Goal: Task Accomplishment & Management: Manage account settings

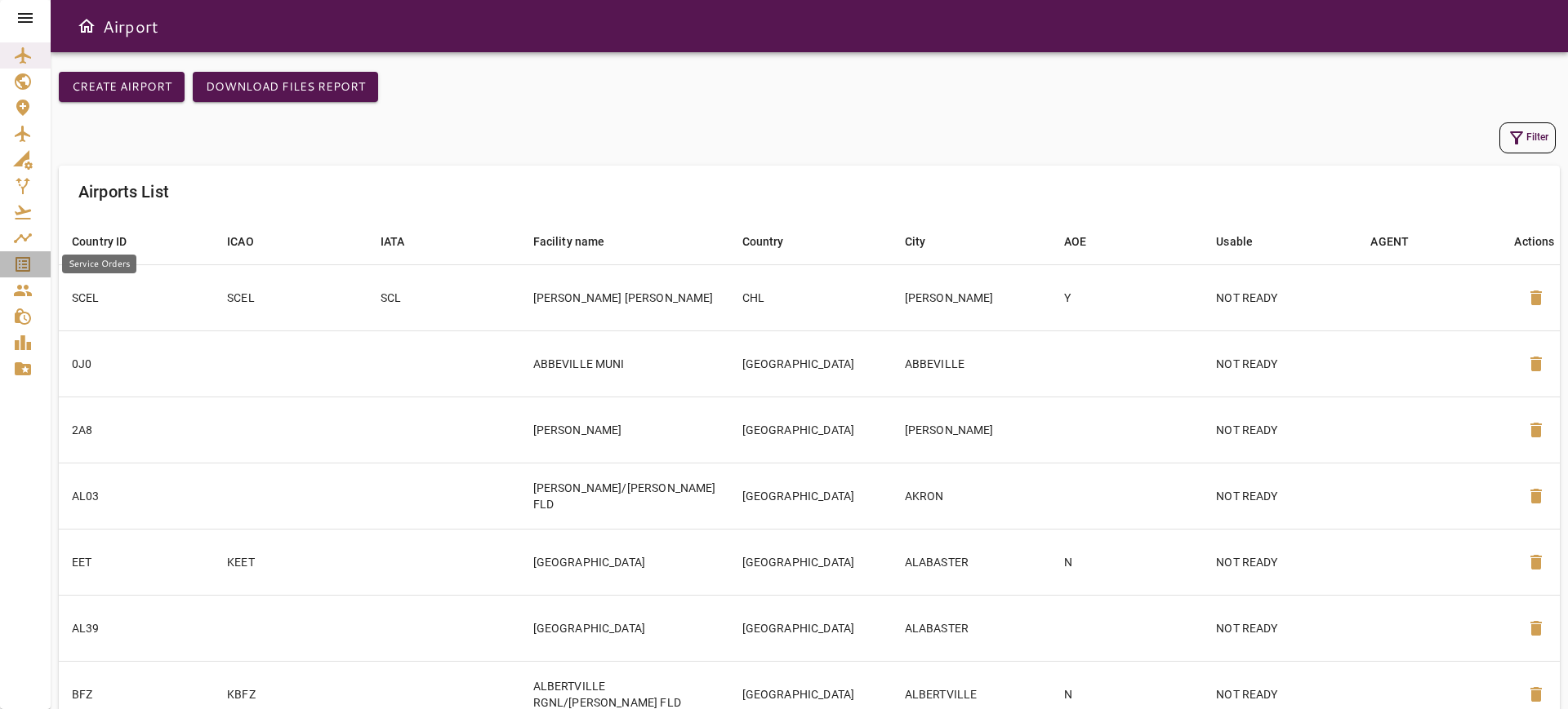
click at [26, 262] on icon "Service Orders" at bounding box center [23, 264] width 19 height 19
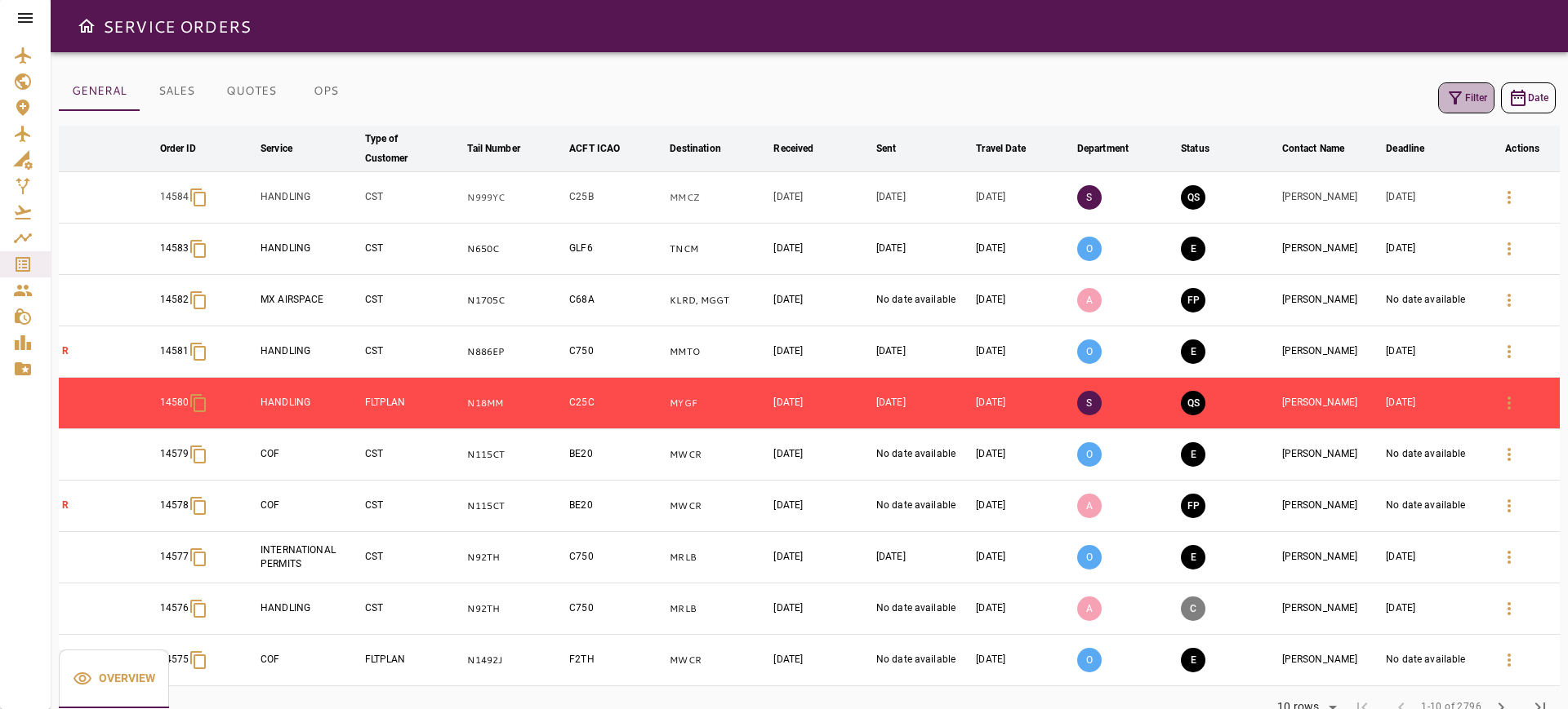
click at [1445, 92] on icon "button" at bounding box center [1455, 98] width 19 height 19
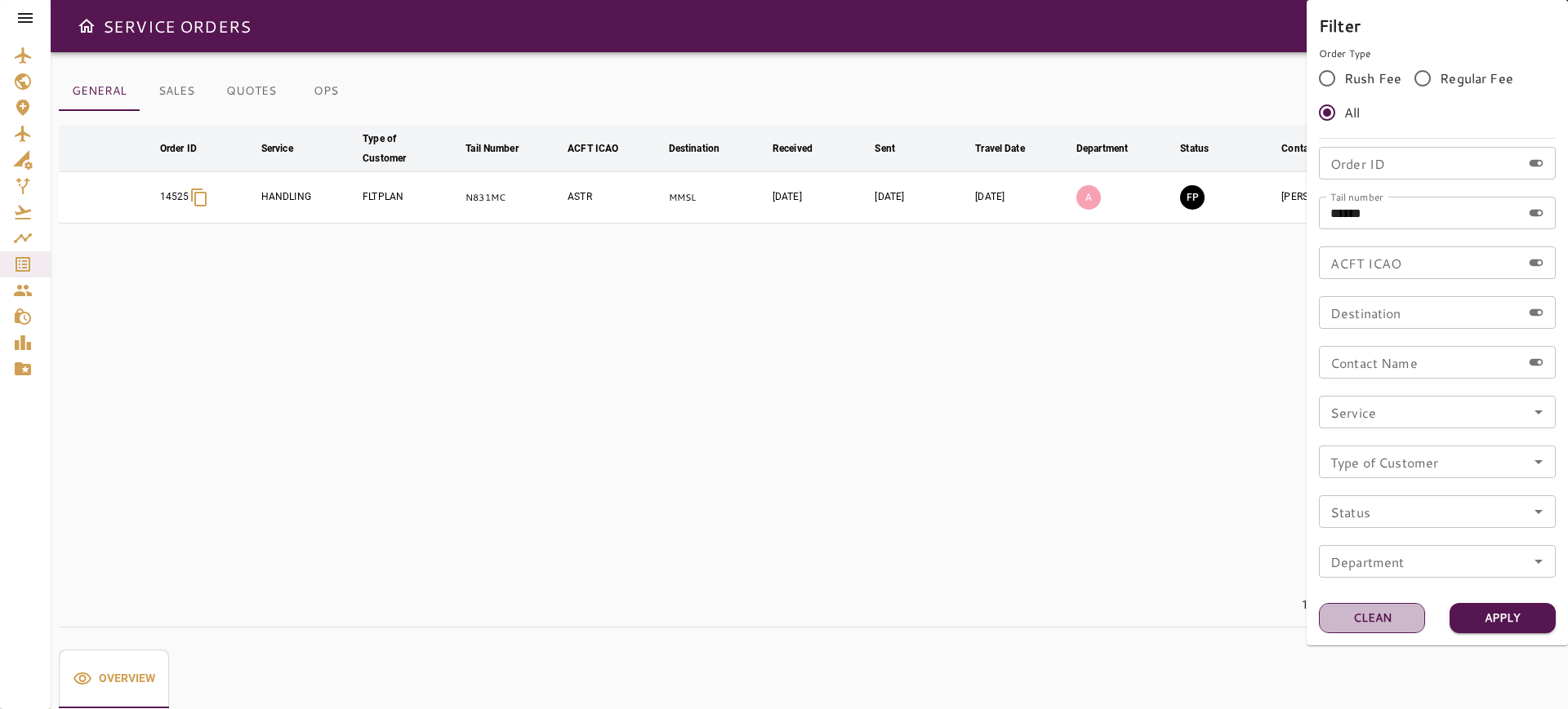
click at [1384, 621] on button "Clean" at bounding box center [1371, 618] width 106 height 30
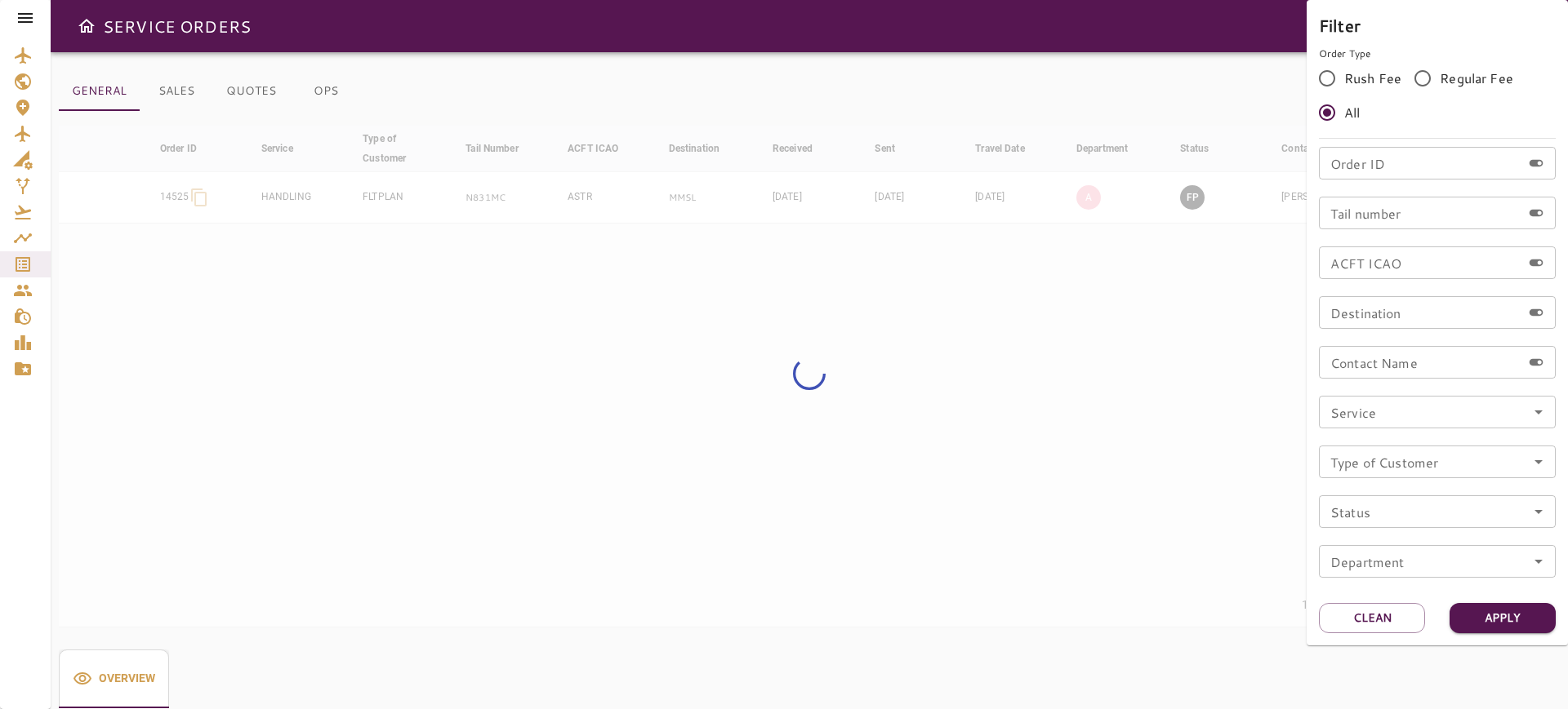
click at [1405, 150] on input "Order ID" at bounding box center [1419, 163] width 203 height 33
paste input "*******"
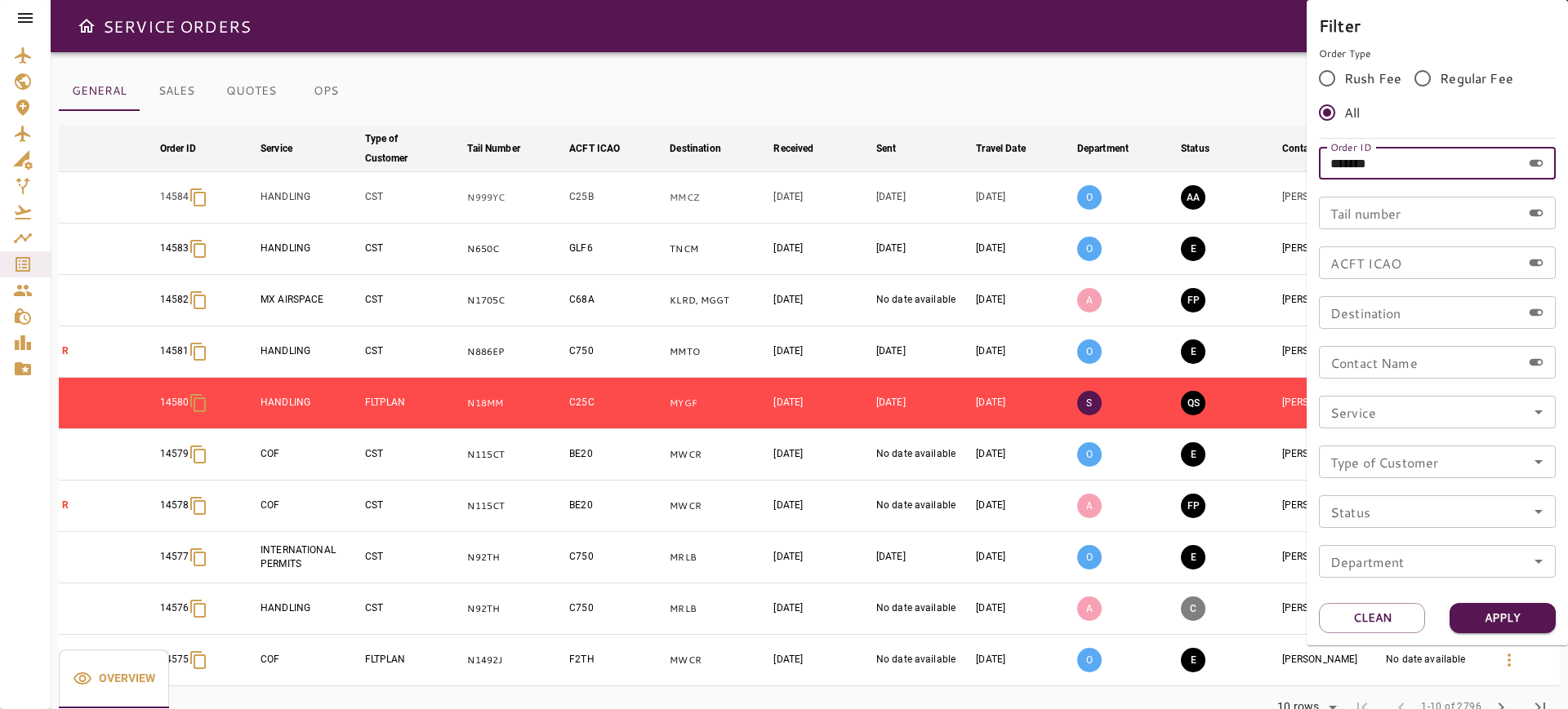
drag, startPoint x: 1407, startPoint y: 161, endPoint x: 1370, endPoint y: 161, distance: 37.0
click at [1370, 161] on input "*******" at bounding box center [1419, 163] width 203 height 33
type input "*****"
click at [1496, 628] on button "Apply" at bounding box center [1502, 618] width 106 height 30
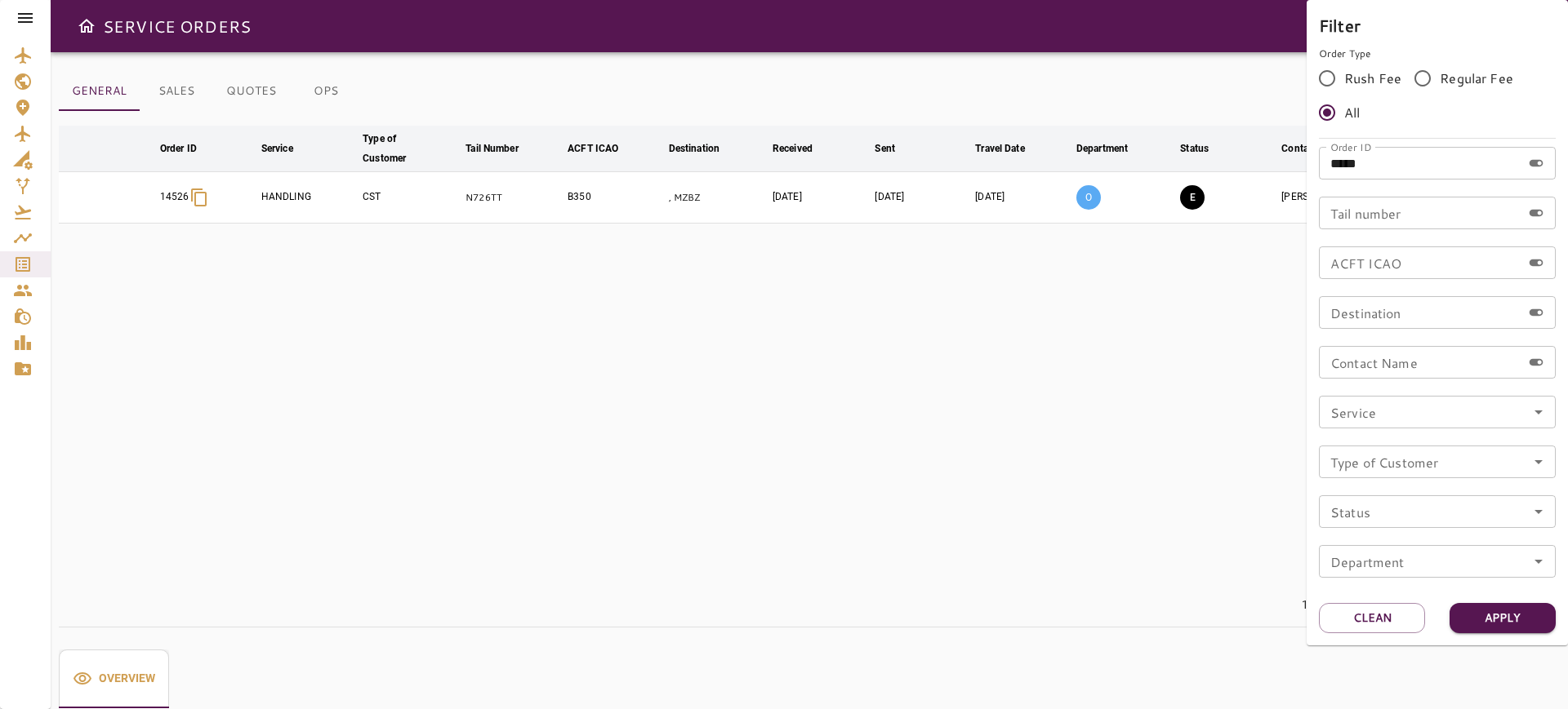
click at [1065, 39] on div at bounding box center [784, 354] width 1568 height 709
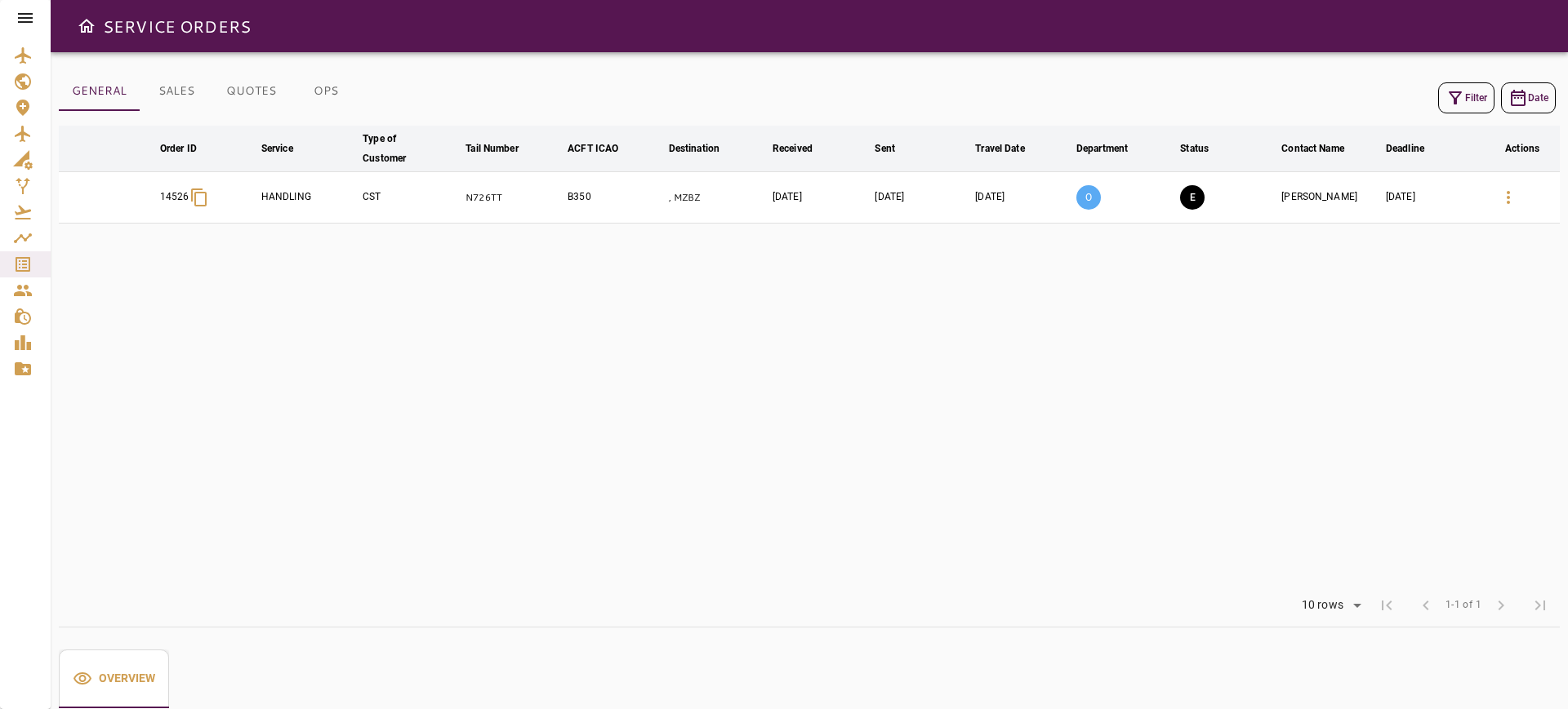
click at [1519, 198] on button "button" at bounding box center [1507, 197] width 39 height 39
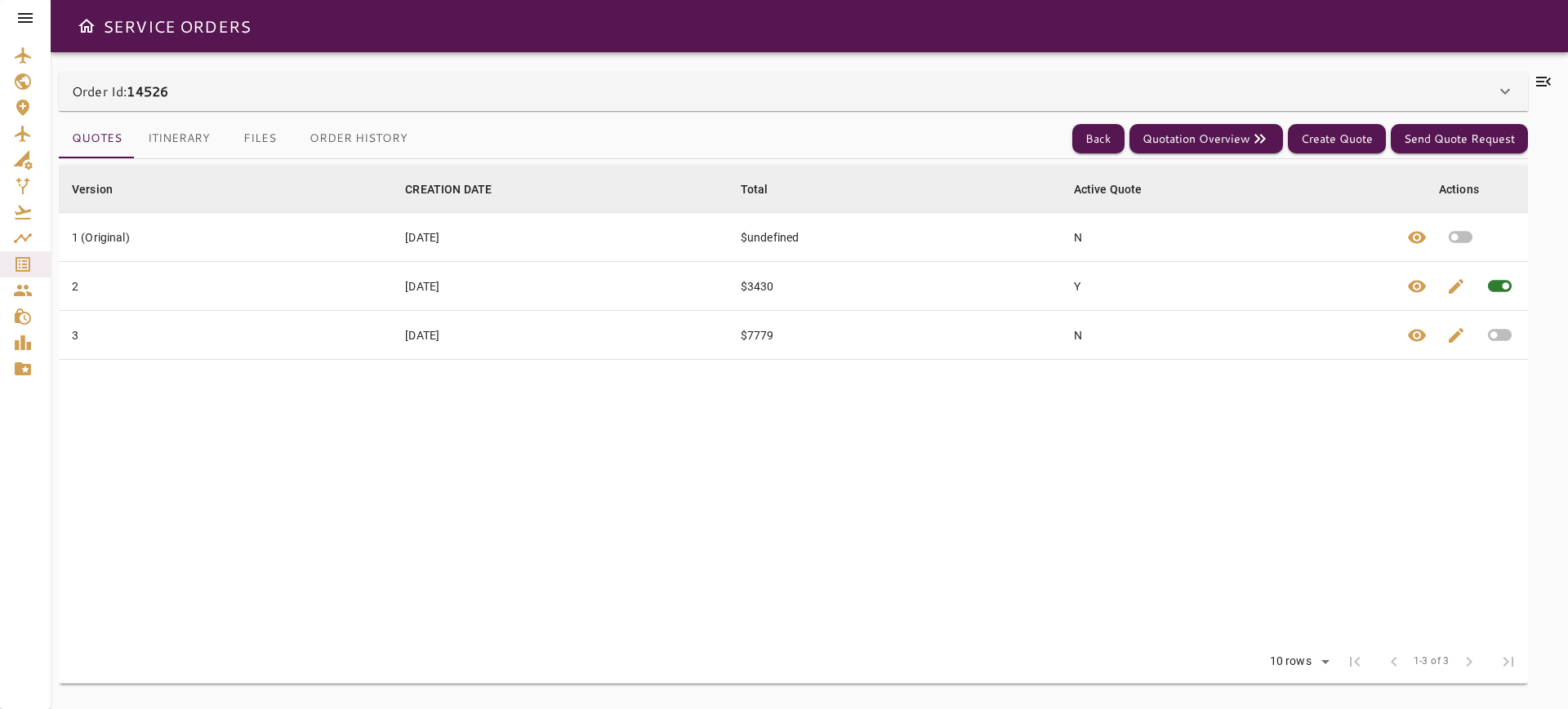
click at [190, 134] on button "Itinerary" at bounding box center [179, 138] width 88 height 39
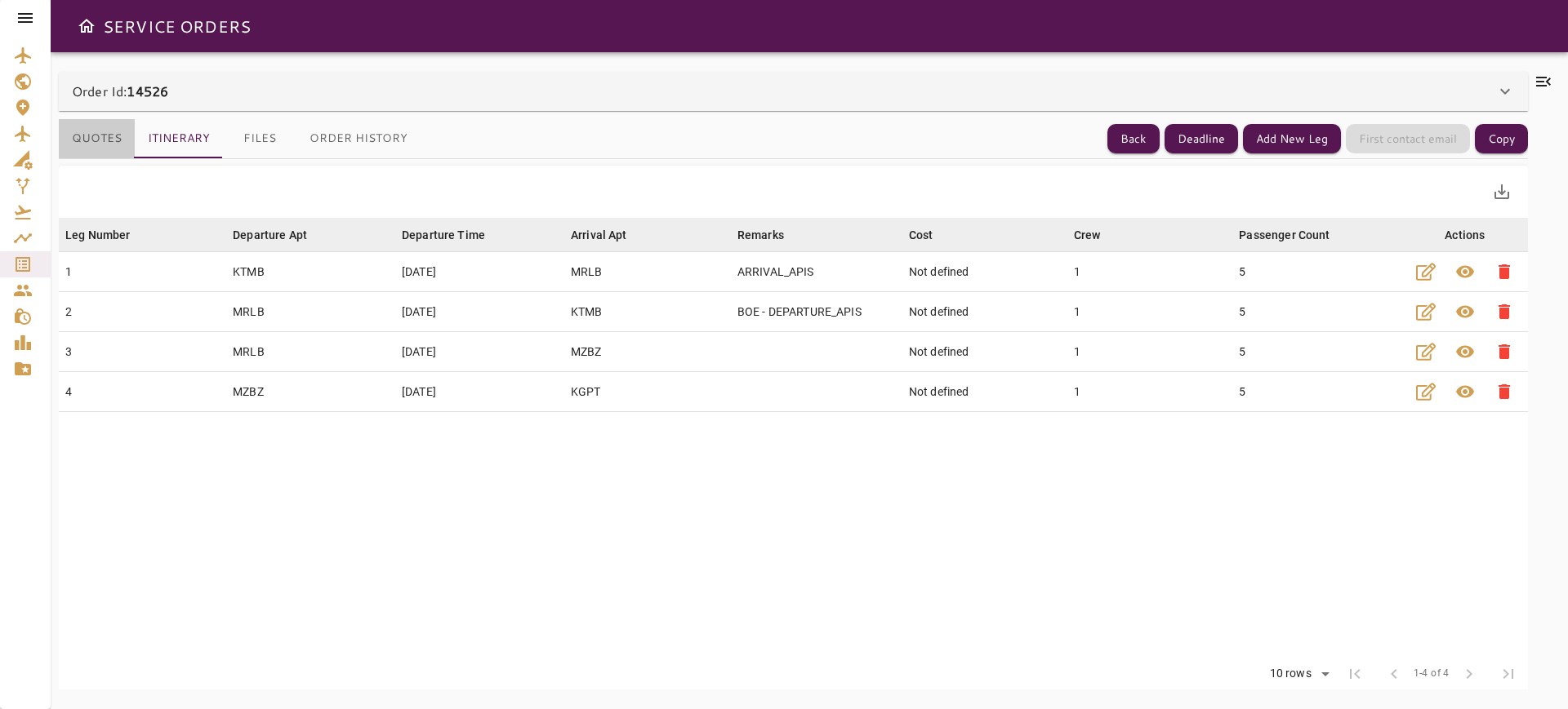
click at [86, 128] on button "Quotes" at bounding box center [96, 138] width 76 height 39
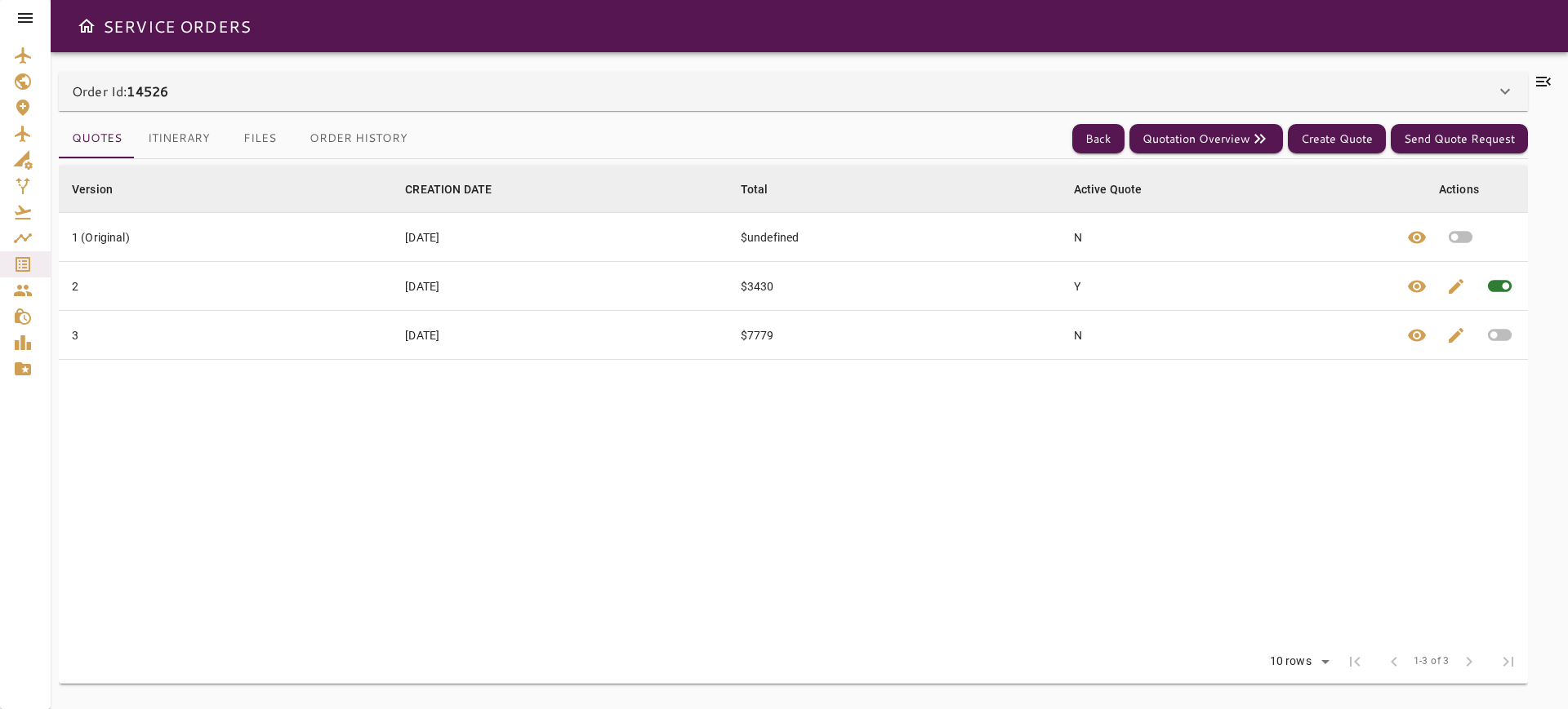
click at [917, 237] on td "$undefined" at bounding box center [894, 237] width 333 height 49
click at [1461, 233] on icon "button" at bounding box center [1459, 237] width 24 height 12
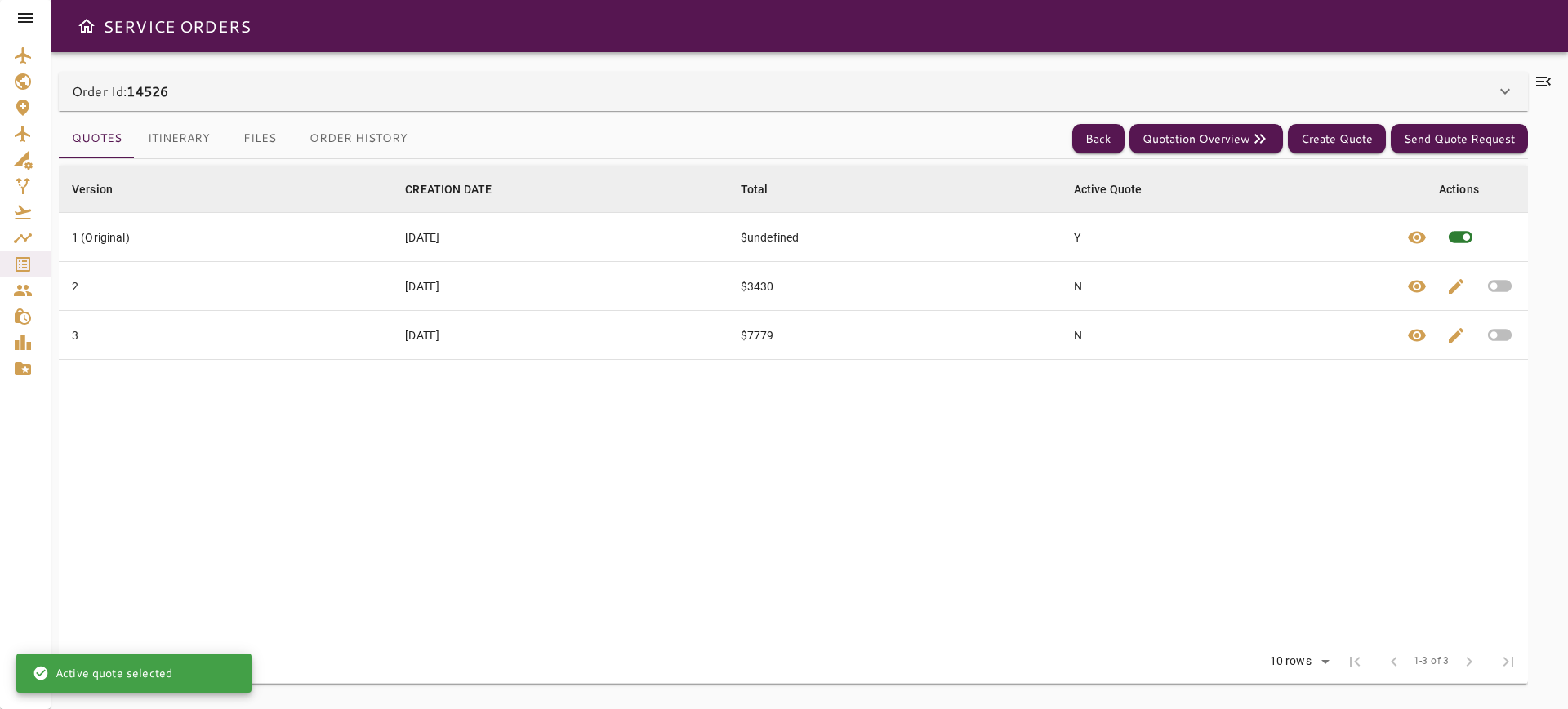
click at [176, 131] on button "Itinerary" at bounding box center [179, 138] width 88 height 39
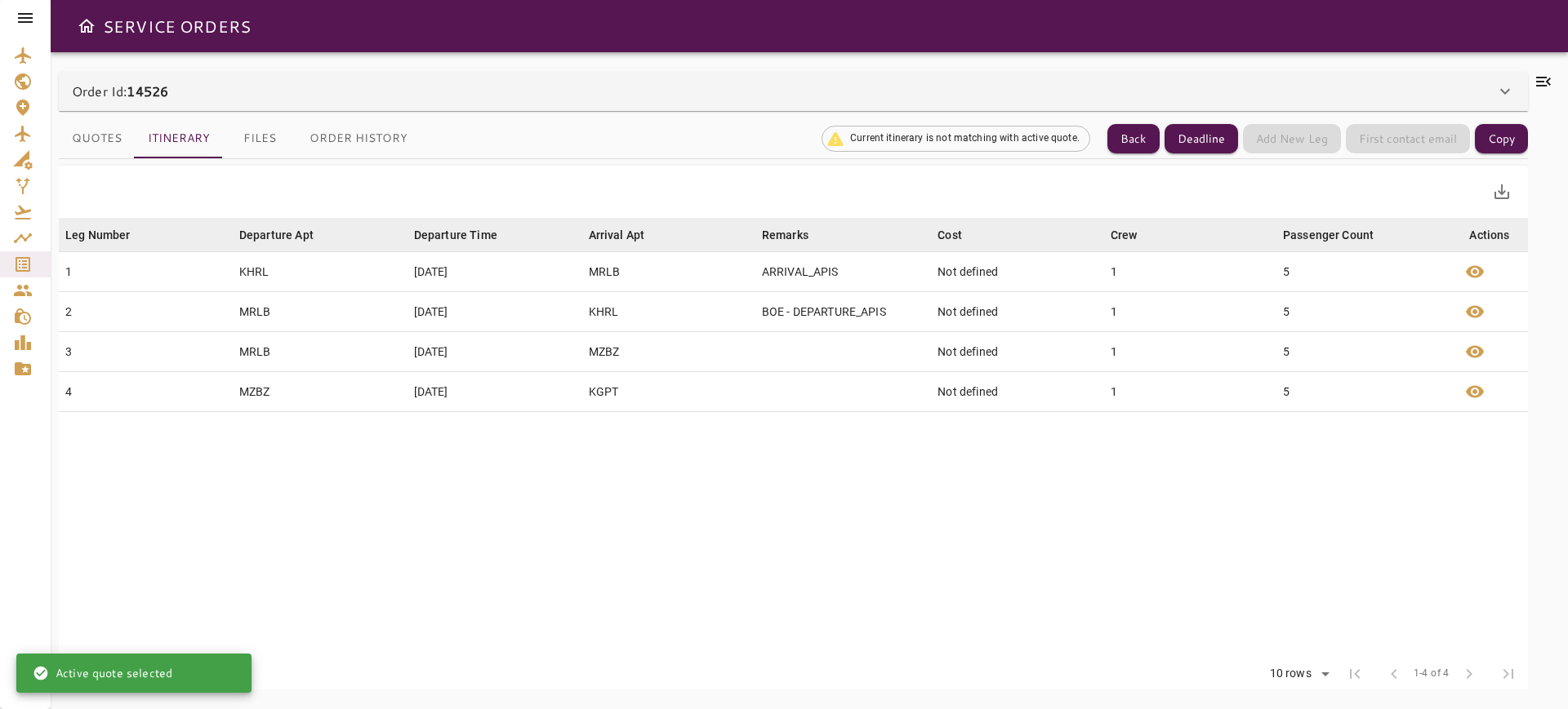
click at [110, 138] on button "Quotes" at bounding box center [96, 138] width 76 height 39
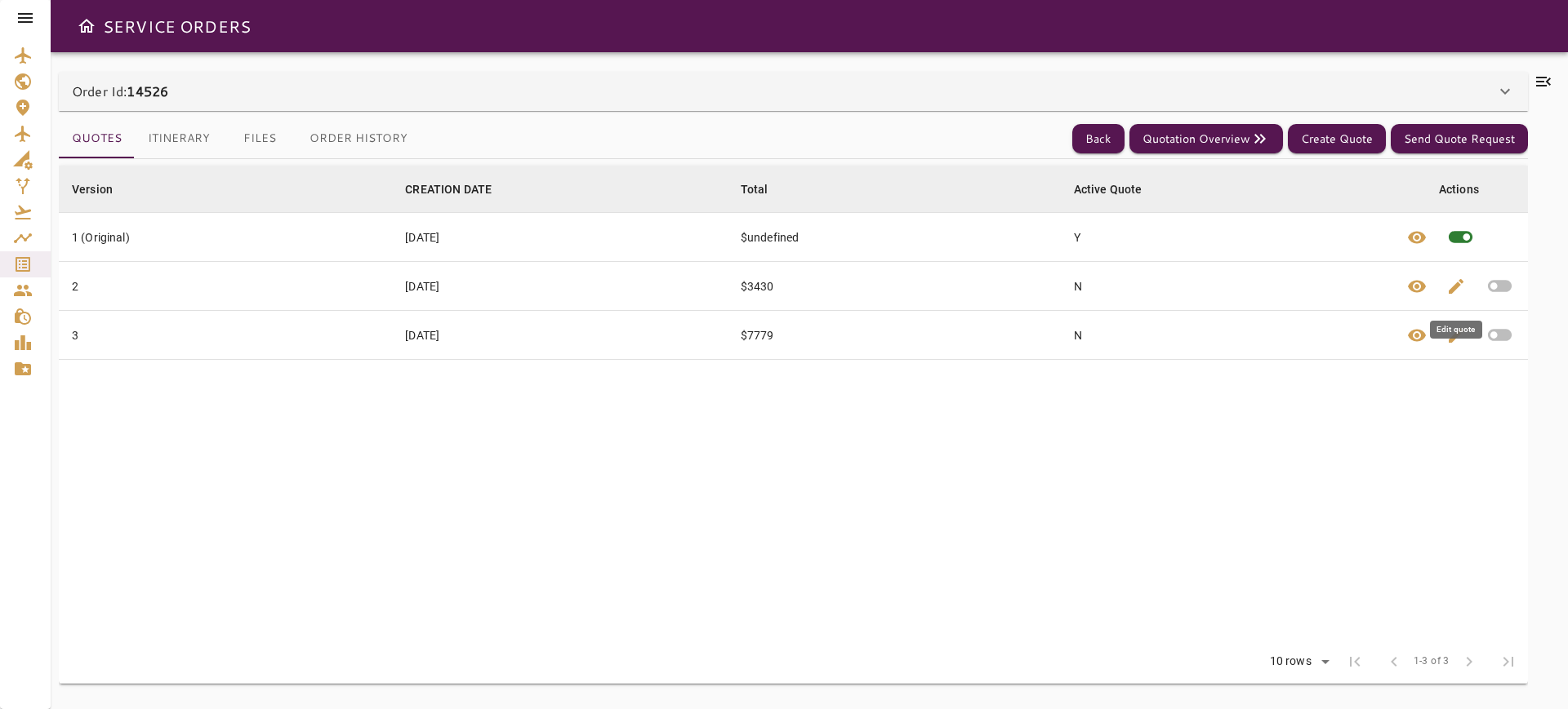
click at [1447, 288] on span "edit" at bounding box center [1456, 286] width 19 height 19
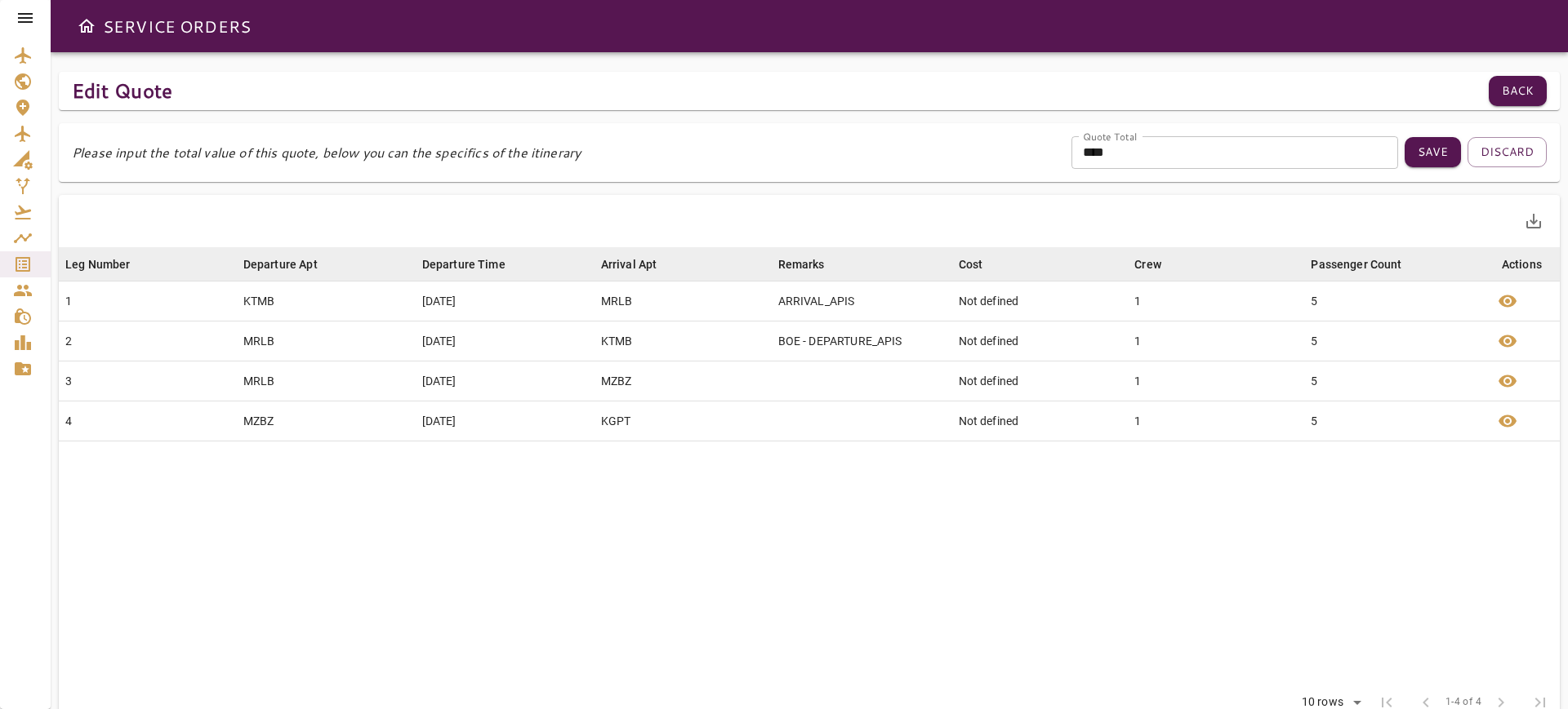
click at [1521, 151] on button "Discard" at bounding box center [1507, 152] width 79 height 30
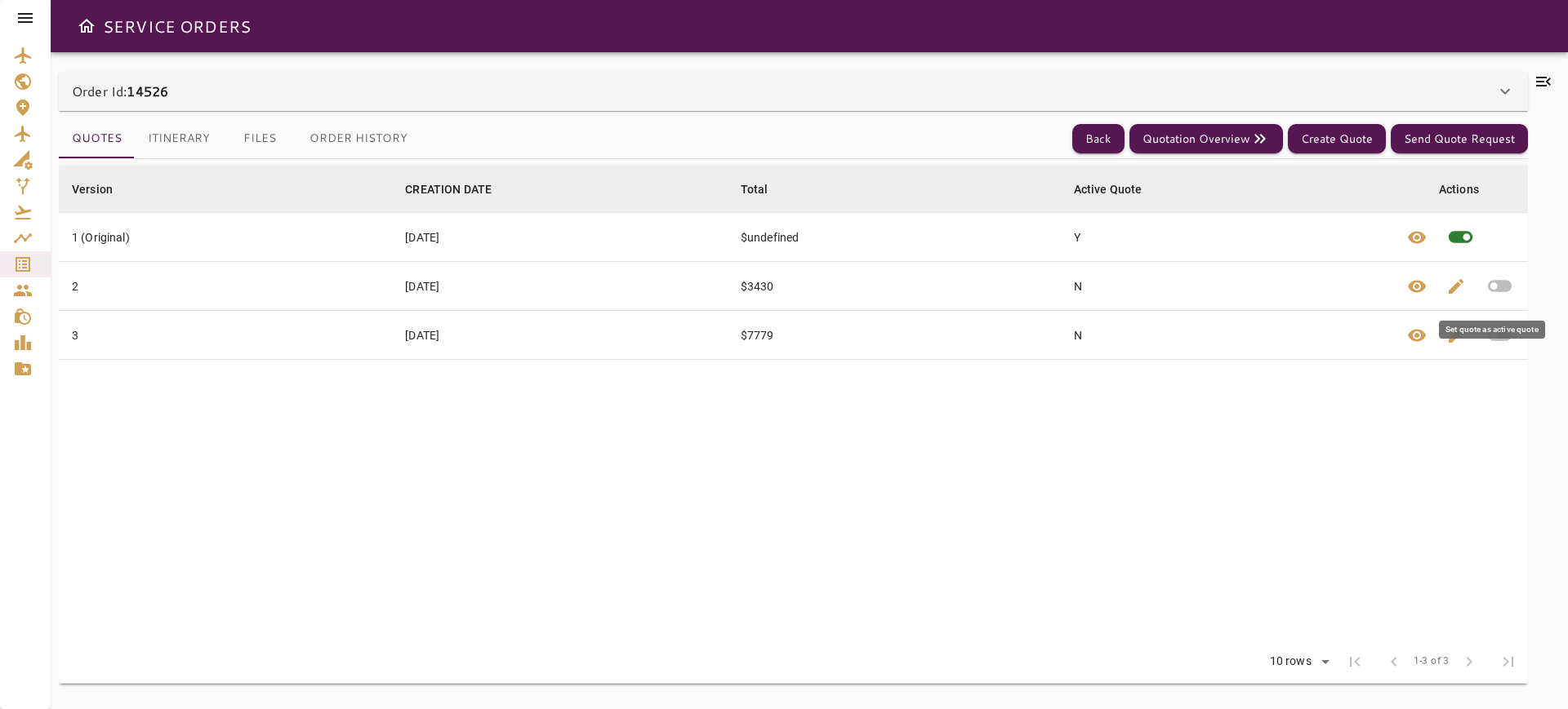
click at [1495, 291] on icon "button" at bounding box center [1499, 286] width 24 height 12
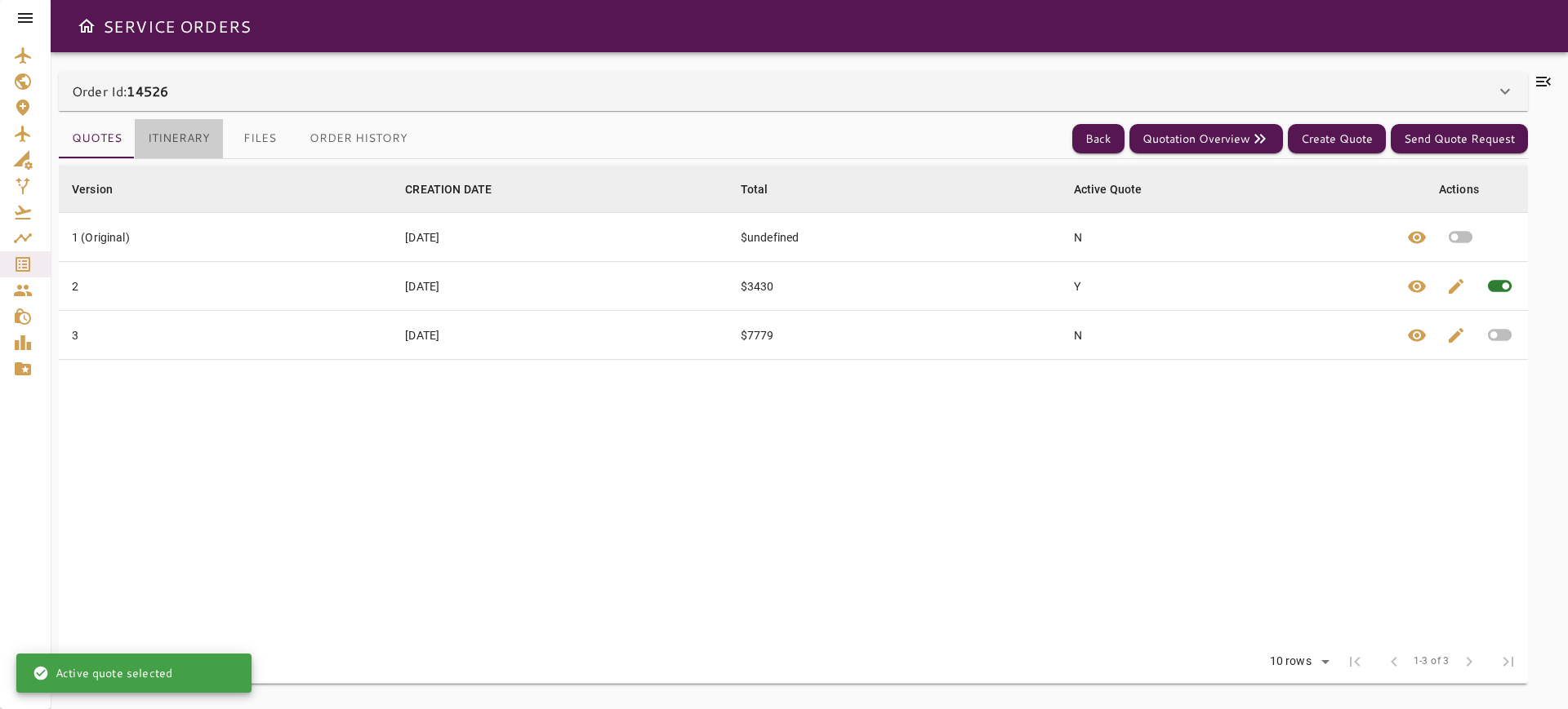
click at [176, 147] on button "Itinerary" at bounding box center [179, 138] width 88 height 39
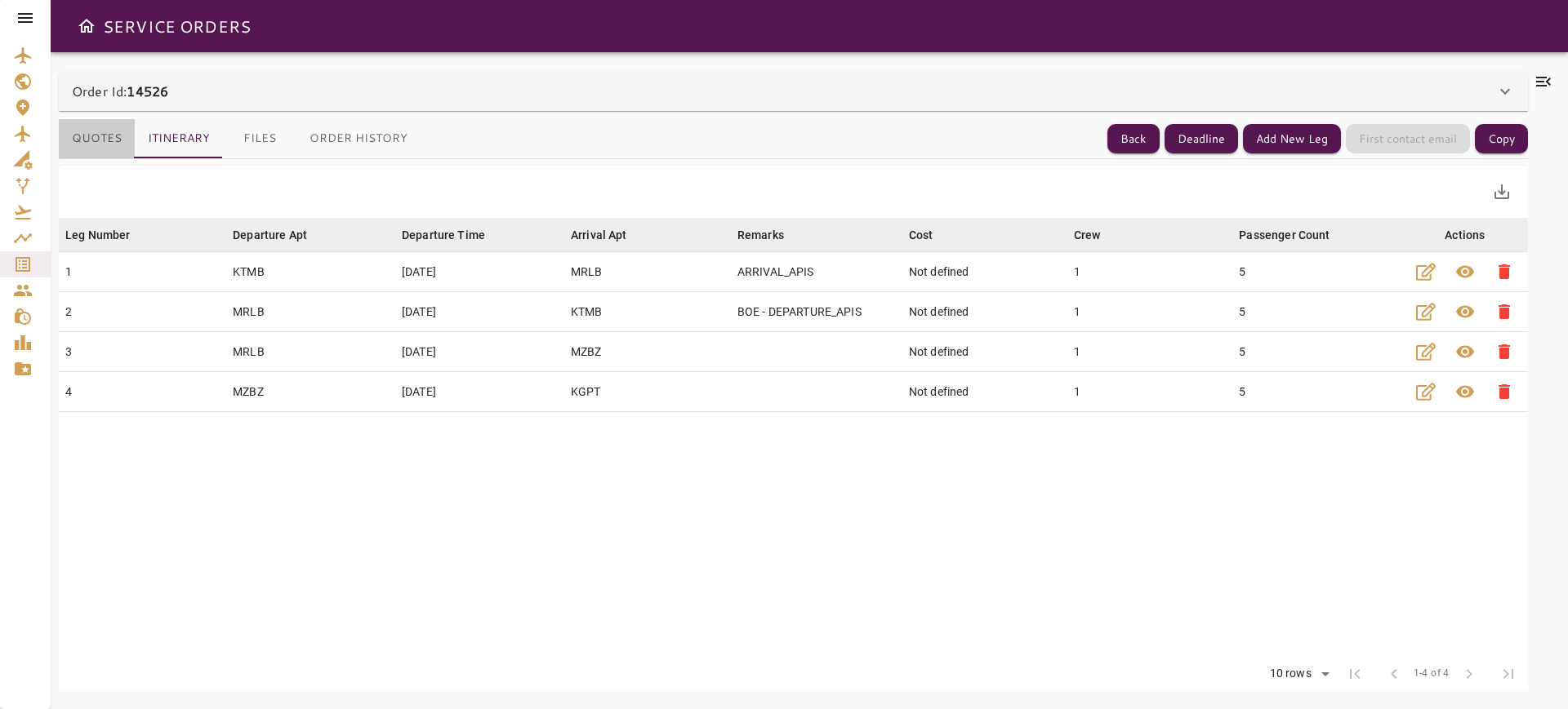
click at [95, 140] on button "Quotes" at bounding box center [96, 138] width 76 height 39
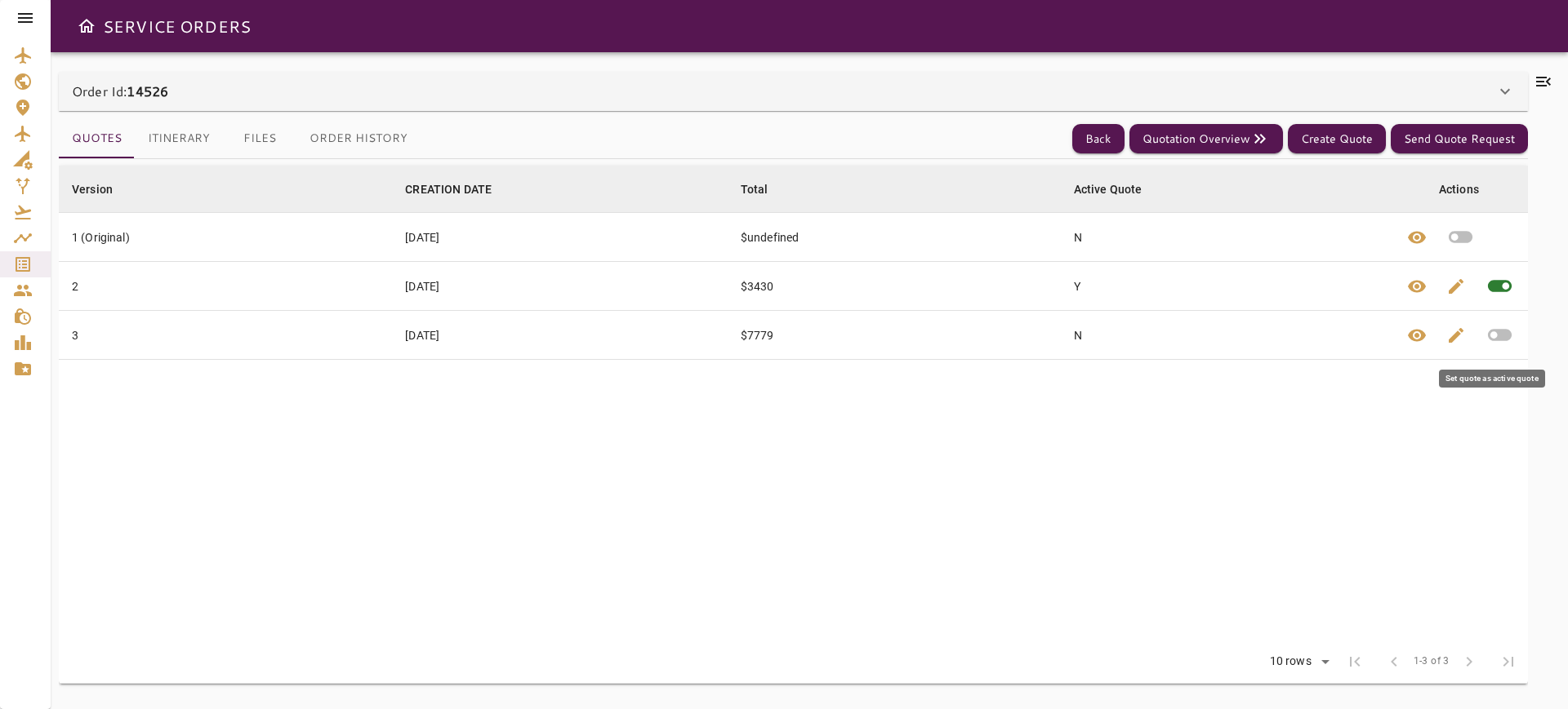
click at [1491, 330] on icon "button" at bounding box center [1499, 335] width 24 height 12
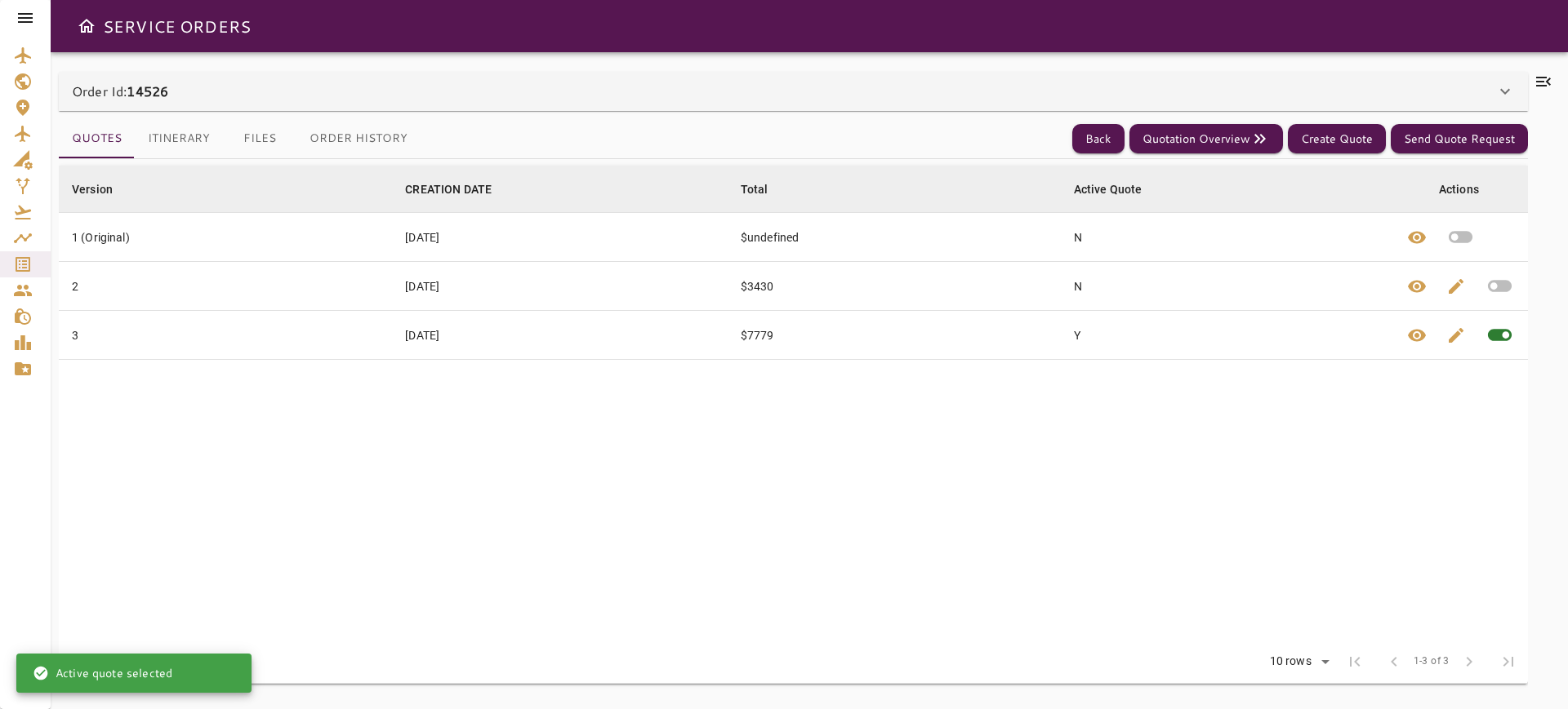
click at [177, 144] on button "Itinerary" at bounding box center [179, 138] width 88 height 39
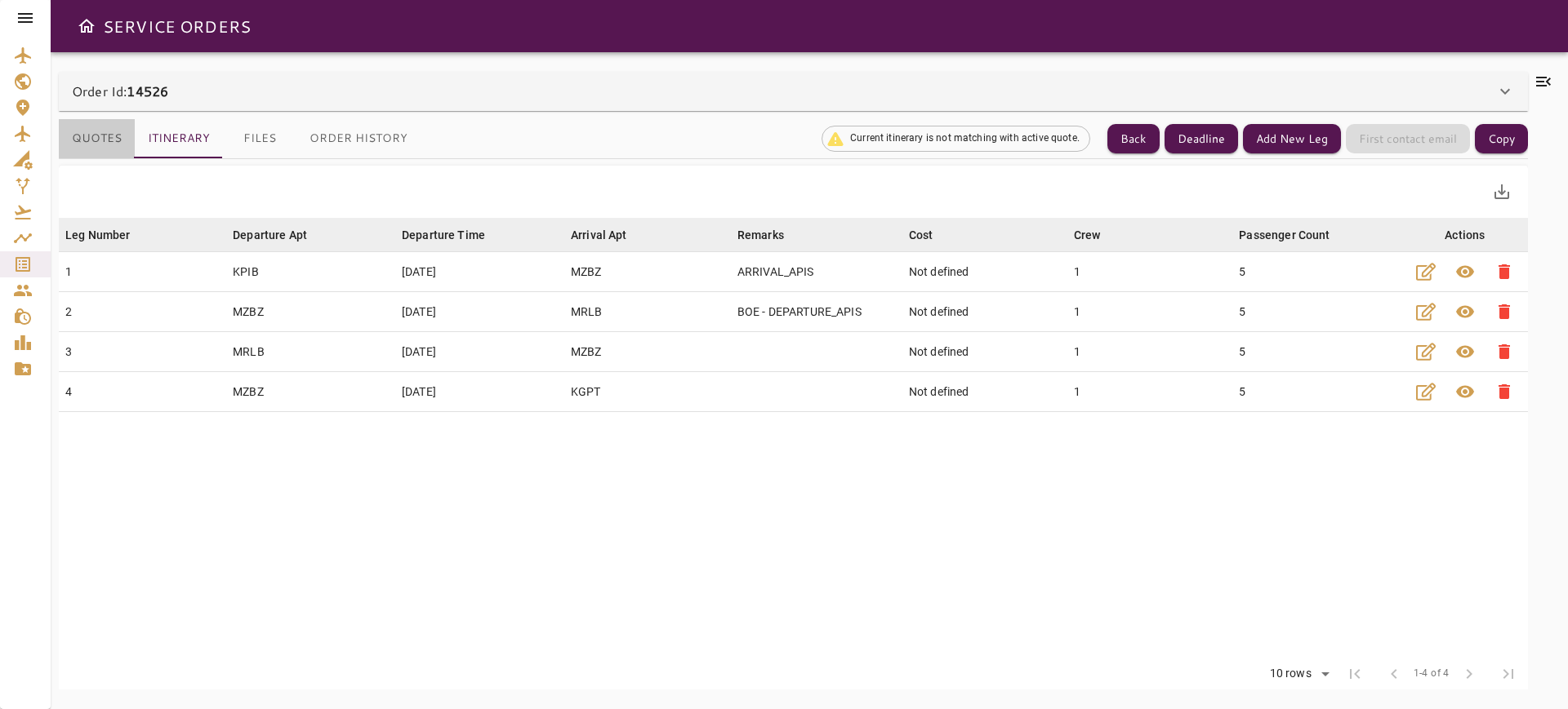
click at [99, 138] on button "Quotes" at bounding box center [96, 138] width 76 height 39
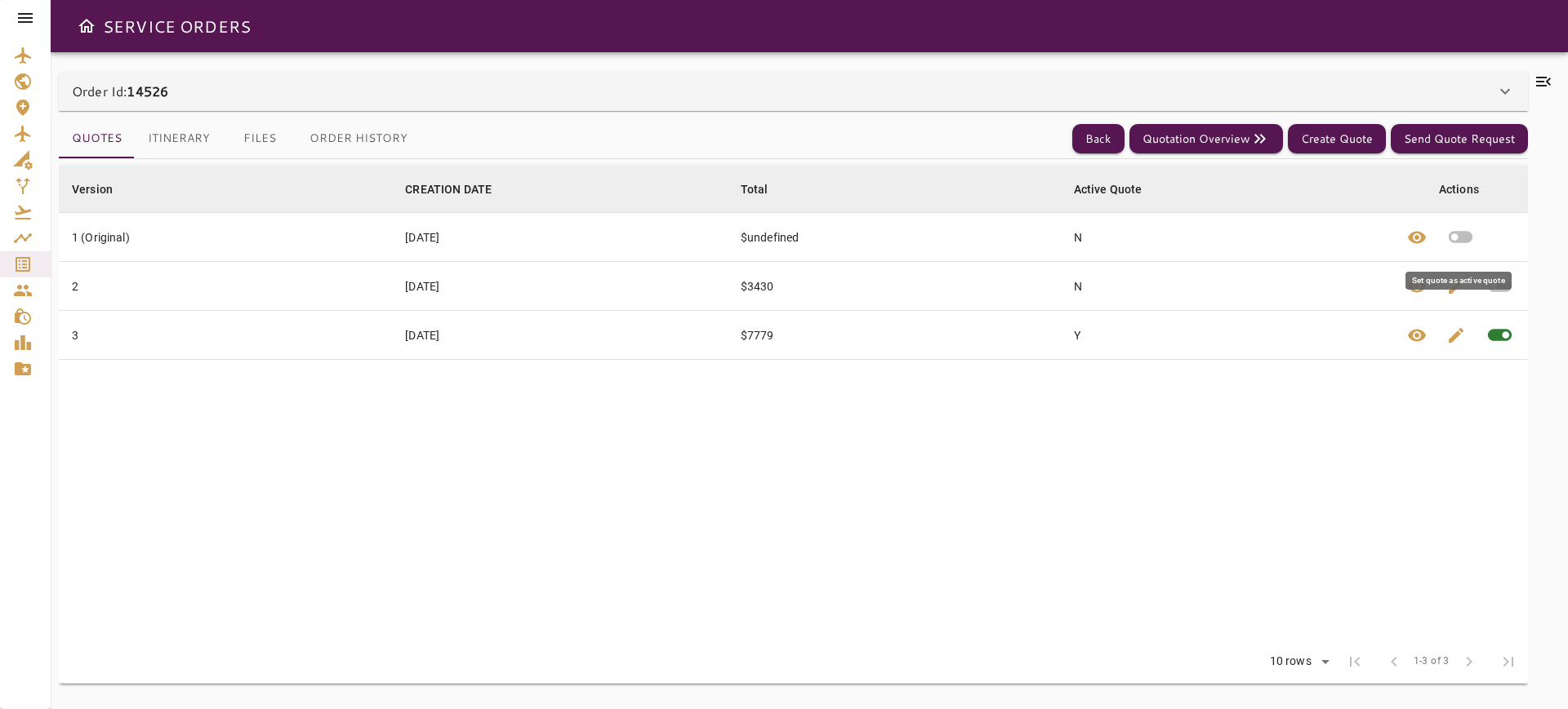
click at [1464, 229] on icon "button" at bounding box center [1460, 237] width 29 height 29
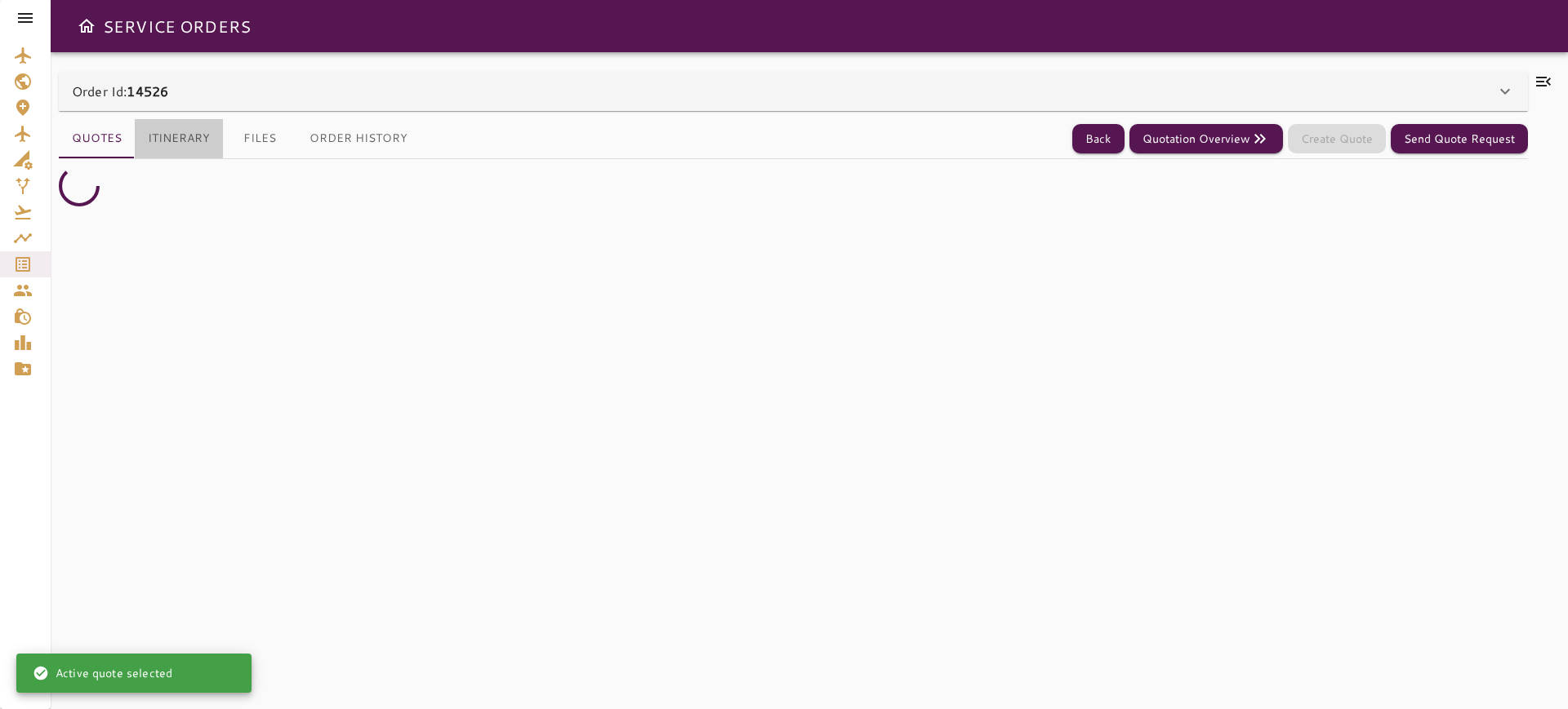
click at [185, 137] on button "Itinerary" at bounding box center [179, 138] width 88 height 39
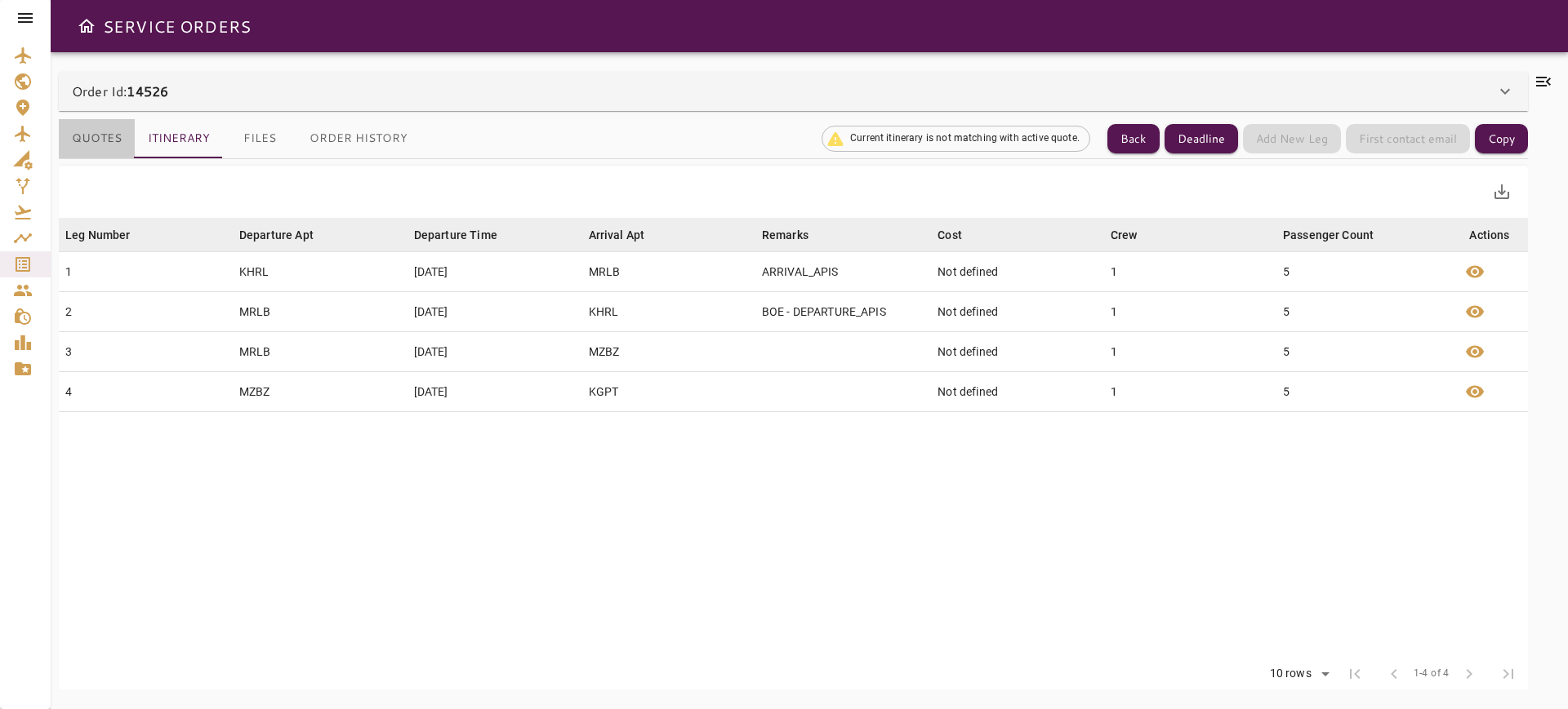
drag, startPoint x: 83, startPoint y: 134, endPoint x: 168, endPoint y: 147, distance: 86.0
click at [83, 134] on button "Quotes" at bounding box center [96, 138] width 76 height 39
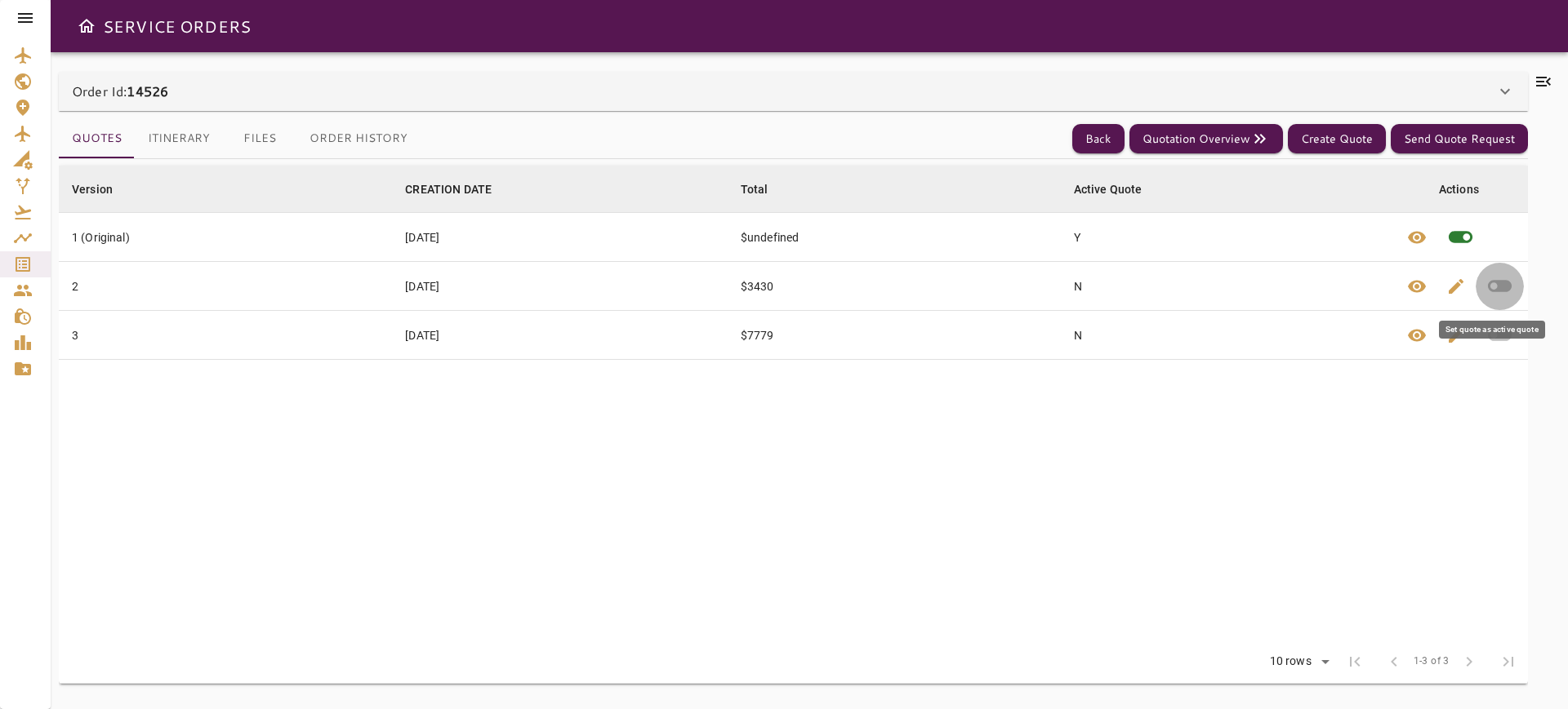
click at [1497, 276] on icon "button" at bounding box center [1500, 286] width 29 height 29
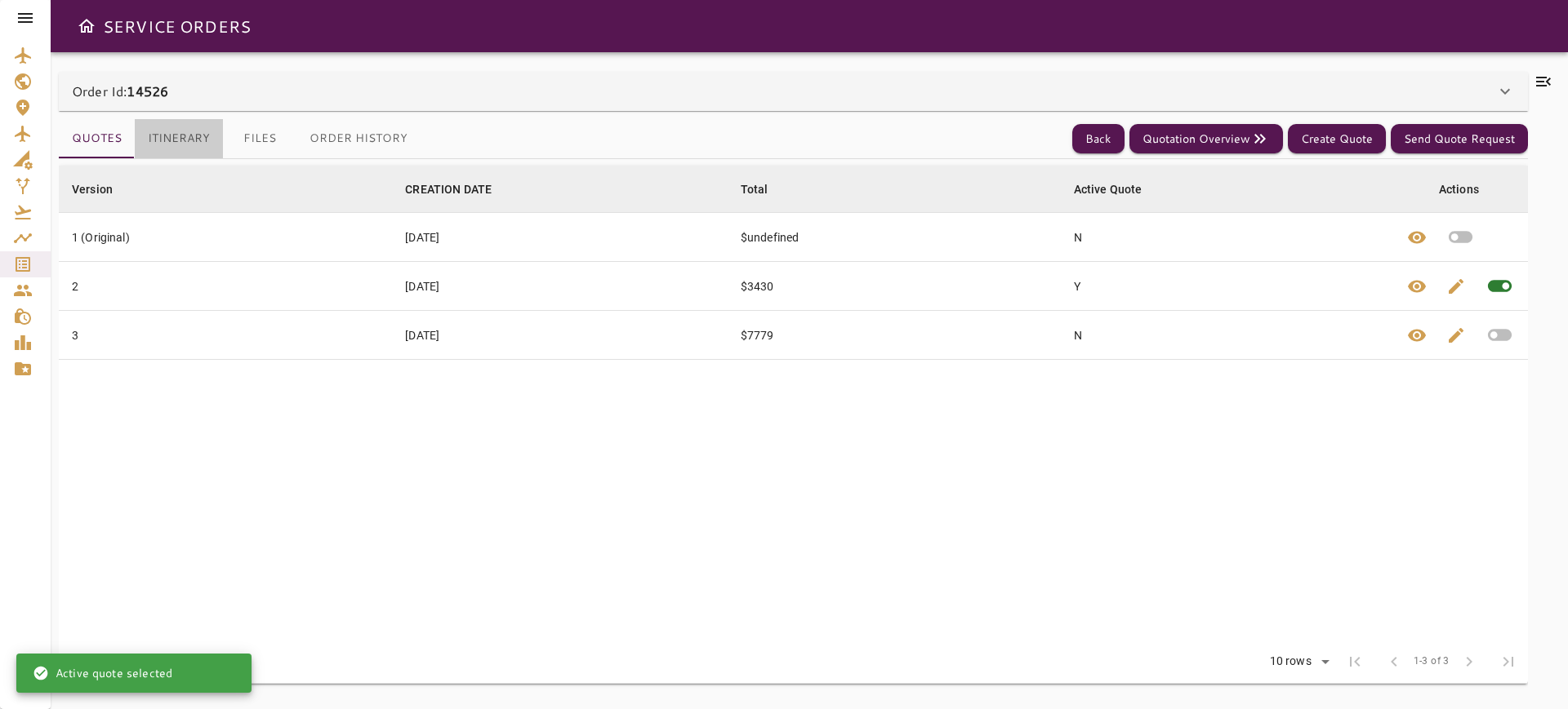
click at [152, 131] on button "Itinerary" at bounding box center [179, 138] width 88 height 39
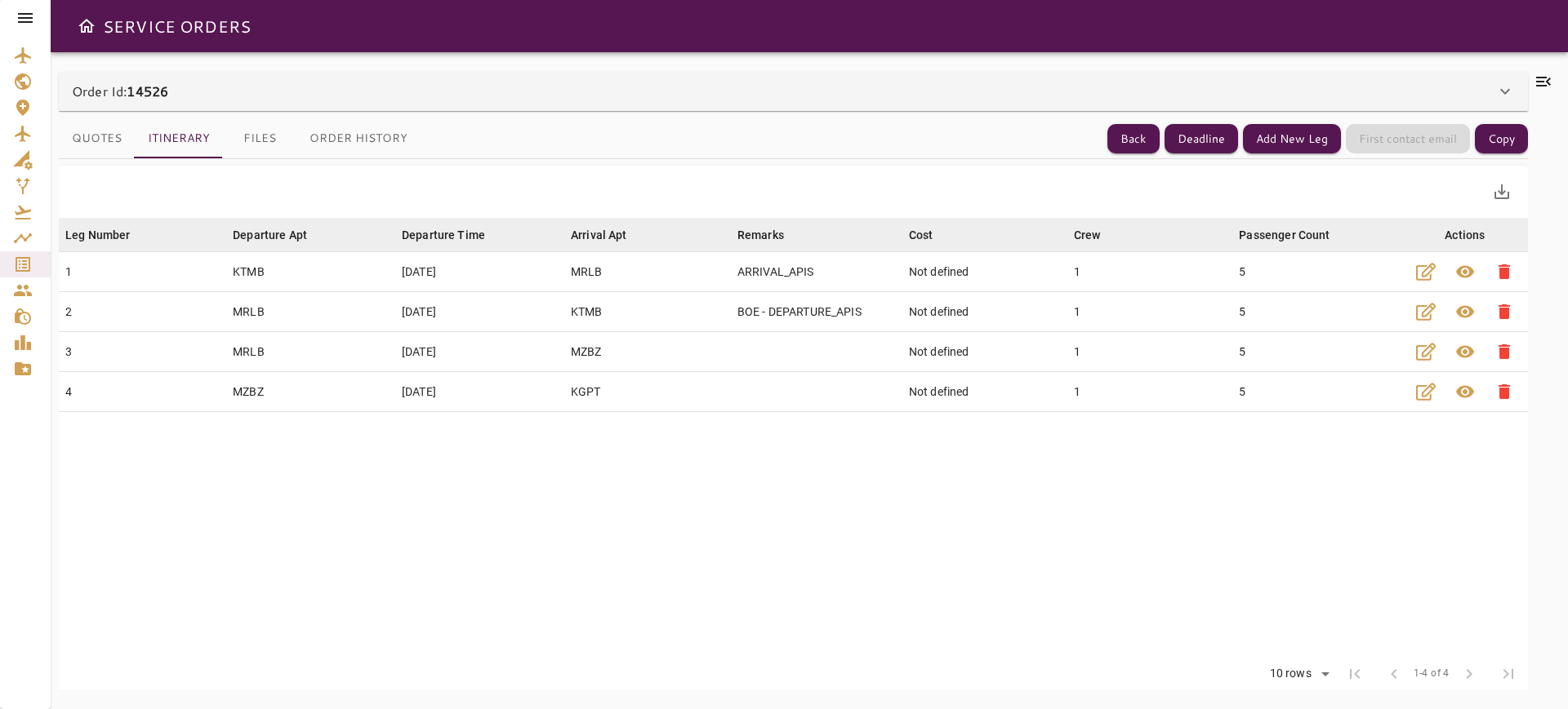
click at [97, 117] on div "Quotes Itinerary Files Order History Back Deadline Add New Leg First contact em…" at bounding box center [793, 401] width 1469 height 578
click at [89, 142] on button "Quotes" at bounding box center [96, 138] width 76 height 39
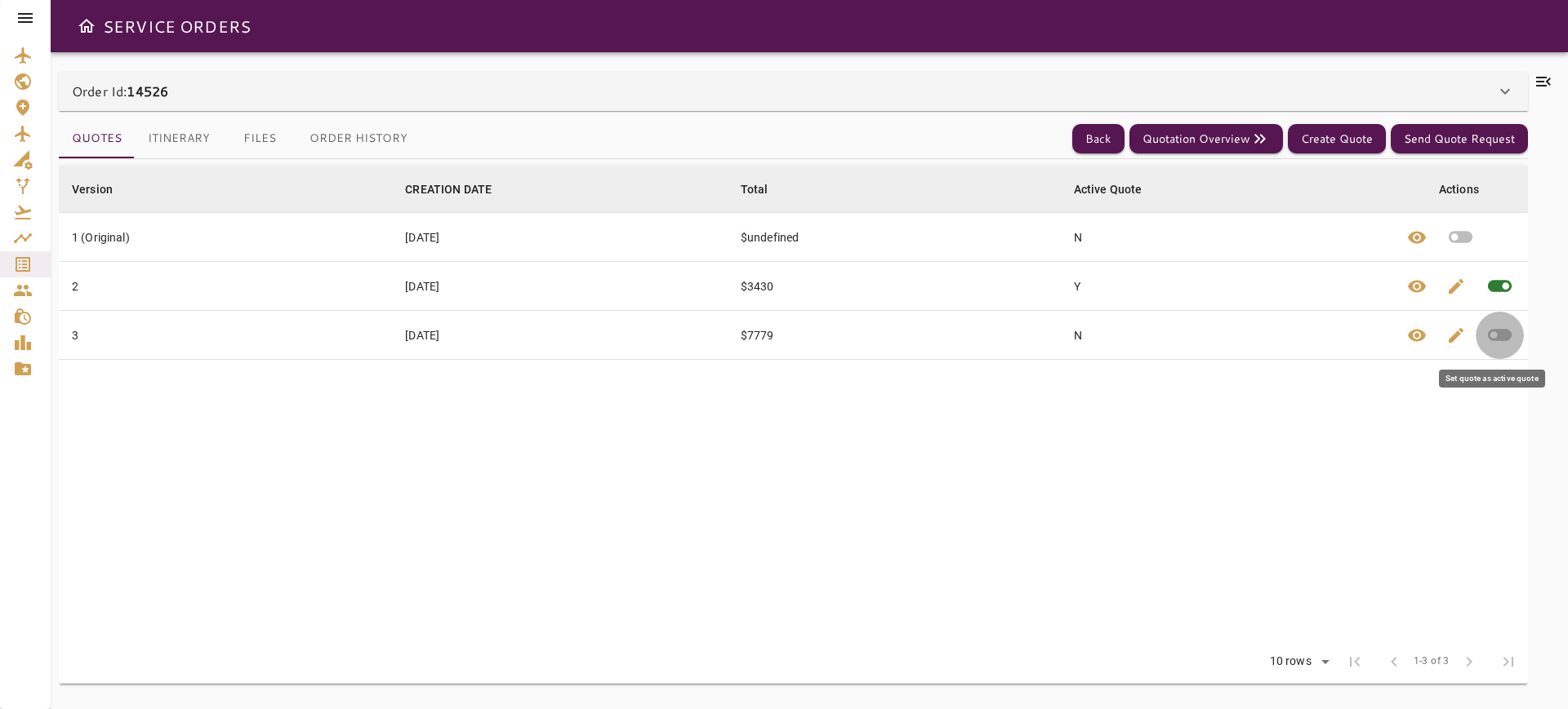
click at [1500, 341] on icon "button" at bounding box center [1500, 335] width 29 height 29
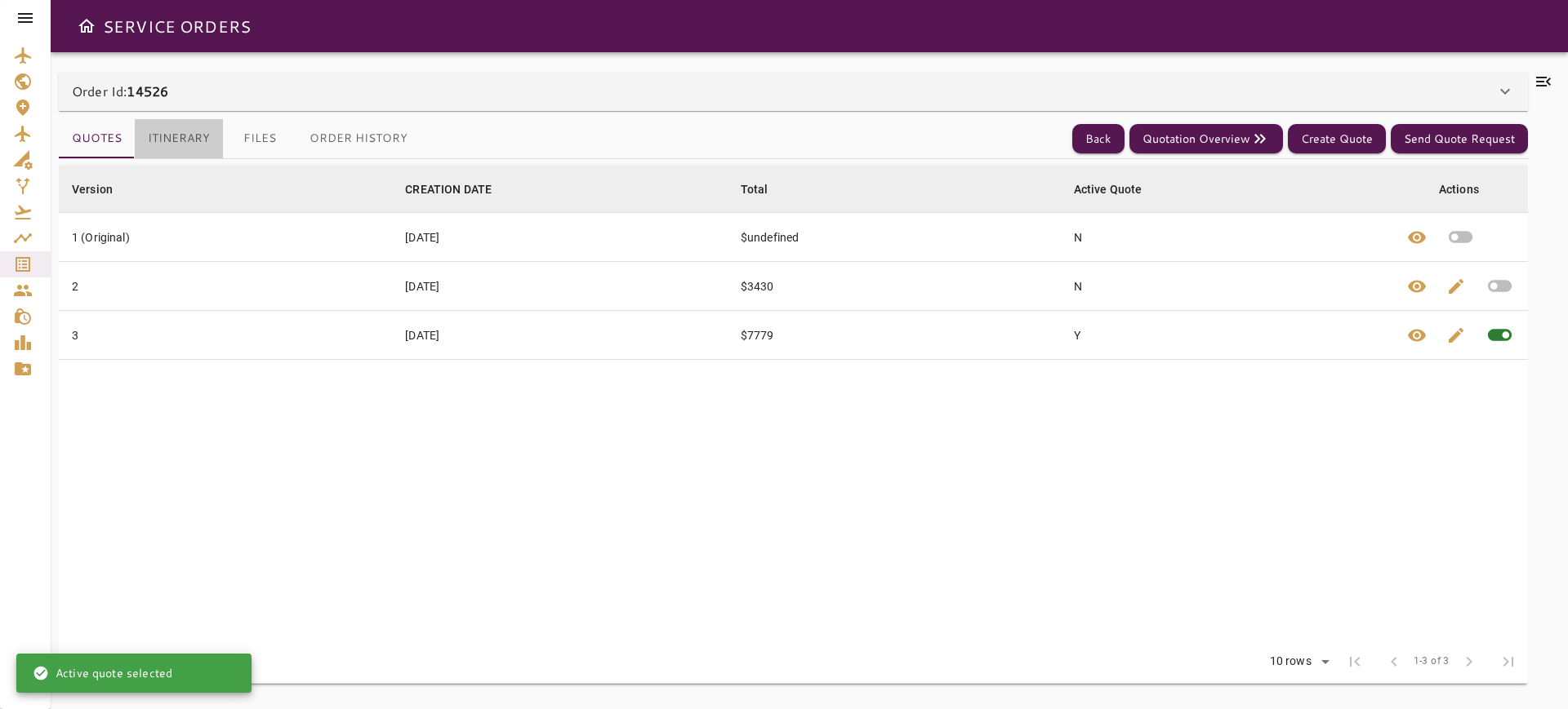
click at [176, 120] on button "Itinerary" at bounding box center [179, 138] width 88 height 39
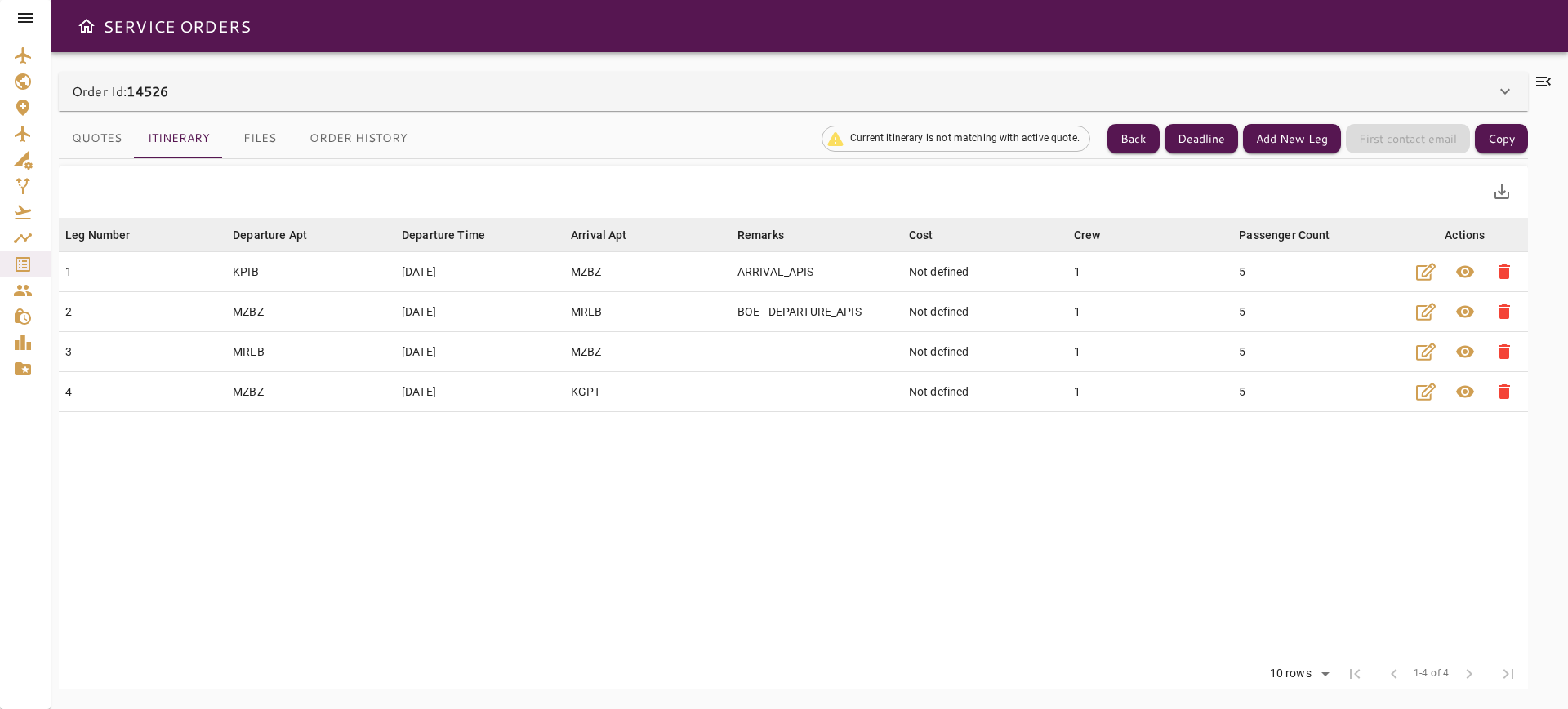
click at [102, 136] on button "Quotes" at bounding box center [96, 138] width 76 height 39
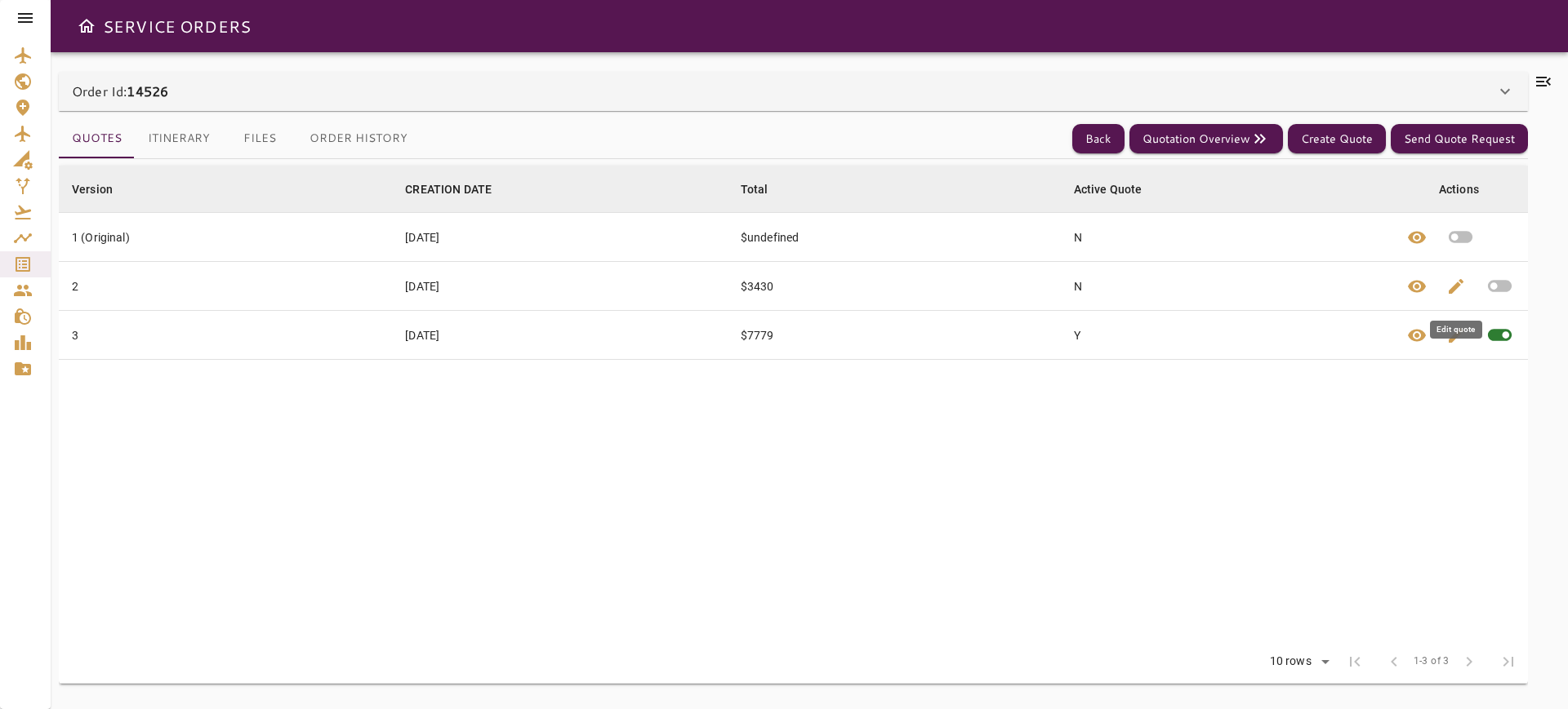
click at [1455, 292] on span "edit" at bounding box center [1456, 286] width 19 height 19
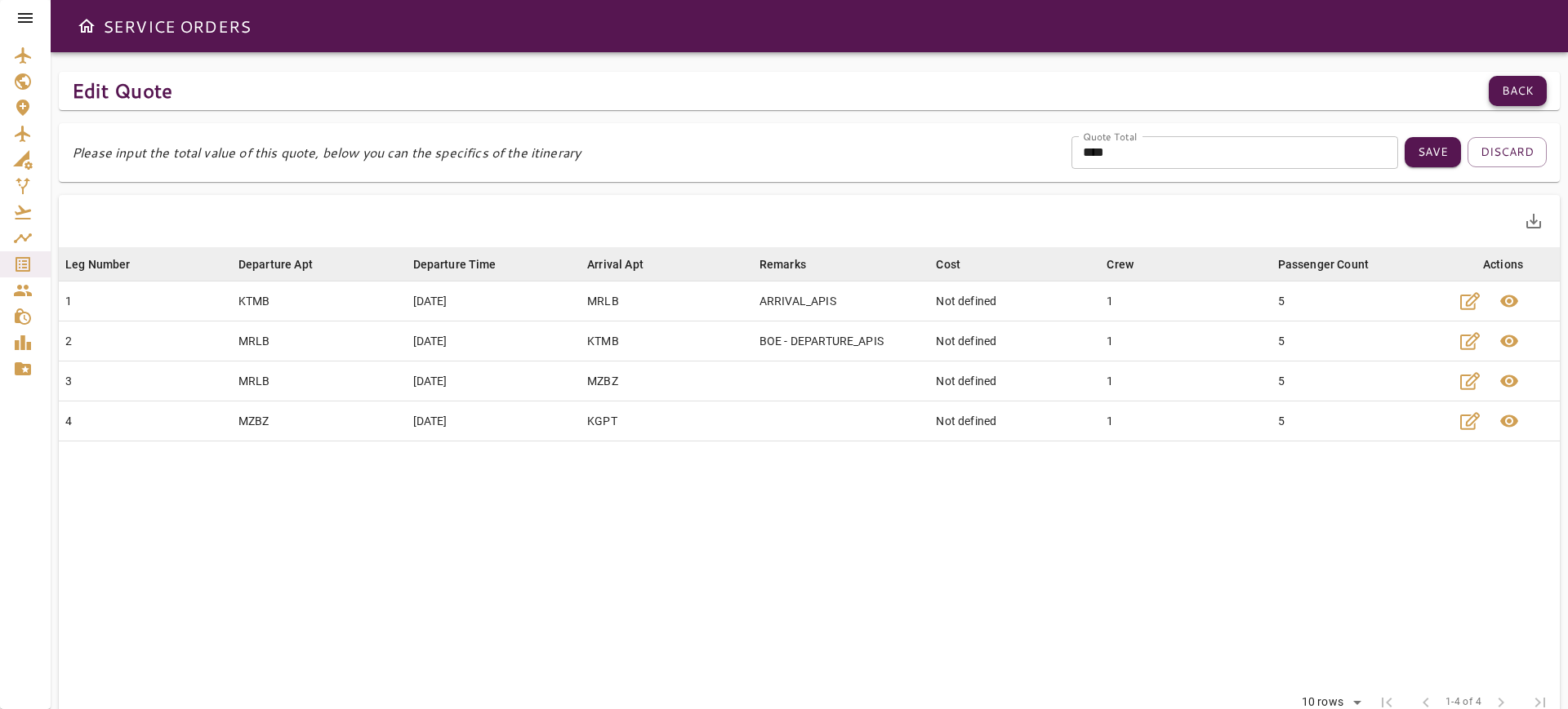
click at [1527, 93] on button "Back" at bounding box center [1517, 90] width 58 height 30
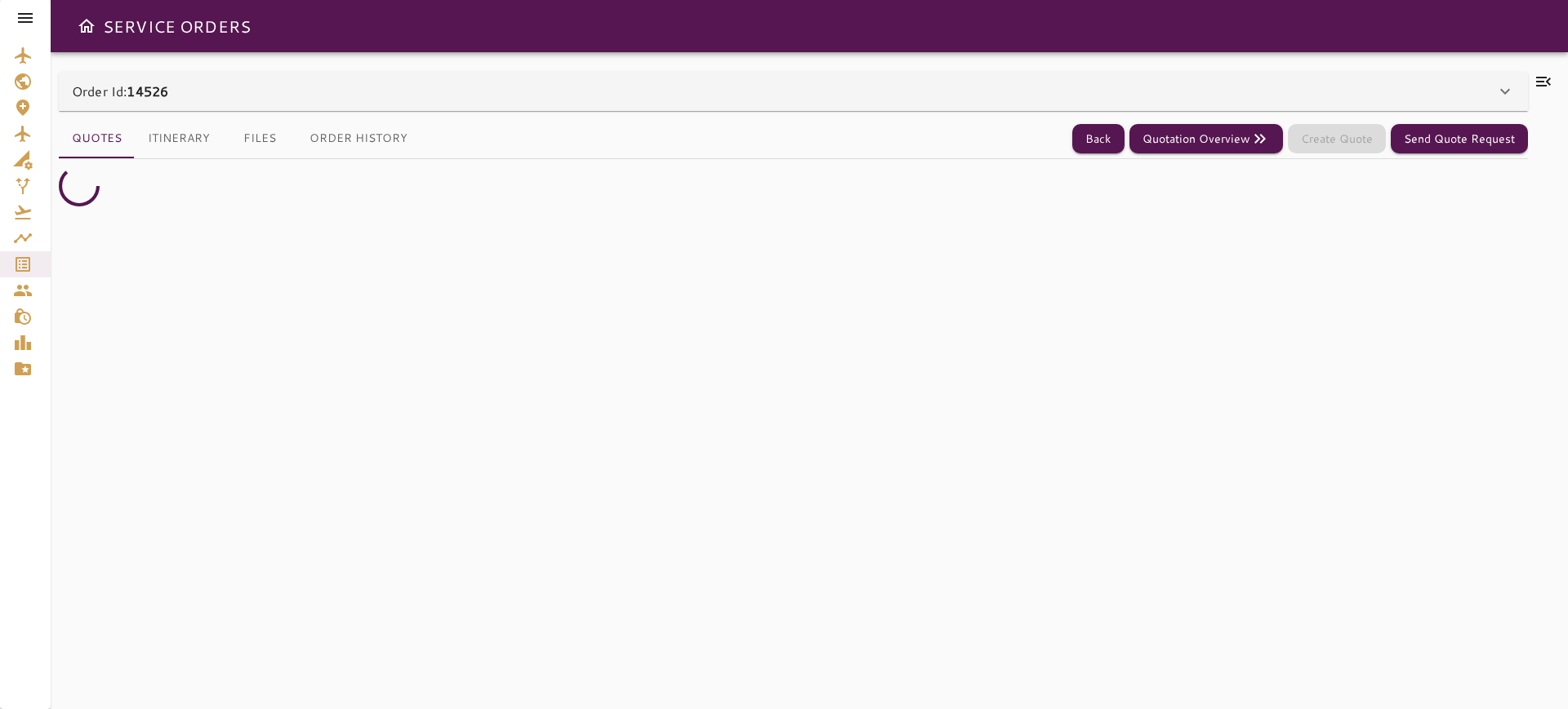
click at [187, 107] on div "Order Id: 14526" at bounding box center [793, 91] width 1469 height 39
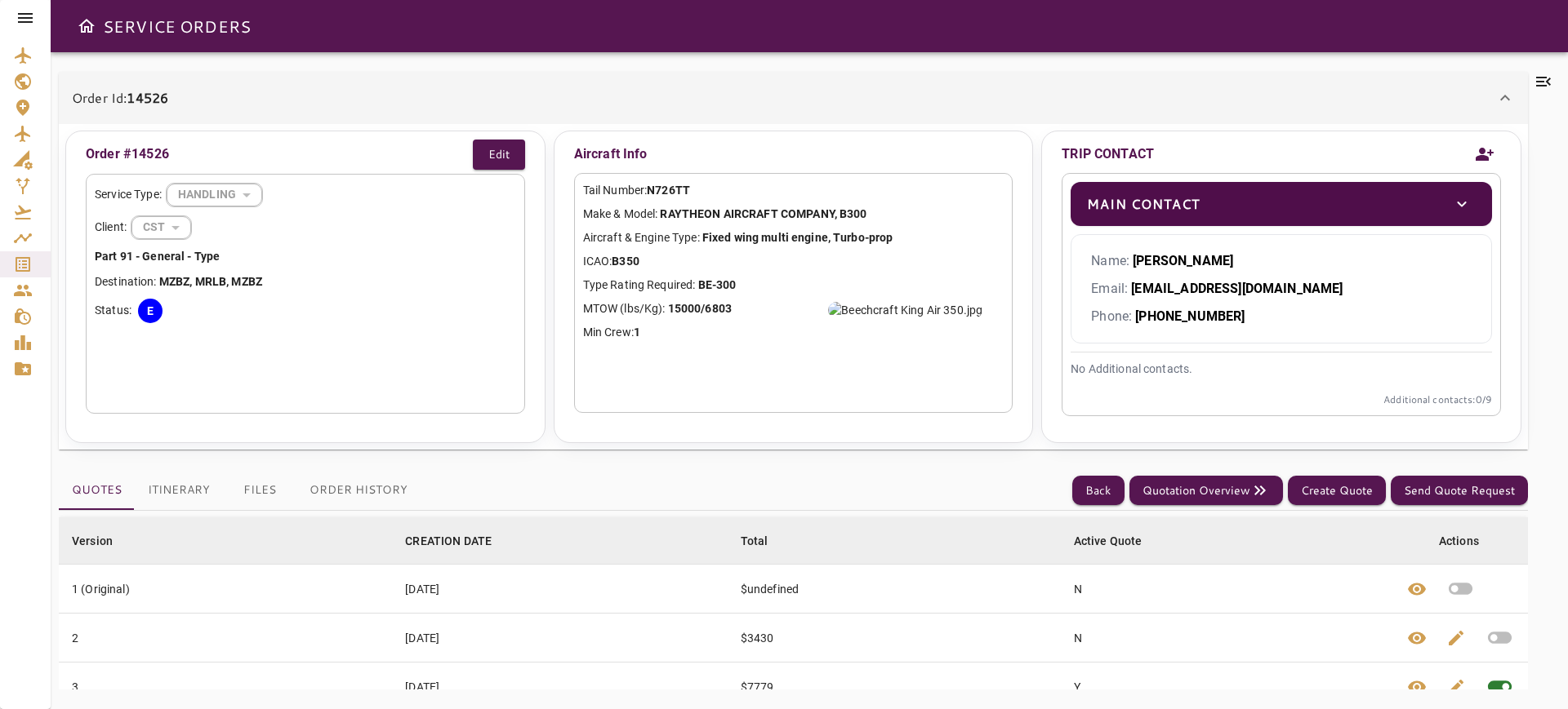
click at [209, 113] on div "Order Id: 14526" at bounding box center [793, 98] width 1469 height 52
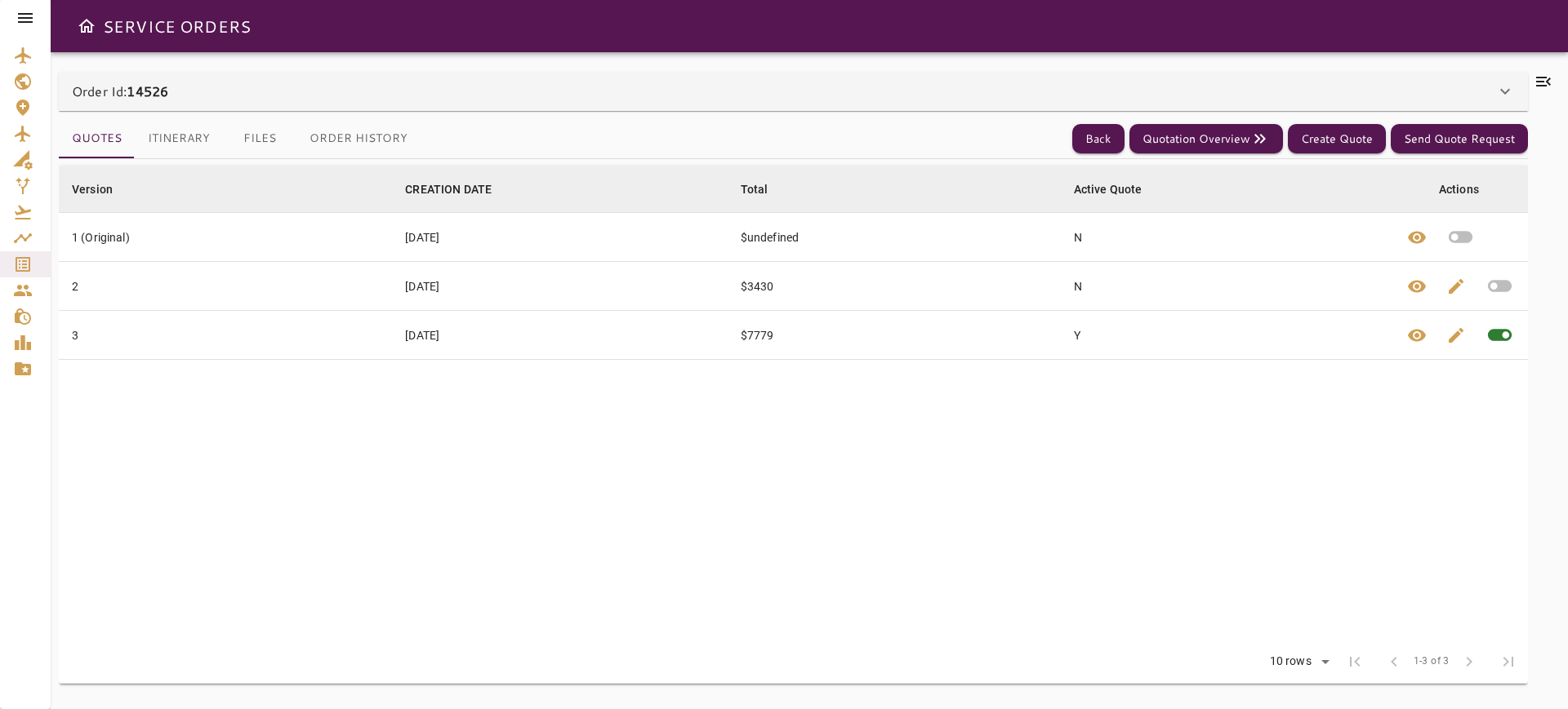
click at [180, 148] on button "Itinerary" at bounding box center [179, 138] width 88 height 39
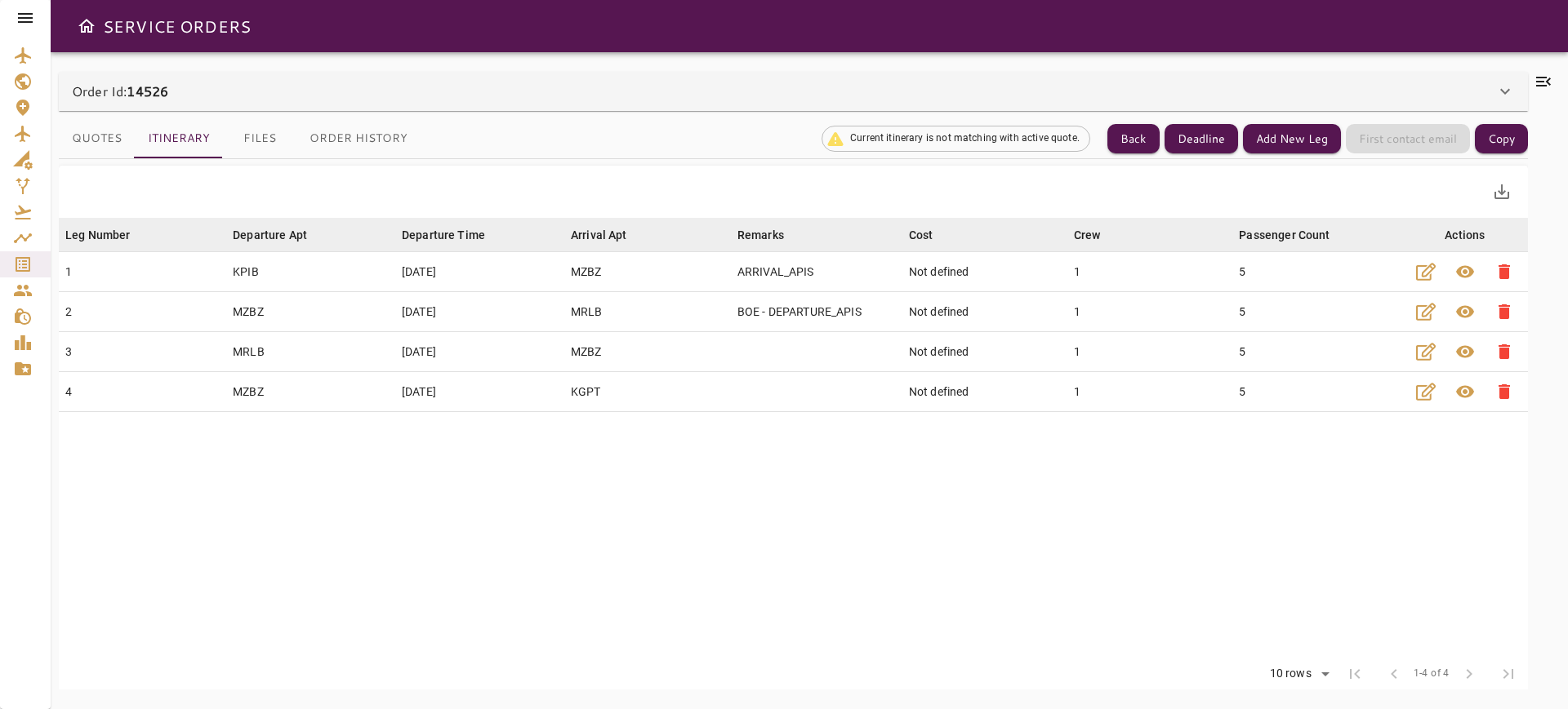
click at [86, 128] on button "Quotes" at bounding box center [96, 138] width 76 height 39
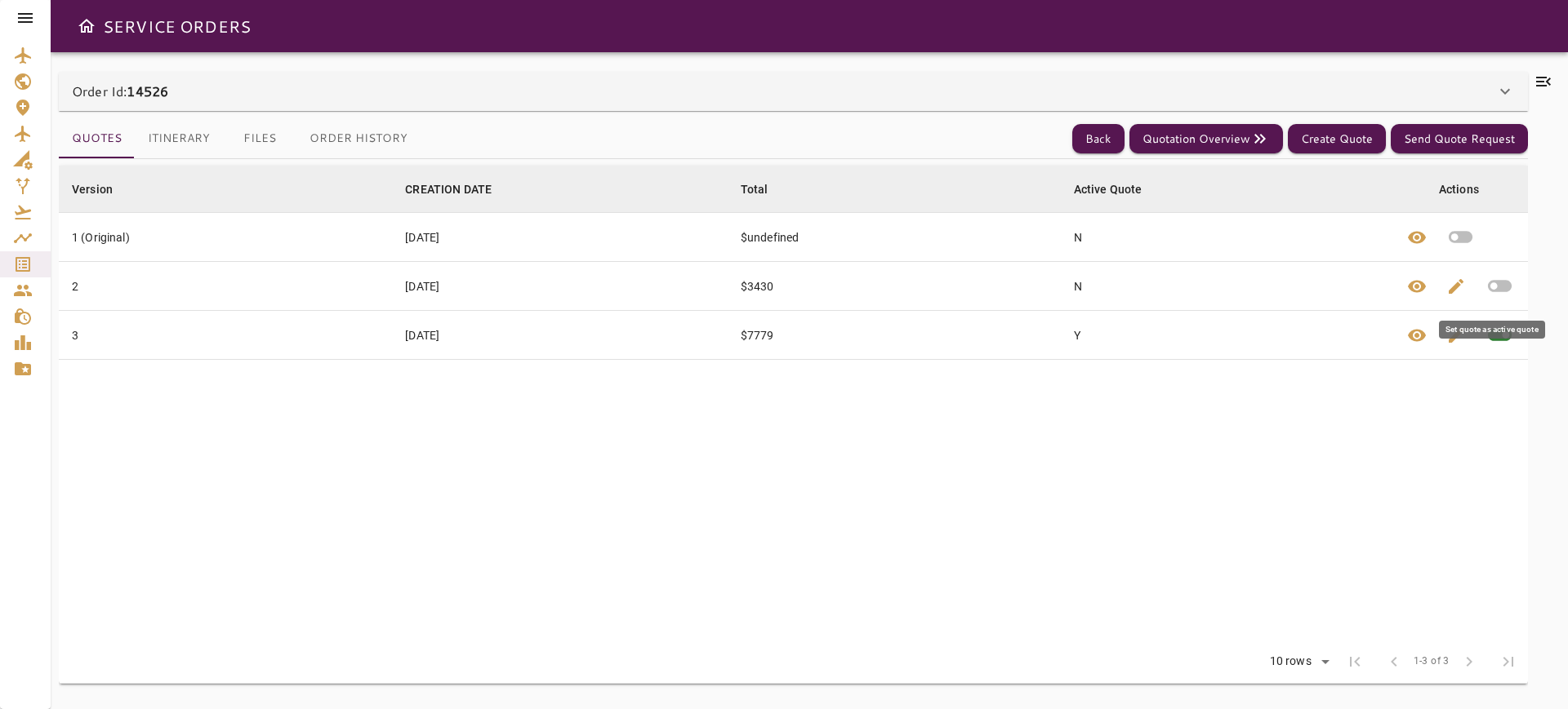
click at [1494, 286] on icon "button" at bounding box center [1500, 286] width 29 height 29
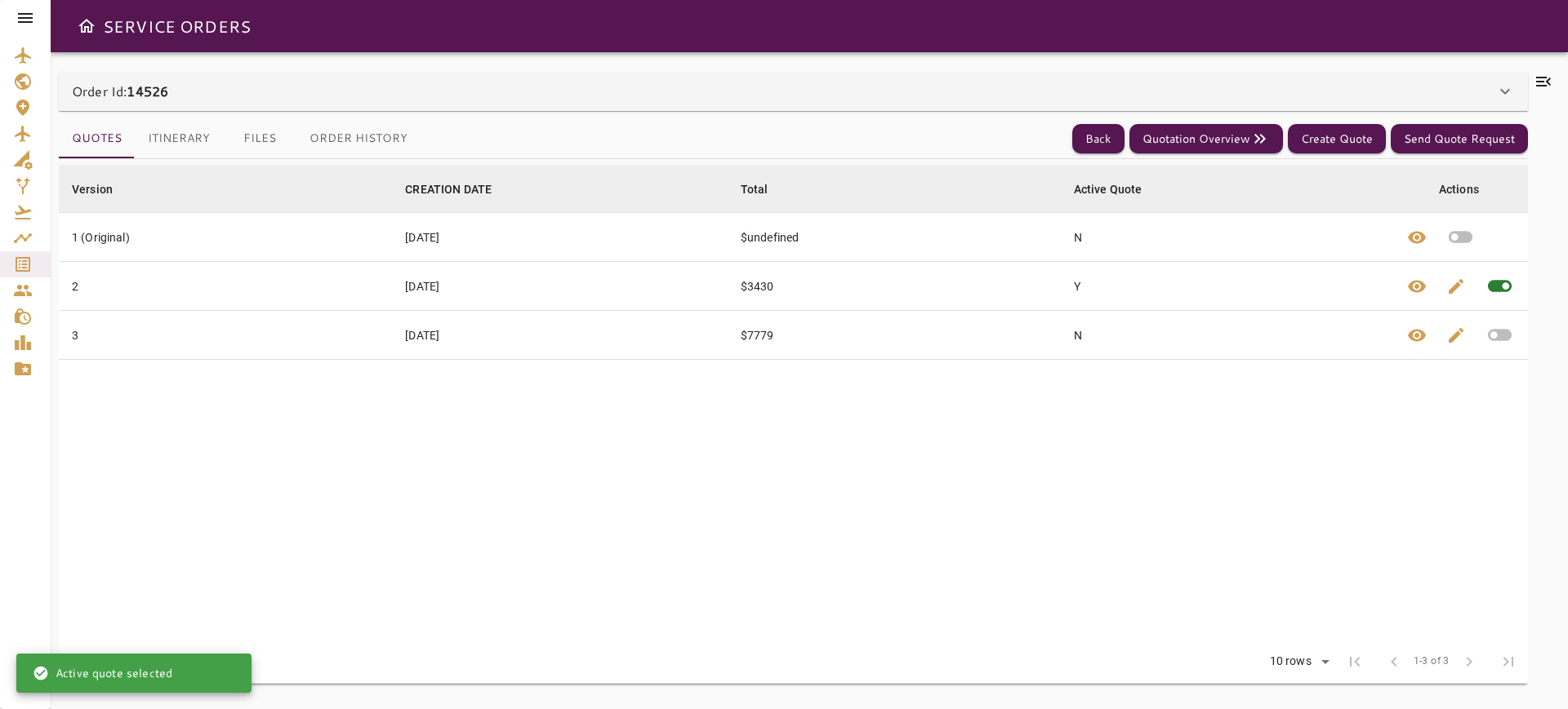
click at [158, 138] on button "Itinerary" at bounding box center [179, 138] width 88 height 39
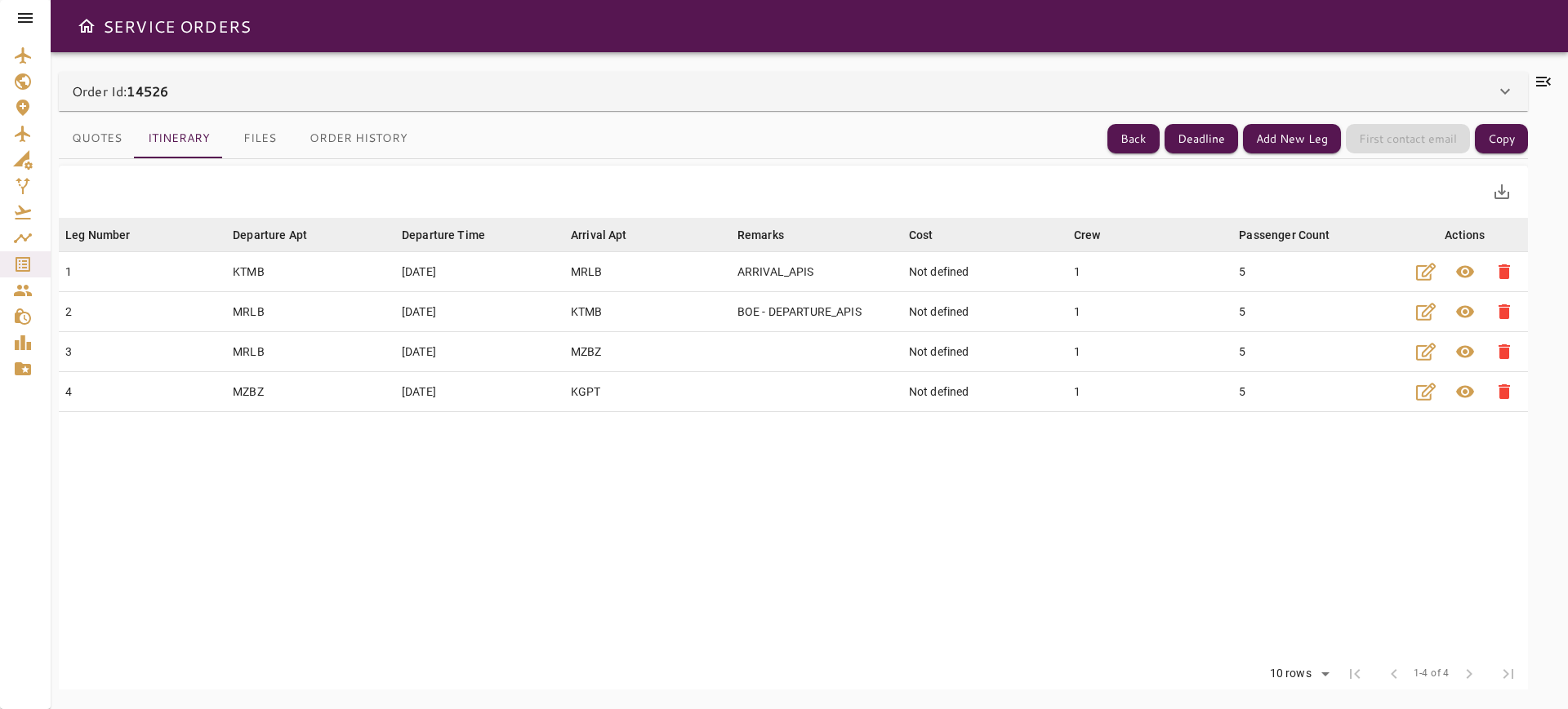
click at [1545, 86] on icon at bounding box center [1542, 82] width 14 height 10
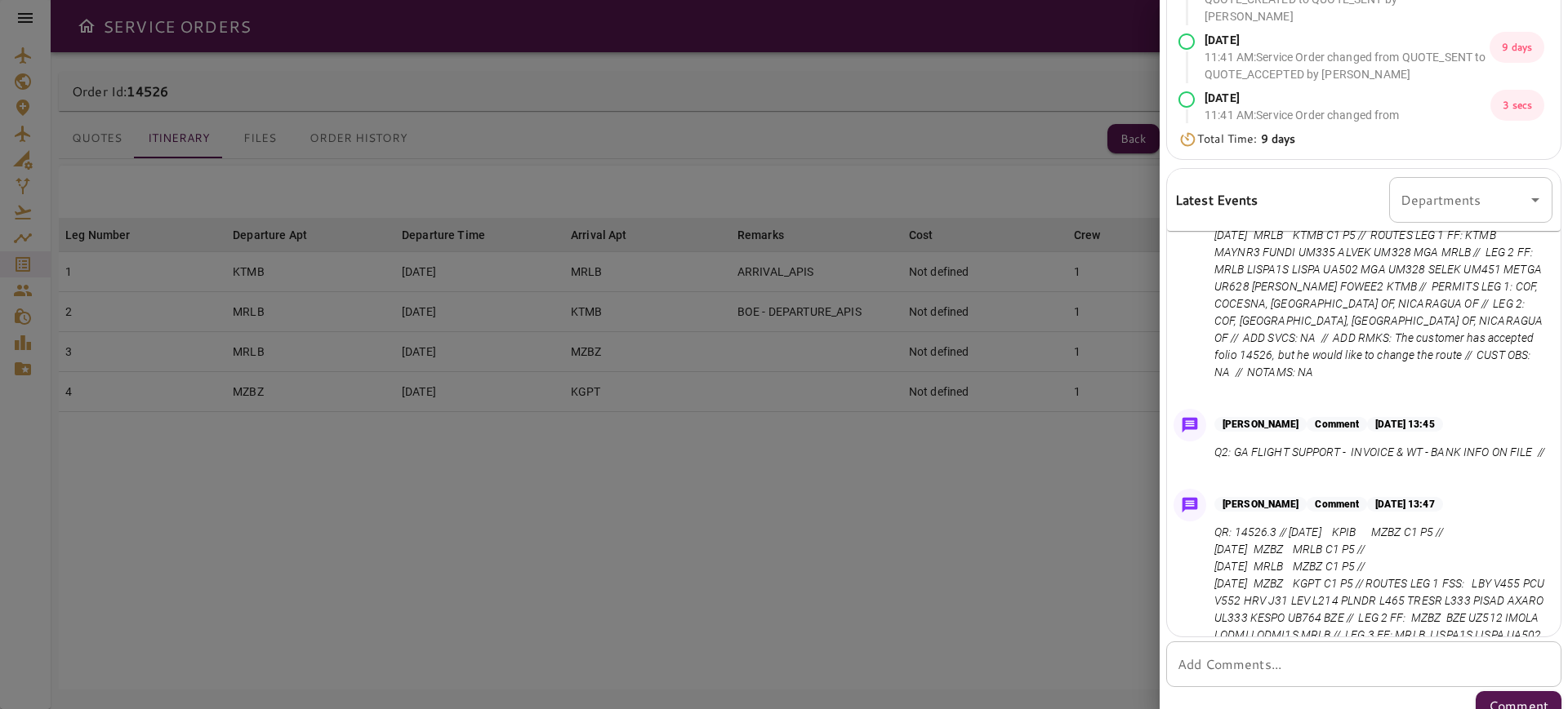
scroll to position [805, 0]
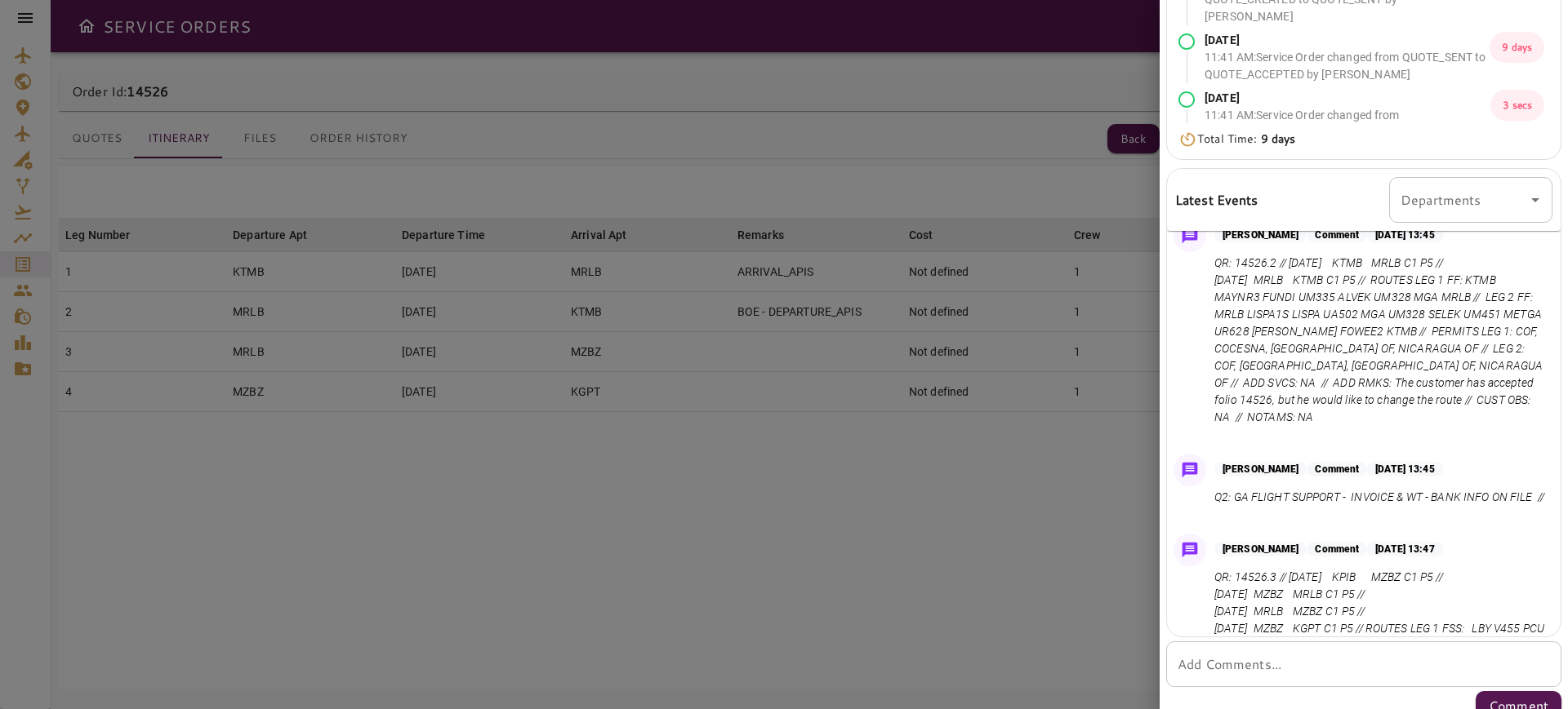
click at [1062, 577] on div at bounding box center [784, 354] width 1568 height 709
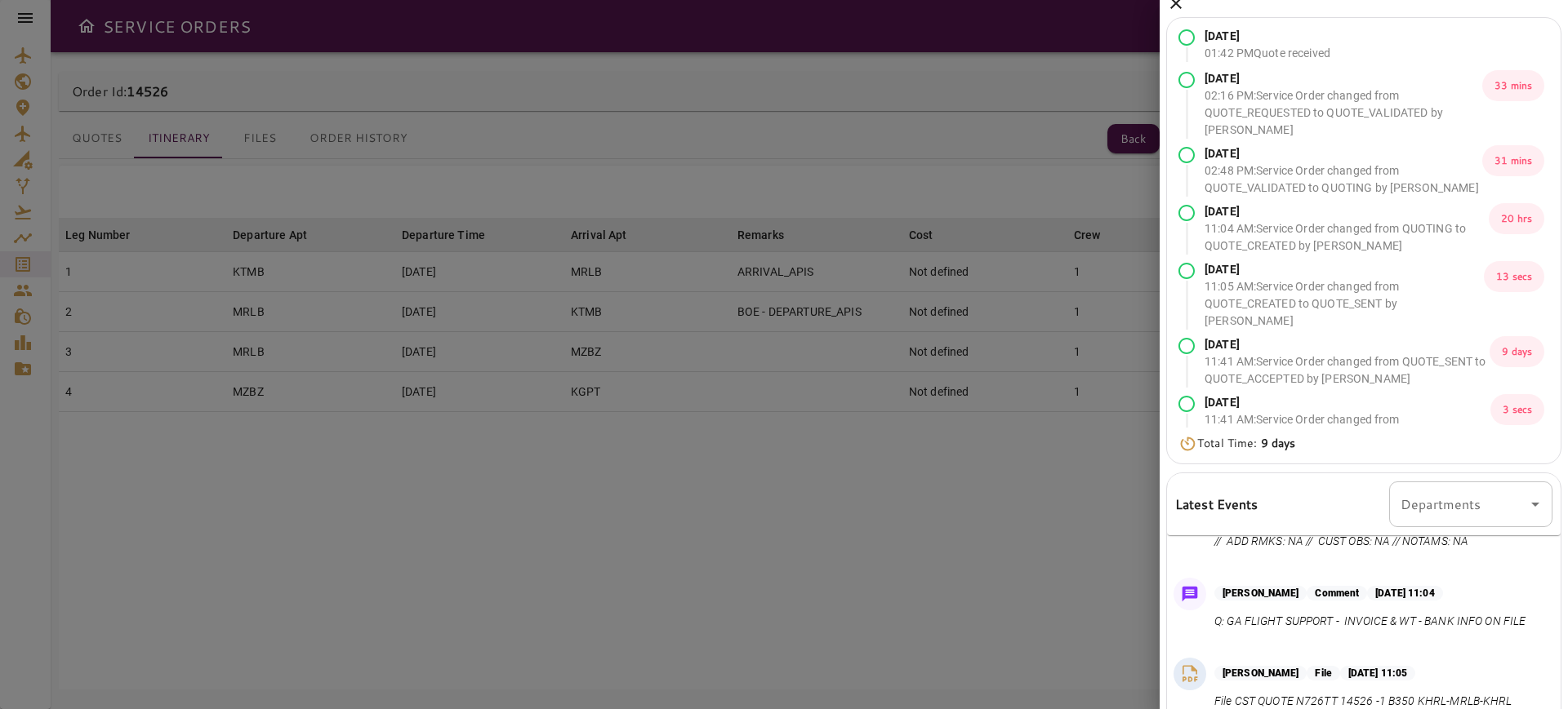
scroll to position [0, 0]
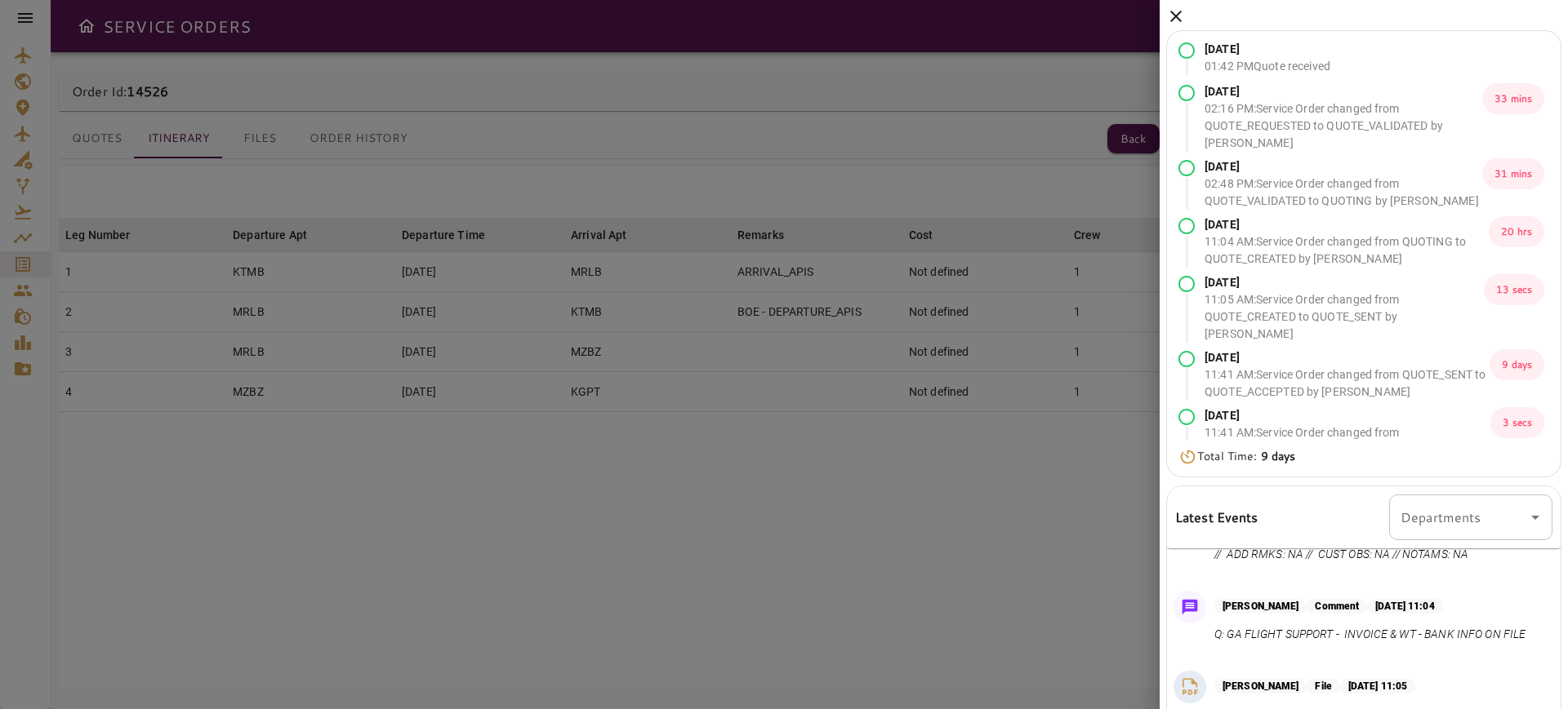
drag, startPoint x: 1177, startPoint y: 13, endPoint x: 1188, endPoint y: 101, distance: 88.7
click at [1177, 14] on icon at bounding box center [1176, 16] width 12 height 12
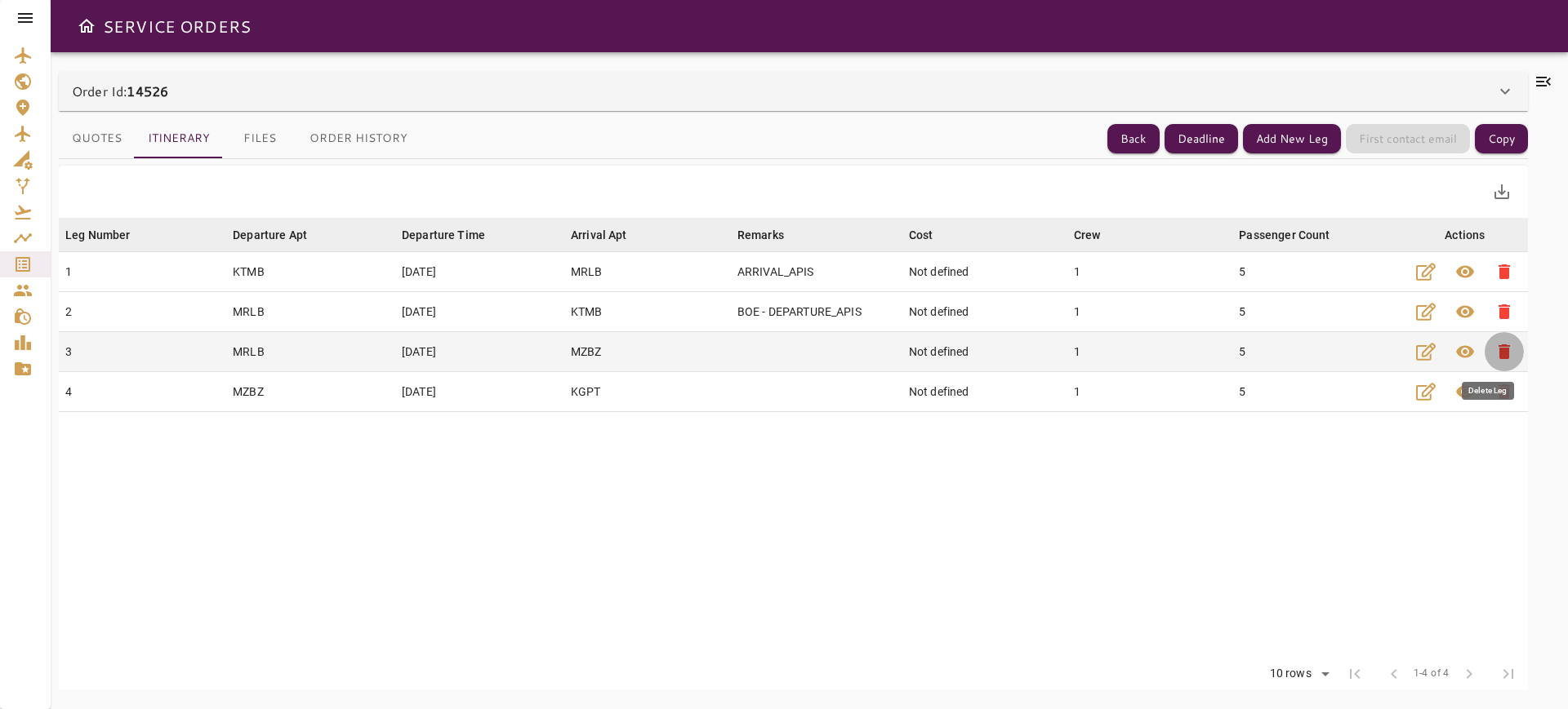
click at [1494, 354] on span "delete" at bounding box center [1504, 352] width 19 height 19
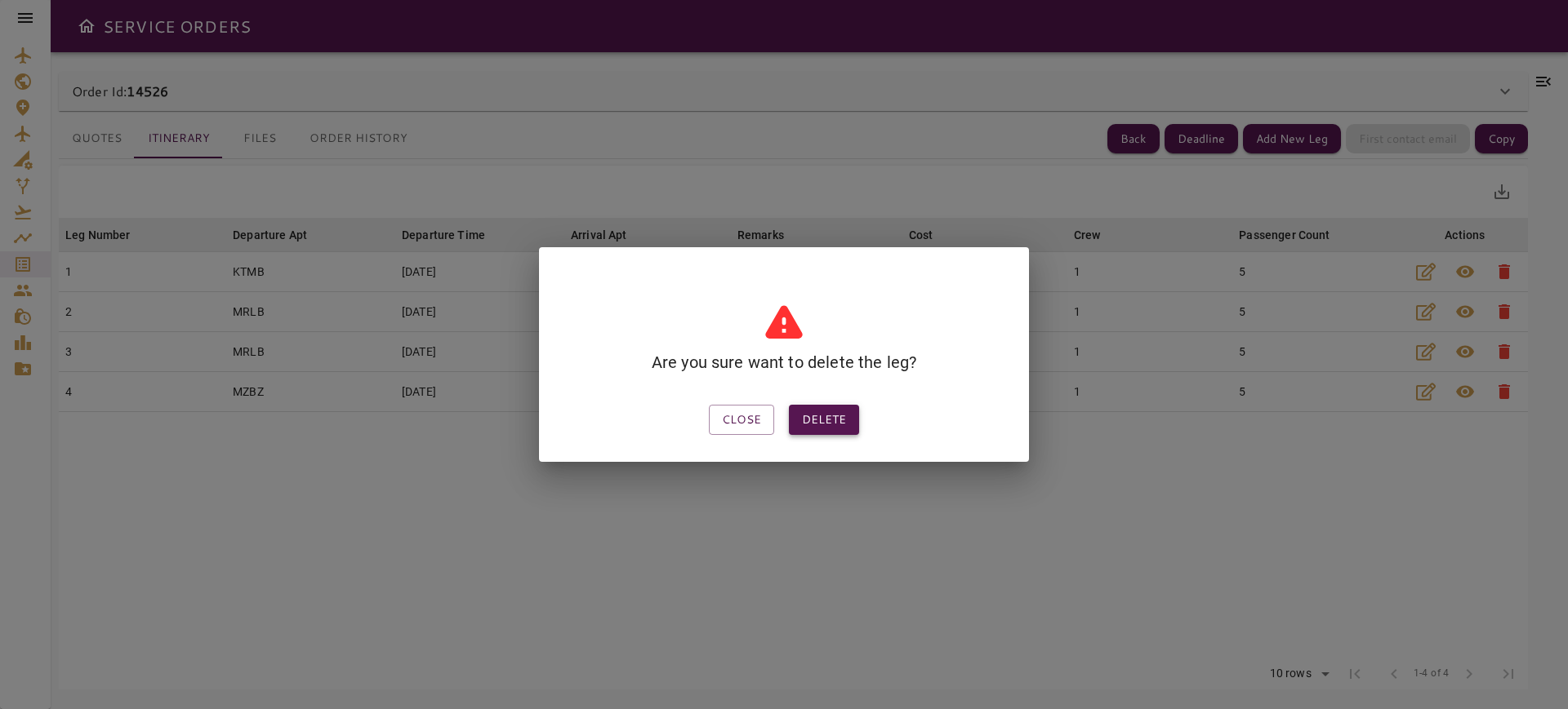
click at [848, 419] on button "Delete" at bounding box center [823, 419] width 70 height 30
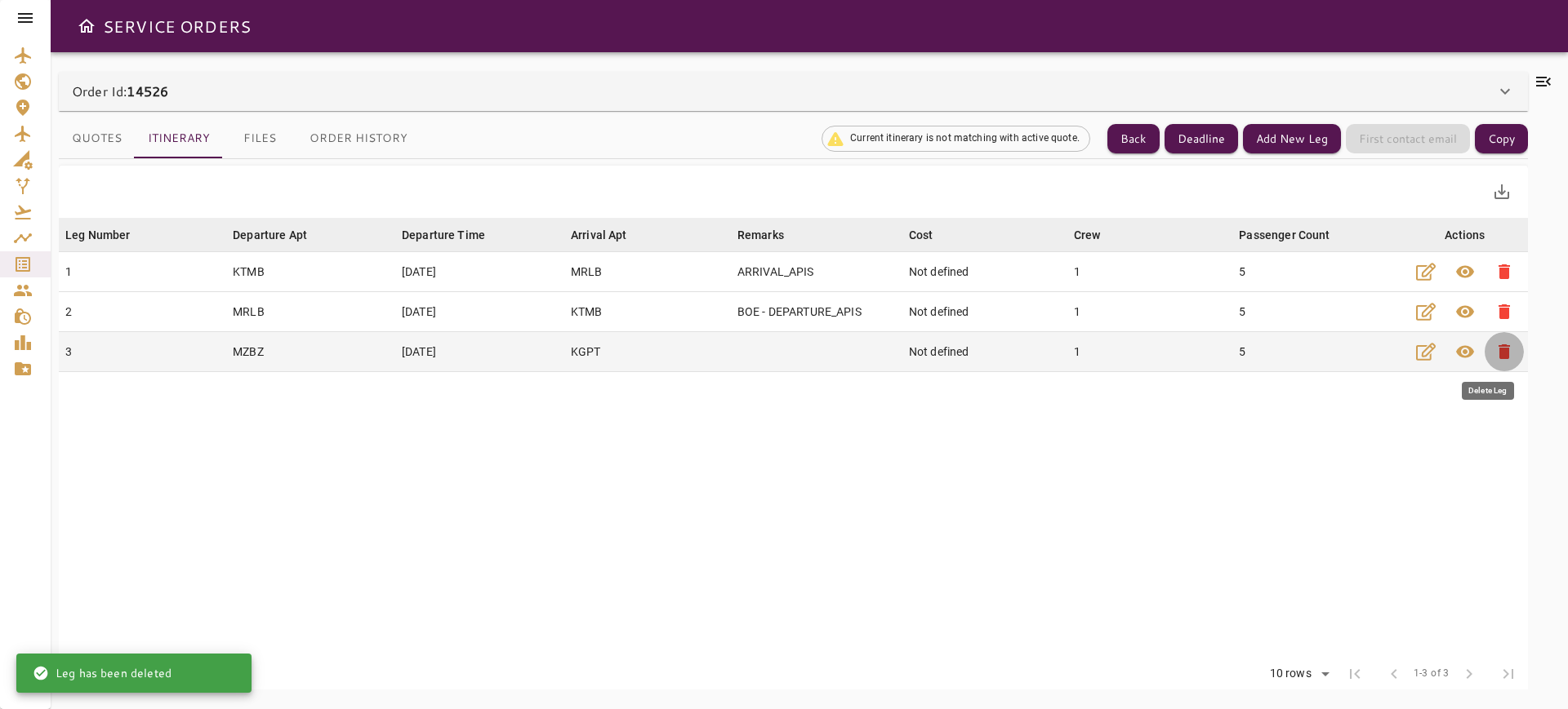
click at [1494, 353] on span "delete" at bounding box center [1504, 352] width 19 height 19
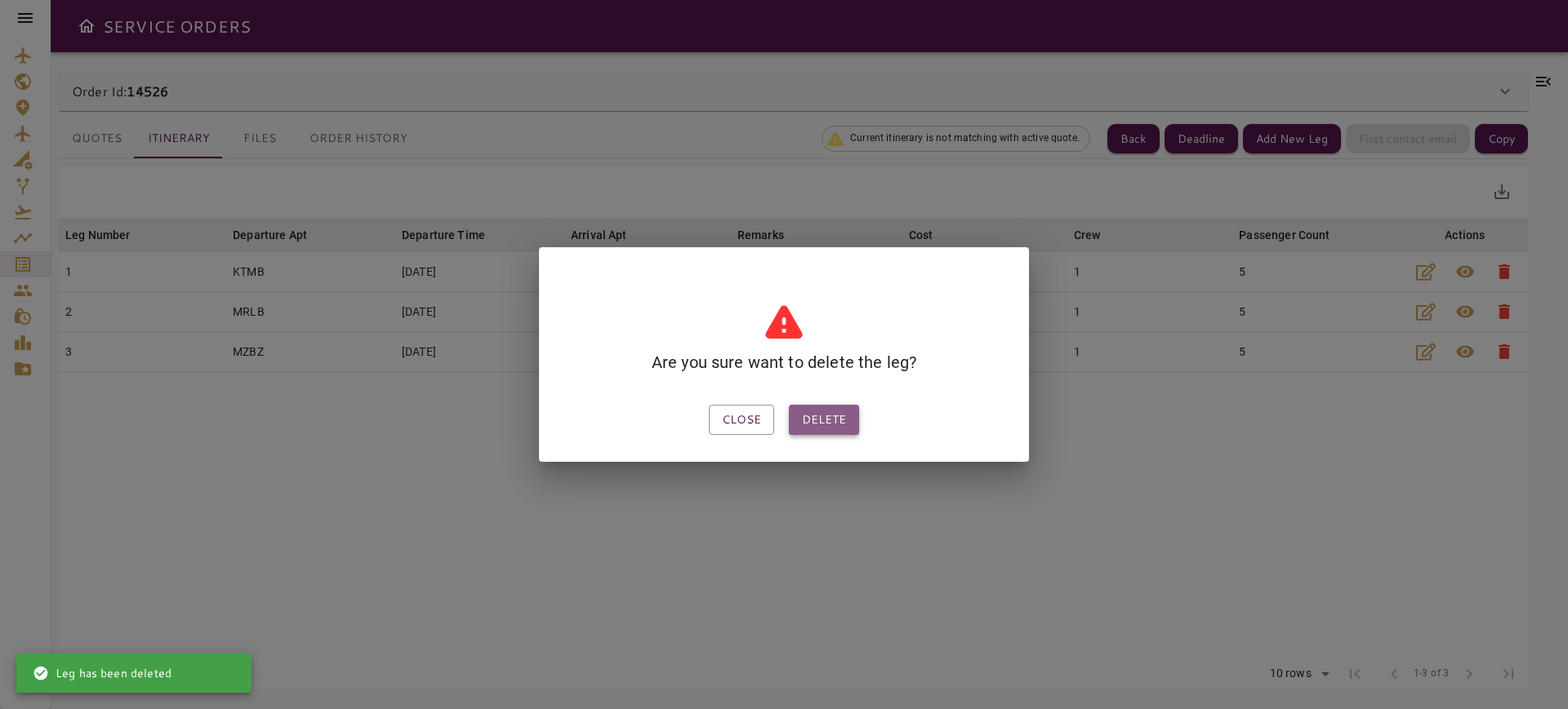
click at [844, 412] on button "Delete" at bounding box center [823, 419] width 70 height 30
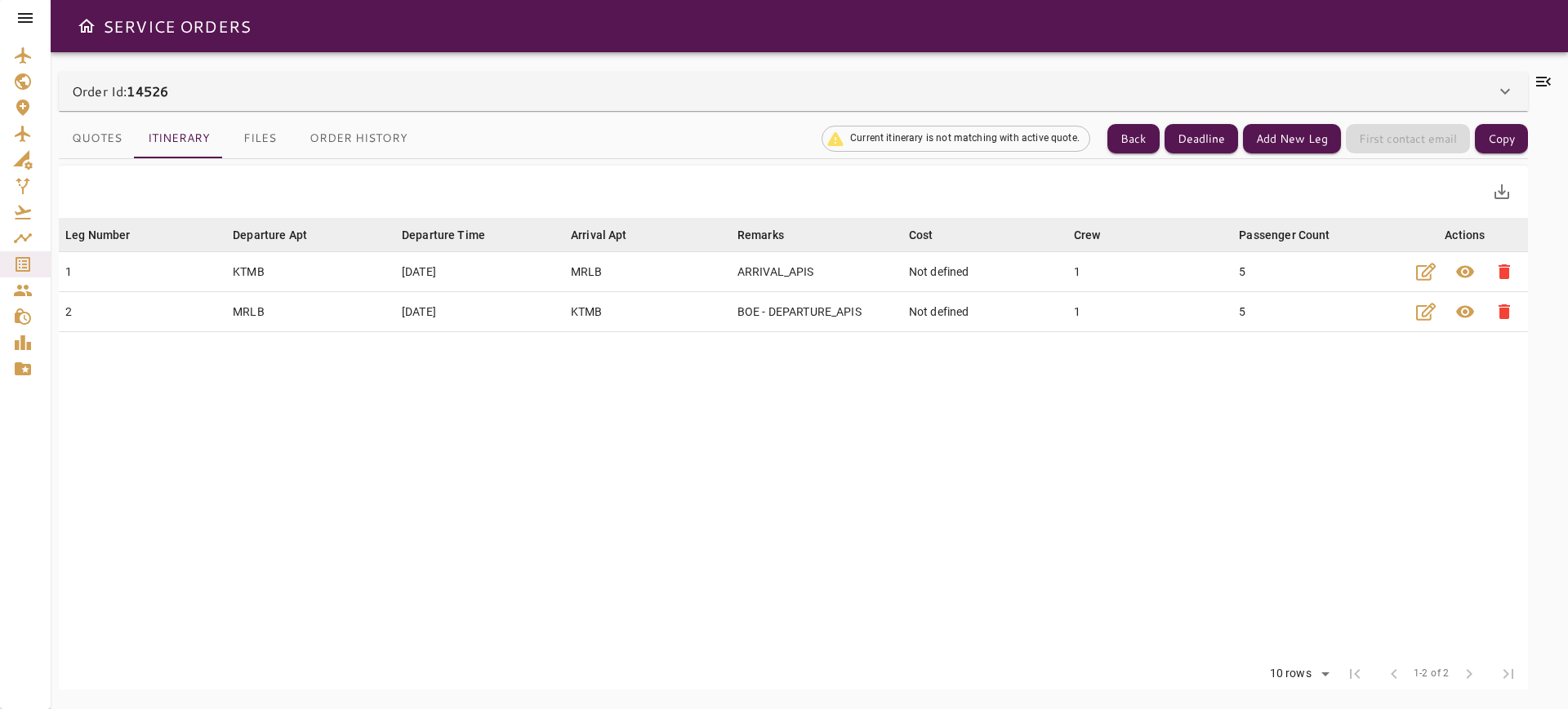
click at [90, 129] on button "Quotes" at bounding box center [96, 138] width 76 height 39
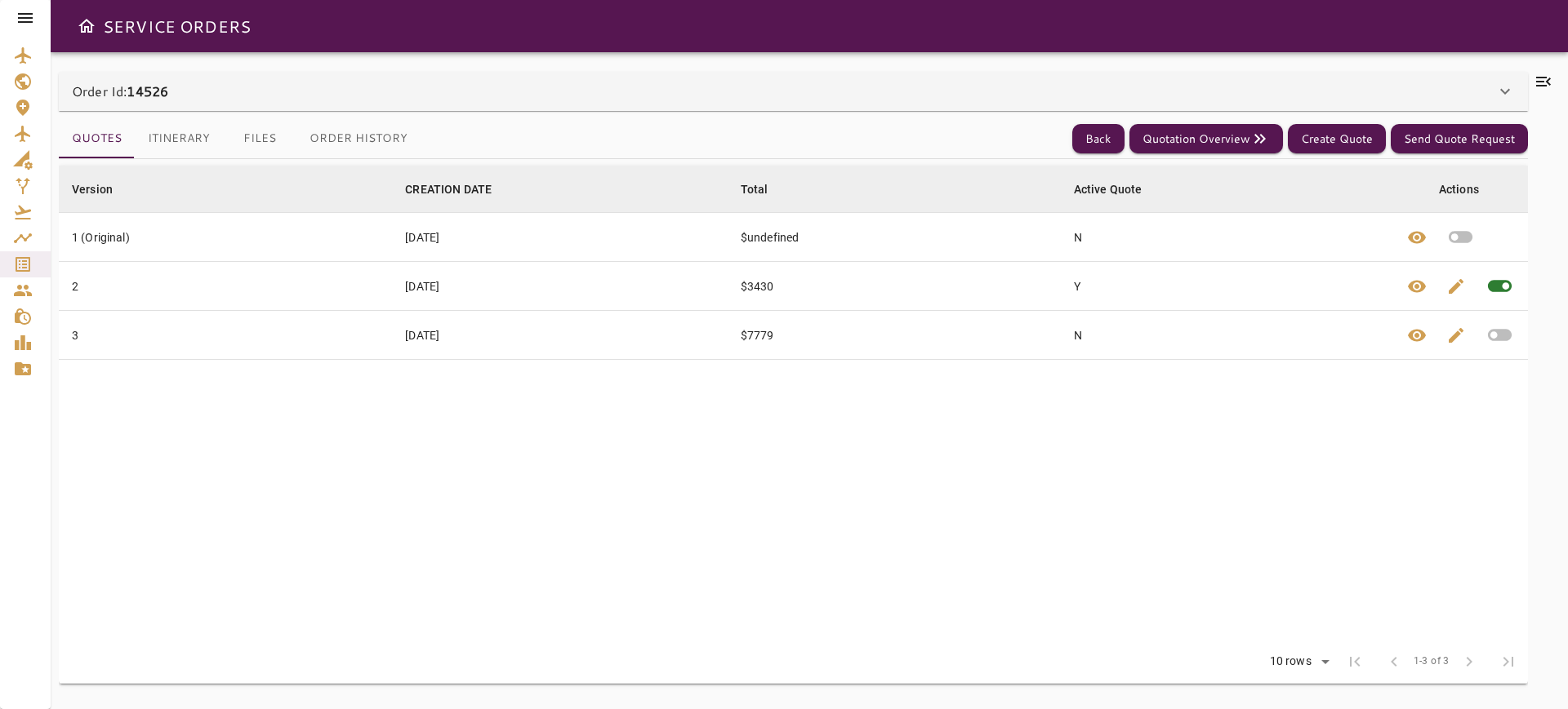
click at [1501, 330] on icon "button" at bounding box center [1499, 335] width 24 height 12
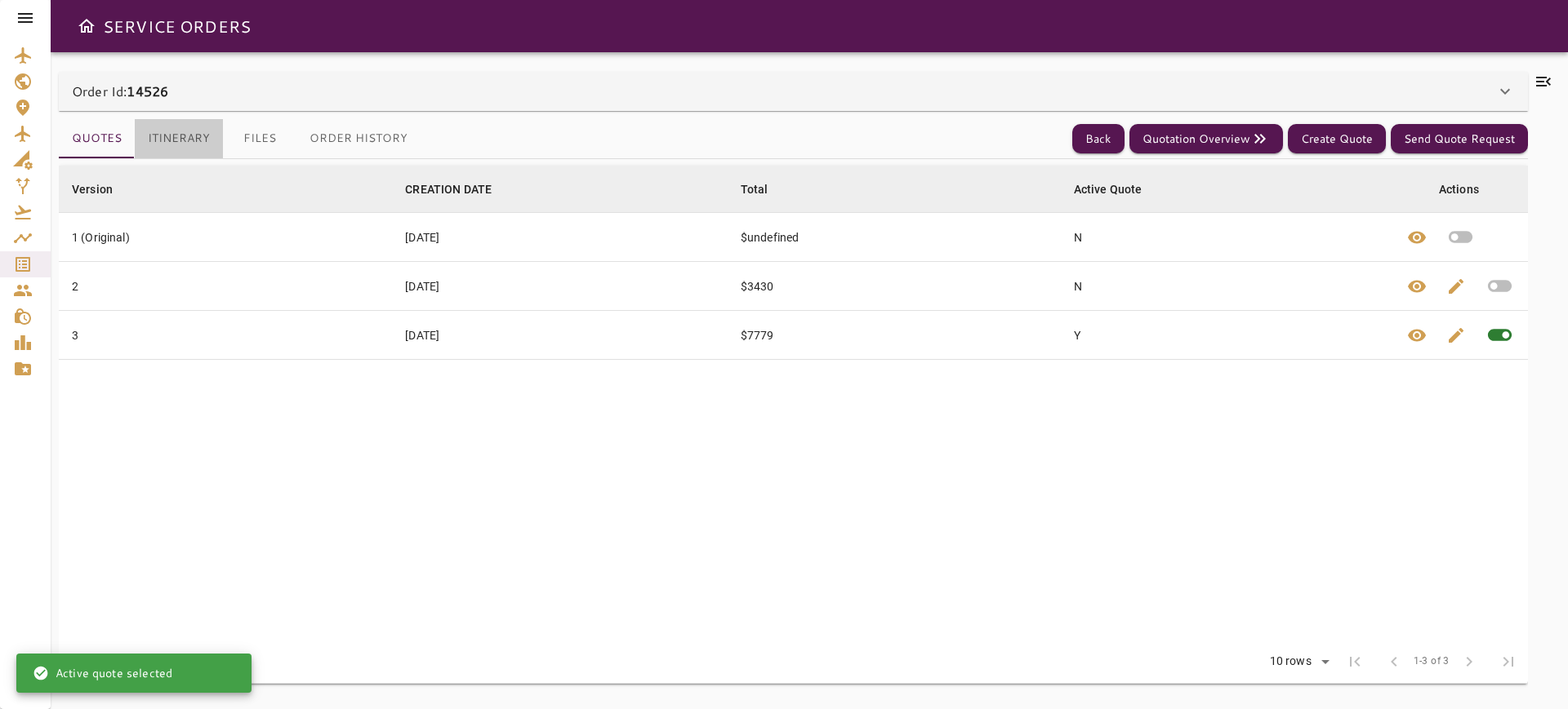
click at [168, 134] on button "Itinerary" at bounding box center [179, 138] width 88 height 39
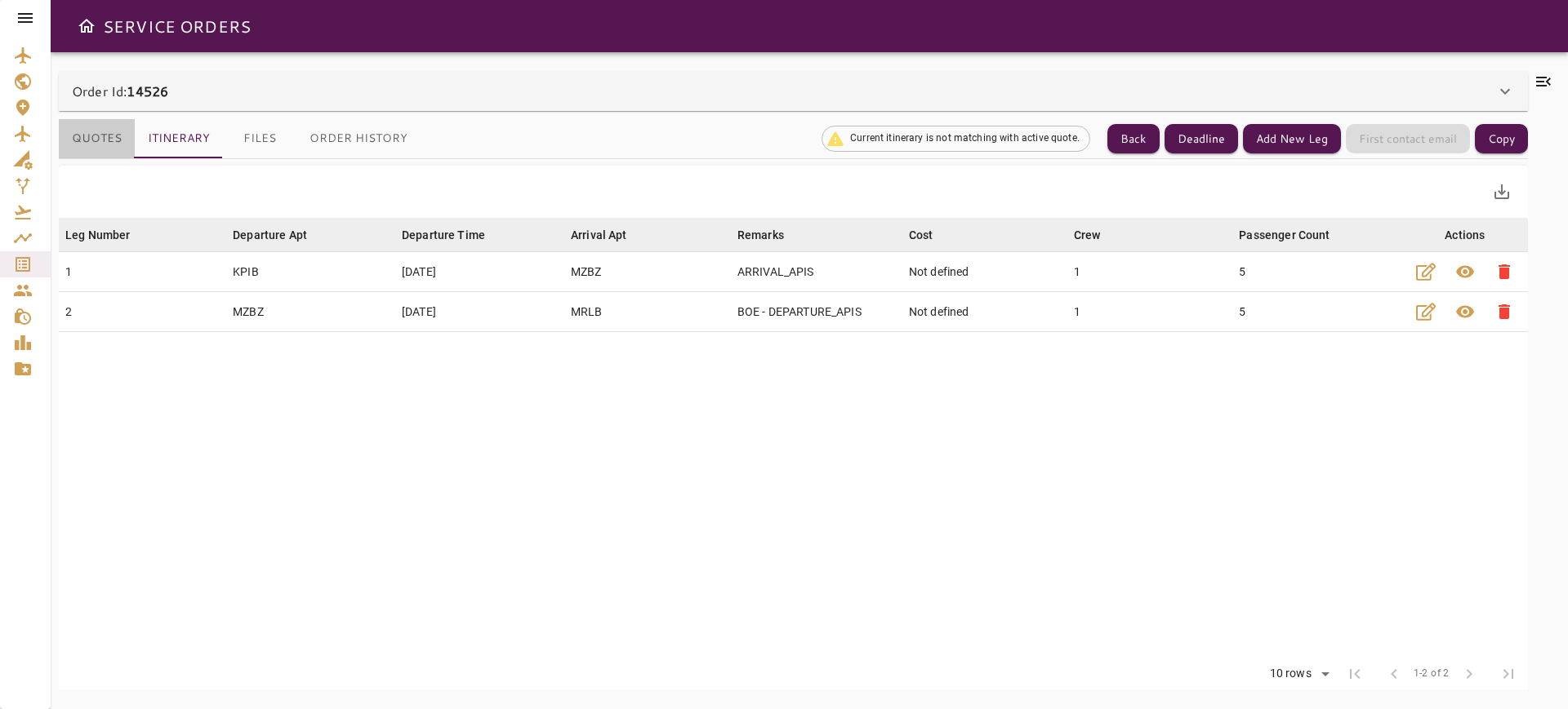
click at [64, 142] on button "Quotes" at bounding box center [96, 138] width 76 height 39
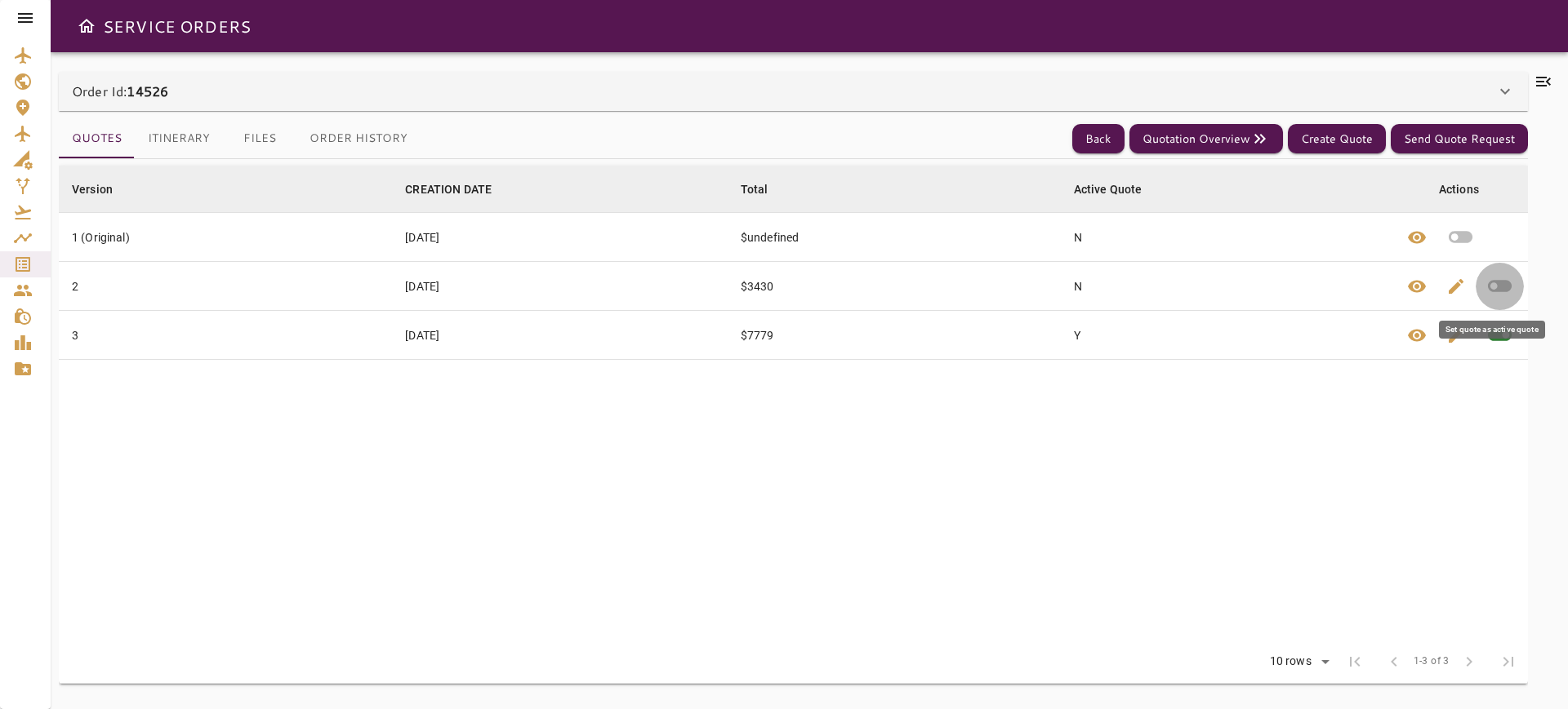
click at [1507, 283] on icon "button" at bounding box center [1499, 286] width 24 height 12
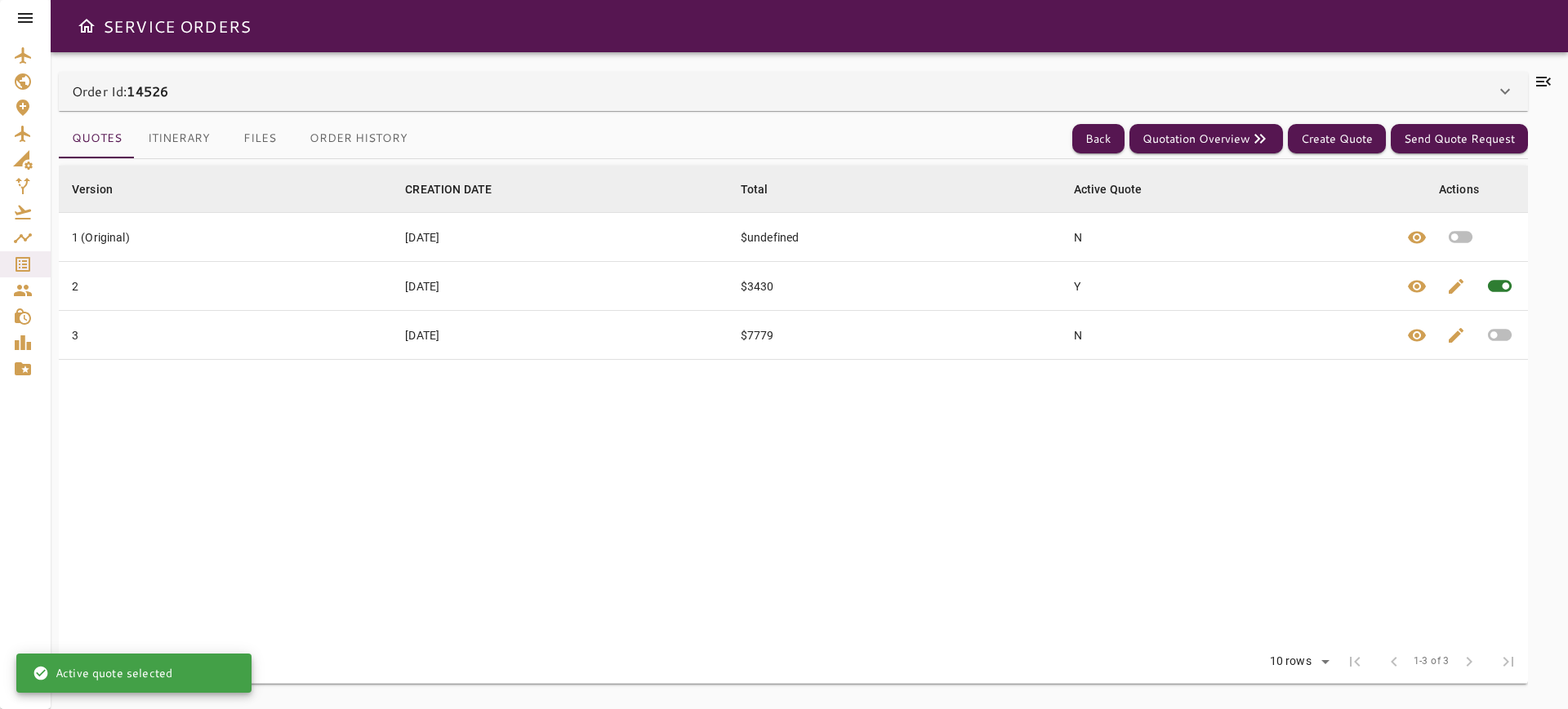
click at [198, 138] on button "Itinerary" at bounding box center [179, 138] width 88 height 39
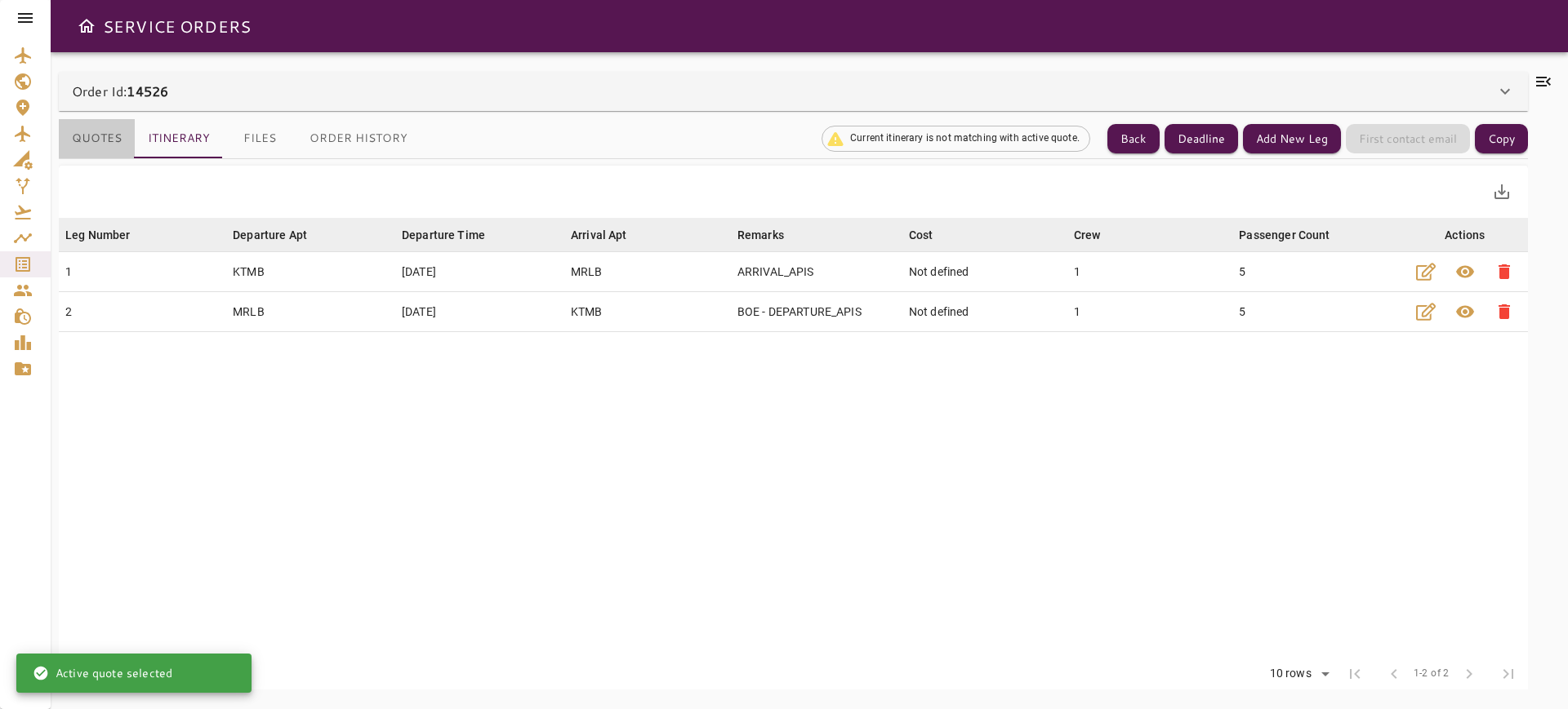
click at [90, 122] on button "Quotes" at bounding box center [96, 138] width 76 height 39
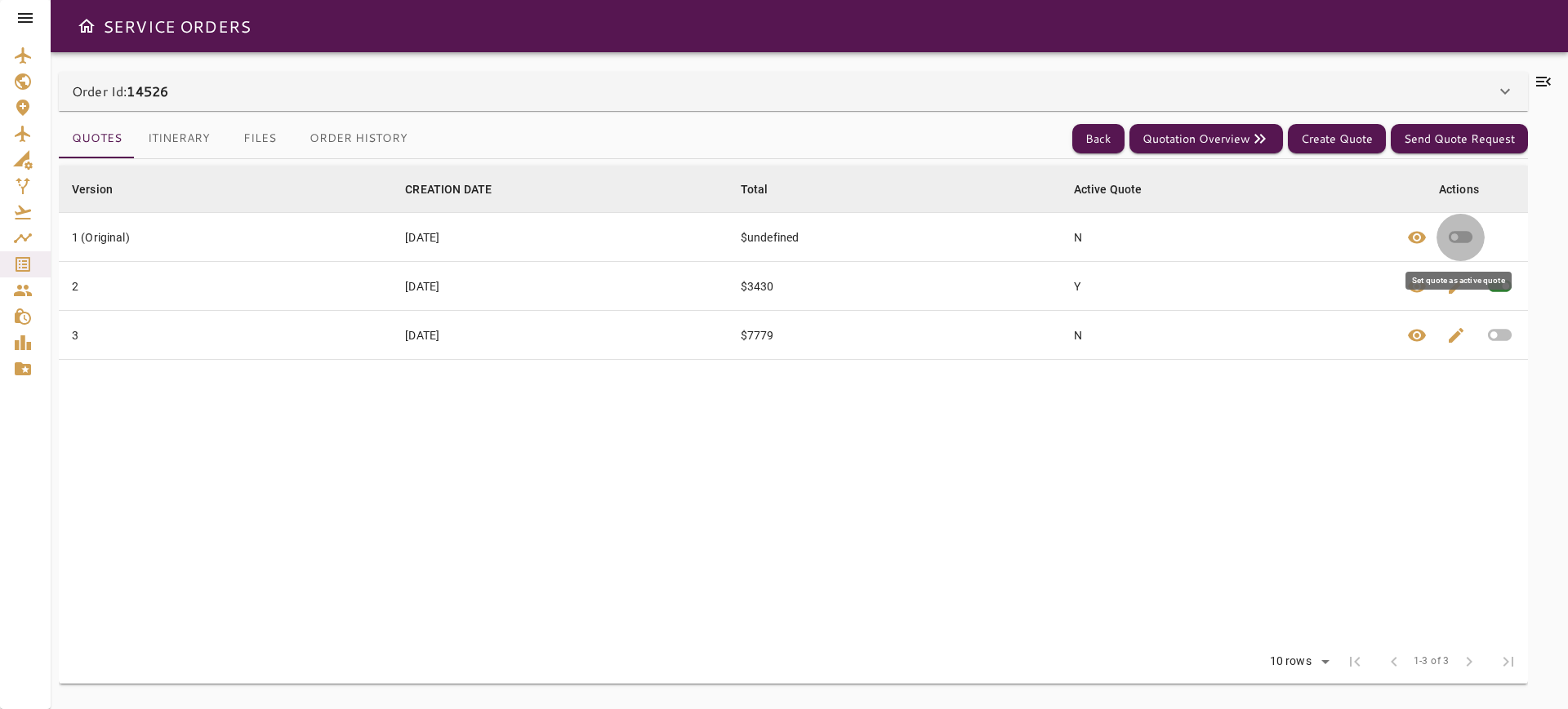
click at [1469, 247] on icon "button" at bounding box center [1460, 237] width 29 height 29
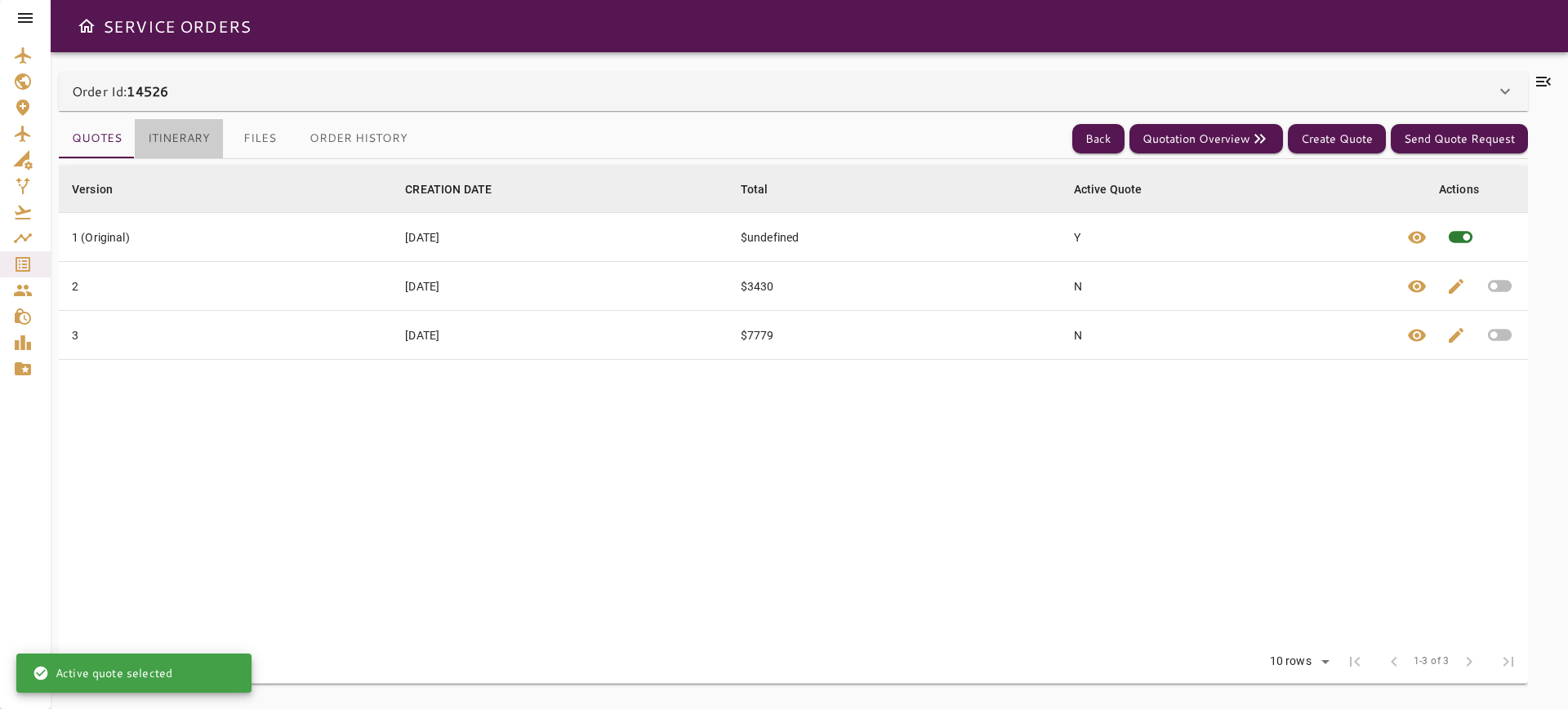
click at [165, 134] on button "Itinerary" at bounding box center [179, 138] width 88 height 39
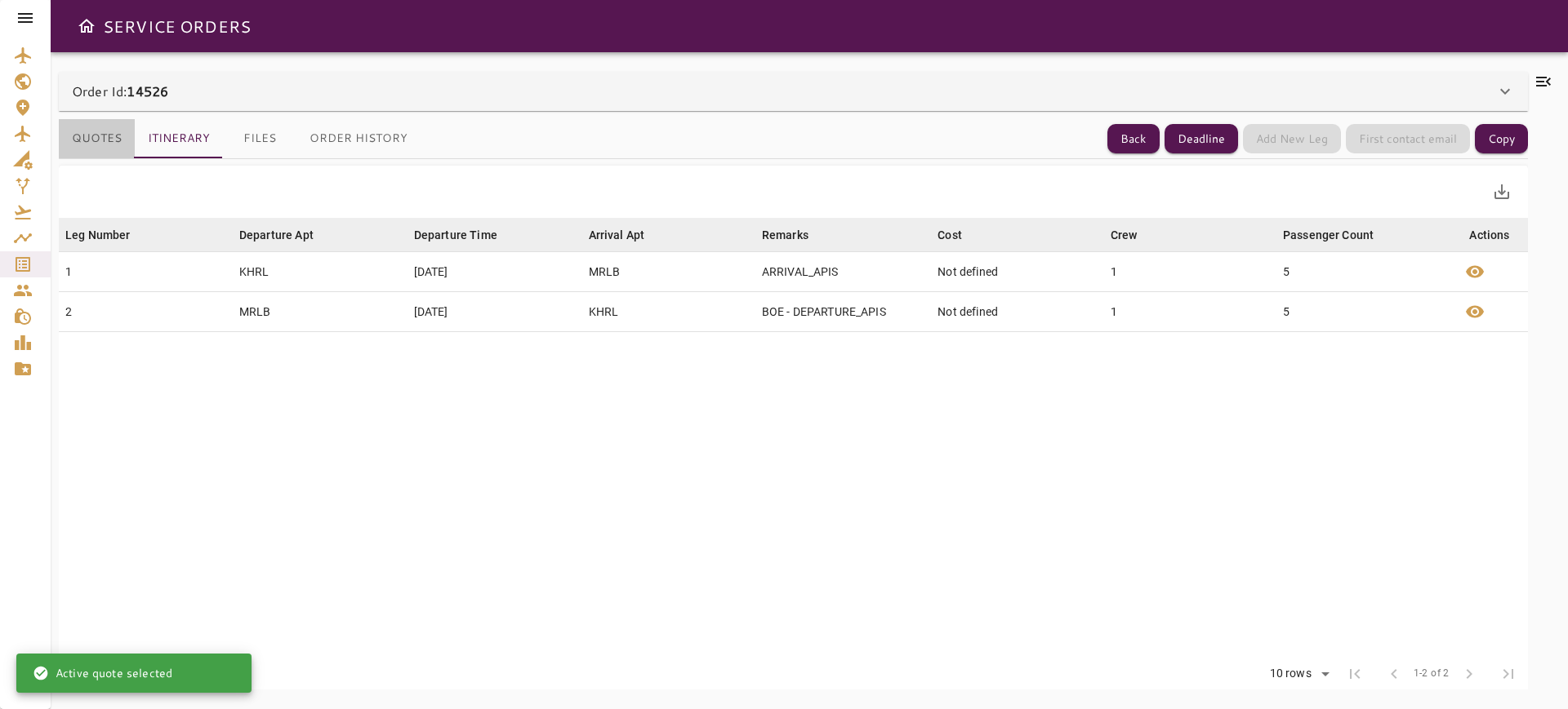
click at [89, 133] on button "Quotes" at bounding box center [96, 138] width 76 height 39
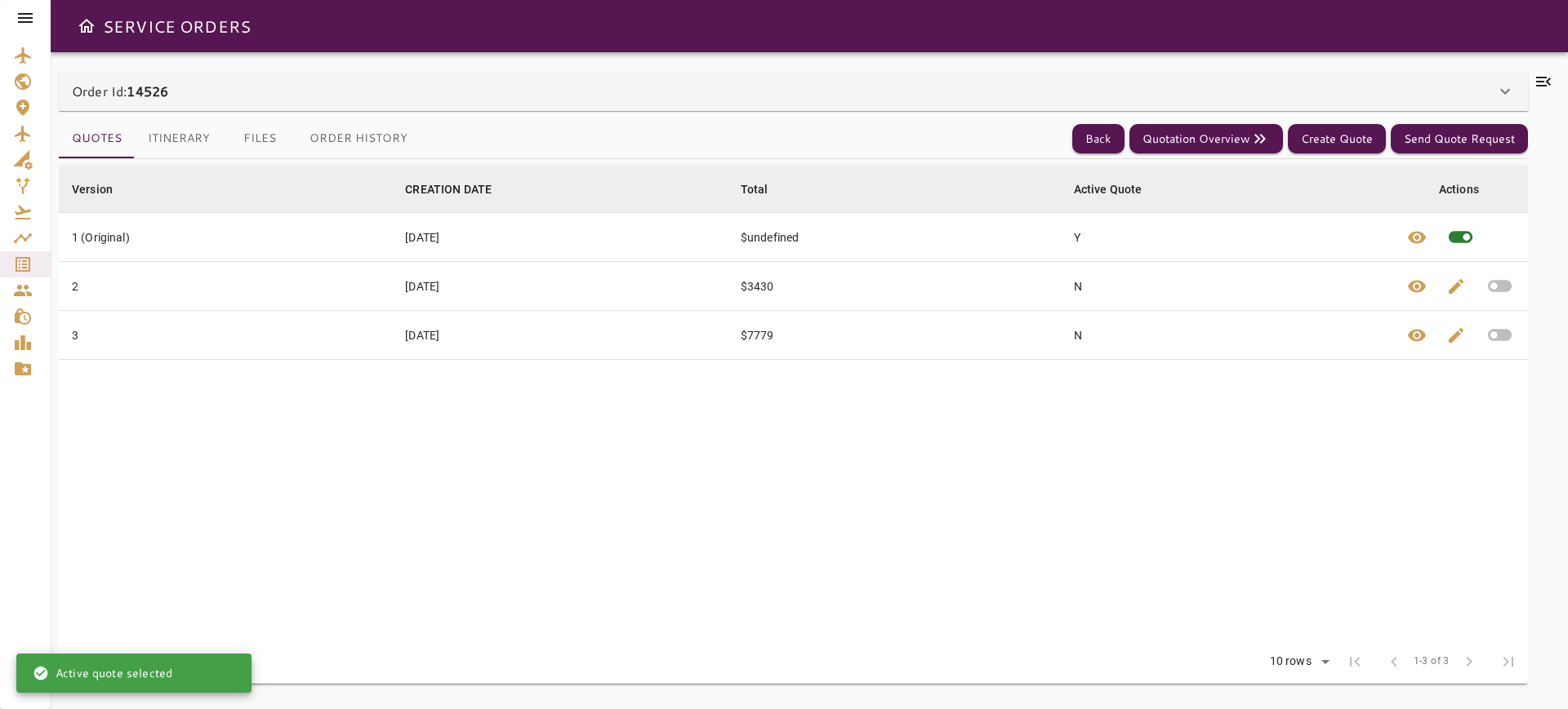
click at [1499, 287] on icon "button" at bounding box center [1499, 286] width 24 height 12
click at [204, 138] on button "Itinerary" at bounding box center [179, 138] width 88 height 39
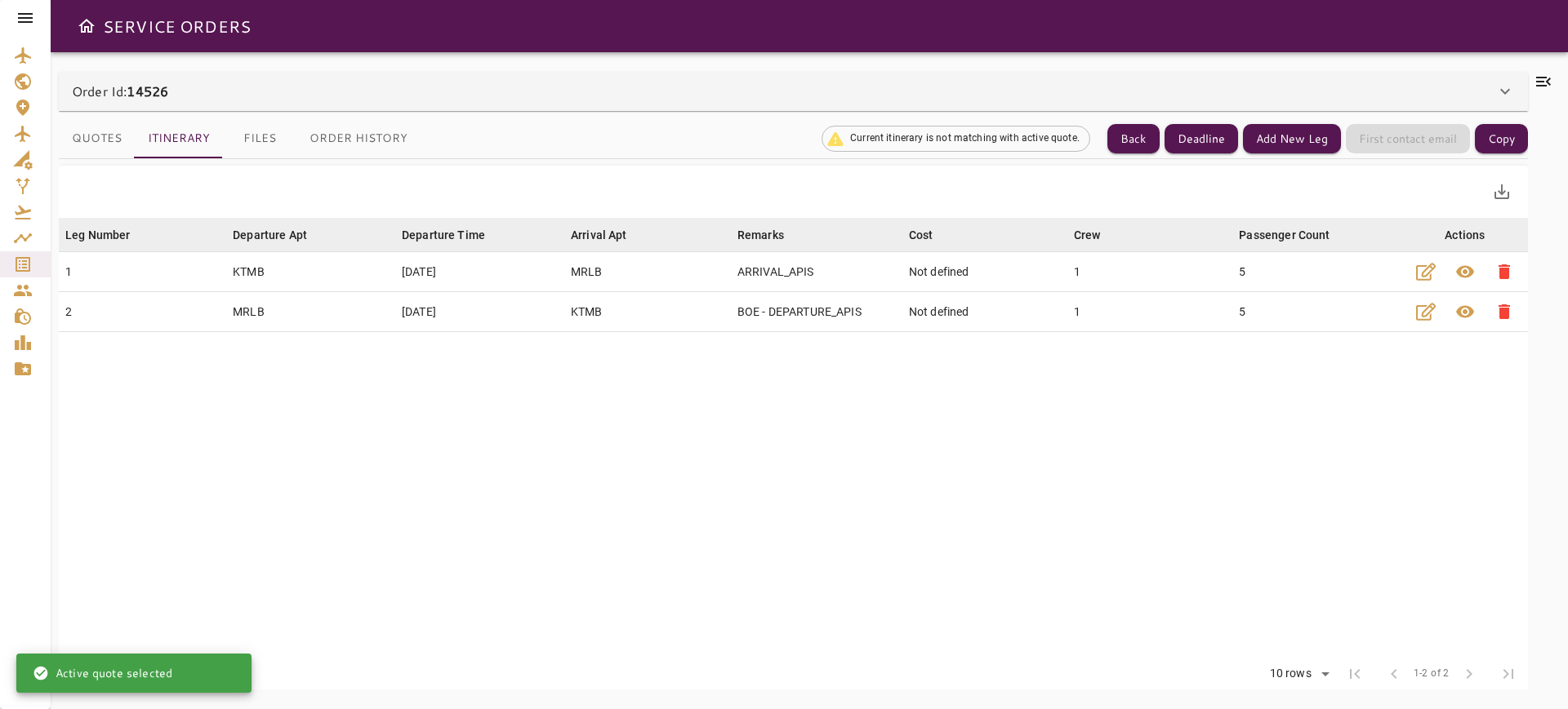
click at [90, 122] on button "Quotes" at bounding box center [96, 138] width 76 height 39
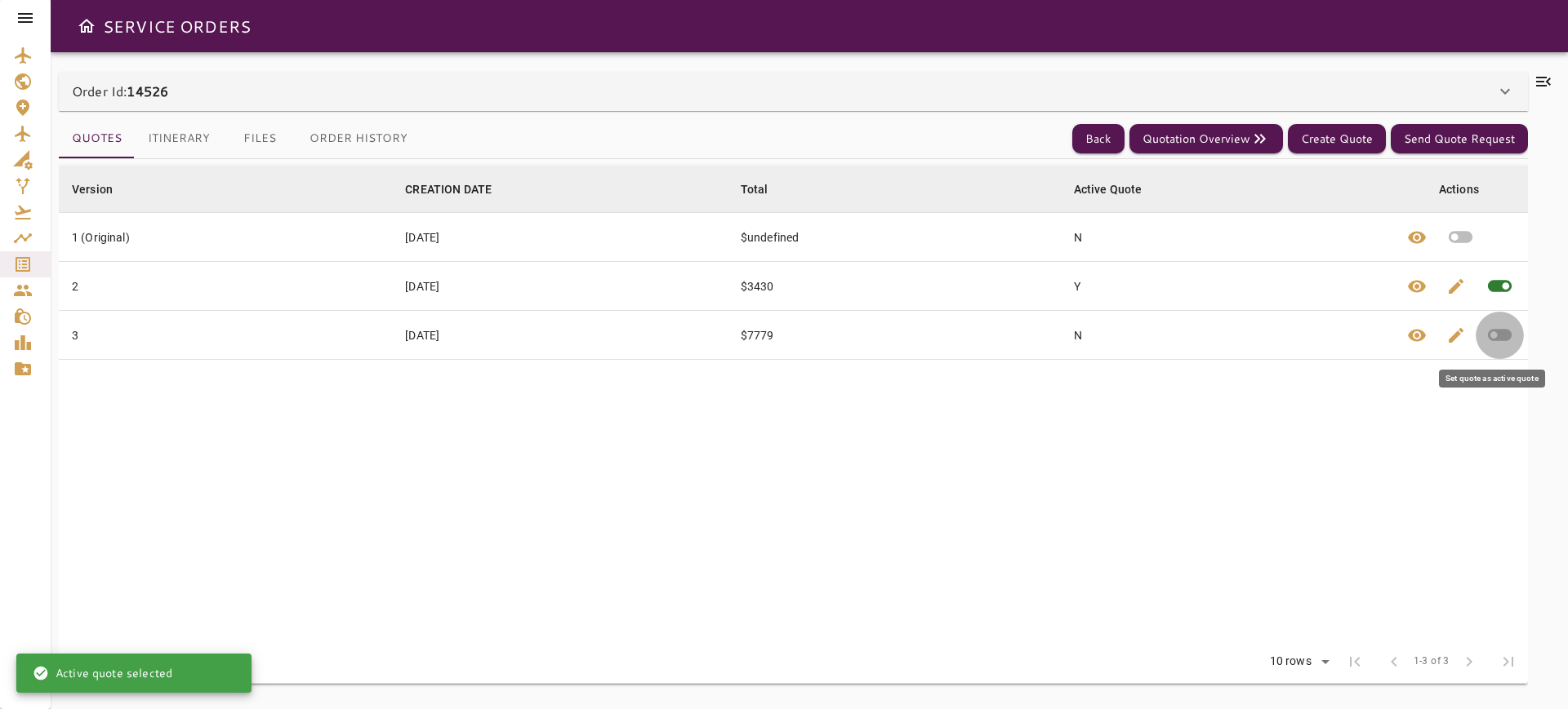
click at [1507, 338] on icon "button" at bounding box center [1499, 335] width 24 height 12
click at [162, 146] on button "Itinerary" at bounding box center [179, 138] width 88 height 39
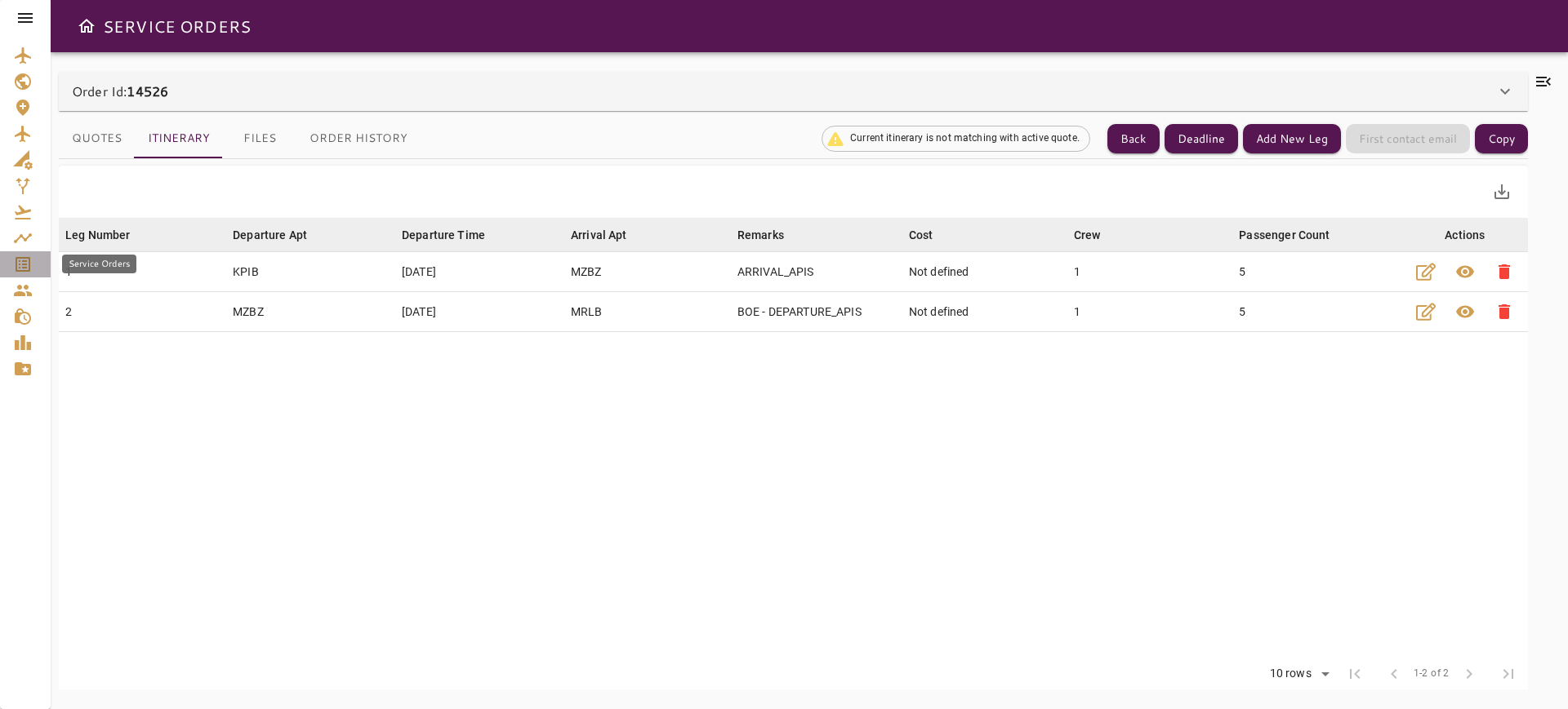
click at [17, 268] on icon "Service Orders" at bounding box center [22, 264] width 14 height 14
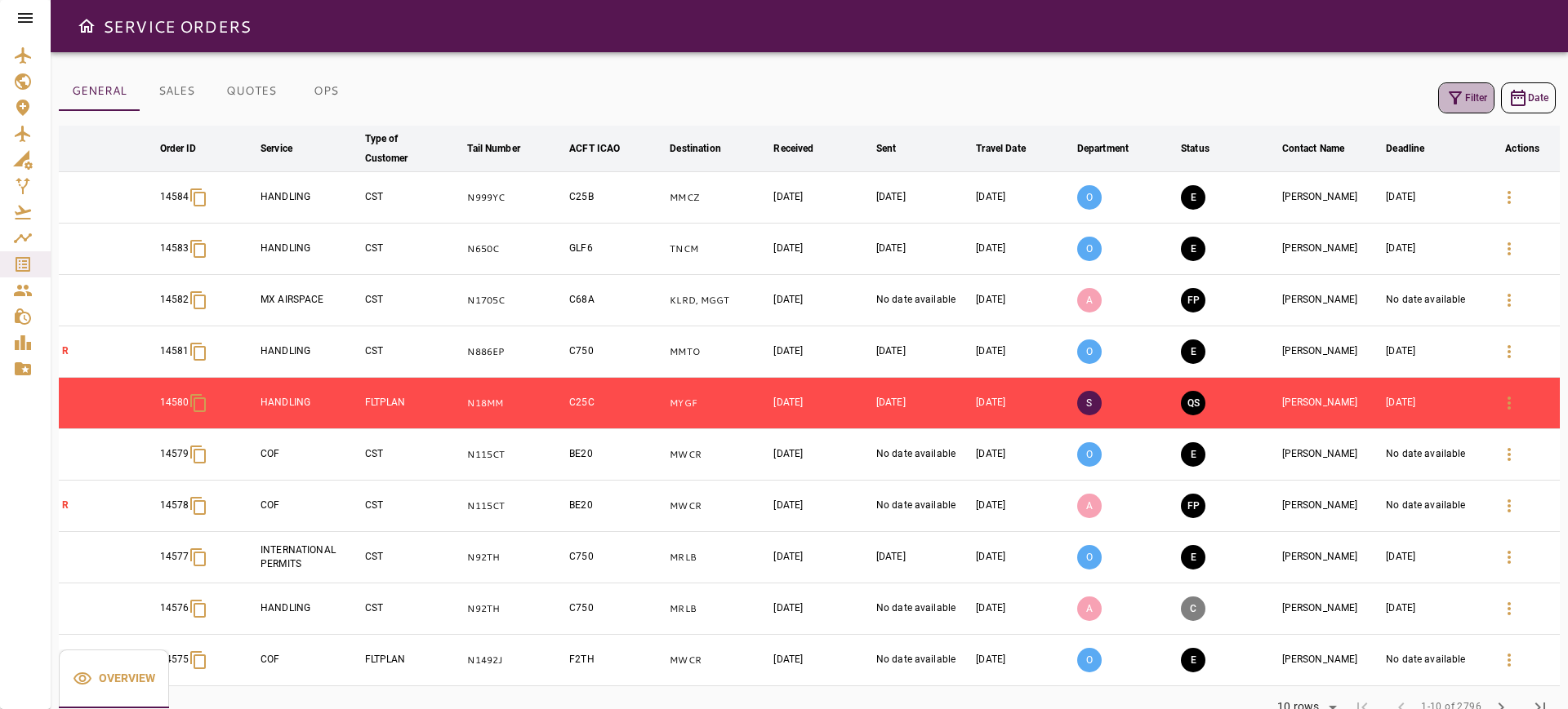
click at [1480, 107] on button "Filter" at bounding box center [1465, 98] width 57 height 31
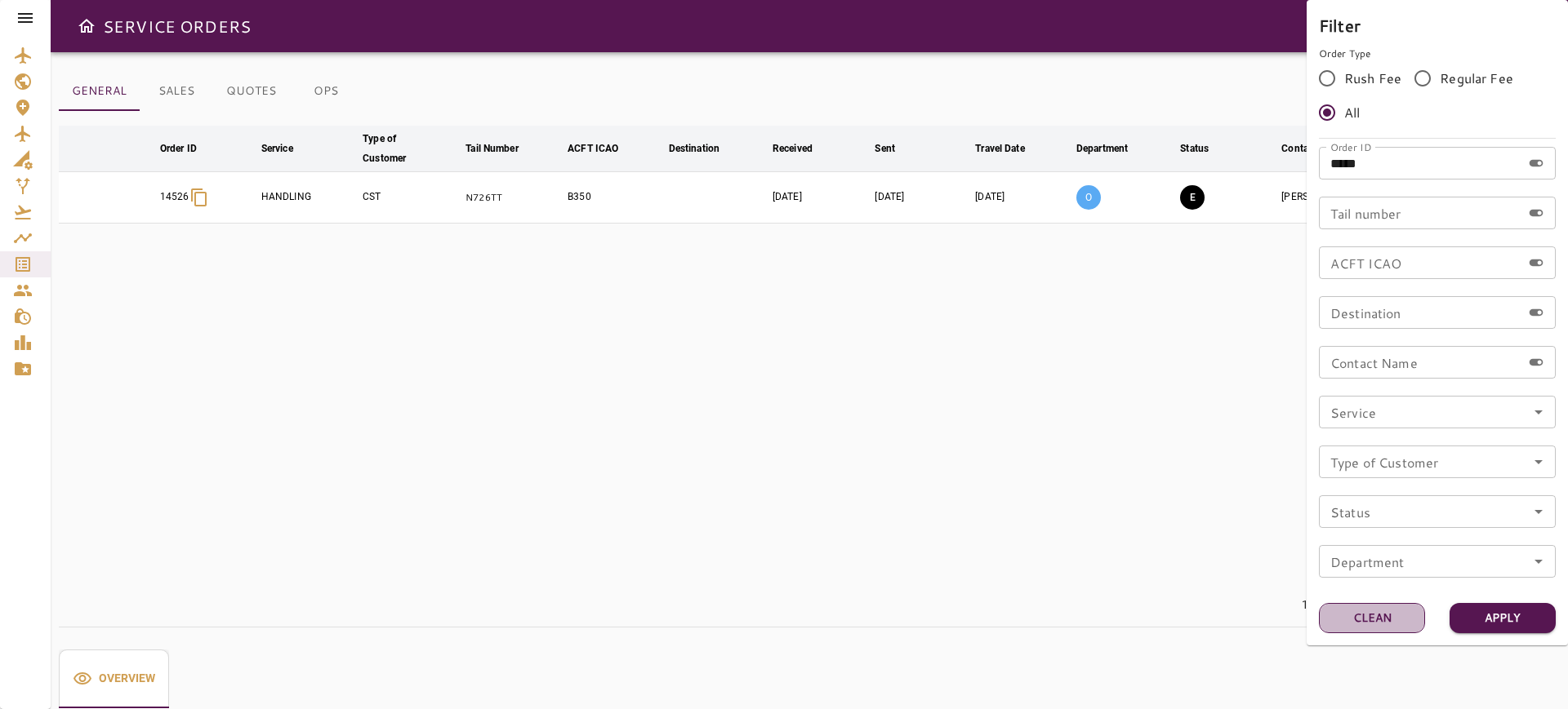
click at [1351, 622] on button "Clean" at bounding box center [1371, 618] width 106 height 30
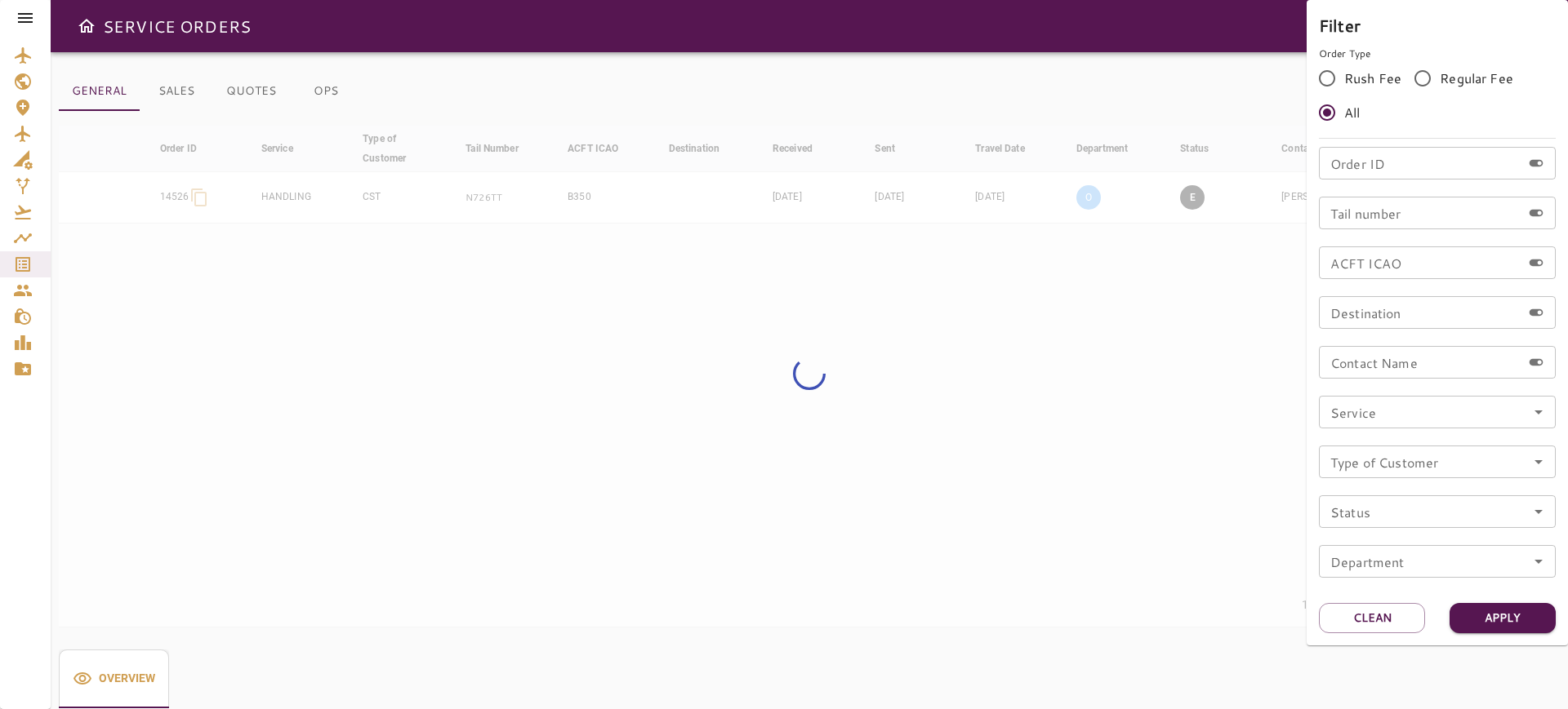
click at [1396, 209] on input "Tail number" at bounding box center [1419, 213] width 203 height 33
paste input "******"
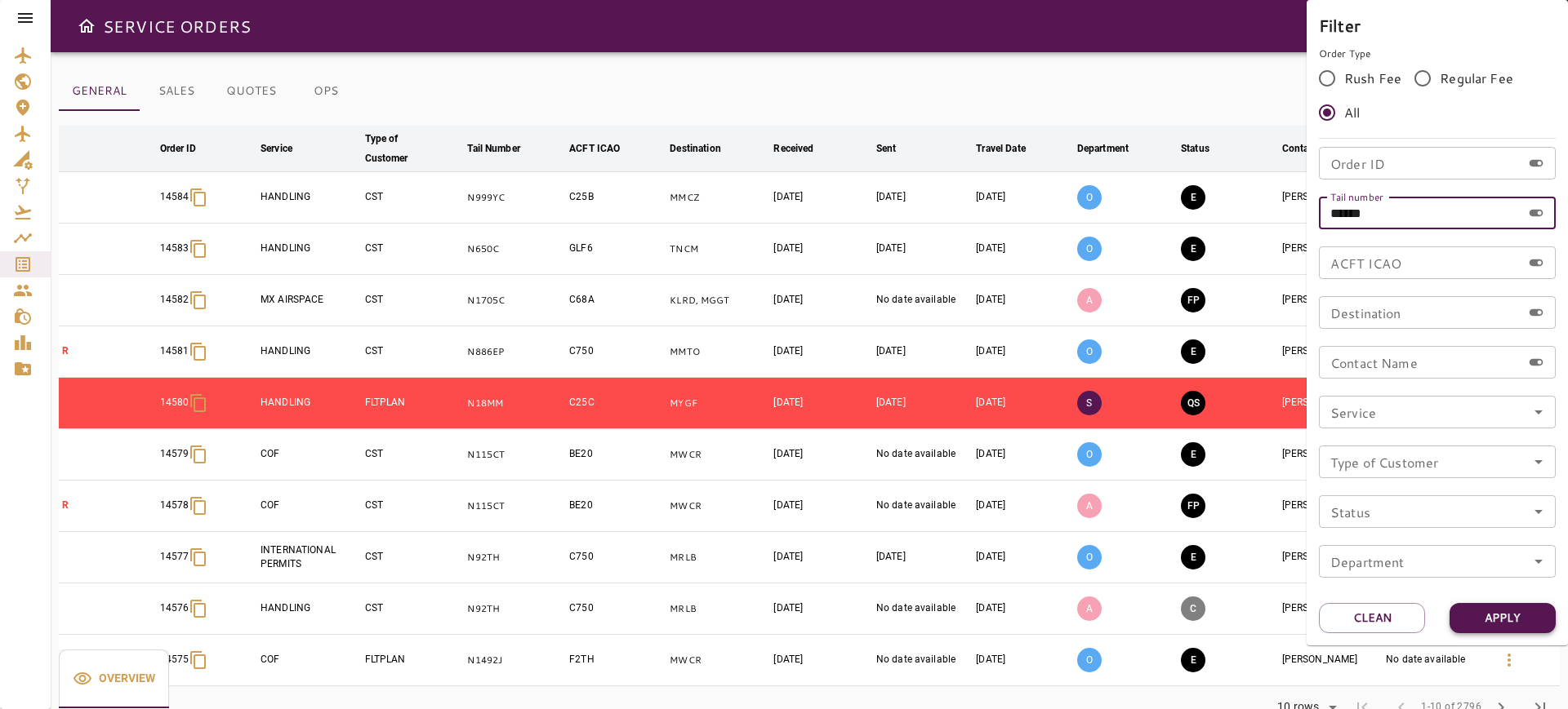
type input "******"
click at [1497, 615] on button "Apply" at bounding box center [1502, 618] width 106 height 30
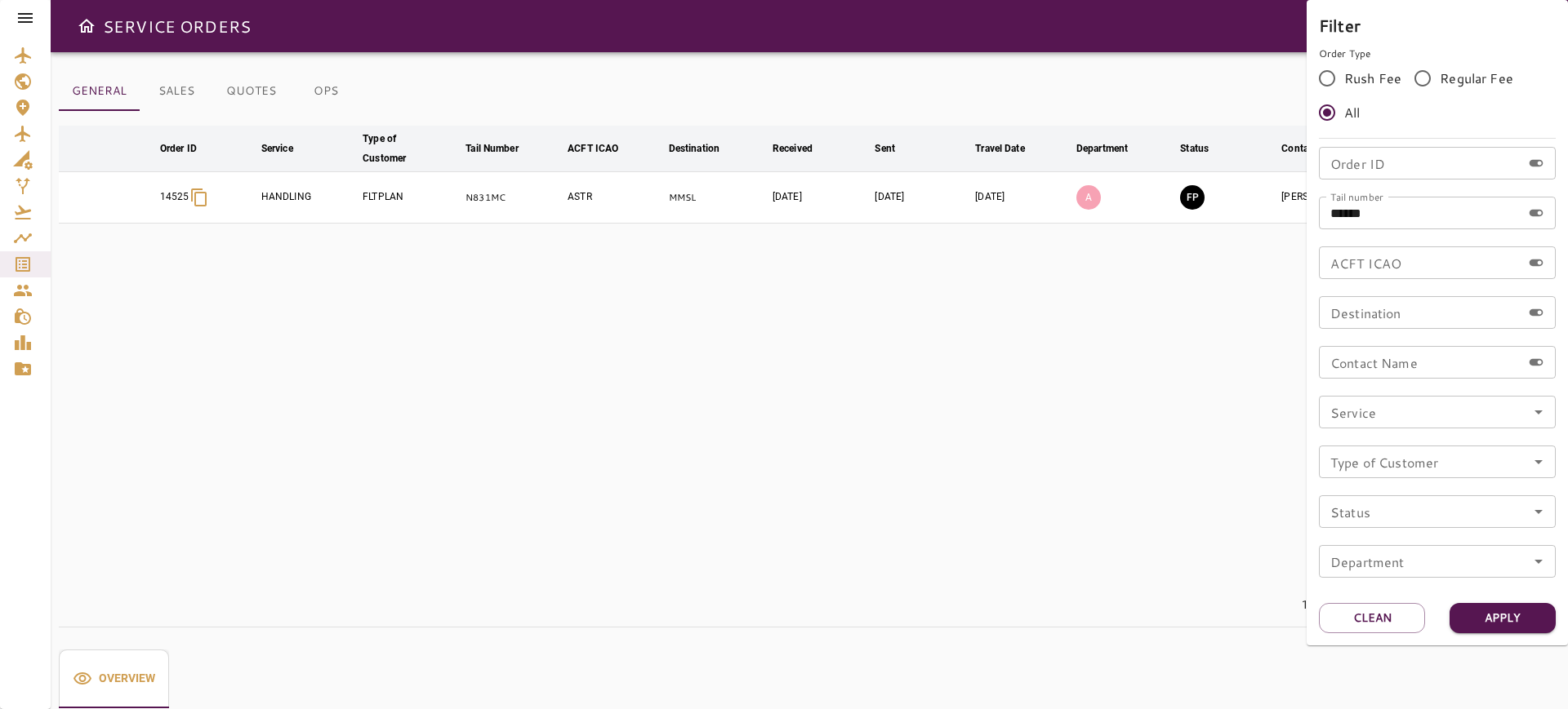
click at [871, 391] on div at bounding box center [784, 354] width 1568 height 709
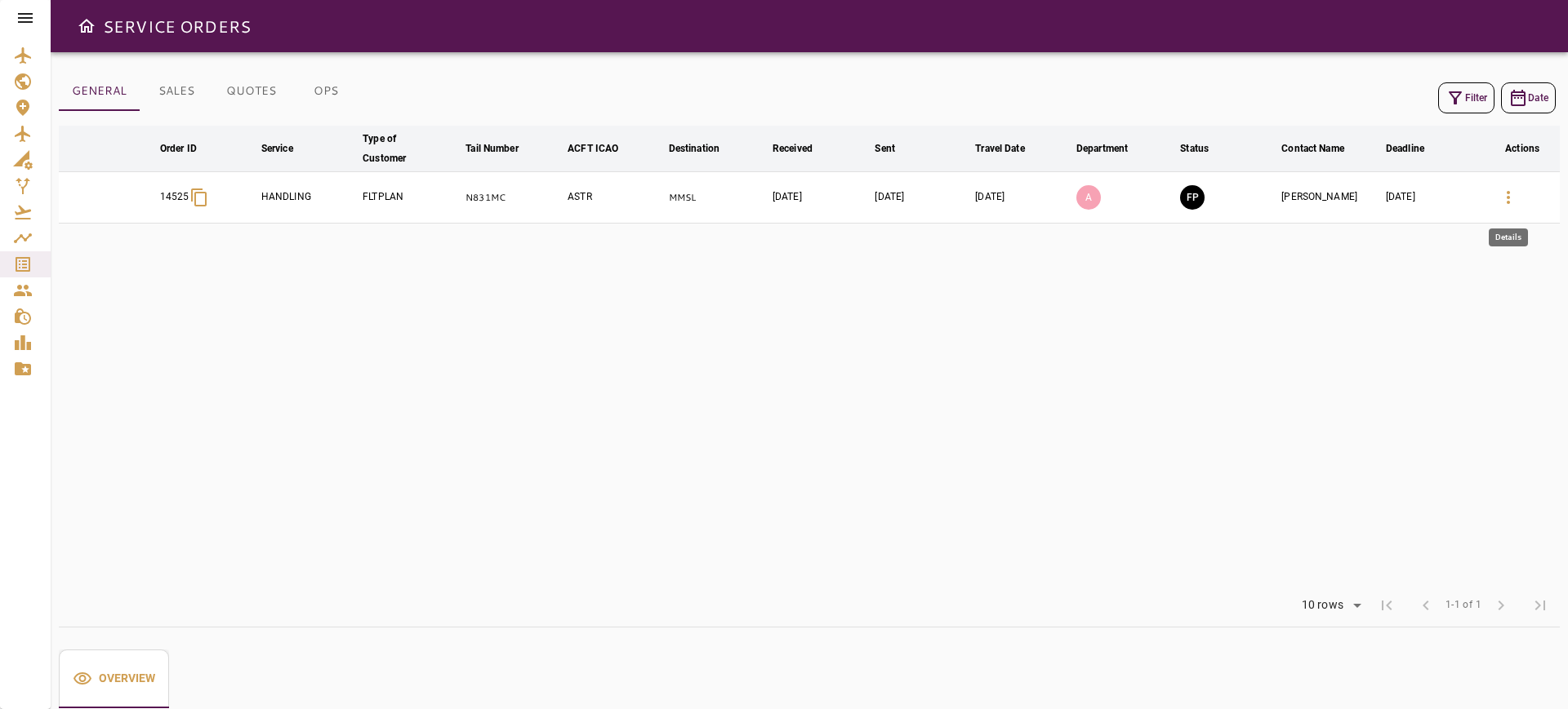
click at [1518, 204] on icon "button" at bounding box center [1507, 197] width 19 height 19
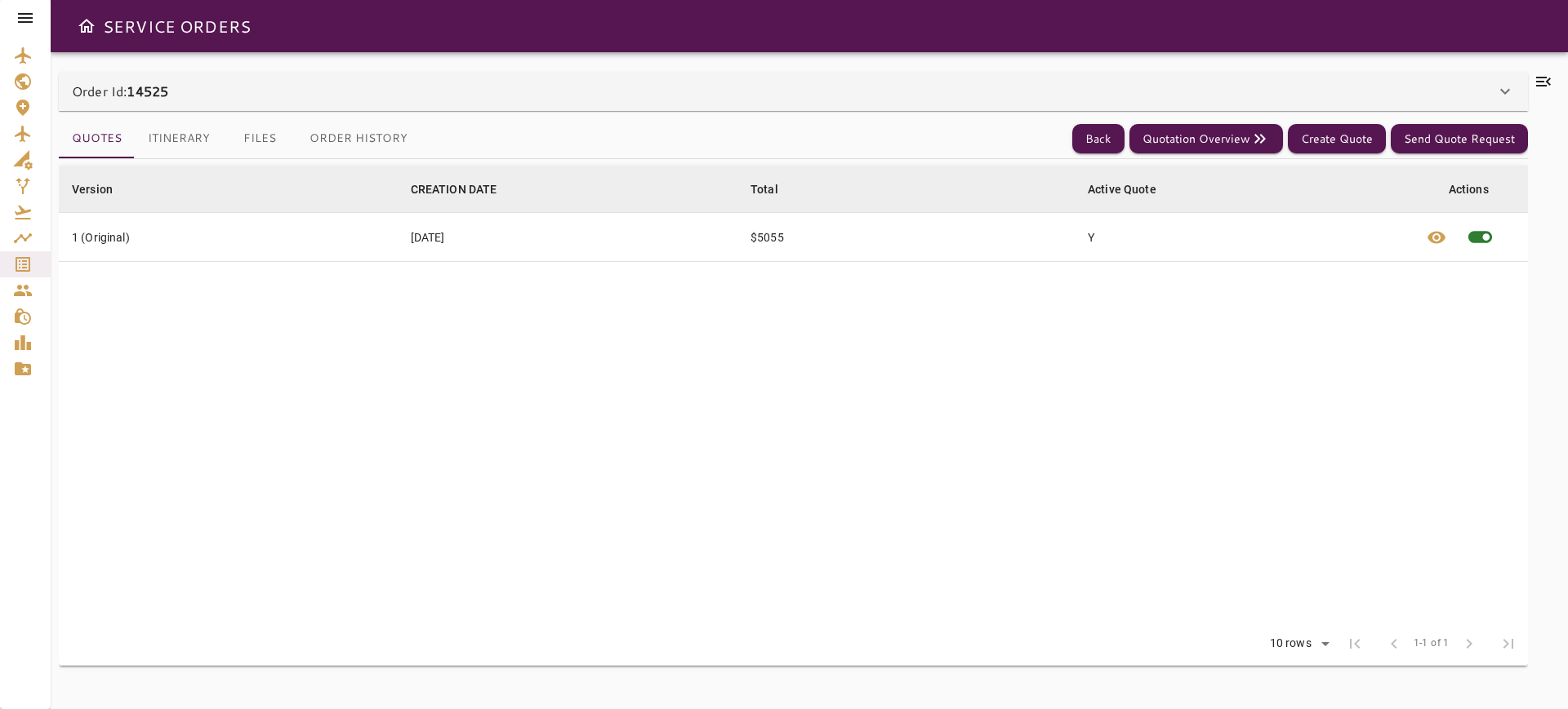
drag, startPoint x: 1507, startPoint y: 73, endPoint x: 1525, endPoint y: 90, distance: 24.8
click at [1507, 74] on div "Order Id: 14525" at bounding box center [793, 91] width 1469 height 39
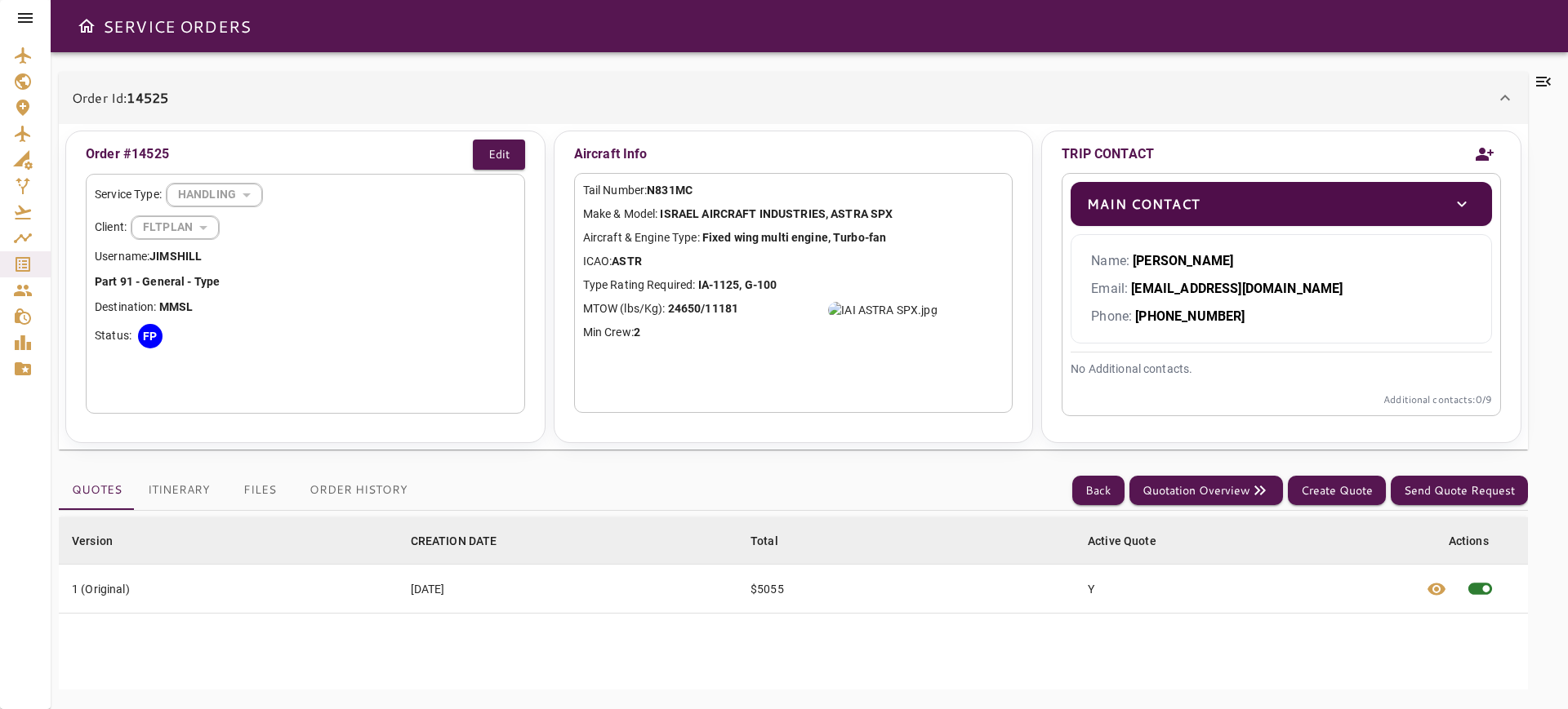
click at [1537, 92] on div at bounding box center [1543, 380] width 32 height 618
click at [1542, 85] on icon at bounding box center [1542, 82] width 14 height 10
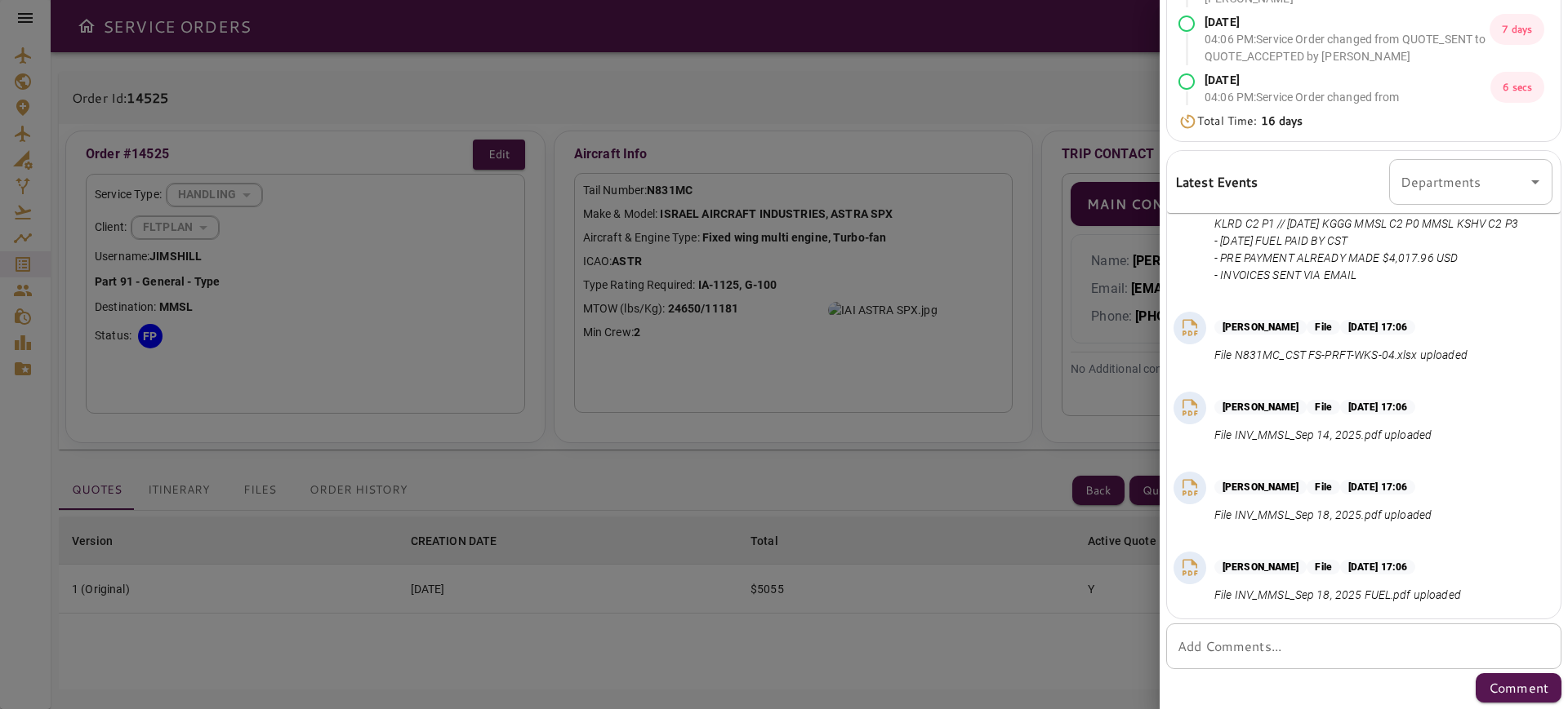
scroll to position [1586, 0]
click at [1312, 633] on div "* Add Comments..." at bounding box center [1362, 647] width 395 height 46
paste textarea "**********"
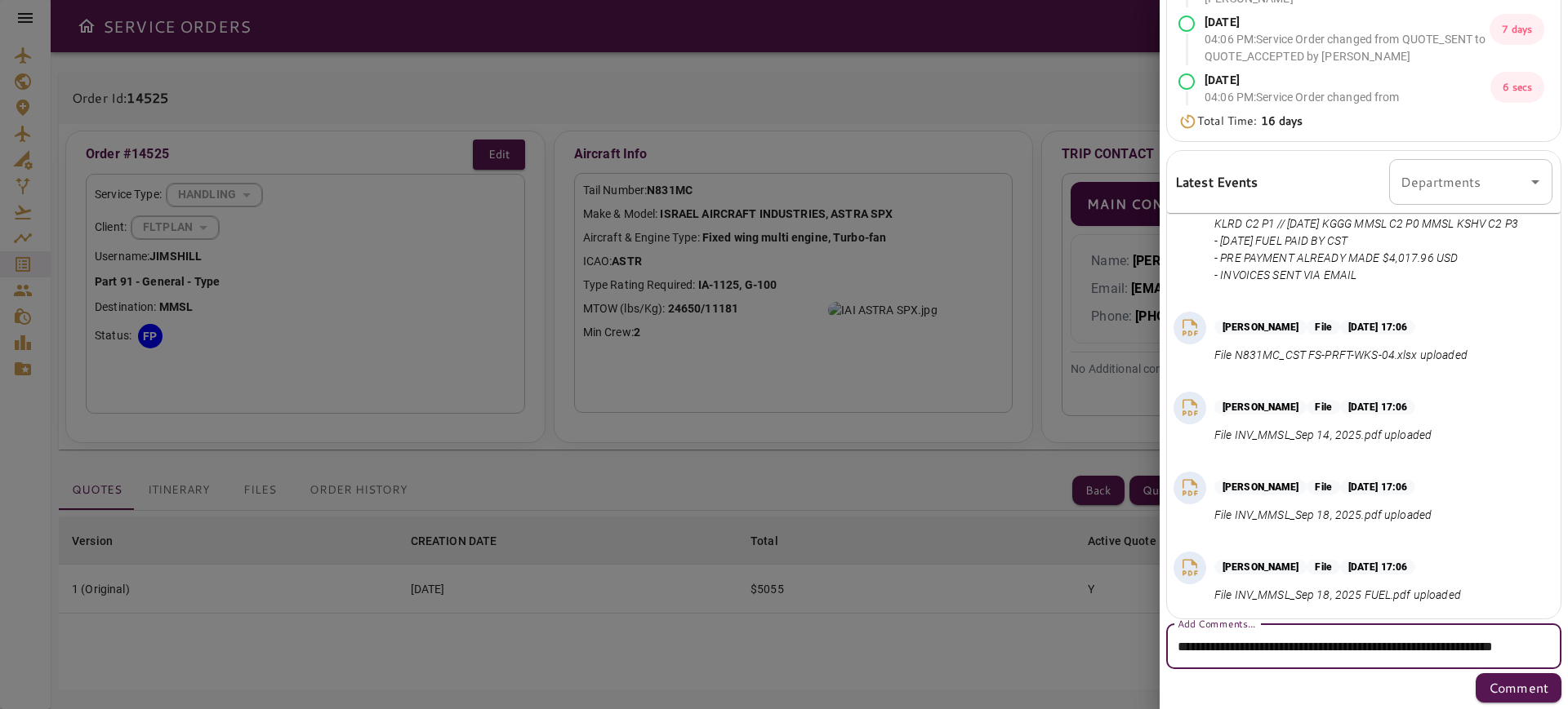
scroll to position [339, 0]
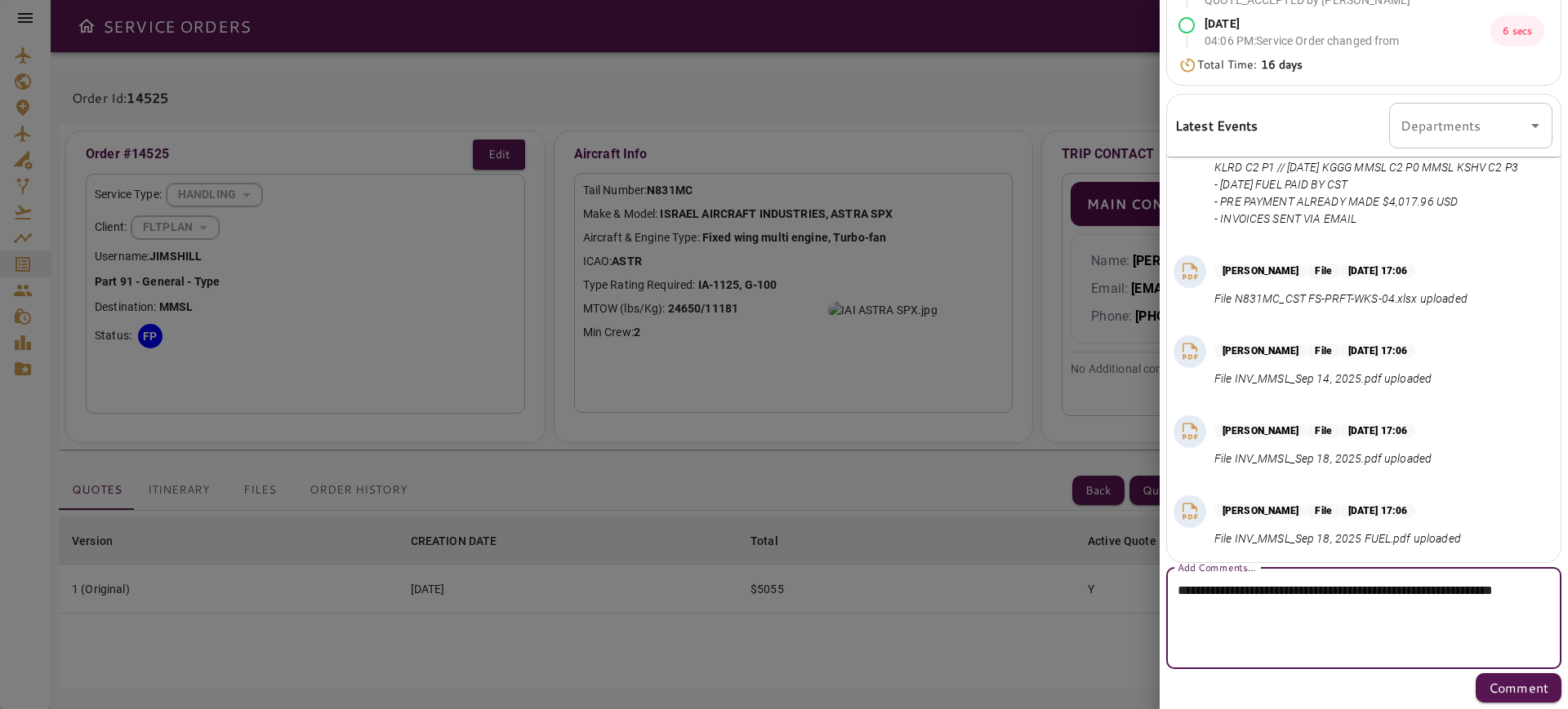
drag, startPoint x: 1399, startPoint y: 640, endPoint x: 1405, endPoint y: 726, distance: 86.2
click at [1405, 709] on html "SERVICE ORDERS Order Id: 14525 Order #14525 Edit Service Type: HANDLING *******…" at bounding box center [784, 354] width 1568 height 709
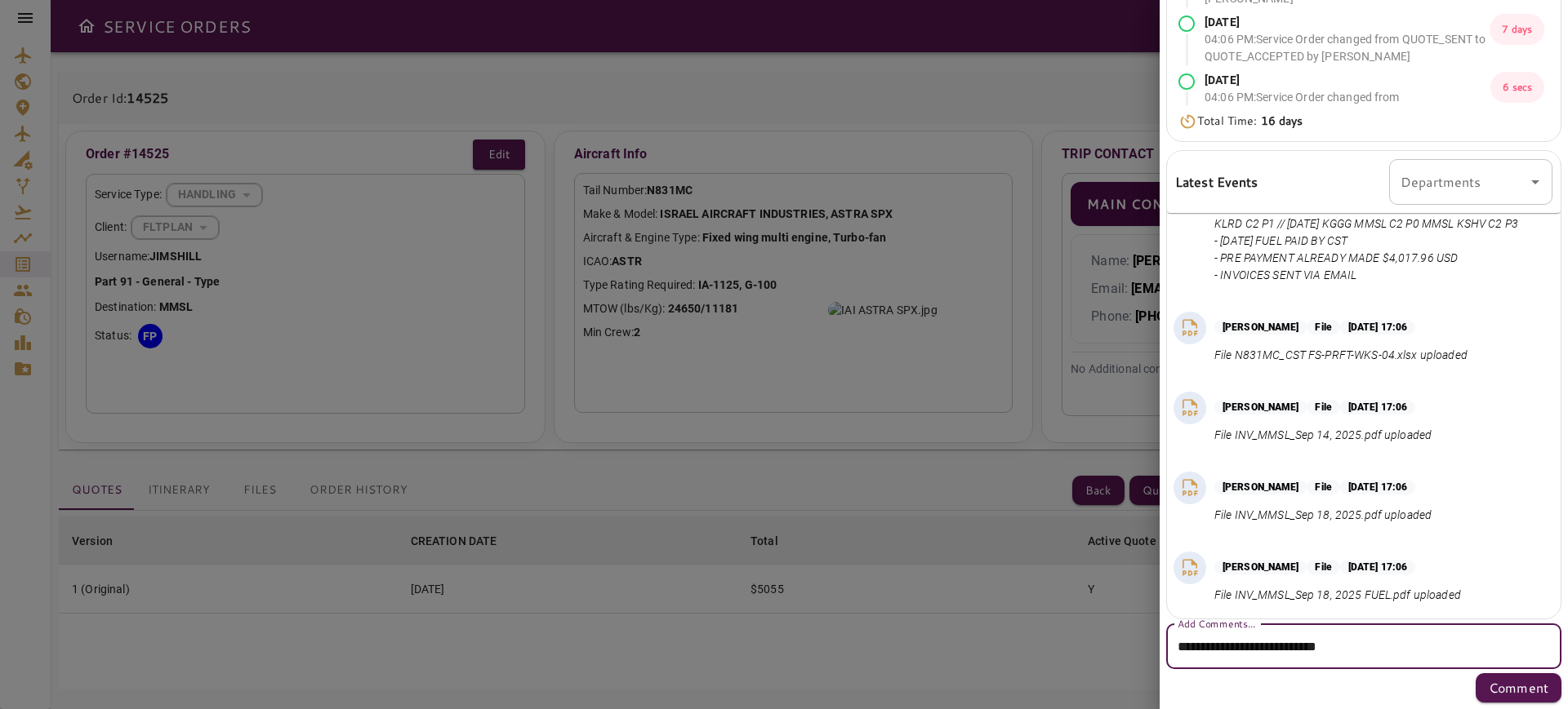
scroll to position [336, 0]
paste textarea "**********"
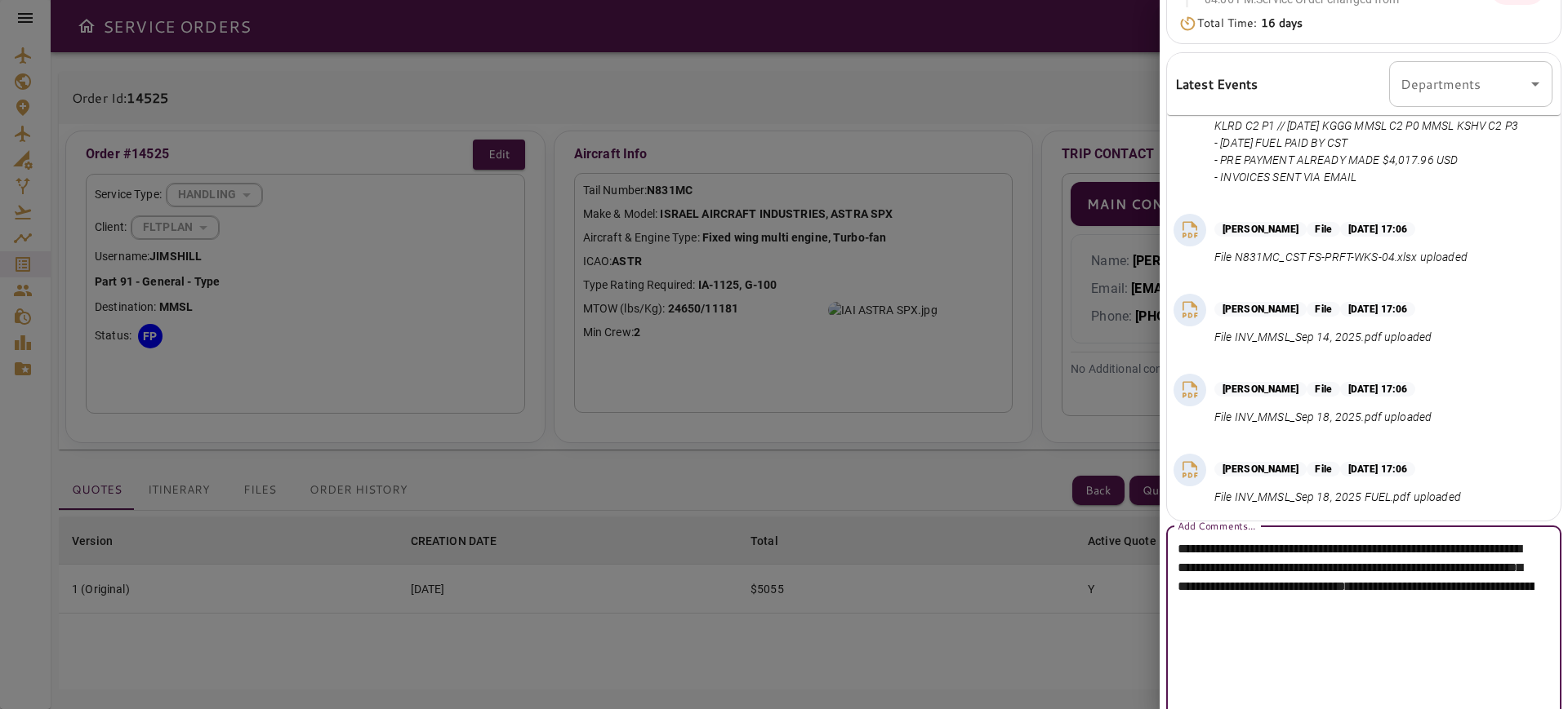
drag, startPoint x: 1249, startPoint y: 633, endPoint x: 1270, endPoint y: 697, distance: 67.4
click at [1270, 697] on textarea "**********" at bounding box center [1355, 624] width 356 height 169
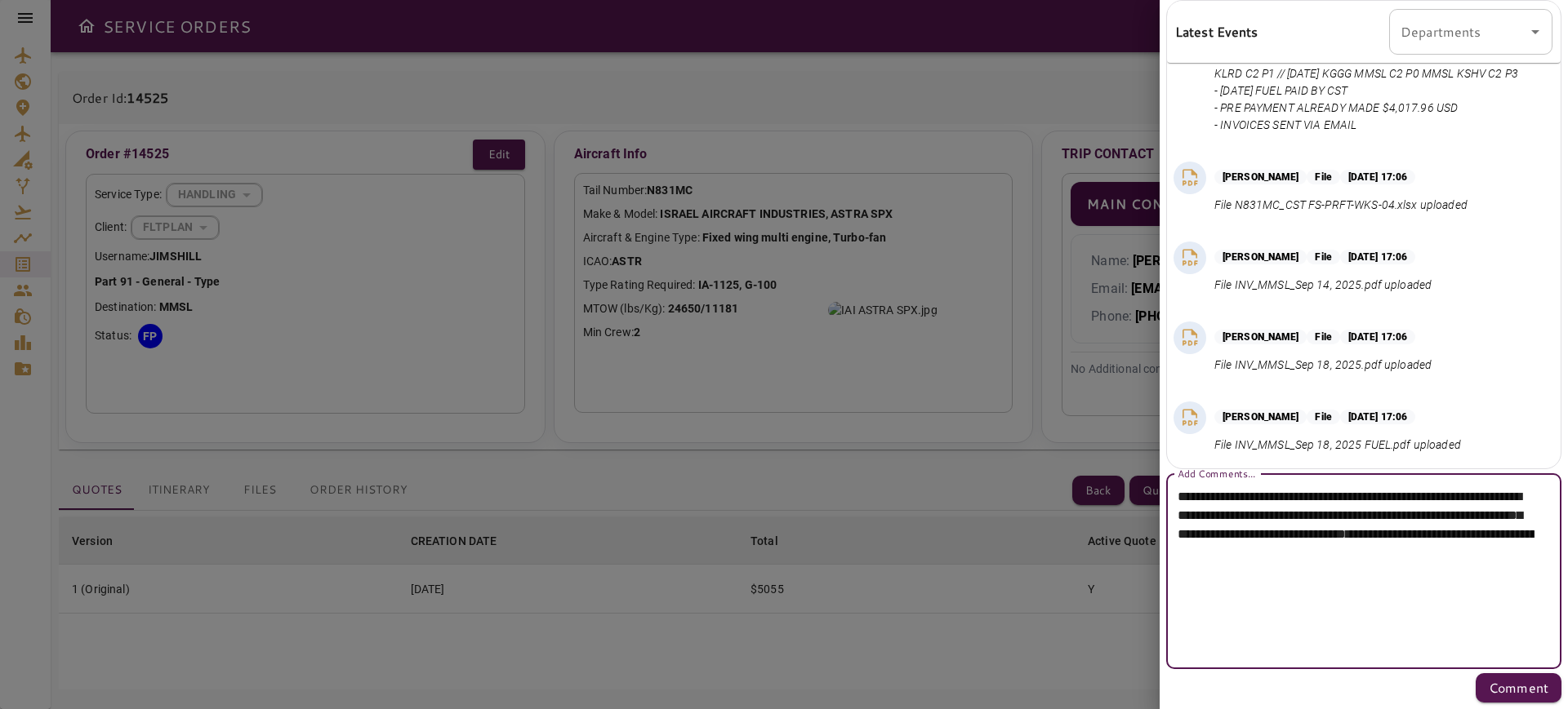
drag, startPoint x: 1236, startPoint y: 619, endPoint x: 1242, endPoint y: 708, distance: 89.2
click at [1242, 708] on div "Sep 02, 2025 01:18 PM Quote received Sep 02, 2025 02:13 PM : Service Order chan…" at bounding box center [1363, 111] width 408 height 1195
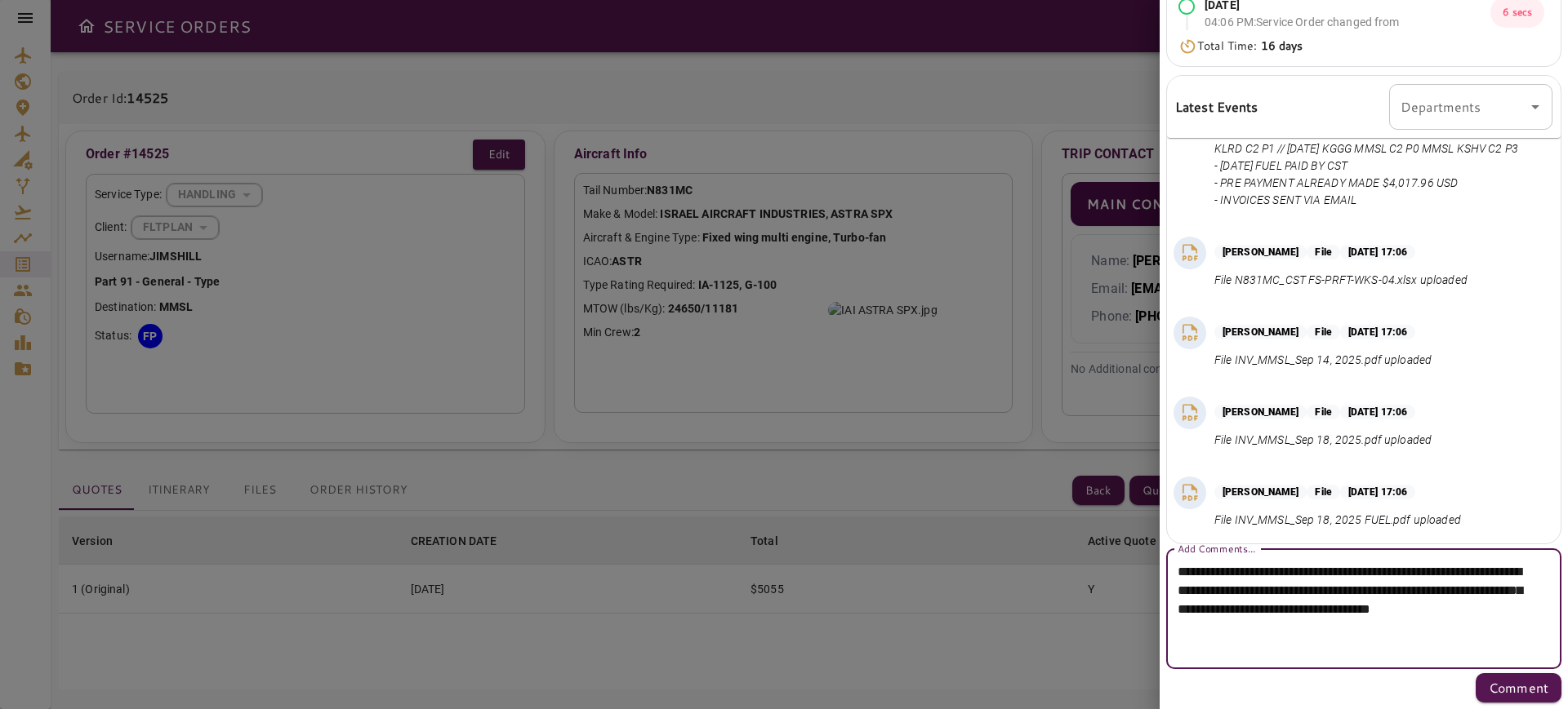
paste textarea "**********"
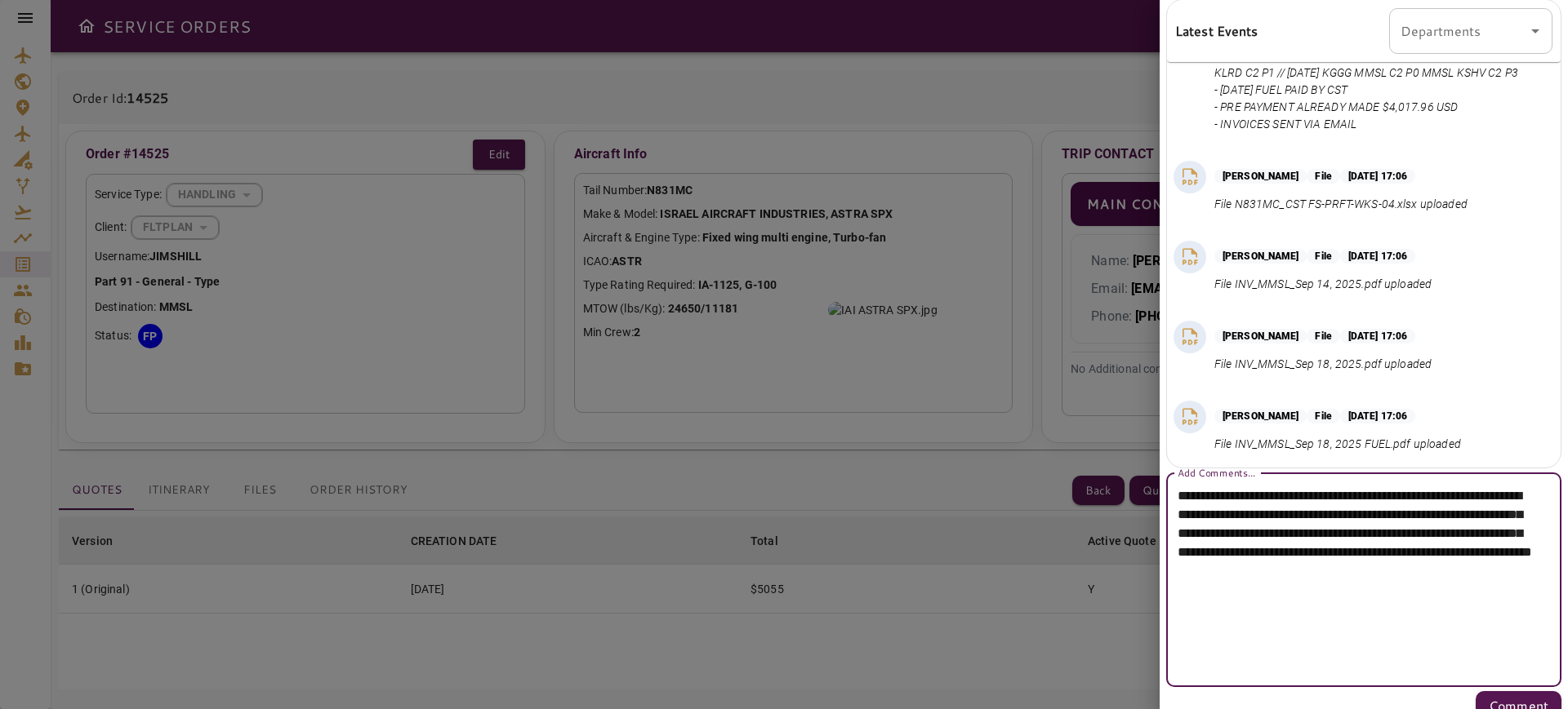
click at [1399, 582] on textarea "**********" at bounding box center [1355, 579] width 356 height 187
click at [1387, 606] on textarea "**********" at bounding box center [1355, 579] width 356 height 187
drag, startPoint x: 1390, startPoint y: 588, endPoint x: 1396, endPoint y: 636, distance: 48.4
click at [1396, 636] on textarea "**********" at bounding box center [1355, 579] width 356 height 187
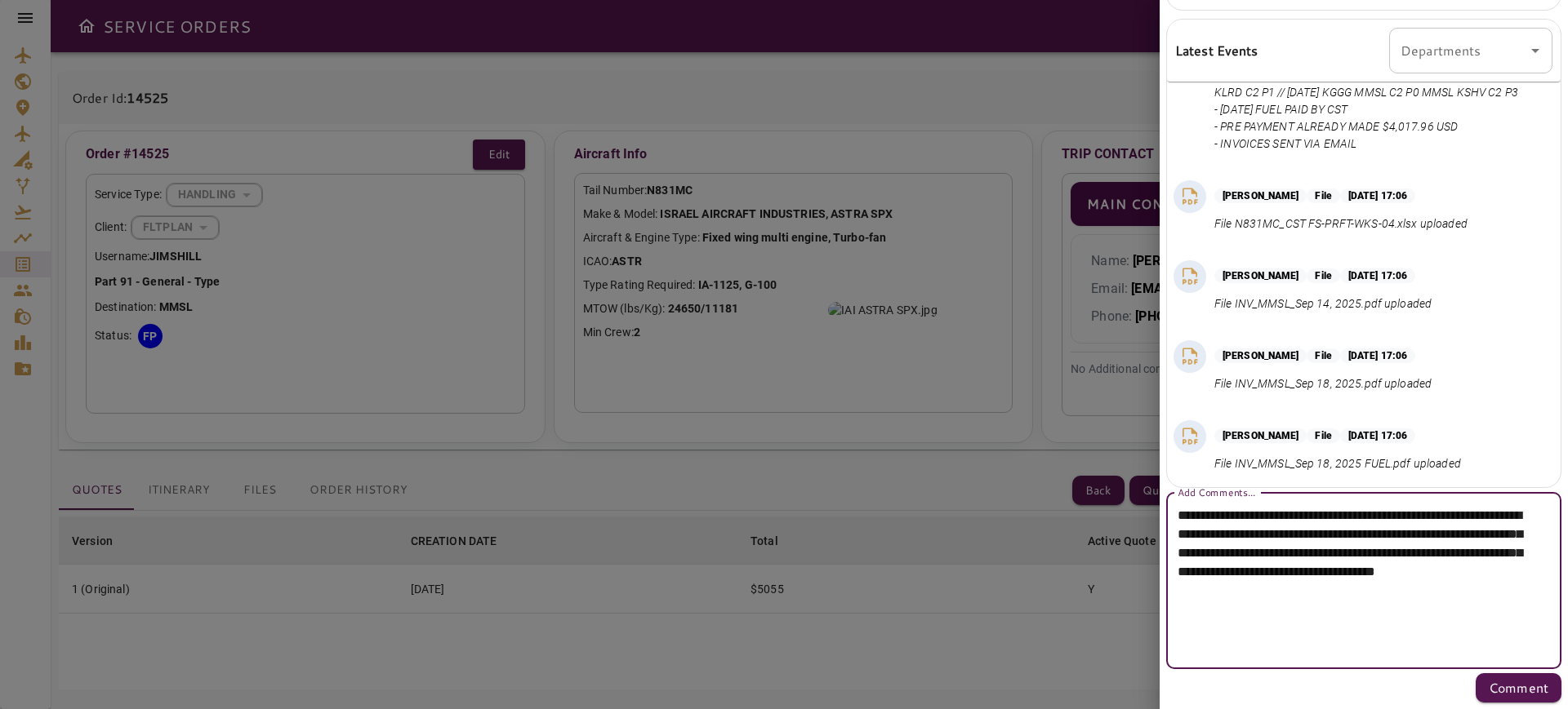
drag, startPoint x: 1366, startPoint y: 606, endPoint x: 1385, endPoint y: 637, distance: 36.4
click at [1385, 637] on textarea "**********" at bounding box center [1355, 581] width 356 height 150
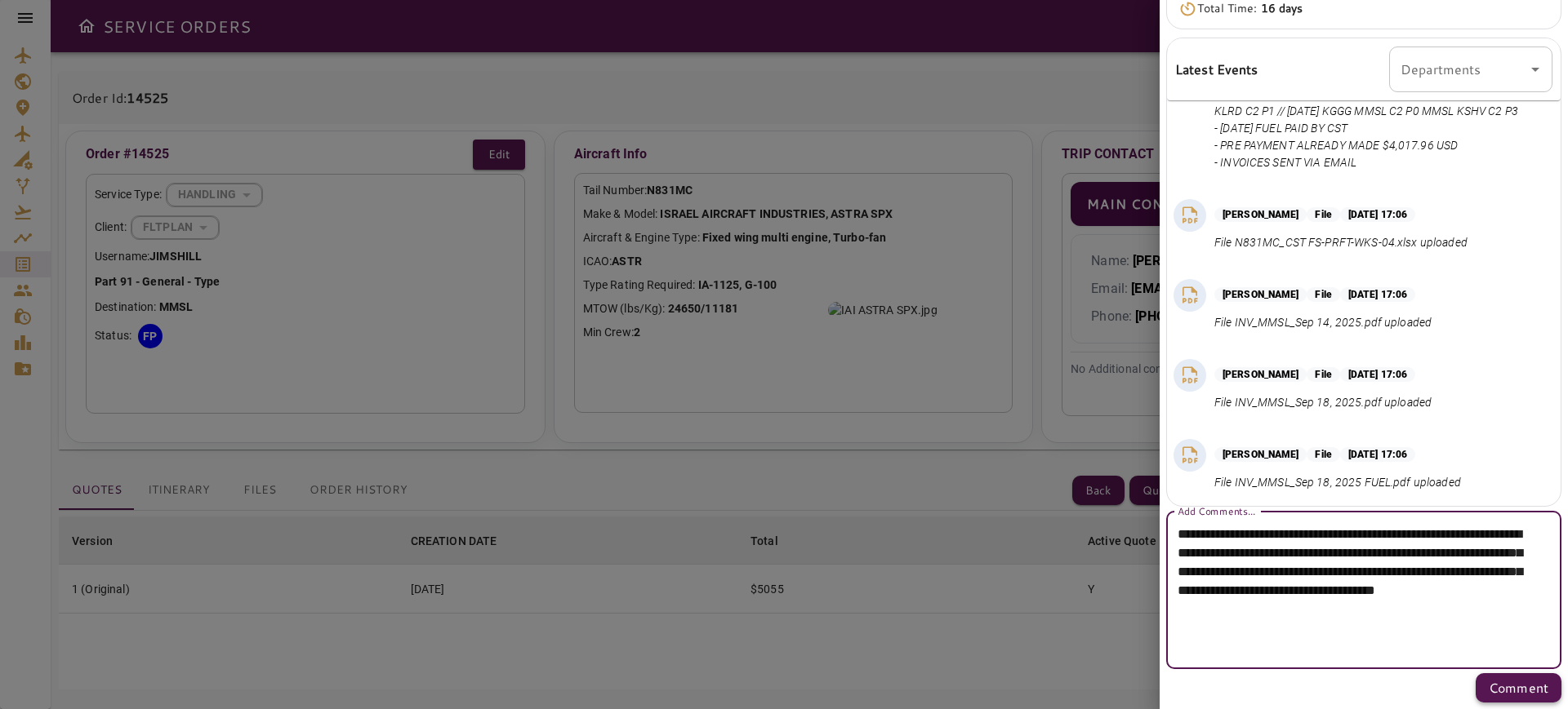
type textarea "**********"
click at [1488, 682] on p "Comment" at bounding box center [1518, 688] width 60 height 19
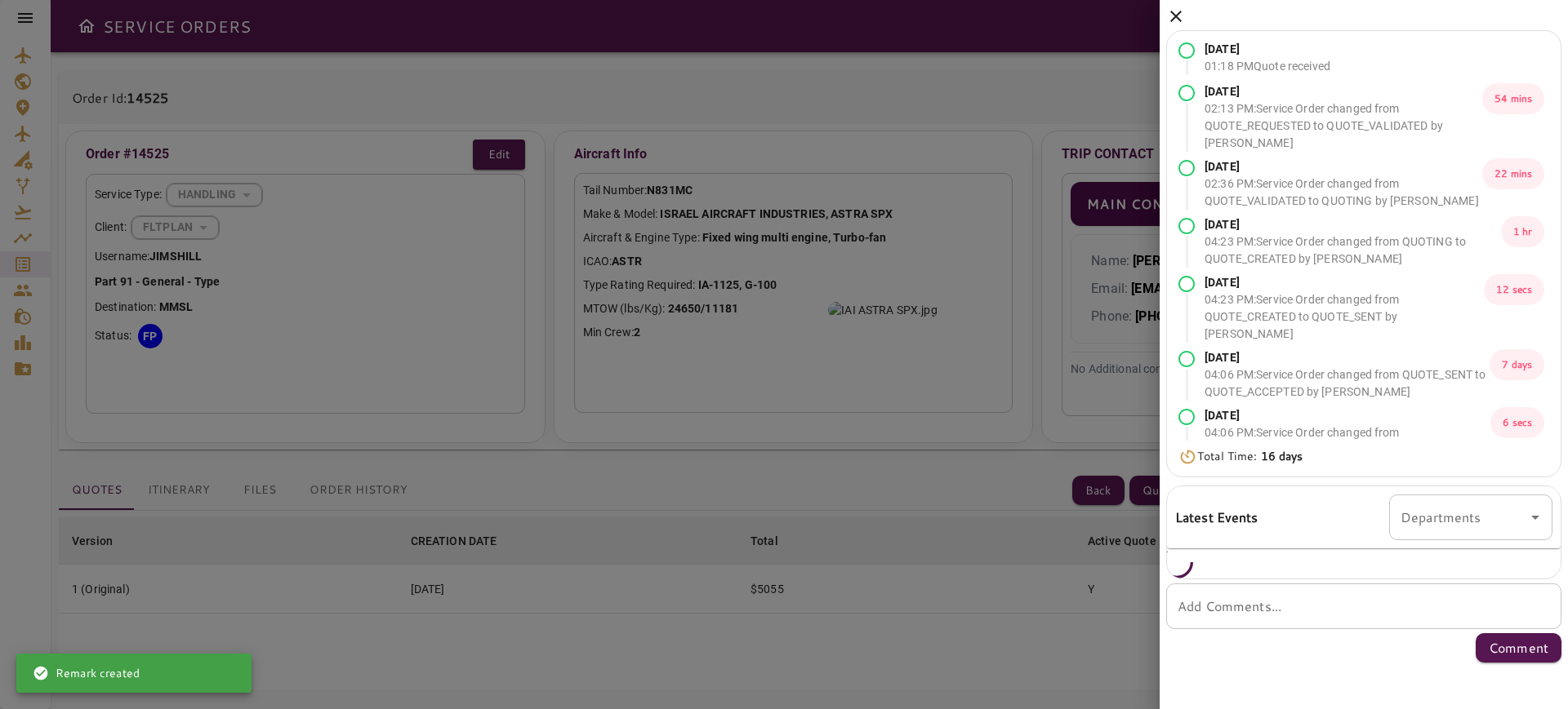
scroll to position [0, 0]
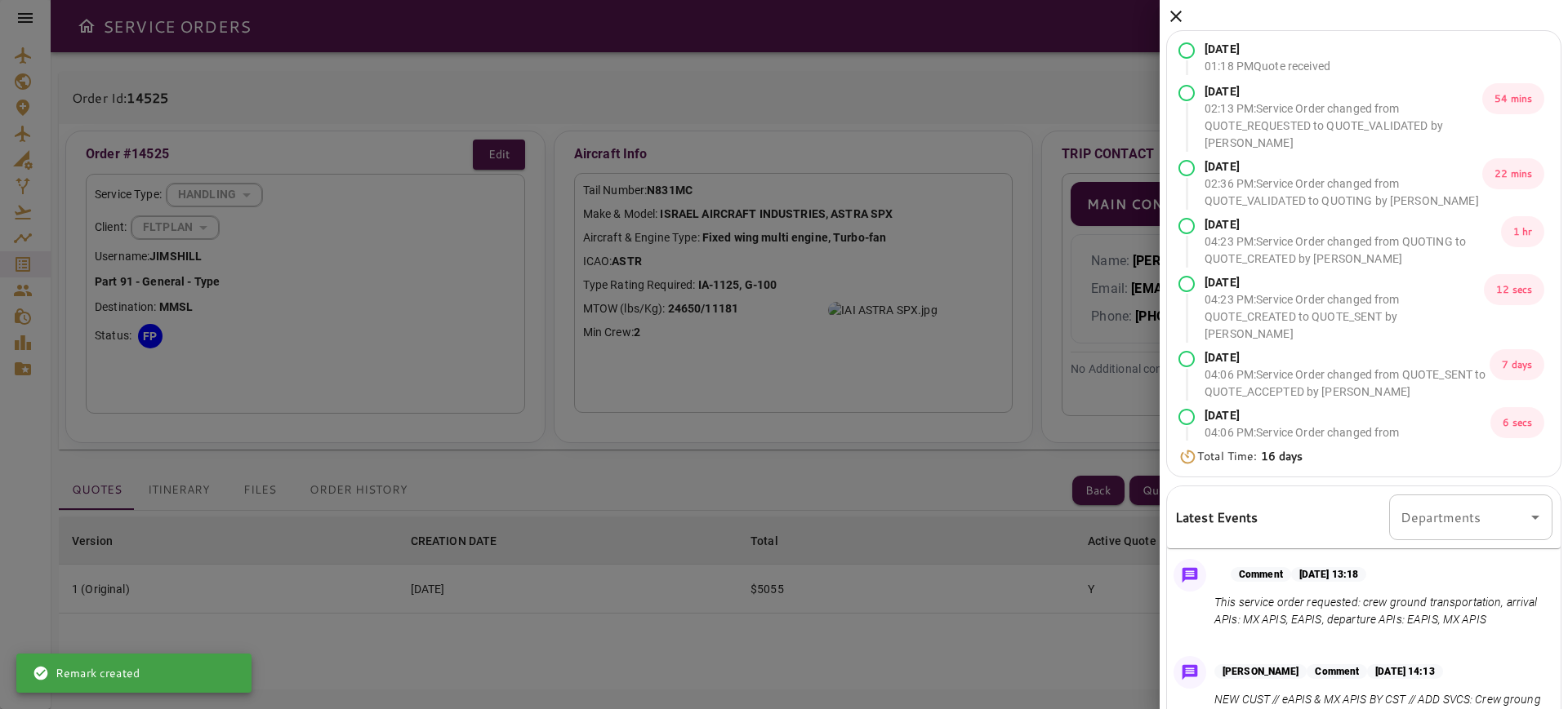
click at [1175, 13] on icon at bounding box center [1175, 16] width 19 height 19
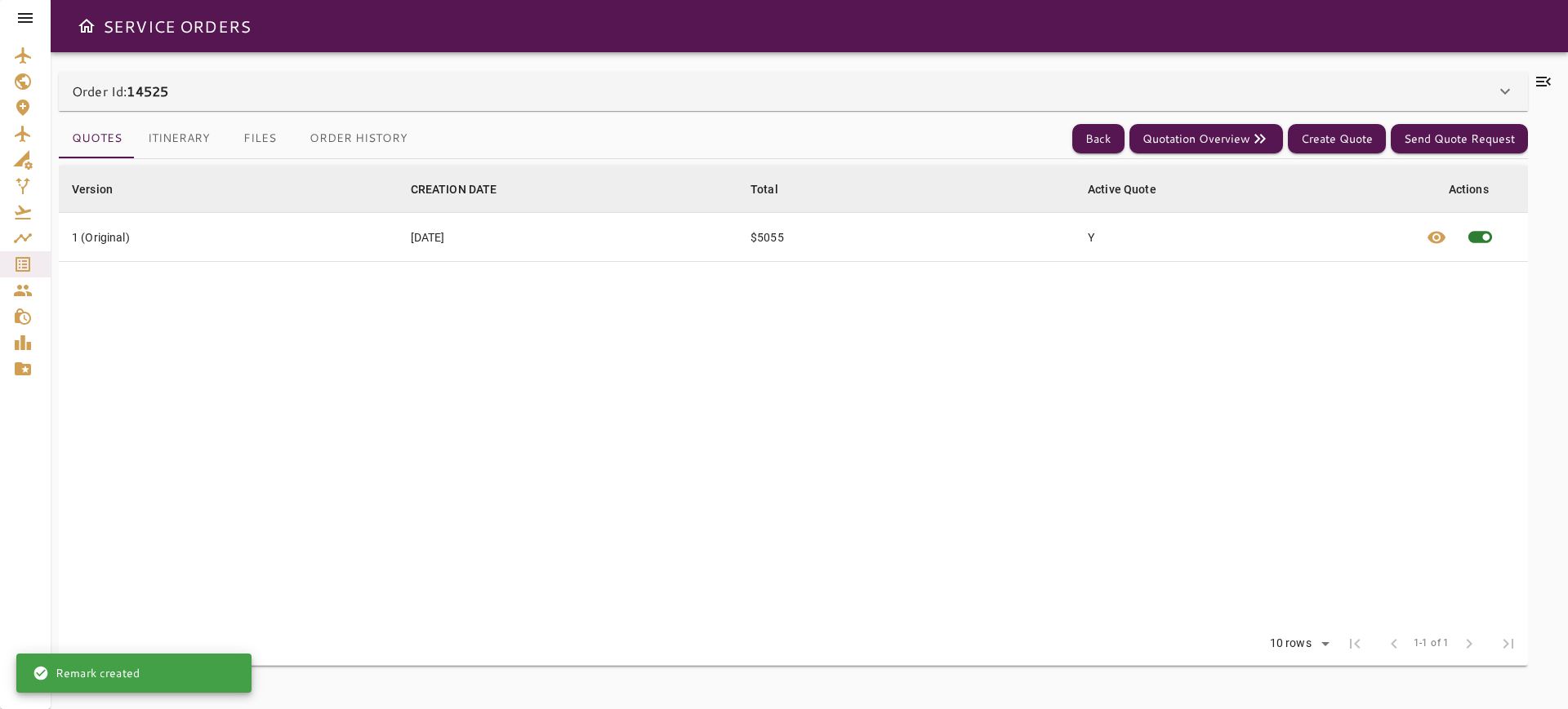
click at [163, 131] on button "Itinerary" at bounding box center [179, 138] width 88 height 39
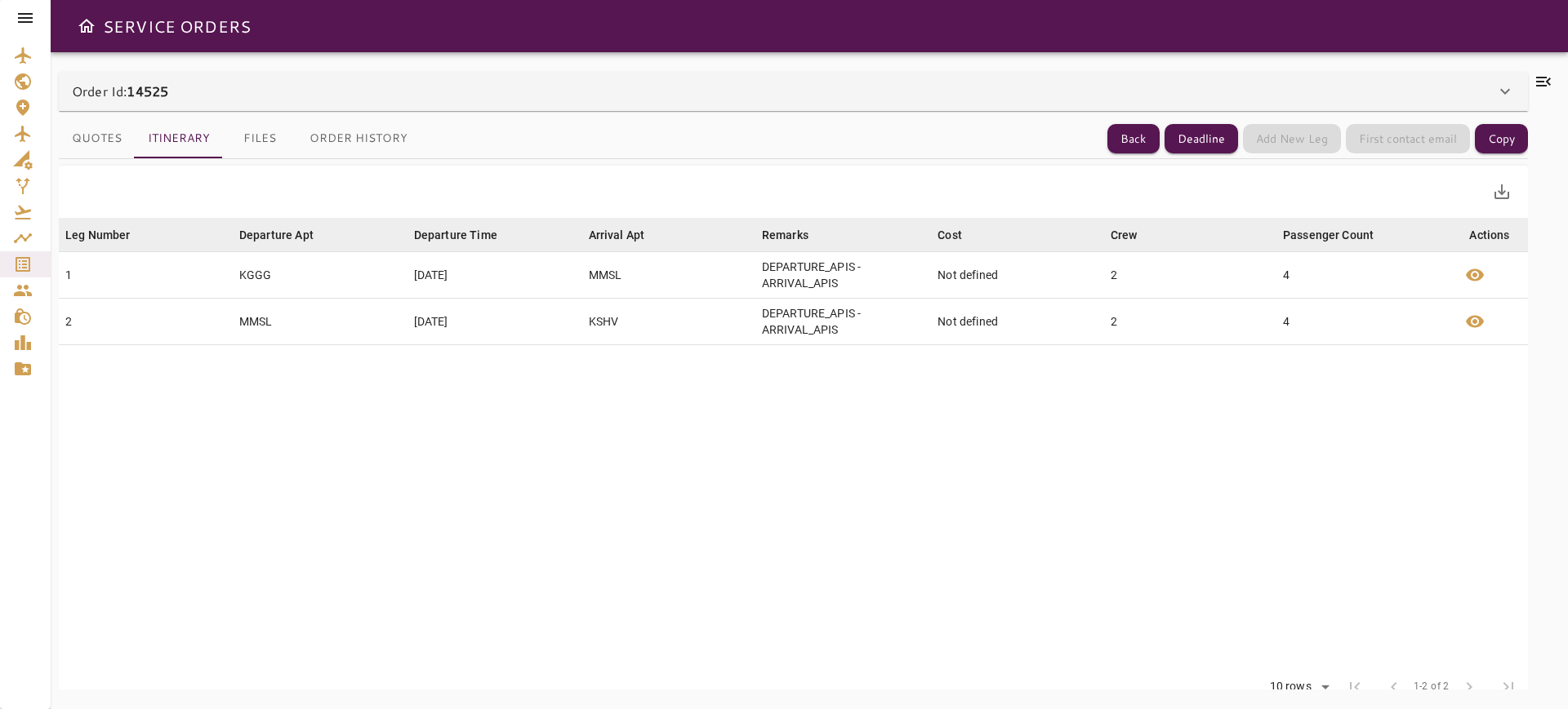
click at [236, 140] on button "Files" at bounding box center [259, 138] width 73 height 39
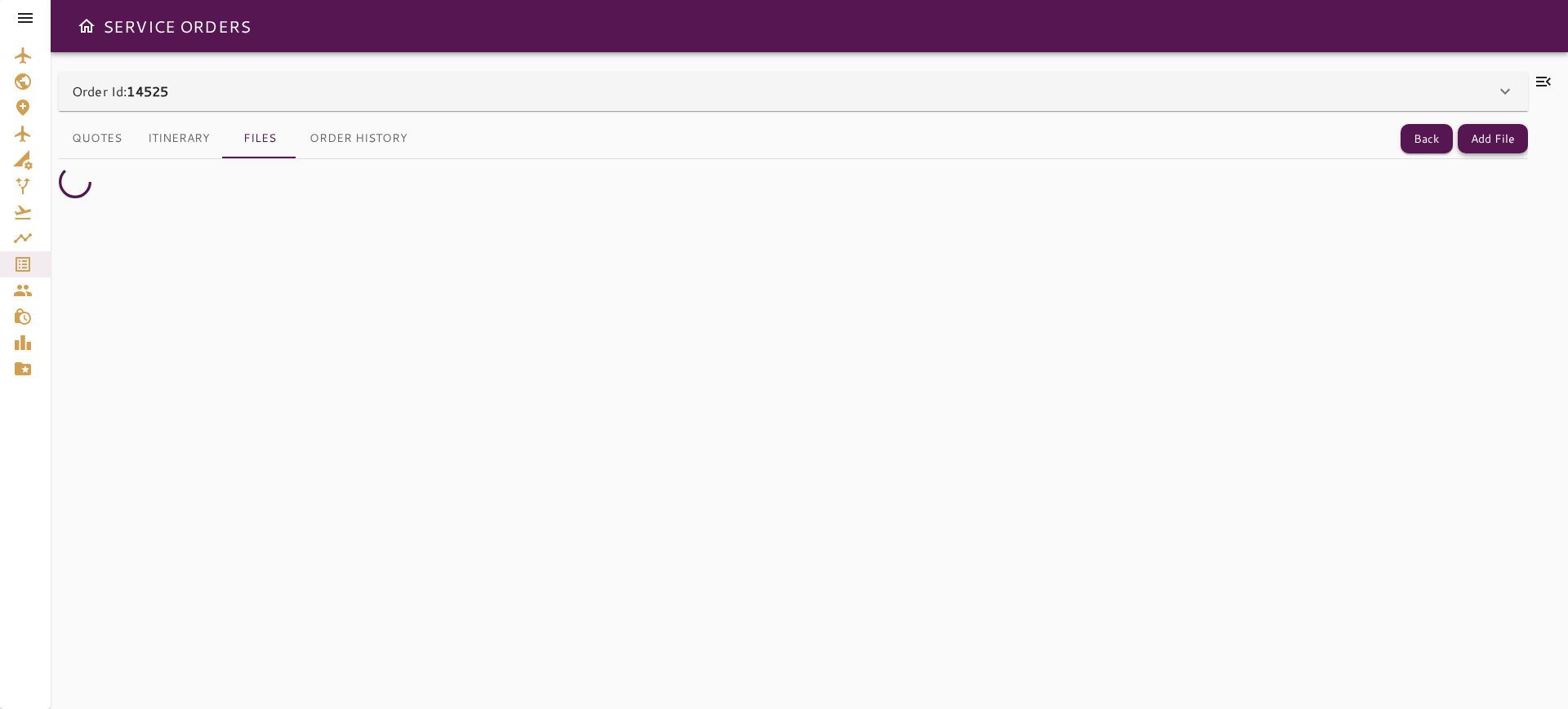
click at [1507, 146] on button "Add File" at bounding box center [1492, 138] width 70 height 30
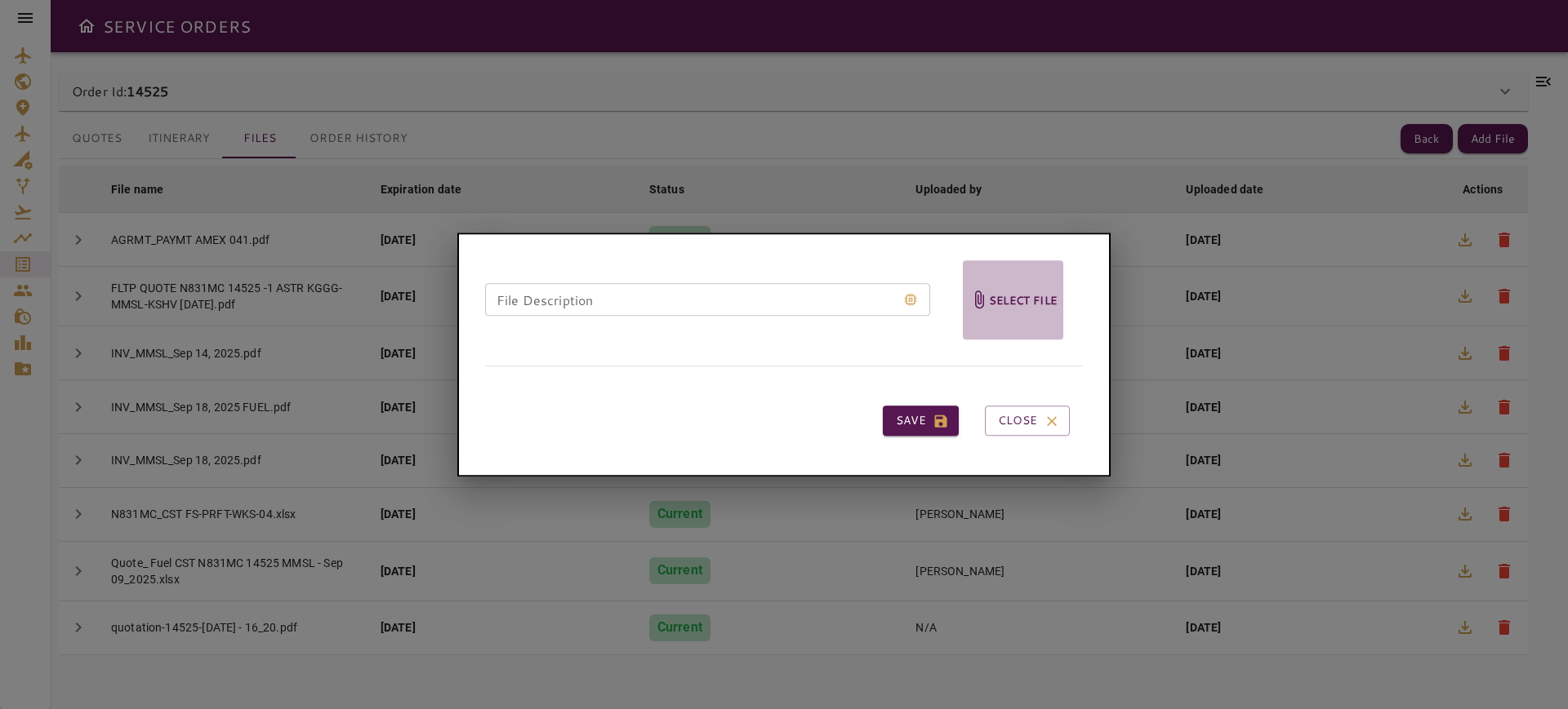
click at [1000, 298] on h6 "Select file" at bounding box center [1022, 301] width 68 height 19
click at [0, 0] on input "Select file" at bounding box center [0, 0] width 0 height 0
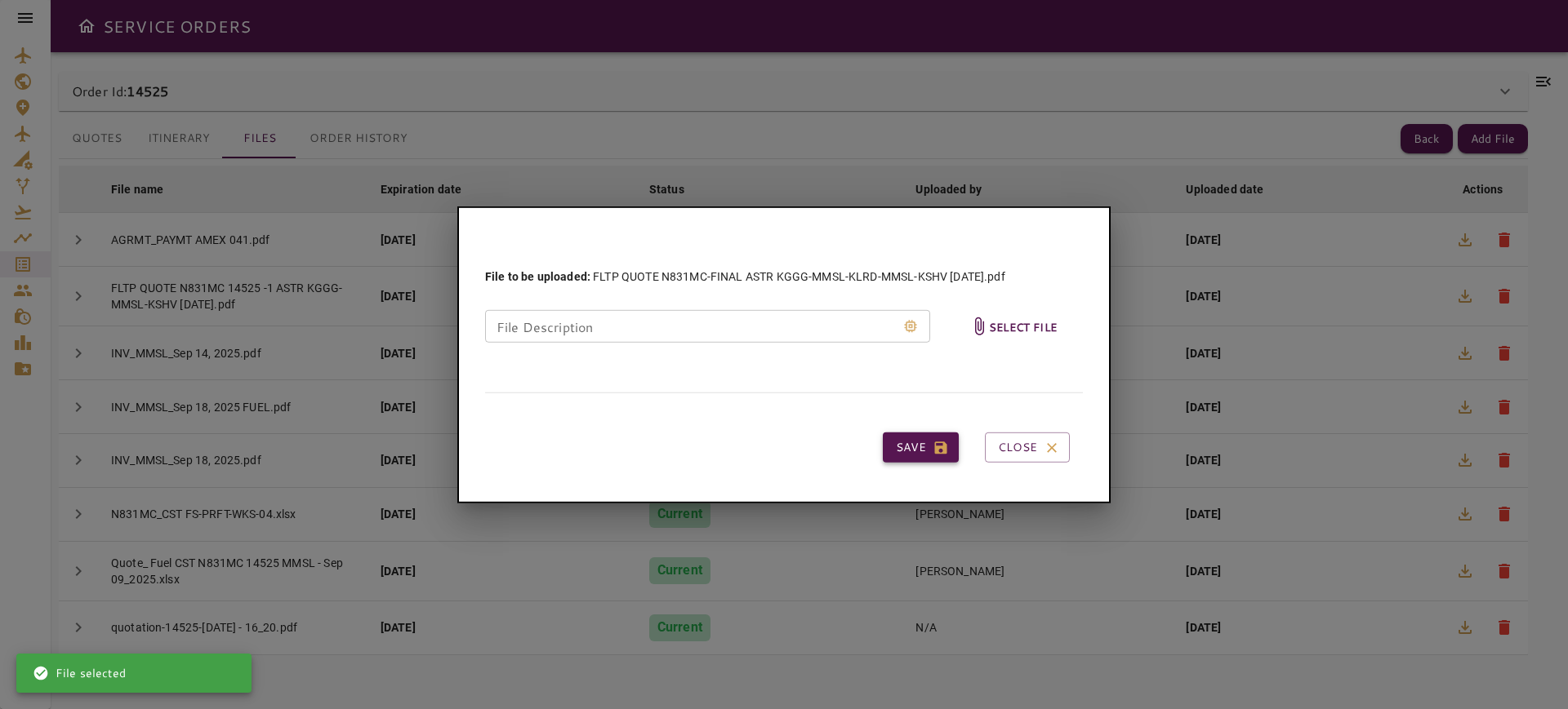
click at [907, 436] on button "Save" at bounding box center [920, 447] width 76 height 30
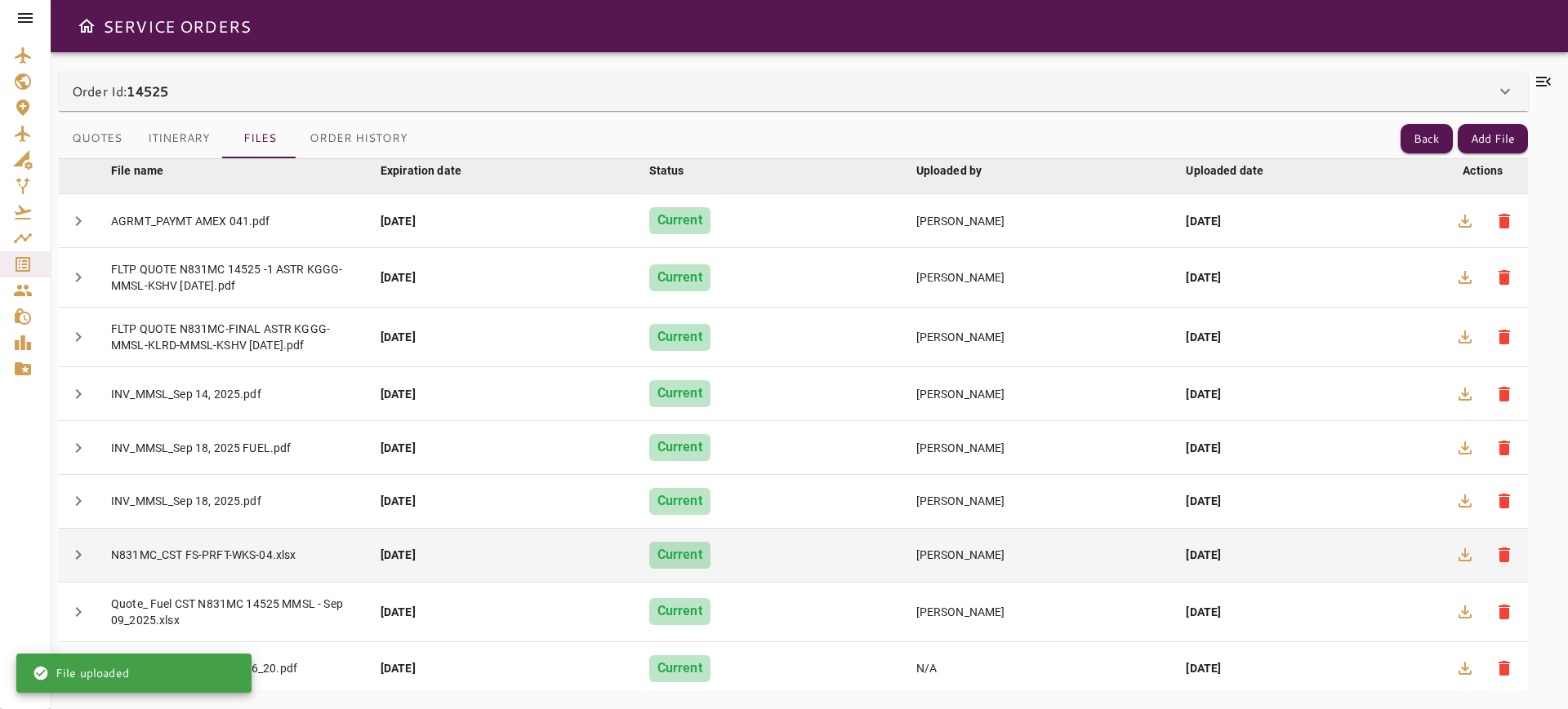
scroll to position [24, 0]
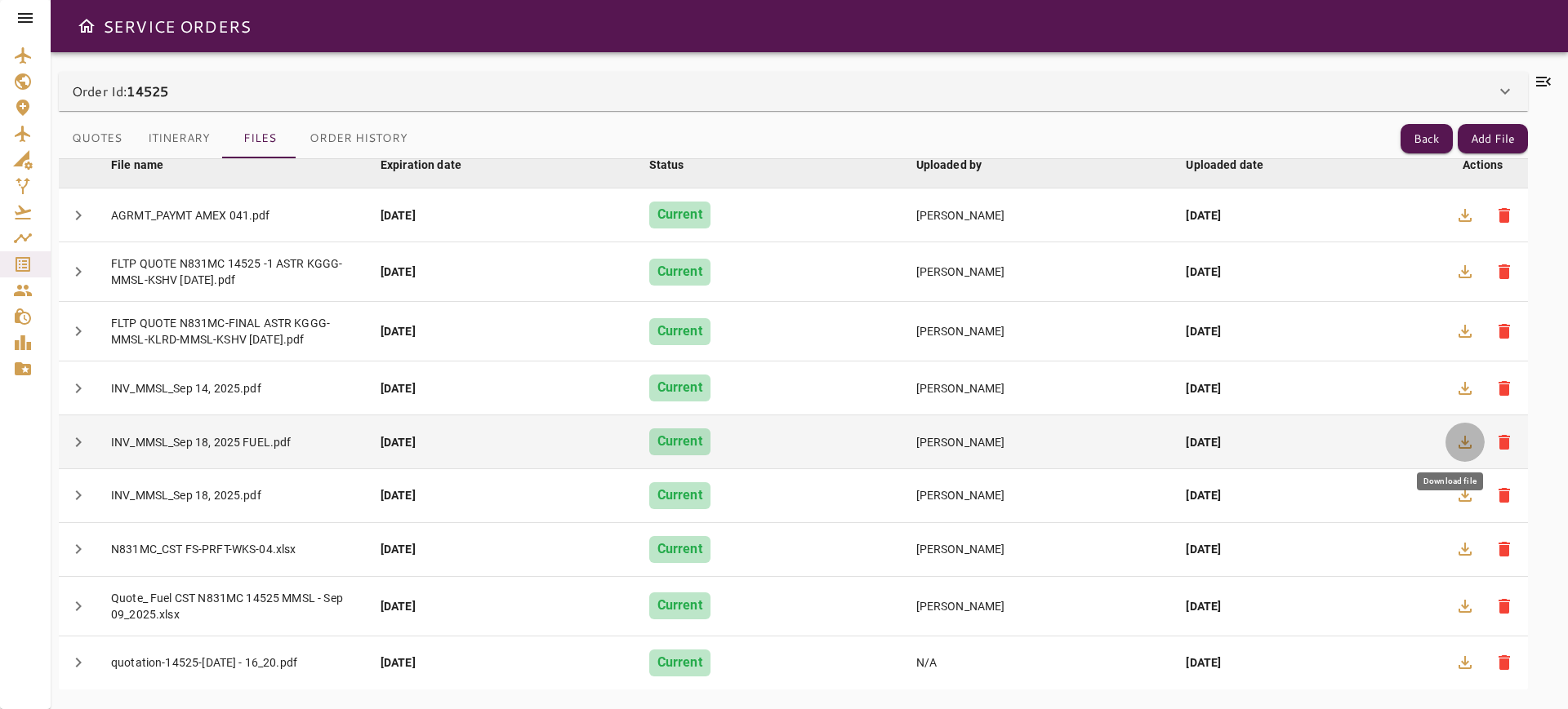
click at [1445, 435] on button "button" at bounding box center [1464, 442] width 39 height 39
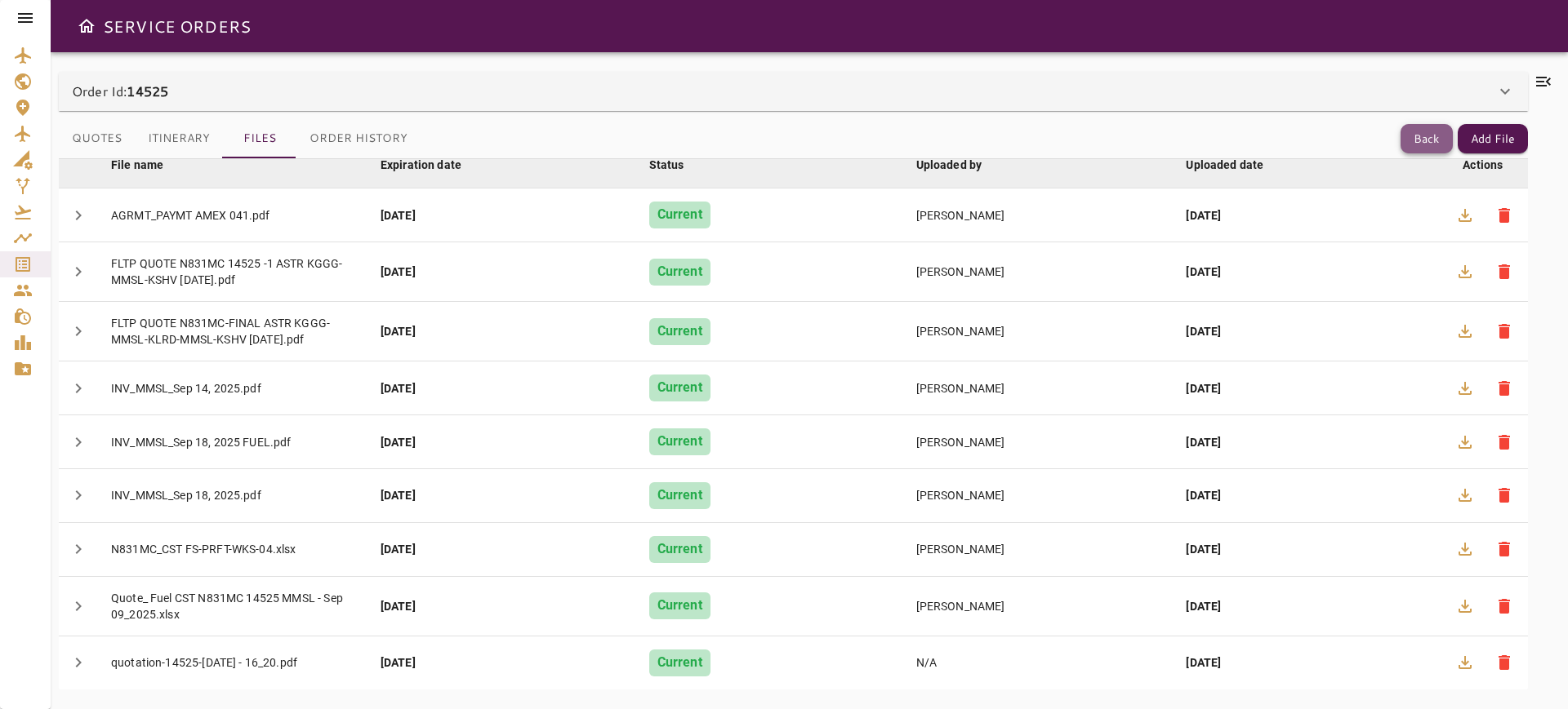
click at [1415, 145] on button "Back" at bounding box center [1426, 138] width 52 height 30
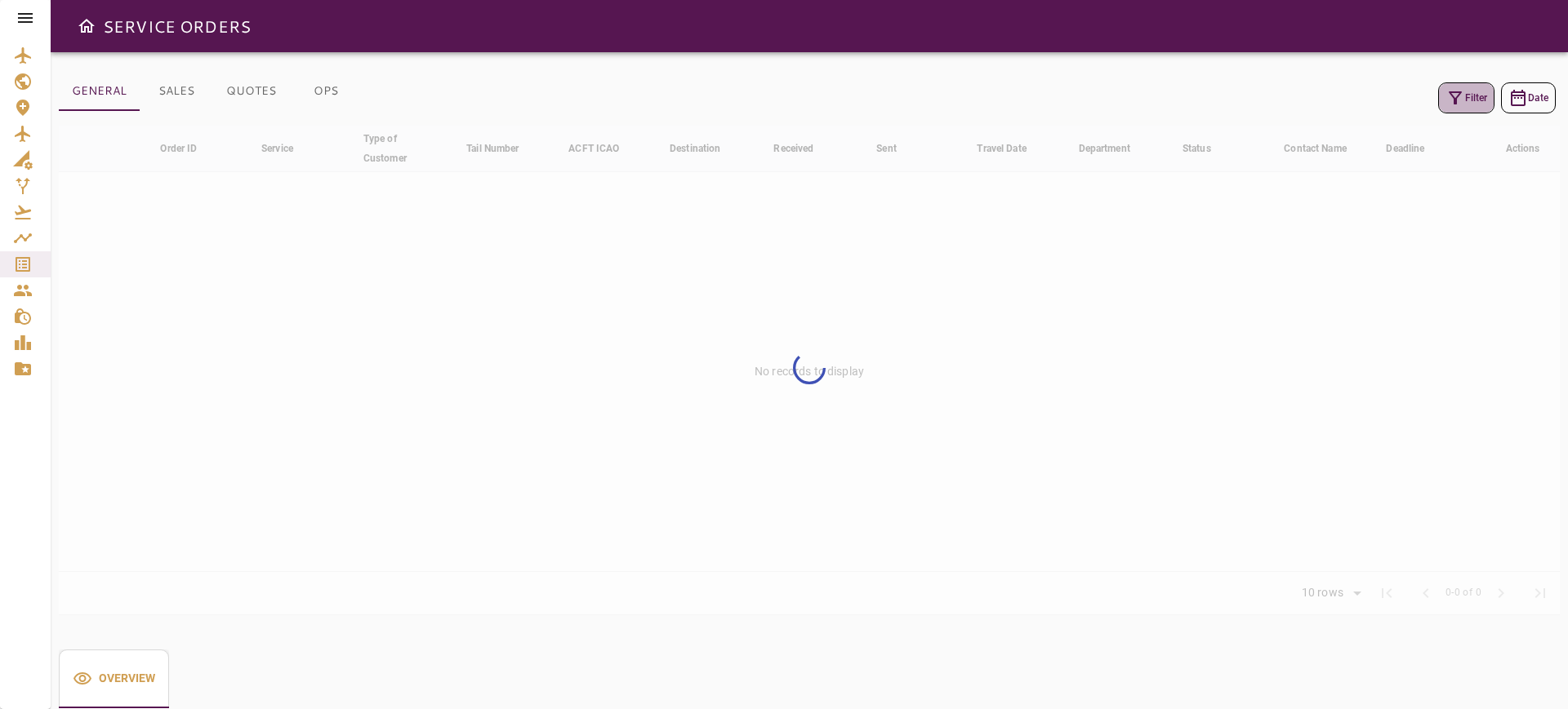
click at [1472, 95] on button "Filter" at bounding box center [1465, 98] width 57 height 31
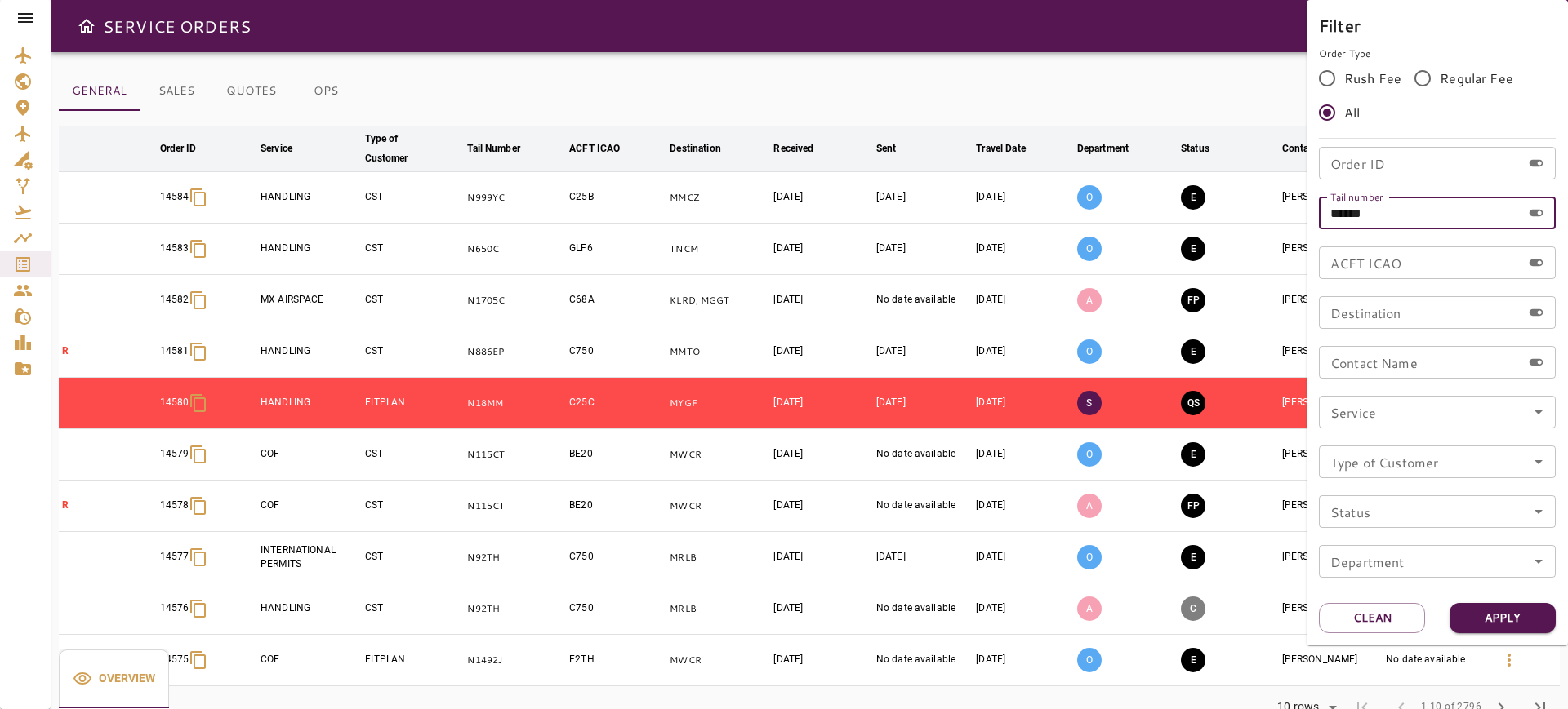
drag, startPoint x: 1394, startPoint y: 218, endPoint x: 1208, endPoint y: 211, distance: 186.1
click at [1210, 212] on div "Filter Order Type Rush Fee Regular Fee All Order ID Order ID Tail number ******…" at bounding box center [784, 354] width 1568 height 709
paste input "text"
type input "******"
click at [1482, 627] on button "Apply" at bounding box center [1502, 618] width 106 height 30
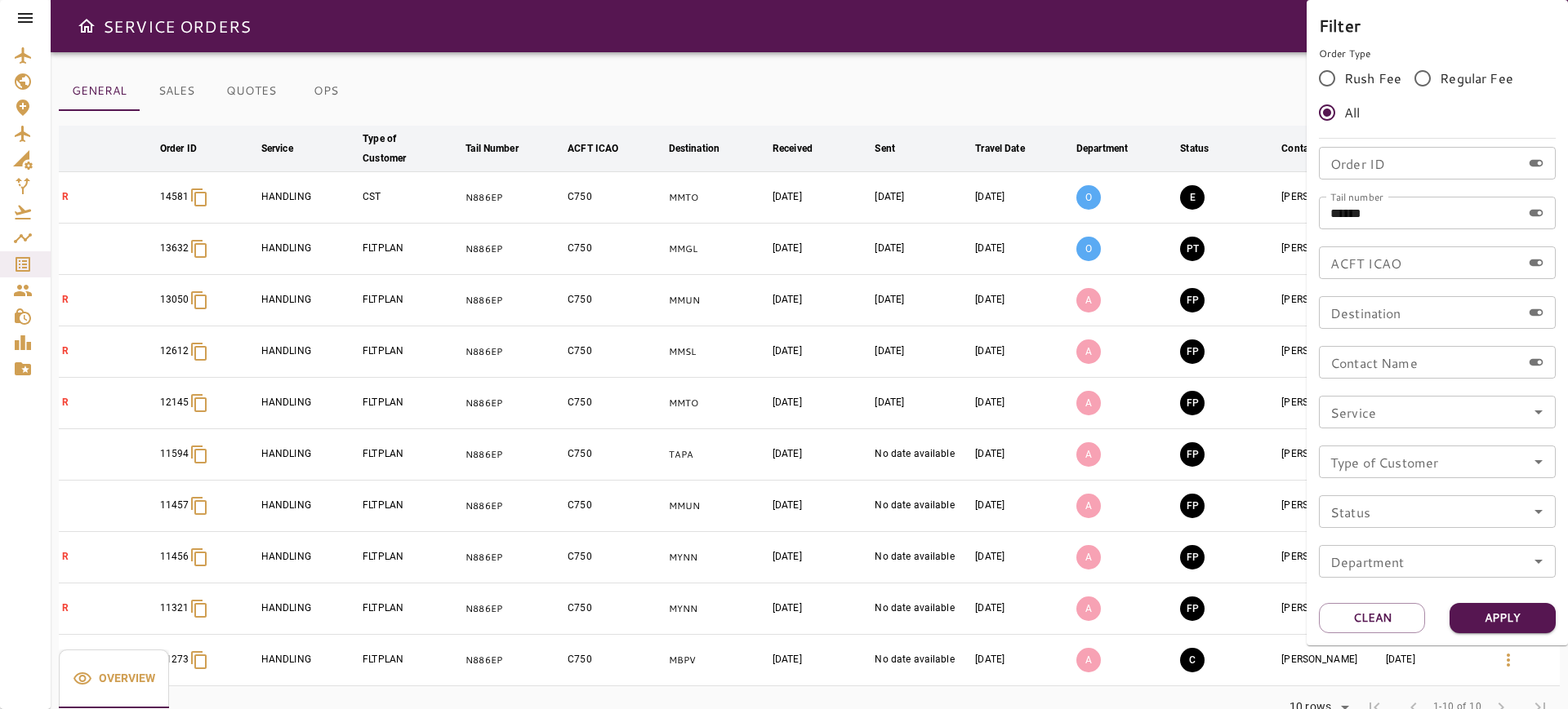
click at [1049, 74] on div at bounding box center [784, 354] width 1568 height 709
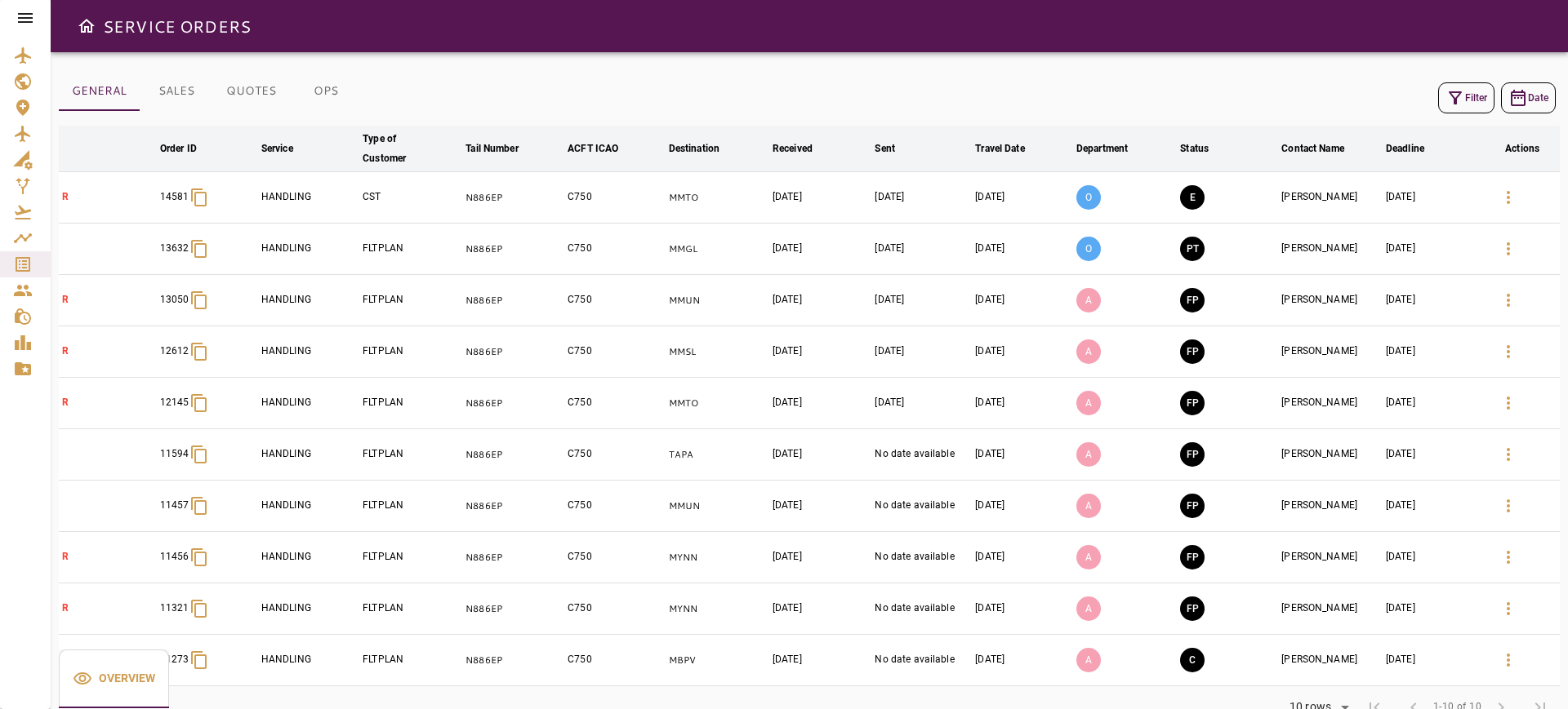
click at [1507, 200] on icon "button" at bounding box center [1507, 197] width 19 height 19
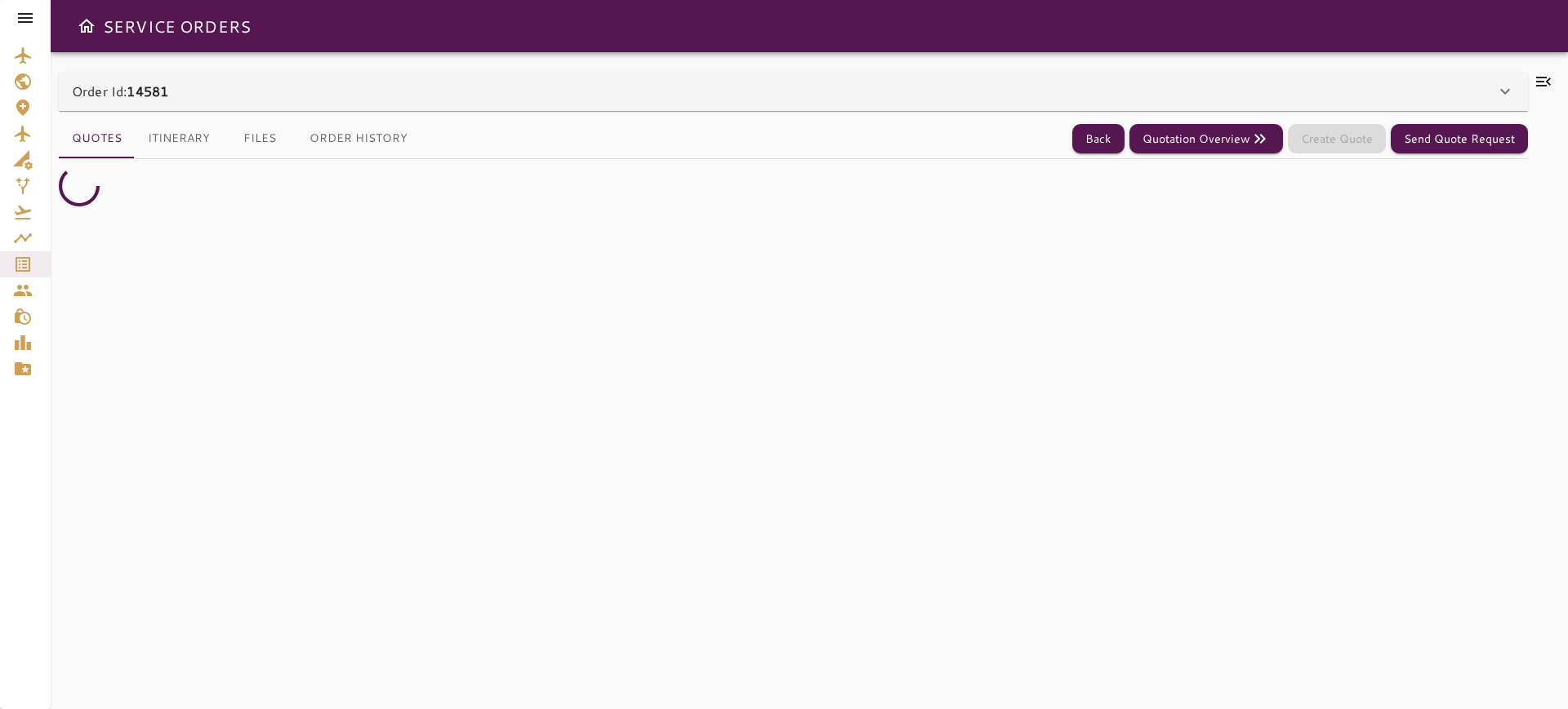
click at [1458, 82] on div "Order Id: 14581" at bounding box center [783, 91] width 1423 height 19
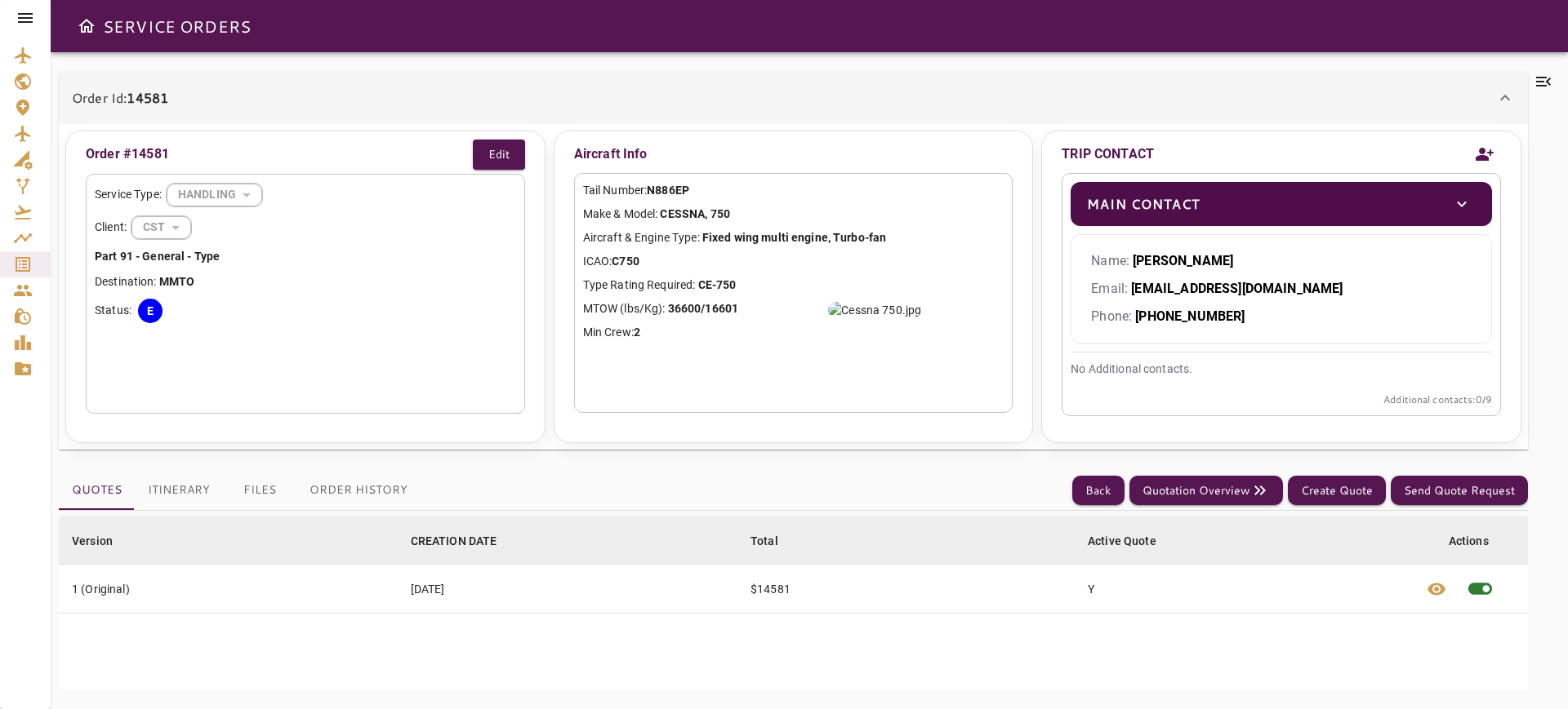
click at [1538, 79] on icon at bounding box center [1543, 82] width 19 height 19
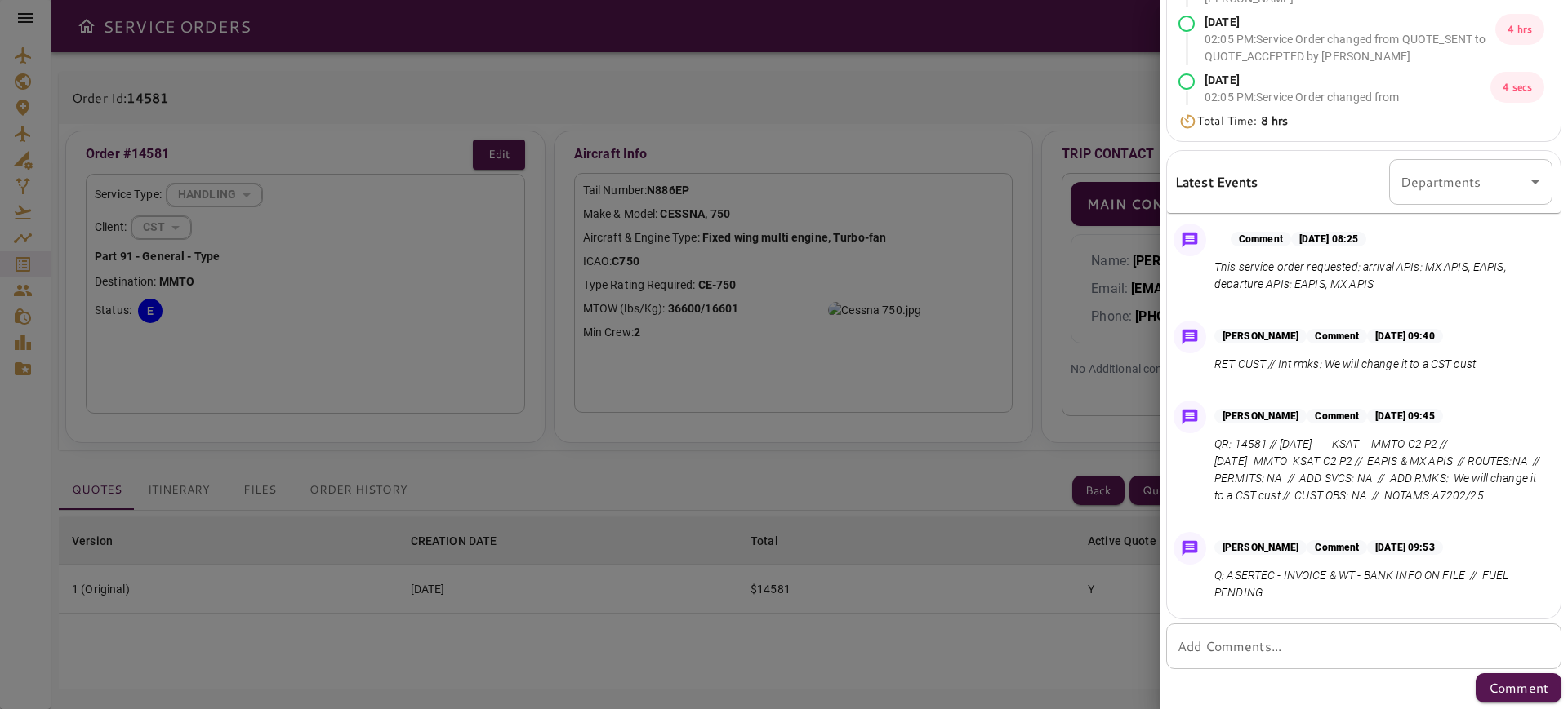
scroll to position [477, 0]
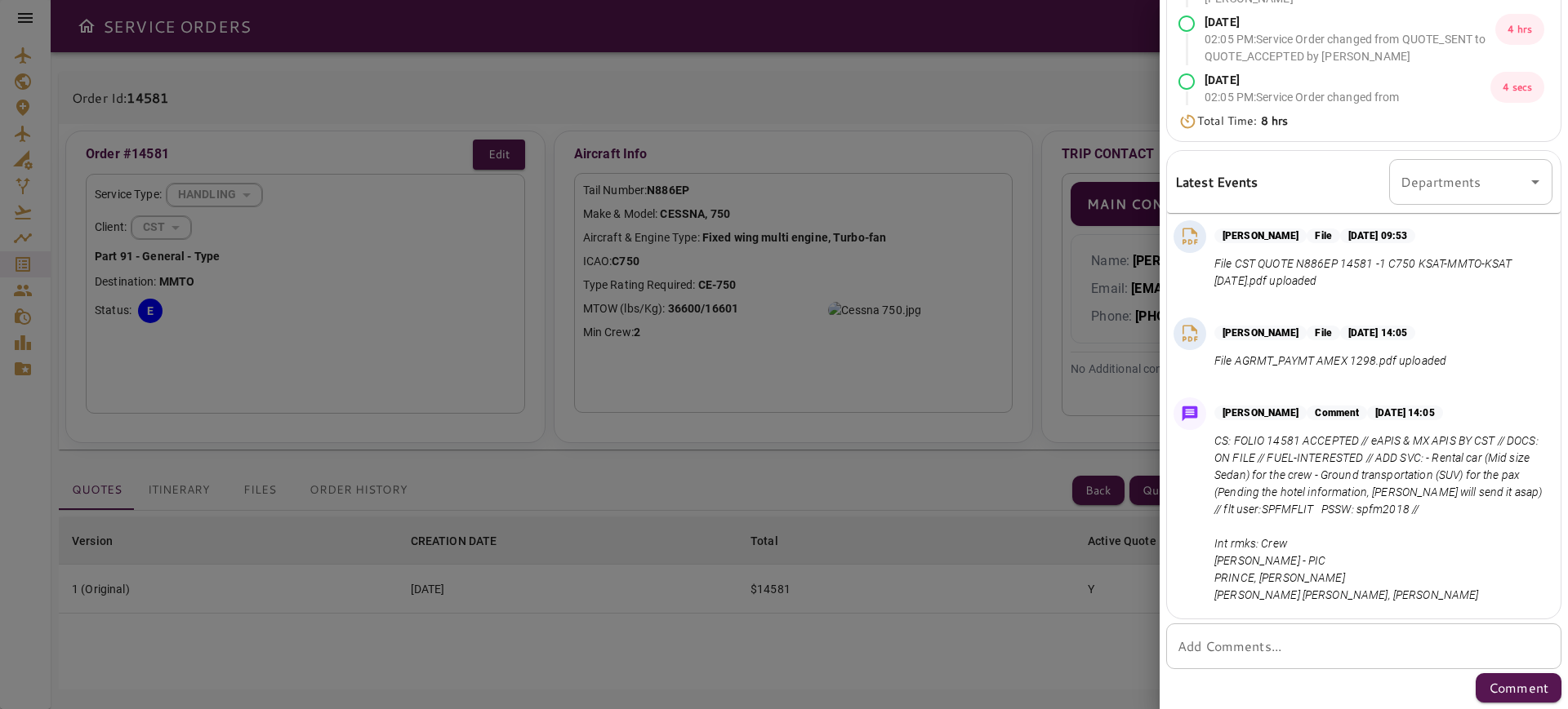
click at [1296, 638] on textarea "Add Comments..." at bounding box center [1362, 648] width 372 height 19
type textarea "*"
paste textarea "**********"
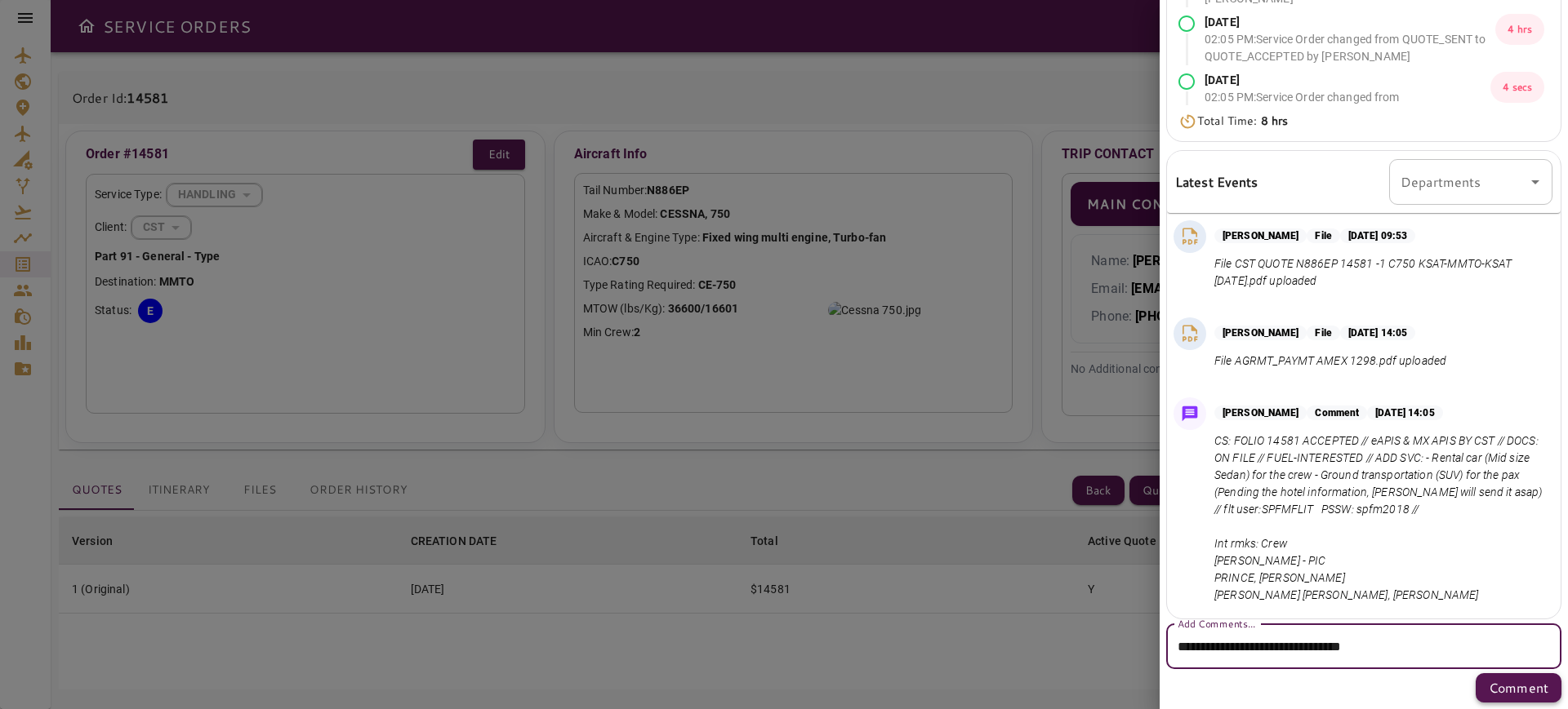
type textarea "**********"
click at [1516, 698] on button "Comment" at bounding box center [1517, 688] width 86 height 30
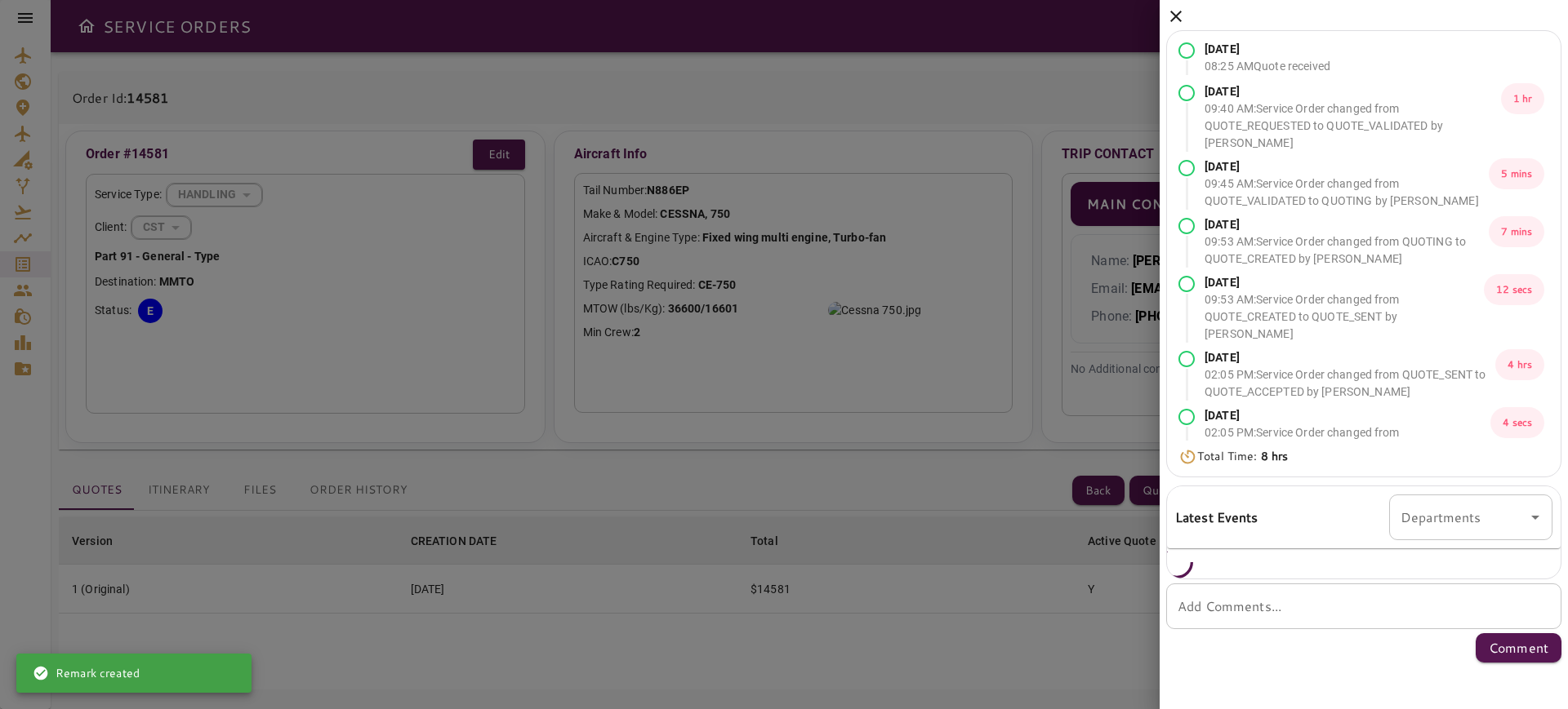
scroll to position [0, 0]
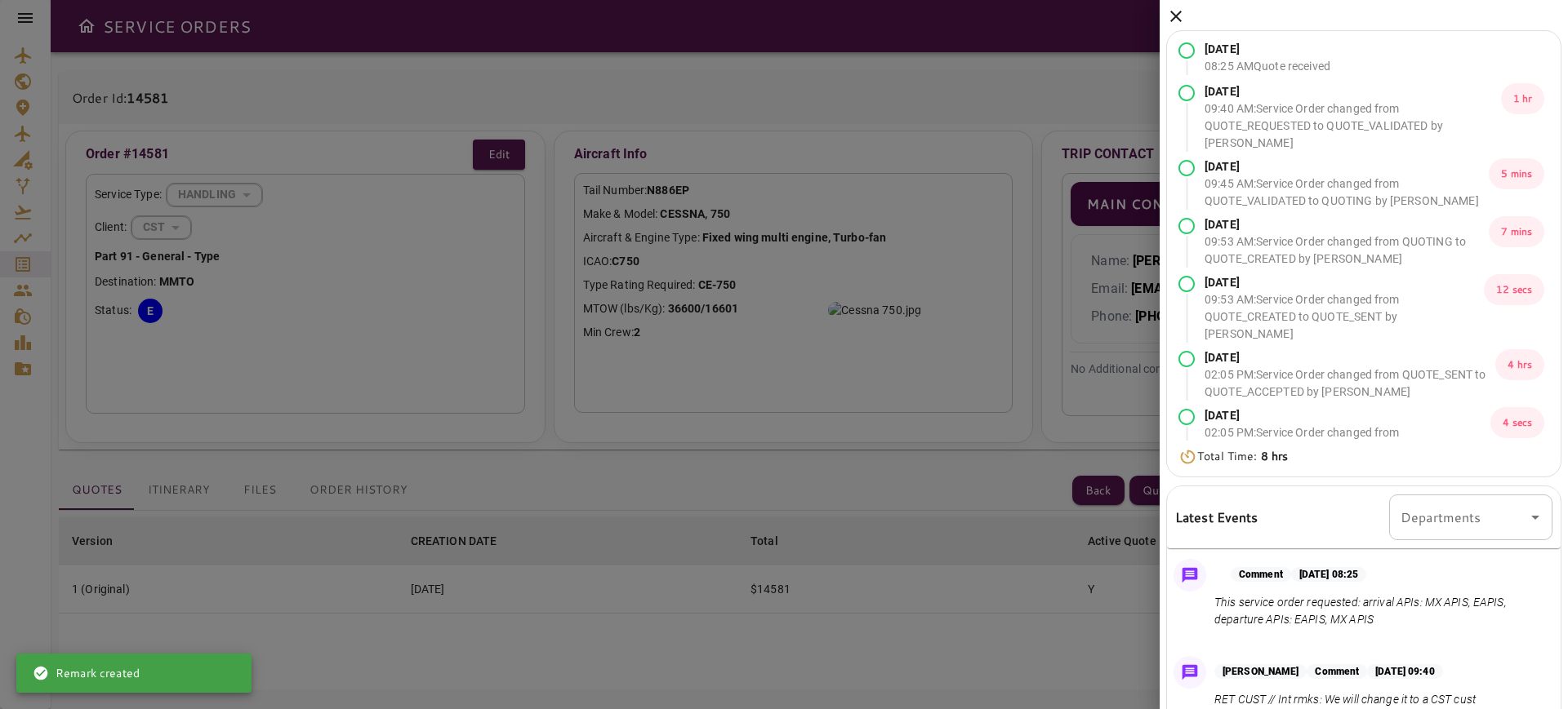
click at [1174, 8] on icon at bounding box center [1175, 16] width 19 height 19
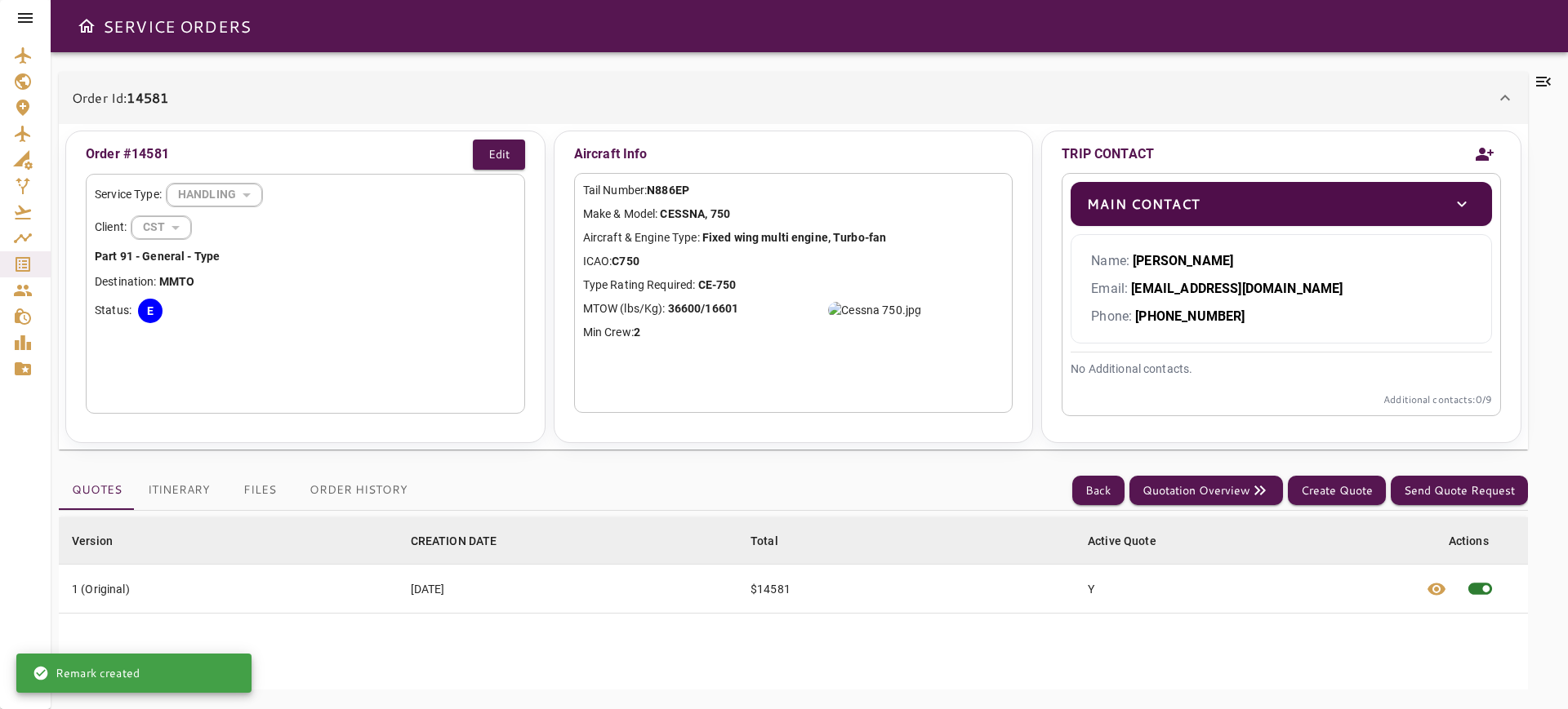
click at [173, 492] on button "Itinerary" at bounding box center [179, 490] width 88 height 39
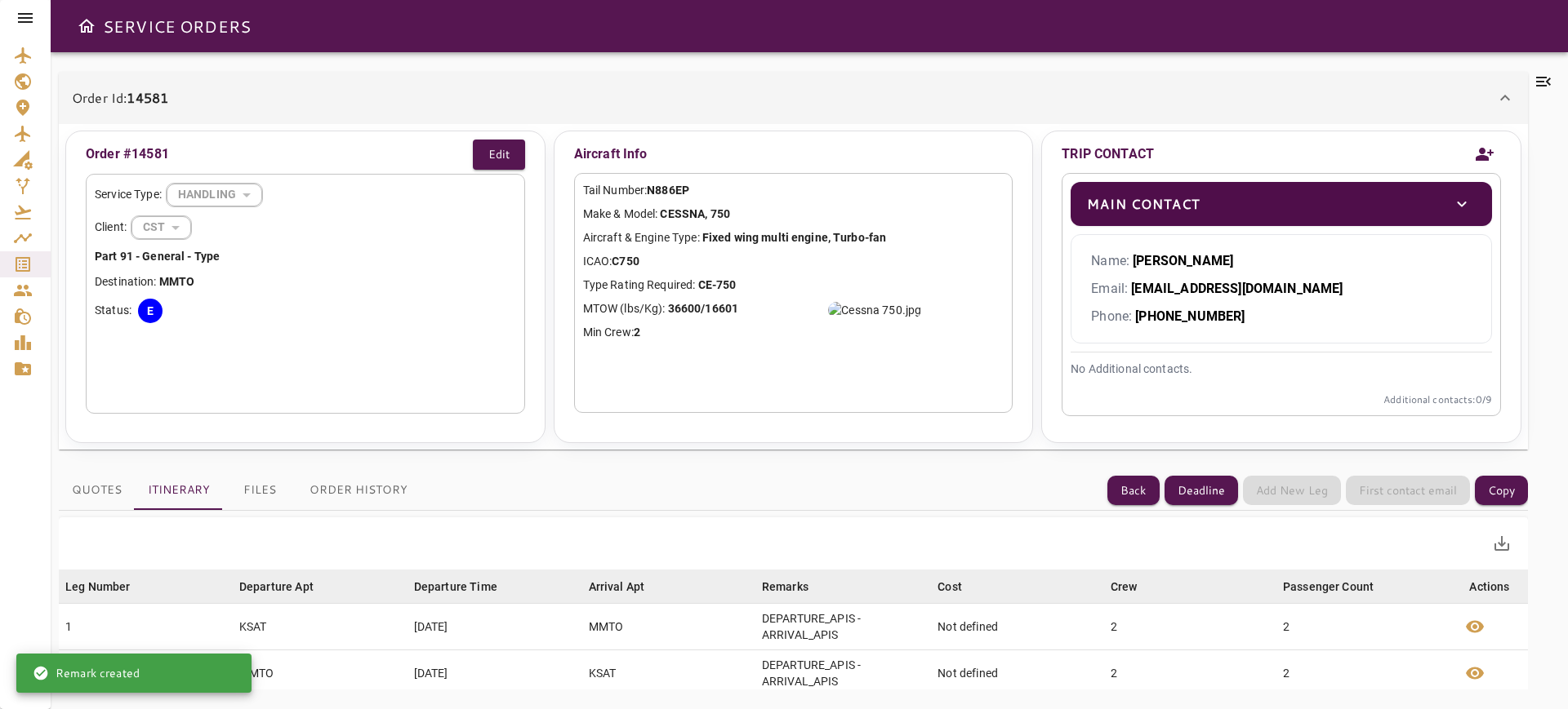
click at [272, 486] on button "Files" at bounding box center [259, 490] width 73 height 39
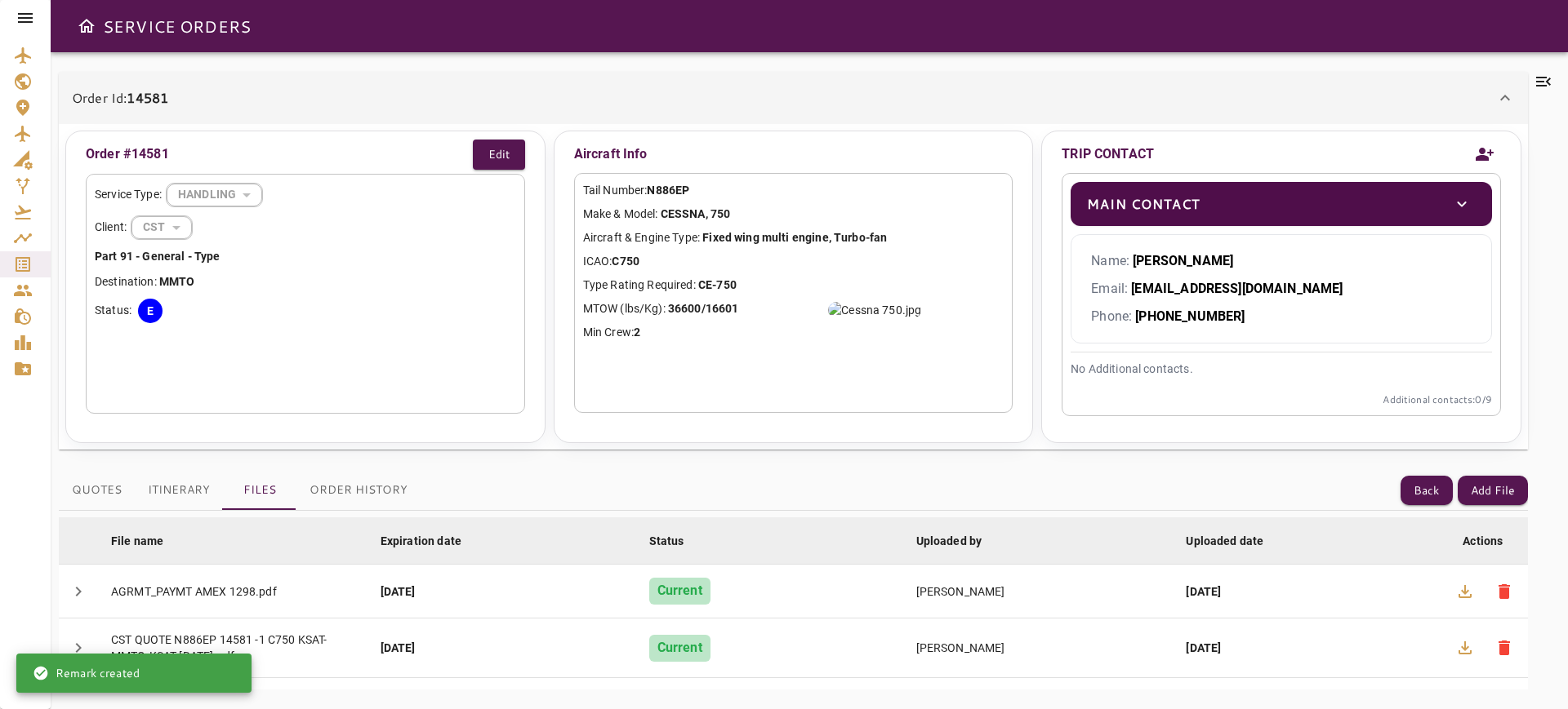
click at [450, 95] on div "Order Id: 14581" at bounding box center [783, 98] width 1423 height 19
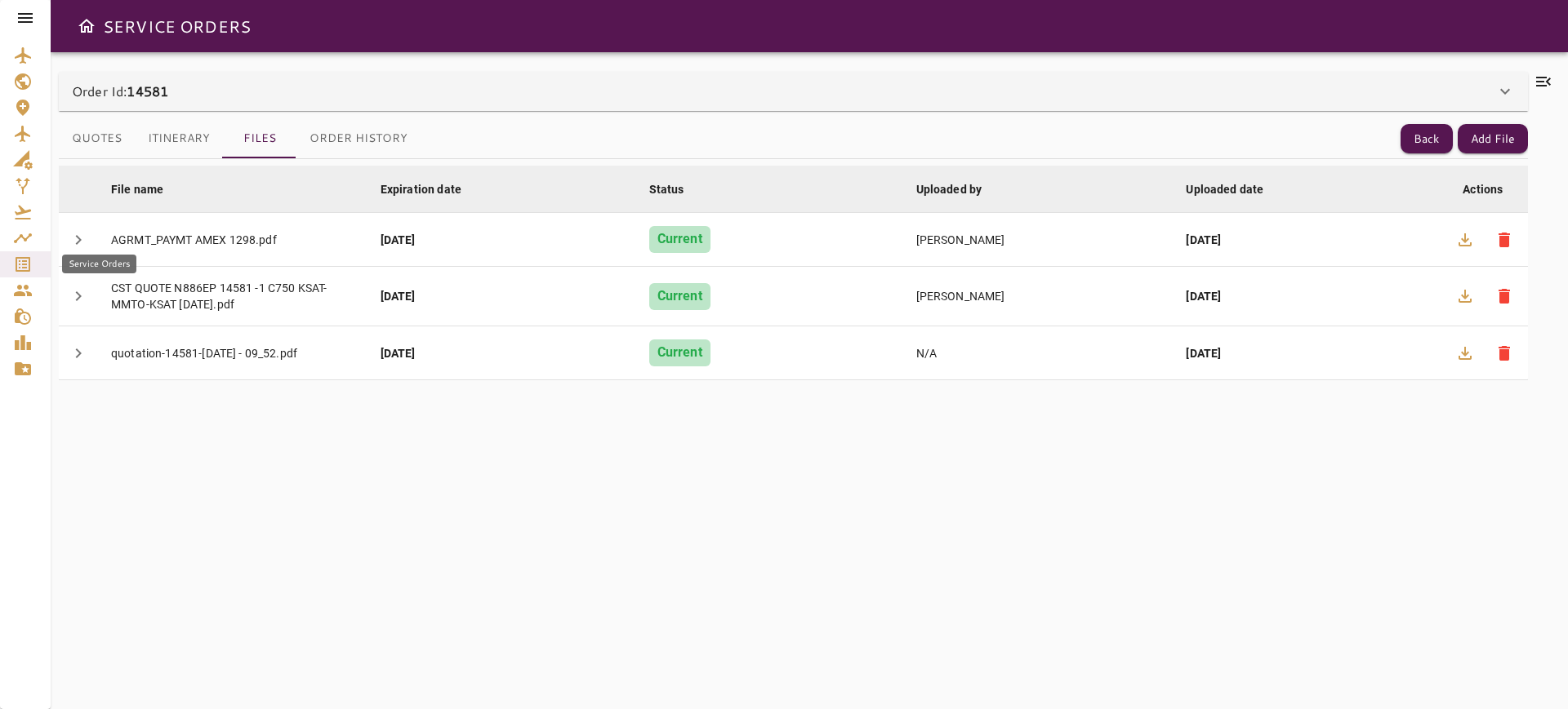
click at [21, 259] on icon "Service Orders" at bounding box center [23, 264] width 19 height 19
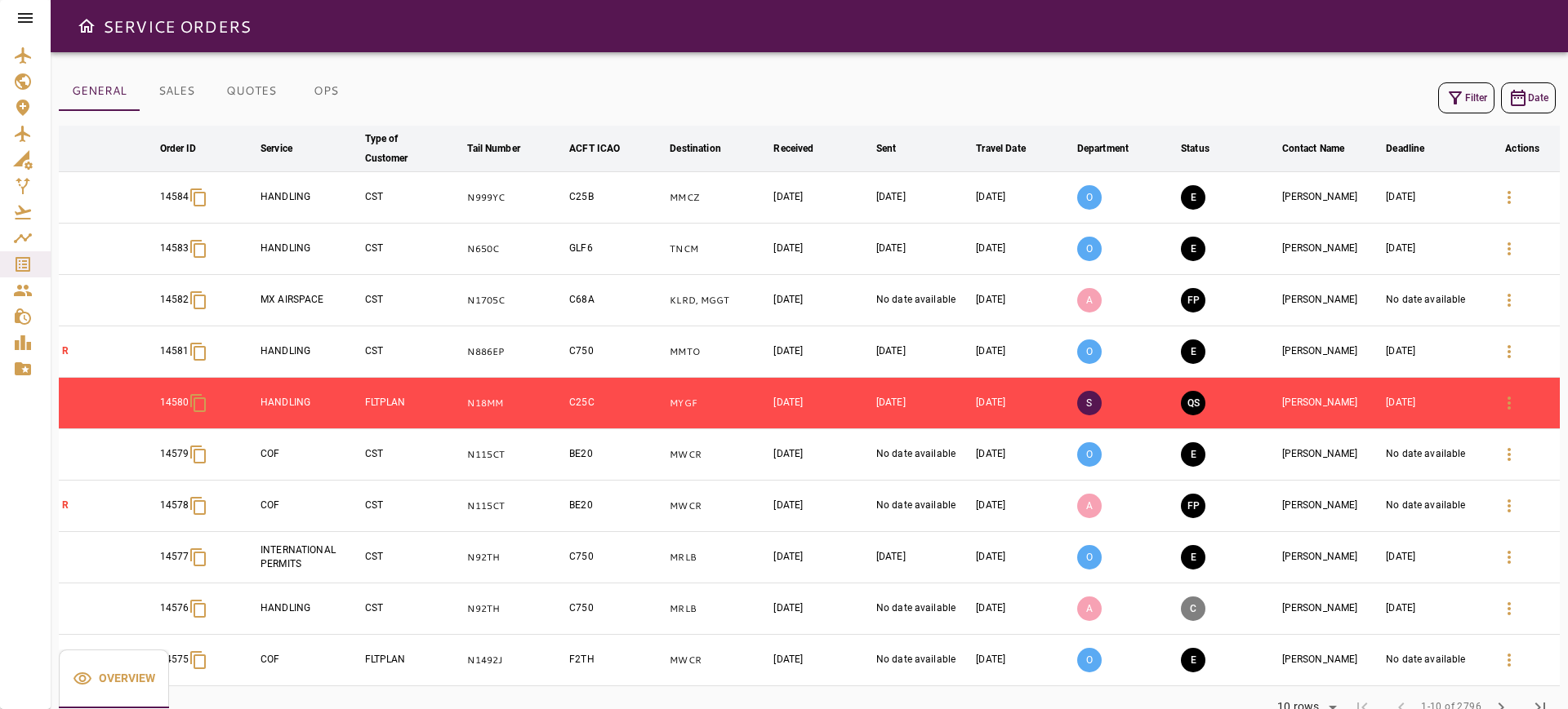
click at [1473, 89] on button "Filter" at bounding box center [1465, 98] width 57 height 31
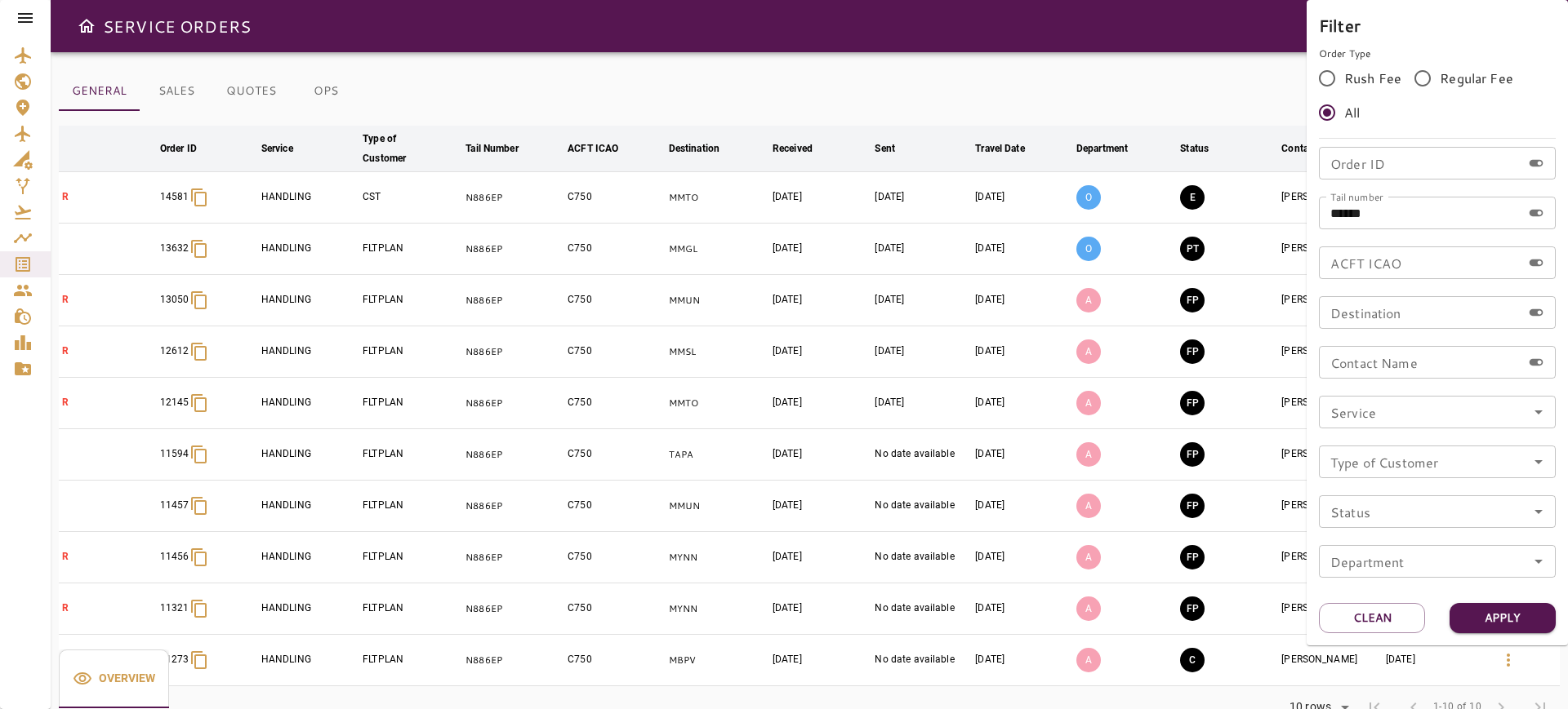
click at [1183, 92] on div at bounding box center [784, 354] width 1568 height 709
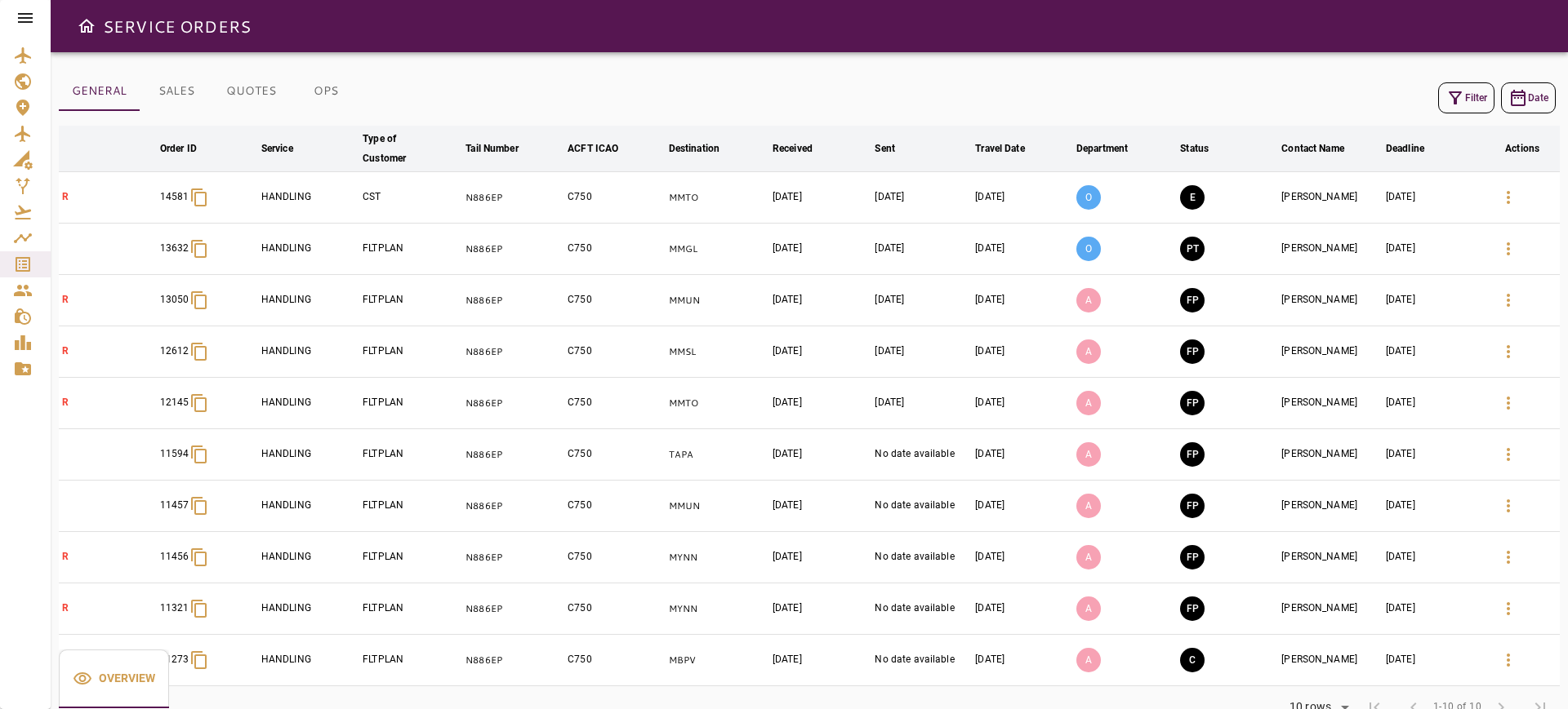
click at [1474, 95] on button "Filter" at bounding box center [1465, 98] width 57 height 31
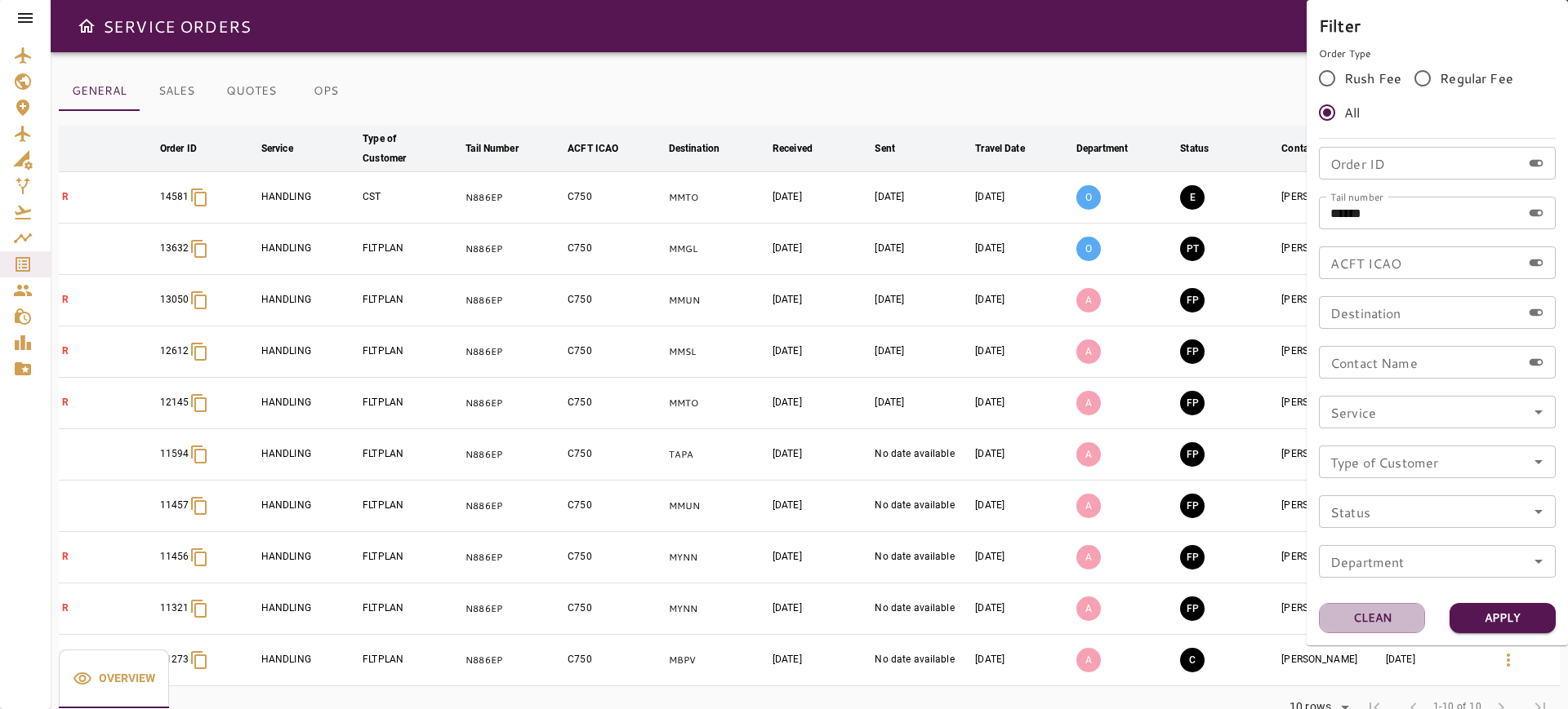
drag, startPoint x: 1389, startPoint y: 615, endPoint x: 1427, endPoint y: 210, distance: 406.8
click at [1388, 616] on button "Clean" at bounding box center [1371, 618] width 106 height 30
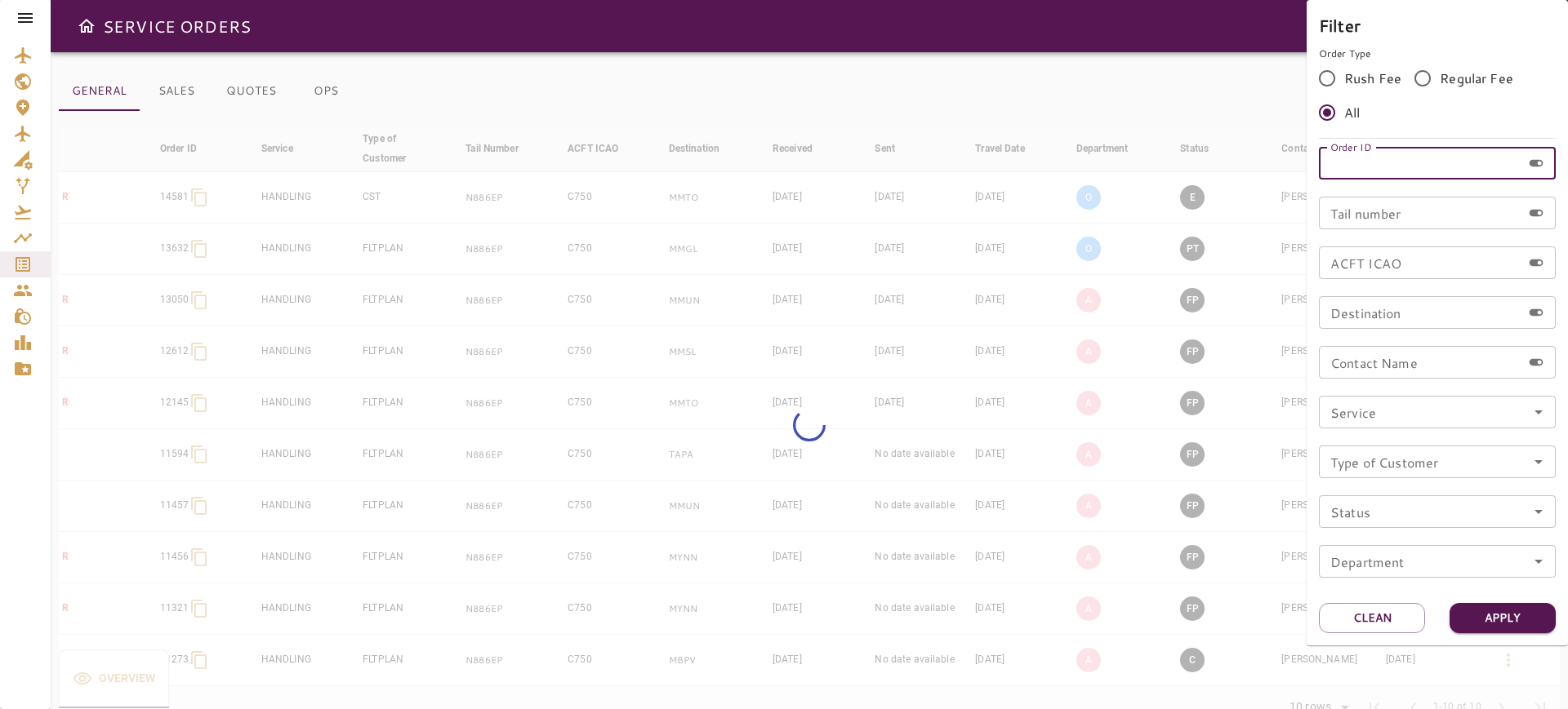
click at [1415, 159] on input "Order ID" at bounding box center [1419, 163] width 203 height 33
paste input "*******"
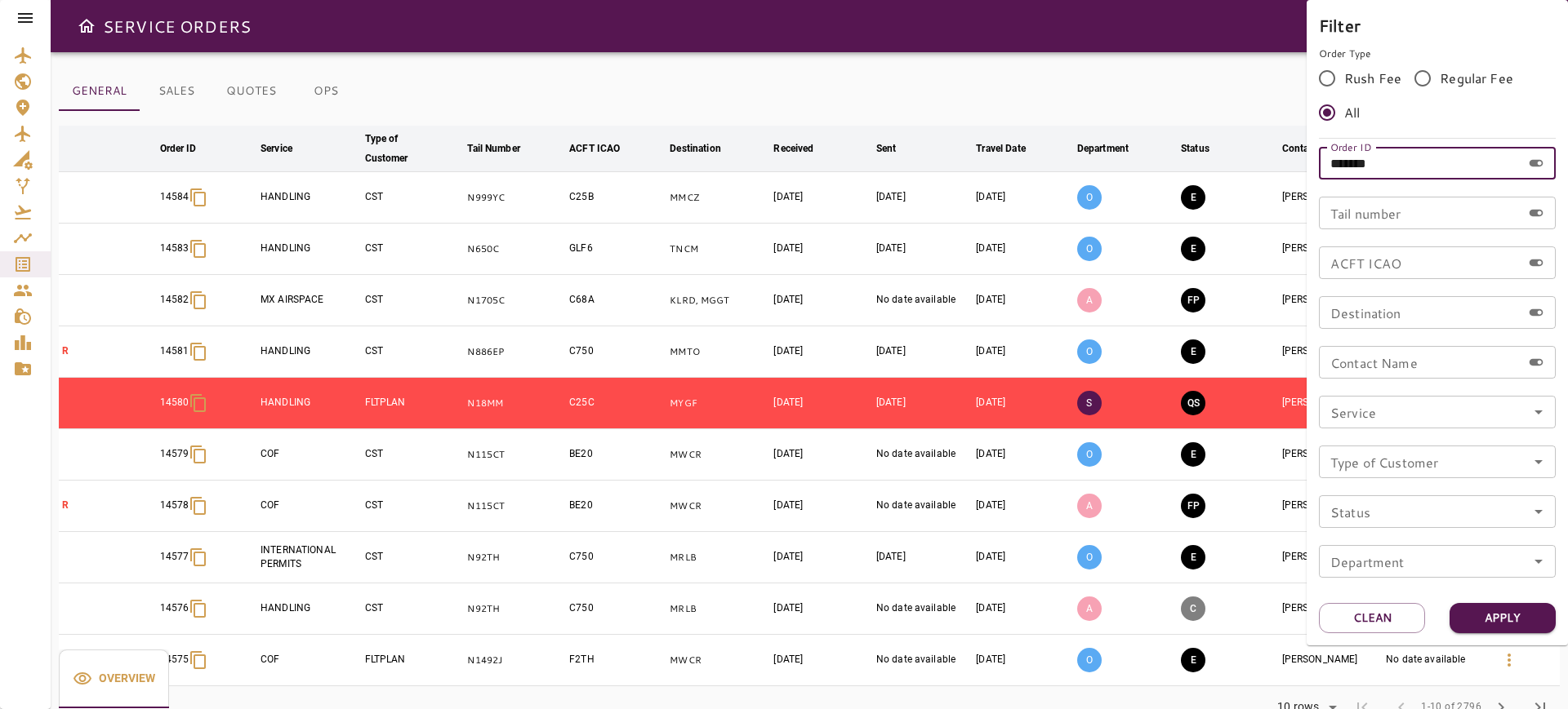
drag, startPoint x: 1415, startPoint y: 159, endPoint x: 1373, endPoint y: 157, distance: 42.0
click at [1373, 157] on input "*******" at bounding box center [1419, 163] width 203 height 33
type input "*****"
click at [1513, 619] on button "Apply" at bounding box center [1502, 618] width 106 height 30
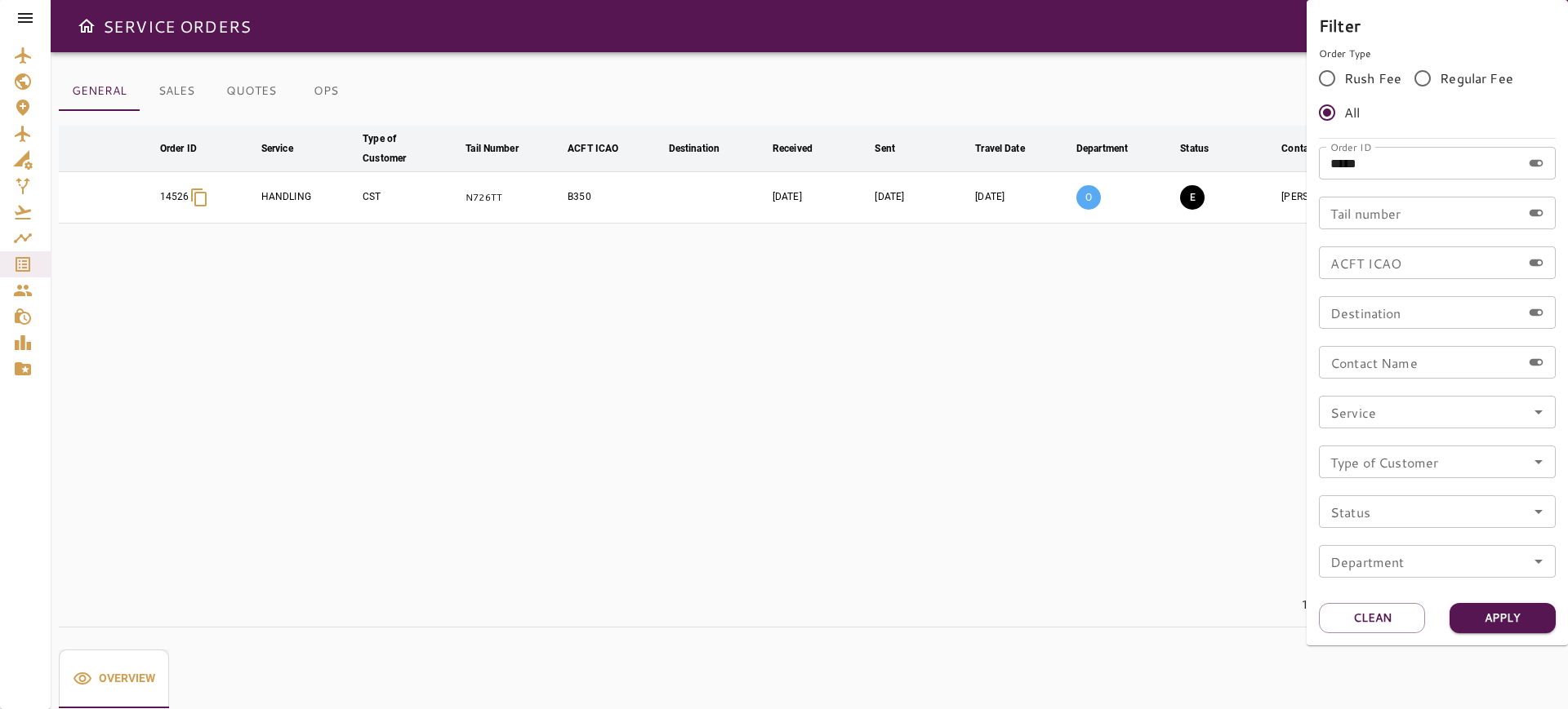
click at [866, 103] on div at bounding box center [784, 354] width 1568 height 709
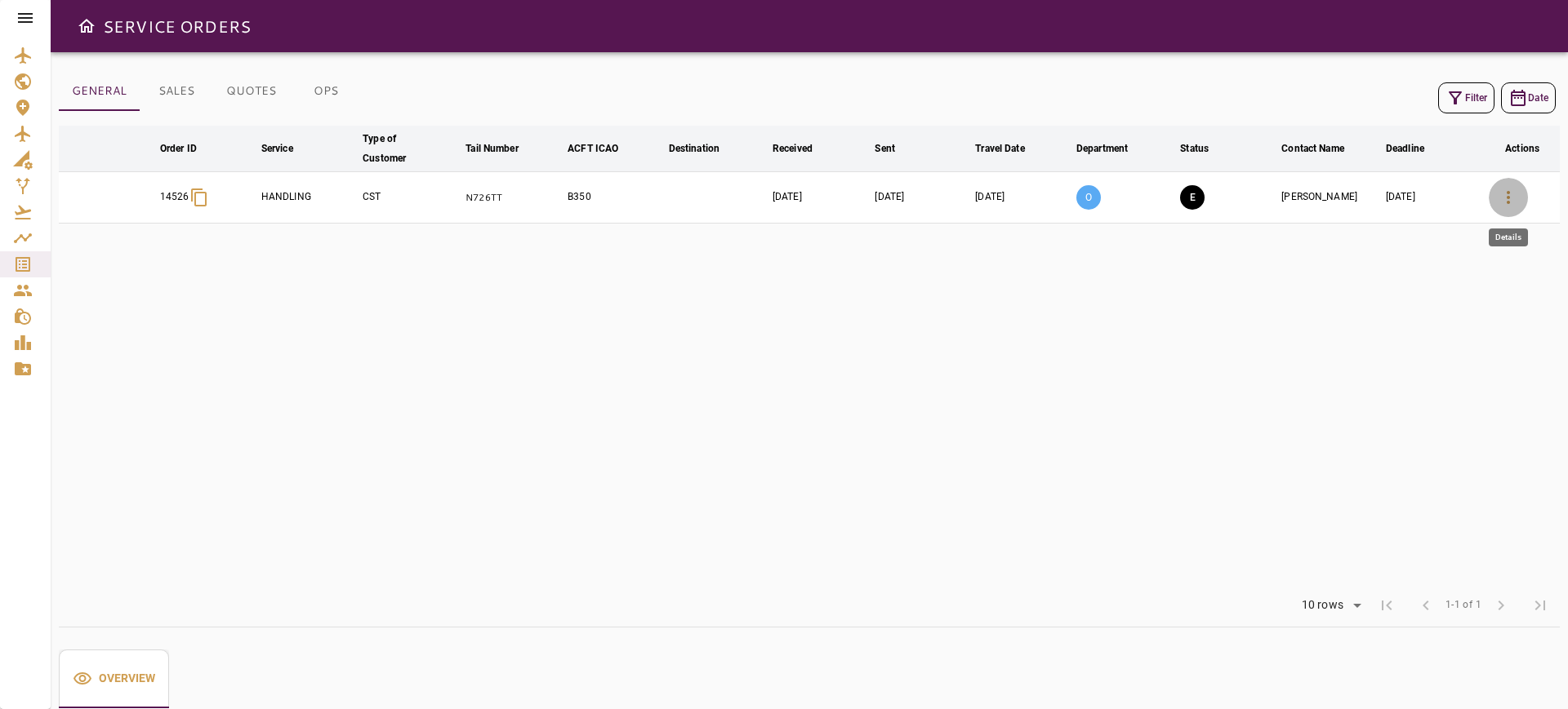
click at [1519, 187] on button "button" at bounding box center [1507, 197] width 39 height 39
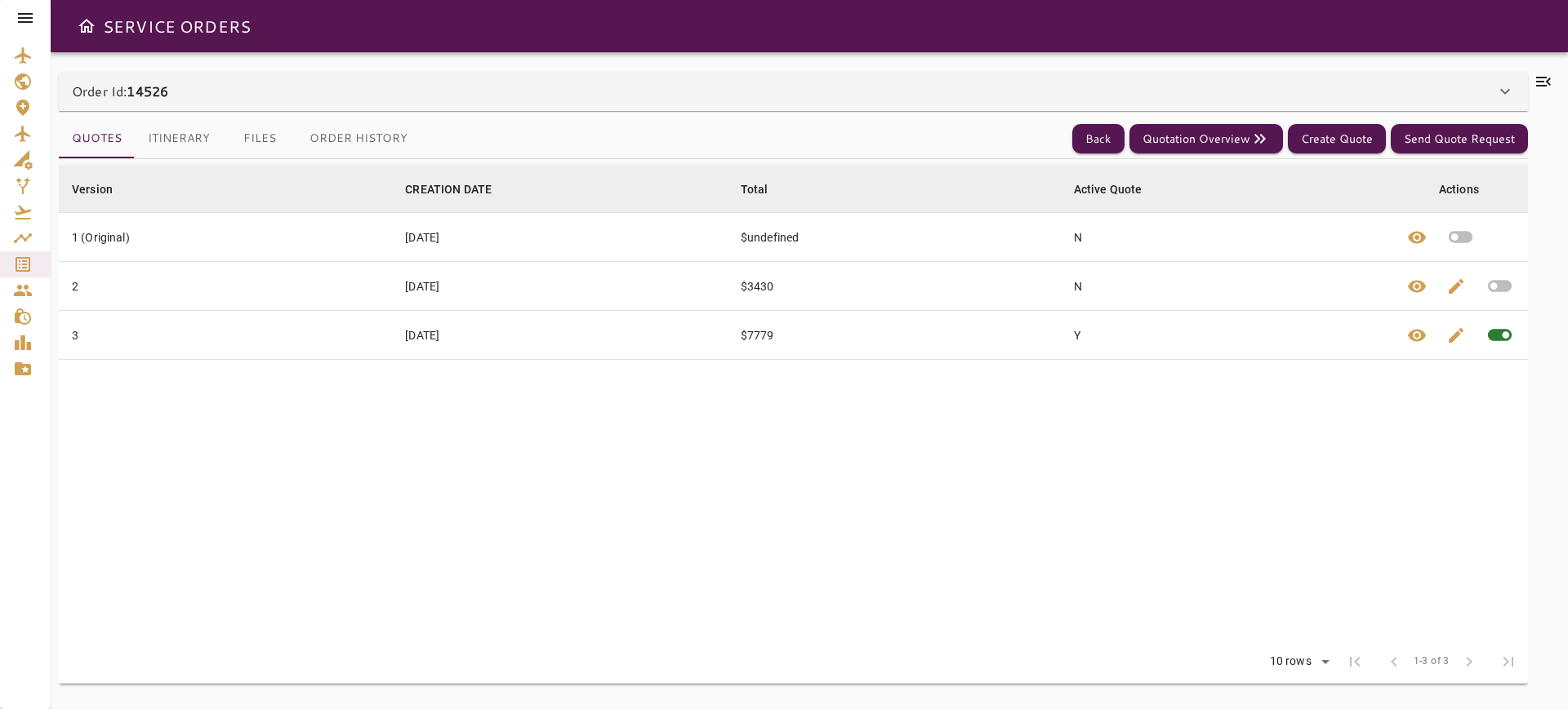
click at [213, 86] on div "Order Id: 14526" at bounding box center [783, 91] width 1423 height 19
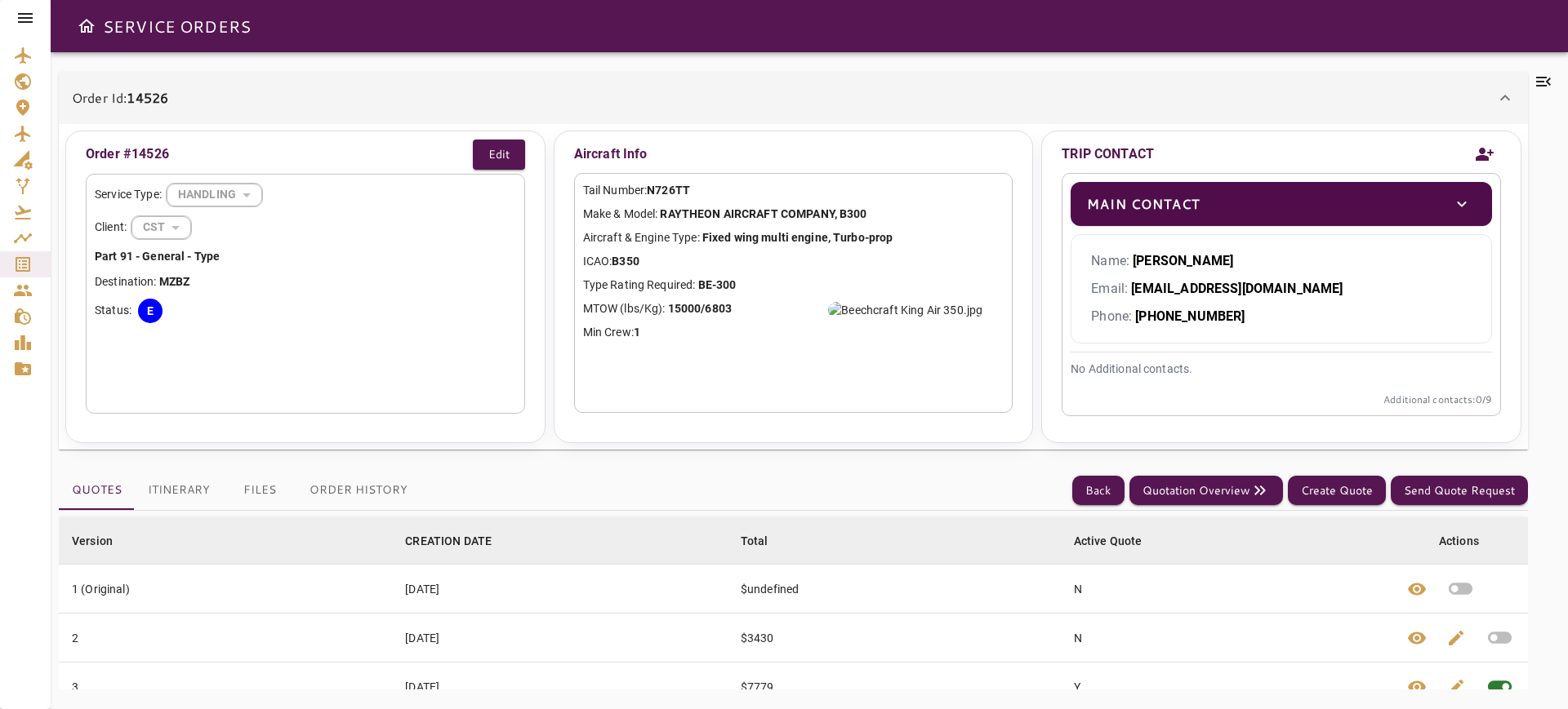
click at [213, 86] on div "Order Id: 14526" at bounding box center [793, 98] width 1469 height 52
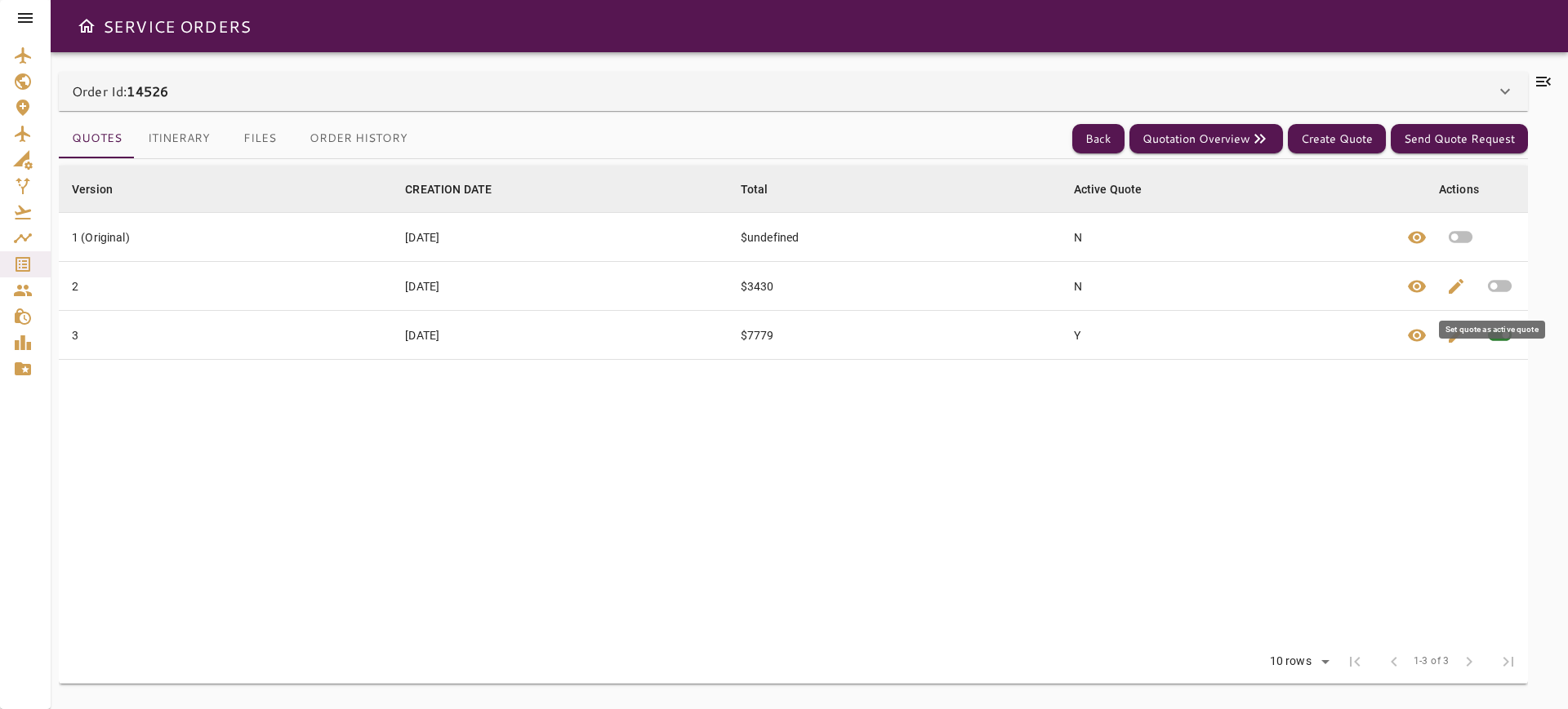
click at [1501, 281] on icon "button" at bounding box center [1499, 286] width 24 height 12
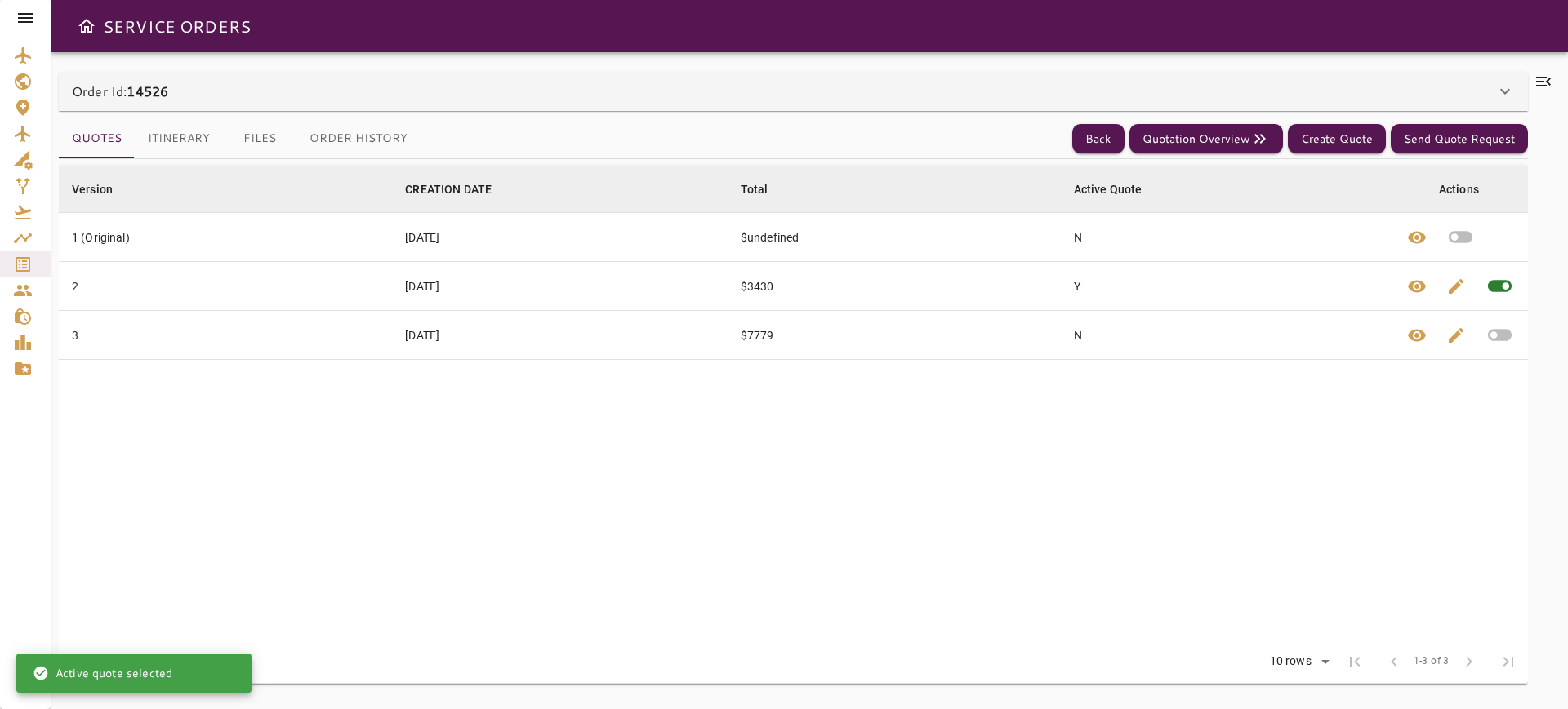
click at [189, 138] on button "Itinerary" at bounding box center [179, 138] width 88 height 39
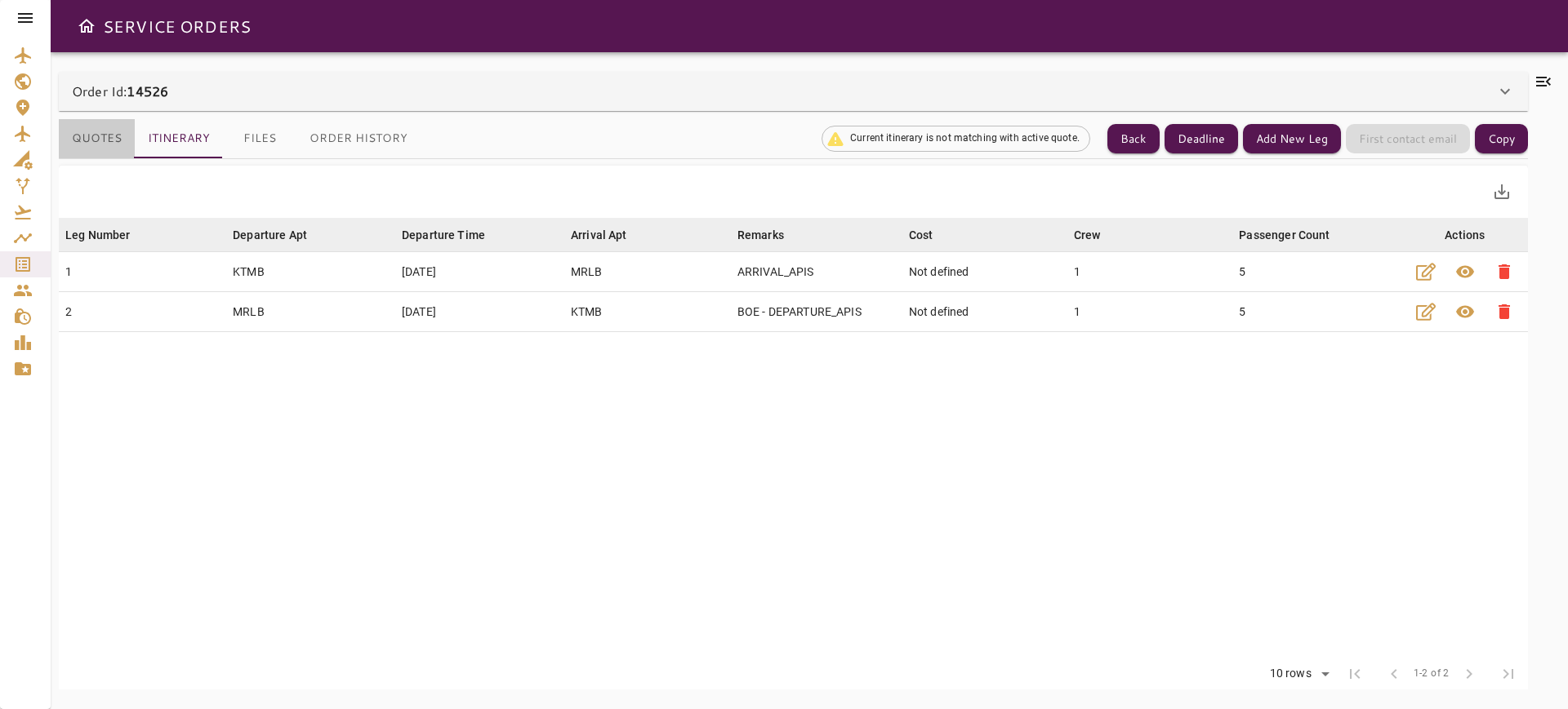
click at [90, 139] on button "Quotes" at bounding box center [96, 138] width 76 height 39
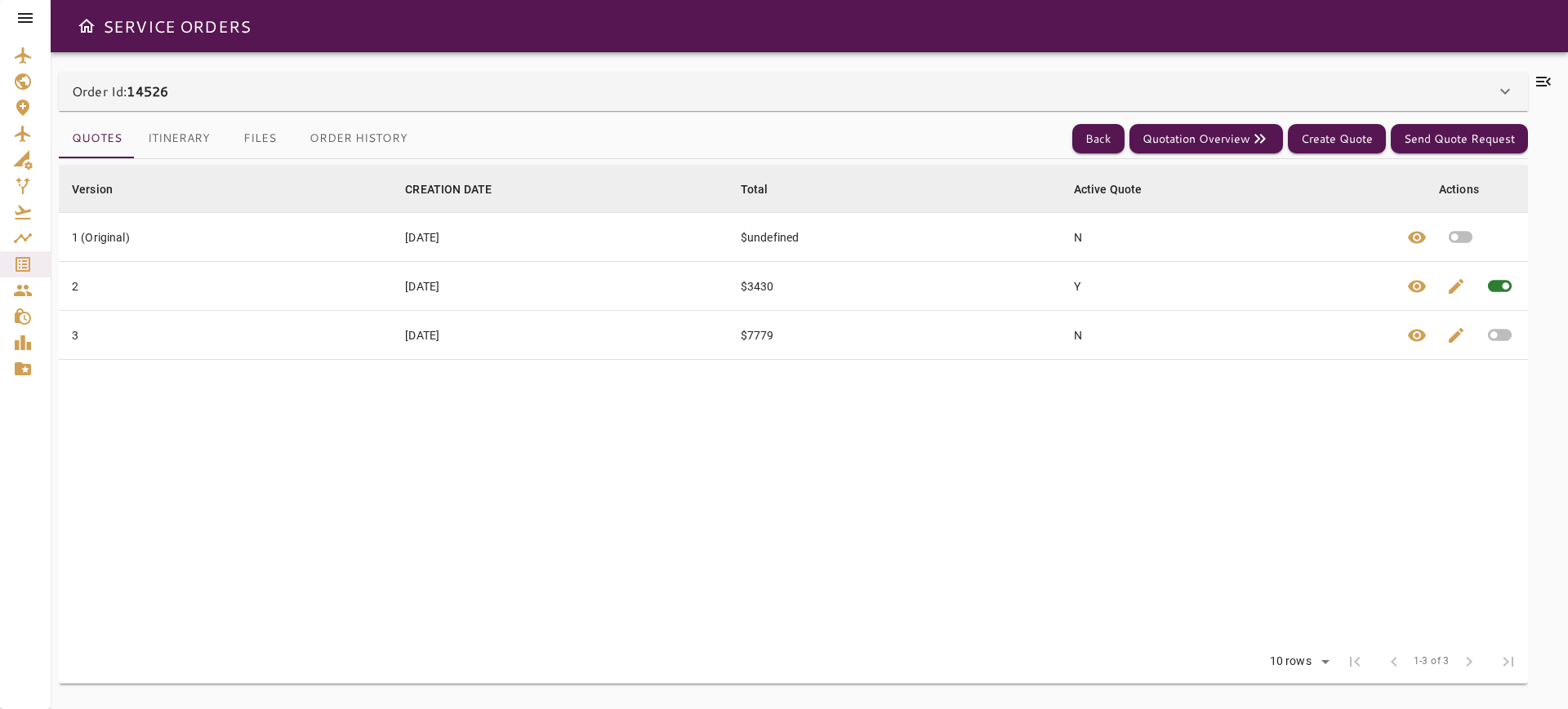
click at [168, 136] on button "Itinerary" at bounding box center [179, 138] width 88 height 39
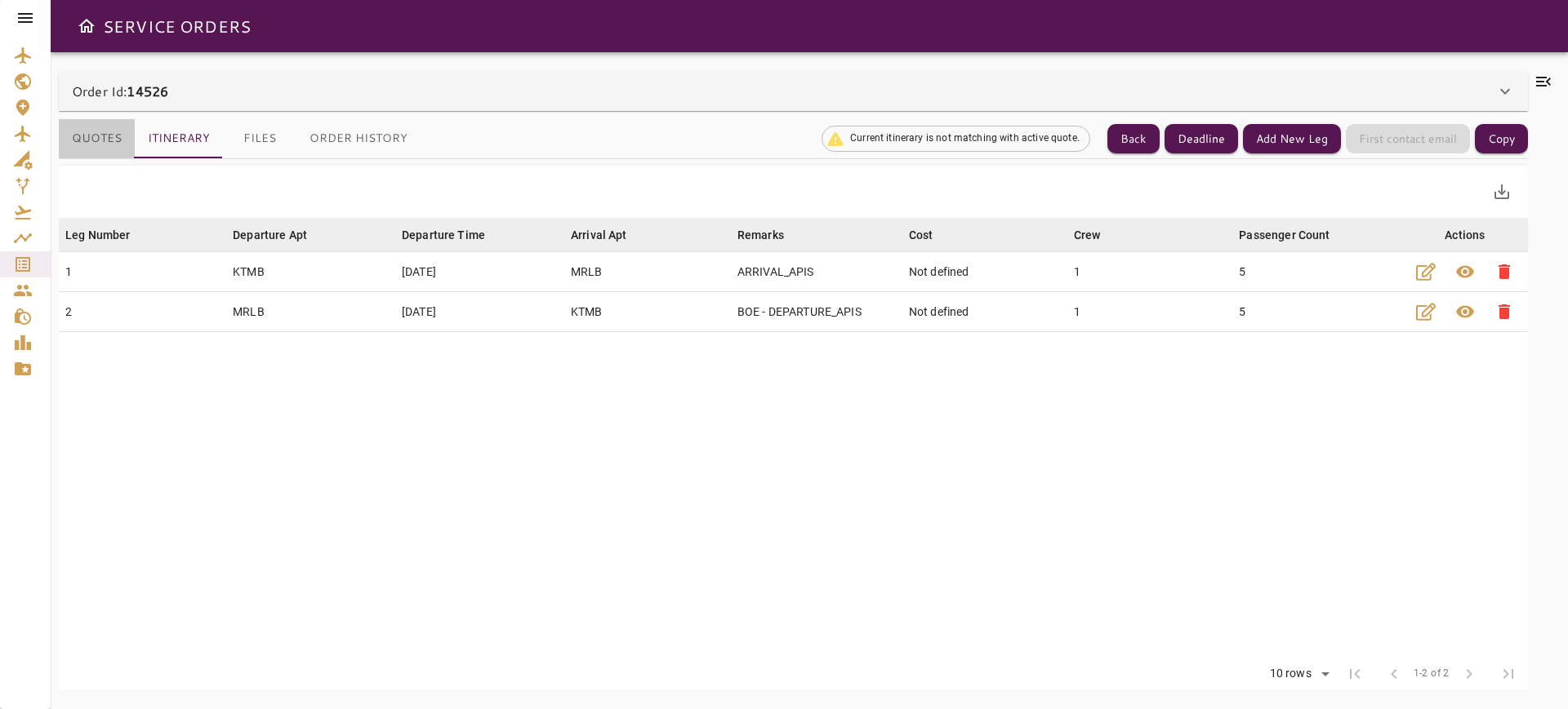
click at [79, 142] on button "Quotes" at bounding box center [96, 138] width 76 height 39
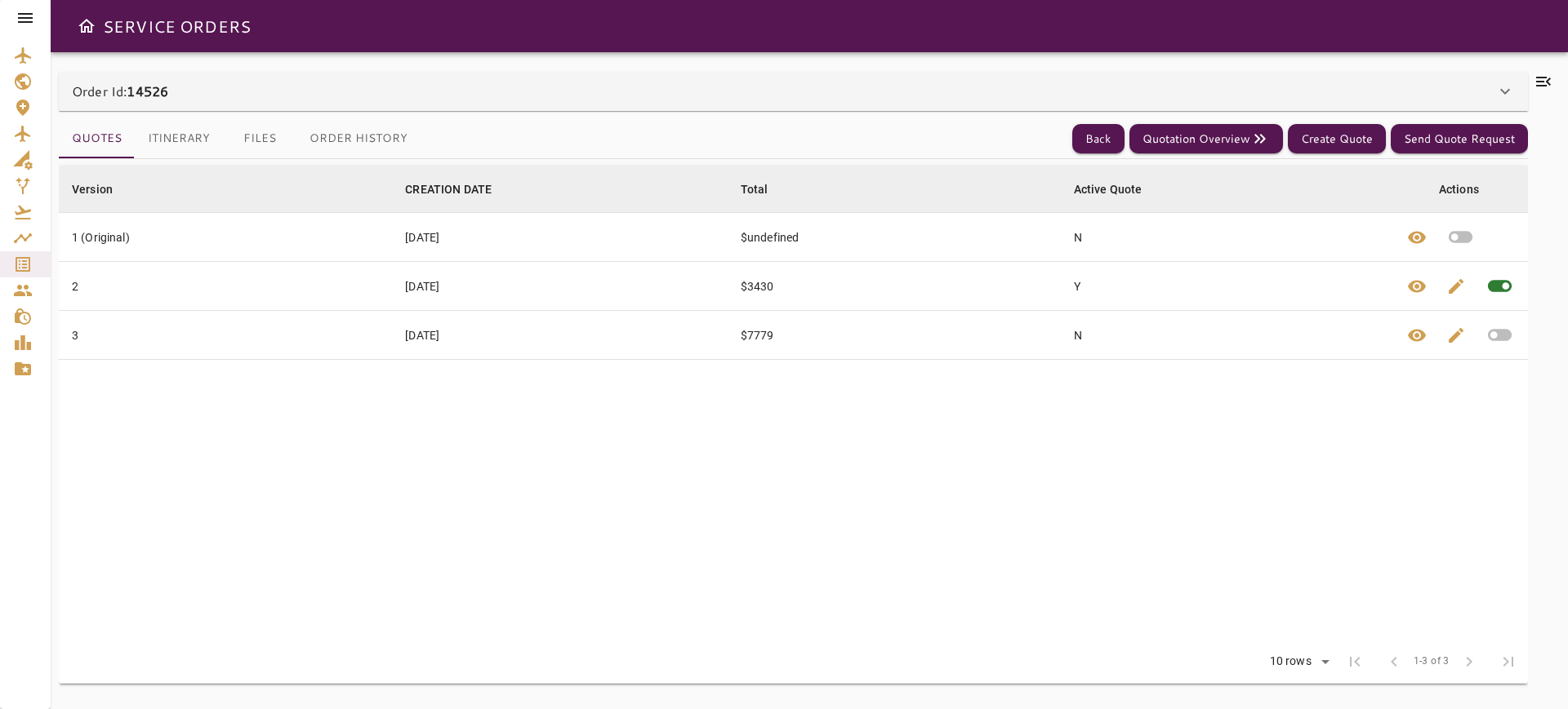
click at [182, 147] on button "Itinerary" at bounding box center [179, 138] width 88 height 39
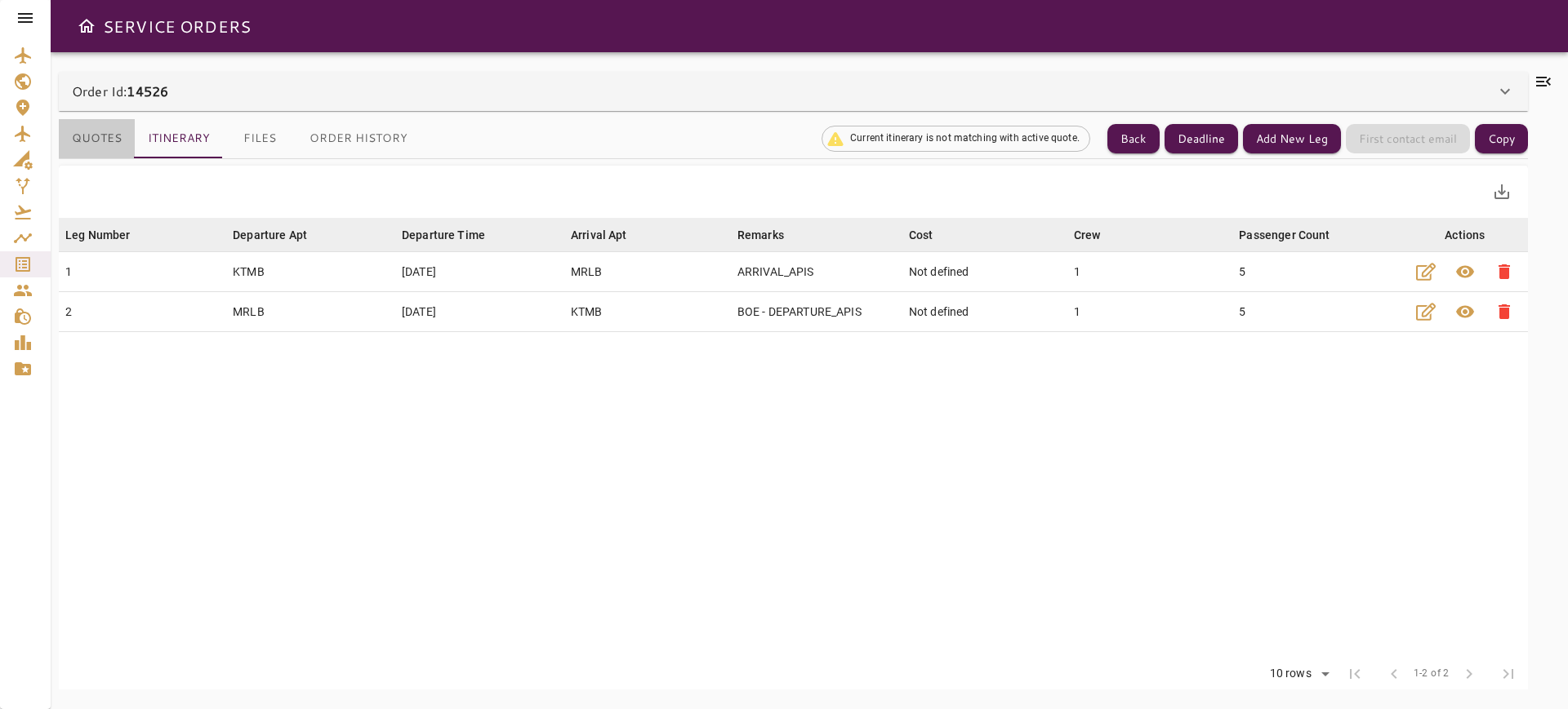
click at [99, 128] on button "Quotes" at bounding box center [96, 138] width 76 height 39
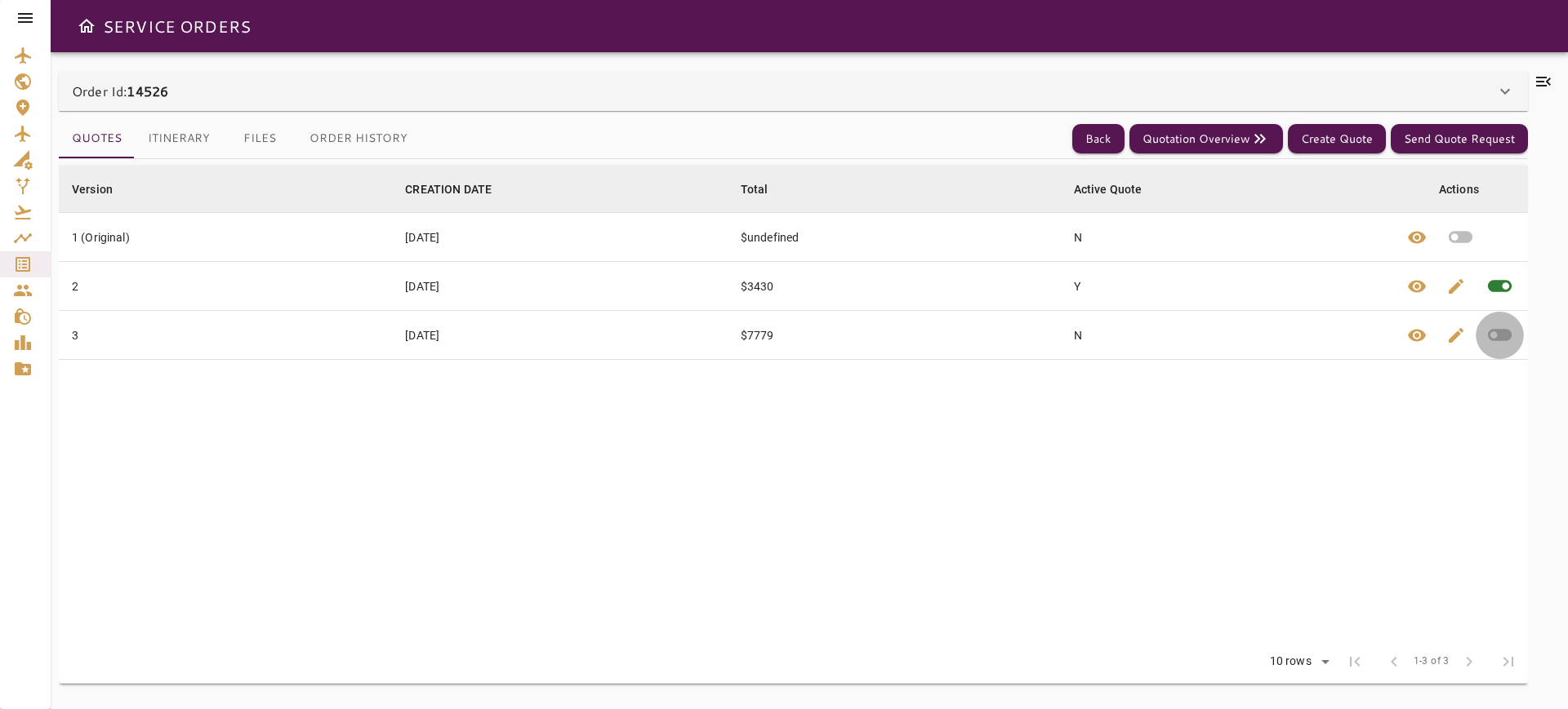
click at [1496, 335] on icon "button" at bounding box center [1500, 335] width 29 height 29
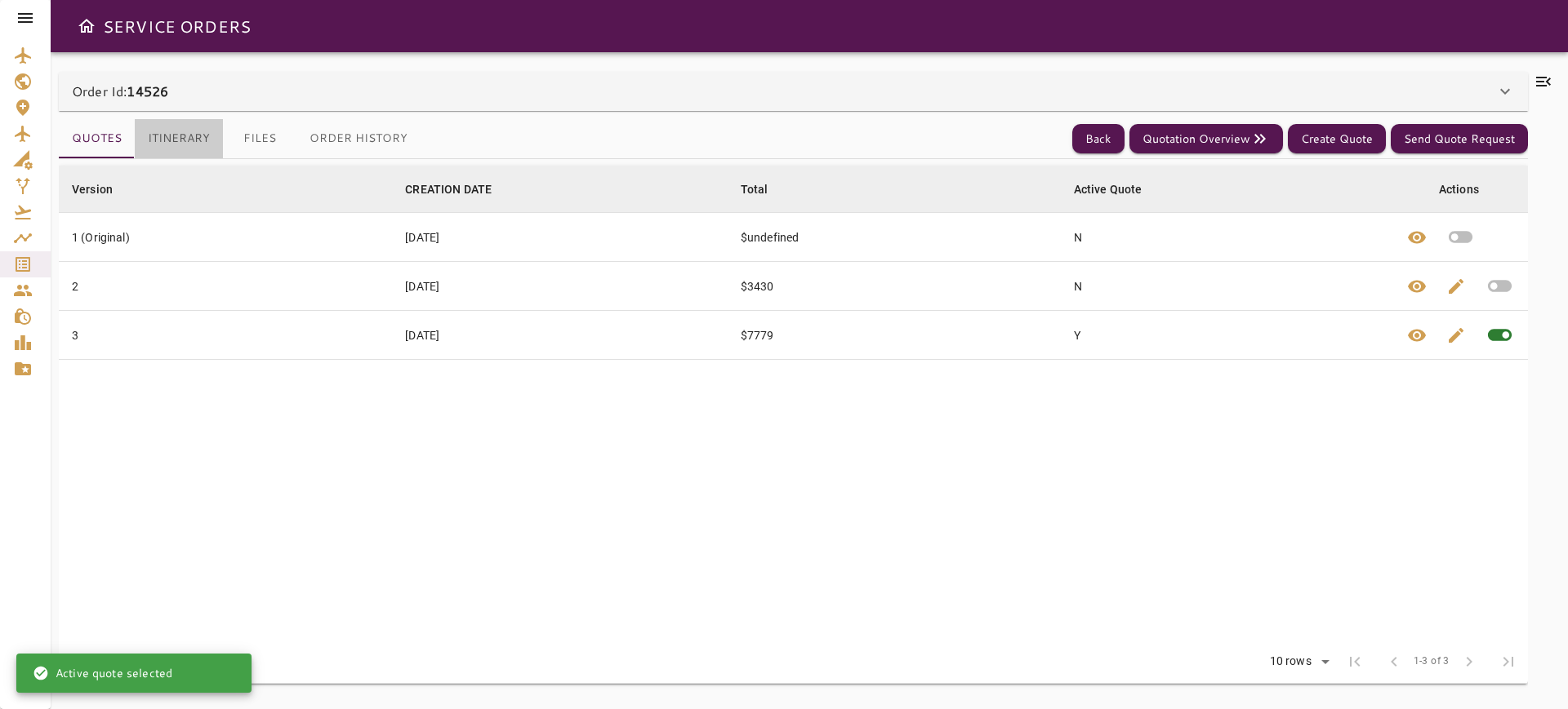
click at [156, 138] on button "Itinerary" at bounding box center [179, 138] width 88 height 39
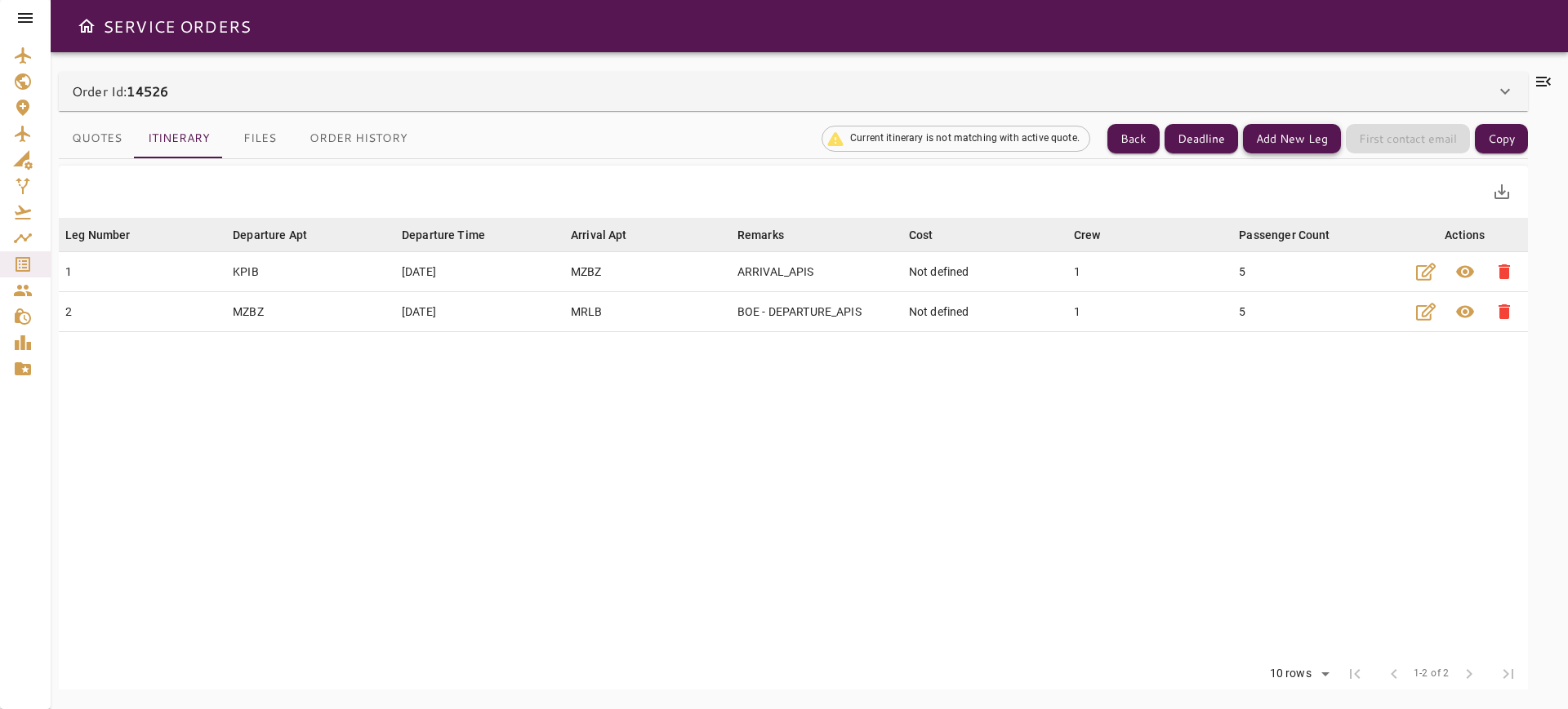
click at [1287, 138] on button "Add New Leg" at bounding box center [1291, 138] width 98 height 30
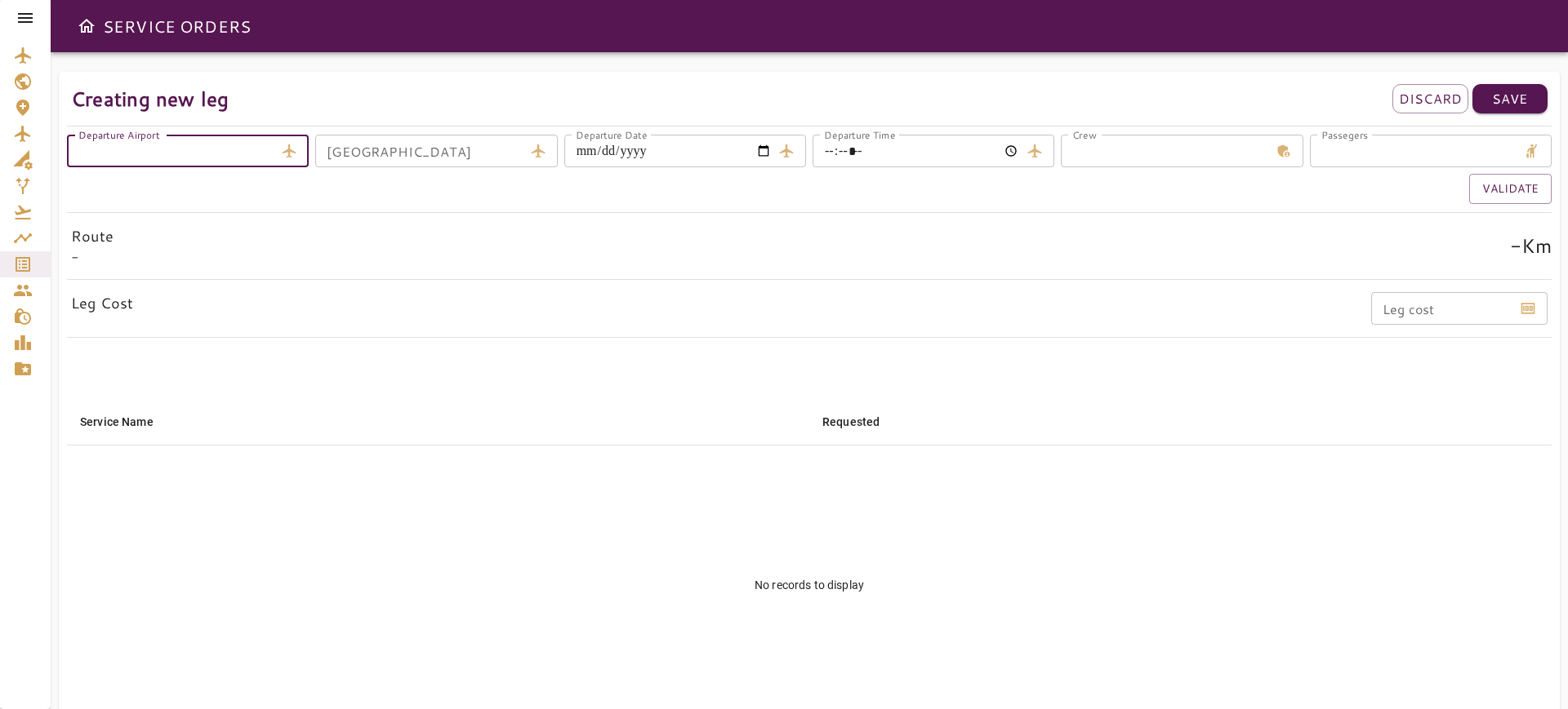
click at [182, 154] on input "Departure Airport" at bounding box center [171, 151] width 208 height 33
type input "****"
click at [388, 149] on div "Arrival Airport Arrival Airport" at bounding box center [436, 151] width 242 height 33
type input "****"
click at [766, 144] on input "Departure Date" at bounding box center [668, 151] width 208 height 33
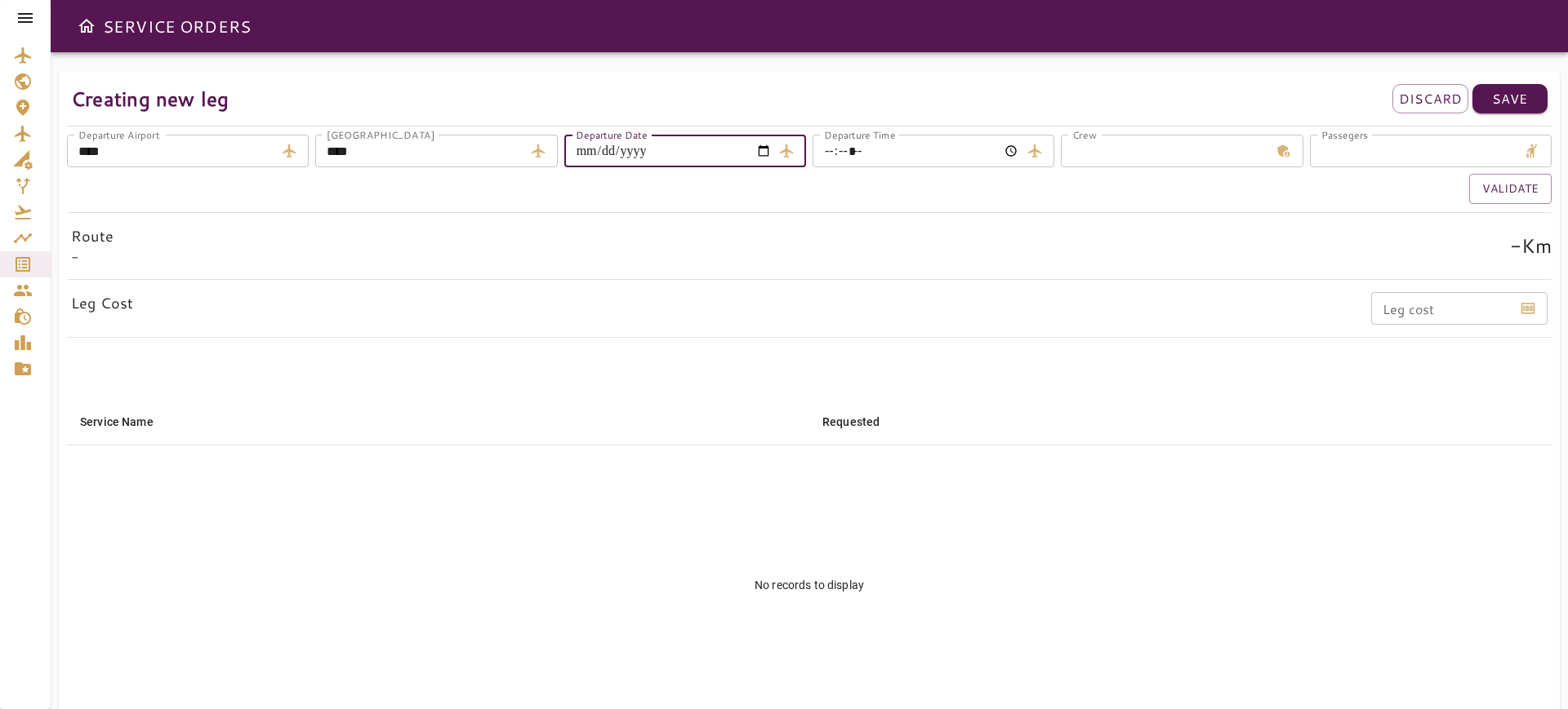
type input "**********"
click at [1012, 150] on input "Departure Time" at bounding box center [916, 151] width 208 height 33
type input "*****"
click at [1112, 144] on input "*" at bounding box center [1164, 151] width 208 height 33
type input "*"
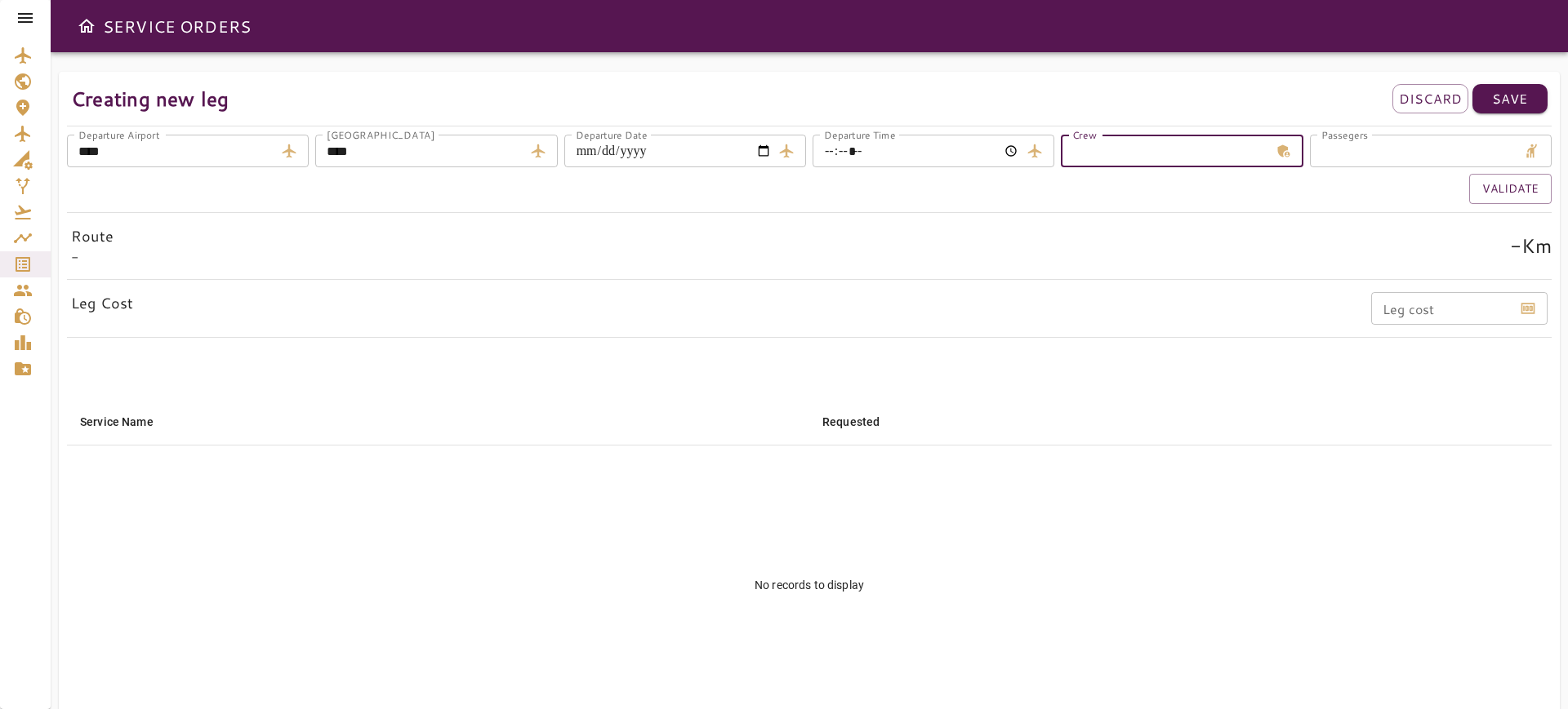
click at [1371, 144] on input "*" at bounding box center [1413, 151] width 208 height 33
type input "*"
click at [1490, 192] on button "Validate" at bounding box center [1510, 188] width 83 height 30
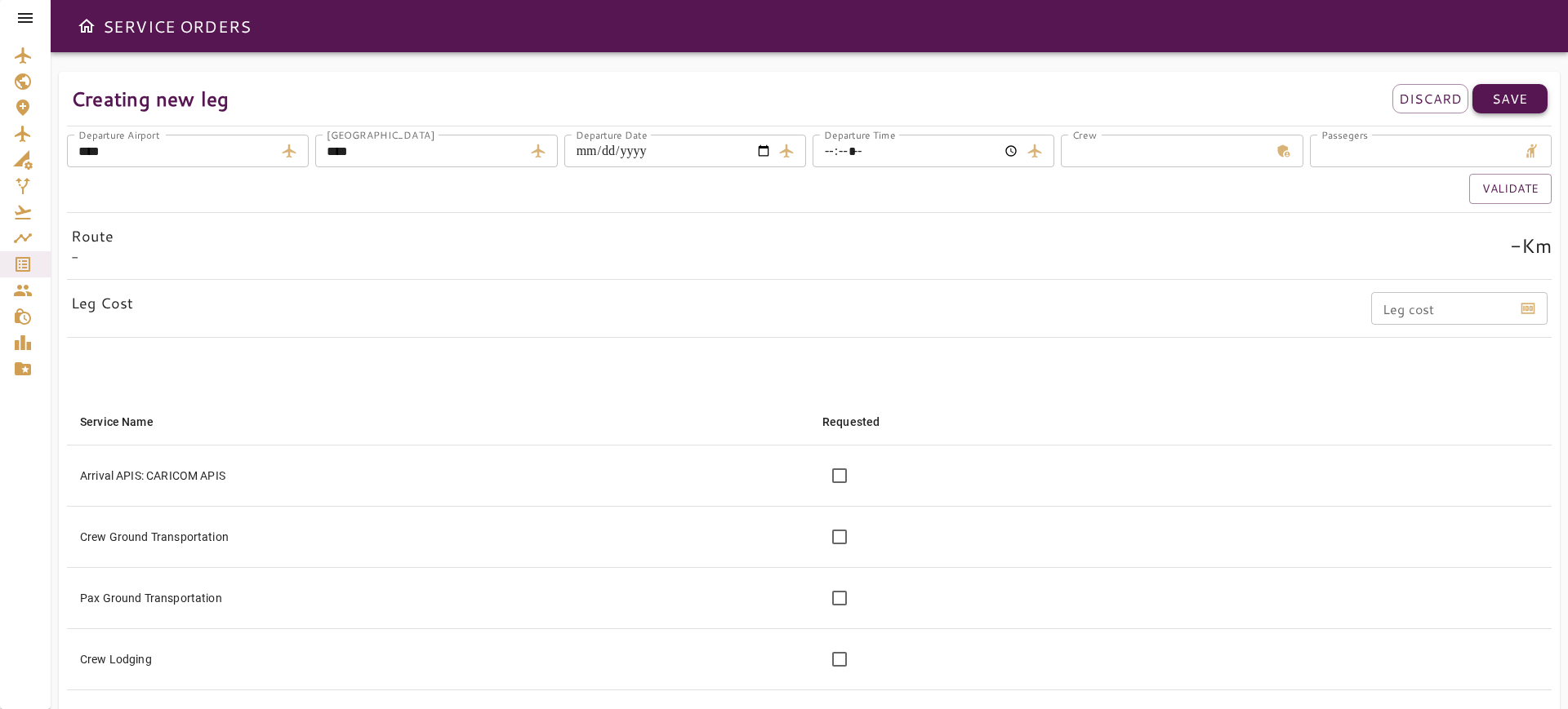
click at [1524, 96] on p "Save" at bounding box center [1508, 99] width 36 height 19
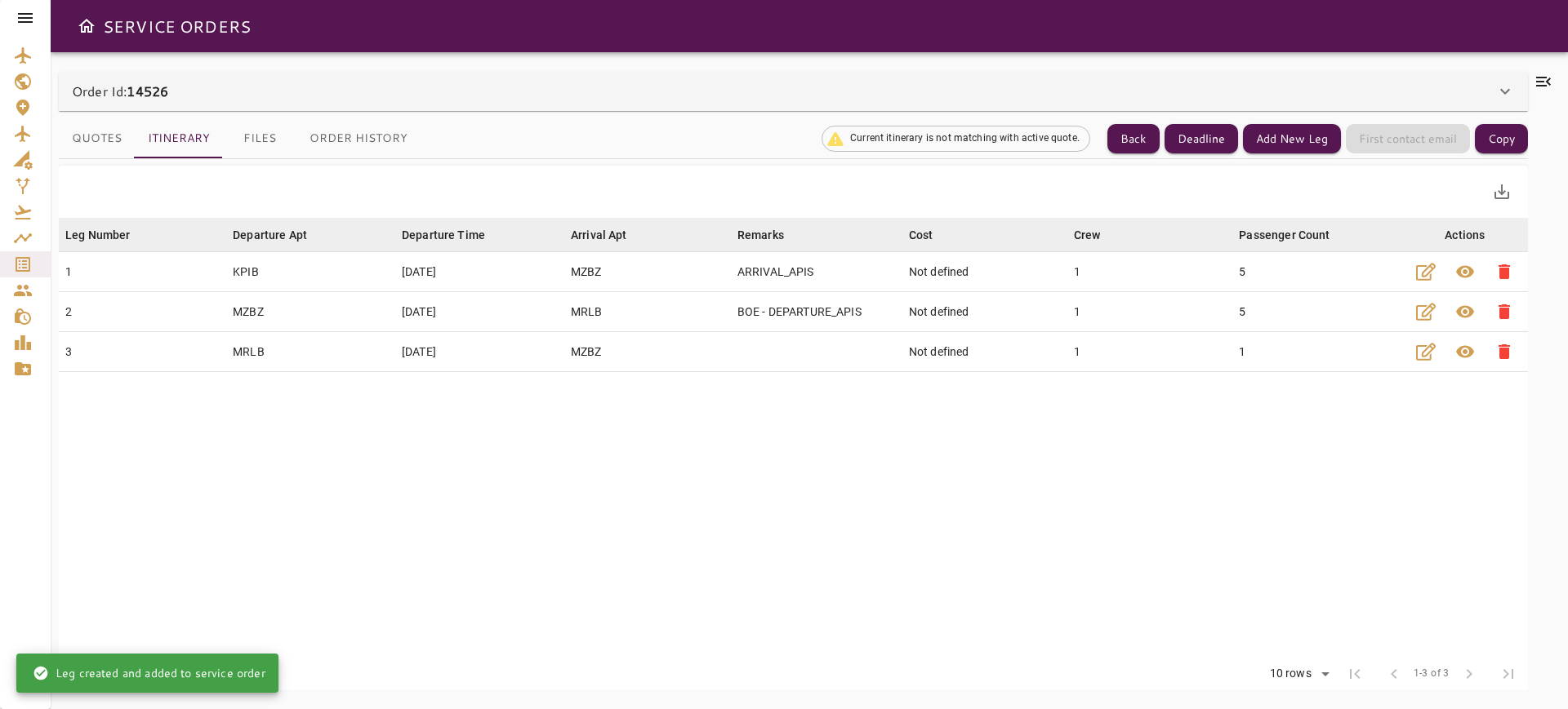
click at [82, 135] on button "Quotes" at bounding box center [96, 138] width 76 height 39
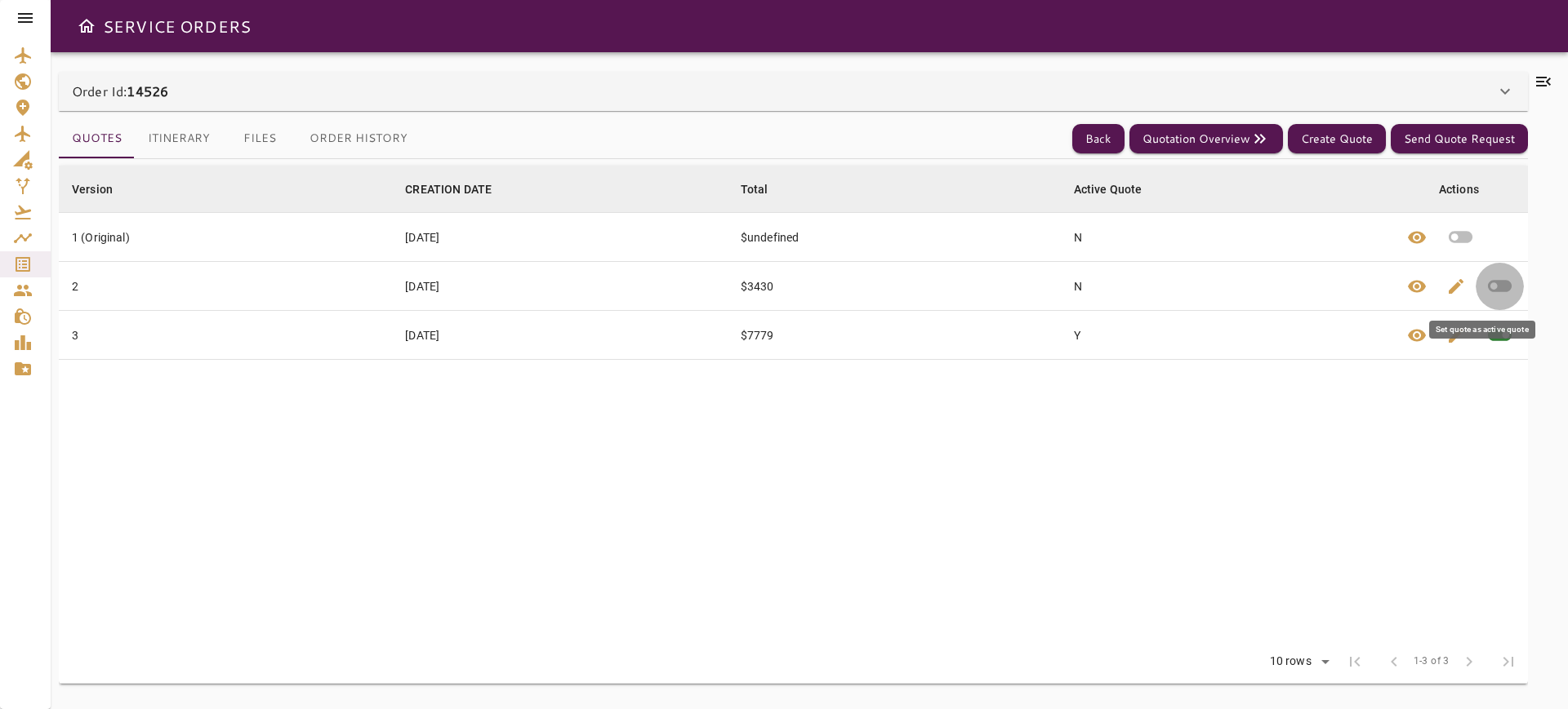
click at [1502, 288] on icon "button" at bounding box center [1499, 286] width 24 height 12
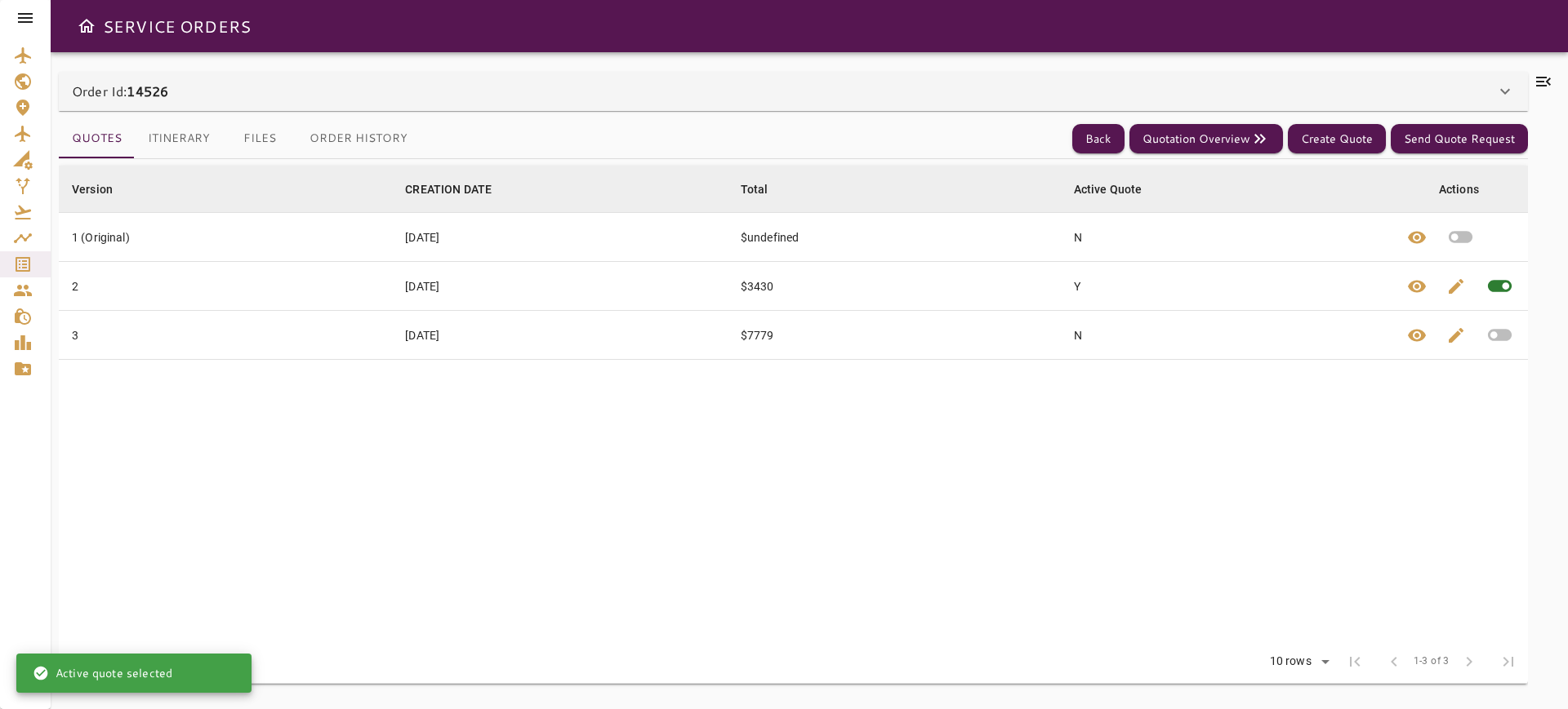
click at [175, 124] on button "Itinerary" at bounding box center [179, 138] width 88 height 39
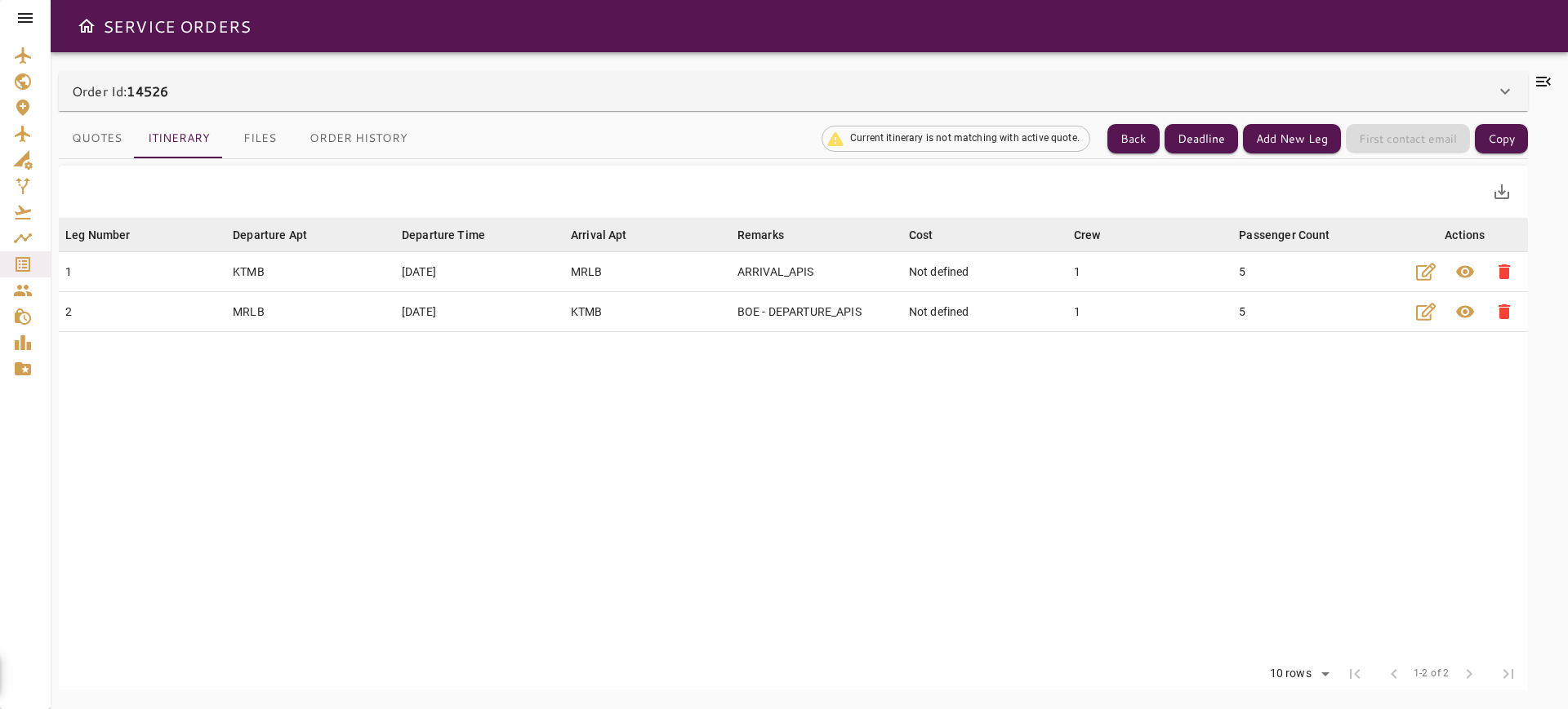
click at [106, 129] on button "Quotes" at bounding box center [96, 138] width 76 height 39
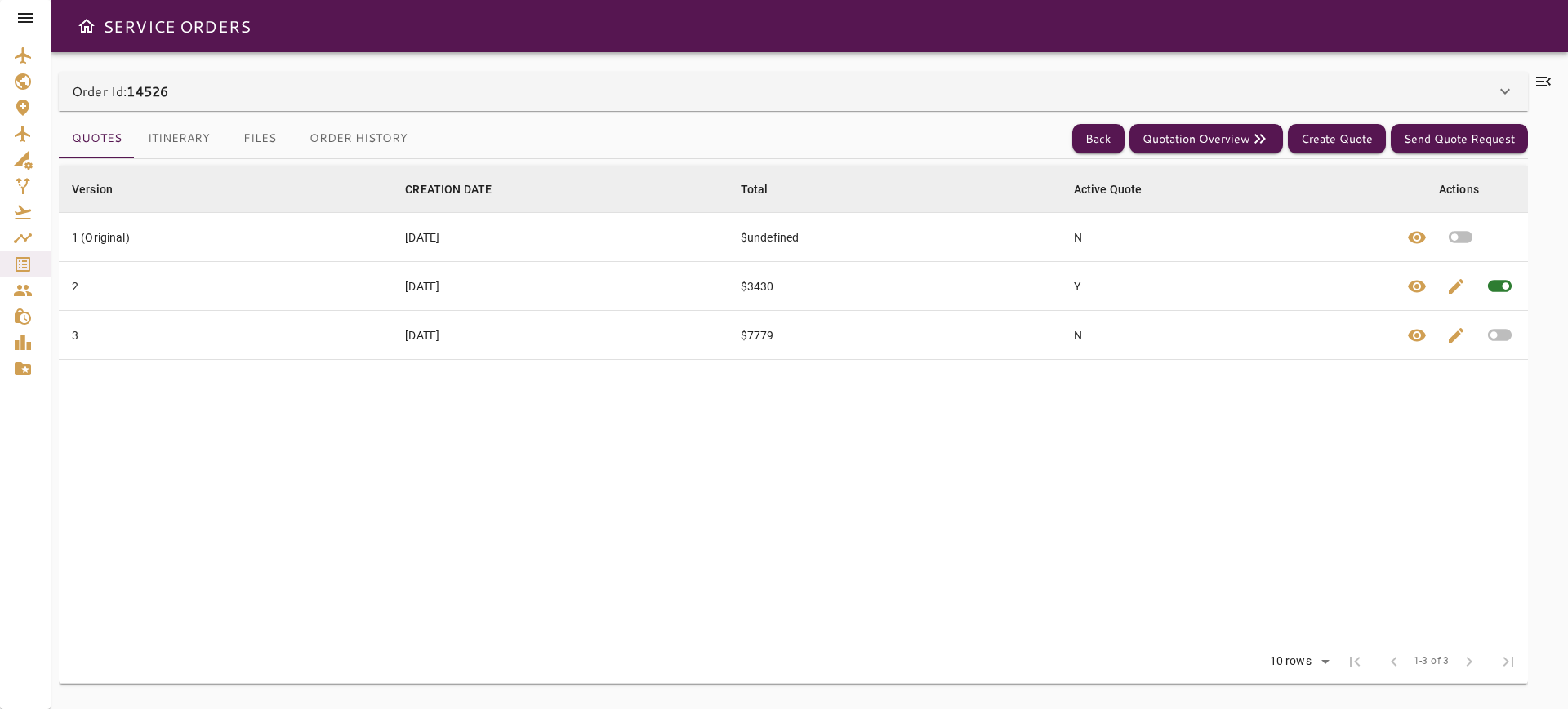
click at [1548, 79] on icon at bounding box center [1543, 82] width 19 height 19
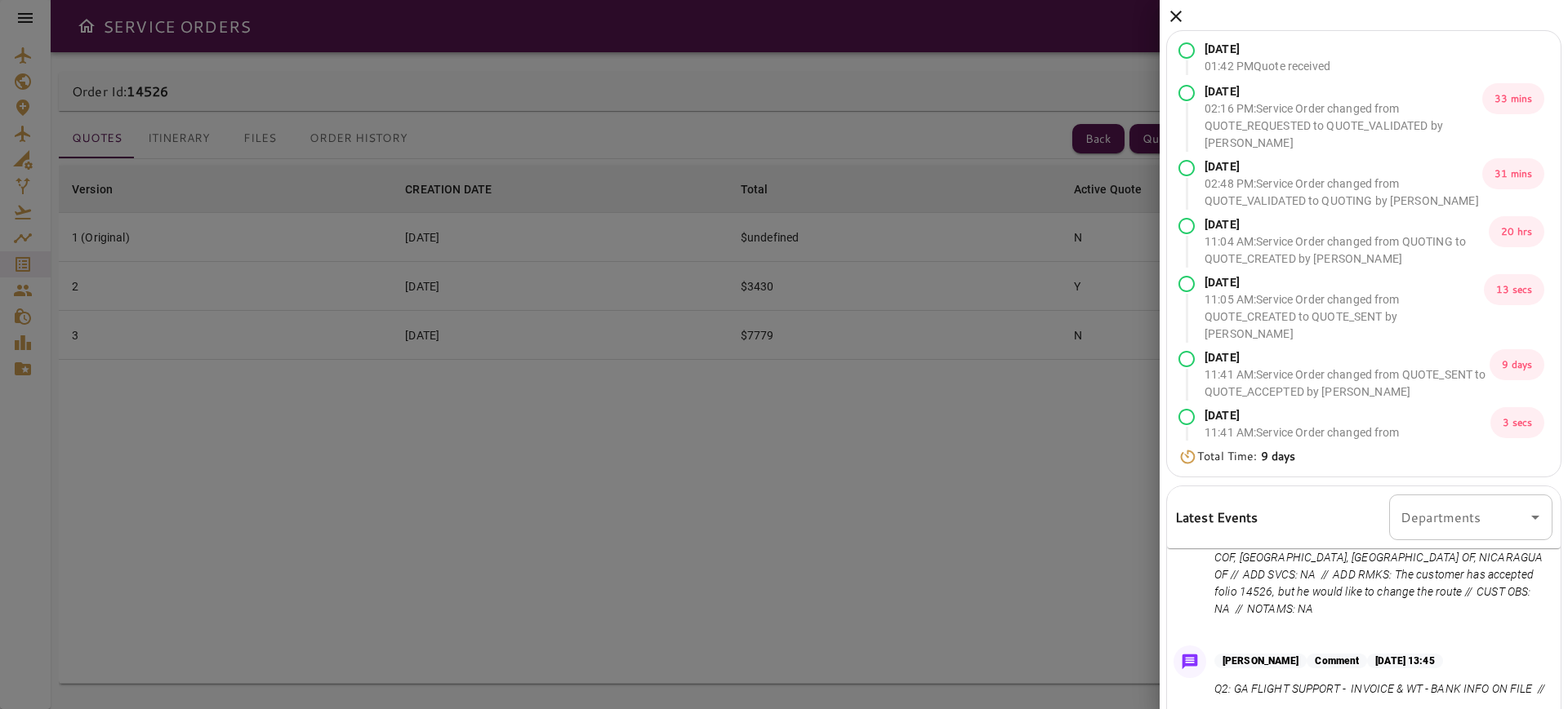
click at [1176, 19] on icon at bounding box center [1175, 16] width 19 height 19
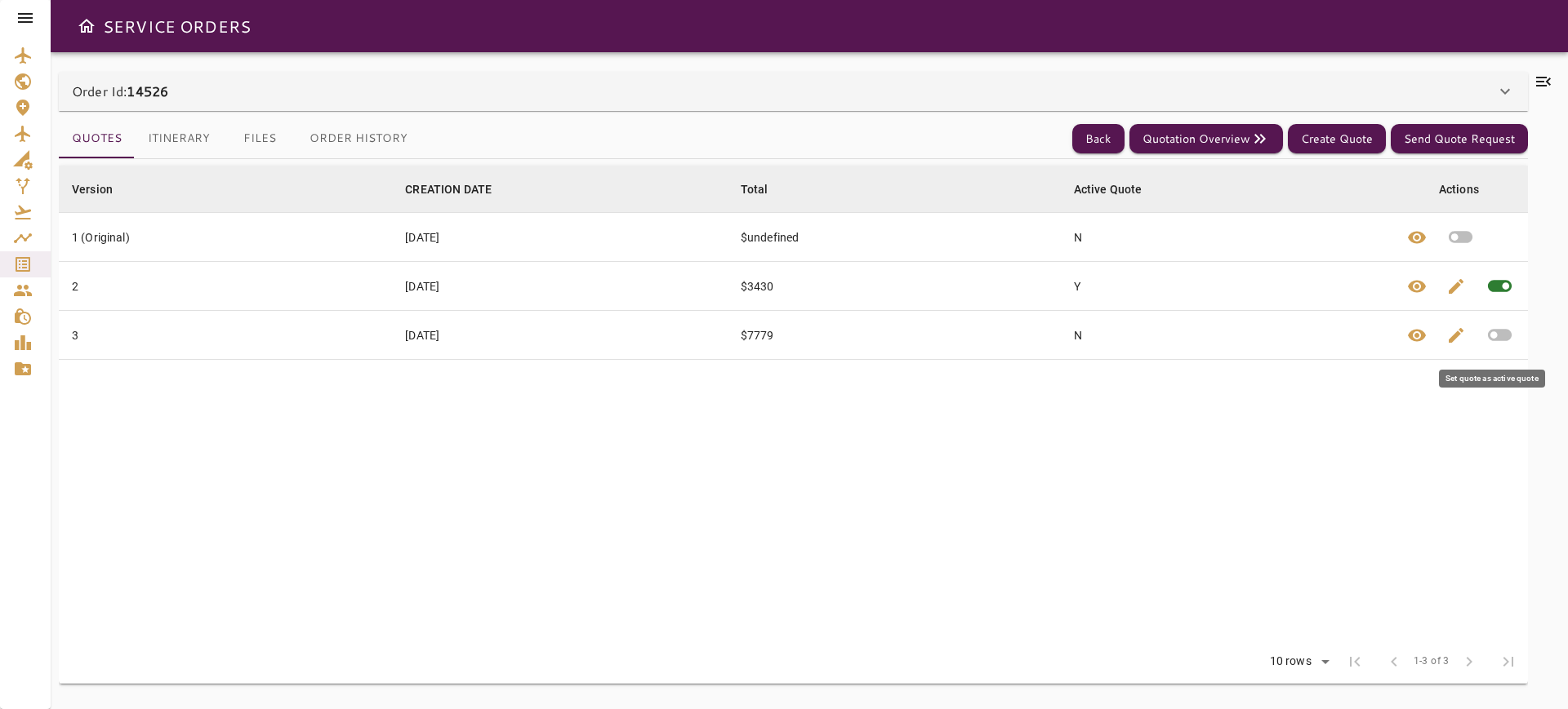
click at [1504, 328] on icon "button" at bounding box center [1500, 335] width 29 height 29
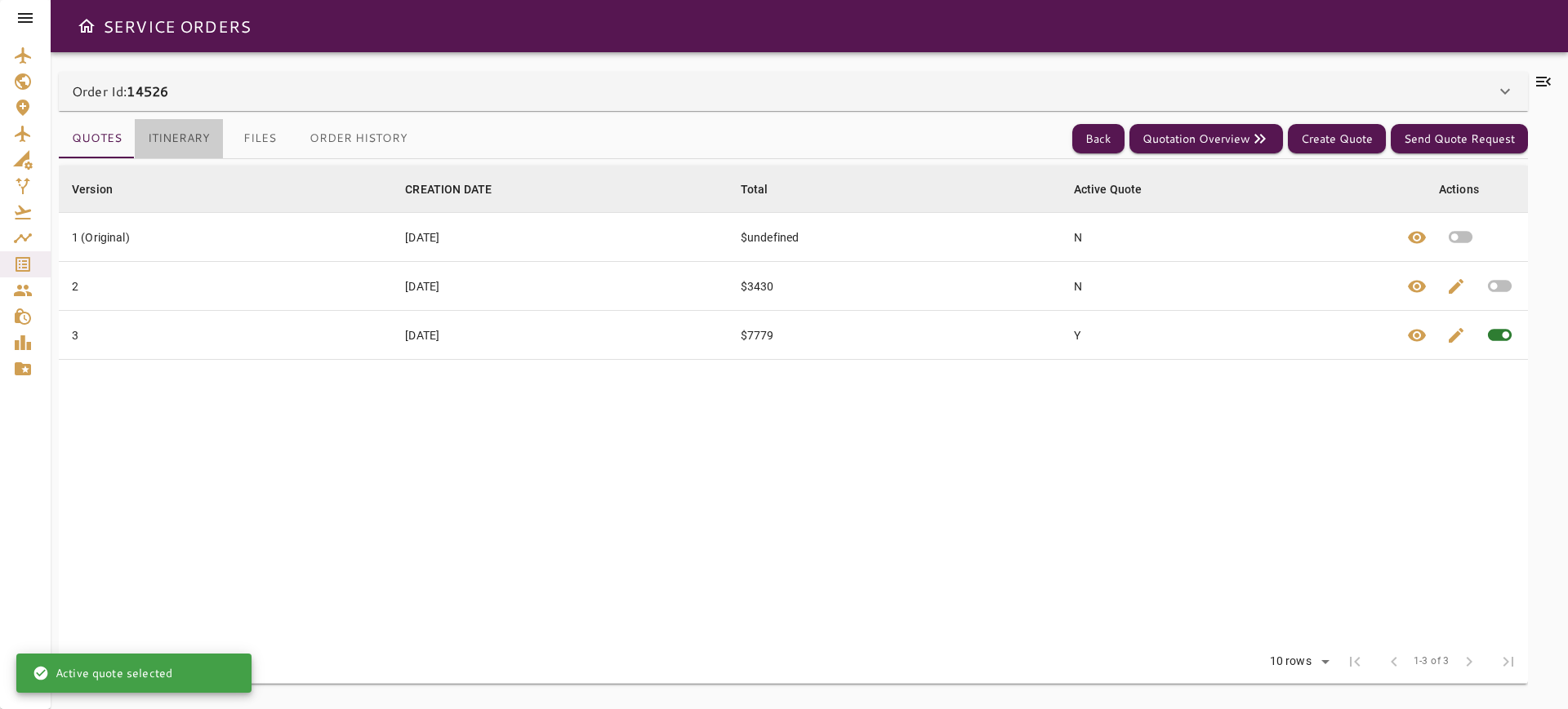
click at [172, 145] on button "Itinerary" at bounding box center [179, 138] width 88 height 39
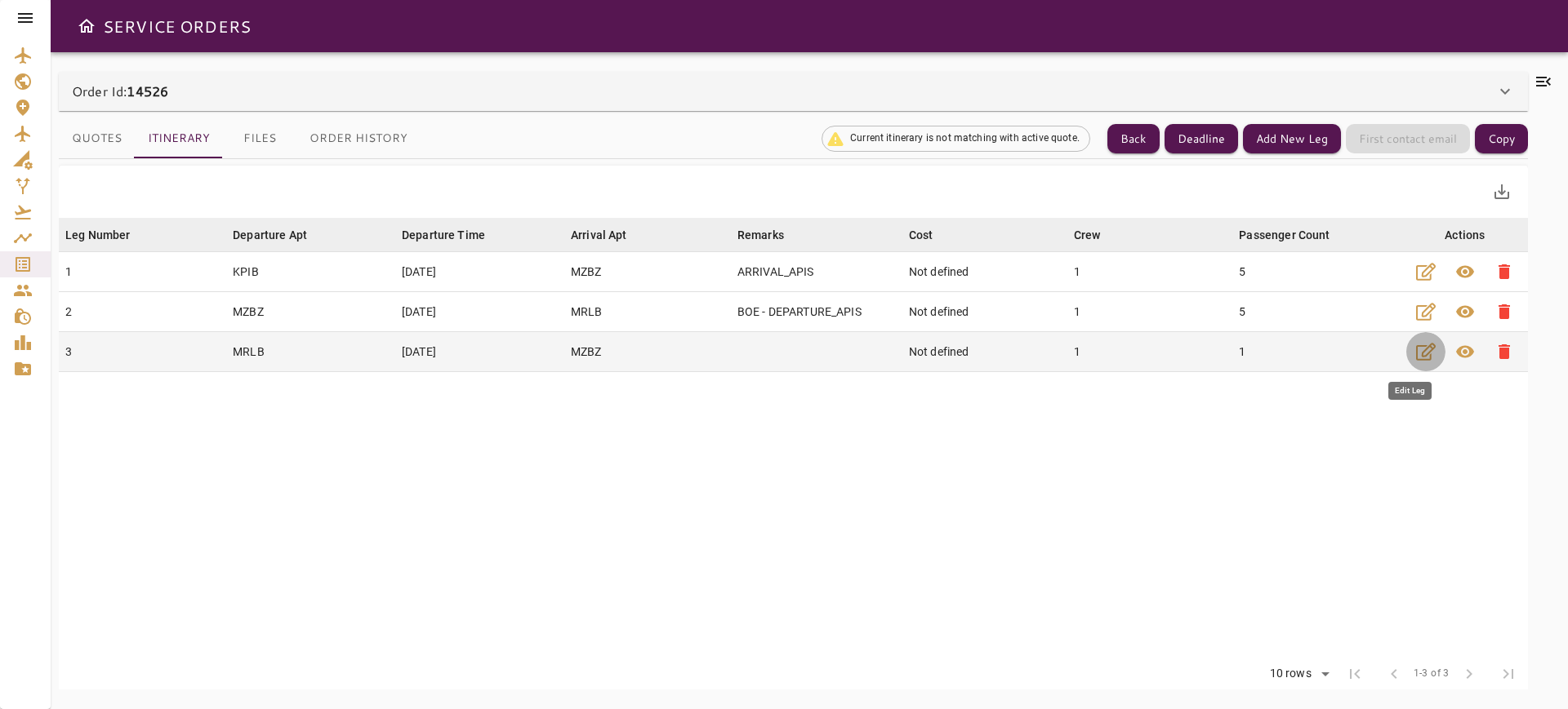
click at [1415, 347] on icon "button" at bounding box center [1425, 353] width 19 height 17
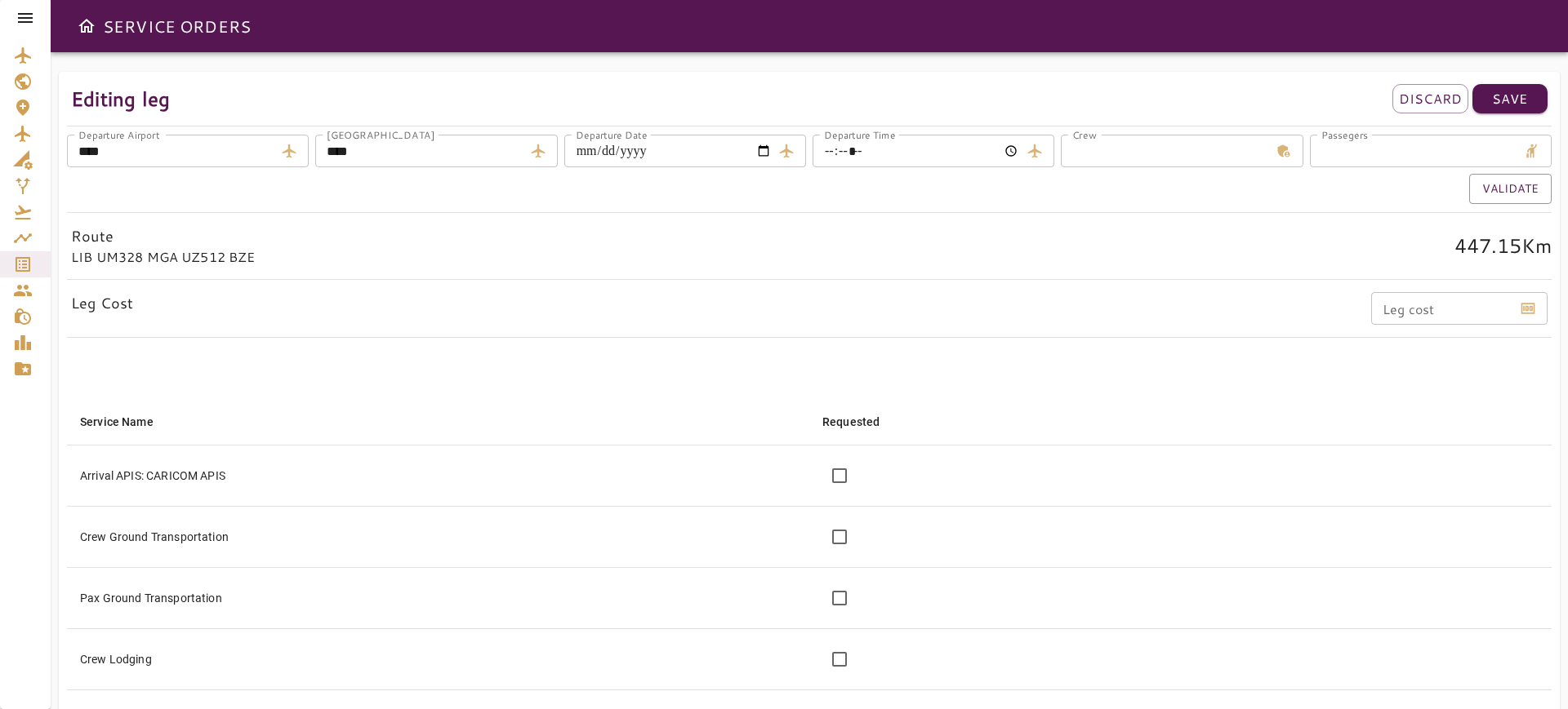
click at [758, 154] on input "**********" at bounding box center [668, 151] width 208 height 33
type input "**********"
type input "*"
click at [1488, 192] on button "Validate" at bounding box center [1510, 188] width 83 height 30
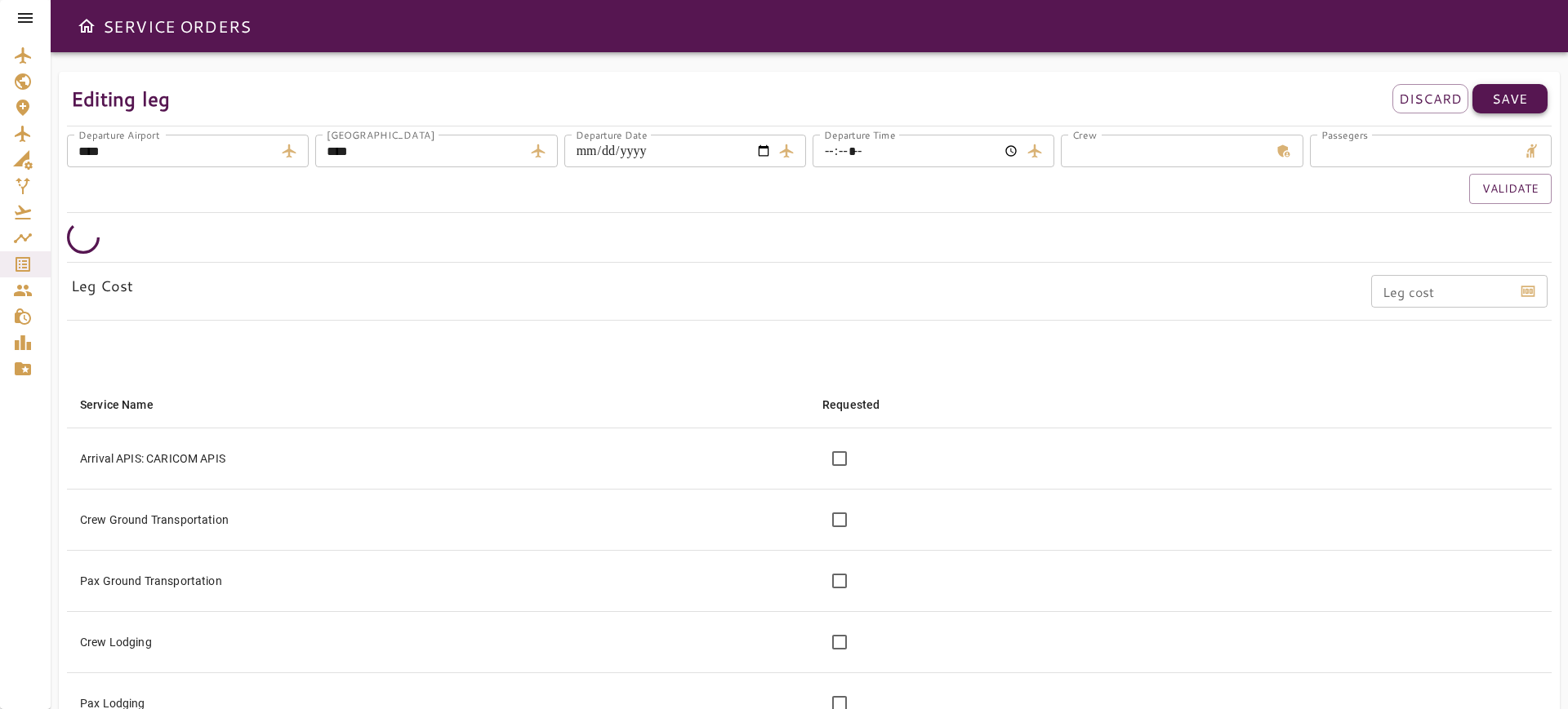
click at [1489, 95] on button "Save" at bounding box center [1509, 99] width 75 height 30
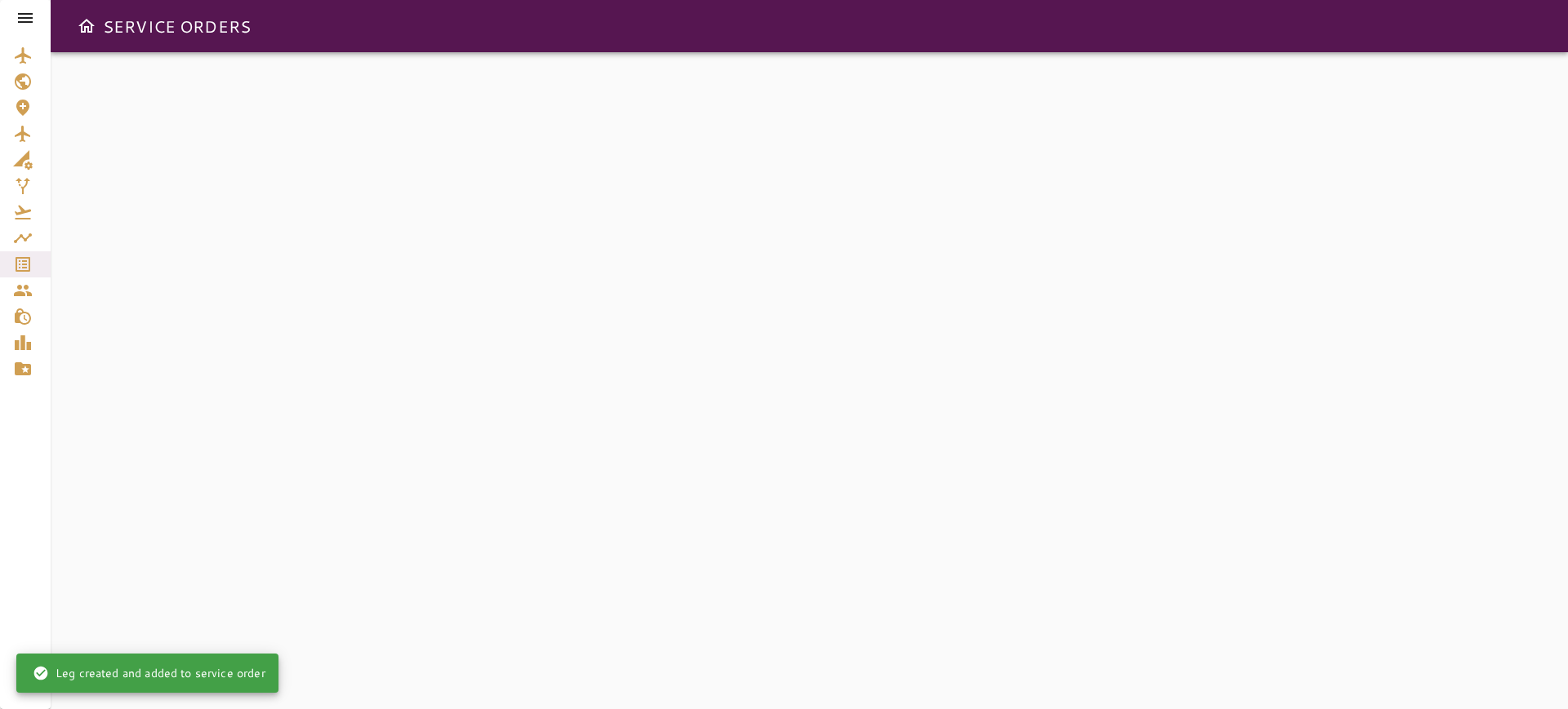
click at [1507, 186] on div at bounding box center [809, 380] width 1517 height 657
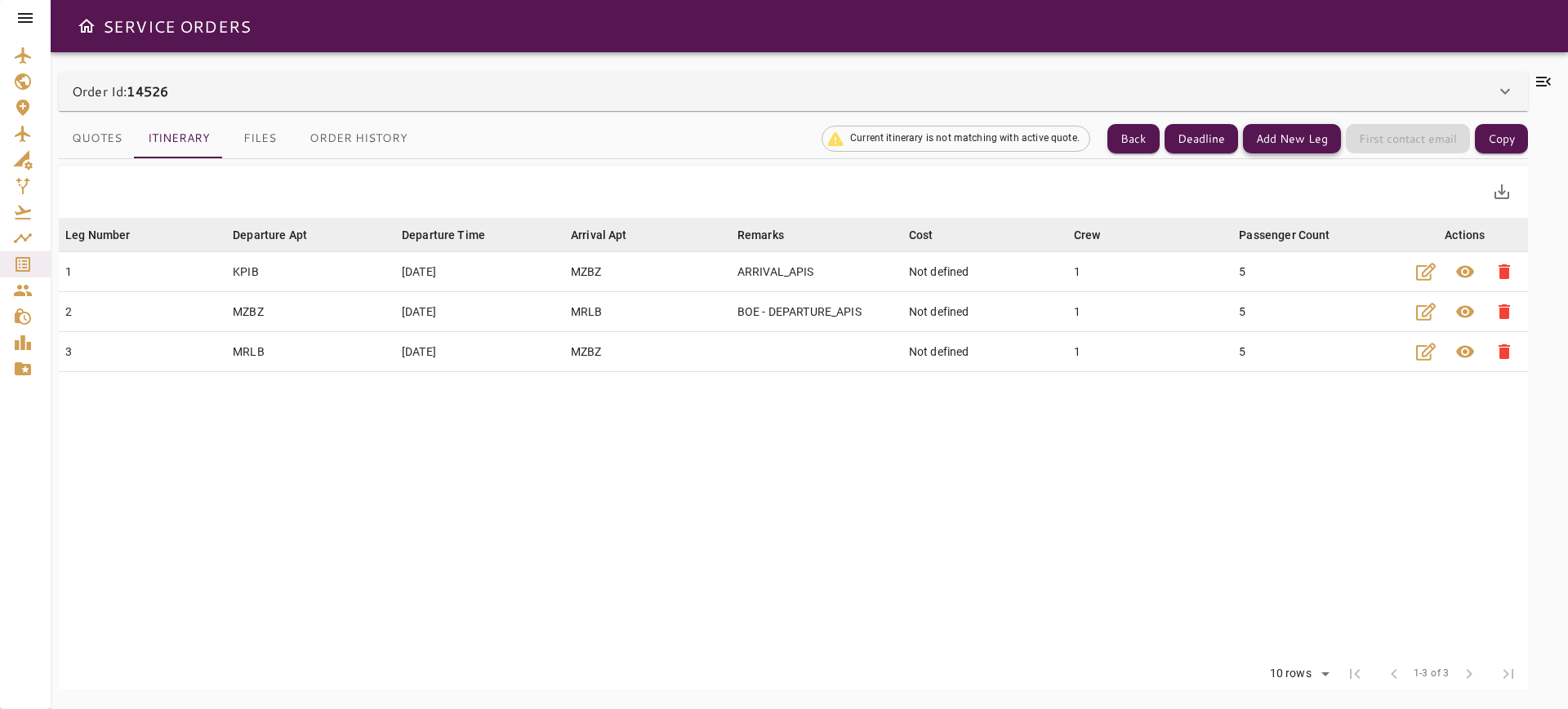
click at [1298, 140] on button "Add New Leg" at bounding box center [1291, 138] width 98 height 30
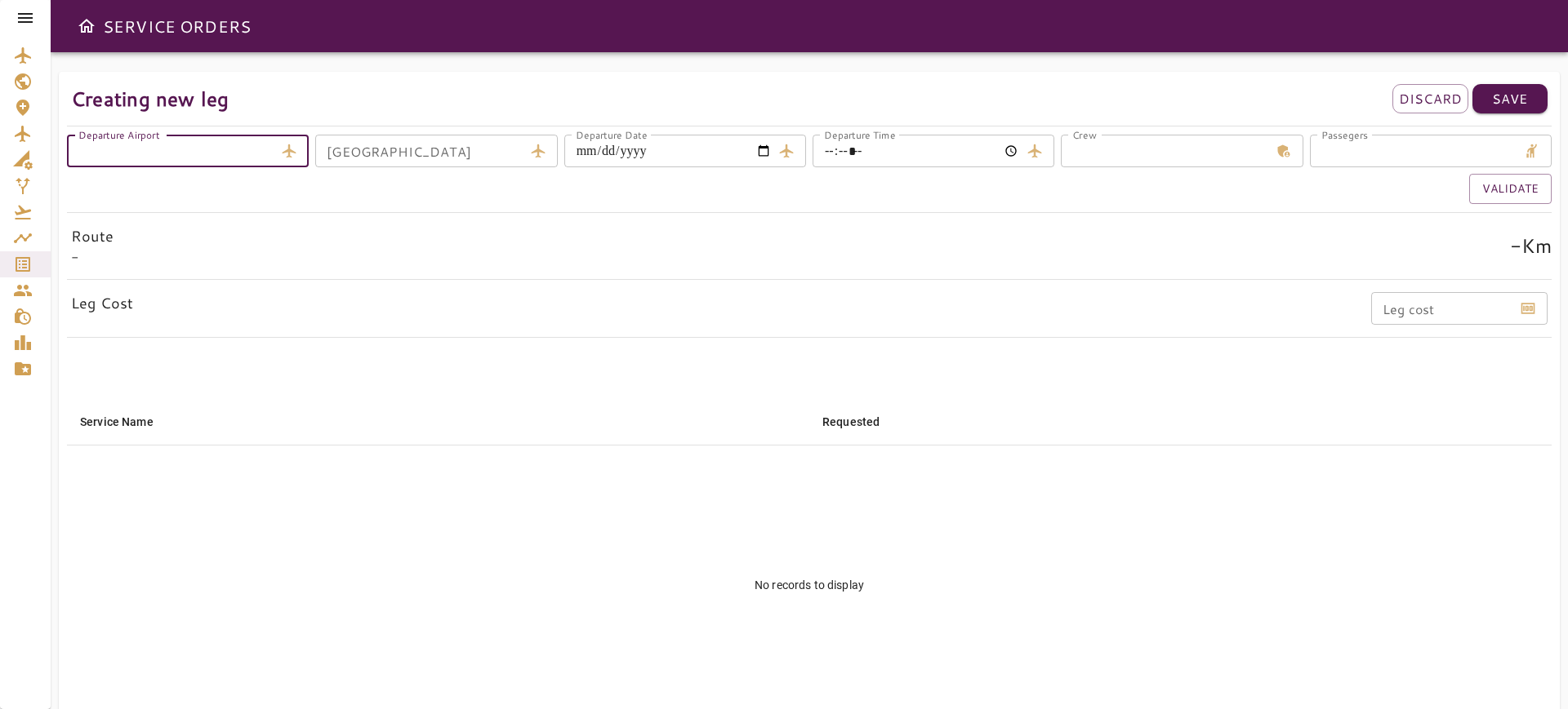
click at [193, 159] on input "Departure Airport" at bounding box center [171, 151] width 208 height 33
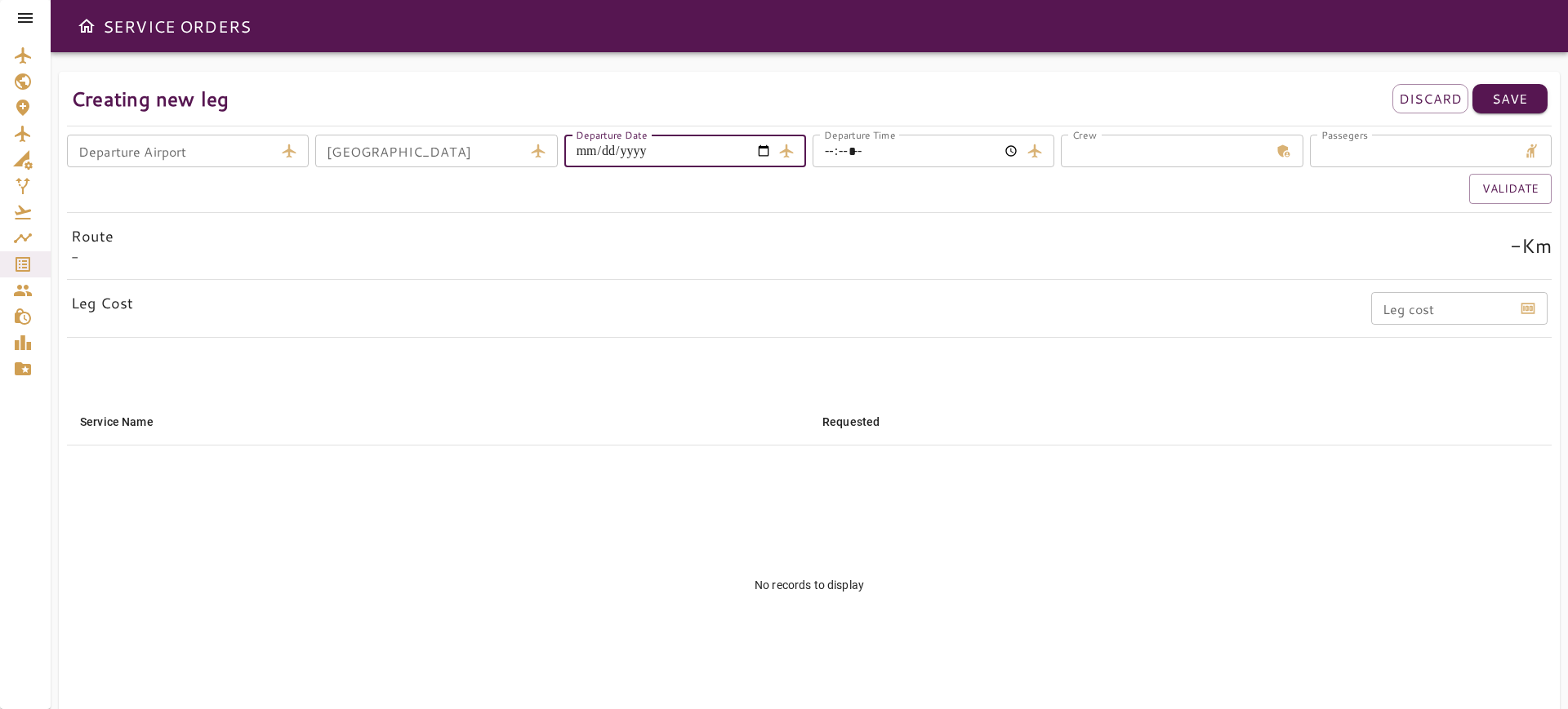
click at [766, 147] on input "Departure Date" at bounding box center [668, 151] width 208 height 33
click at [766, 146] on input "**********" at bounding box center [668, 151] width 208 height 33
type input "**********"
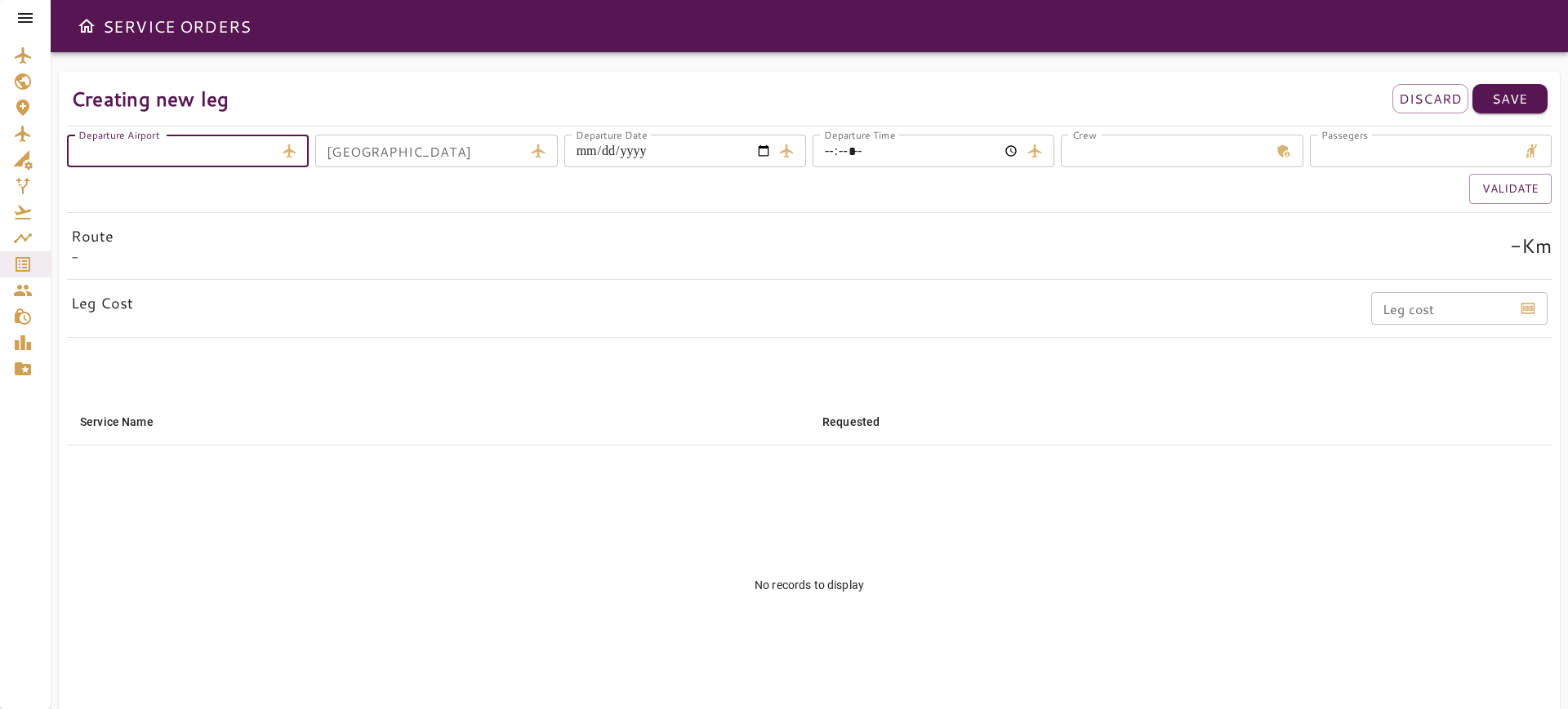
click at [182, 145] on input "Departure Airport" at bounding box center [171, 151] width 208 height 33
type input "****"
click at [403, 149] on div "Arrival Airport Arrival Airport" at bounding box center [436, 151] width 242 height 33
type input "****"
click at [1017, 155] on input "Departure Time" at bounding box center [916, 151] width 208 height 33
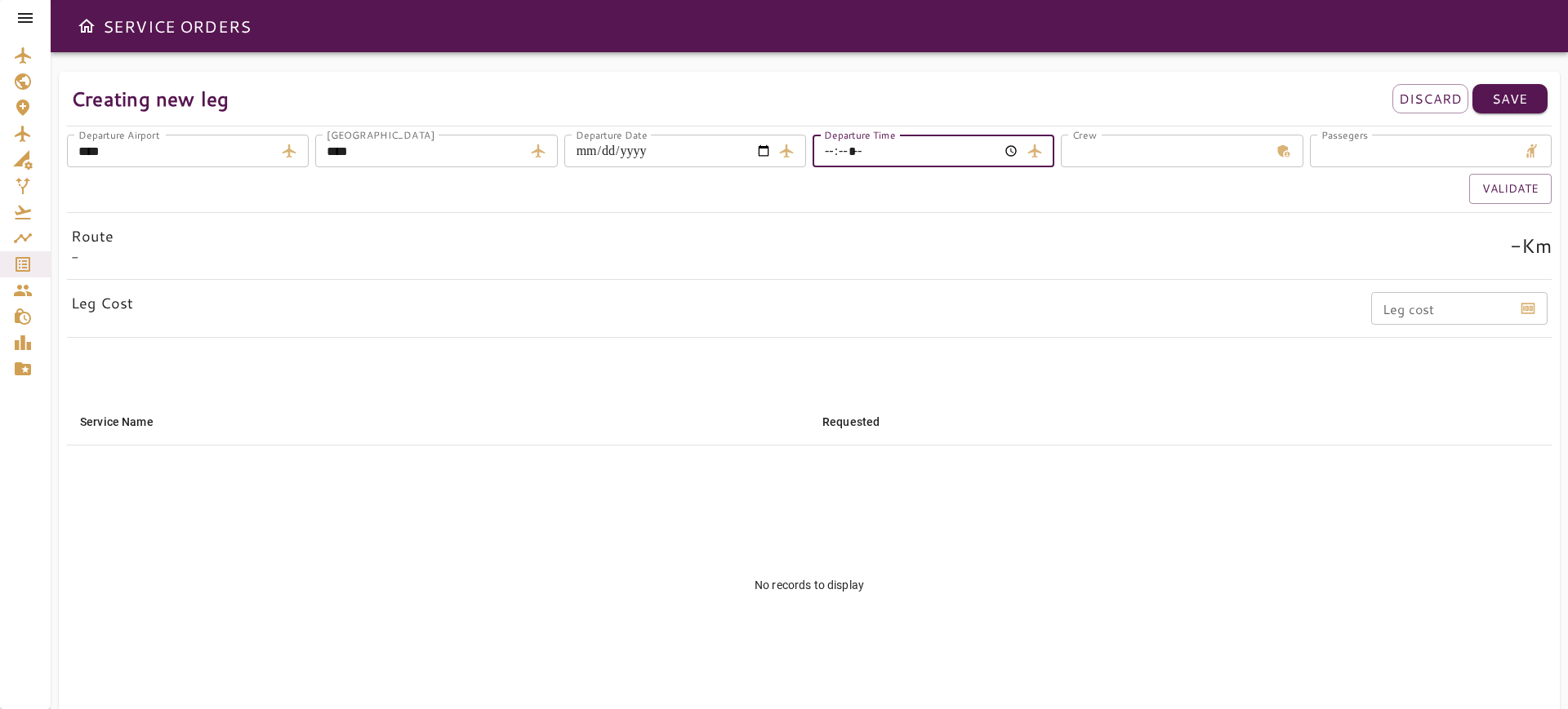
type input "*****"
click at [1231, 163] on input "*" at bounding box center [1164, 151] width 208 height 33
type input "*"
click at [1378, 152] on input "*" at bounding box center [1413, 151] width 208 height 33
type input "*"
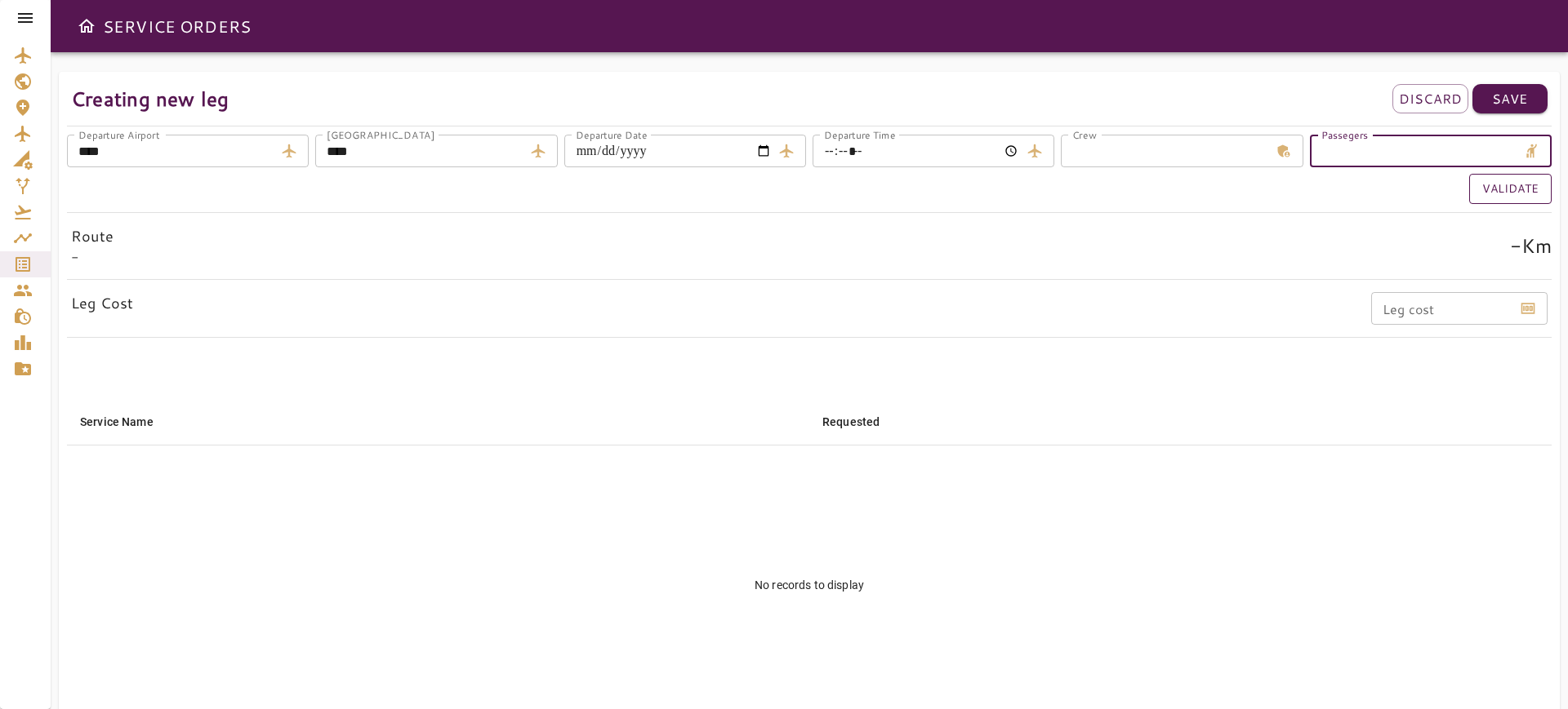
click at [1493, 194] on button "Validate" at bounding box center [1510, 188] width 83 height 30
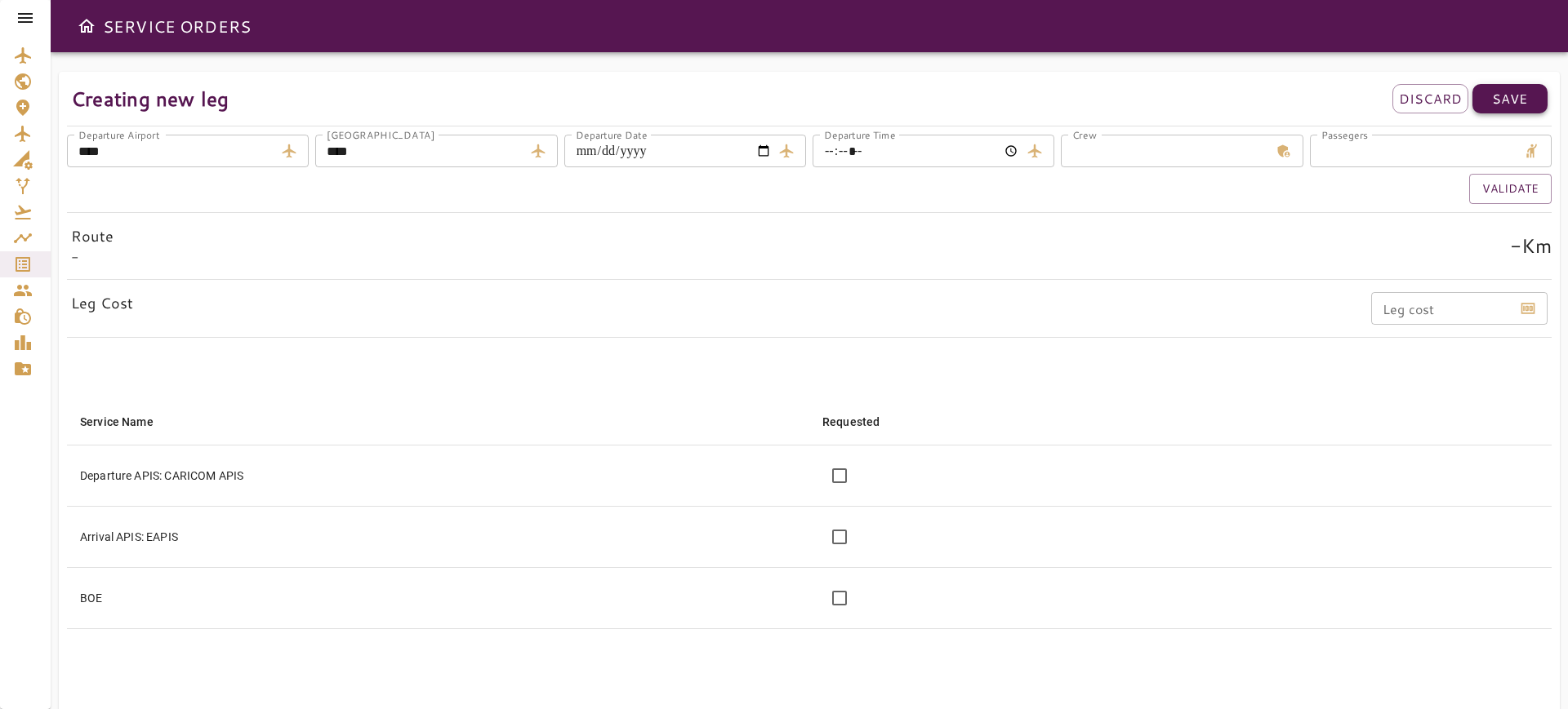
click at [1507, 90] on p "Save" at bounding box center [1508, 99] width 36 height 19
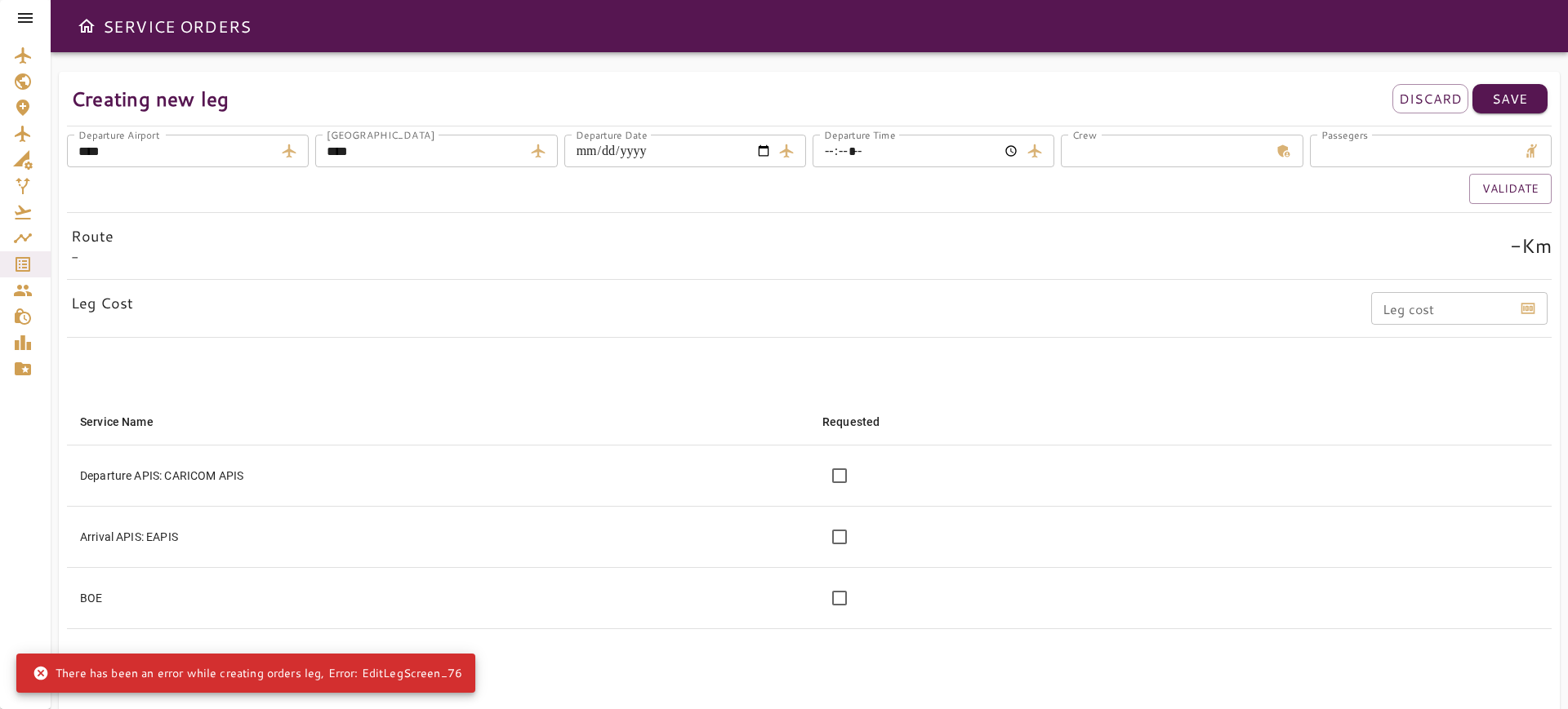
click at [1075, 219] on div "**********" at bounding box center [809, 456] width 1501 height 769
click at [1490, 192] on button "Validate" at bounding box center [1510, 188] width 83 height 30
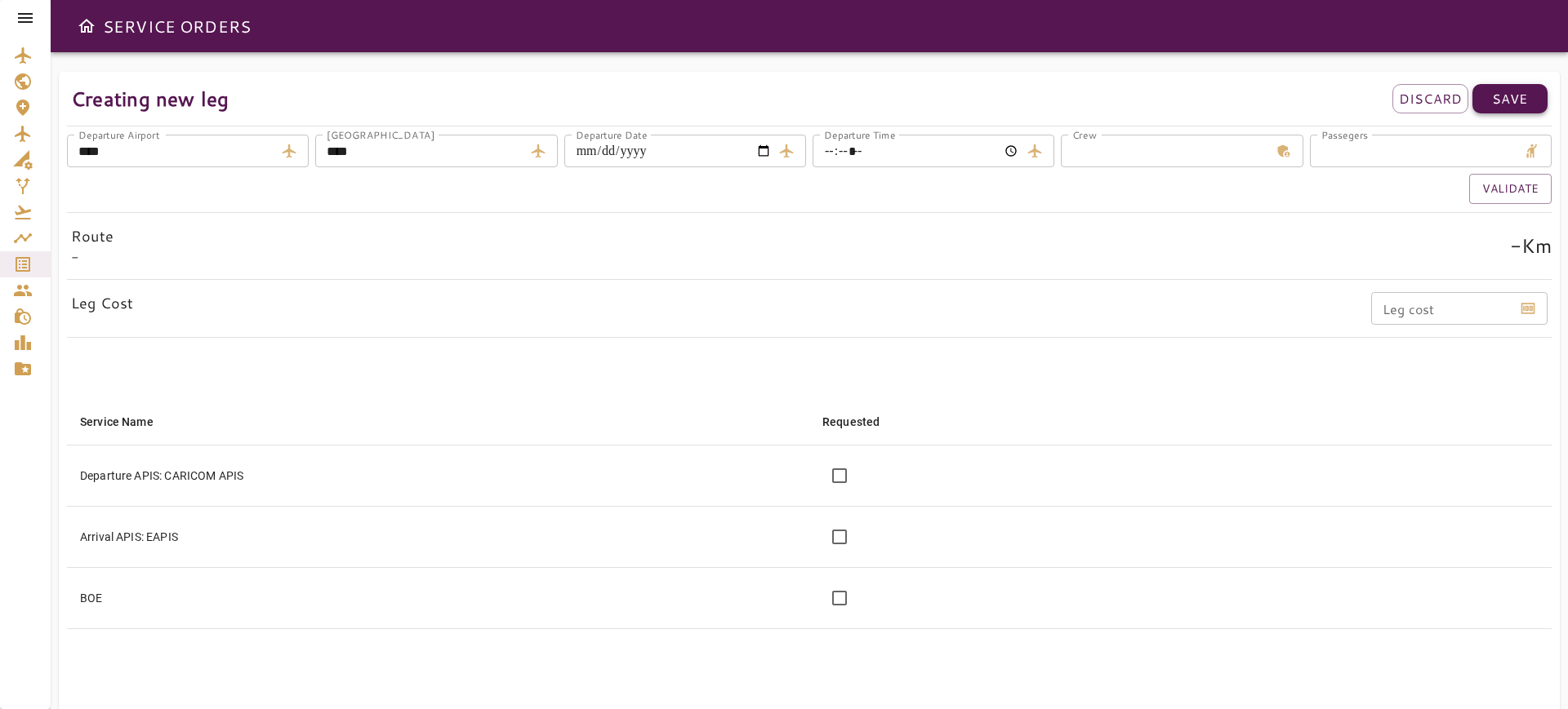
click at [1509, 102] on p "Save" at bounding box center [1508, 99] width 36 height 19
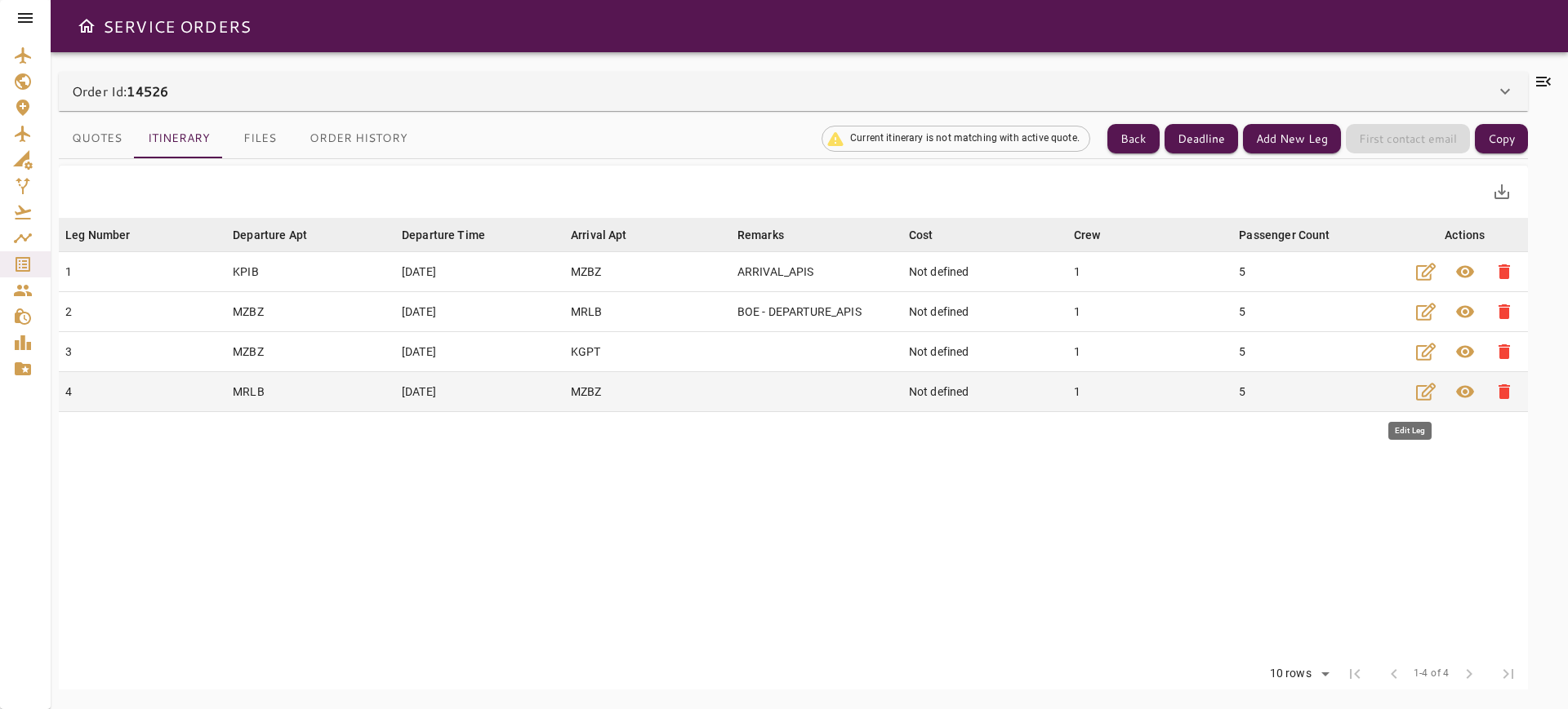
click at [1415, 394] on icon "button" at bounding box center [1425, 392] width 19 height 19
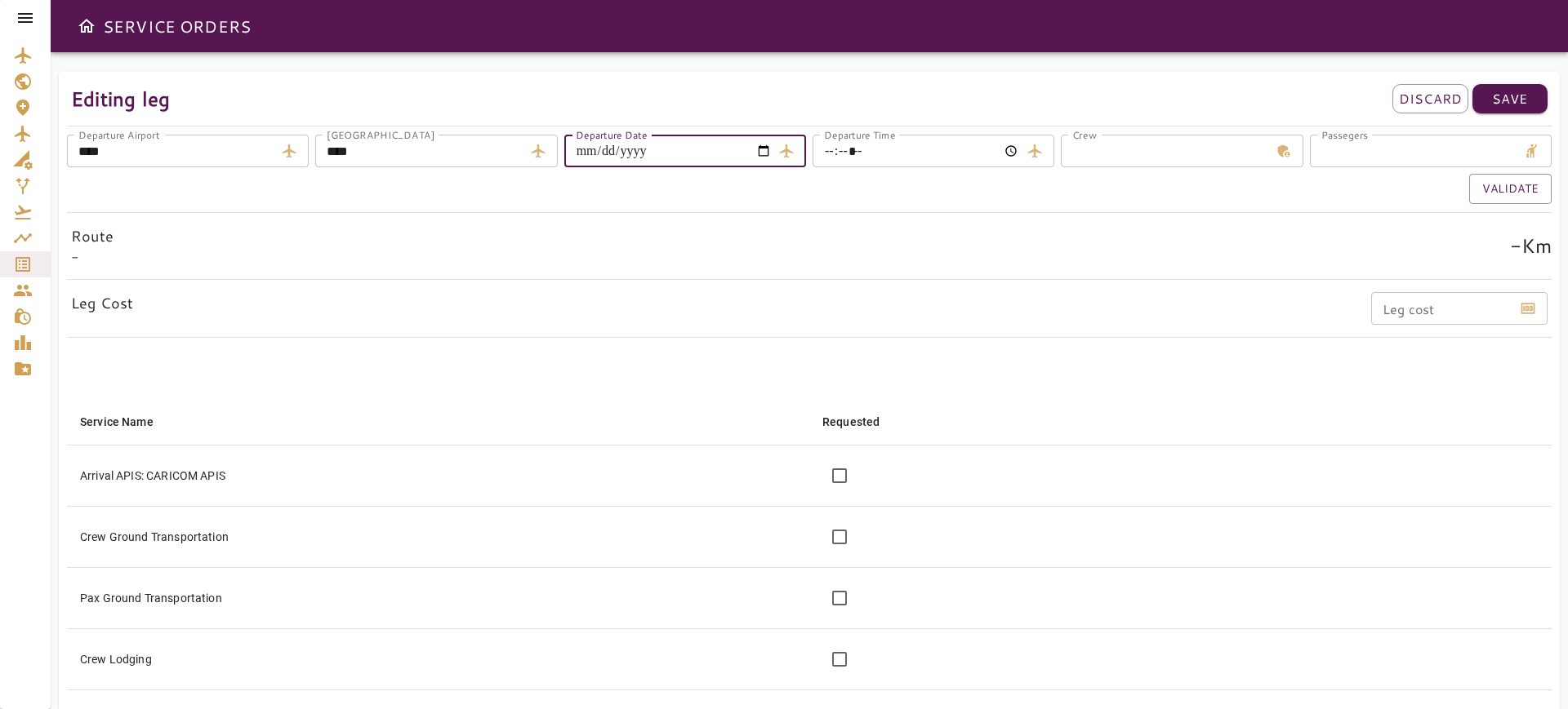
click at [758, 158] on input "**********" at bounding box center [668, 151] width 208 height 33
type input "**********"
click at [1498, 186] on button "Validate" at bounding box center [1510, 188] width 83 height 30
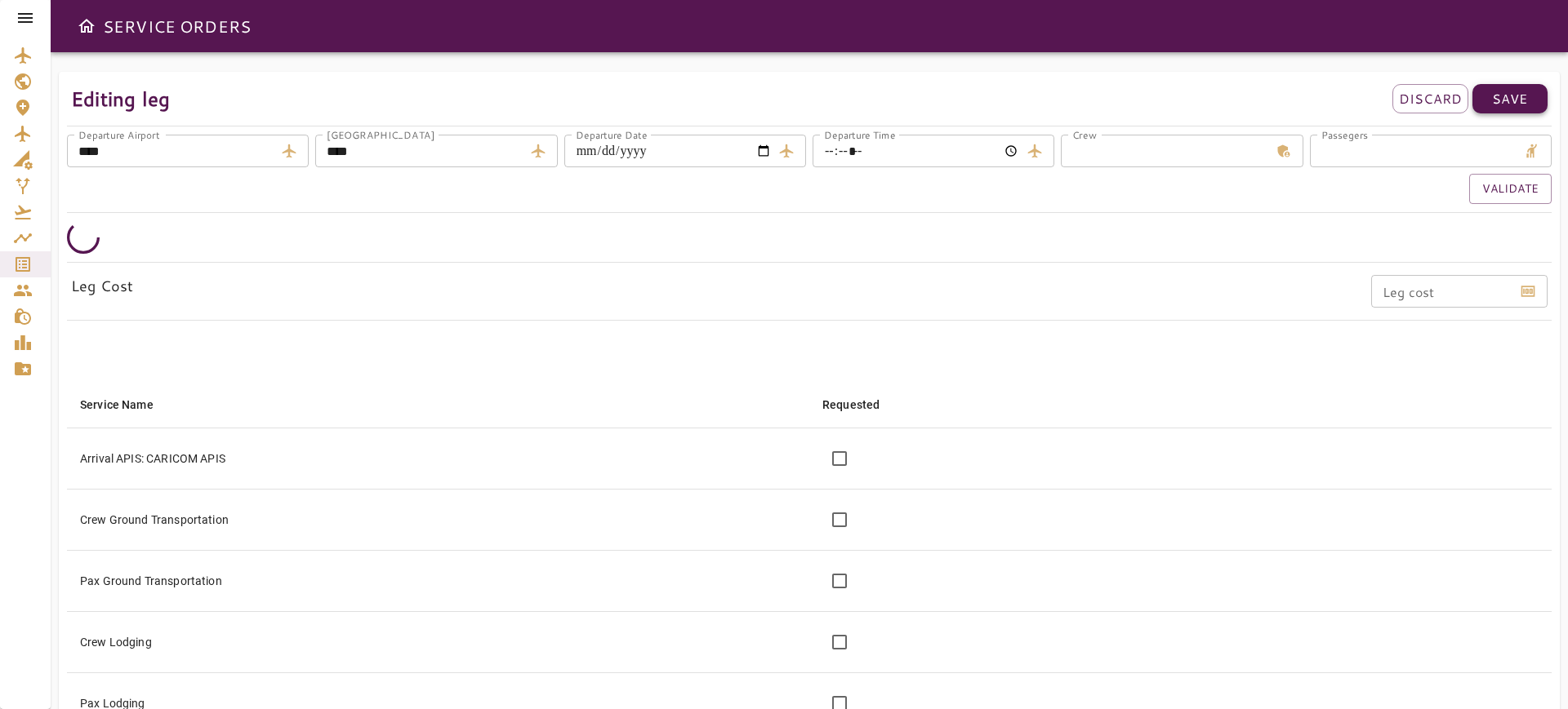
click at [1527, 98] on p "Save" at bounding box center [1508, 99] width 36 height 19
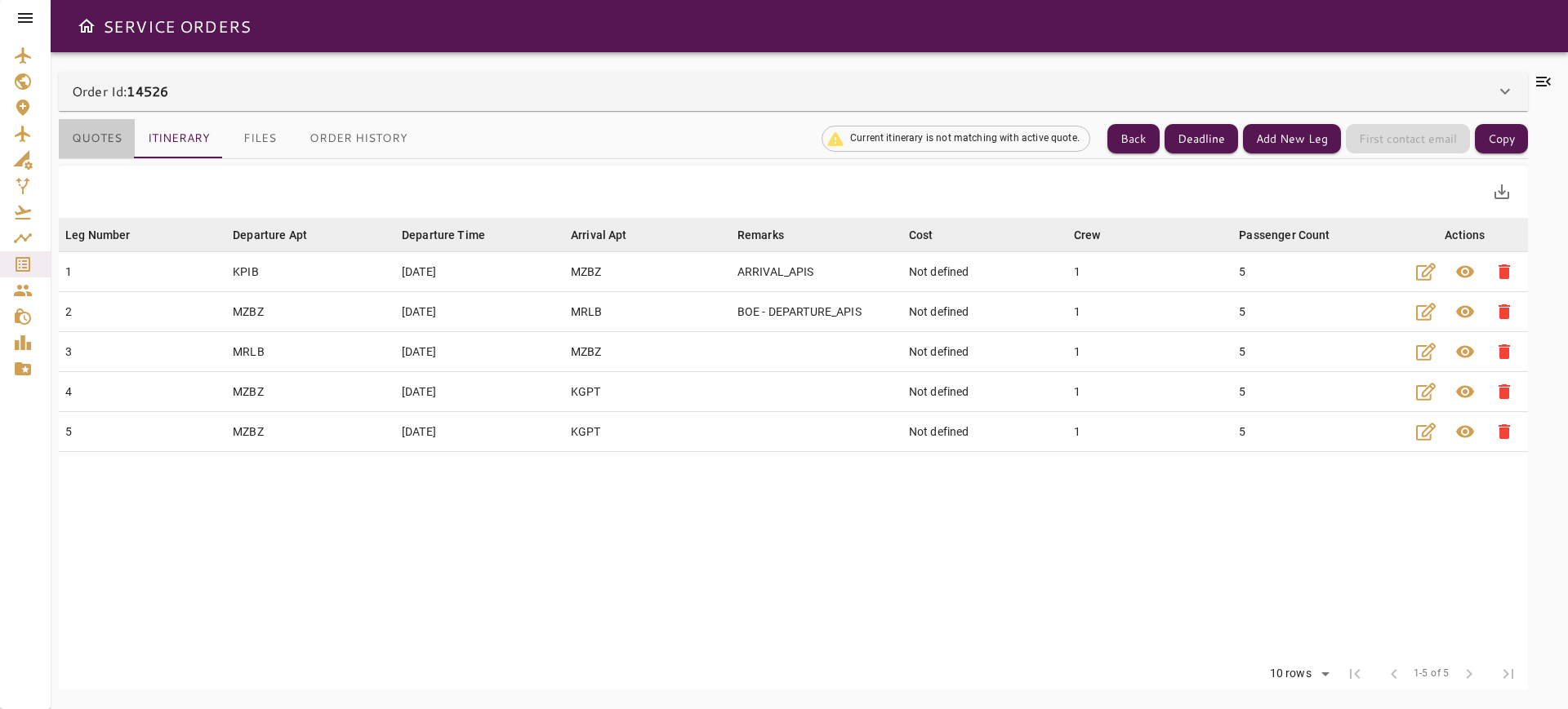
click at [87, 140] on button "Quotes" at bounding box center [96, 138] width 76 height 39
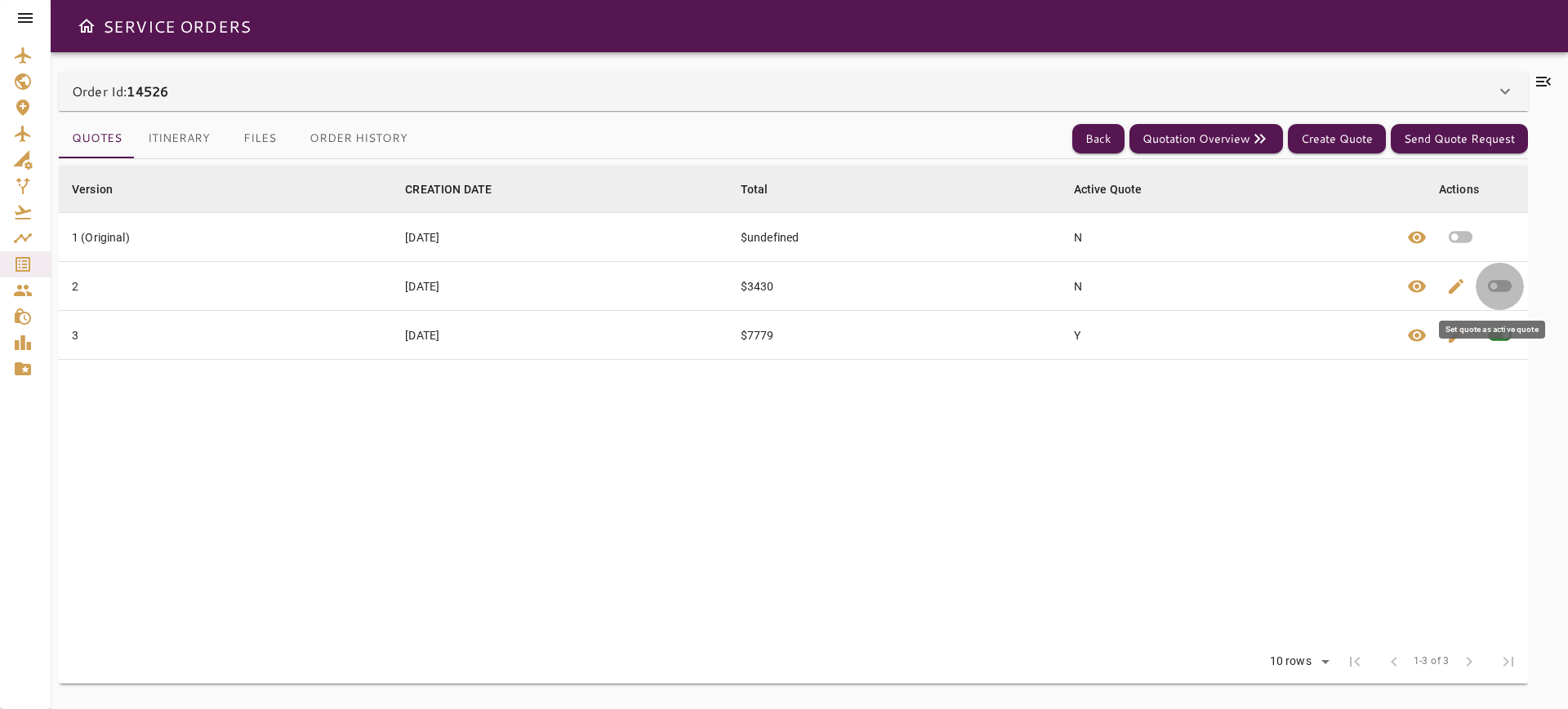
click at [1495, 287] on icon "button" at bounding box center [1500, 286] width 29 height 29
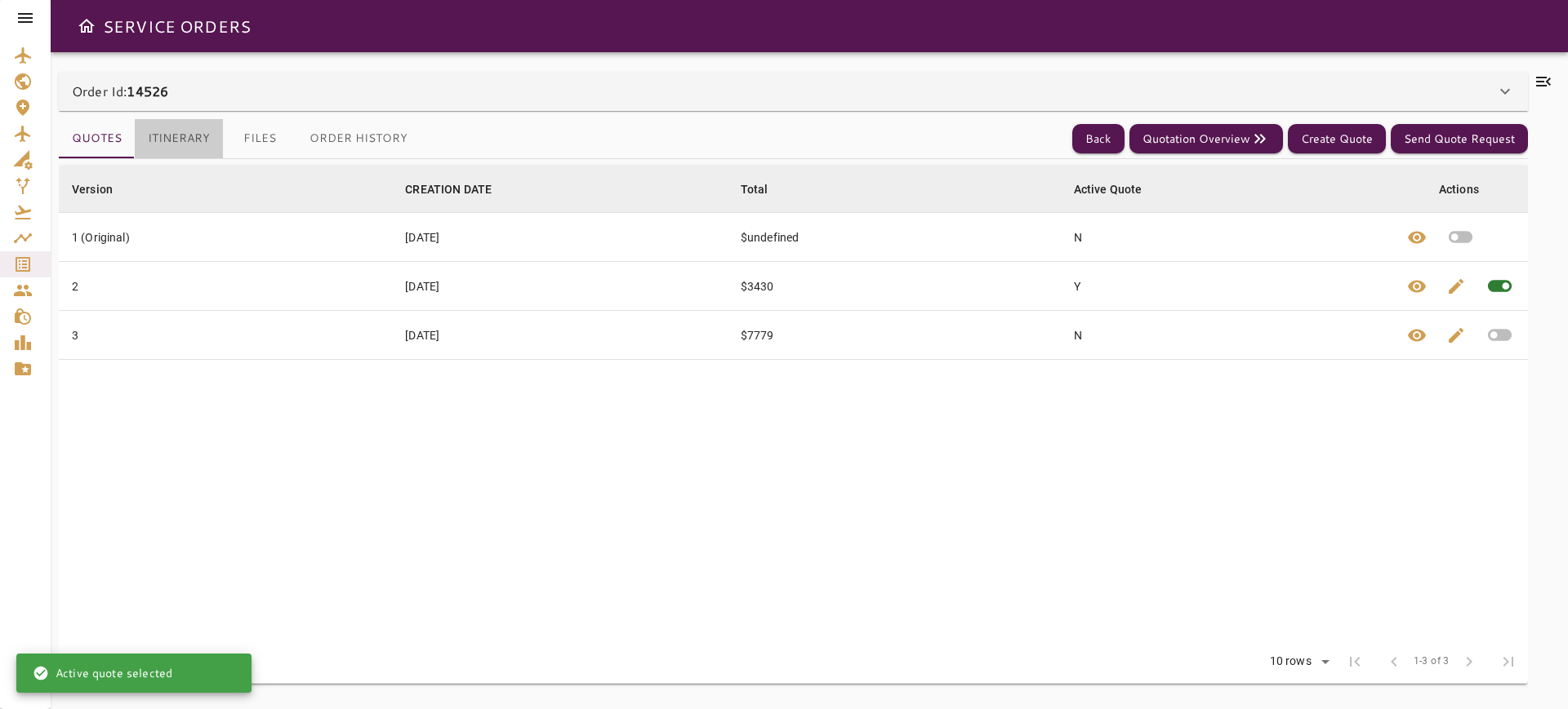
click at [174, 138] on button "Itinerary" at bounding box center [179, 138] width 88 height 39
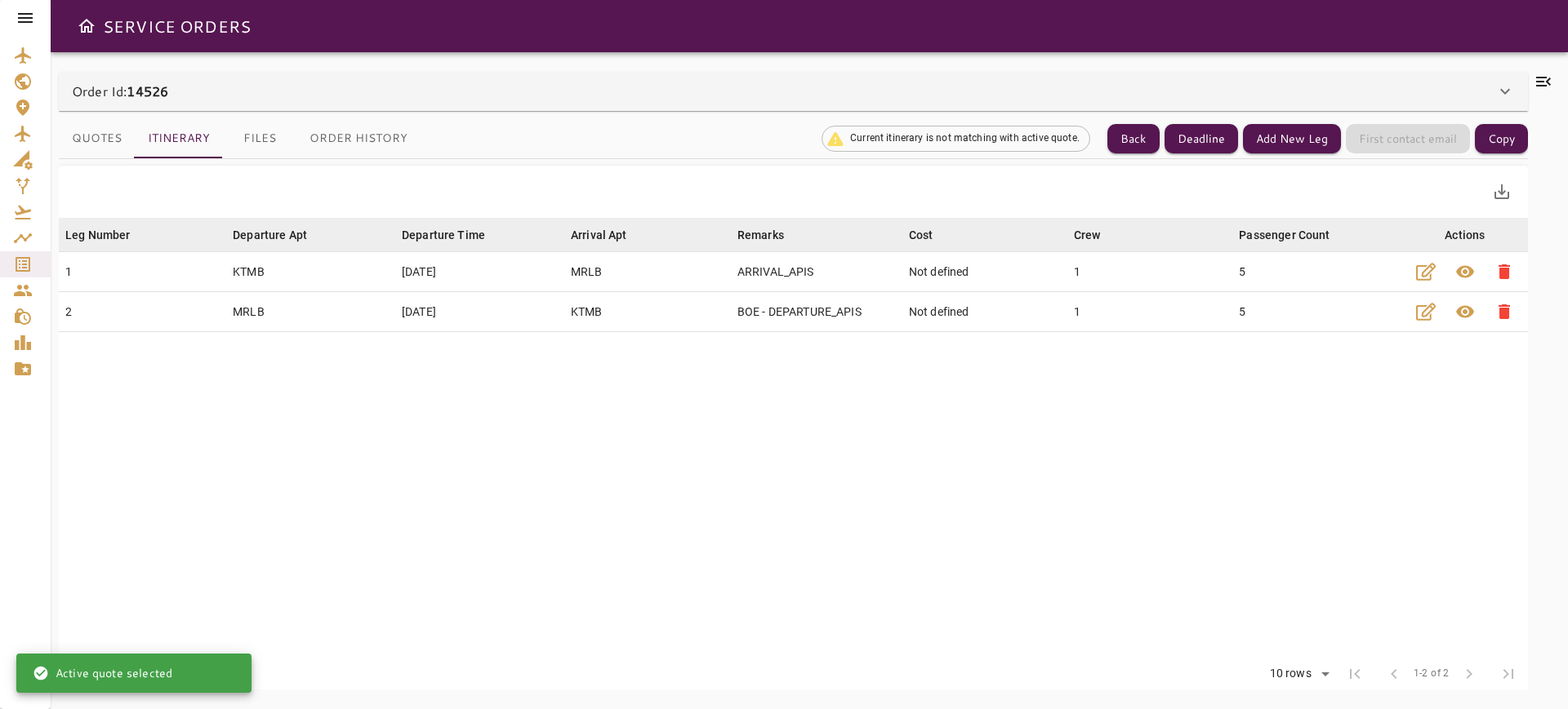
click at [68, 139] on button "Quotes" at bounding box center [96, 138] width 76 height 39
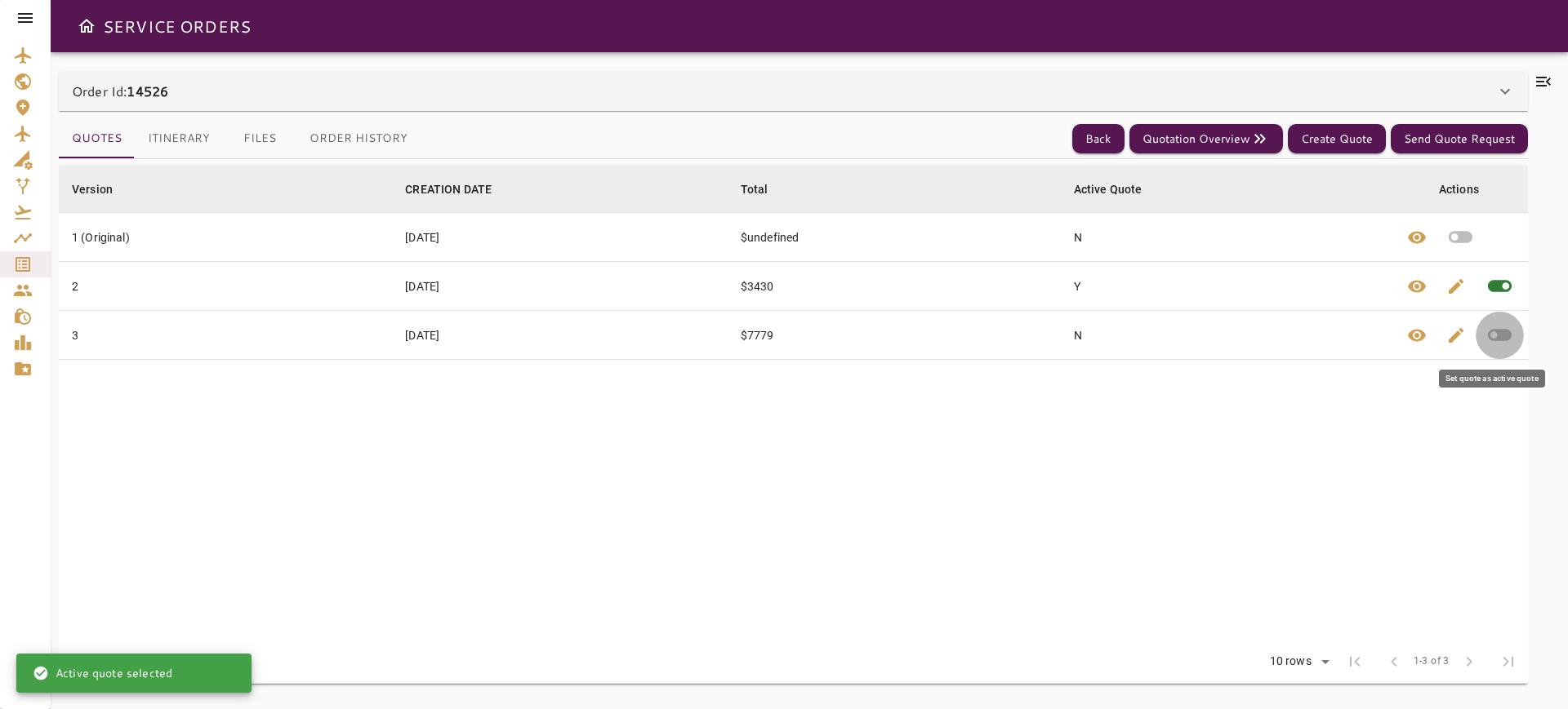
click at [1505, 330] on icon "button" at bounding box center [1499, 335] width 24 height 12
click at [178, 137] on button "Itinerary" at bounding box center [179, 138] width 88 height 39
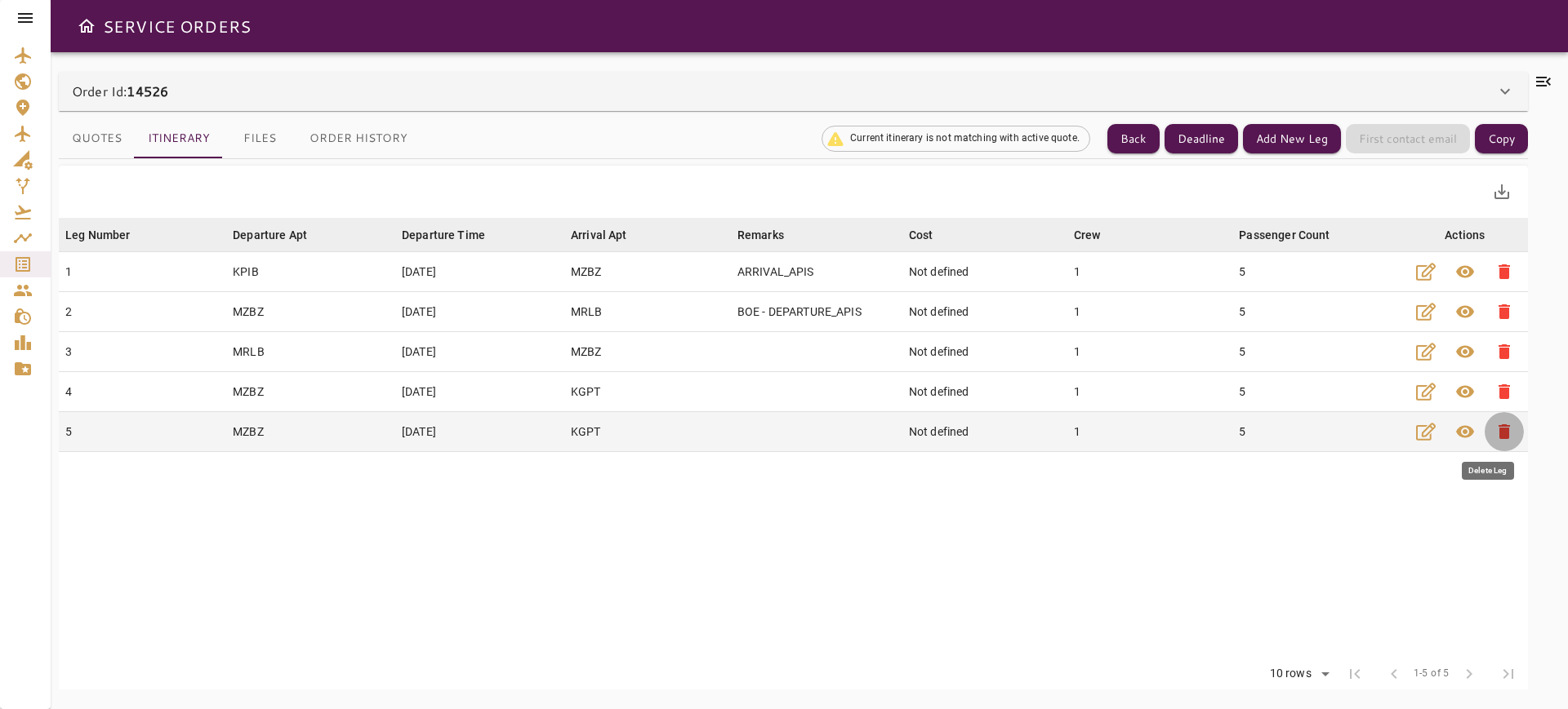
click at [1494, 436] on span "delete" at bounding box center [1504, 431] width 19 height 19
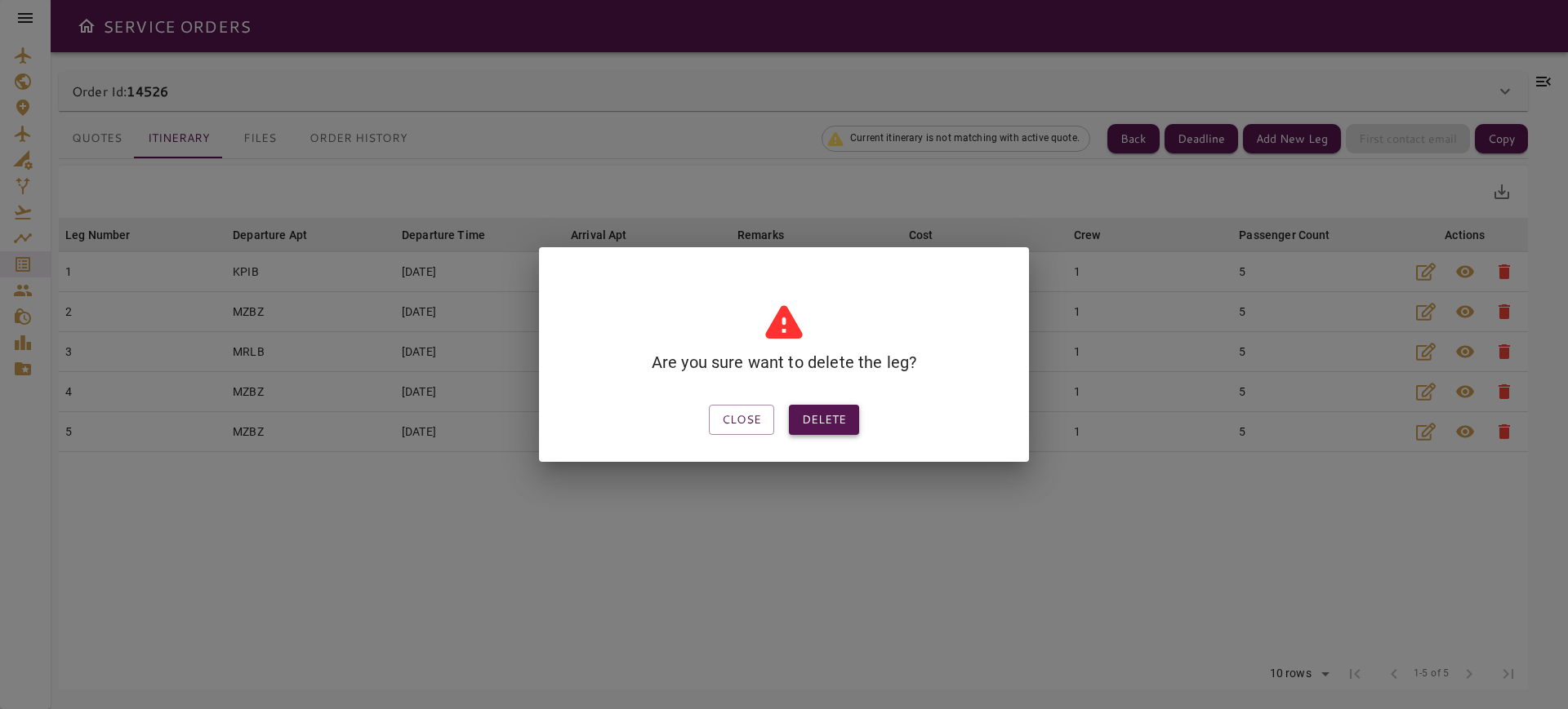
click at [818, 427] on button "Delete" at bounding box center [823, 419] width 70 height 30
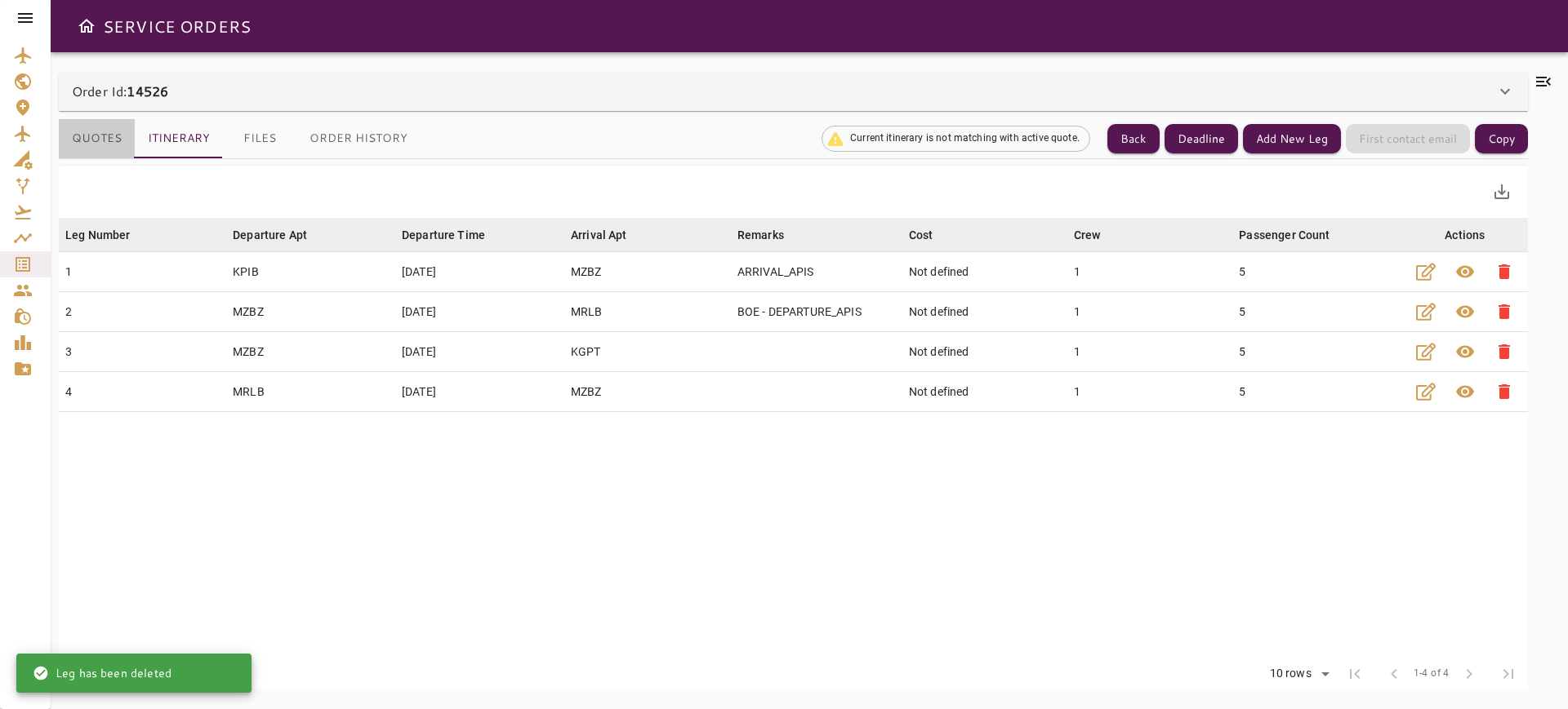
click at [110, 138] on button "Quotes" at bounding box center [96, 138] width 76 height 39
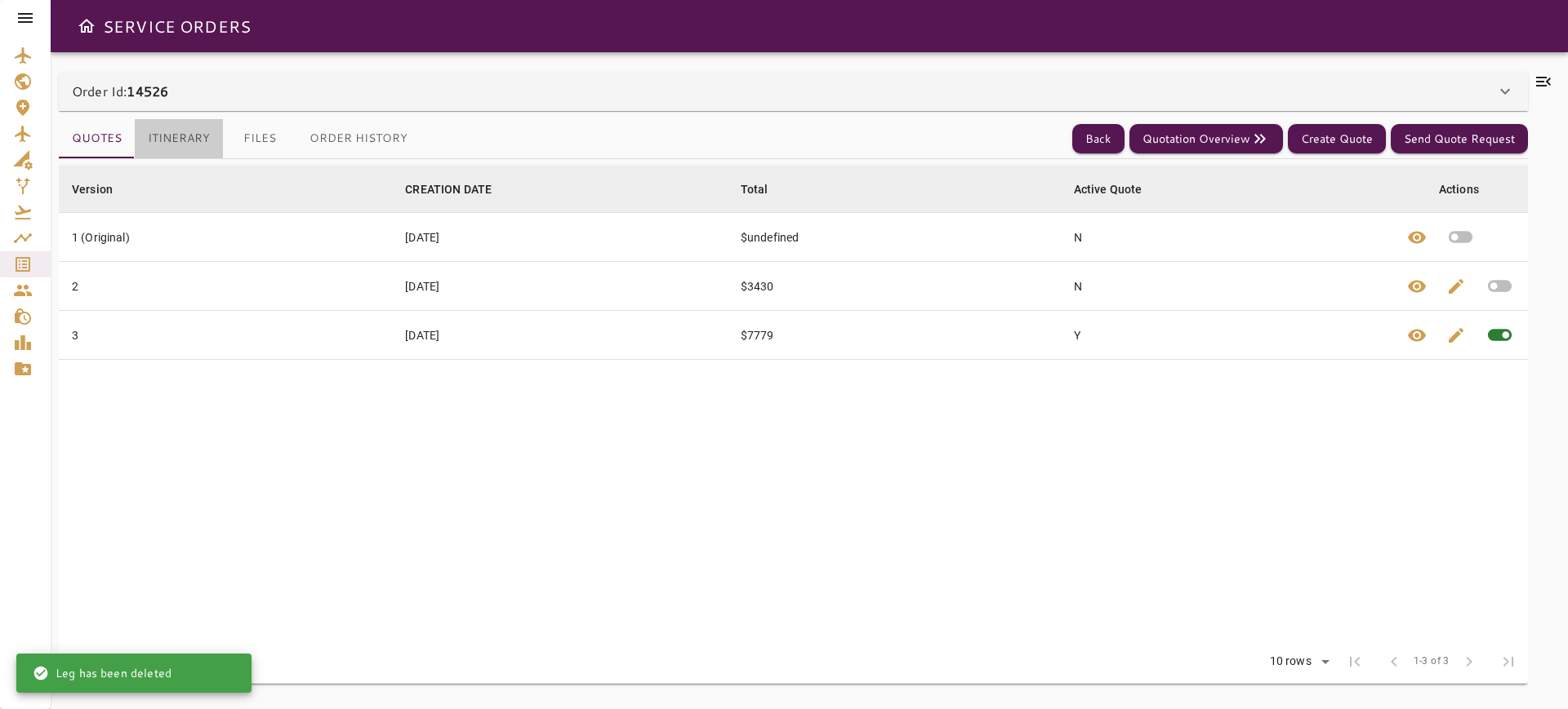
click at [169, 138] on button "Itinerary" at bounding box center [179, 138] width 88 height 39
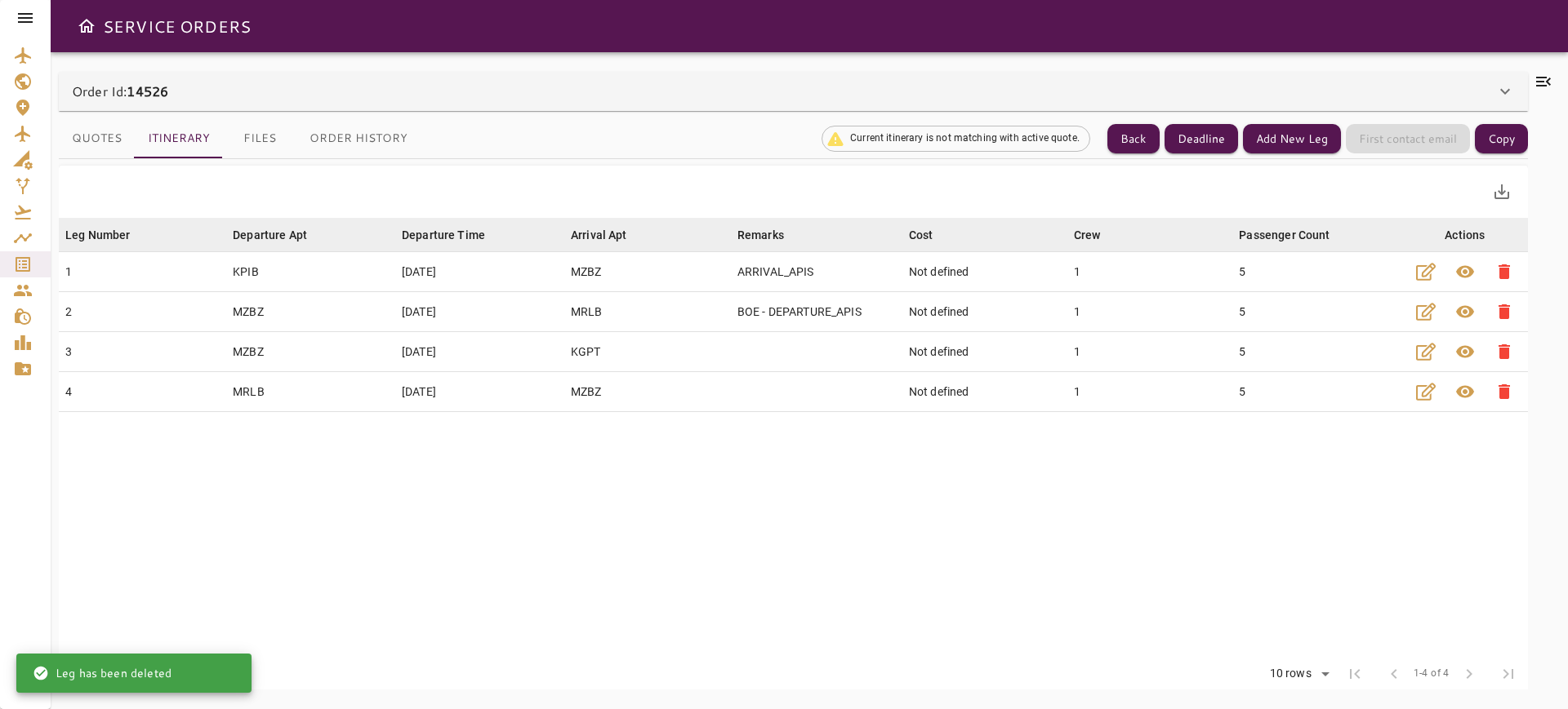
click at [108, 143] on button "Quotes" at bounding box center [96, 138] width 76 height 39
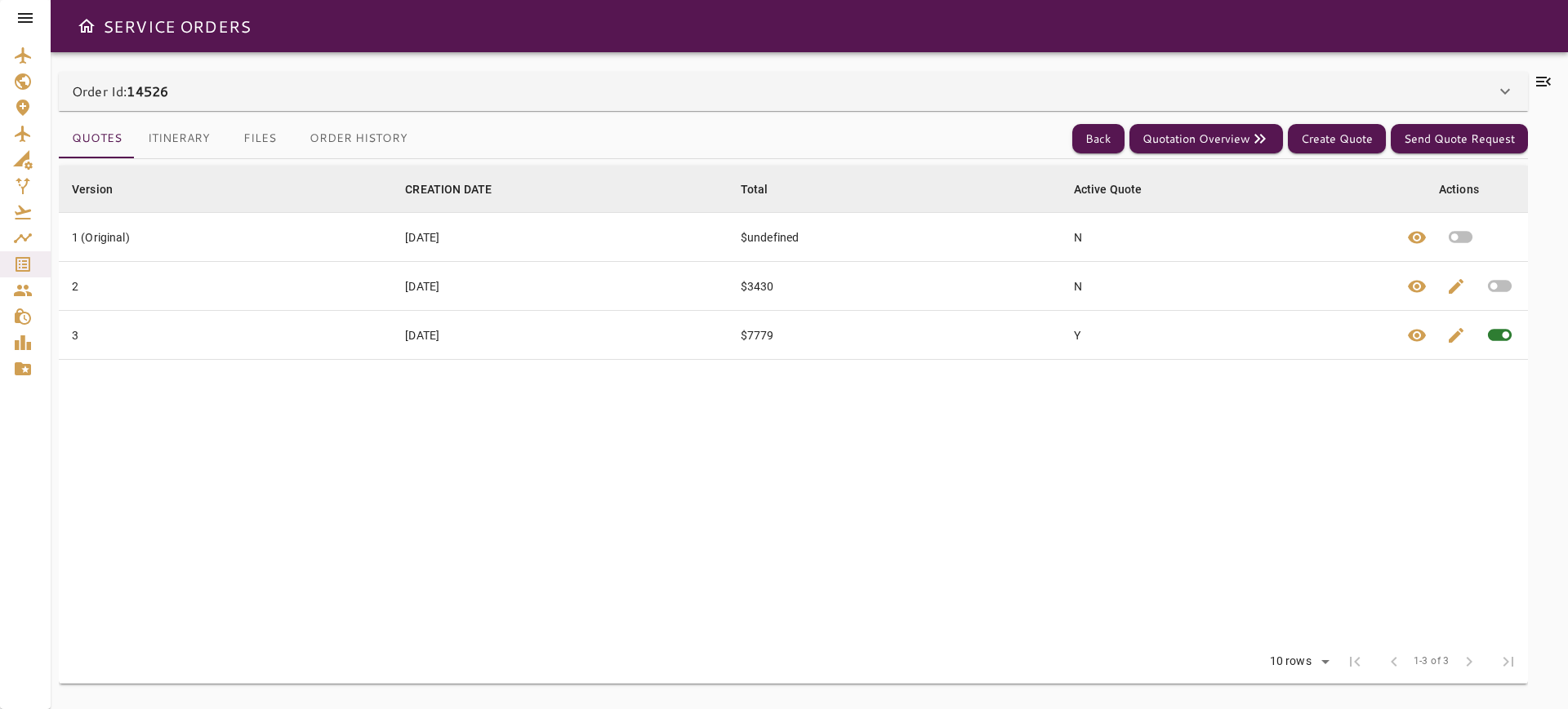
click at [1449, 240] on icon "button" at bounding box center [1460, 237] width 29 height 29
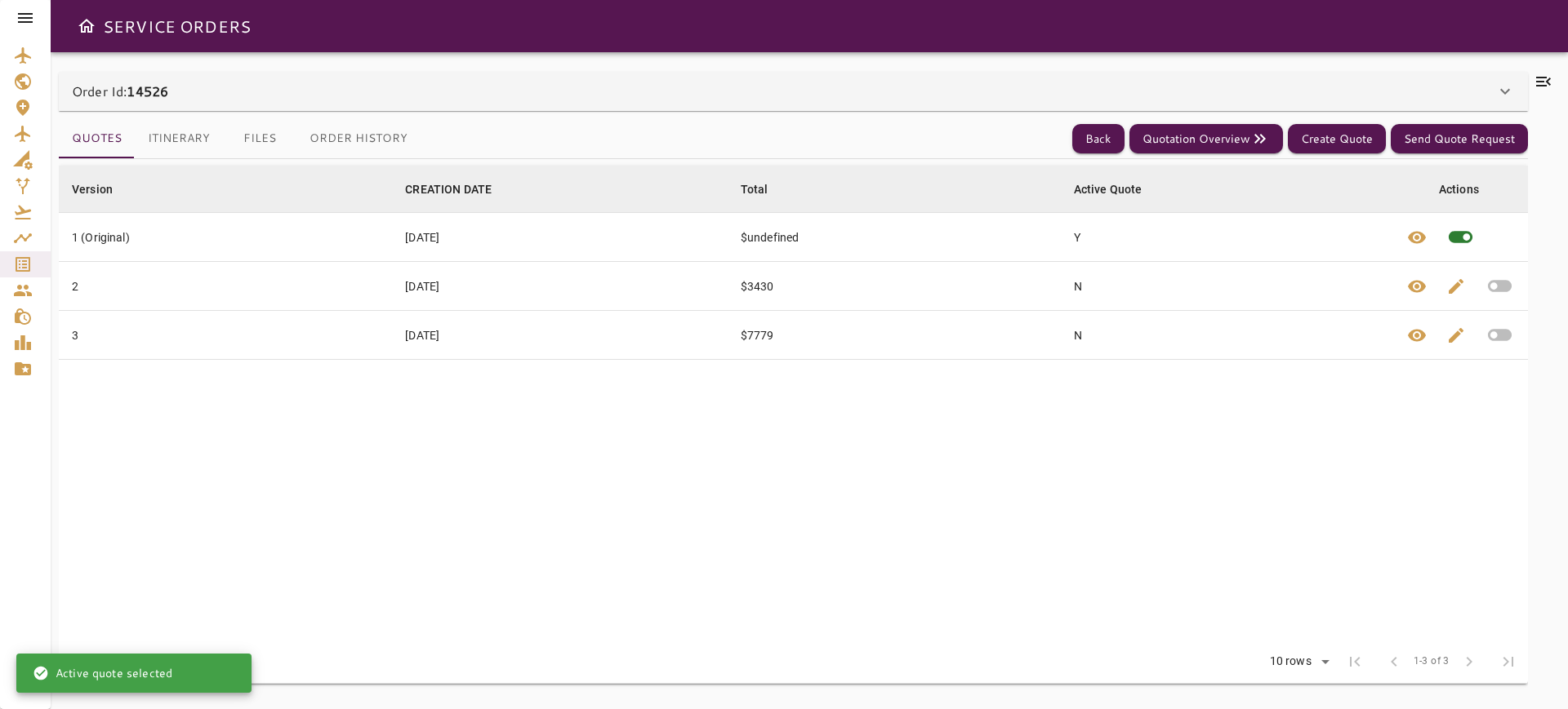
click at [201, 130] on button "Itinerary" at bounding box center [179, 138] width 88 height 39
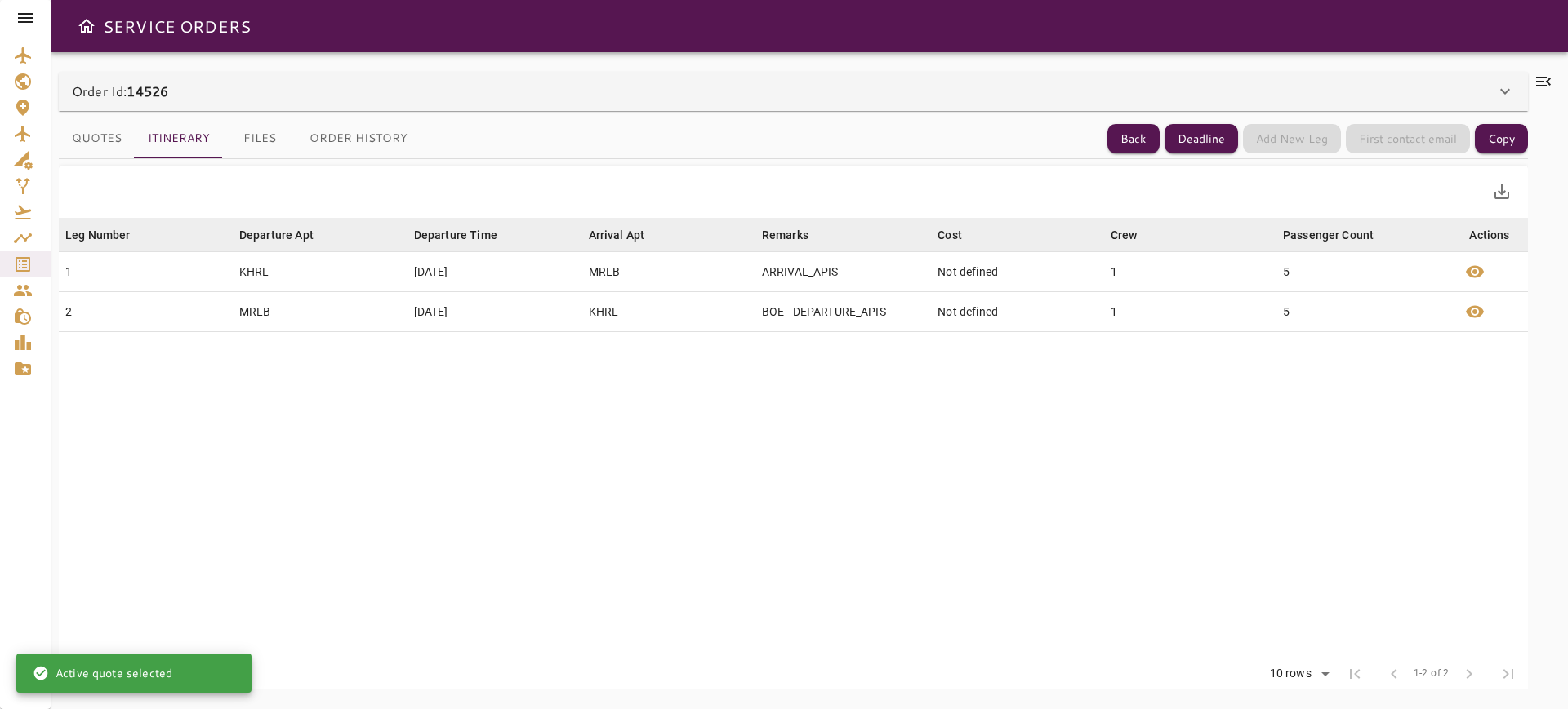
click at [125, 141] on button "Quotes" at bounding box center [96, 138] width 76 height 39
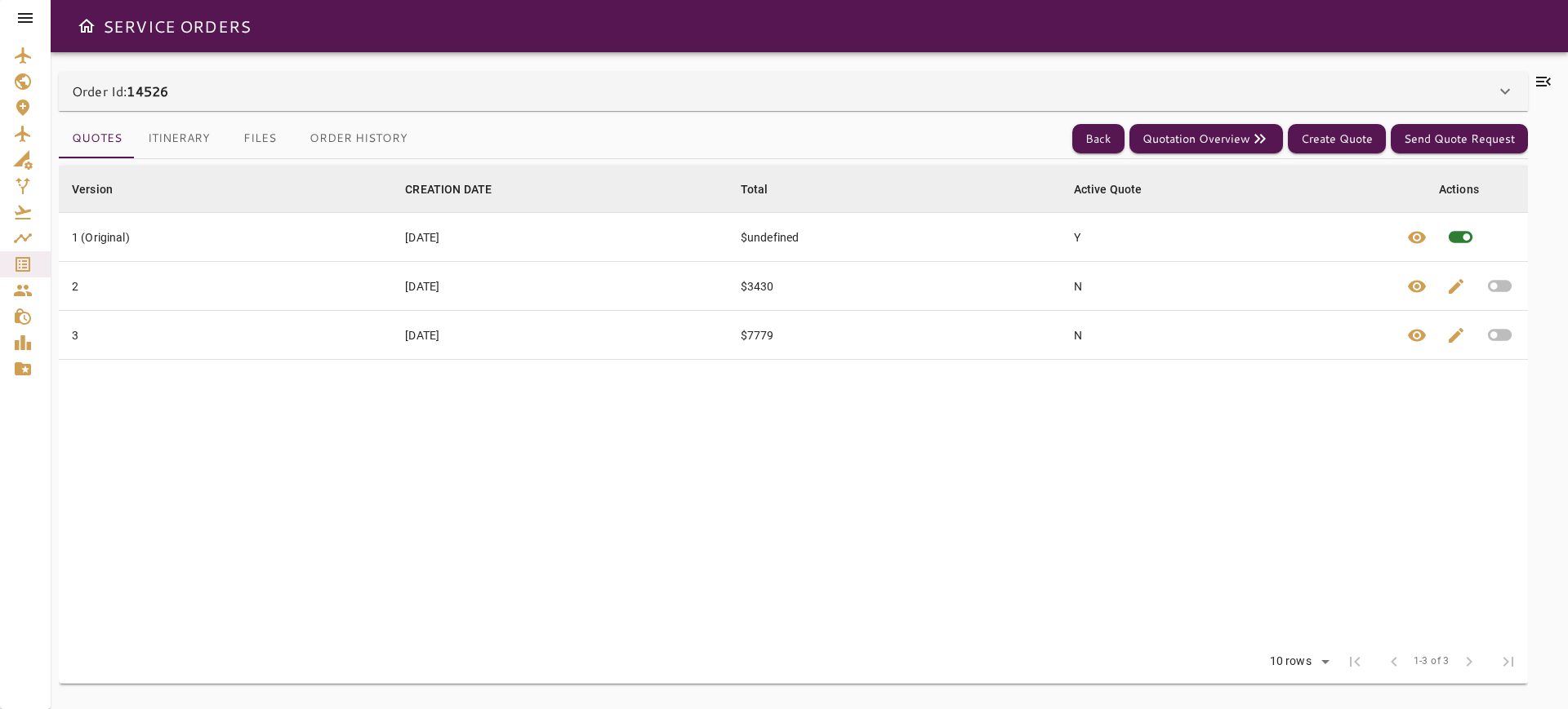
click at [187, 141] on button "Itinerary" at bounding box center [179, 138] width 88 height 39
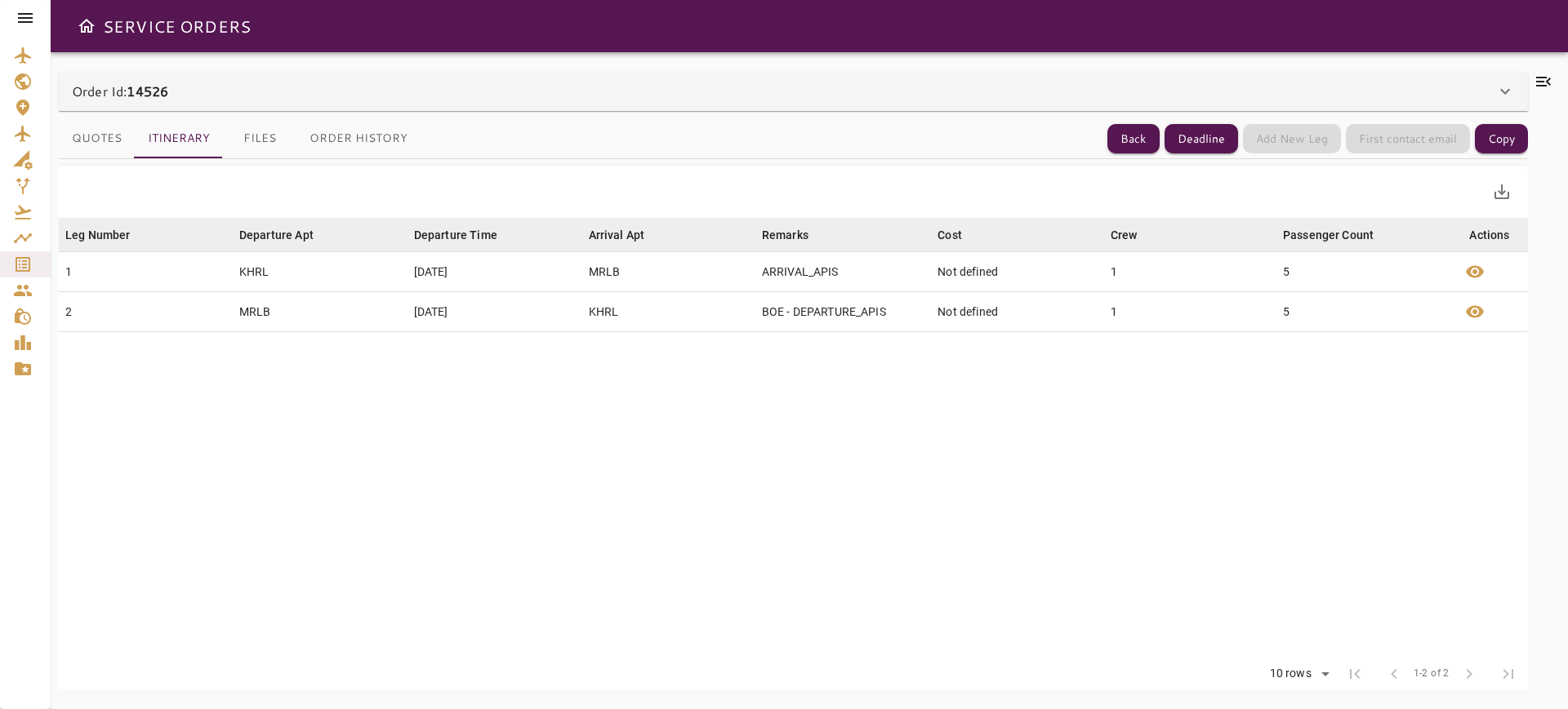
click at [89, 150] on button "Quotes" at bounding box center [96, 138] width 76 height 39
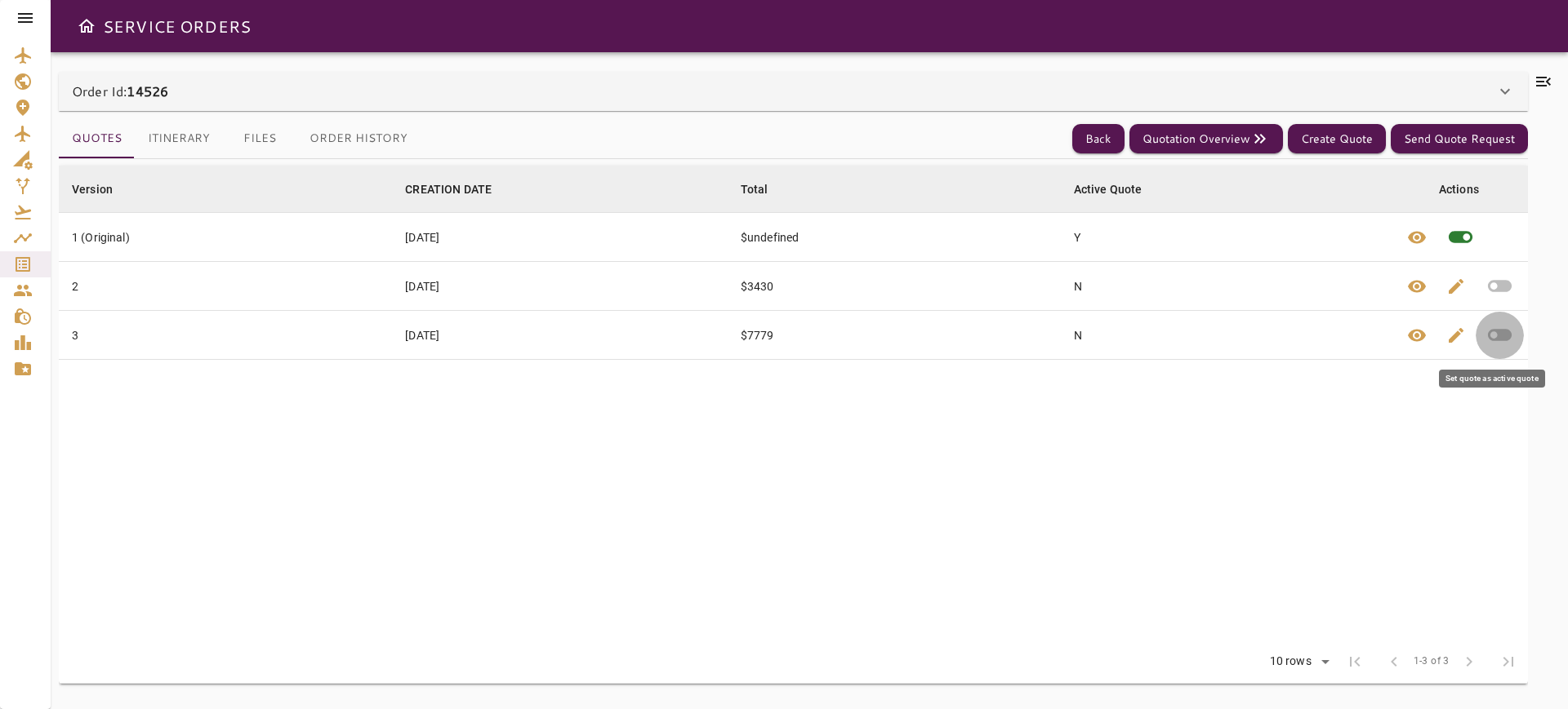
click at [1512, 333] on icon "button" at bounding box center [1500, 335] width 29 height 29
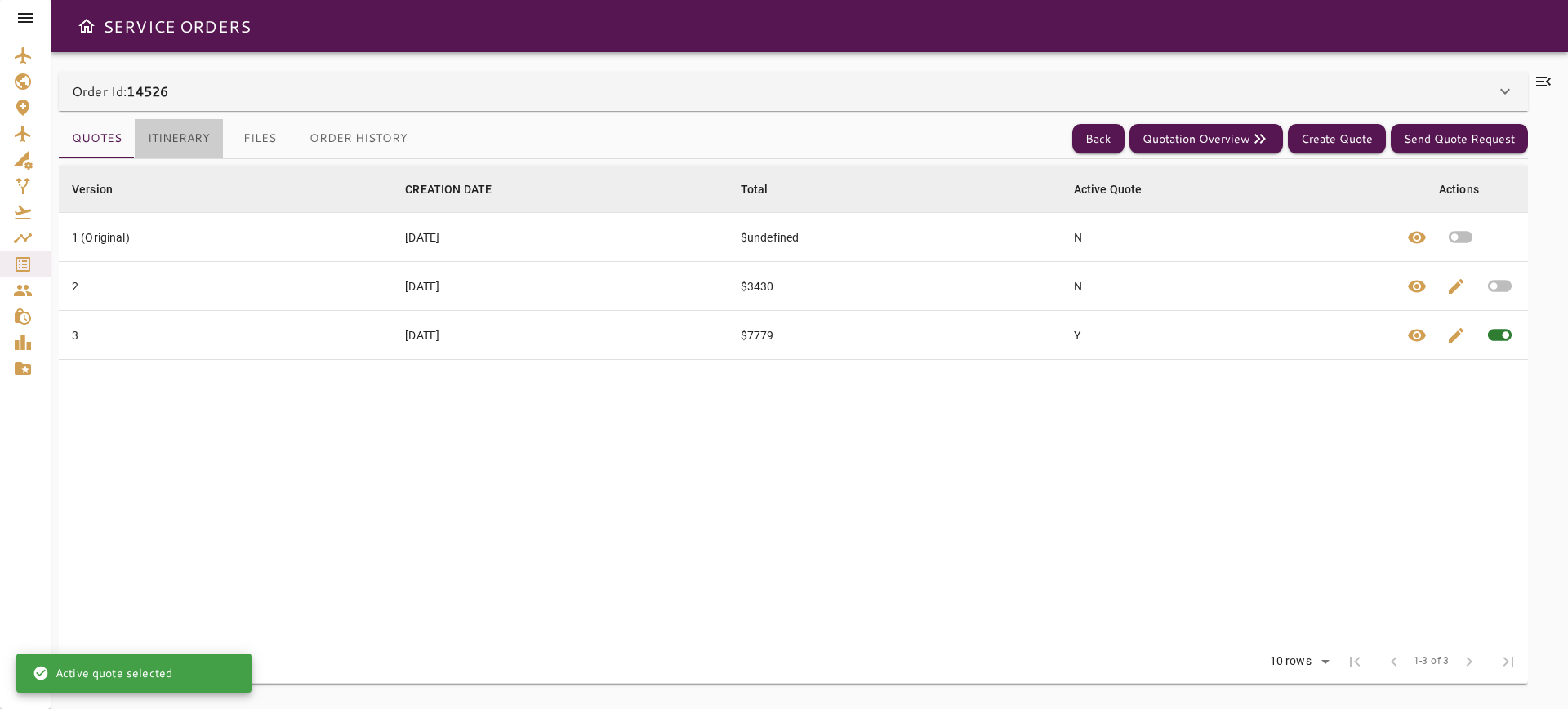
click at [169, 138] on button "Itinerary" at bounding box center [179, 138] width 88 height 39
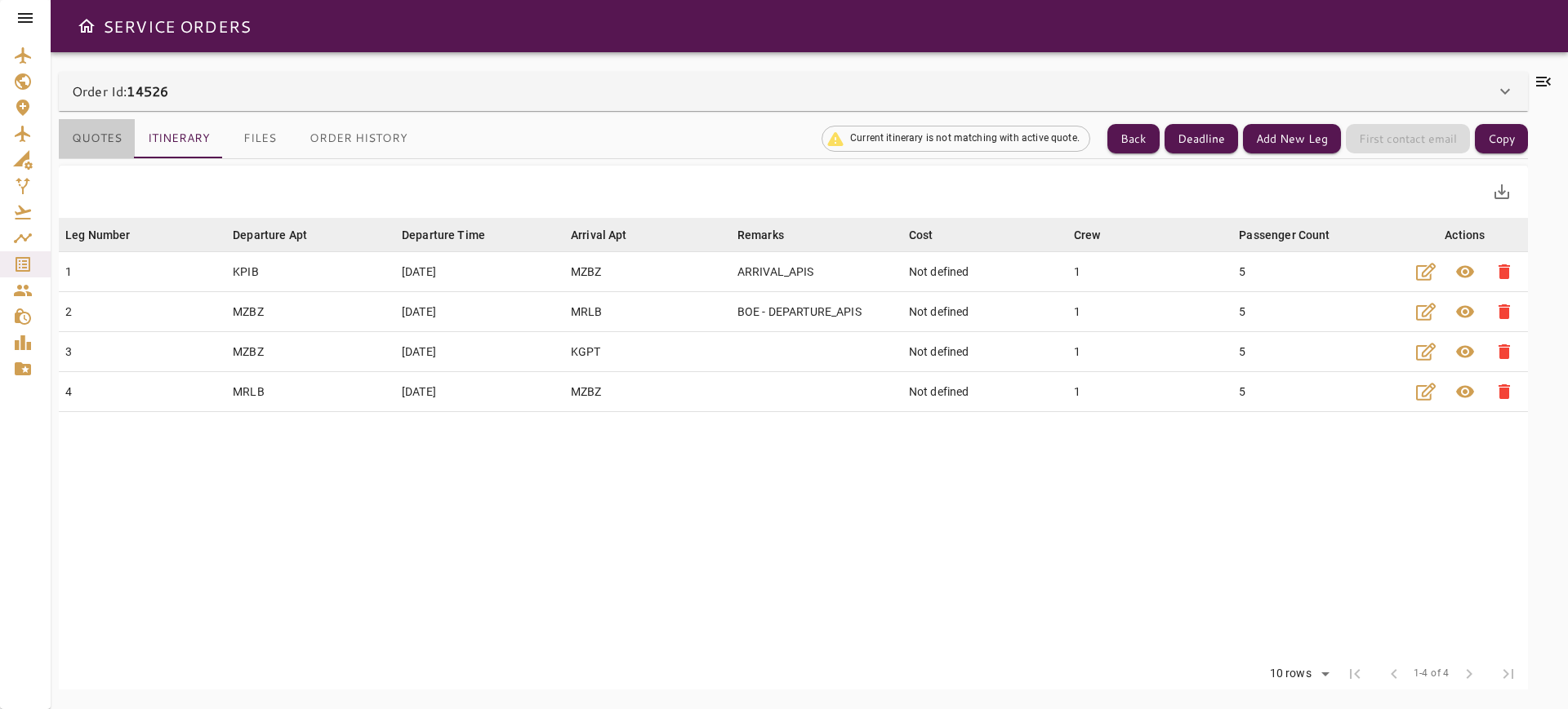
click at [106, 156] on button "Quotes" at bounding box center [96, 138] width 76 height 39
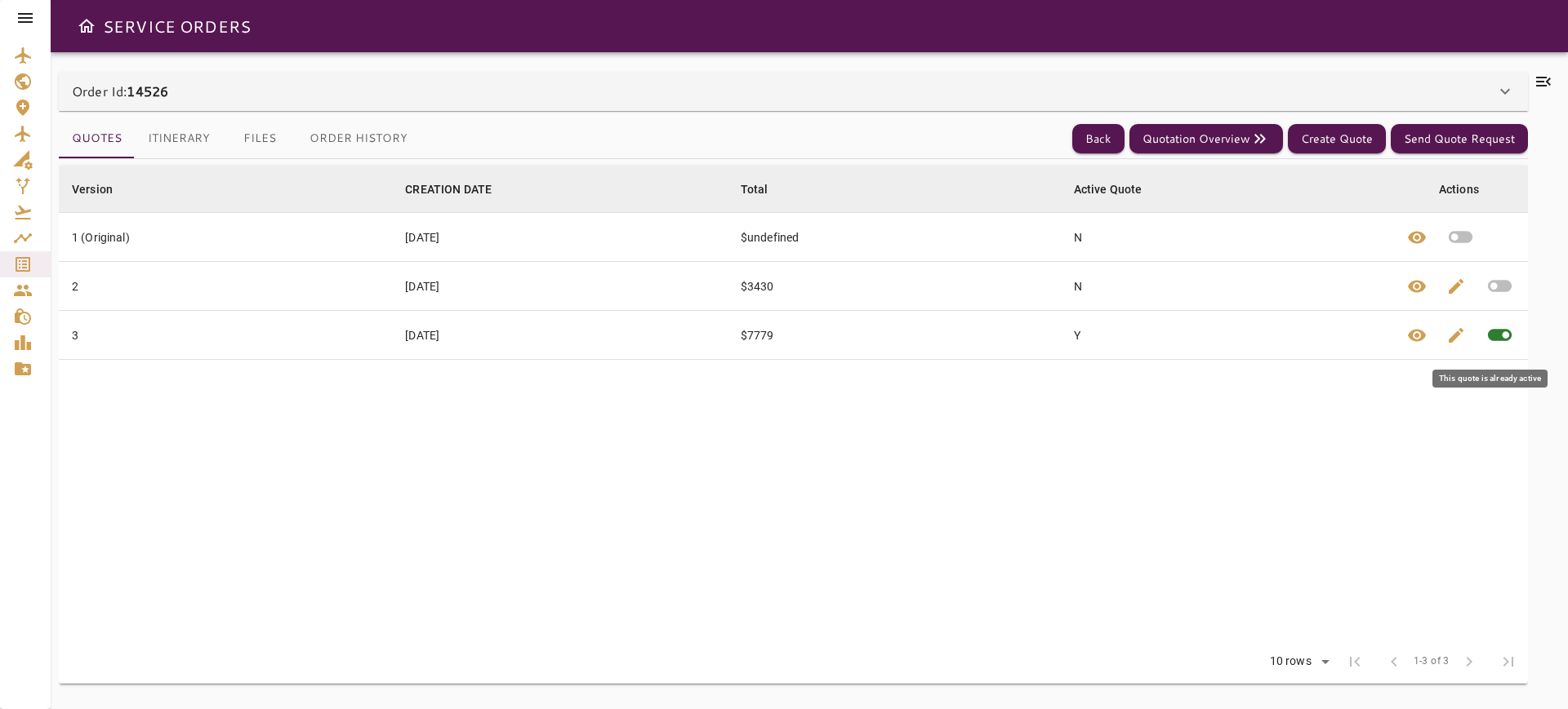
click at [1504, 333] on span at bounding box center [1499, 335] width 48 height 48
click at [1508, 285] on icon "button" at bounding box center [1499, 286] width 24 height 12
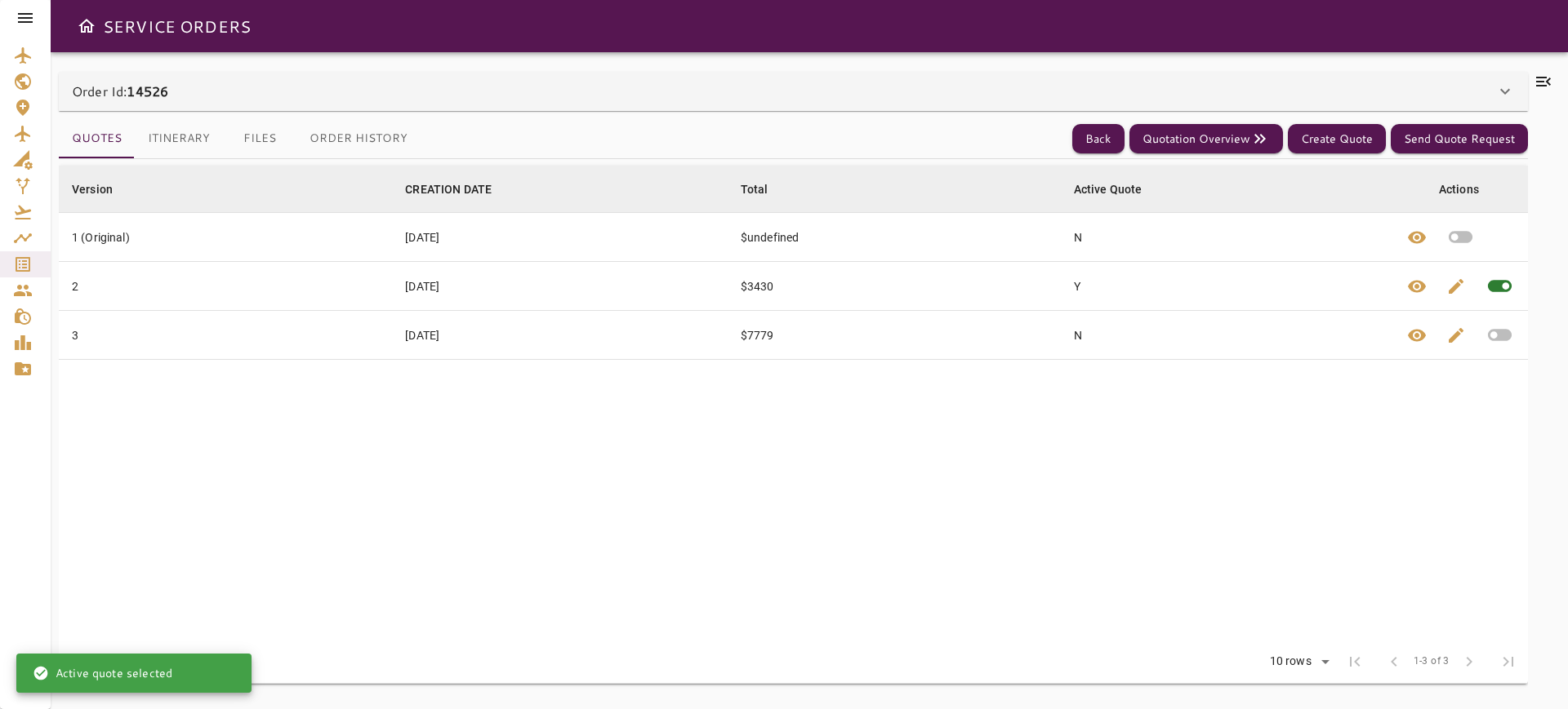
click at [177, 144] on button "Itinerary" at bounding box center [179, 138] width 88 height 39
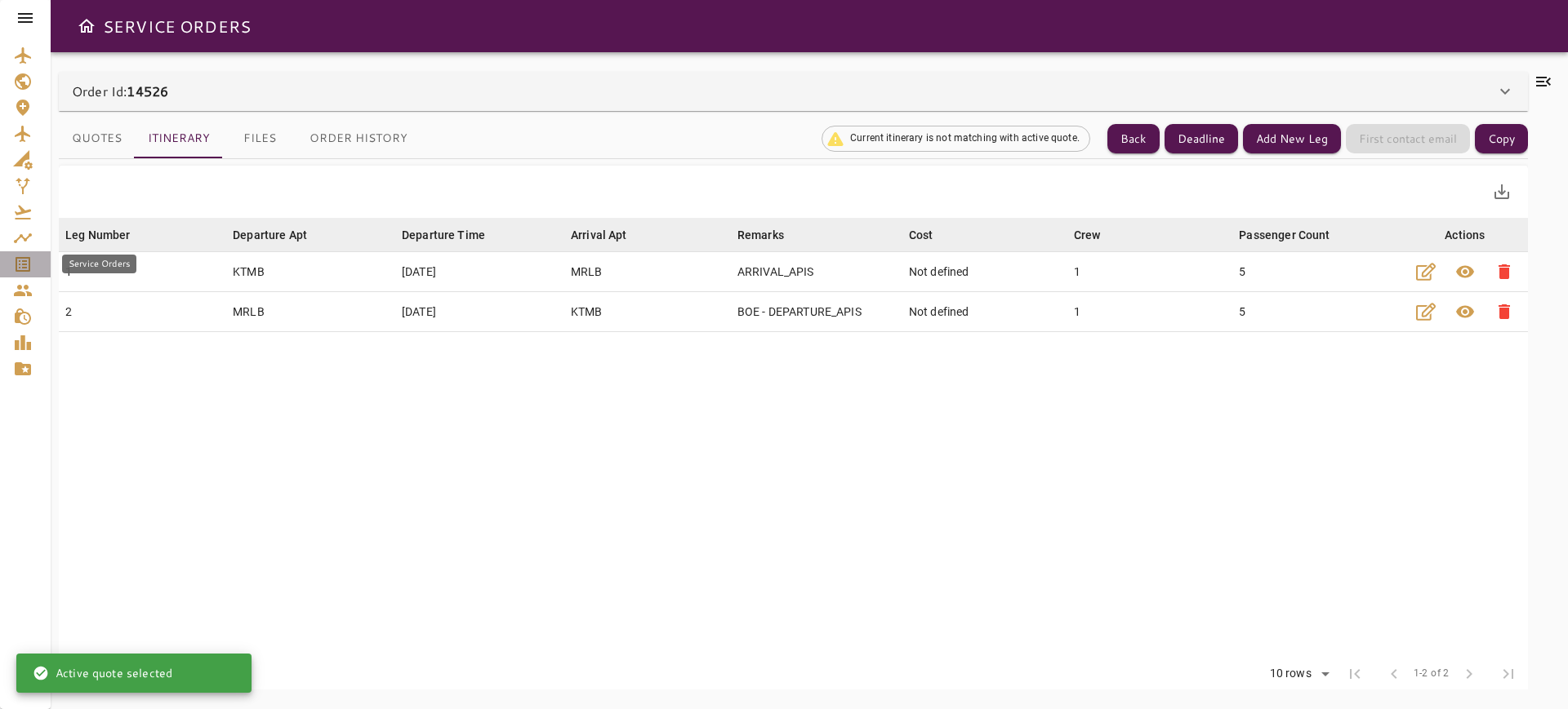
click at [8, 255] on link "Service Orders" at bounding box center [25, 264] width 51 height 26
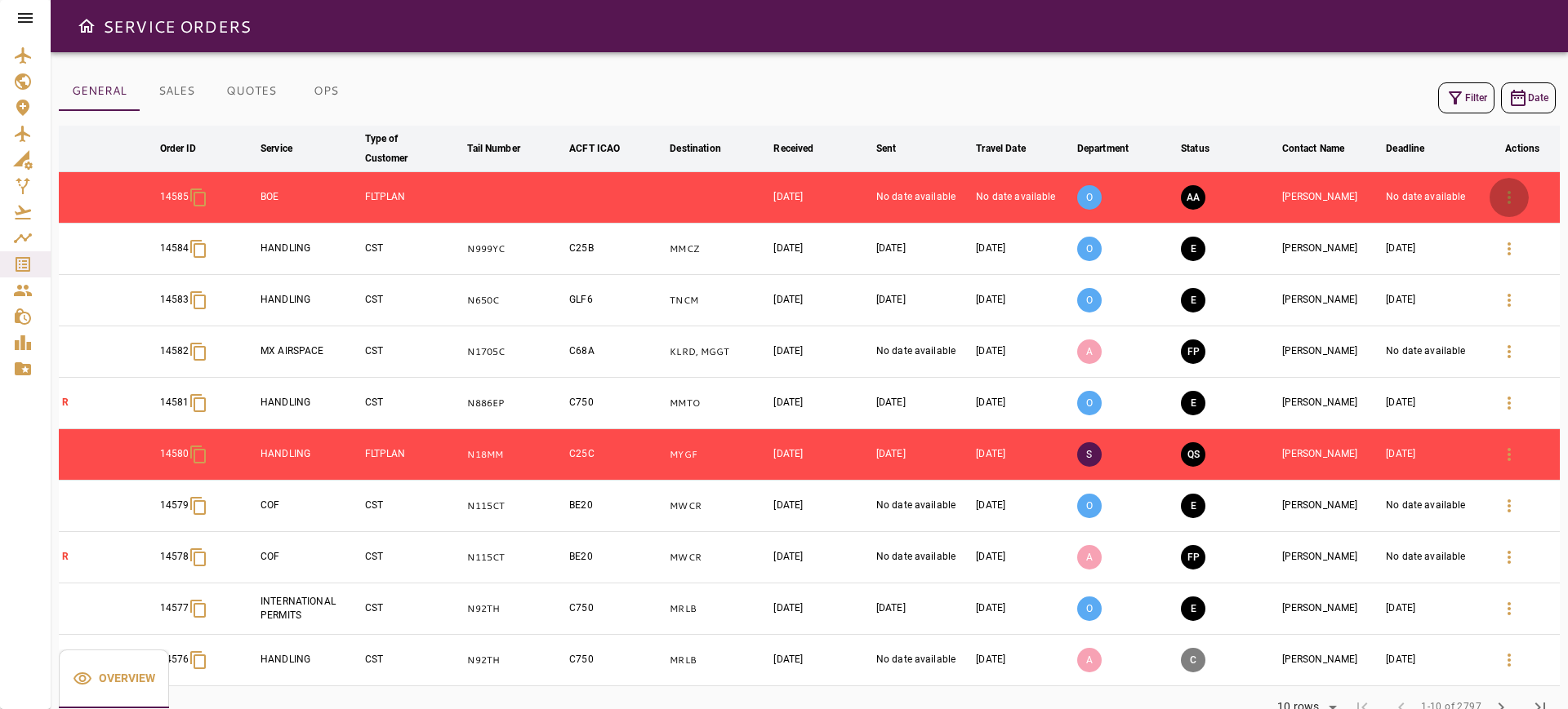
click at [1509, 187] on icon "button" at bounding box center [1508, 197] width 19 height 19
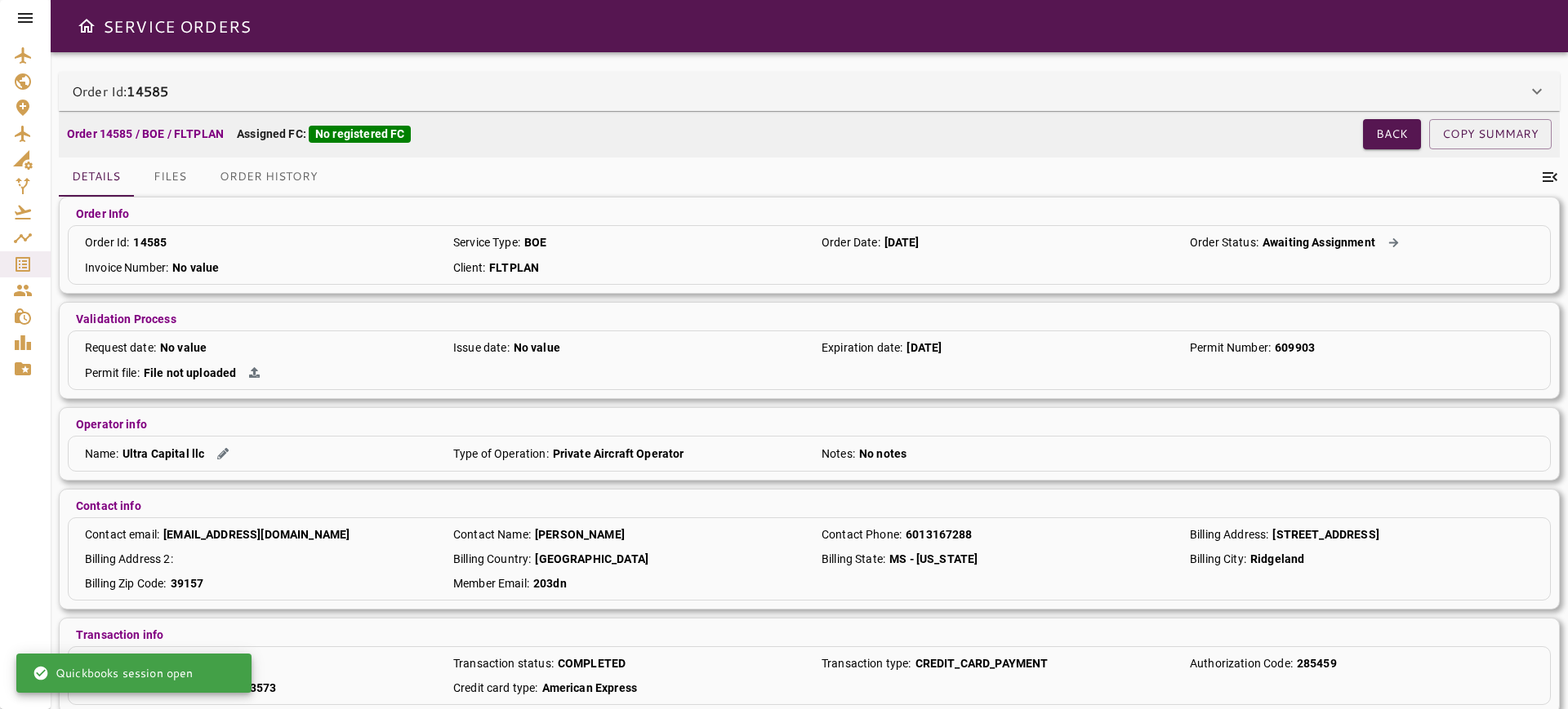
click at [1415, 101] on div "Order Id: 14585" at bounding box center [799, 91] width 1455 height 19
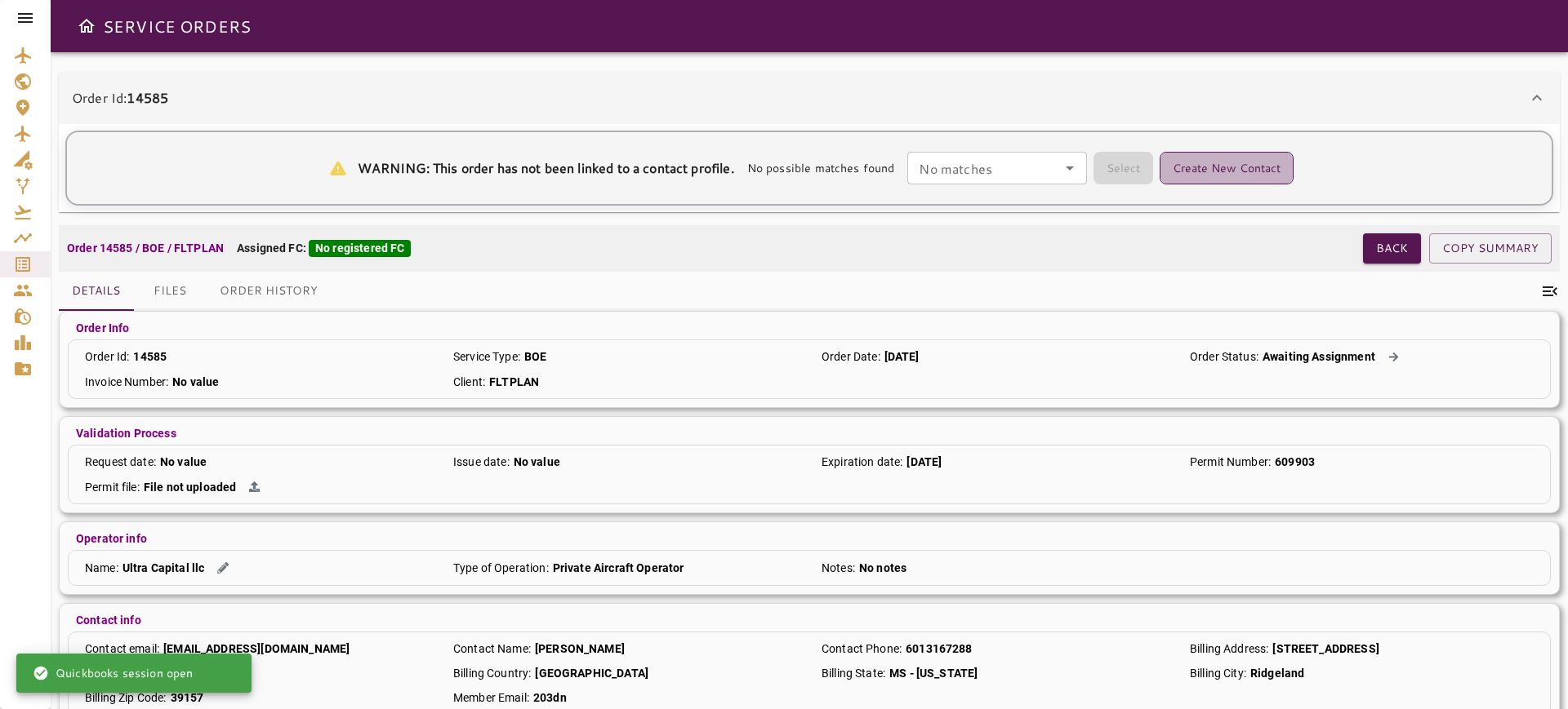
click at [1191, 159] on button "Create New Contact" at bounding box center [1226, 168] width 134 height 33
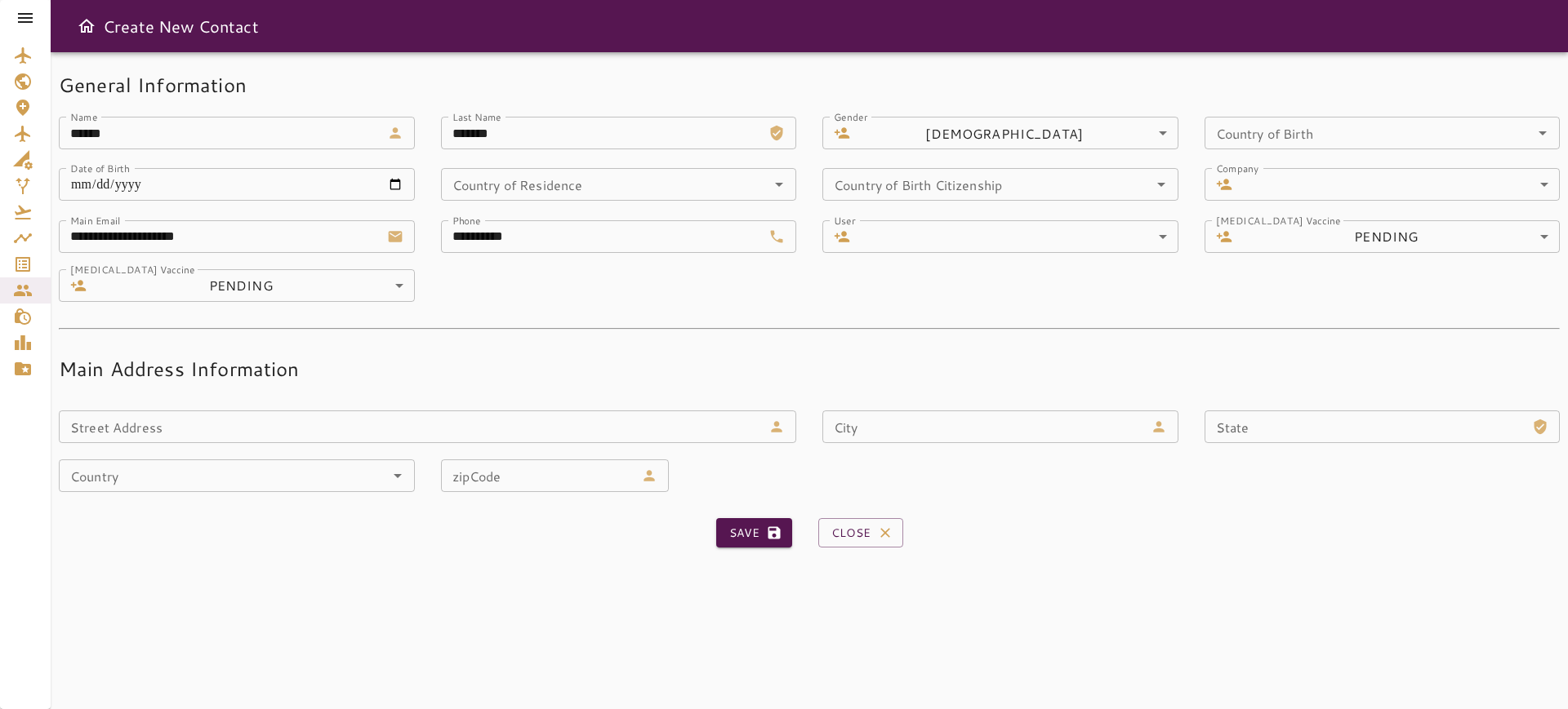
click at [465, 236] on input "**********" at bounding box center [601, 236] width 322 height 33
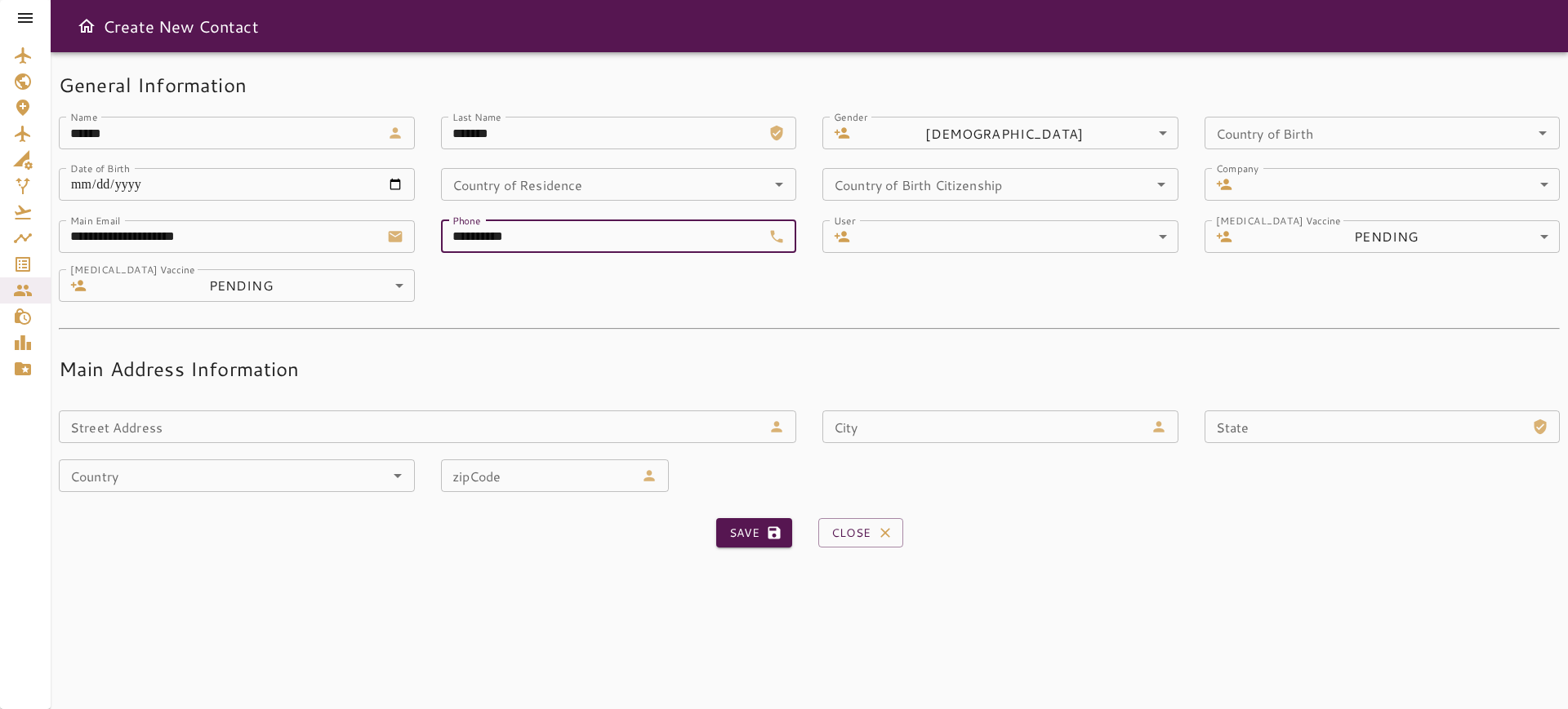
click at [451, 237] on input "**********" at bounding box center [601, 236] width 322 height 33
click at [775, 525] on icon "submit" at bounding box center [773, 532] width 16 height 16
type input "**********"
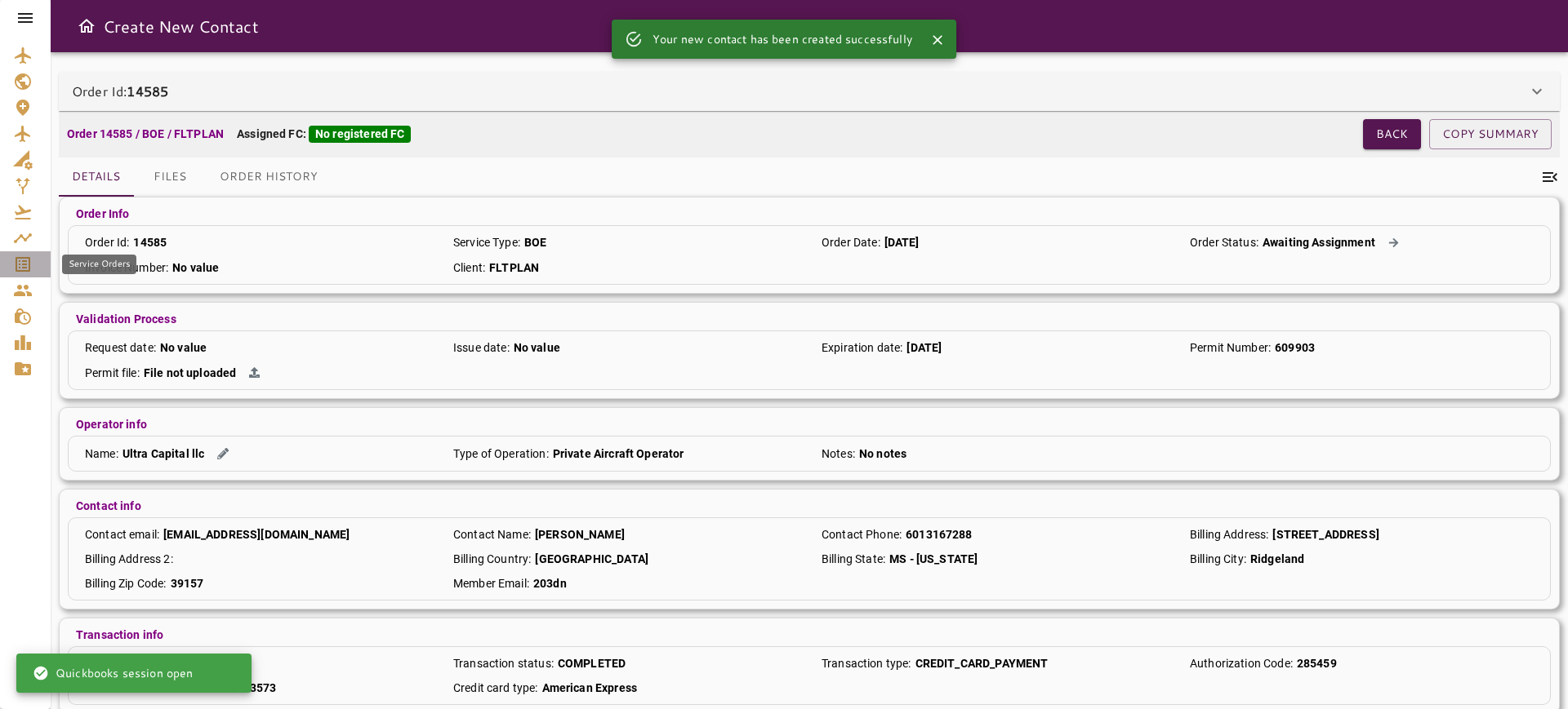
click at [26, 257] on icon "Service Orders" at bounding box center [23, 264] width 19 height 19
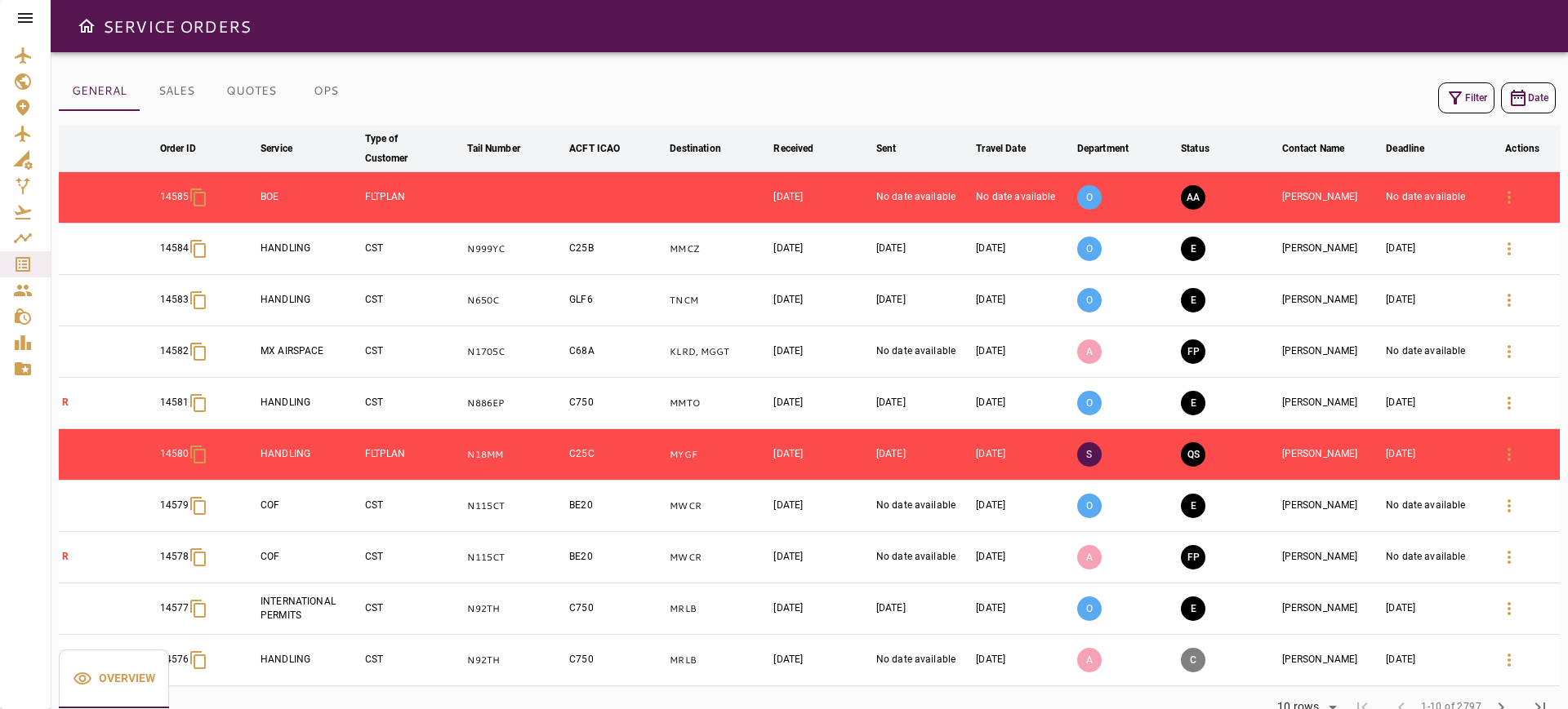
click at [604, 256] on td "C25B" at bounding box center [616, 250] width 101 height 52
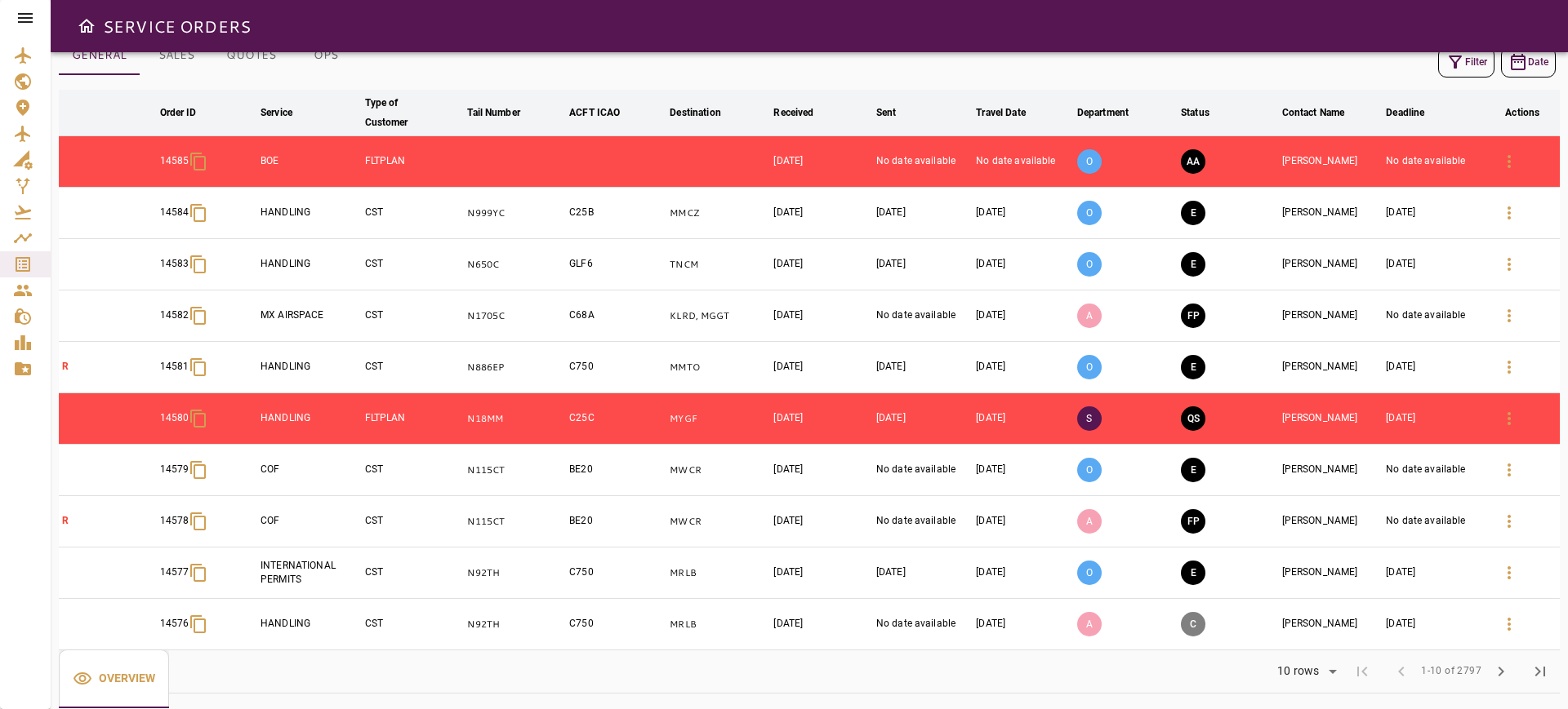
scroll to position [40, 0]
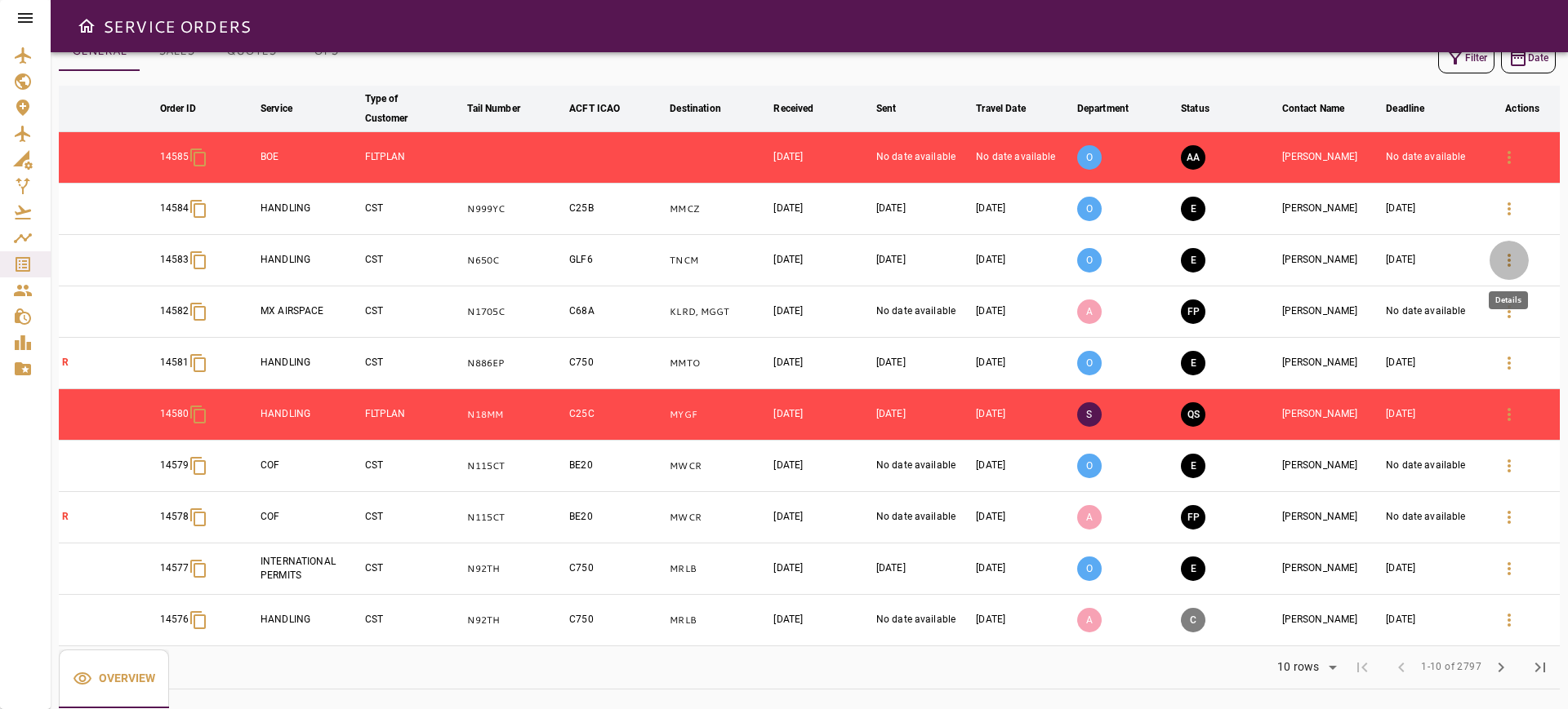
click at [1500, 256] on icon "button" at bounding box center [1508, 260] width 19 height 19
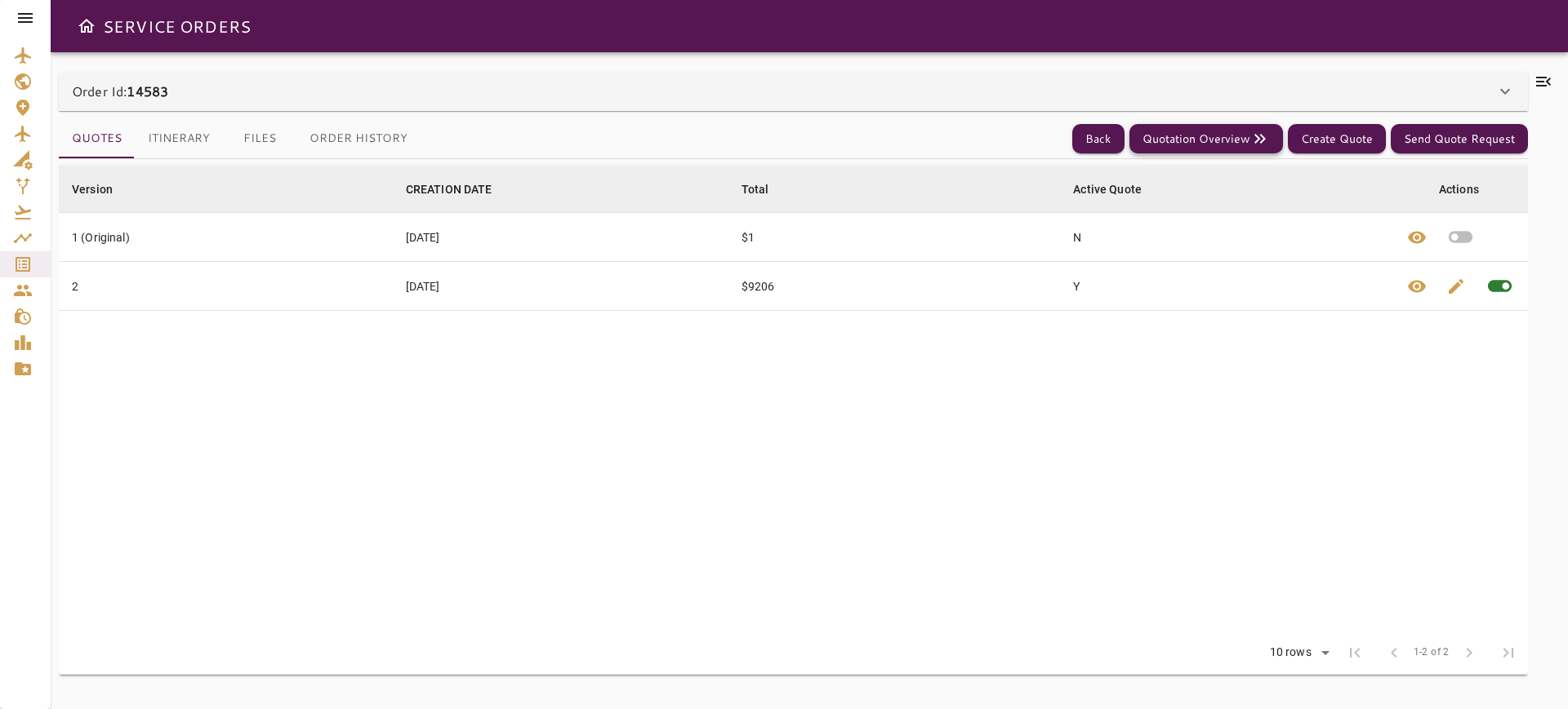
click at [1237, 142] on button "Quotation Overview" at bounding box center [1206, 138] width 154 height 30
click at [1201, 137] on button "Quotation Overview" at bounding box center [1206, 138] width 154 height 30
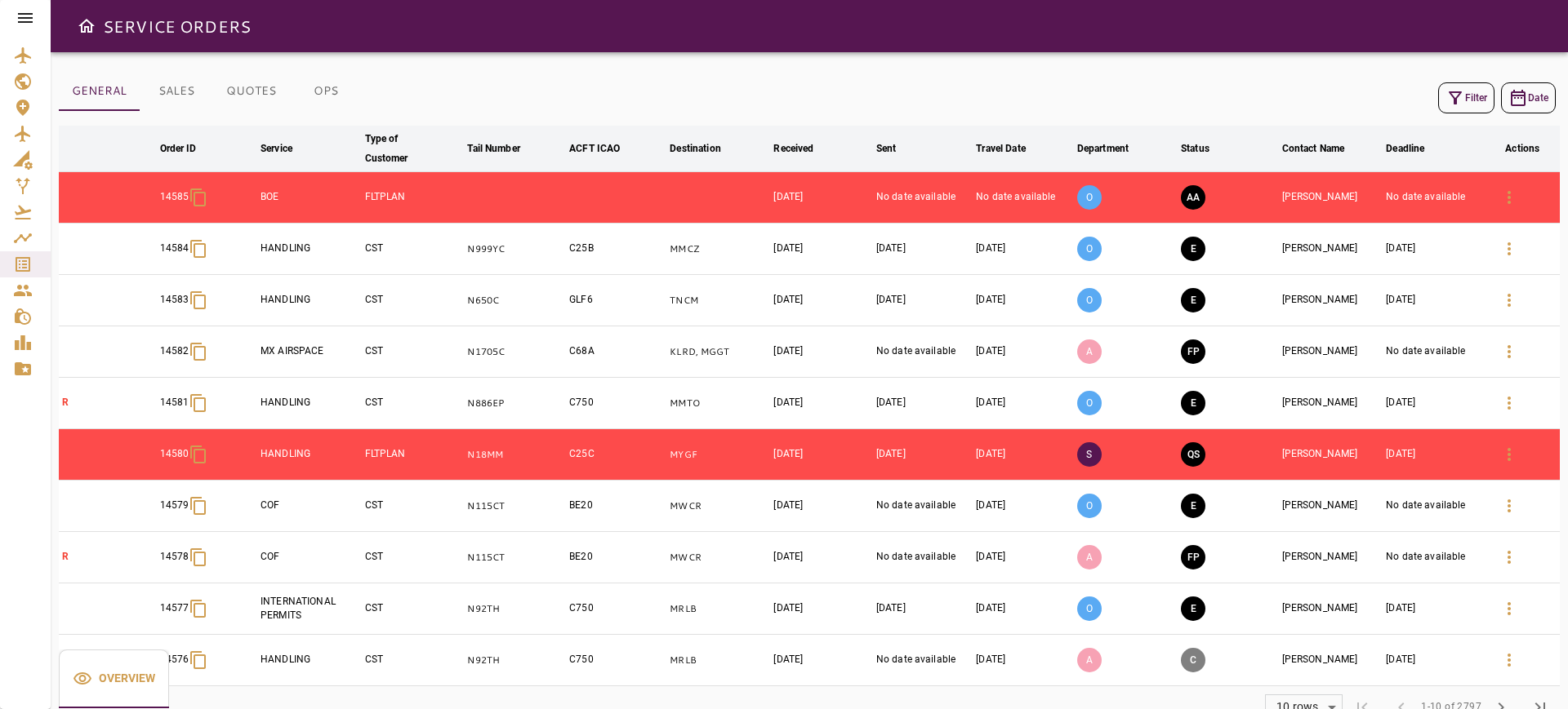
click at [1502, 298] on icon "button" at bounding box center [1508, 301] width 19 height 19
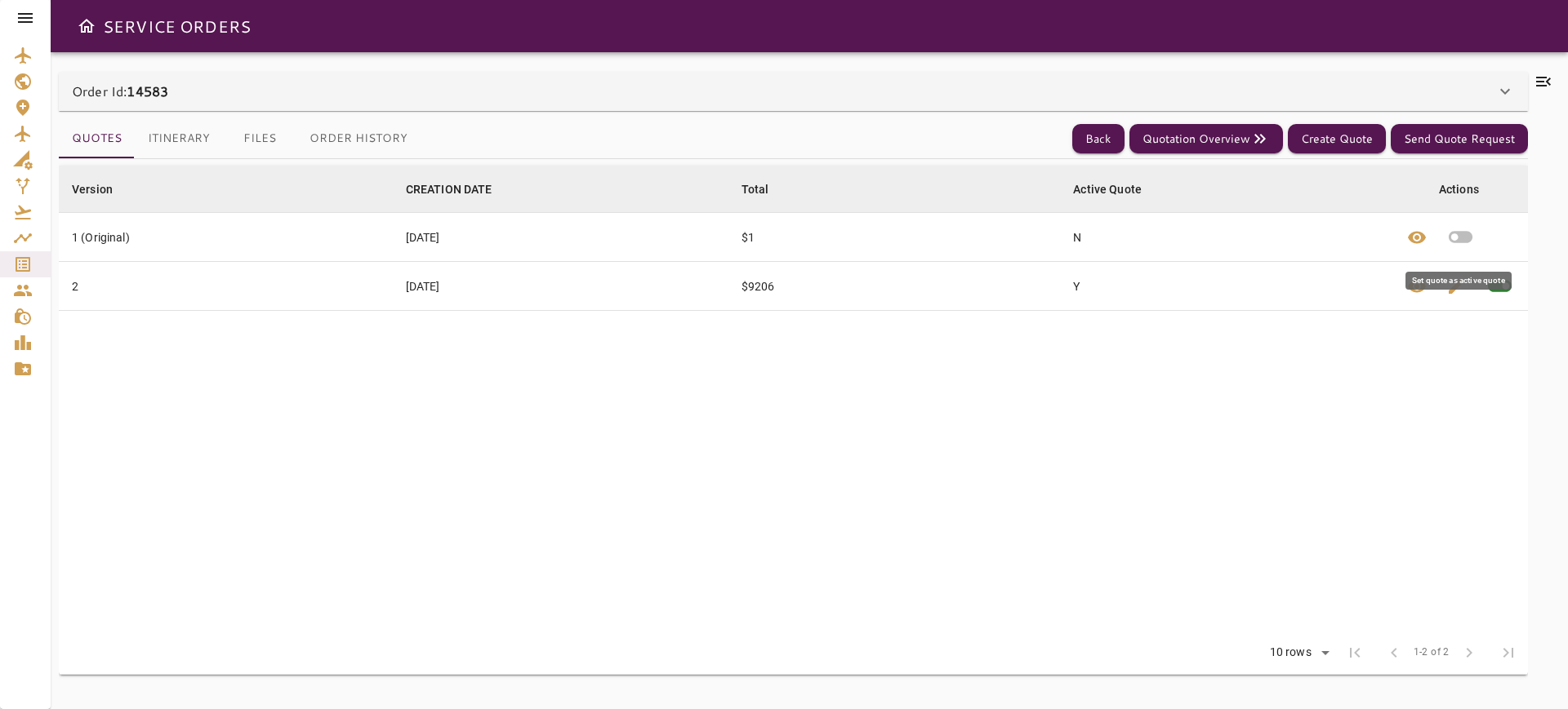
click at [1458, 237] on icon "button" at bounding box center [1459, 237] width 24 height 12
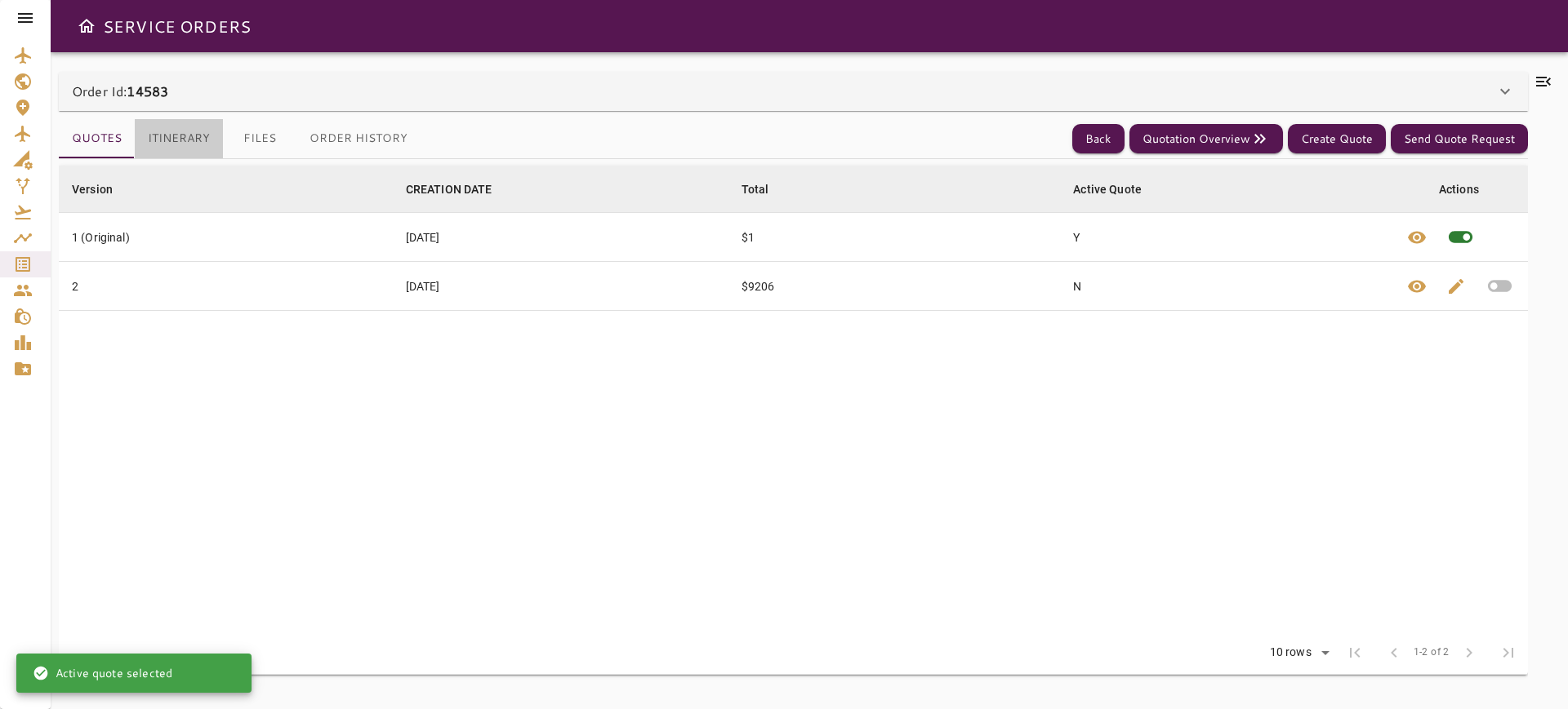
click at [182, 134] on button "Itinerary" at bounding box center [179, 138] width 88 height 39
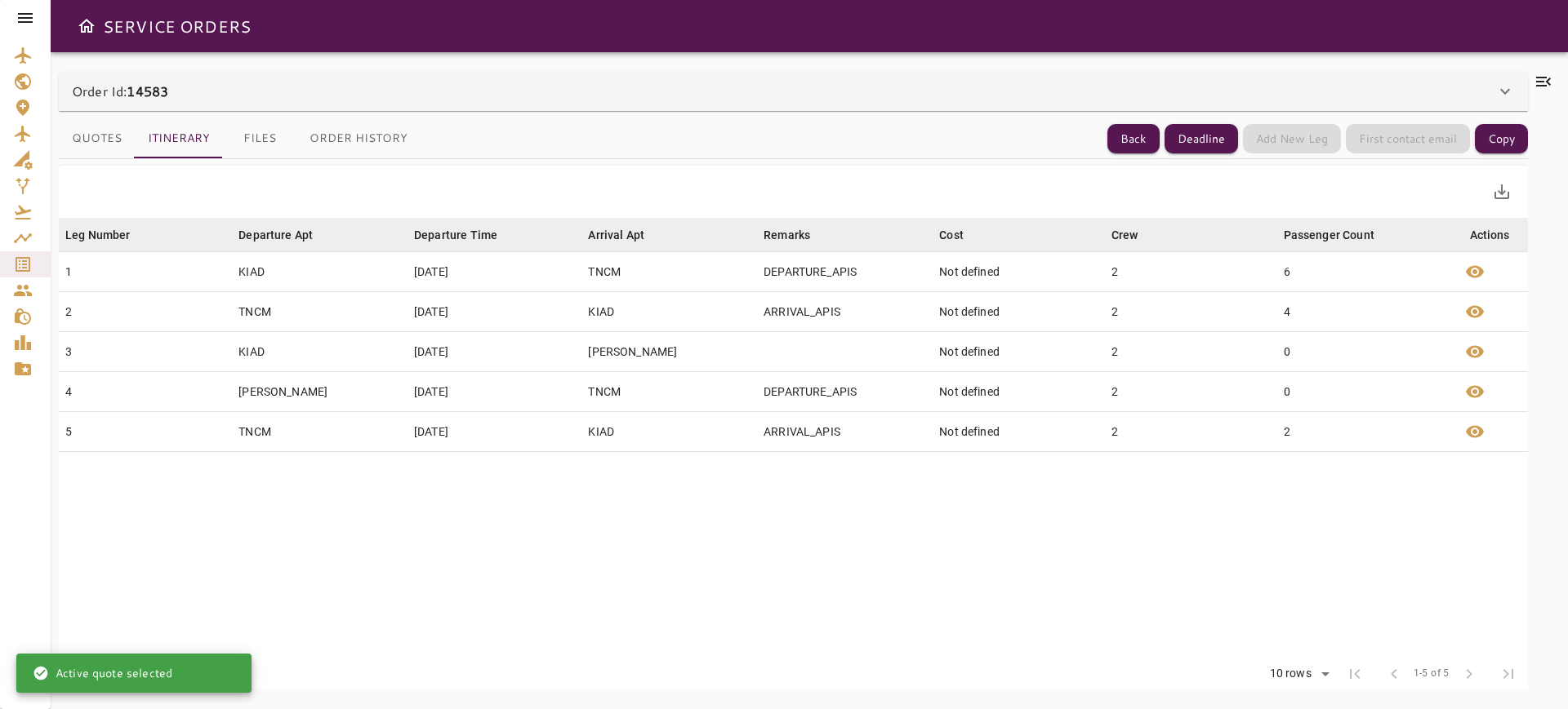
click at [89, 133] on button "Quotes" at bounding box center [96, 138] width 76 height 39
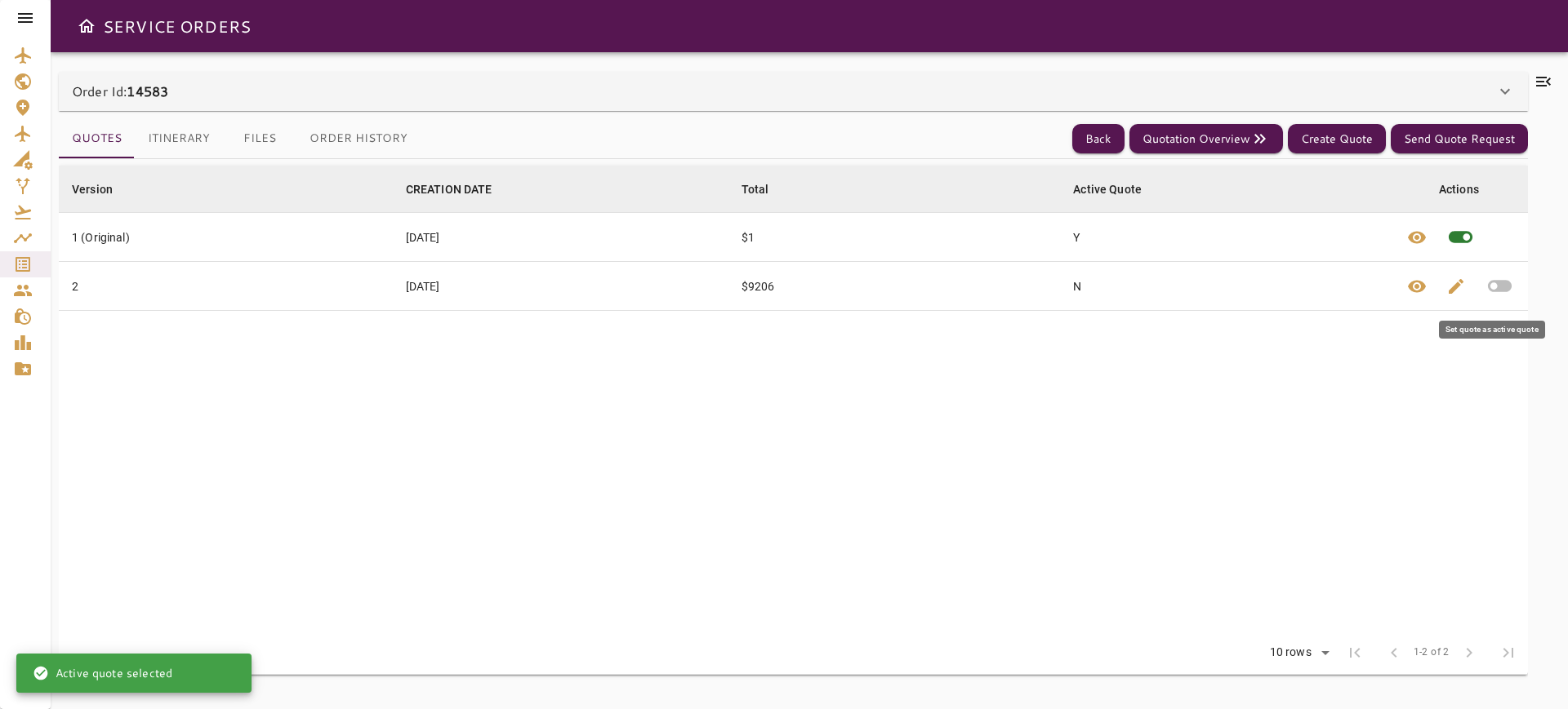
click at [1499, 277] on icon "button" at bounding box center [1500, 286] width 29 height 29
click at [183, 137] on button "Itinerary" at bounding box center [179, 138] width 88 height 39
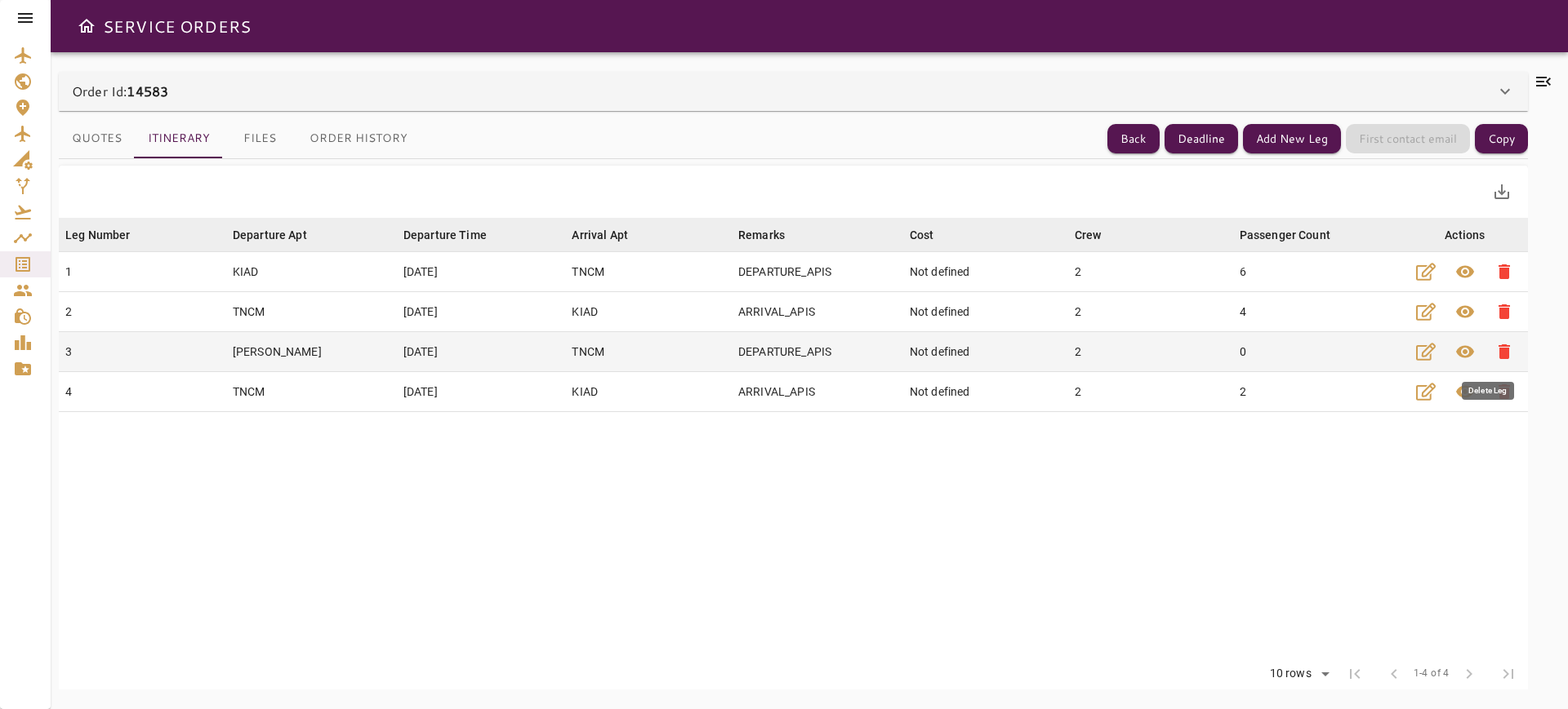
click at [1494, 347] on span "delete" at bounding box center [1504, 352] width 19 height 19
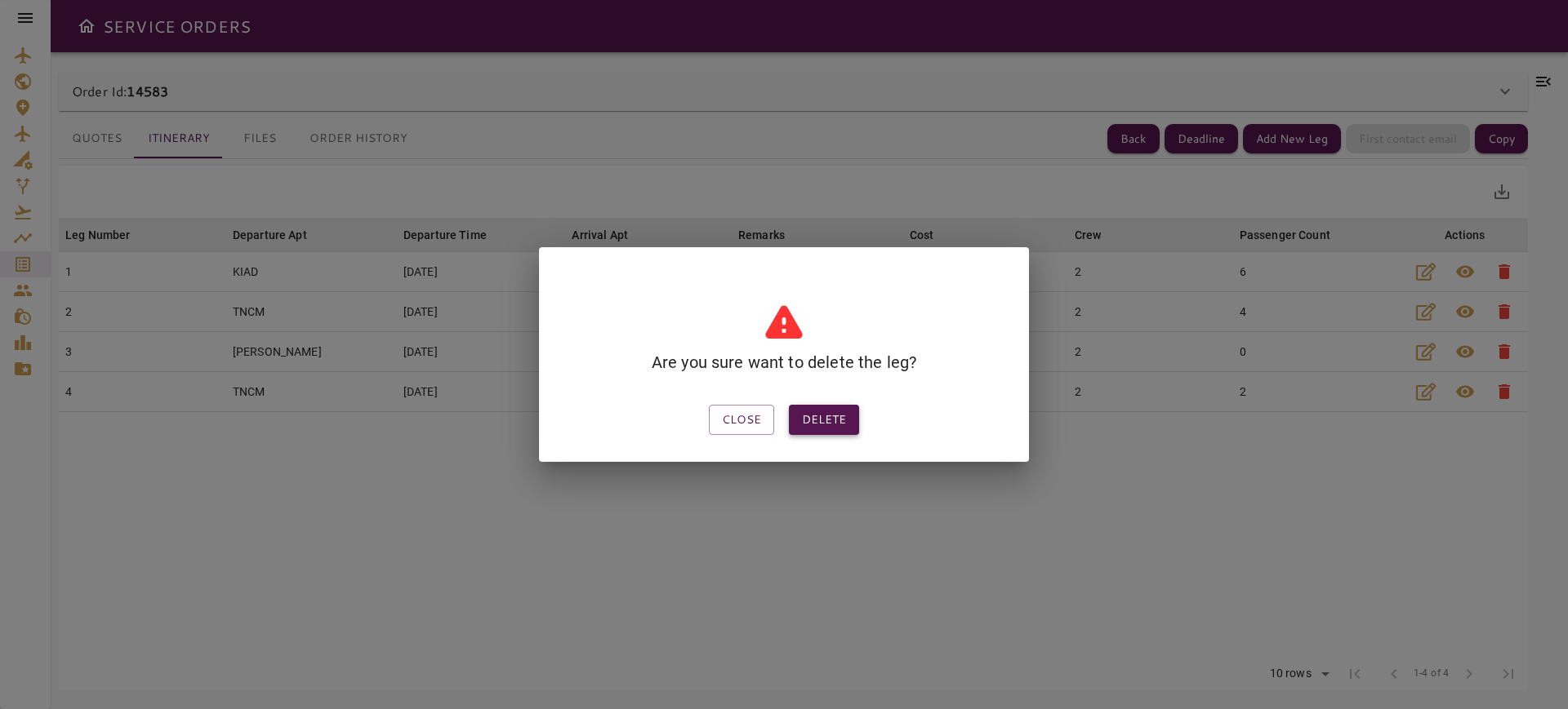
click at [824, 408] on button "Delete" at bounding box center [823, 419] width 70 height 30
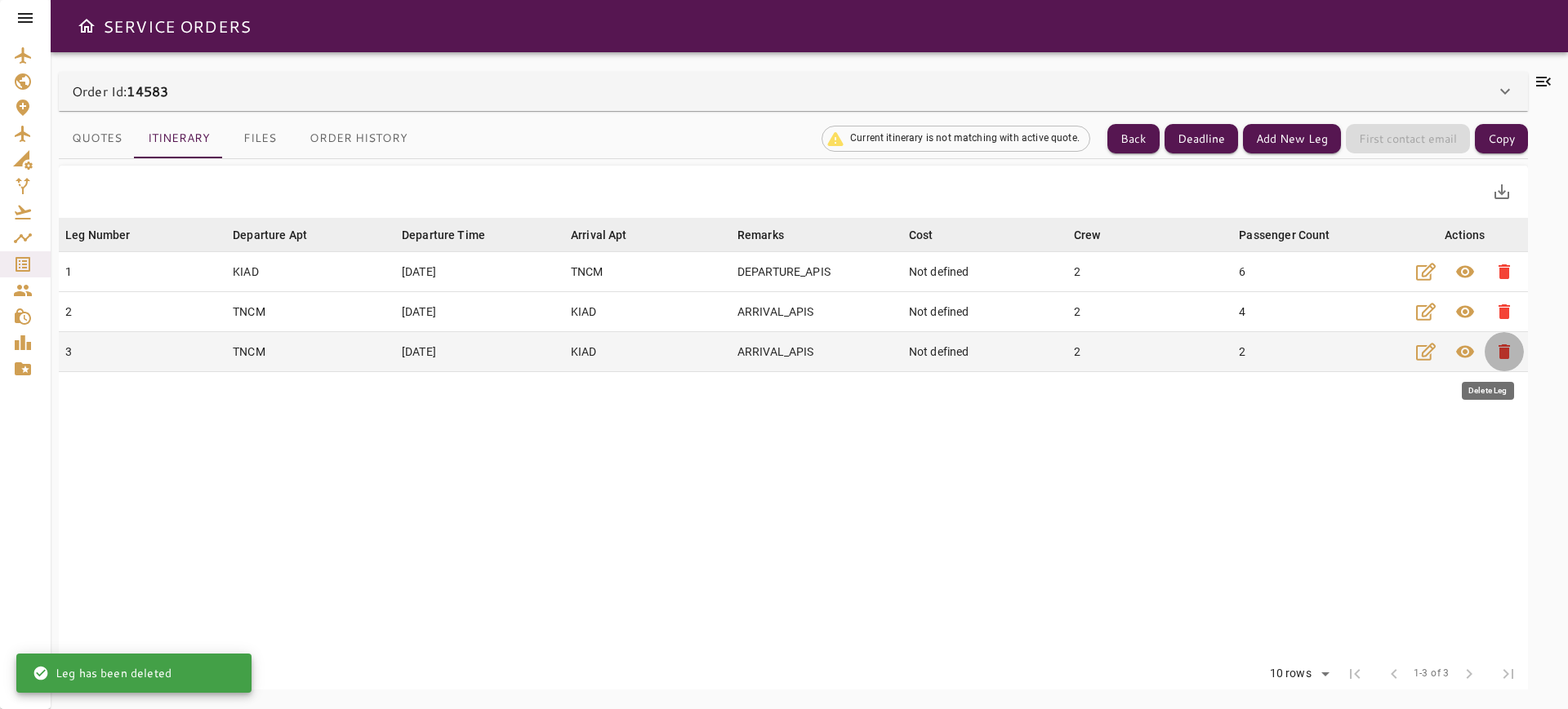
click at [1494, 355] on span "delete" at bounding box center [1504, 352] width 19 height 19
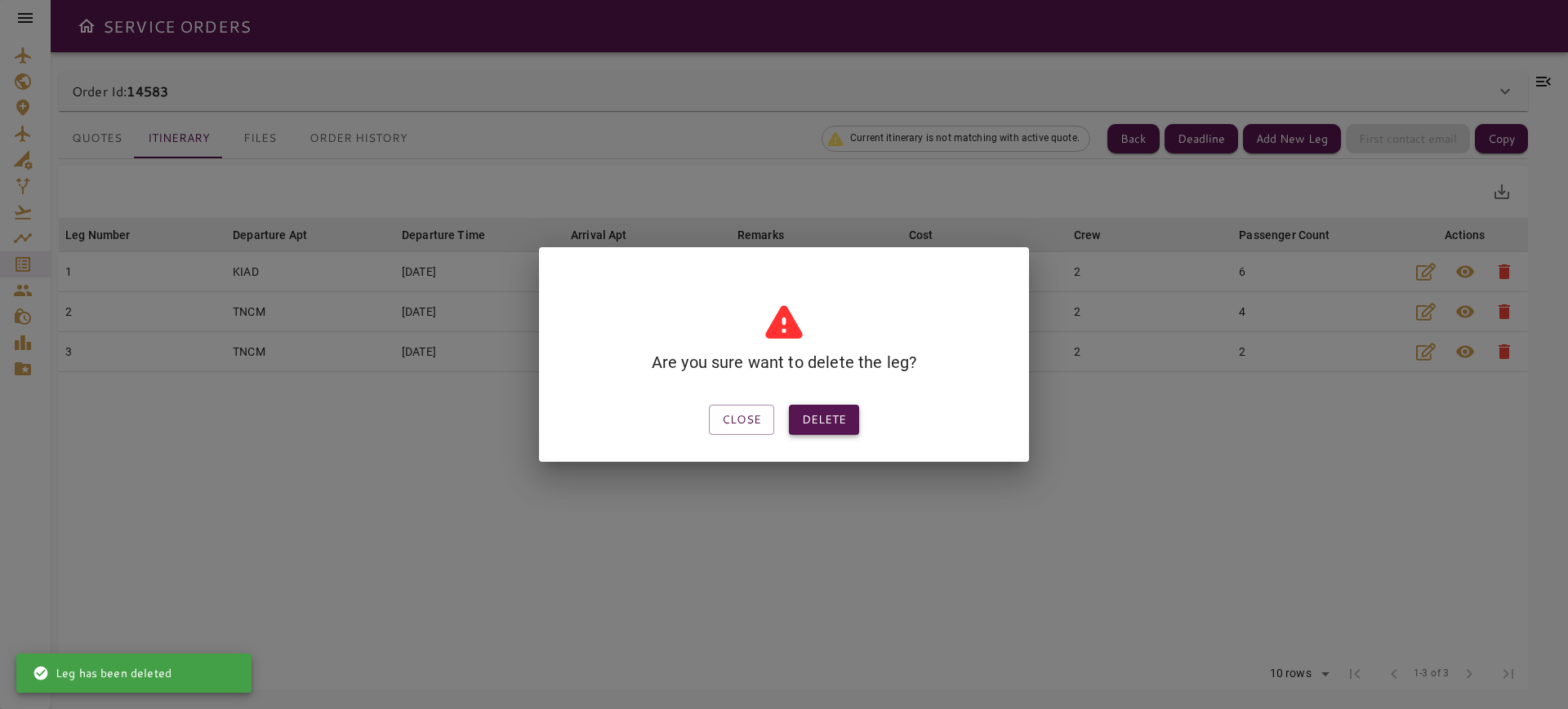
click at [838, 428] on button "Delete" at bounding box center [823, 419] width 70 height 30
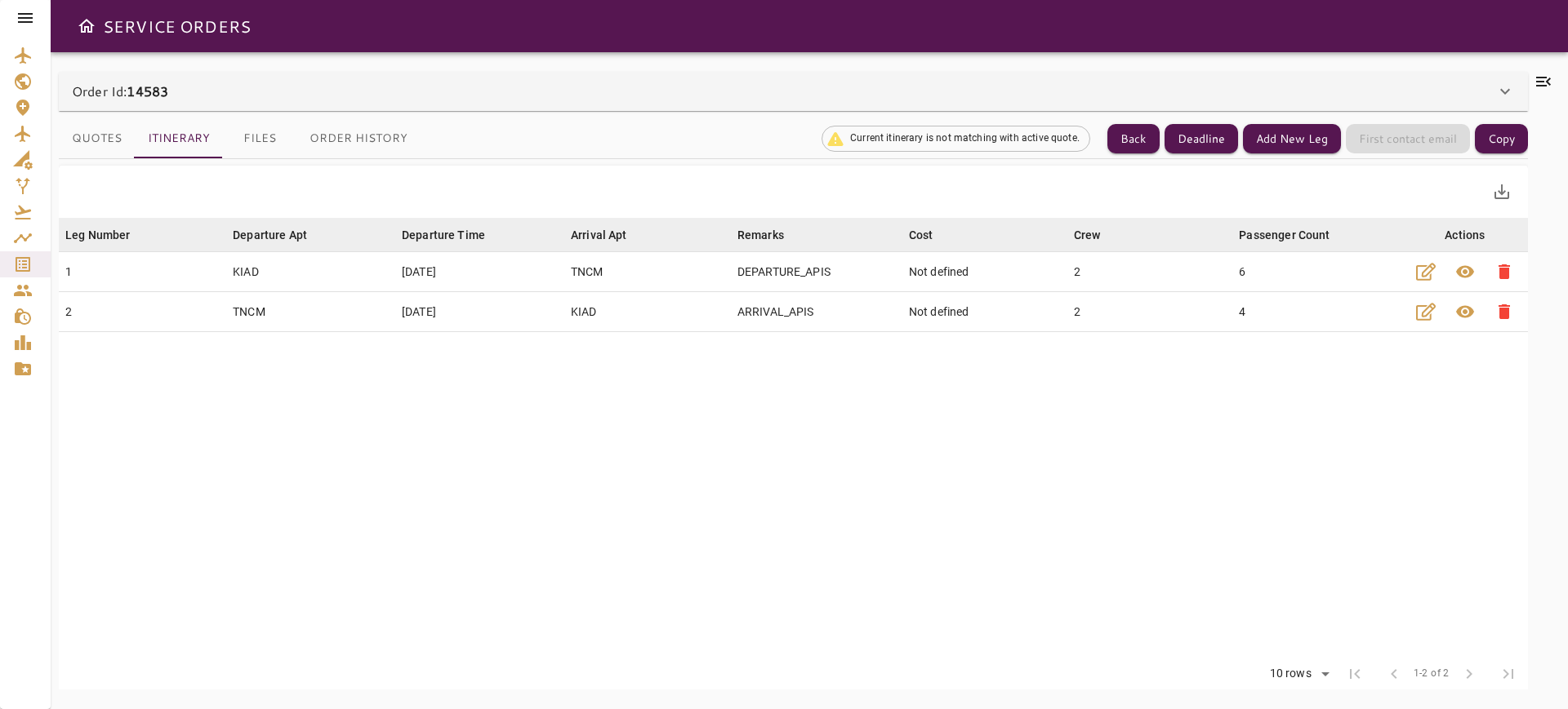
click at [85, 126] on button "Quotes" at bounding box center [96, 138] width 76 height 39
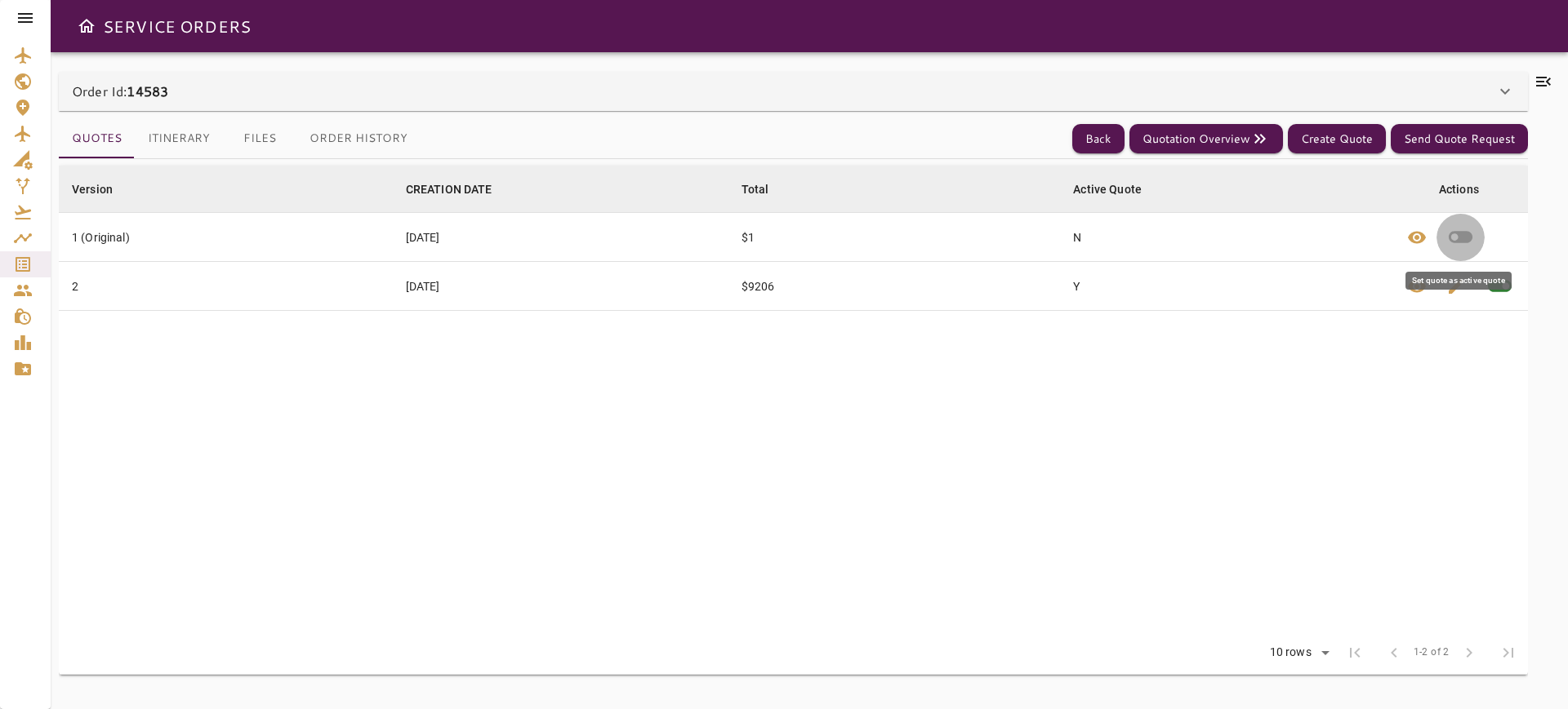
click at [1460, 232] on icon "button" at bounding box center [1459, 237] width 24 height 12
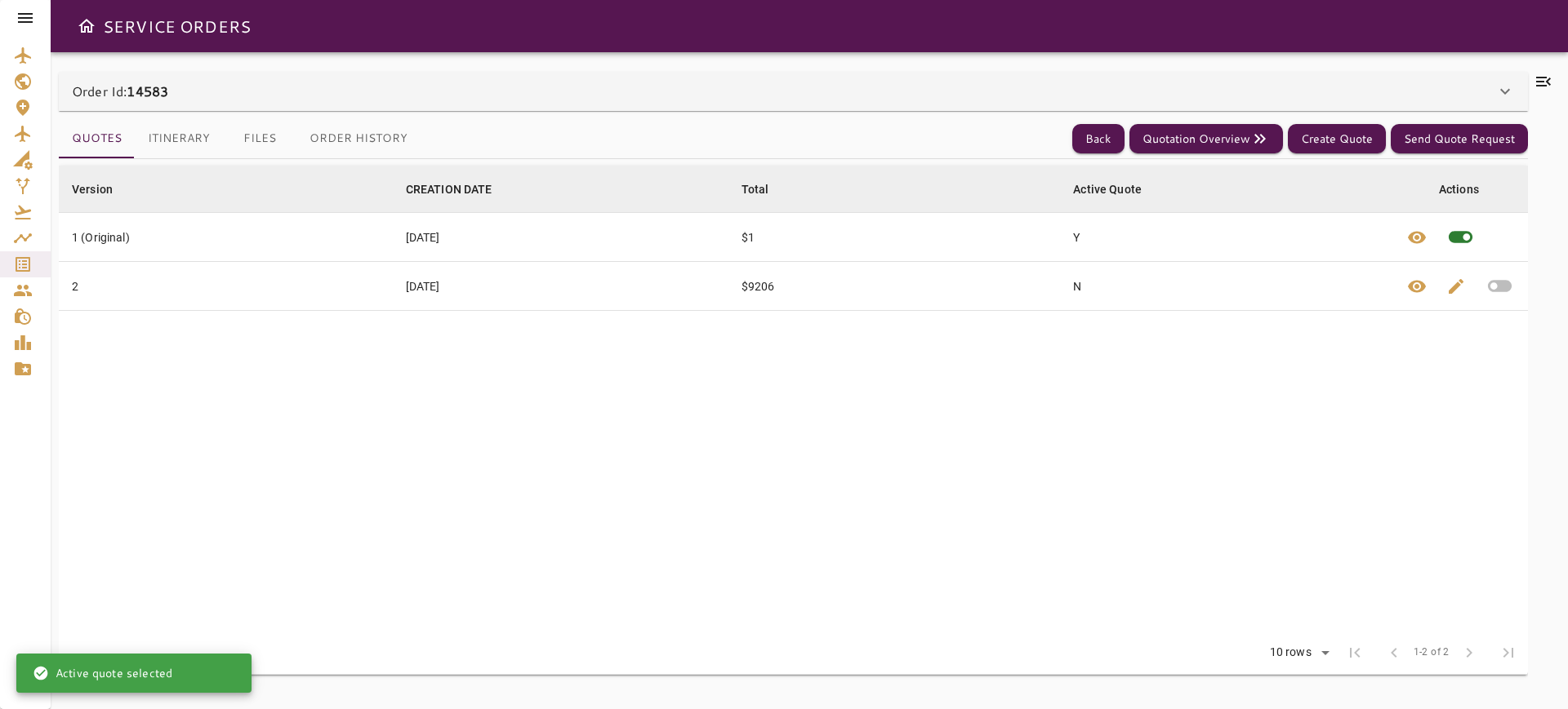
click at [208, 146] on button "Itinerary" at bounding box center [179, 138] width 88 height 39
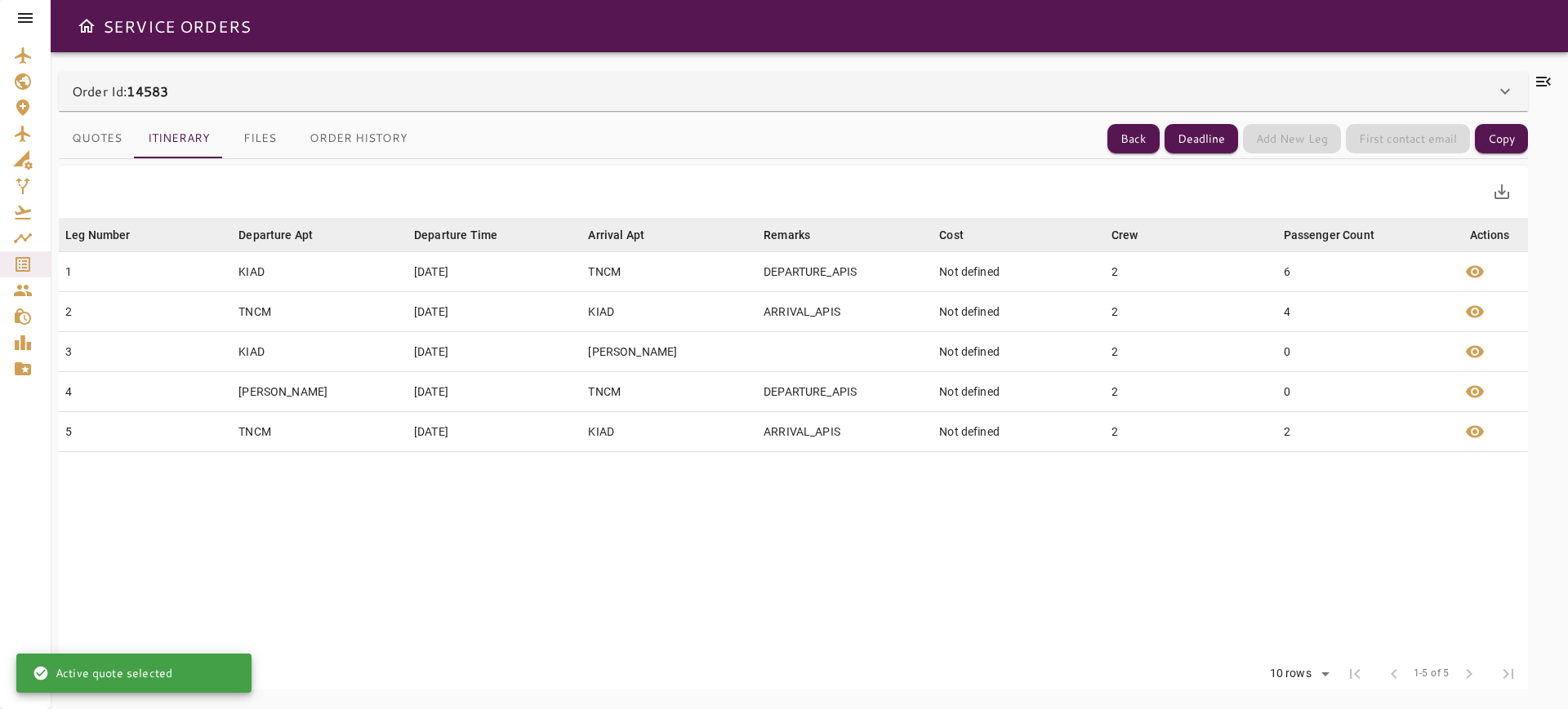
click at [74, 117] on div "Quotes Itinerary Files Order History Back Deadline Add New Leg First contact em…" at bounding box center [793, 401] width 1469 height 578
click at [94, 134] on button "Quotes" at bounding box center [96, 138] width 76 height 39
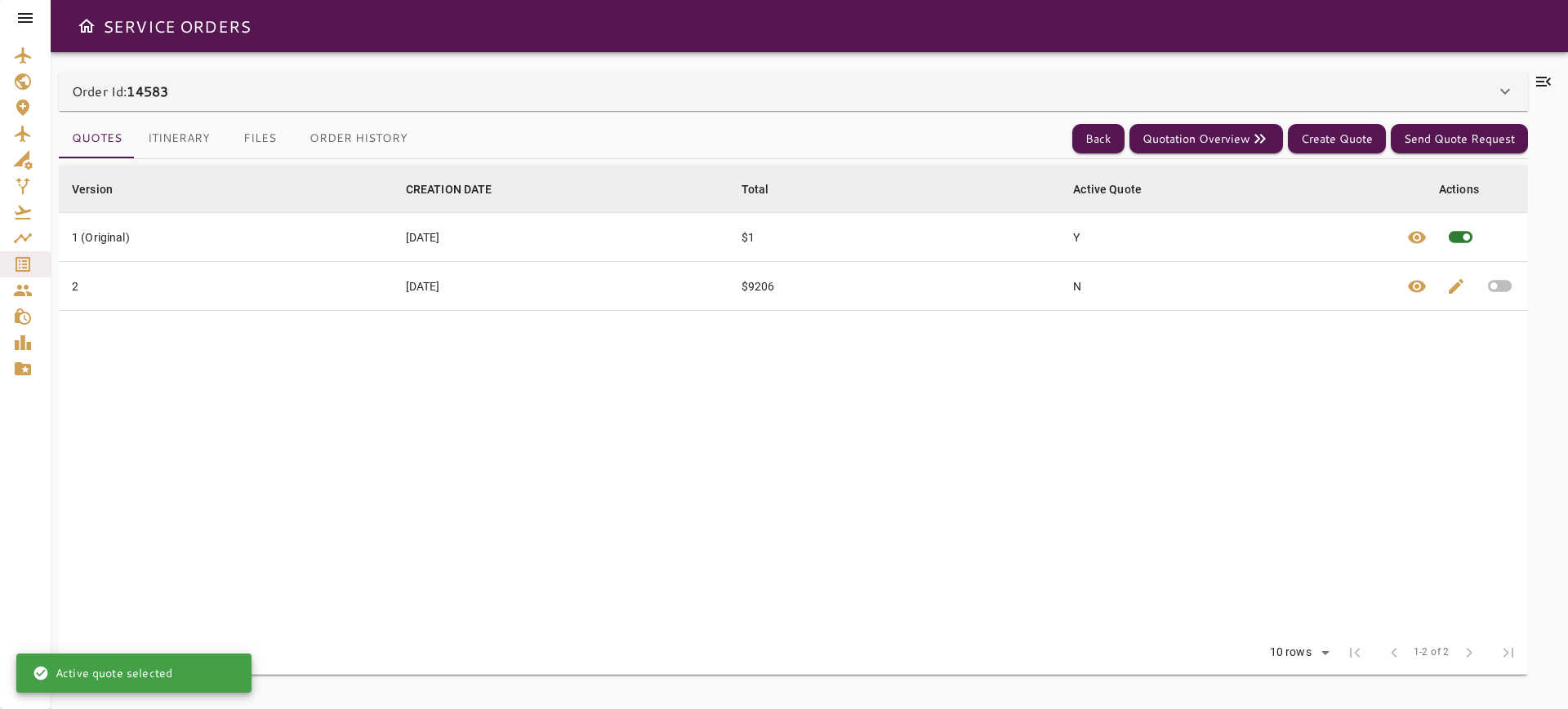
click at [348, 89] on div "Order Id: 14583" at bounding box center [783, 91] width 1423 height 19
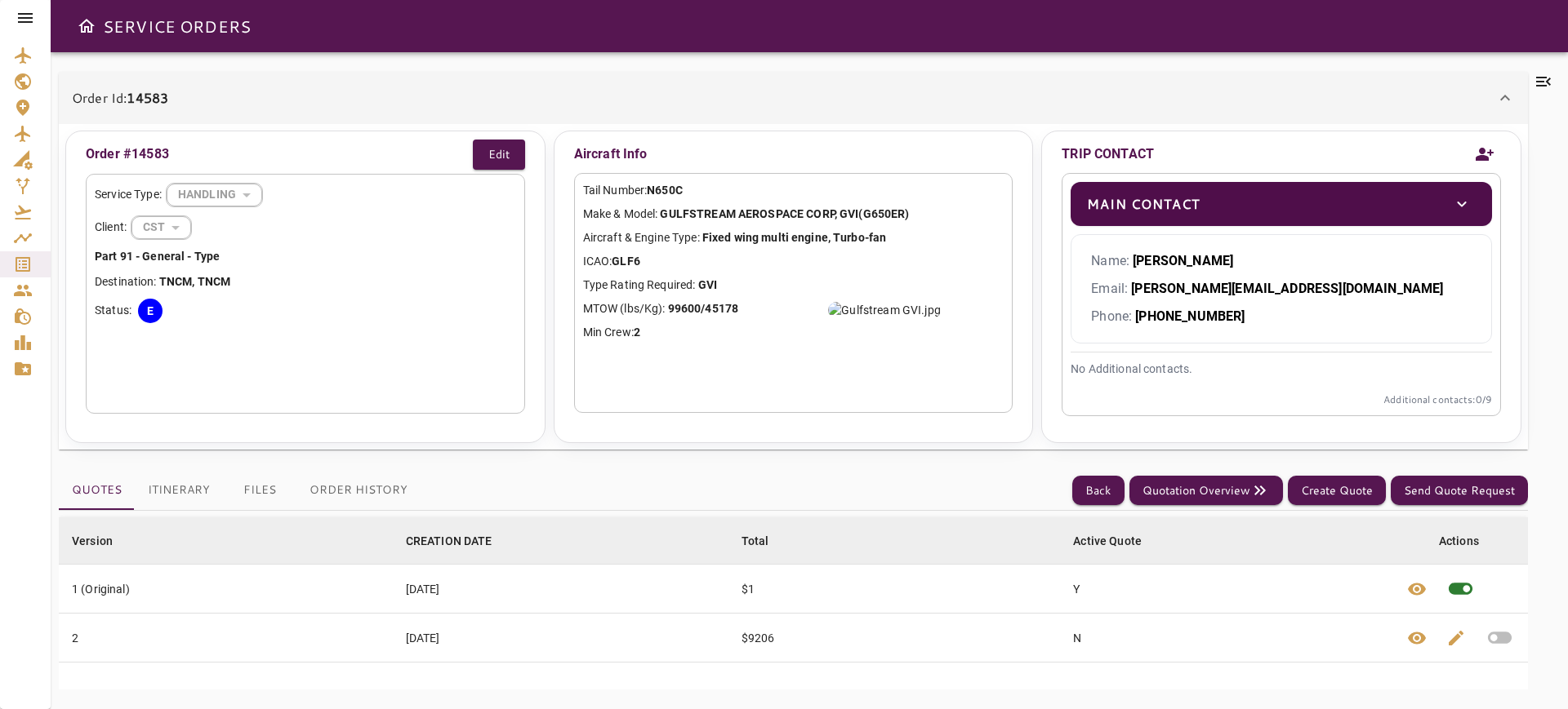
click at [343, 113] on div "Order Id: 14583" at bounding box center [793, 98] width 1469 height 52
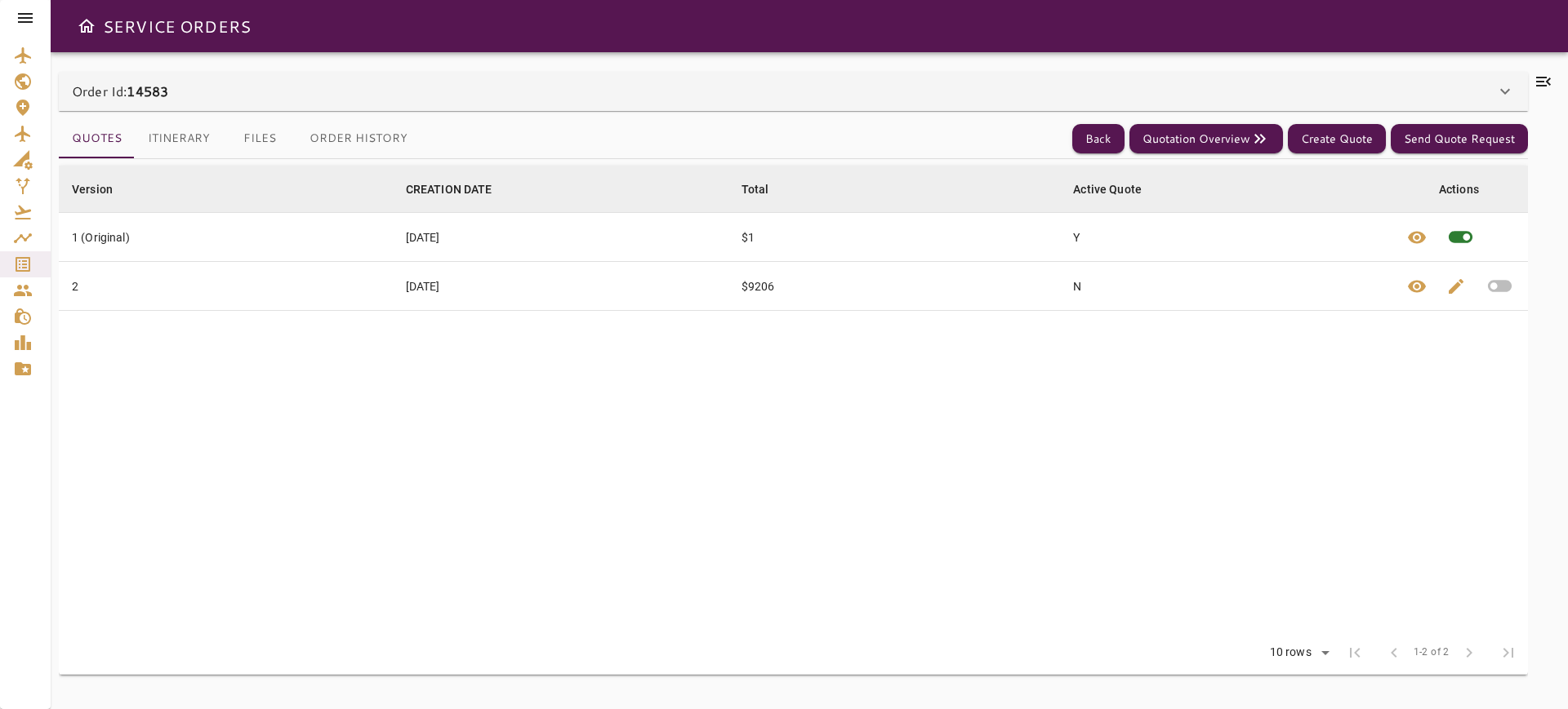
click at [179, 136] on button "Itinerary" at bounding box center [179, 138] width 88 height 39
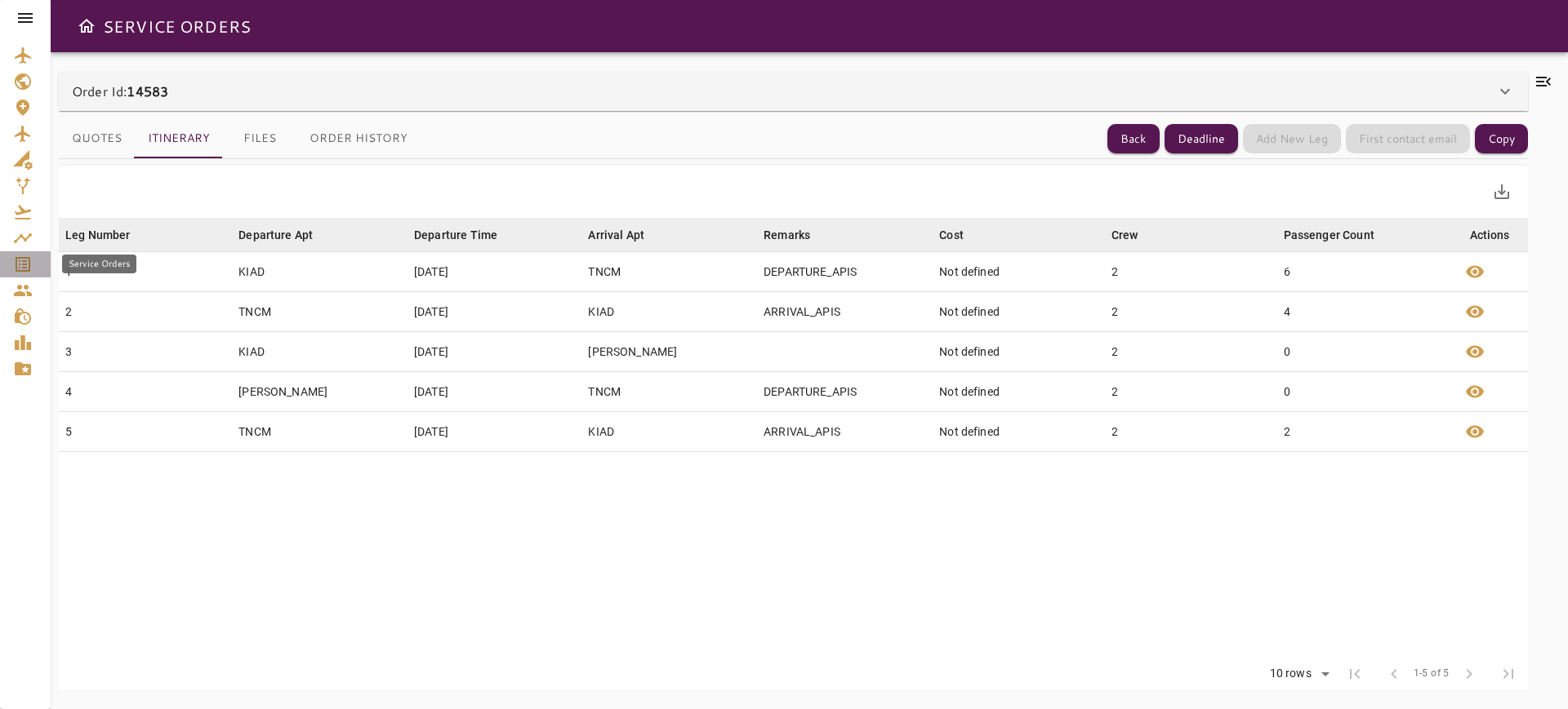
click at [4, 272] on link "Service Orders" at bounding box center [25, 264] width 51 height 26
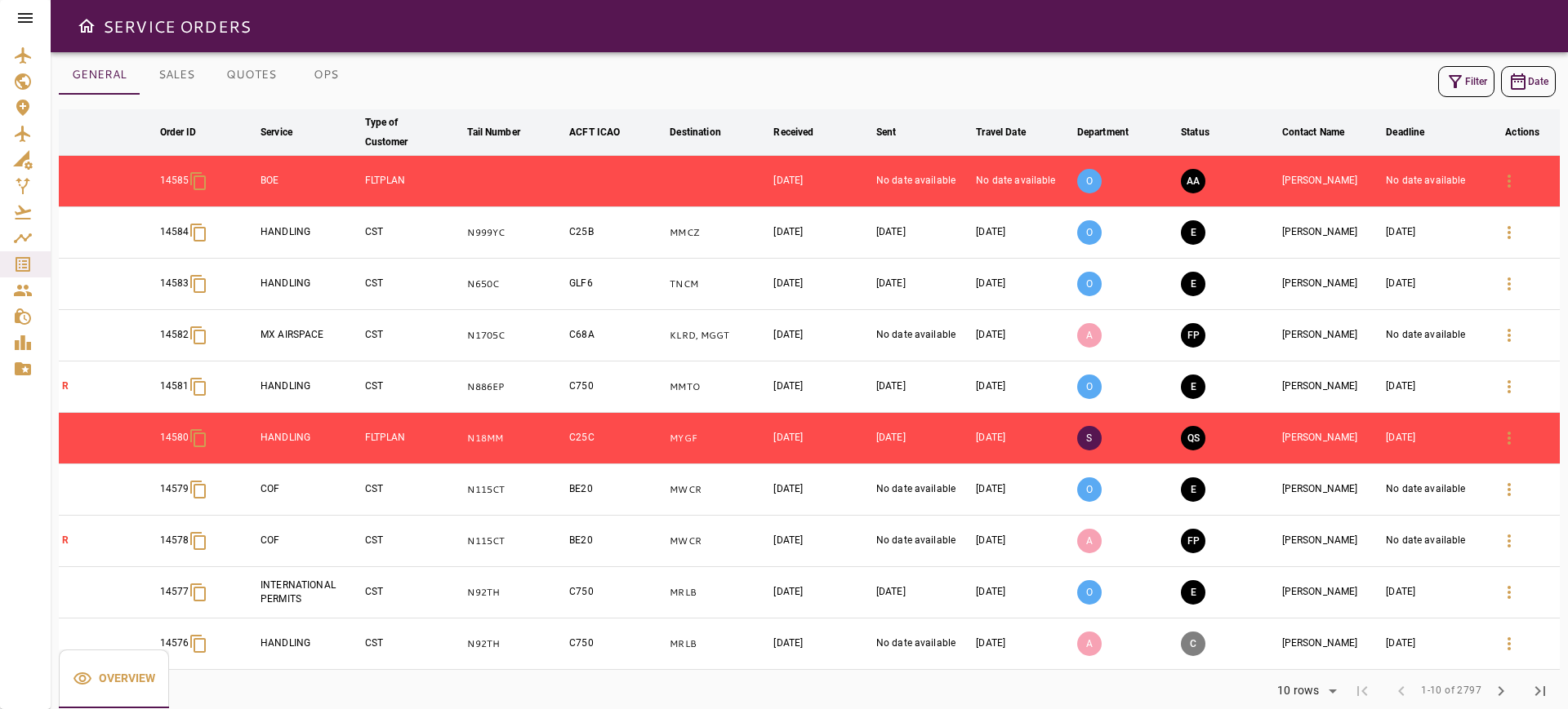
scroll to position [40, 0]
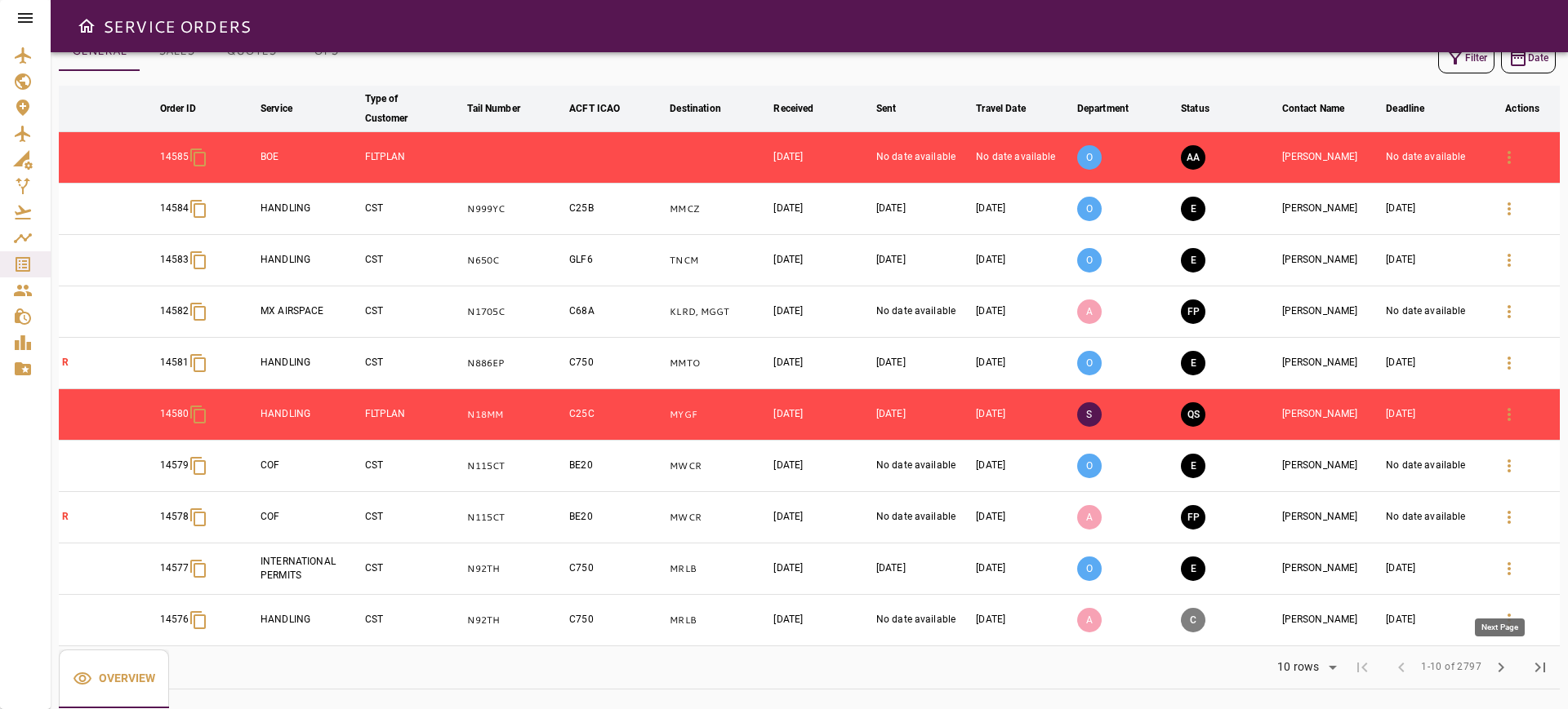
click at [1503, 669] on span "chevron_right" at bounding box center [1501, 668] width 19 height 19
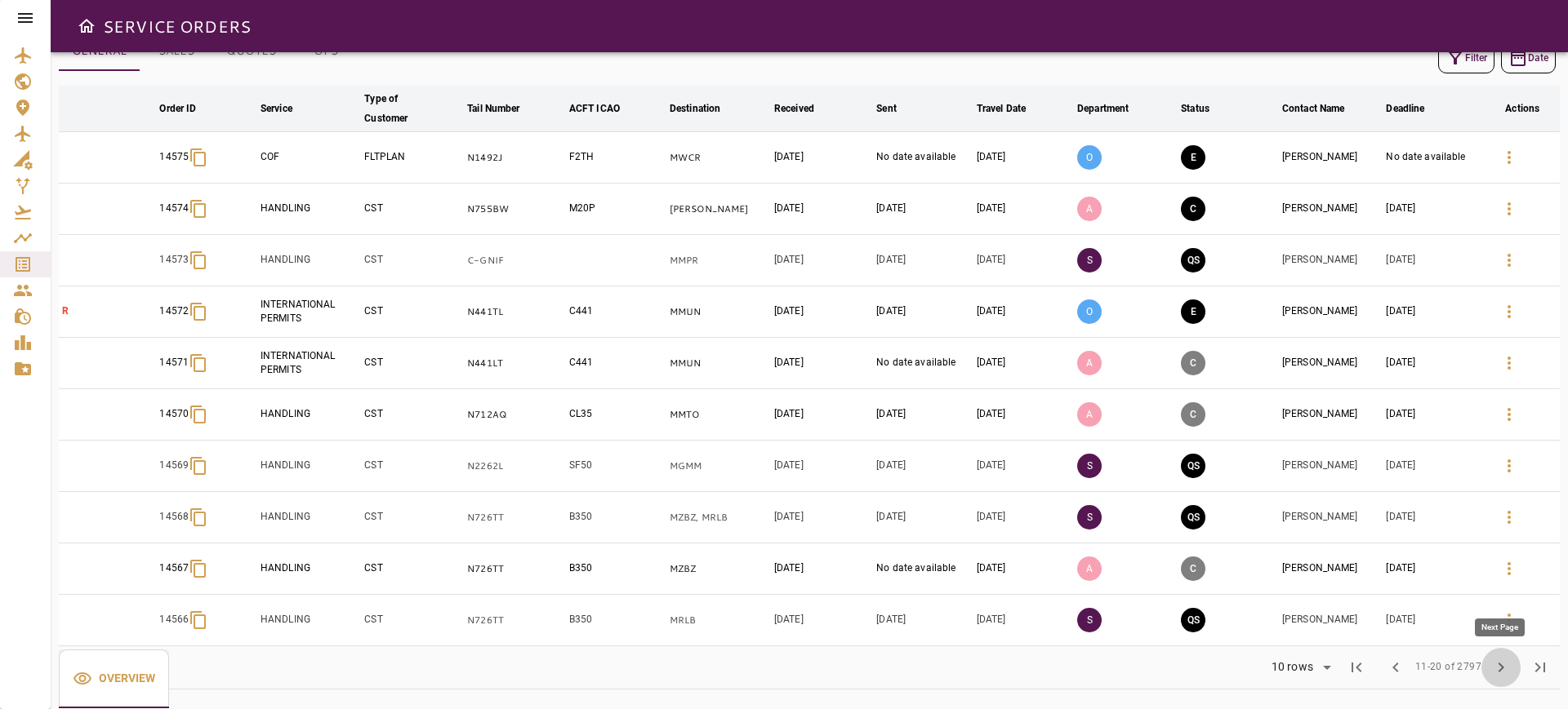
click at [1499, 663] on span "chevron_right" at bounding box center [1501, 668] width 19 height 19
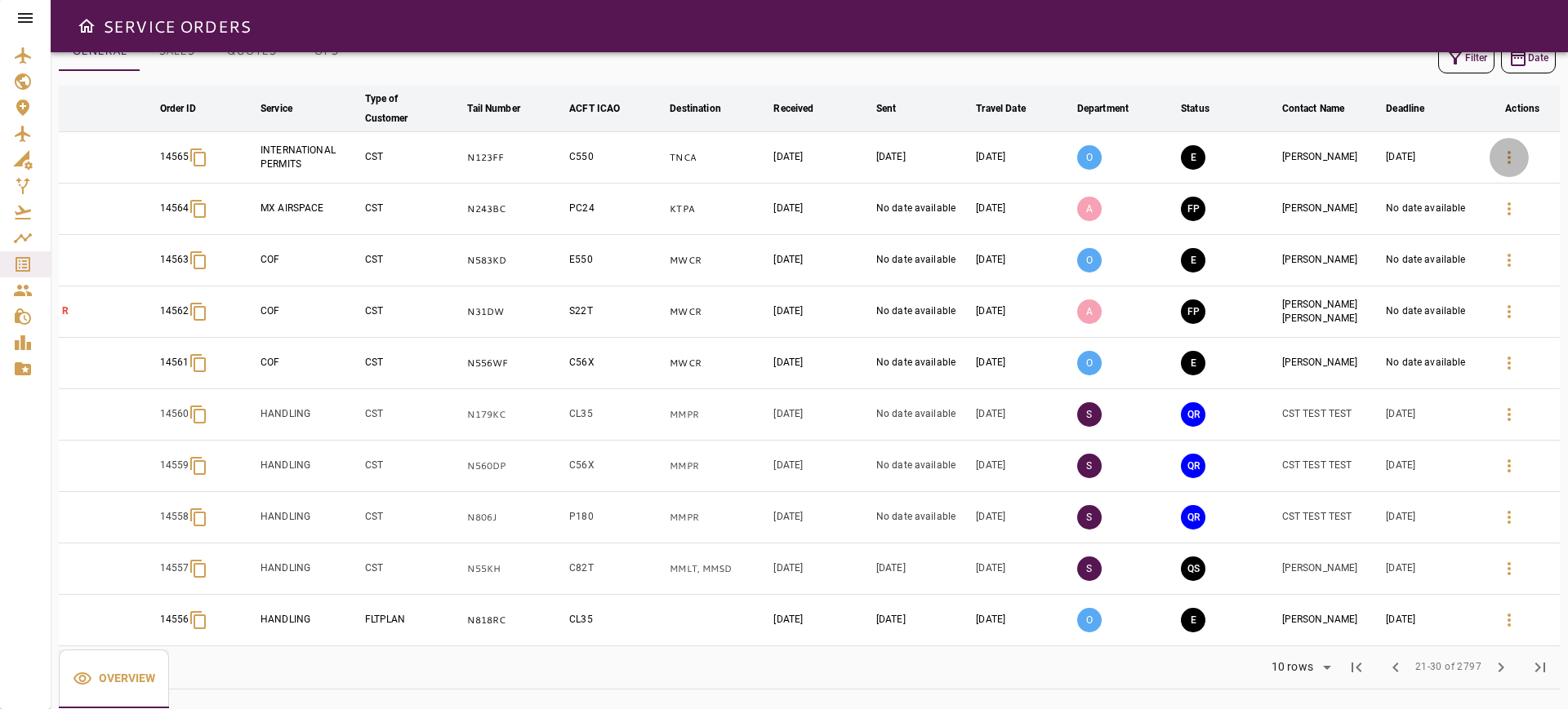
click at [1500, 159] on icon "button" at bounding box center [1508, 158] width 19 height 19
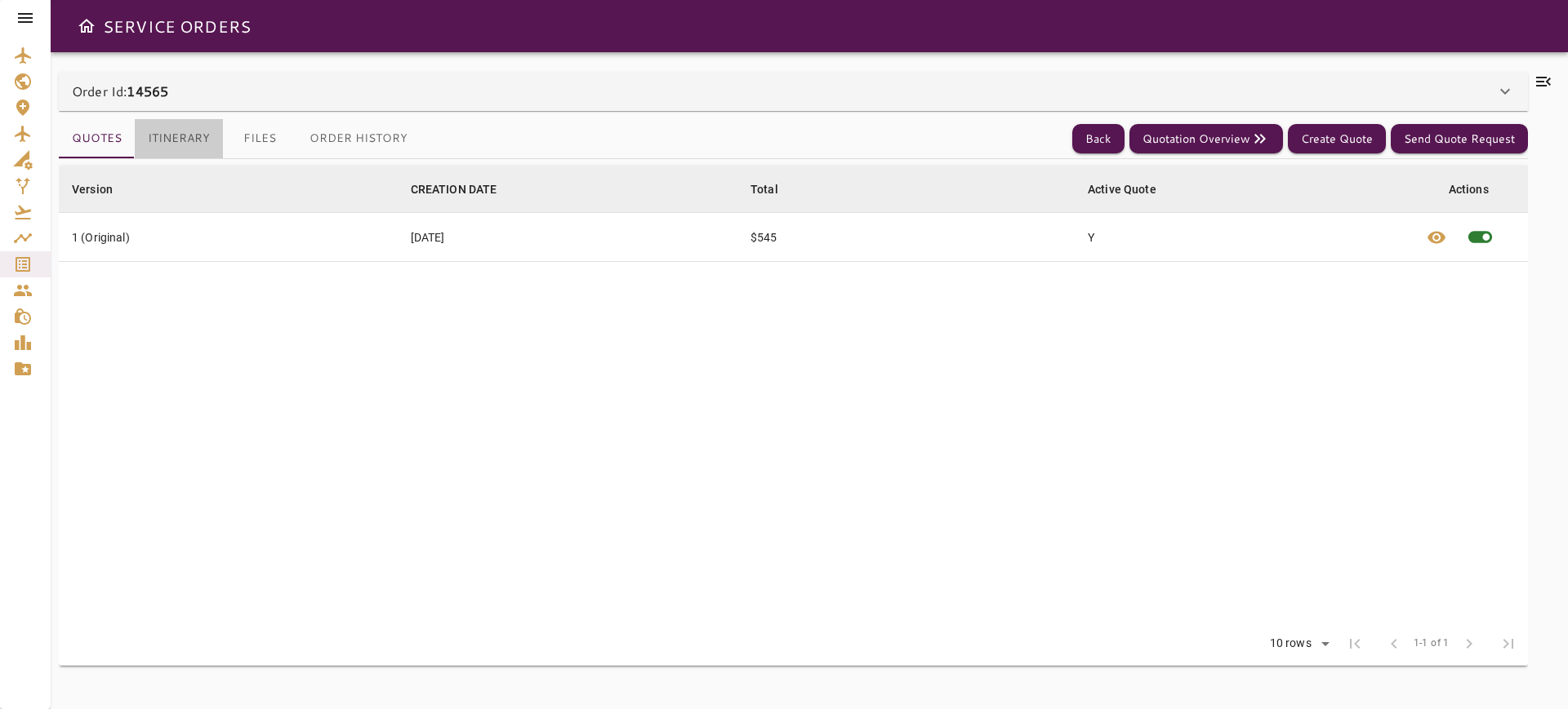
click at [187, 142] on button "Itinerary" at bounding box center [179, 138] width 88 height 39
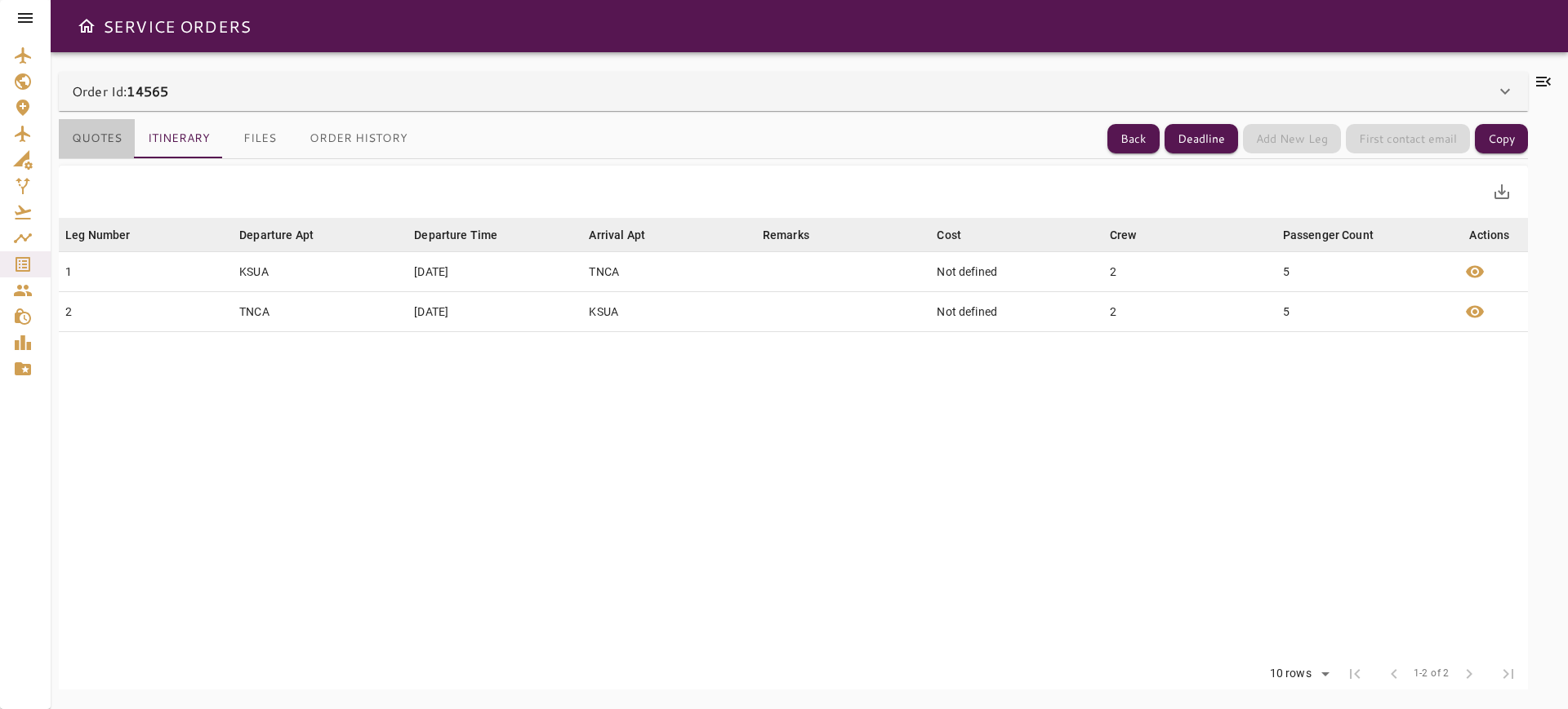
click at [68, 126] on button "Quotes" at bounding box center [96, 138] width 76 height 39
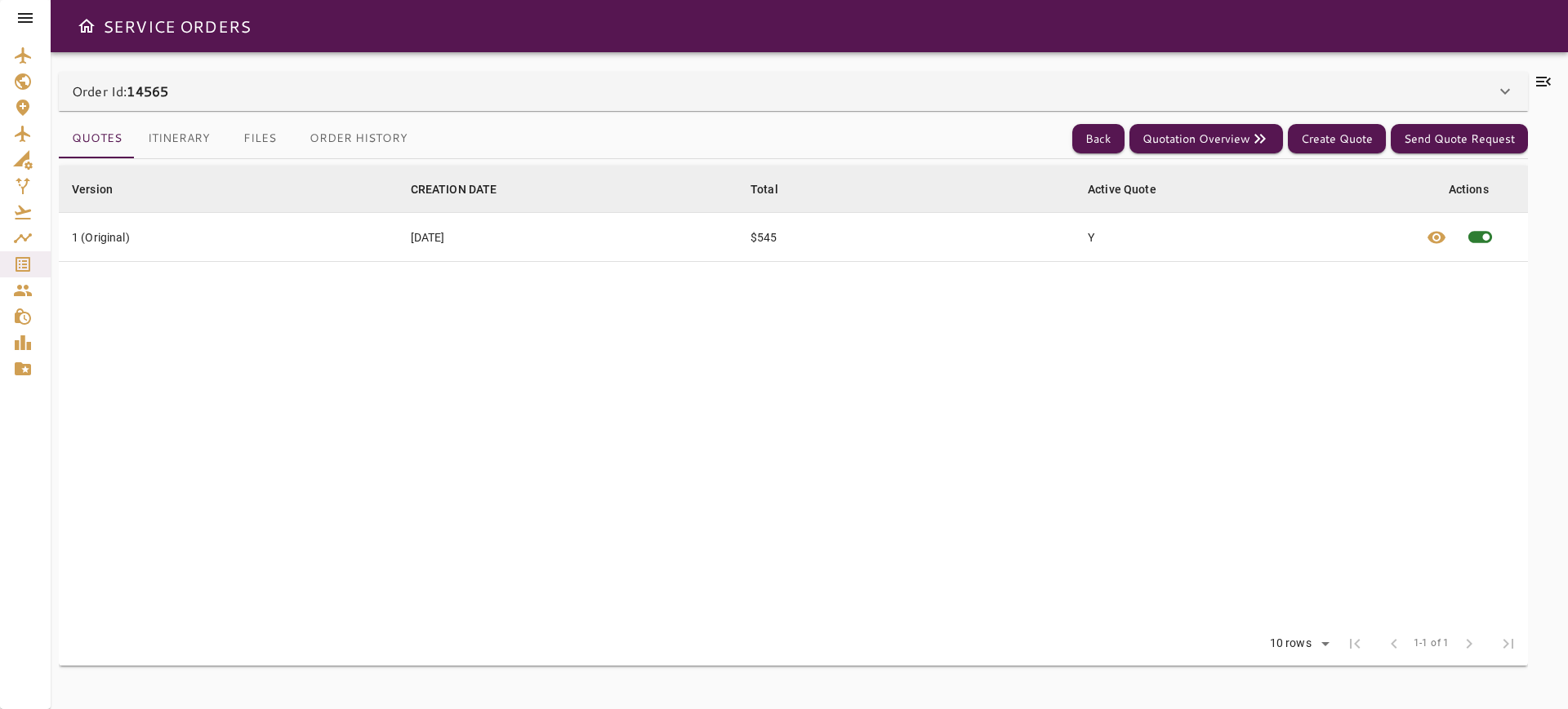
click at [37, 257] on div "Service Orders" at bounding box center [25, 264] width 24 height 19
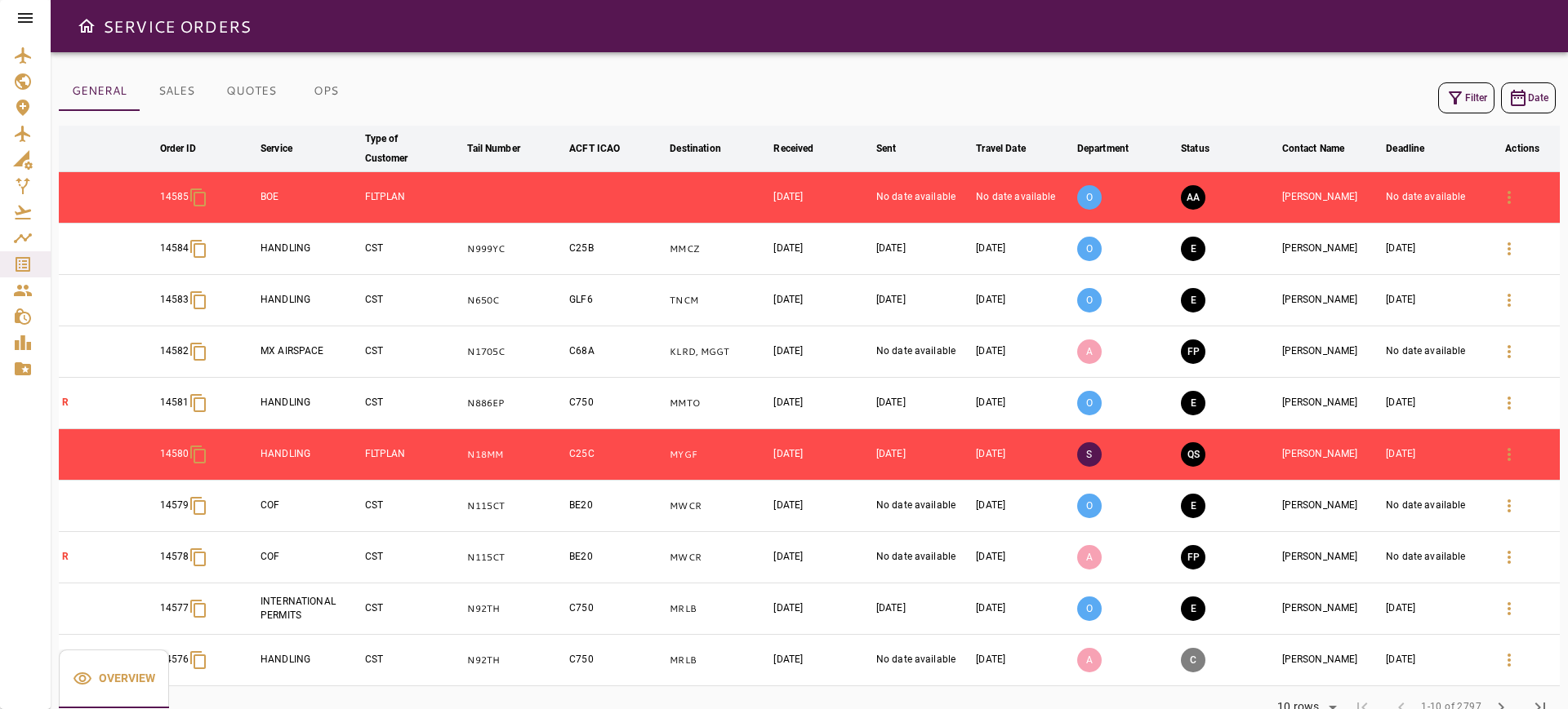
scroll to position [40, 0]
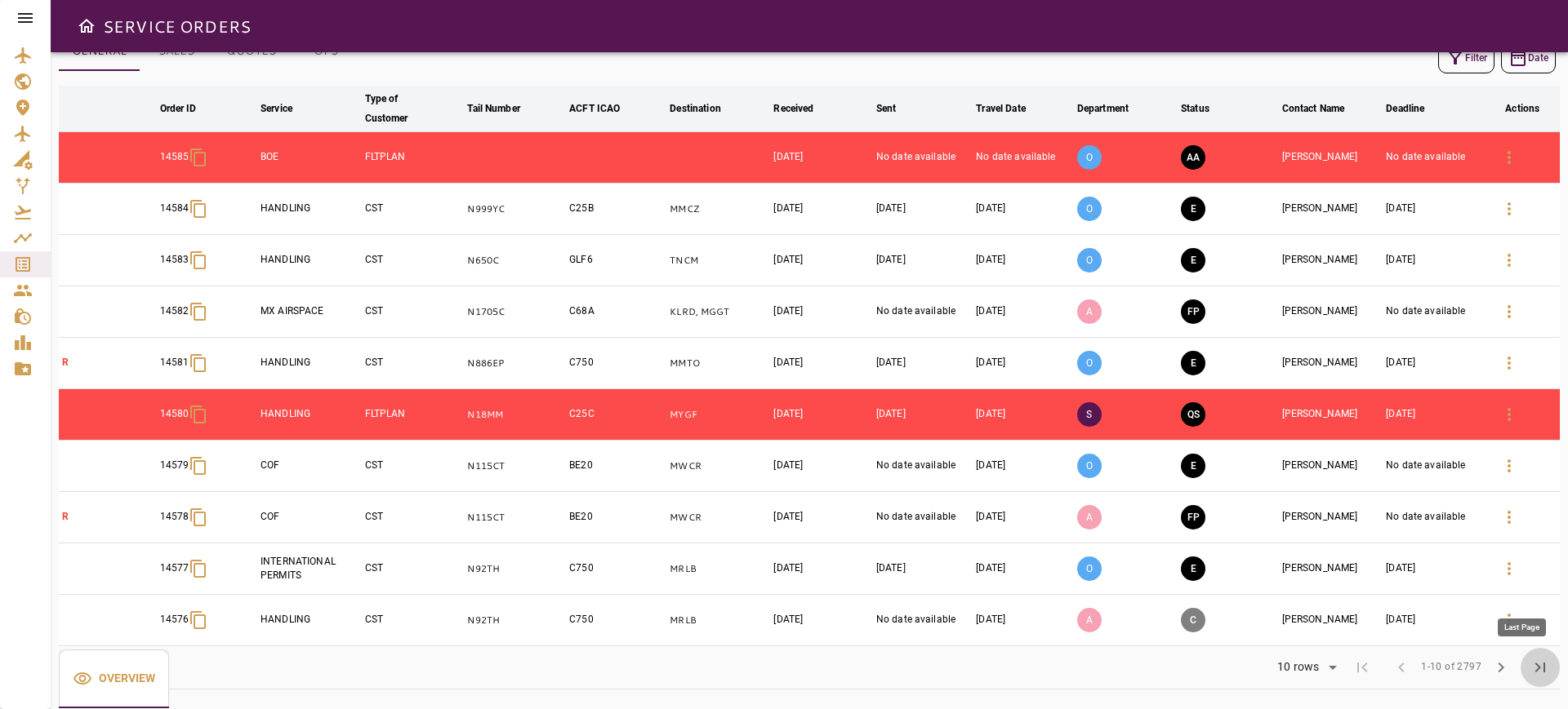
click at [1531, 668] on span "last_page" at bounding box center [1539, 668] width 19 height 19
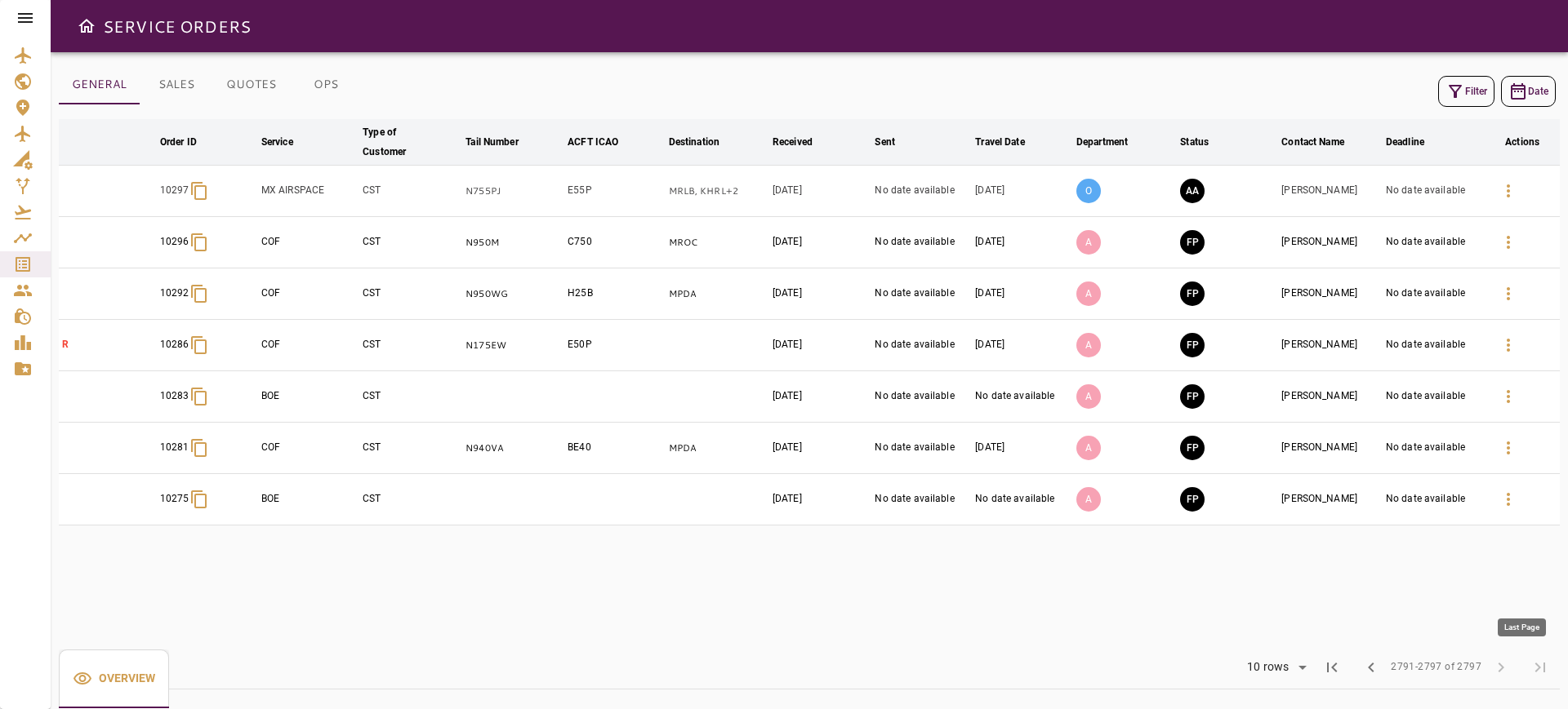
scroll to position [7, 0]
click at [1334, 672] on span "first_page" at bounding box center [1332, 668] width 19 height 19
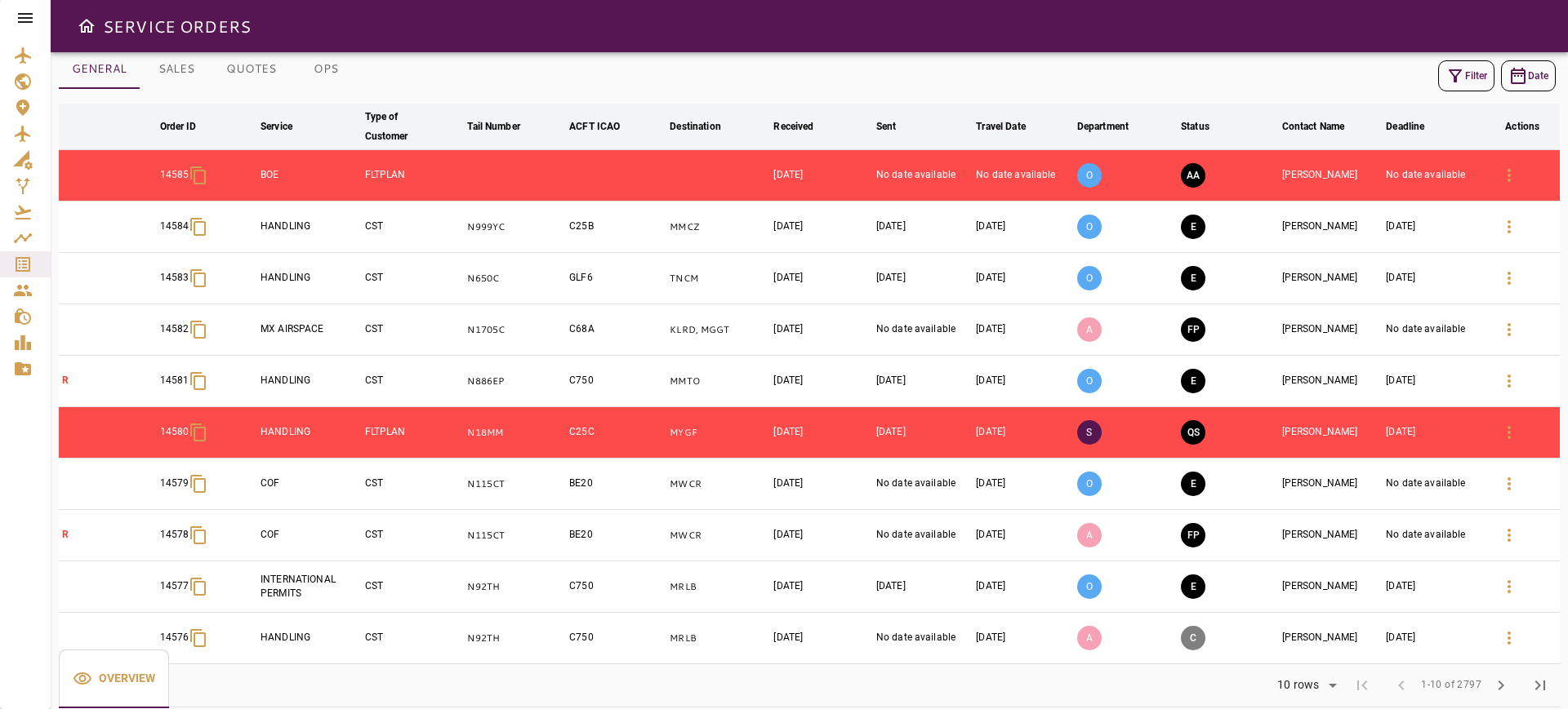
scroll to position [40, 0]
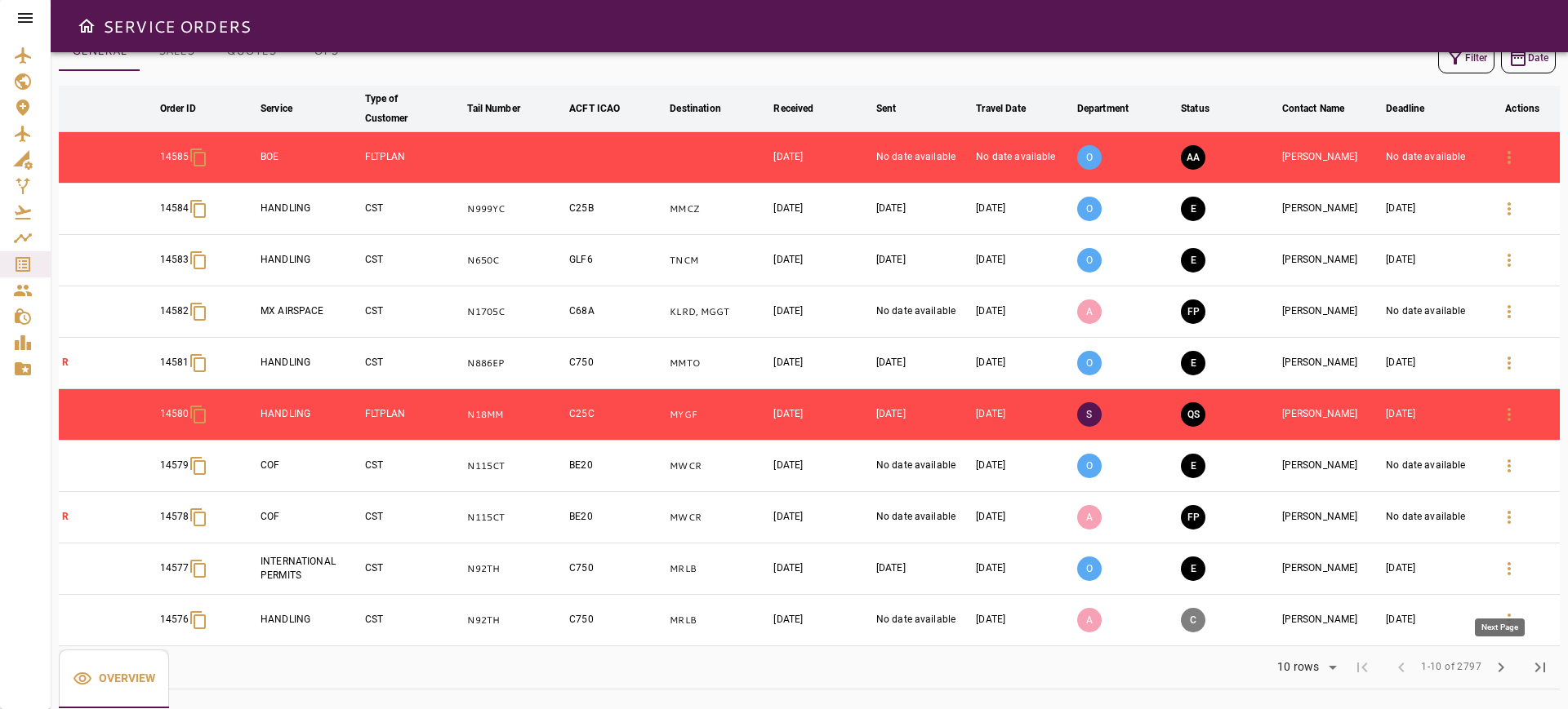
click at [1505, 666] on span "chevron_right" at bounding box center [1501, 668] width 19 height 19
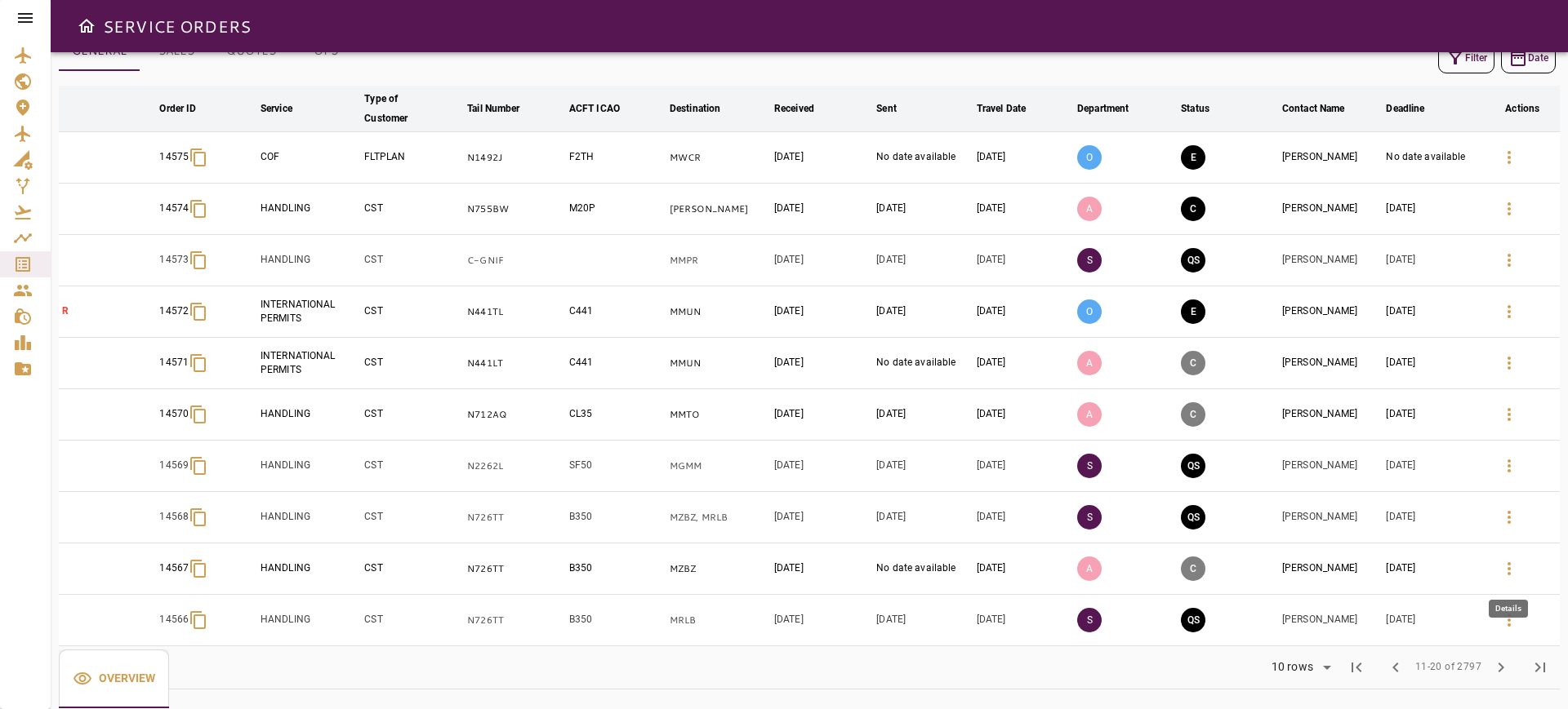
click at [1505, 559] on icon "button" at bounding box center [1508, 569] width 19 height 19
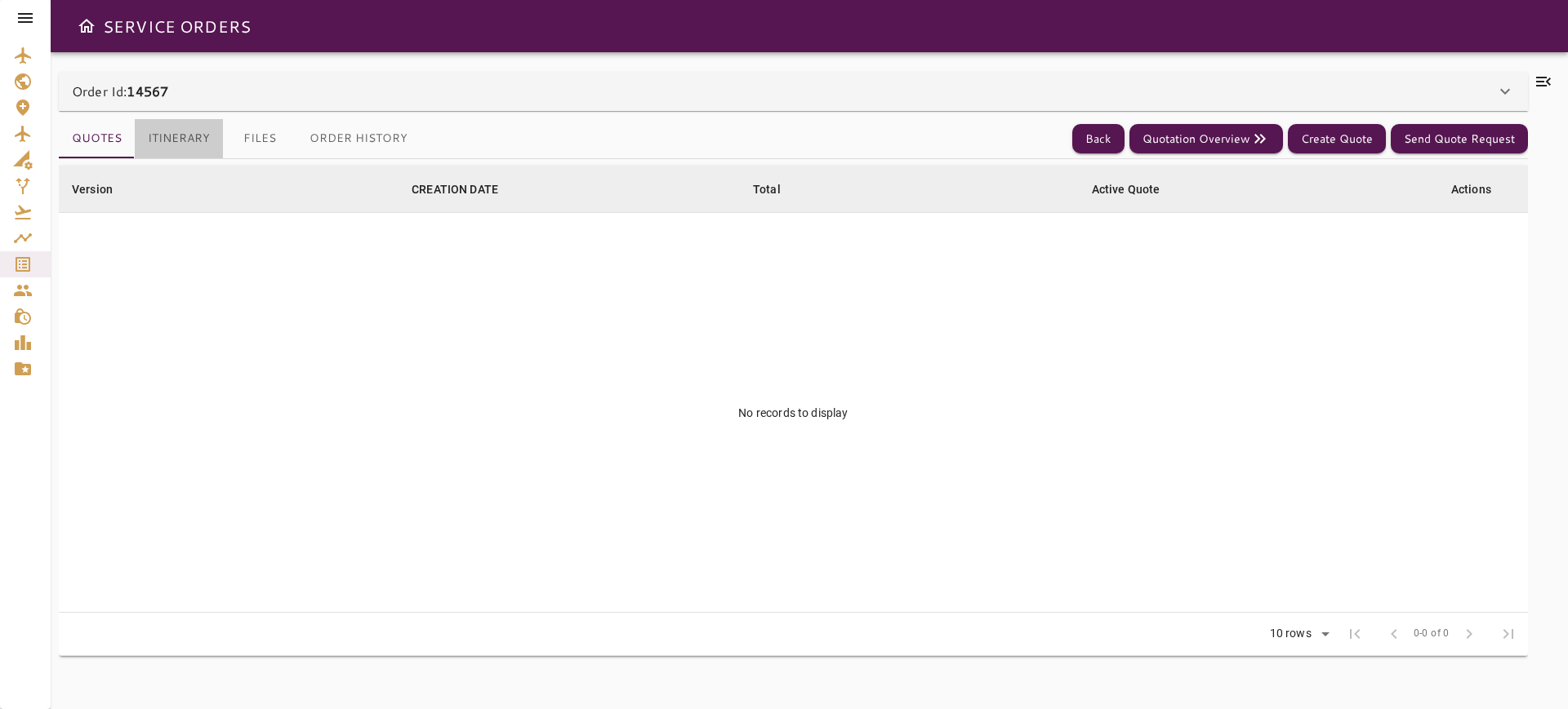
click at [179, 136] on button "Itinerary" at bounding box center [179, 138] width 88 height 39
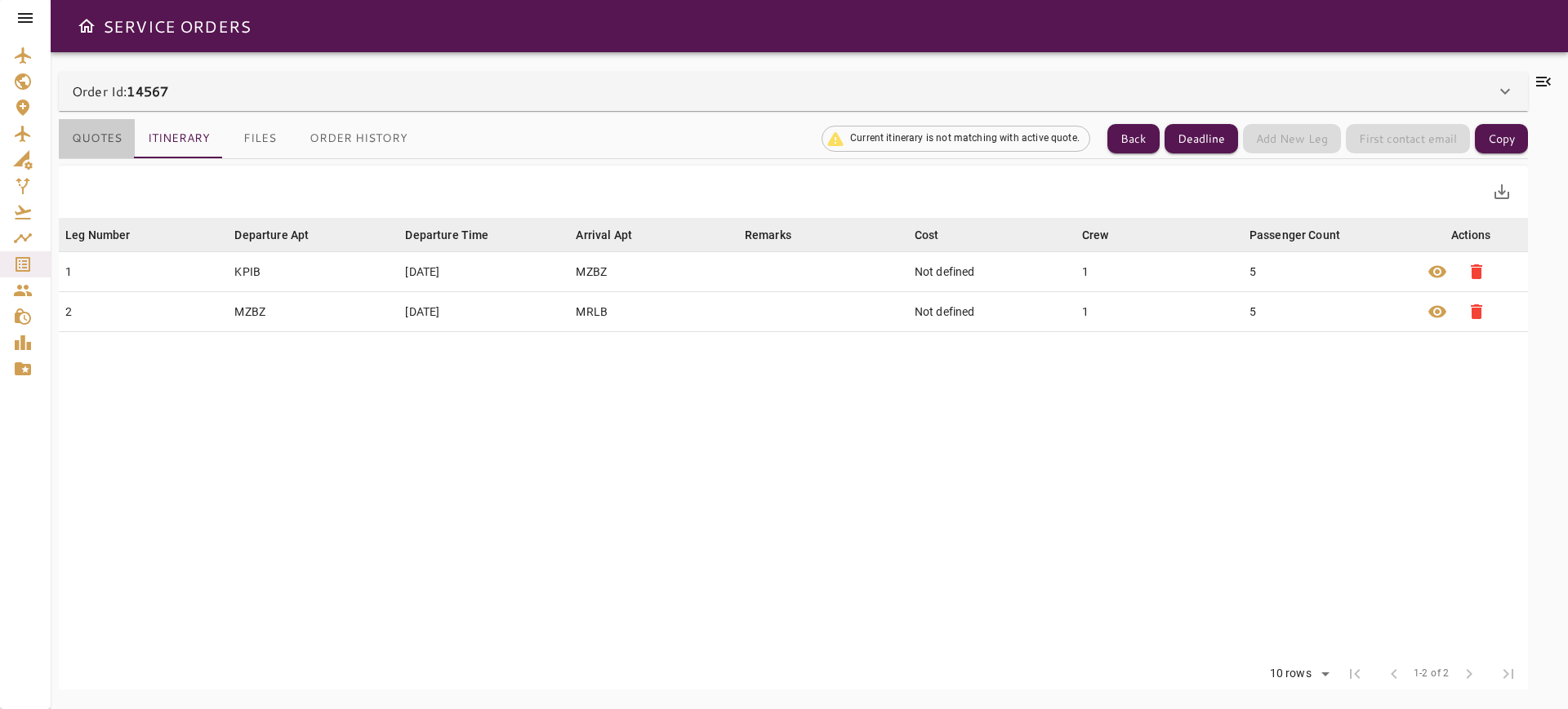
click at [88, 132] on button "Quotes" at bounding box center [96, 138] width 76 height 39
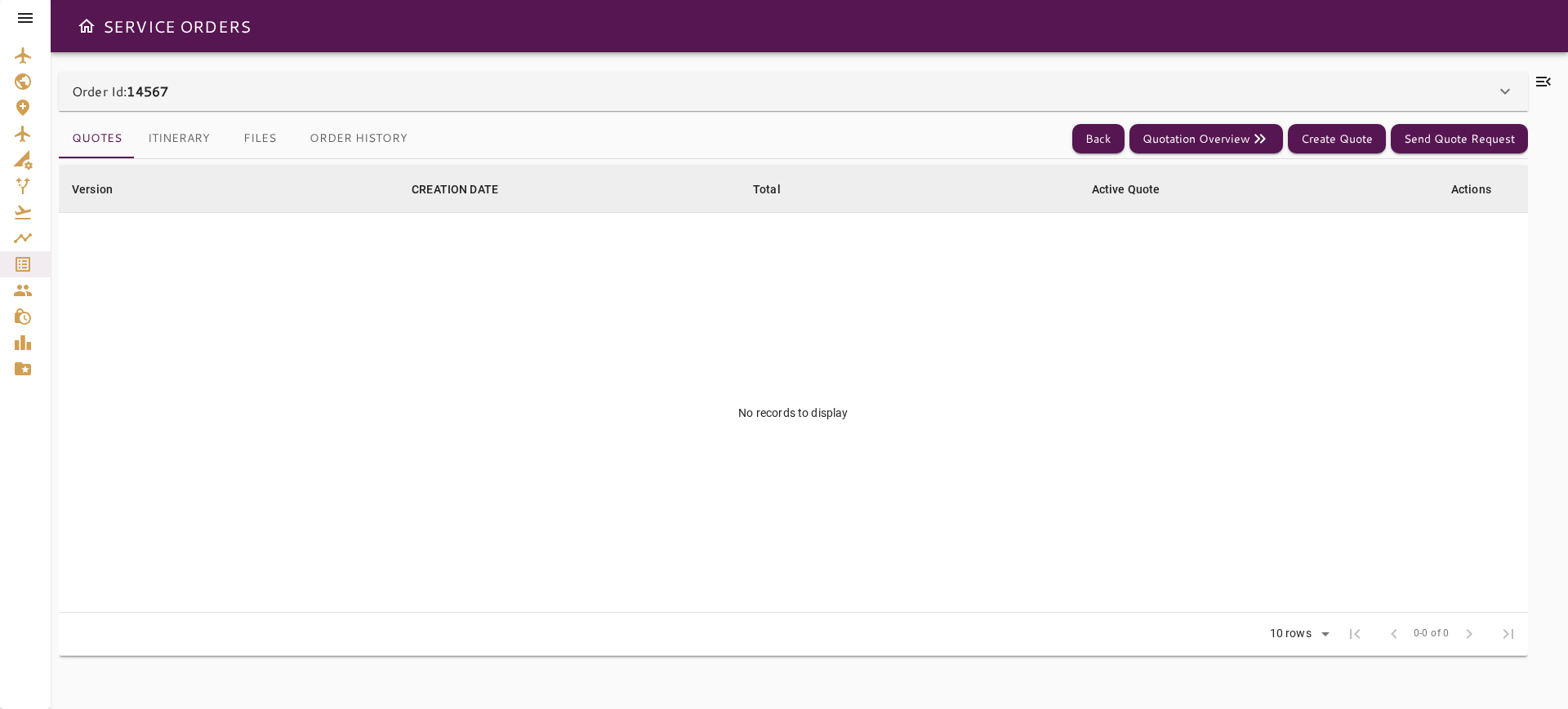
click at [182, 131] on button "Itinerary" at bounding box center [179, 138] width 88 height 39
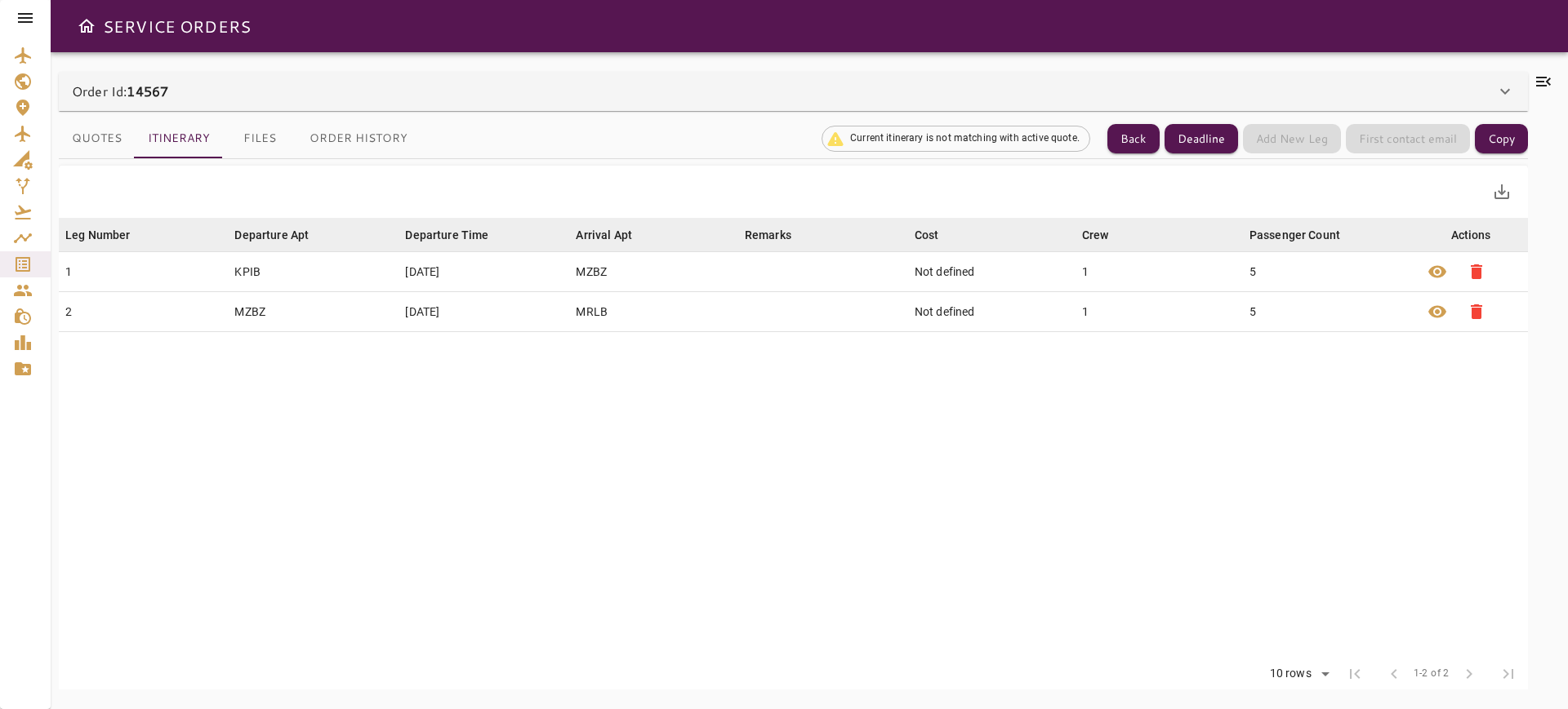
click at [89, 110] on div "Order Id: 14567" at bounding box center [793, 91] width 1469 height 39
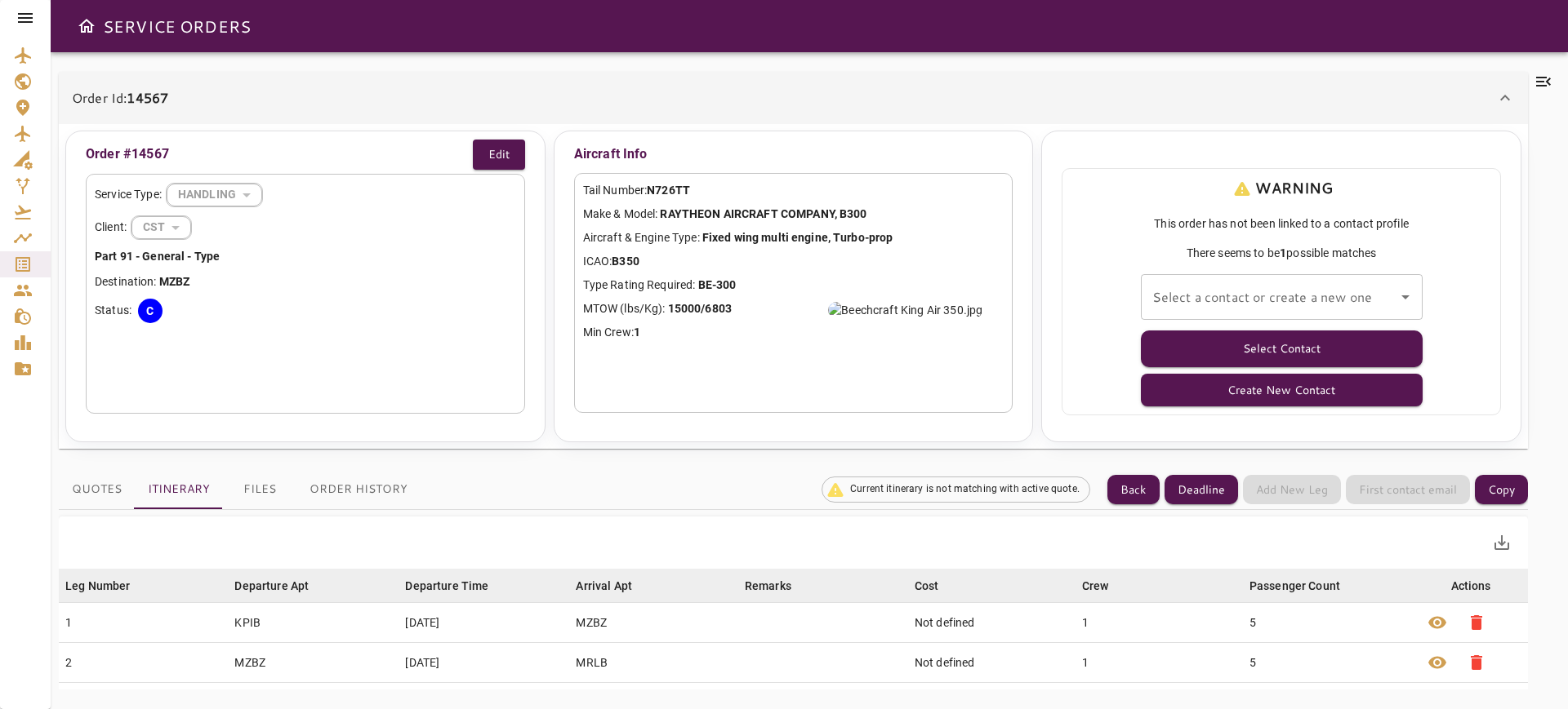
click at [137, 106] on b "14567" at bounding box center [147, 98] width 41 height 19
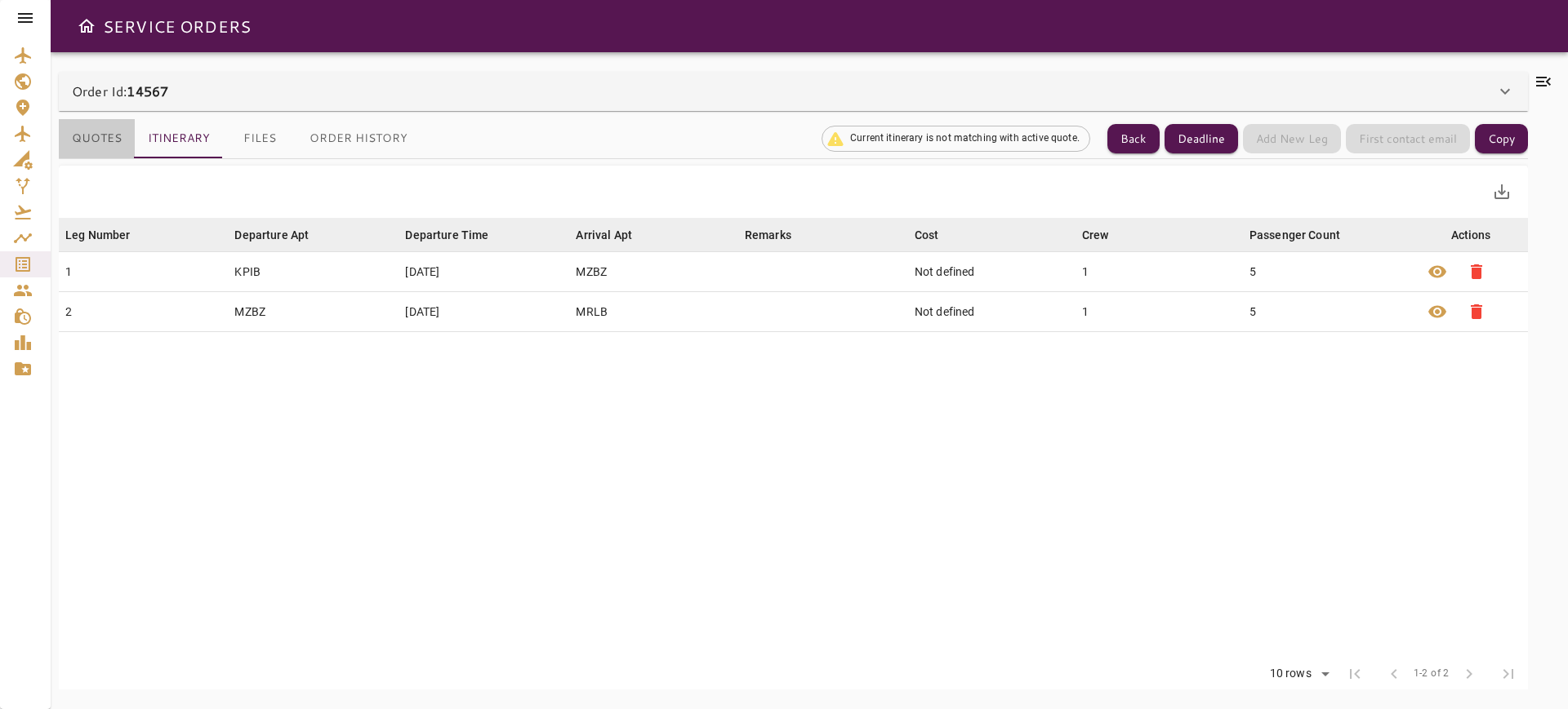
click at [110, 149] on button "Quotes" at bounding box center [96, 138] width 76 height 39
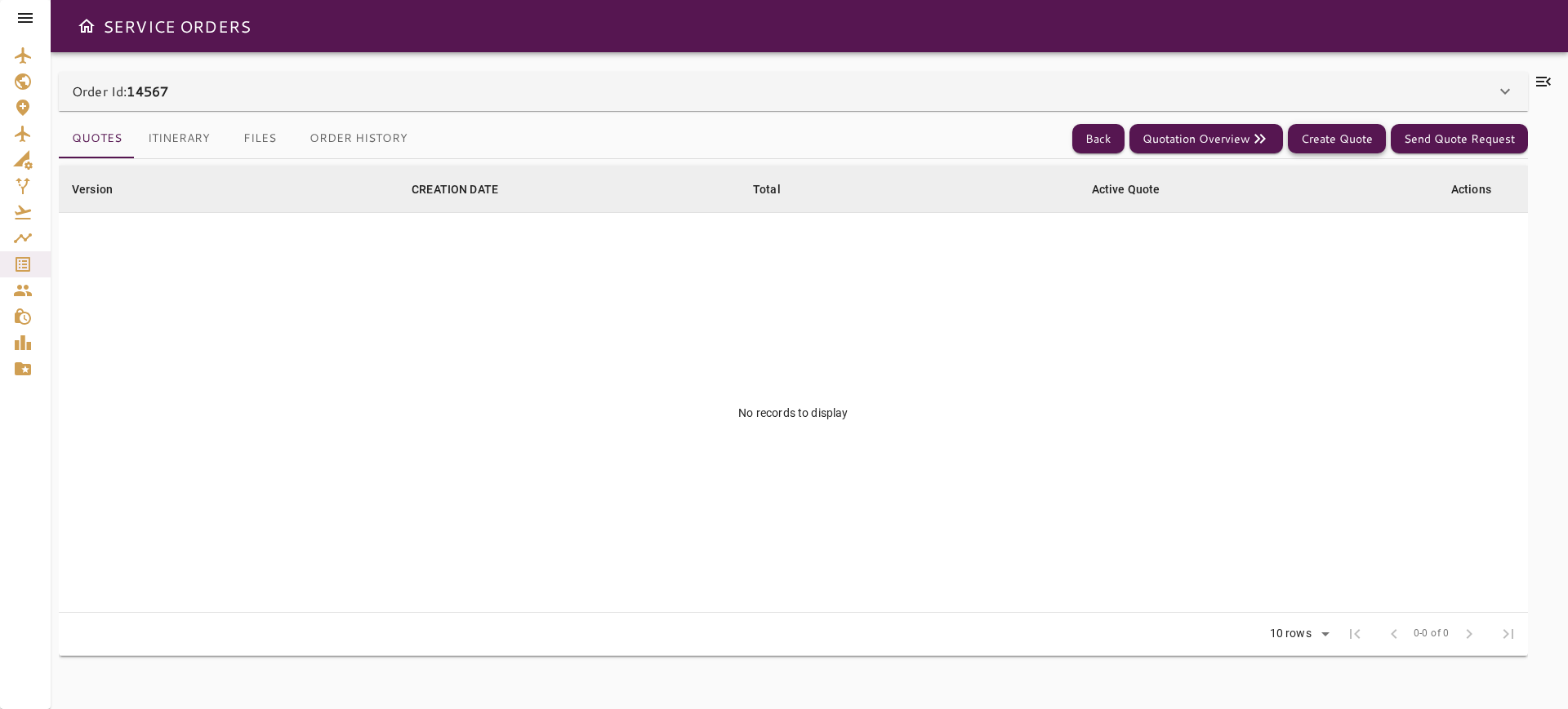
click at [1346, 137] on button "Create Quote" at bounding box center [1336, 138] width 98 height 30
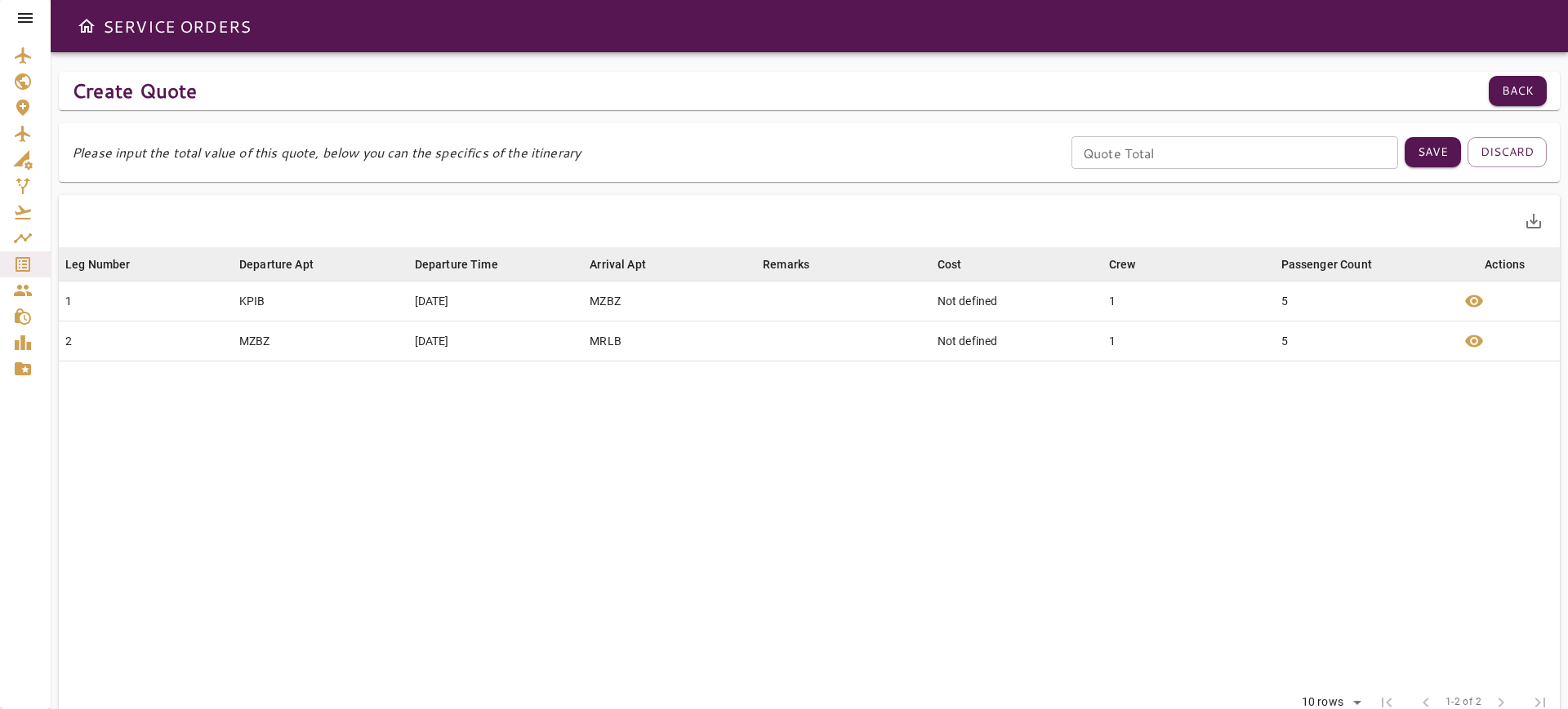
click at [1330, 151] on input "Quote Total" at bounding box center [1235, 153] width 327 height 33
type input "*"
click at [1448, 145] on button "Save" at bounding box center [1433, 152] width 57 height 30
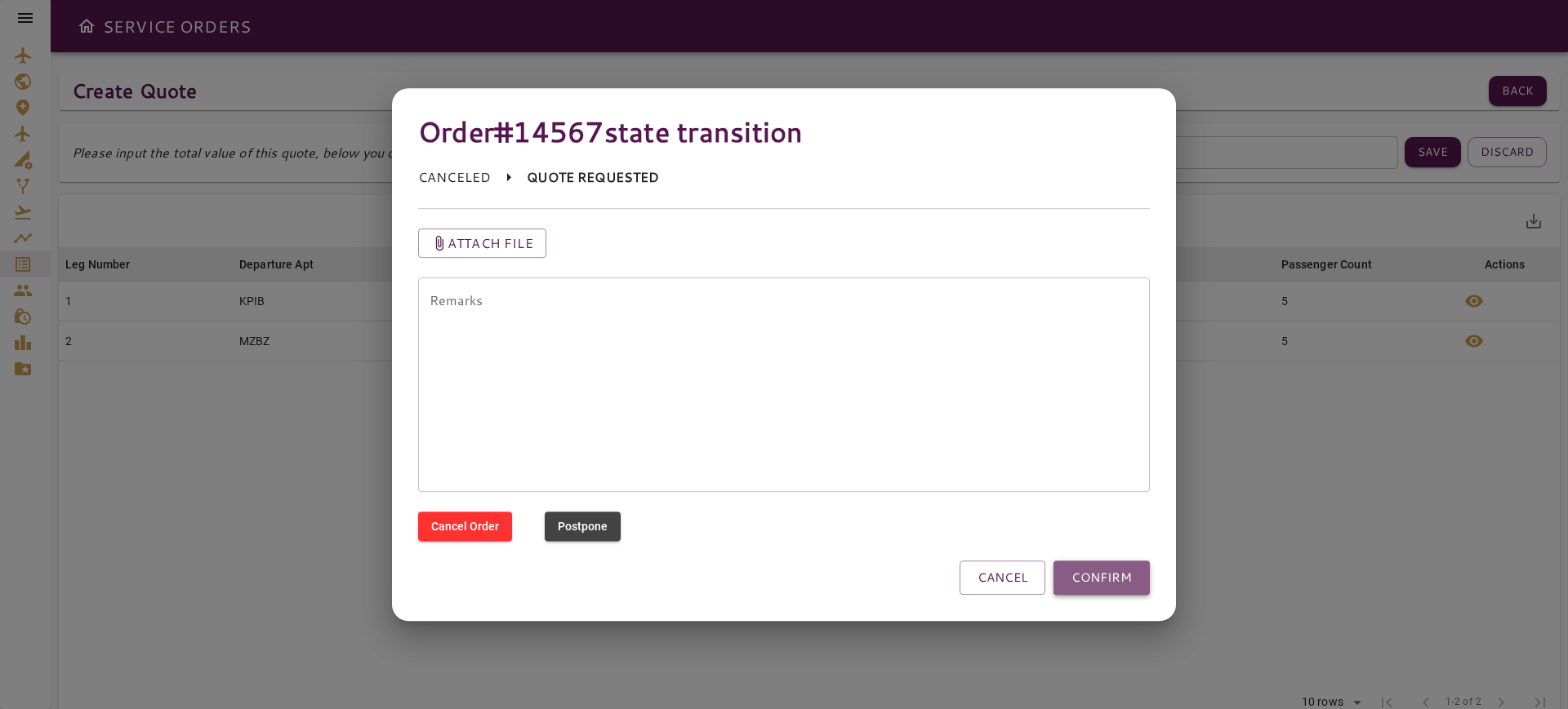
click at [1085, 575] on button "CONFIRM" at bounding box center [1101, 578] width 96 height 35
click at [1330, 334] on div at bounding box center [784, 354] width 1568 height 709
click at [336, 363] on div at bounding box center [784, 354] width 1568 height 709
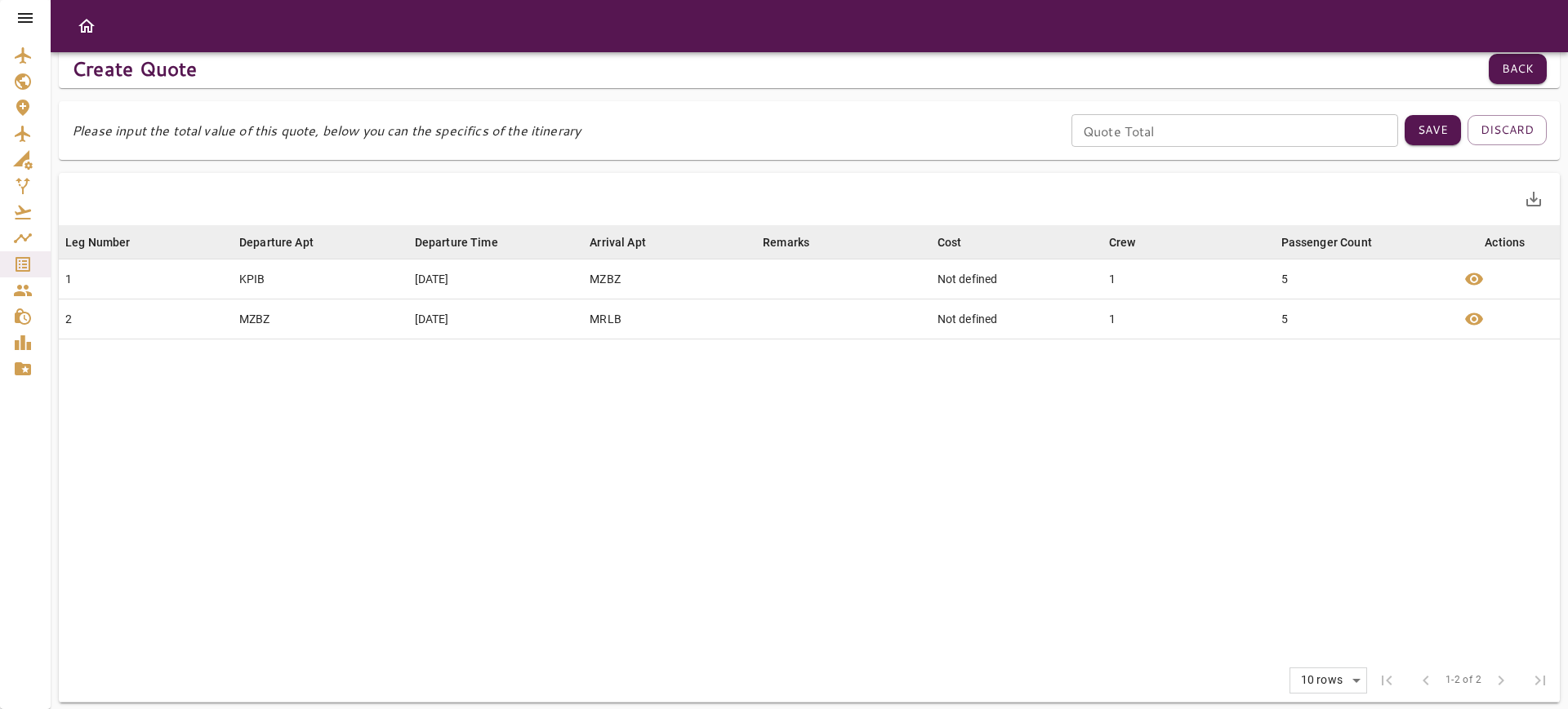
scroll to position [35, 0]
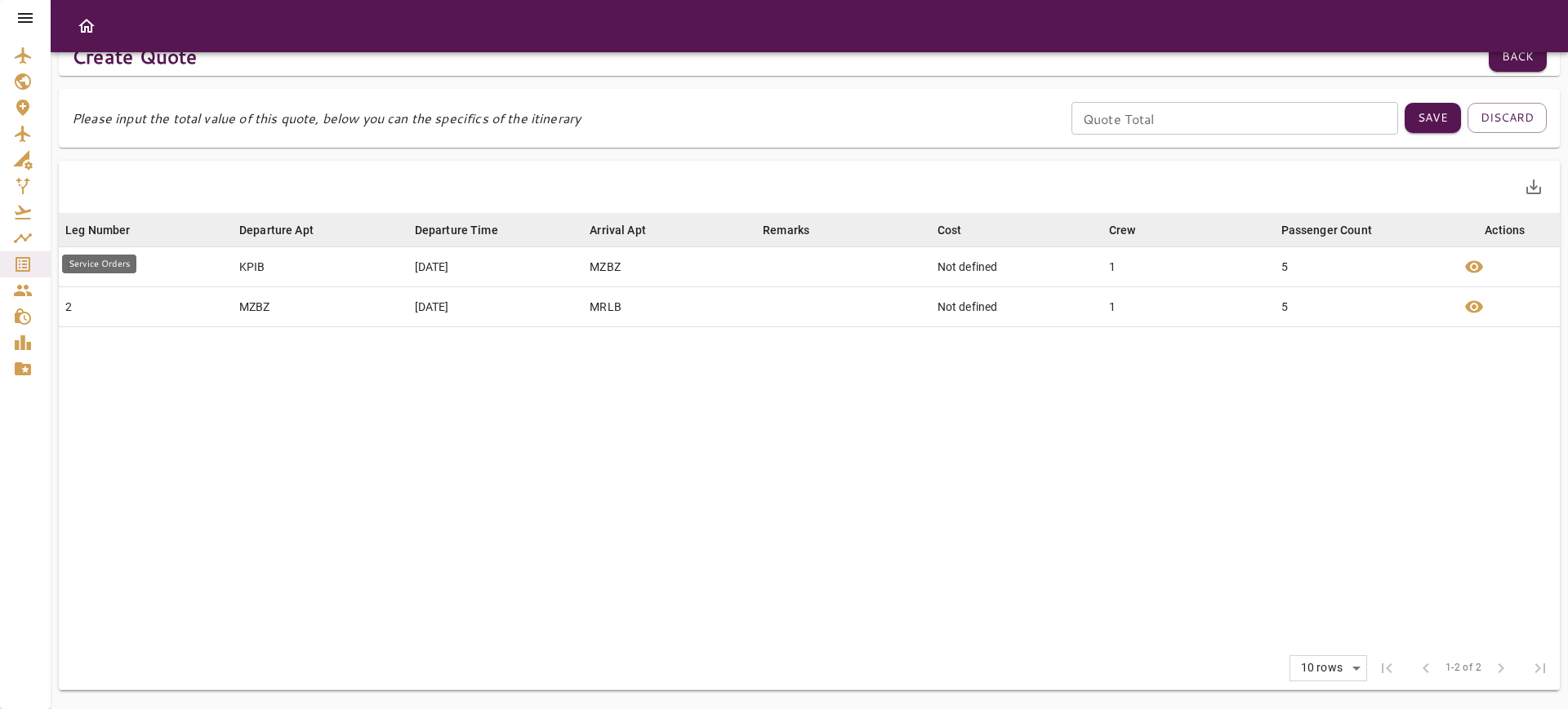
click at [19, 259] on icon "Service Orders" at bounding box center [23, 264] width 19 height 19
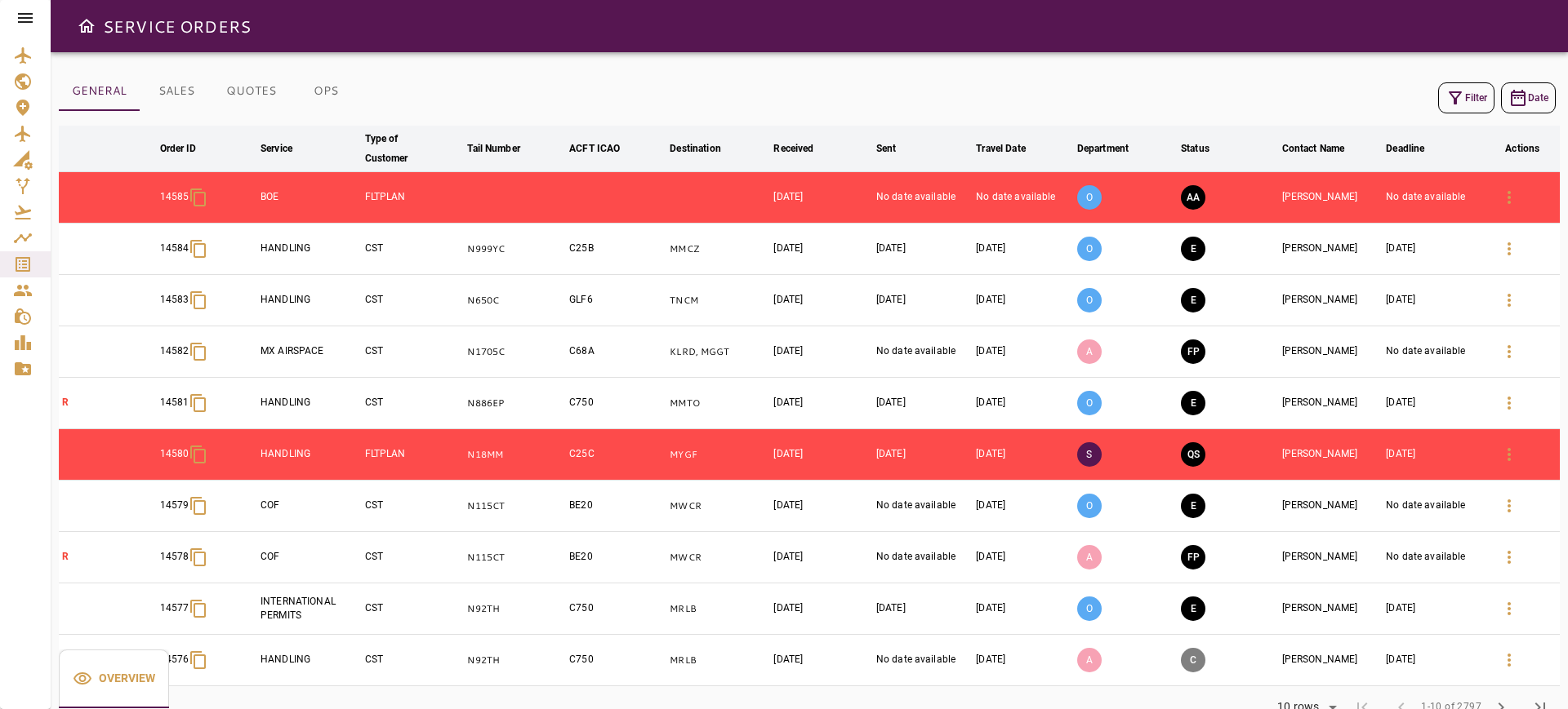
scroll to position [40, 0]
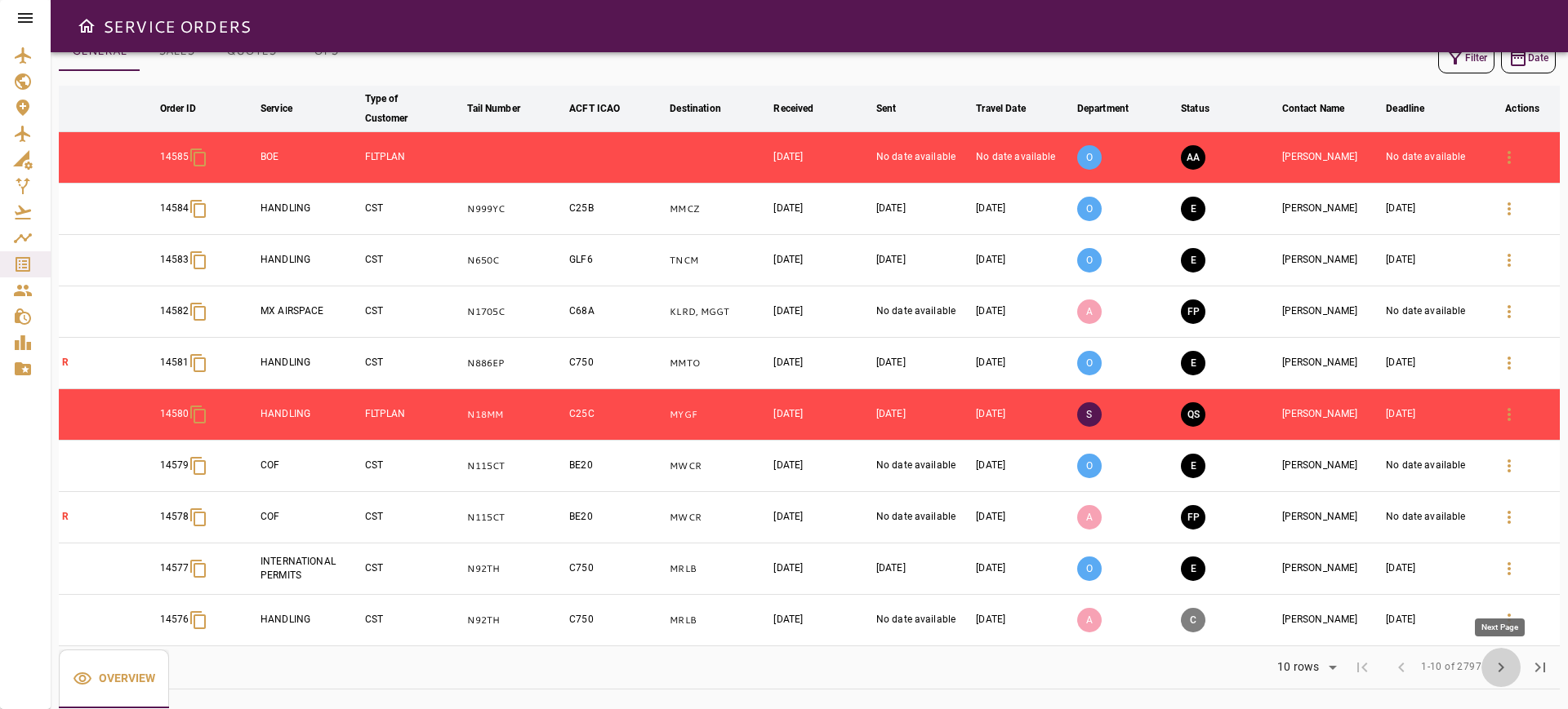
click at [1488, 676] on button "chevron_right" at bounding box center [1500, 668] width 39 height 39
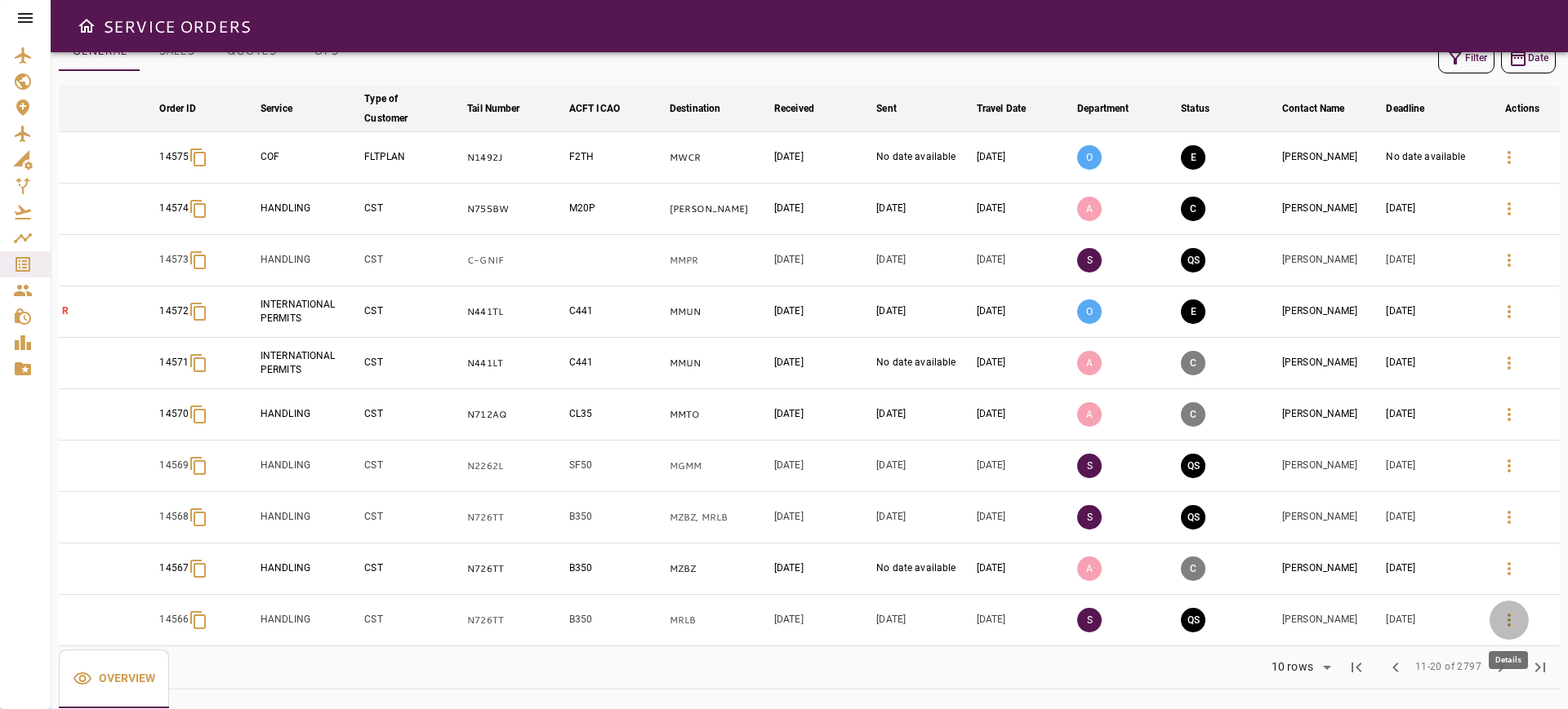
click at [1504, 618] on icon "button" at bounding box center [1508, 621] width 19 height 19
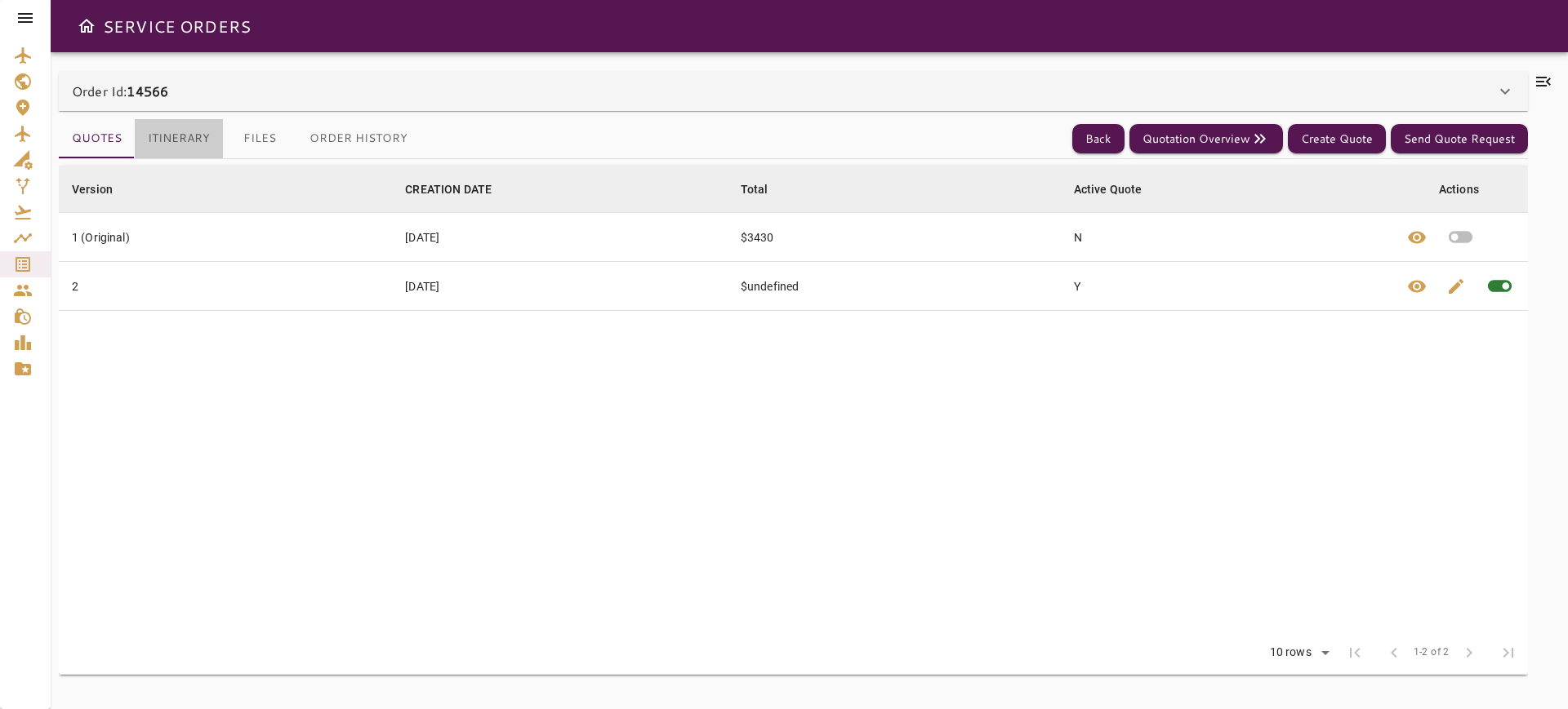
click at [195, 149] on button "Itinerary" at bounding box center [179, 138] width 88 height 39
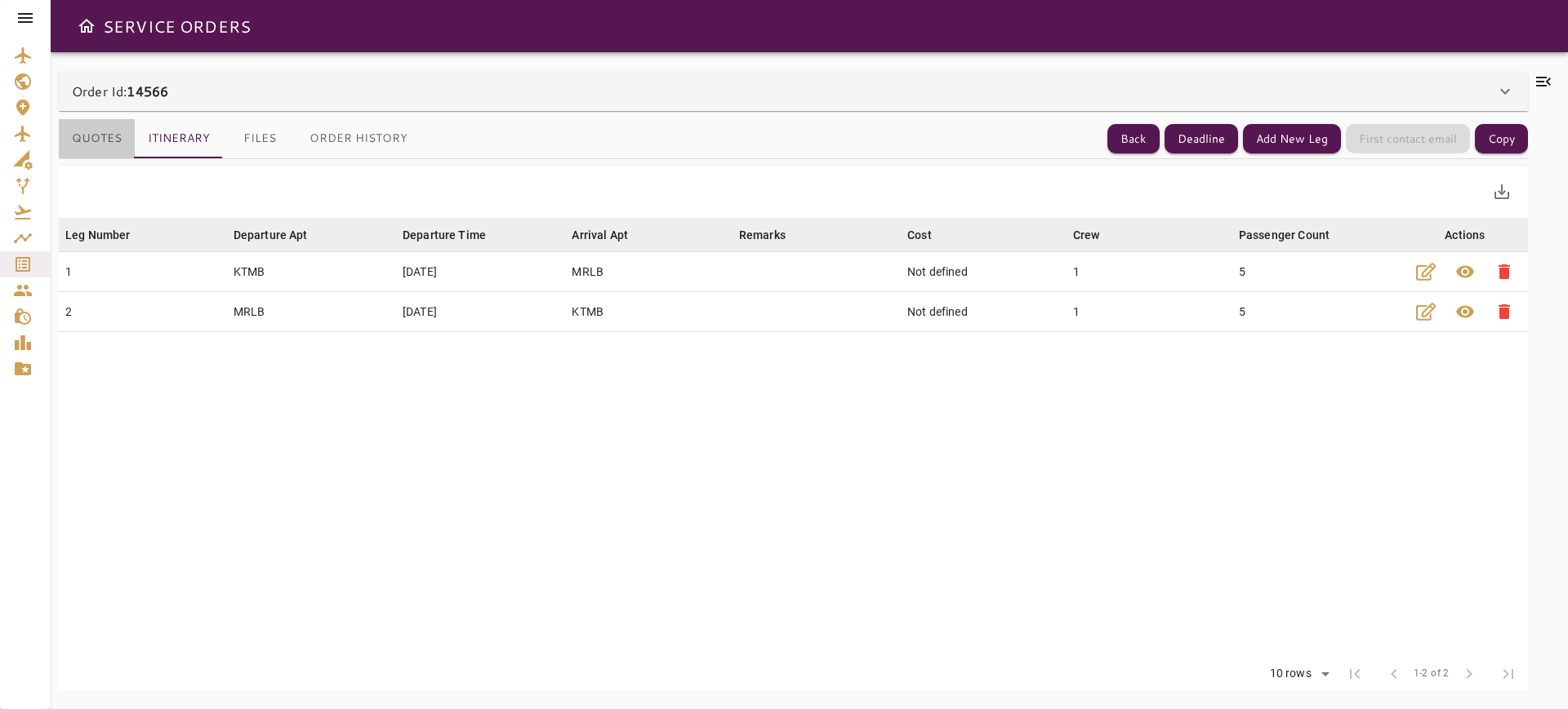
click at [104, 142] on button "Quotes" at bounding box center [96, 138] width 76 height 39
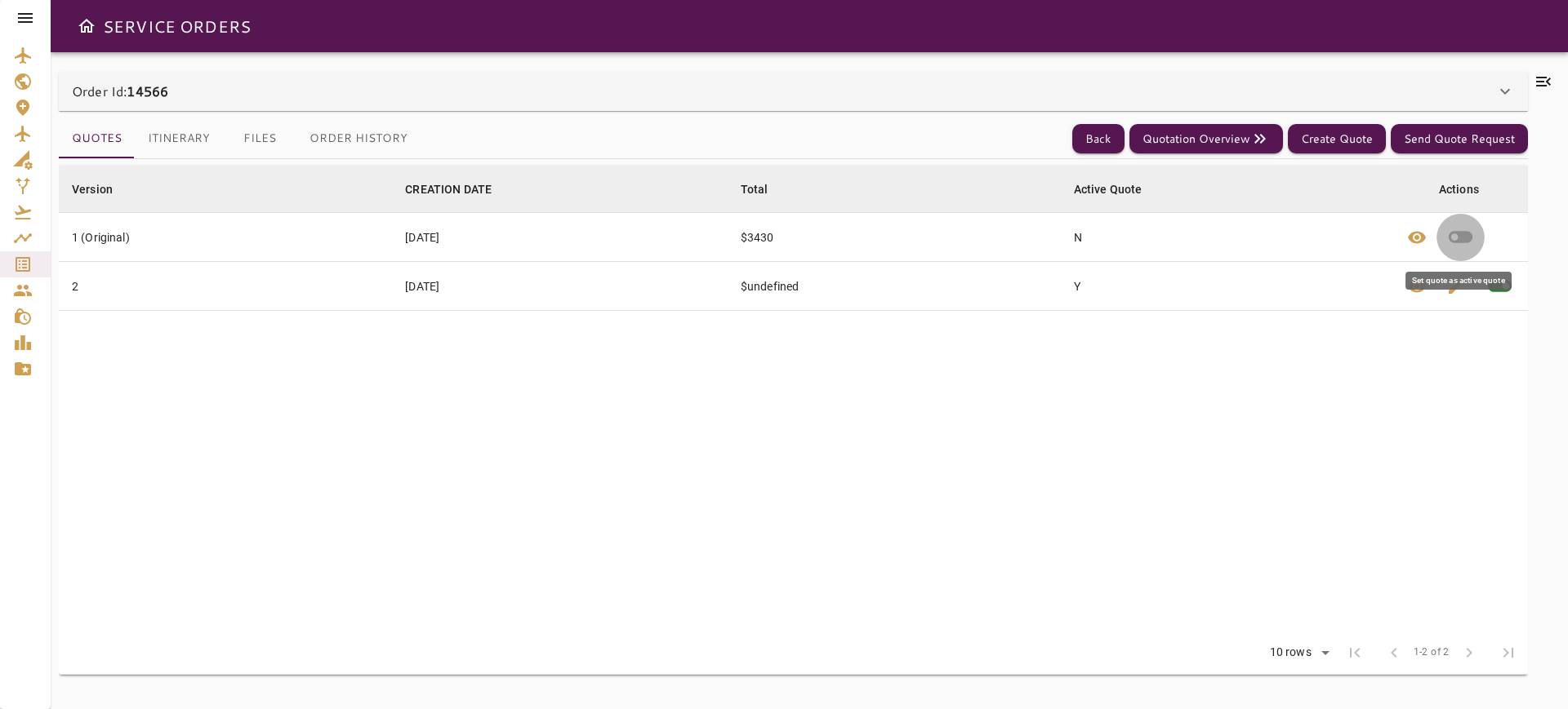
click at [1467, 239] on icon "button" at bounding box center [1459, 237] width 24 height 12
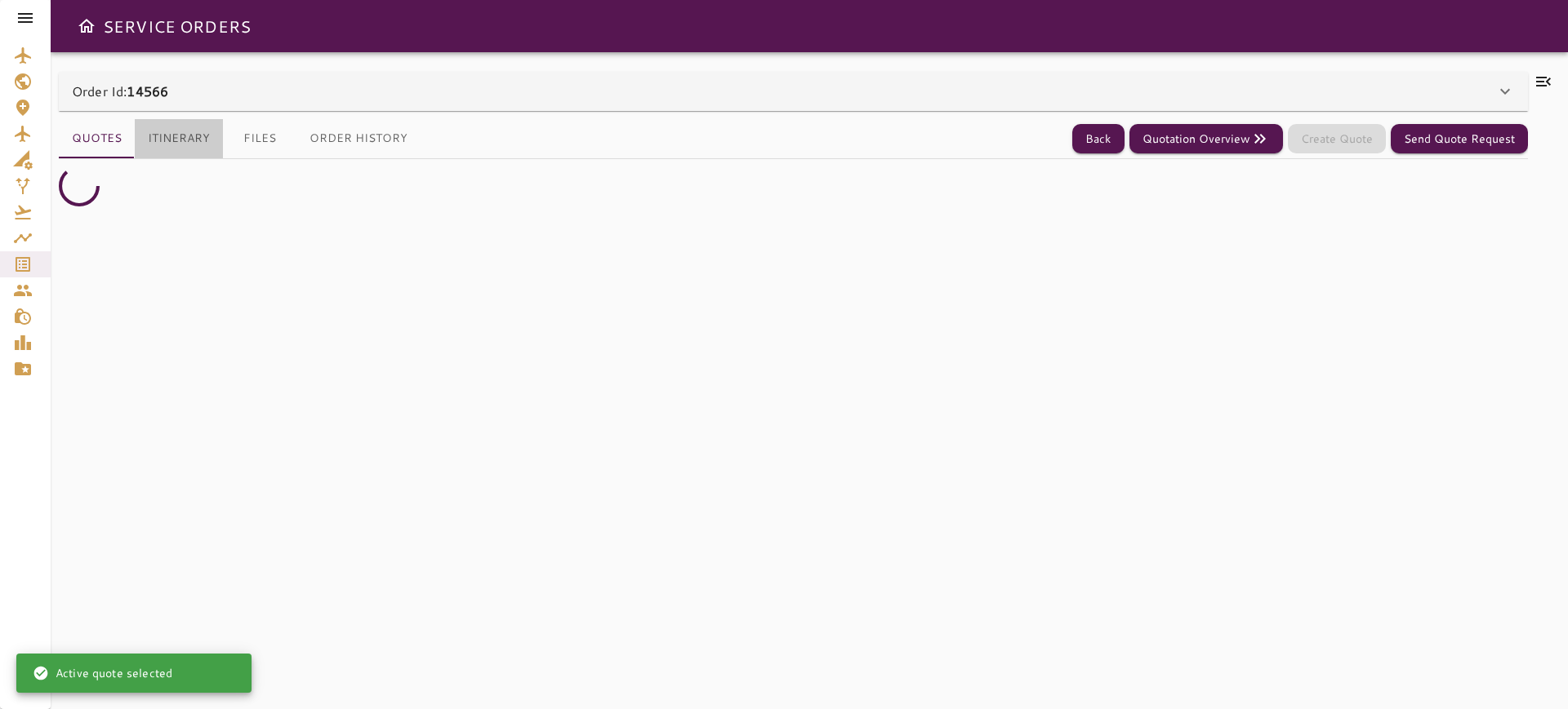
click at [185, 145] on button "Itinerary" at bounding box center [179, 138] width 88 height 39
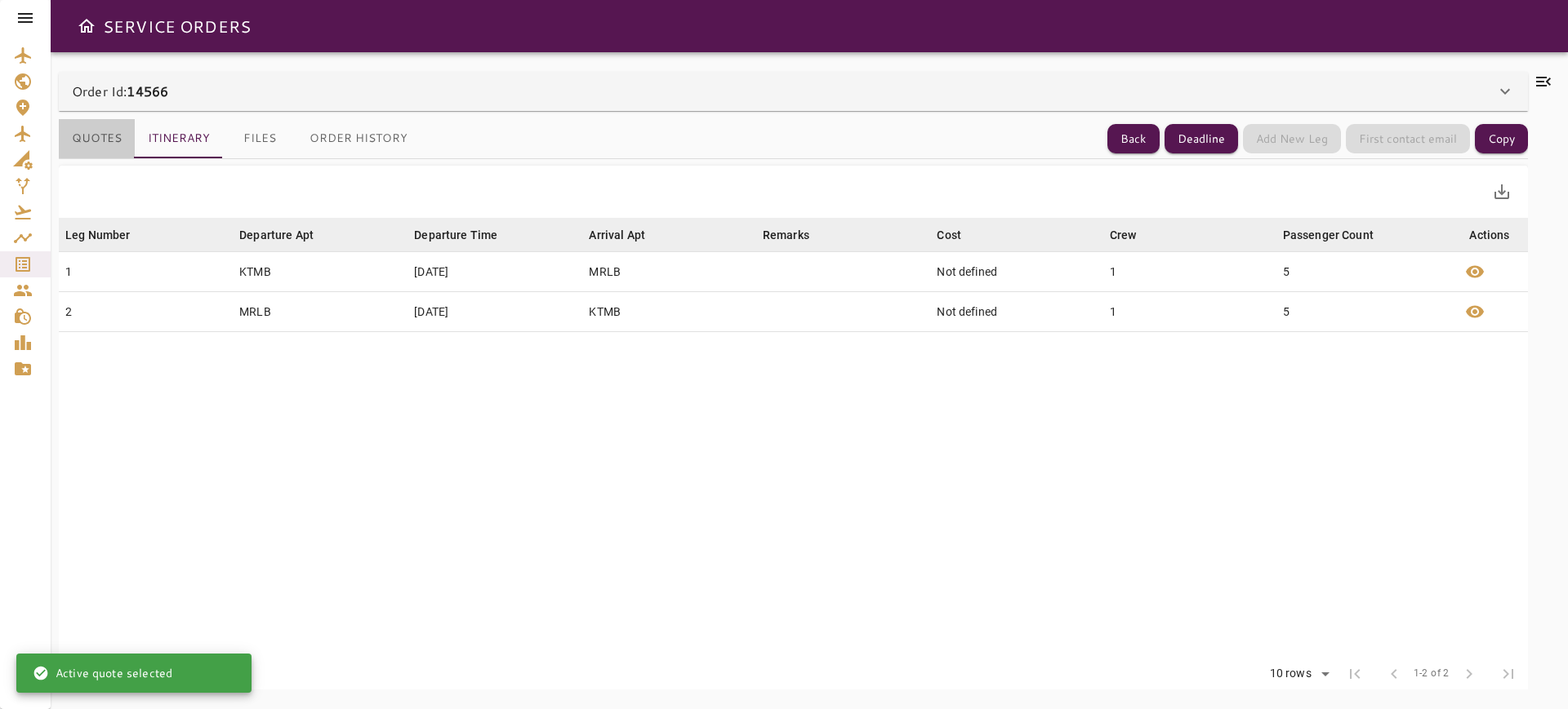
click at [79, 141] on button "Quotes" at bounding box center [96, 138] width 76 height 39
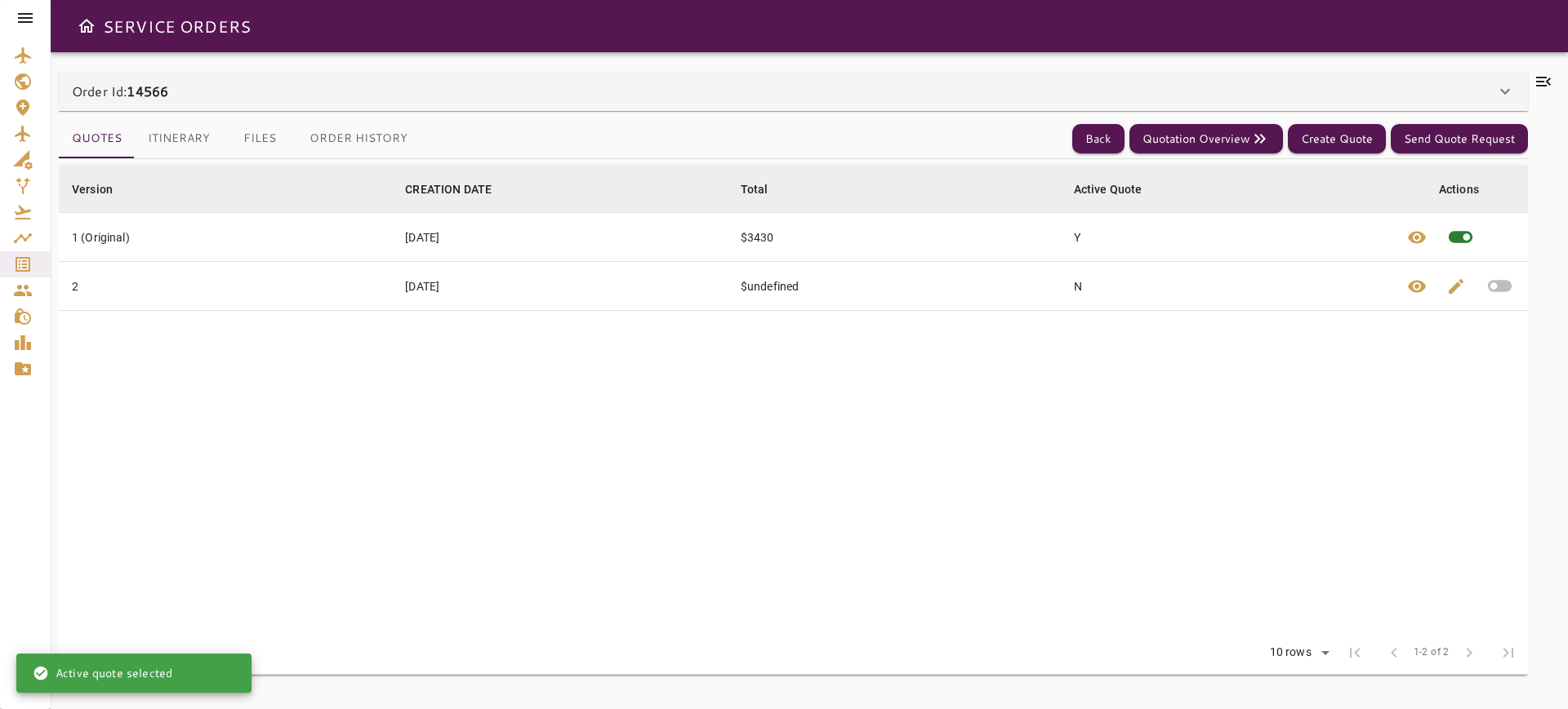
click at [1495, 278] on icon "button" at bounding box center [1500, 286] width 29 height 29
click at [170, 141] on button "Itinerary" at bounding box center [179, 138] width 88 height 39
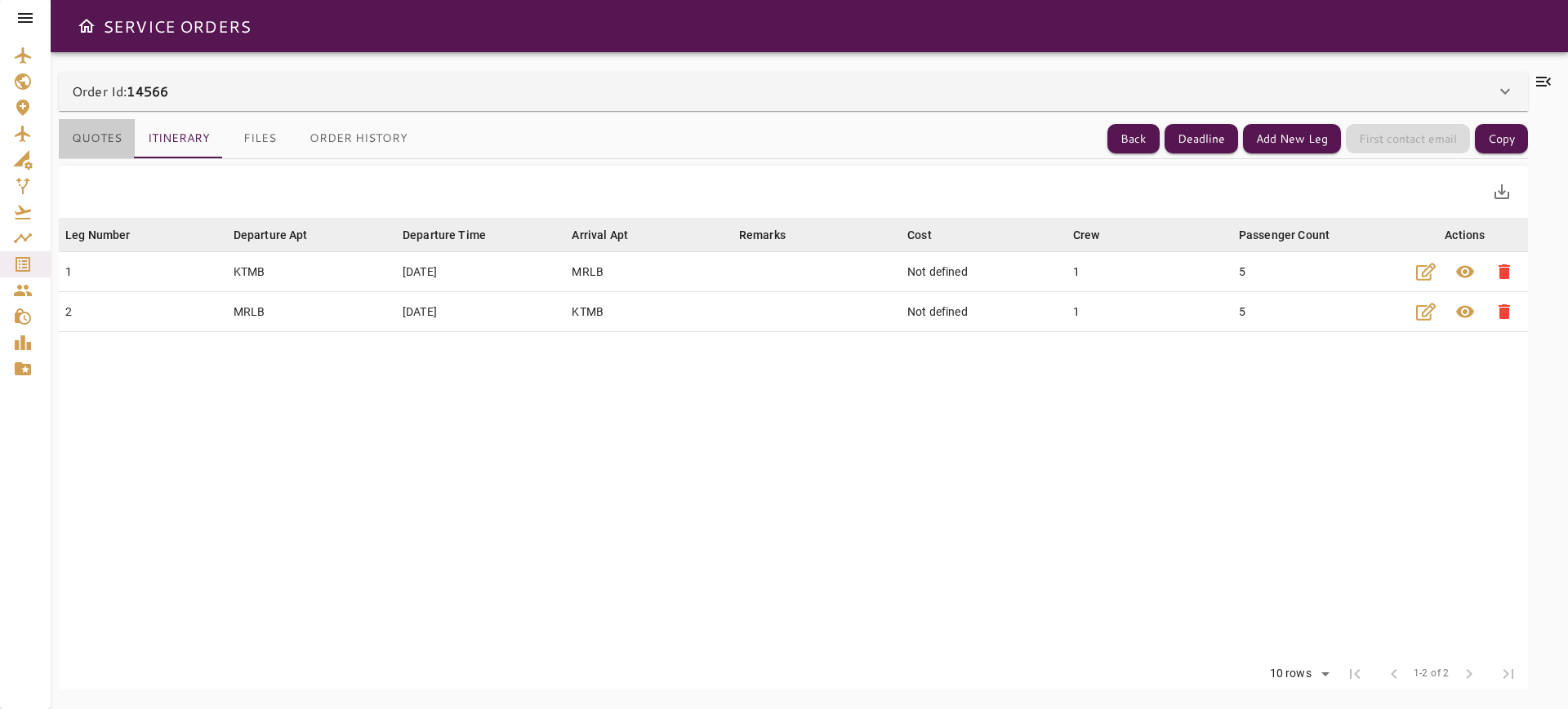
click at [95, 141] on button "Quotes" at bounding box center [96, 138] width 76 height 39
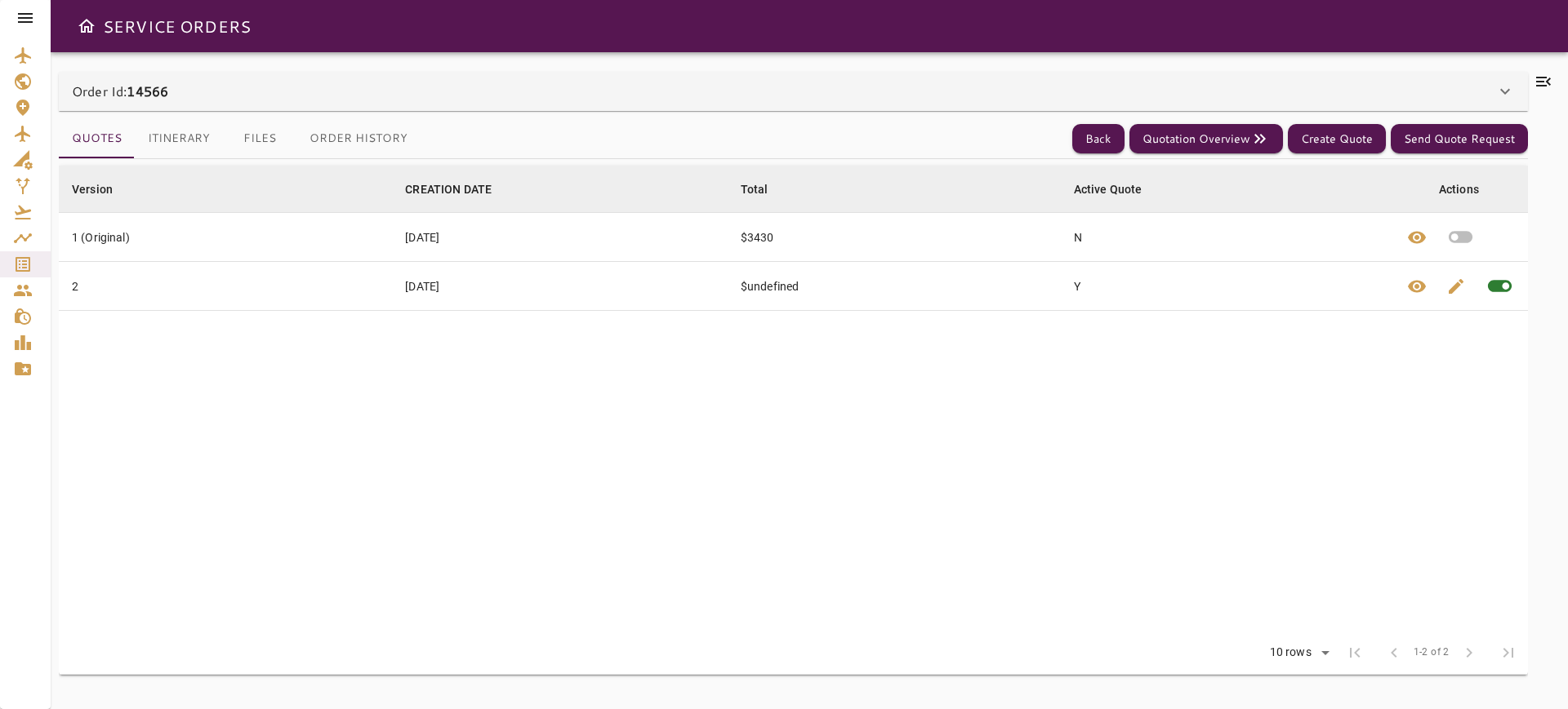
click at [168, 151] on button "Itinerary" at bounding box center [179, 138] width 88 height 39
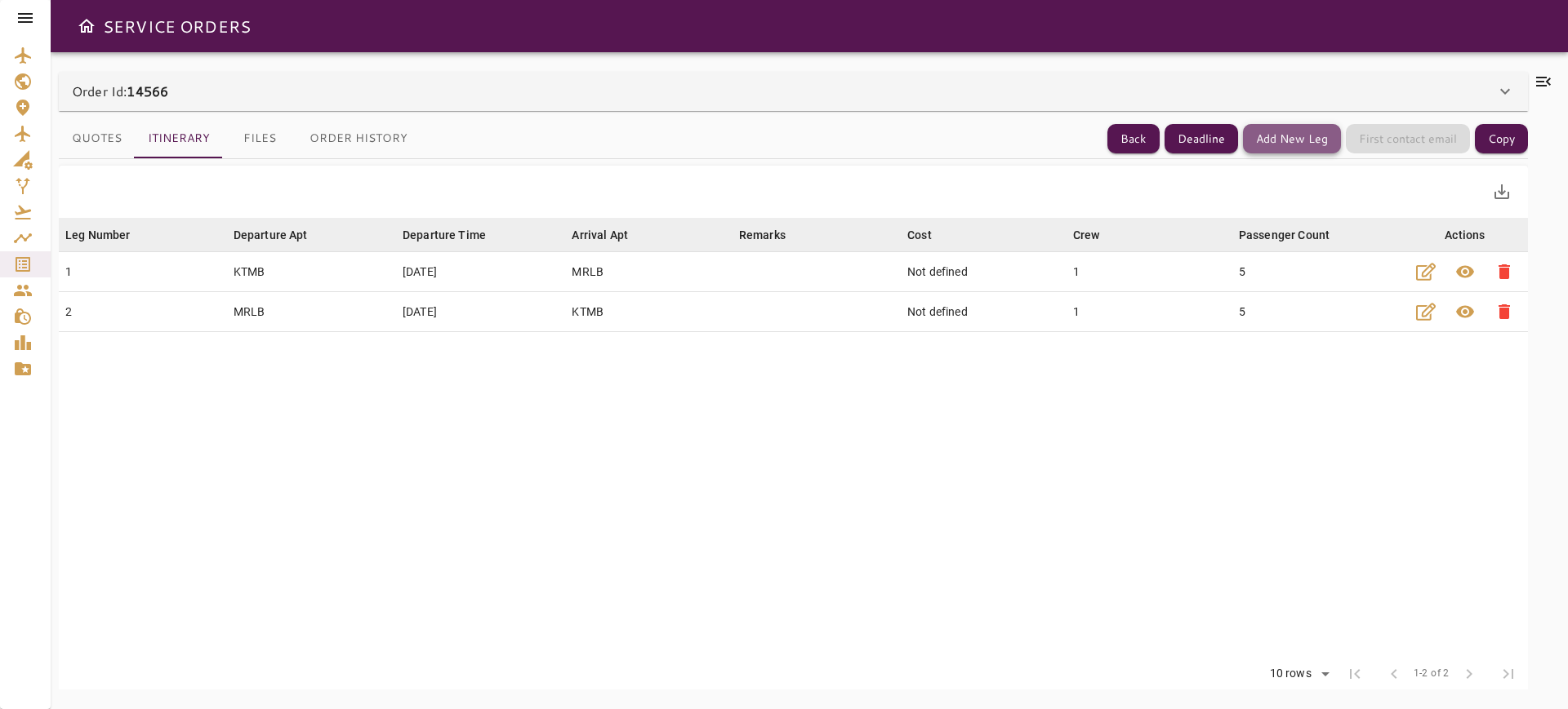
click at [1286, 140] on button "Add New Leg" at bounding box center [1291, 138] width 98 height 30
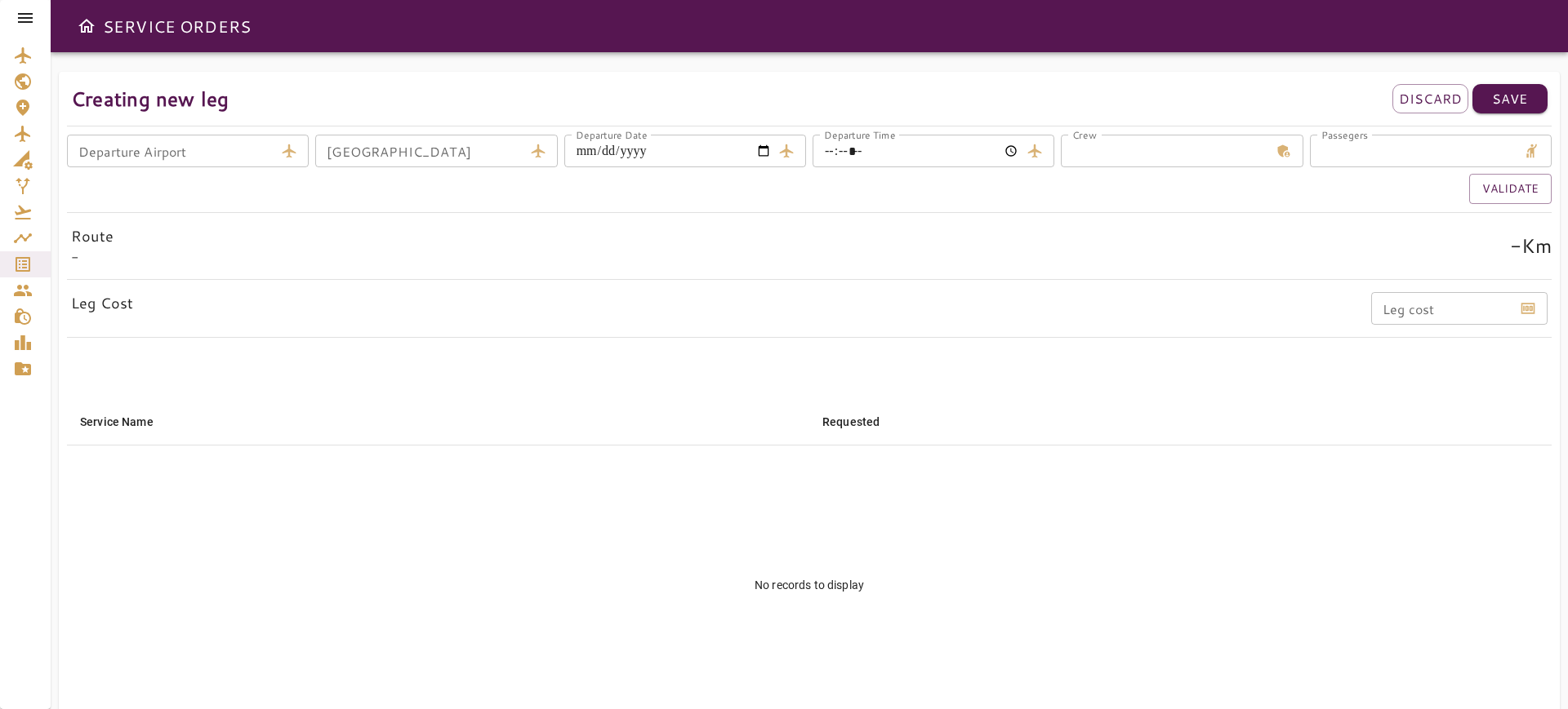
click at [163, 158] on input "Departure Airport" at bounding box center [171, 151] width 208 height 33
type input "****"
click at [251, 156] on input "****" at bounding box center [171, 151] width 208 height 33
click at [184, 135] on input "Departure Airport" at bounding box center [171, 151] width 208 height 33
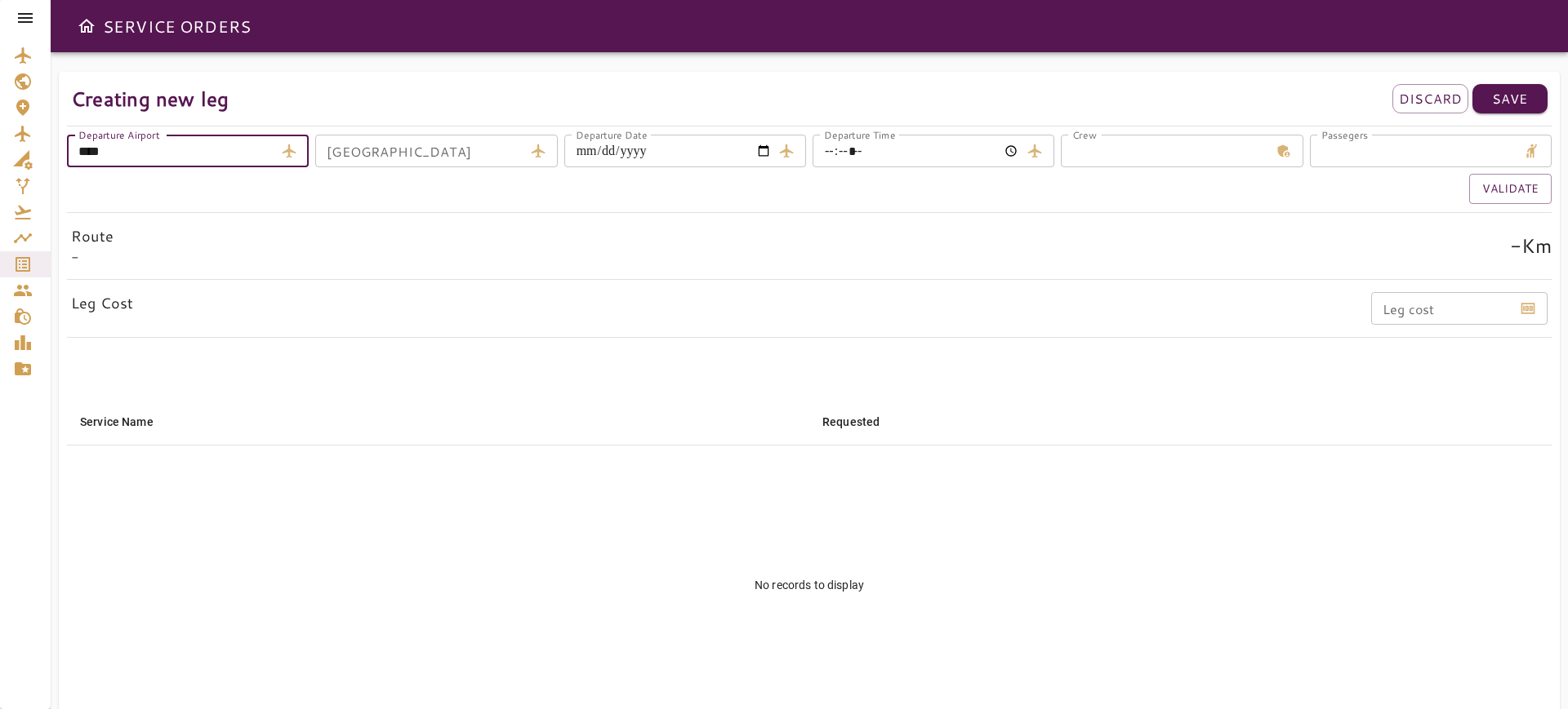
type input "****"
click at [448, 170] on div "Validate" at bounding box center [806, 185] width 1491 height 37
click at [432, 153] on input "Arrival Airport" at bounding box center [419, 151] width 208 height 33
type input "****"
click at [760, 156] on input "Departure Date" at bounding box center [668, 151] width 208 height 33
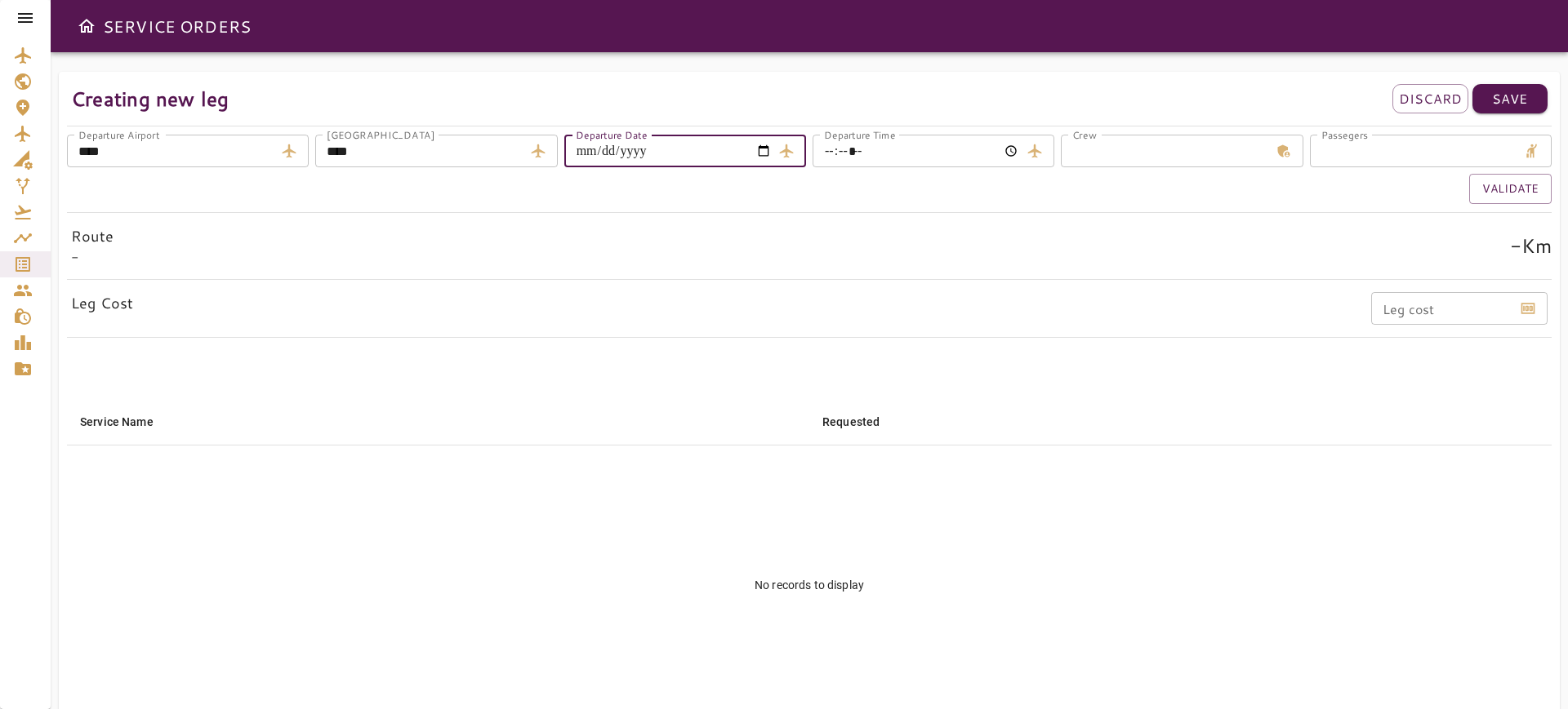
click at [766, 144] on input "**********" at bounding box center [668, 151] width 208 height 33
type input "**********"
click at [962, 159] on input "Departure Time" at bounding box center [916, 151] width 208 height 33
click at [1016, 147] on input "Departure Time" at bounding box center [916, 151] width 208 height 33
type input "*****"
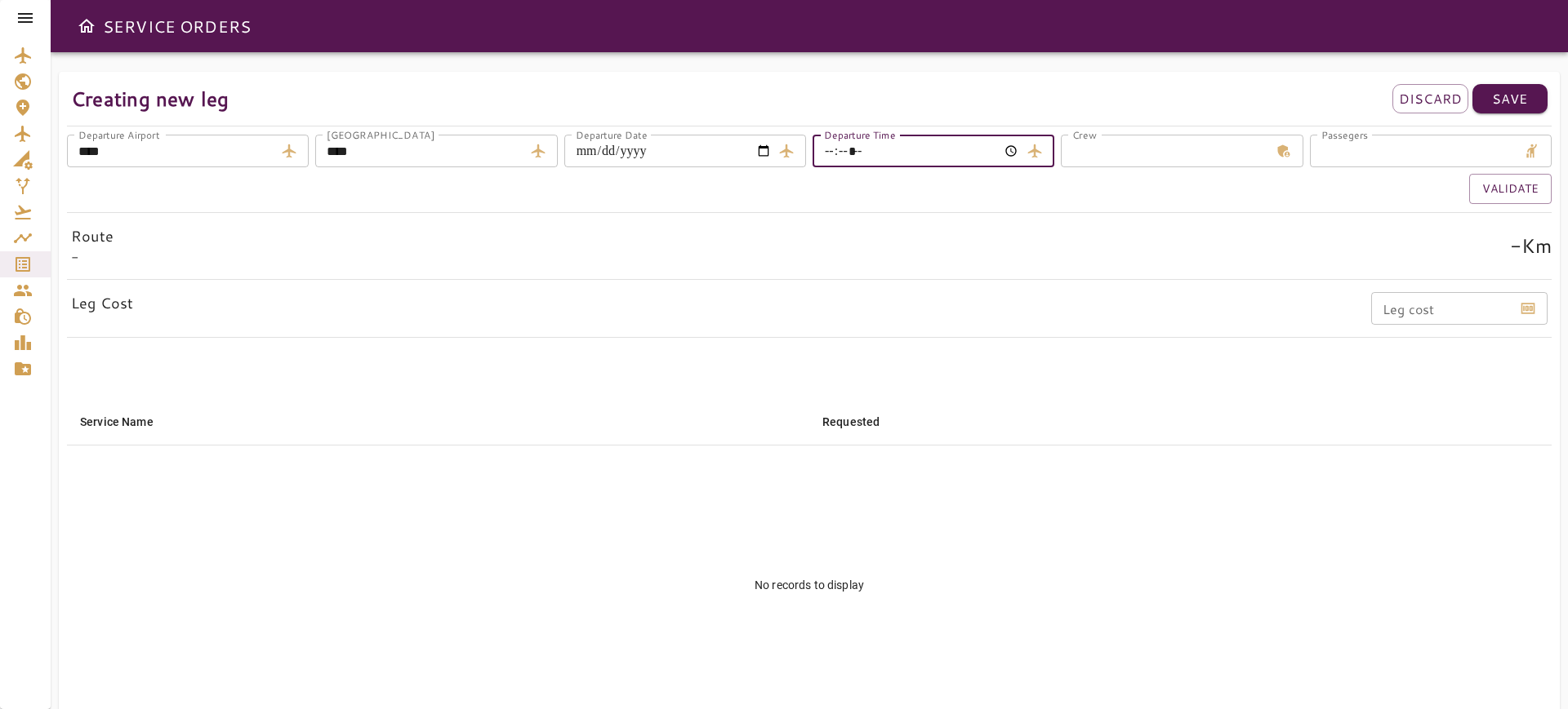
click at [1143, 165] on input "*" at bounding box center [1164, 151] width 208 height 33
type input "*"
click at [1363, 149] on input "*" at bounding box center [1413, 151] width 208 height 33
type input "*"
click at [1504, 189] on button "Validate" at bounding box center [1510, 188] width 83 height 30
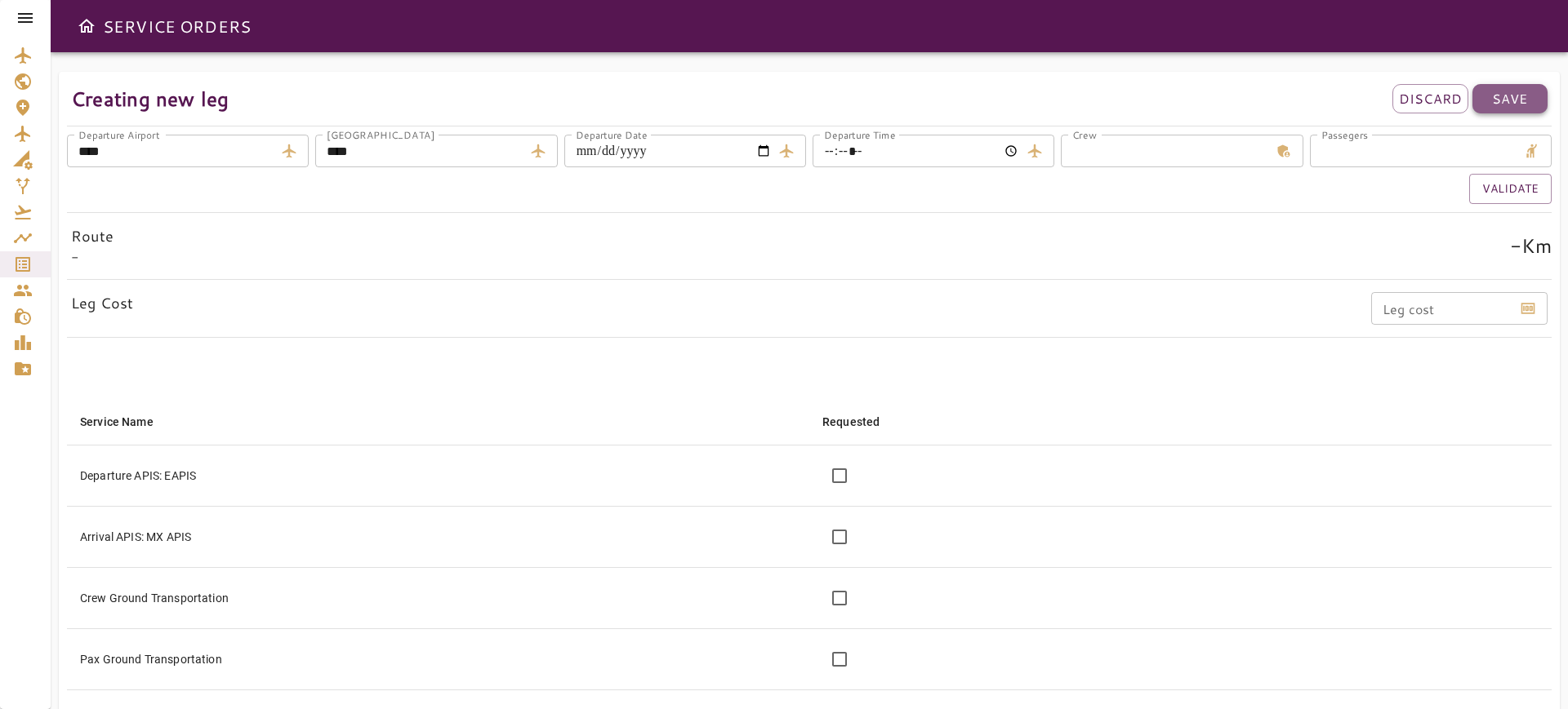
click at [1501, 108] on p "Save" at bounding box center [1508, 99] width 36 height 19
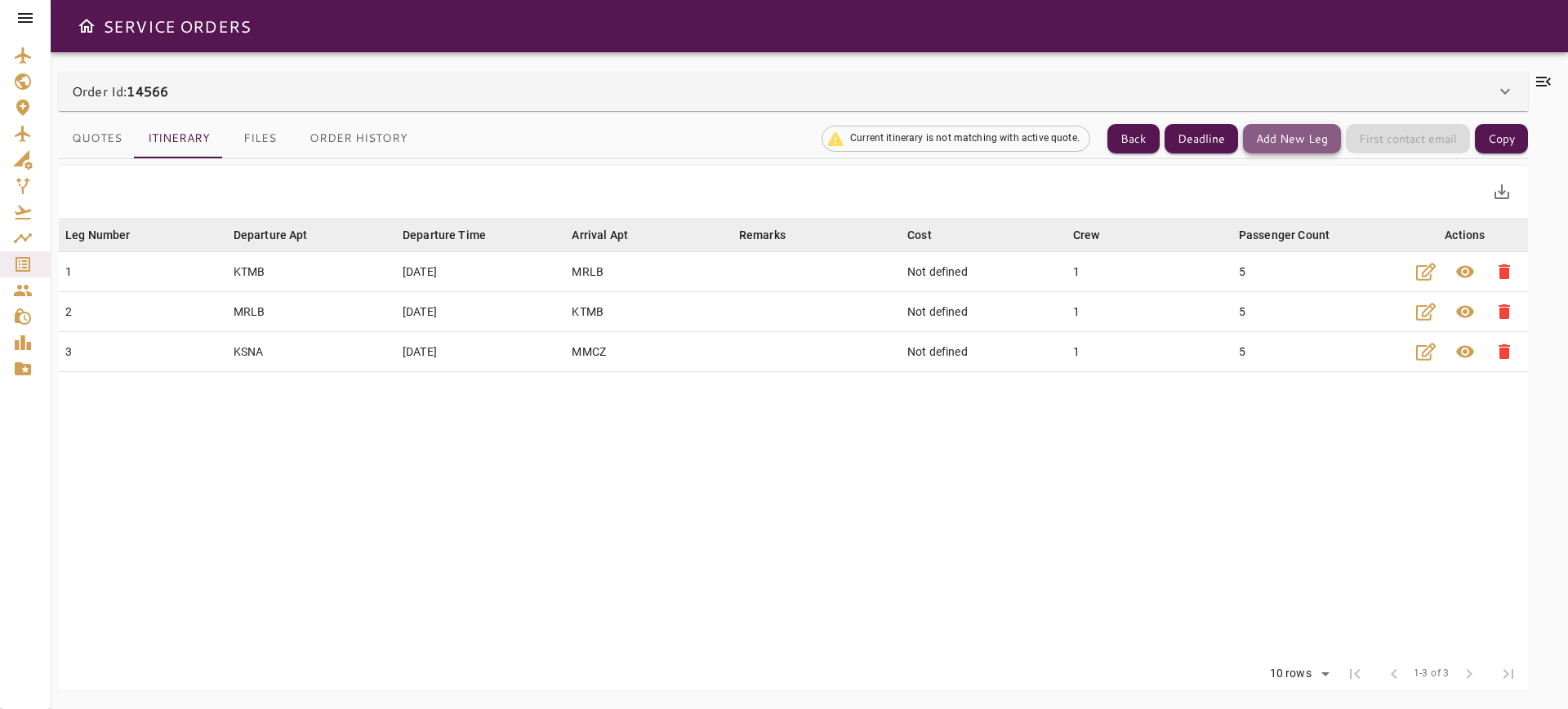
click at [1311, 134] on button "Add New Leg" at bounding box center [1291, 138] width 98 height 30
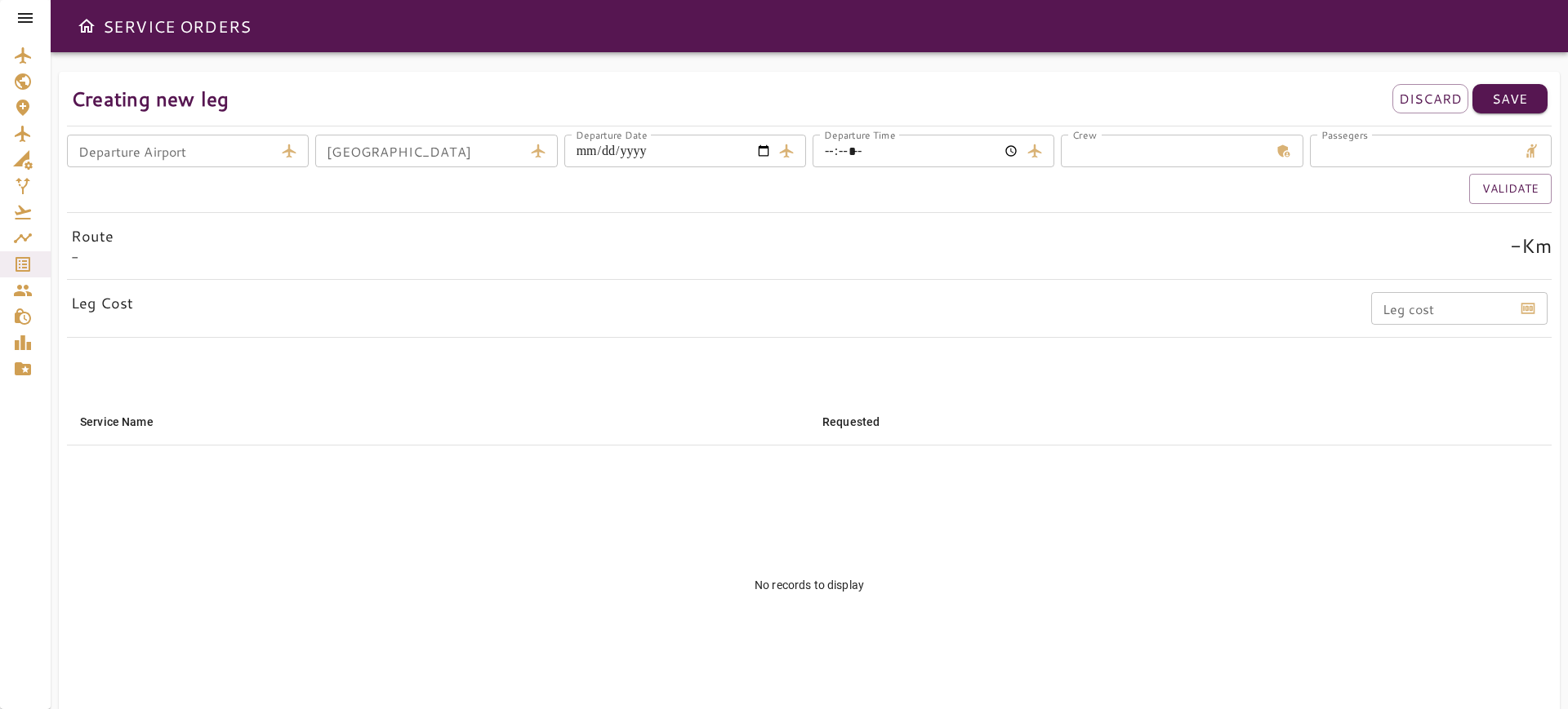
click at [250, 154] on input "Departure Airport" at bounding box center [171, 151] width 208 height 33
type input "****"
click at [390, 134] on input "Arrival Airport" at bounding box center [419, 151] width 208 height 33
type input "****"
click at [767, 147] on input "Departure Date" at bounding box center [668, 151] width 208 height 33
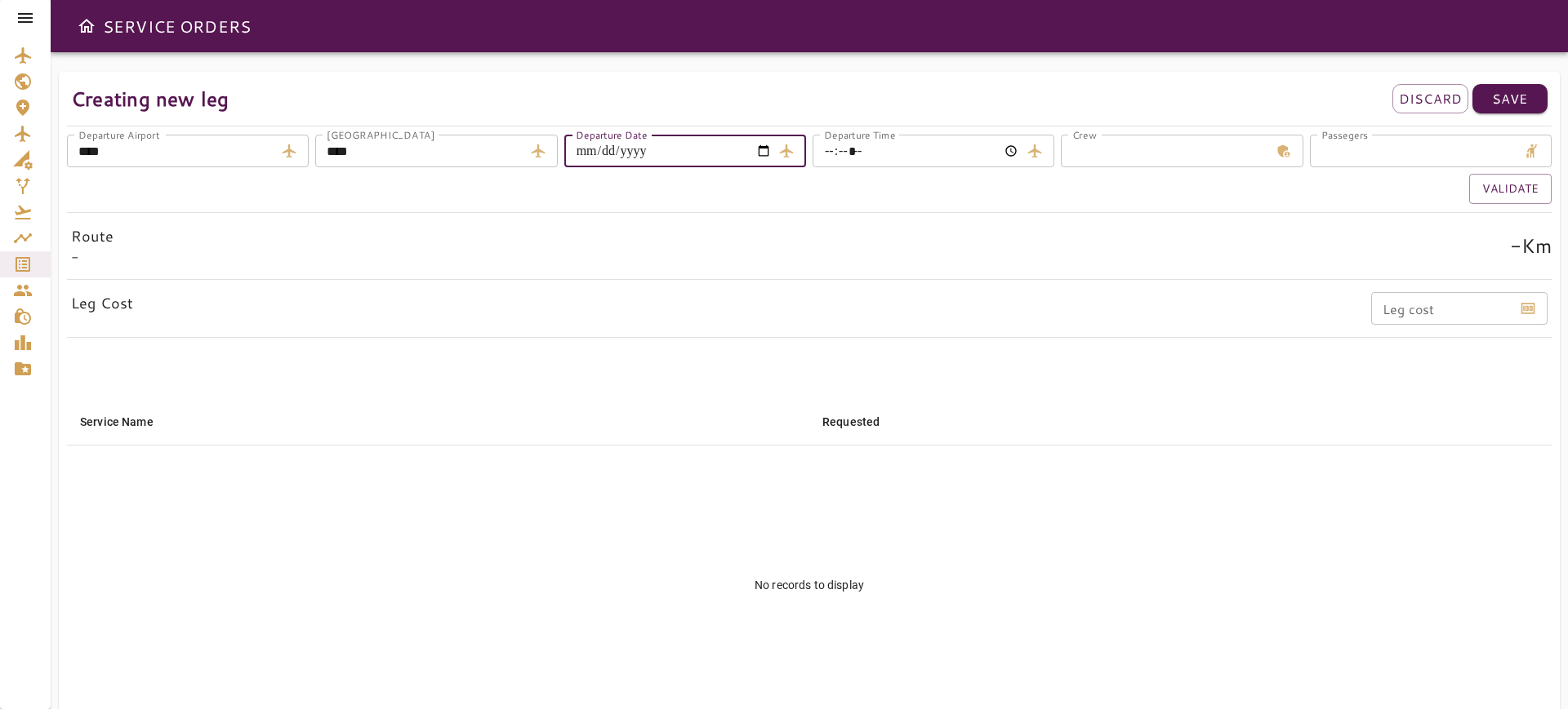
type input "**********"
click at [1002, 153] on input "Departure Time" at bounding box center [916, 151] width 208 height 33
type input "*****"
click at [1112, 166] on input "*" at bounding box center [1164, 151] width 208 height 33
type input "*"
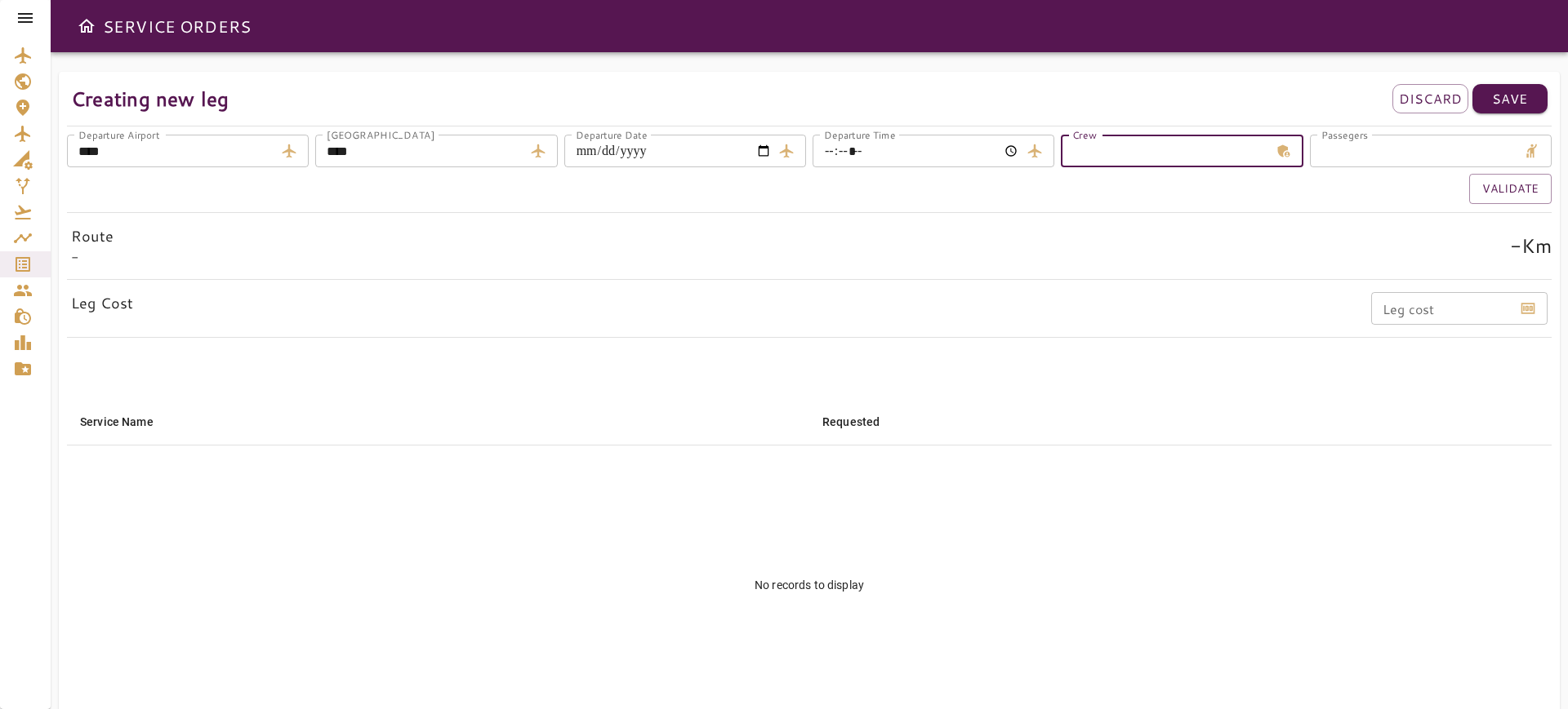
click at [1424, 150] on input "*" at bounding box center [1413, 151] width 208 height 33
type input "*"
click at [1489, 187] on button "Validate" at bounding box center [1510, 188] width 83 height 30
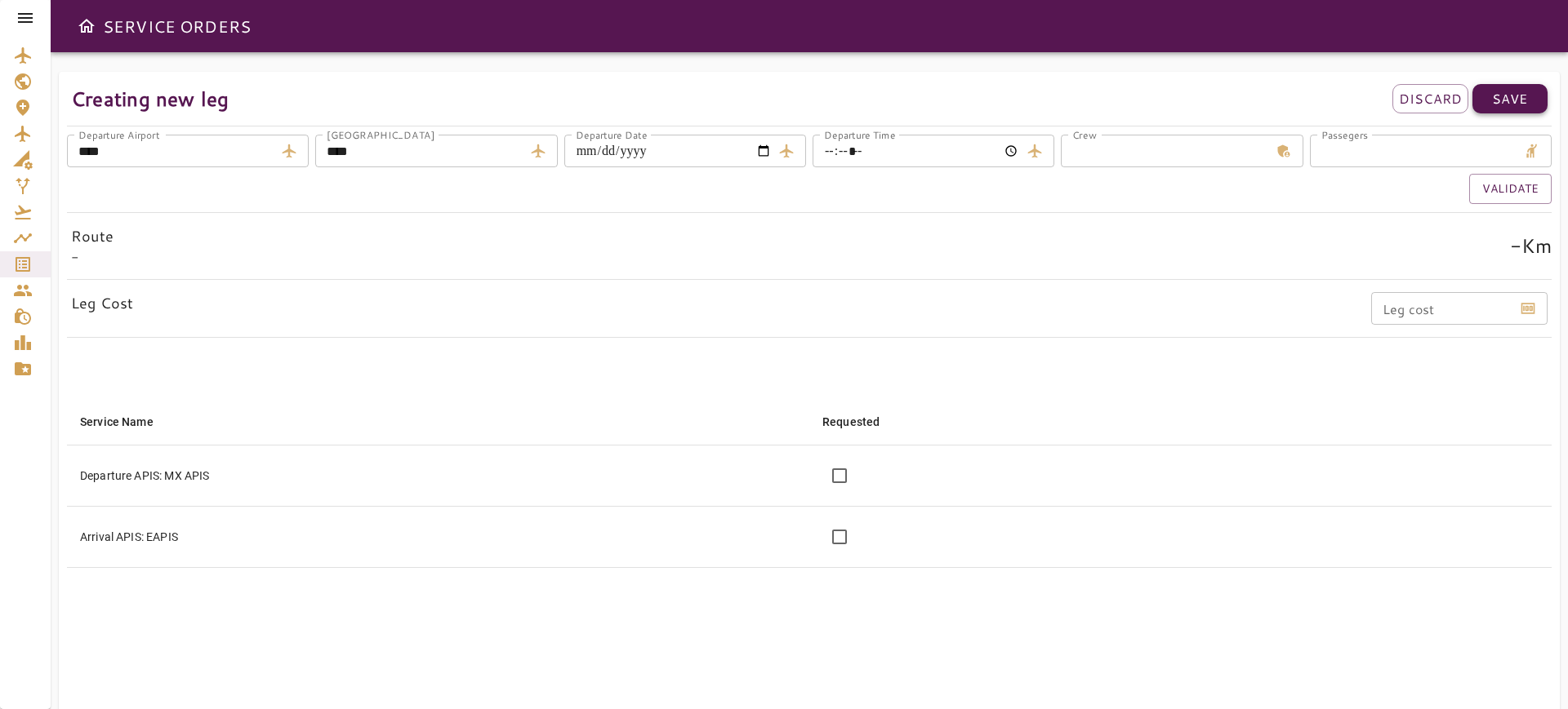
click at [1512, 93] on p "Save" at bounding box center [1508, 99] width 36 height 19
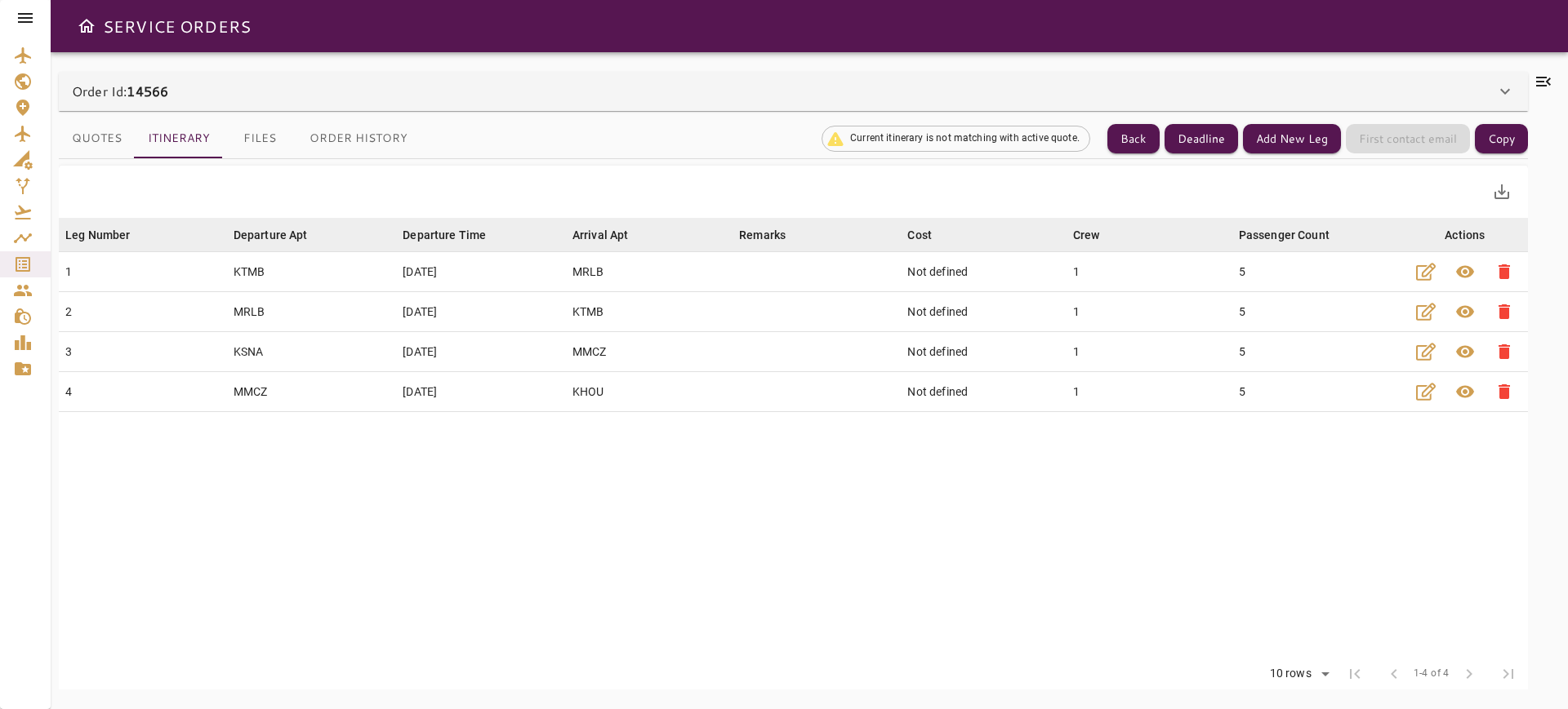
click at [102, 131] on button "Quotes" at bounding box center [96, 138] width 76 height 39
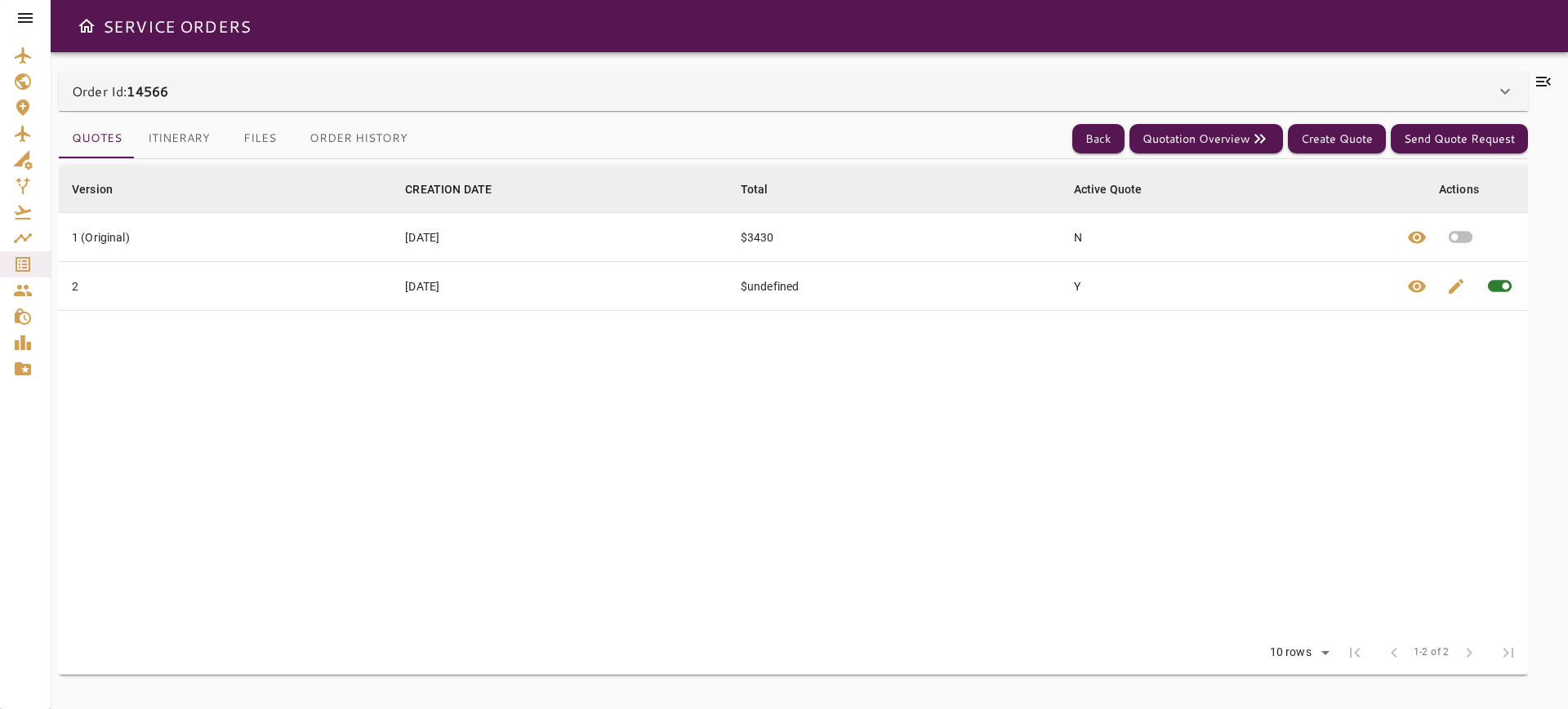
click at [1462, 233] on icon "button" at bounding box center [1459, 237] width 24 height 12
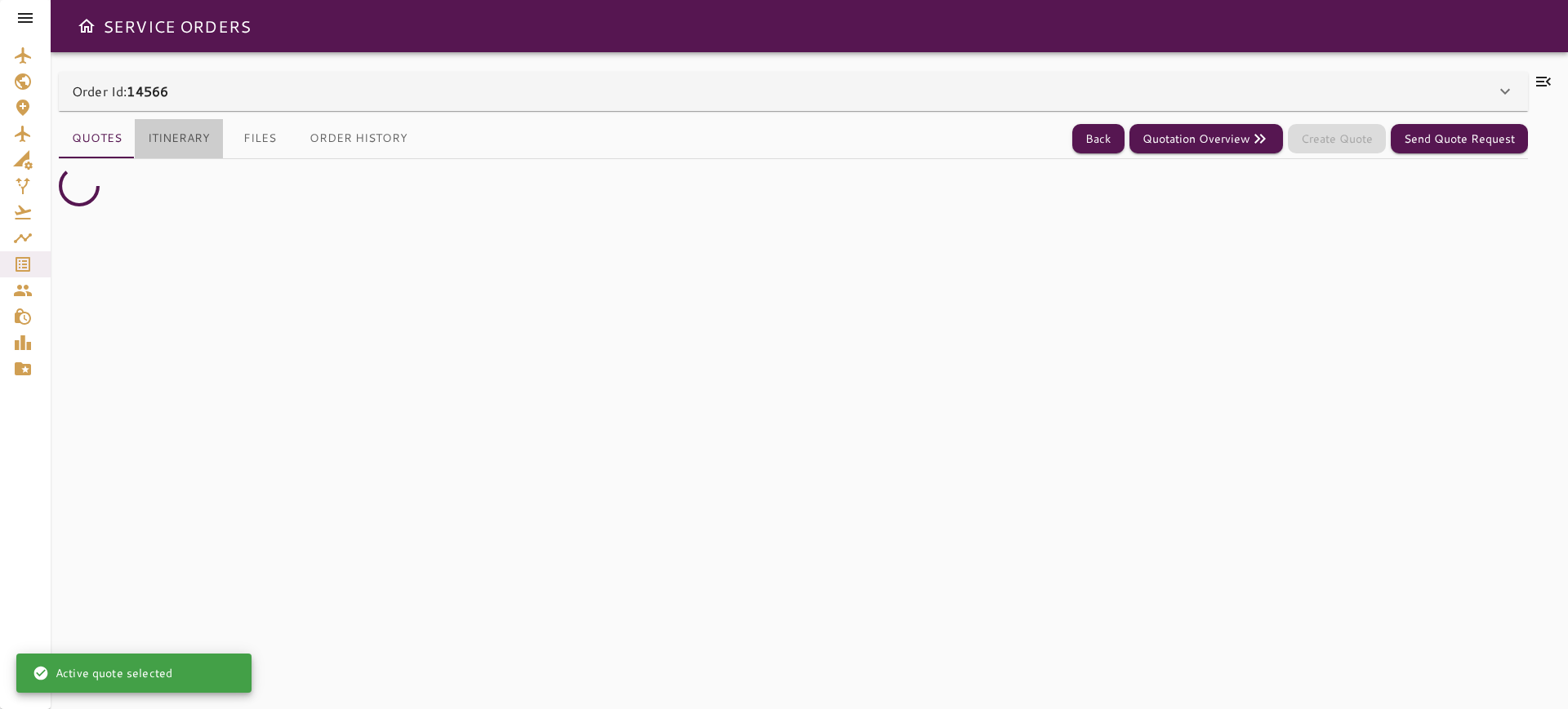
click at [190, 133] on button "Itinerary" at bounding box center [179, 138] width 88 height 39
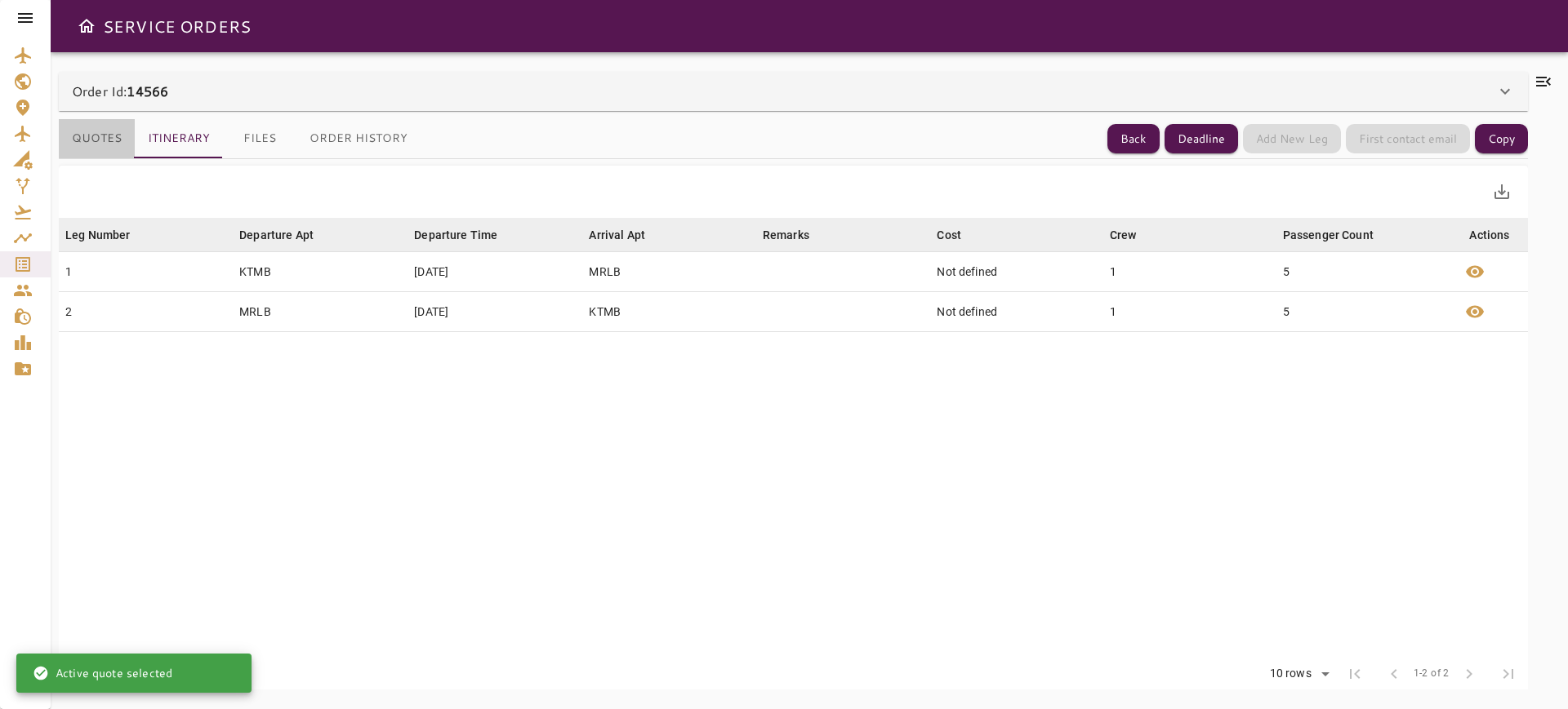
click at [110, 142] on button "Quotes" at bounding box center [96, 138] width 76 height 39
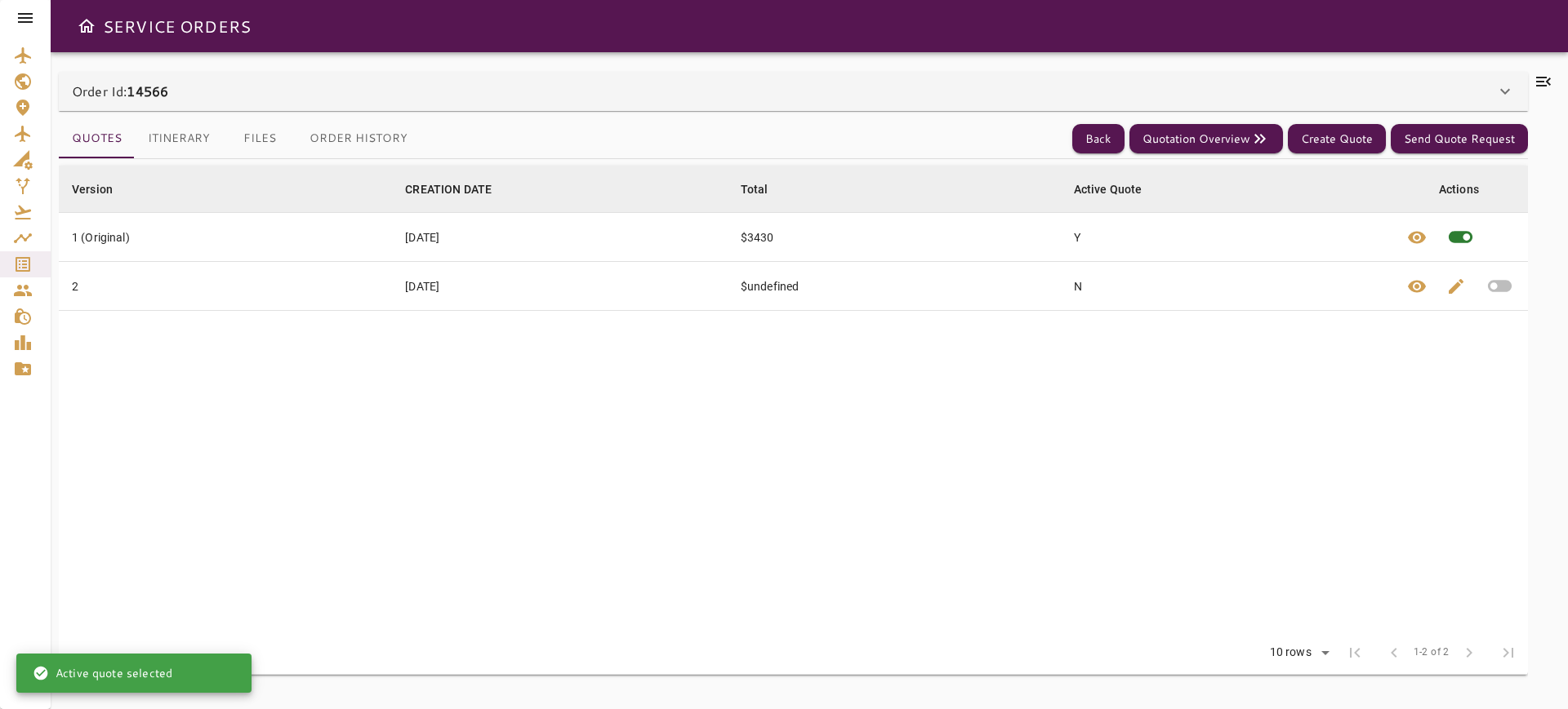
click at [430, 432] on table "Version arrow_downward CREATION DATE arrow_downward Total arrow_downward Active…" at bounding box center [793, 398] width 1469 height 466
